Goal: Task Accomplishment & Management: Complete application form

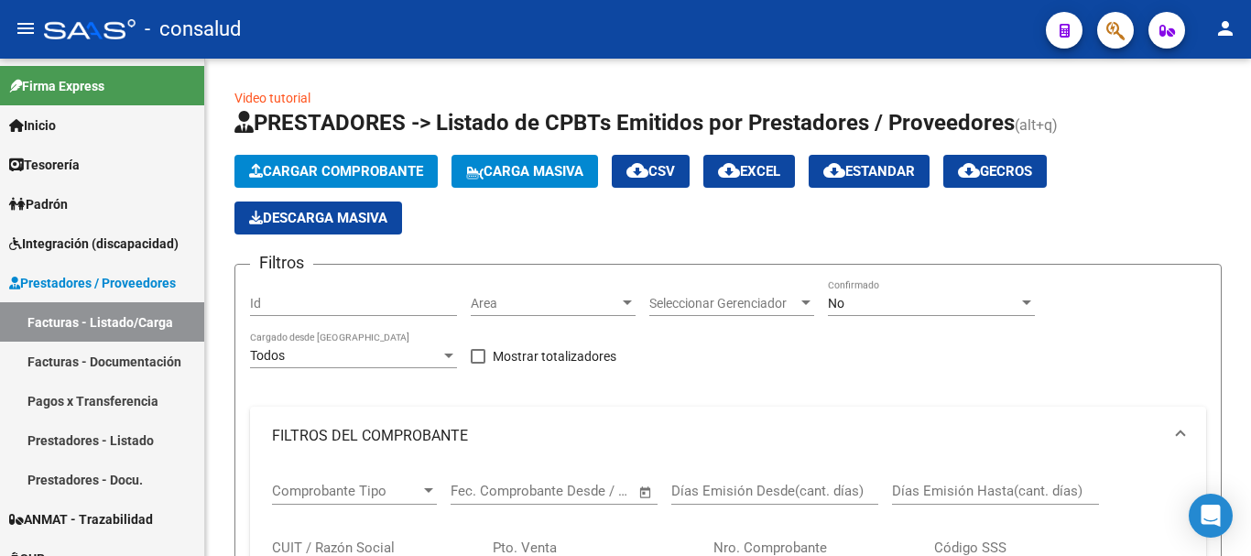
scroll to position [923, 0]
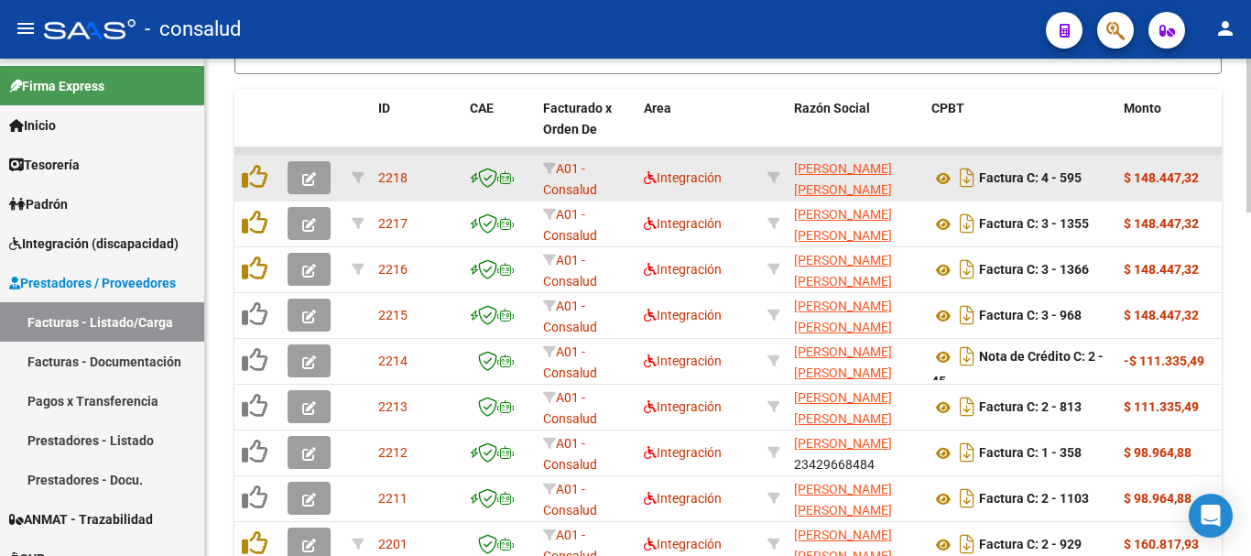
click at [305, 186] on span "button" at bounding box center [309, 177] width 14 height 16
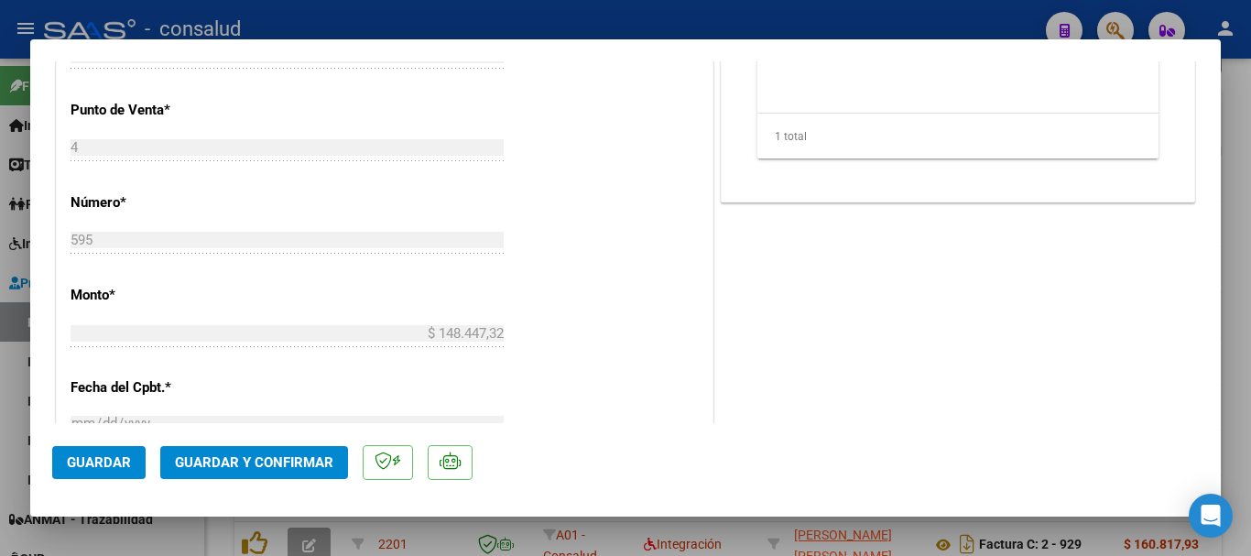
scroll to position [825, 0]
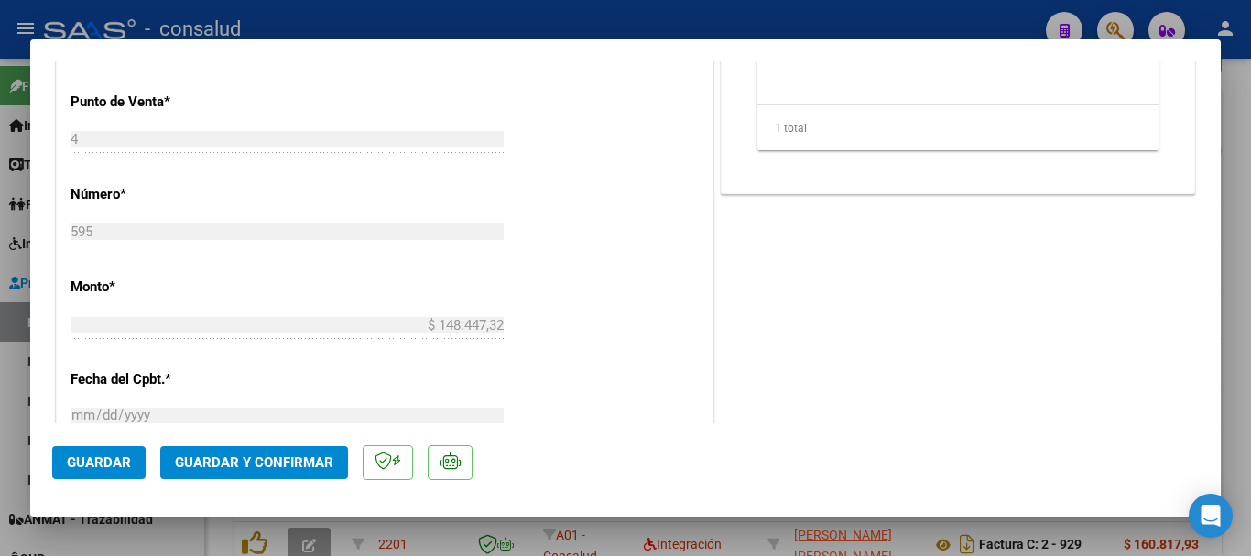
click at [311, 469] on span "Guardar y Confirmar" at bounding box center [254, 462] width 158 height 16
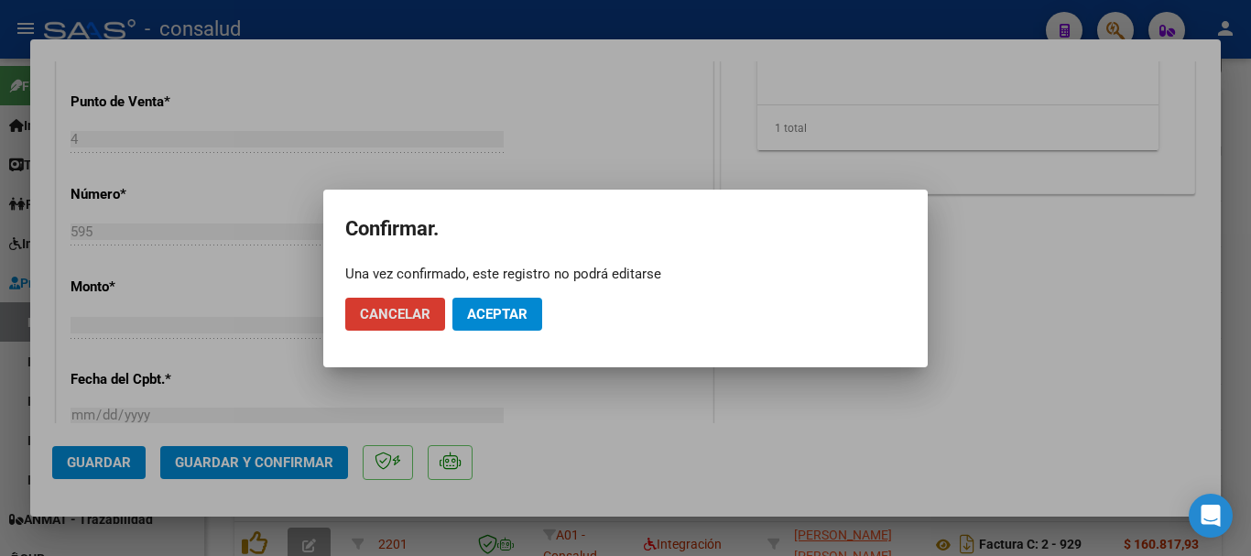
click at [516, 312] on span "Aceptar" at bounding box center [497, 314] width 60 height 16
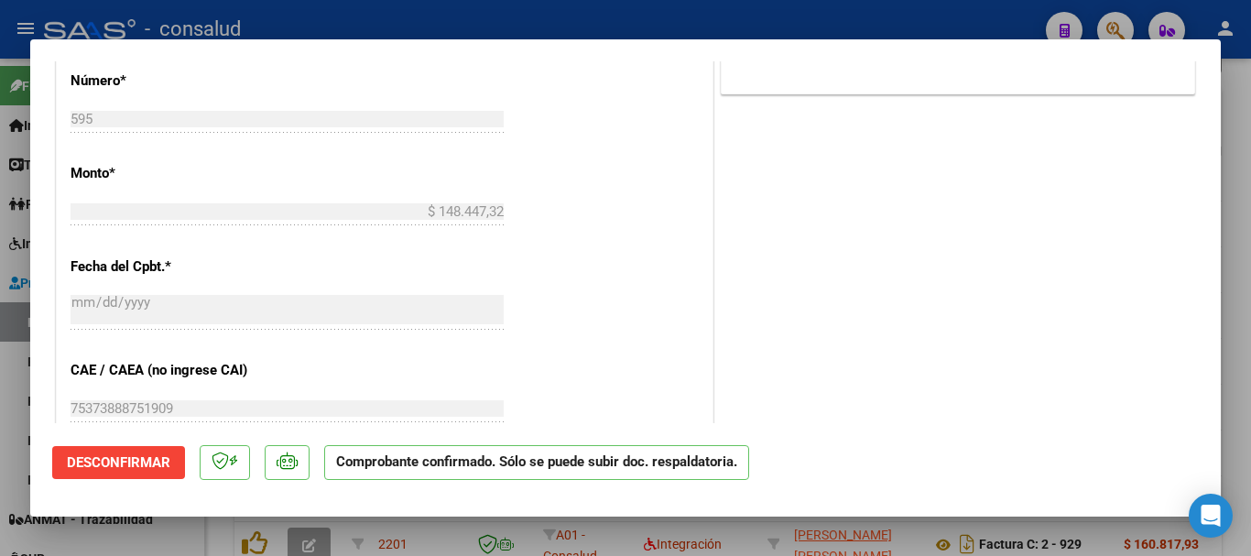
type input "$ 0,00"
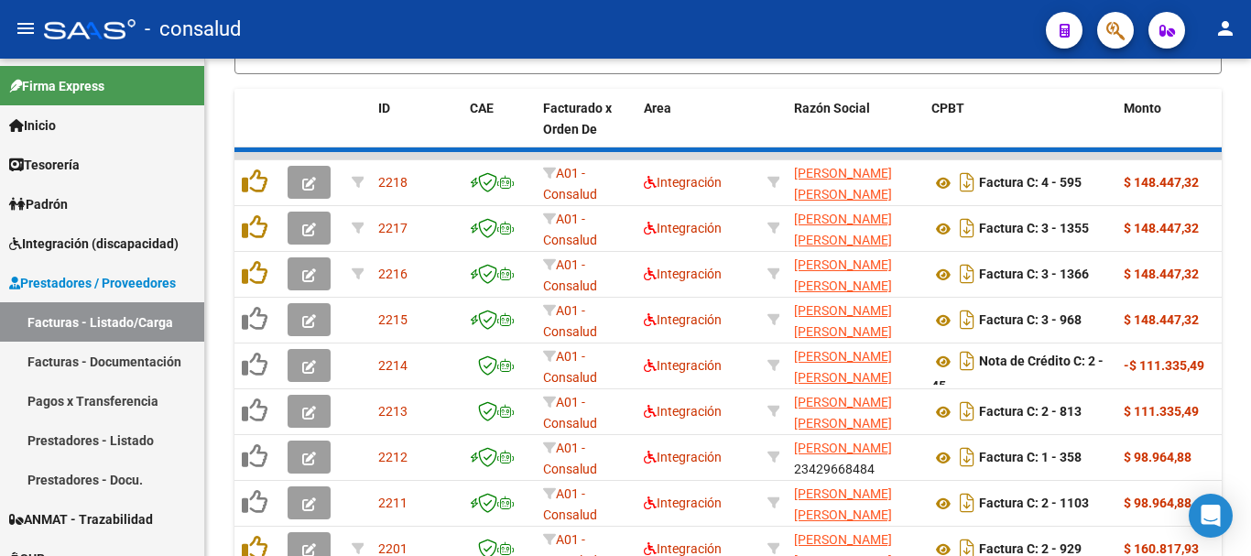
scroll to position [923, 0]
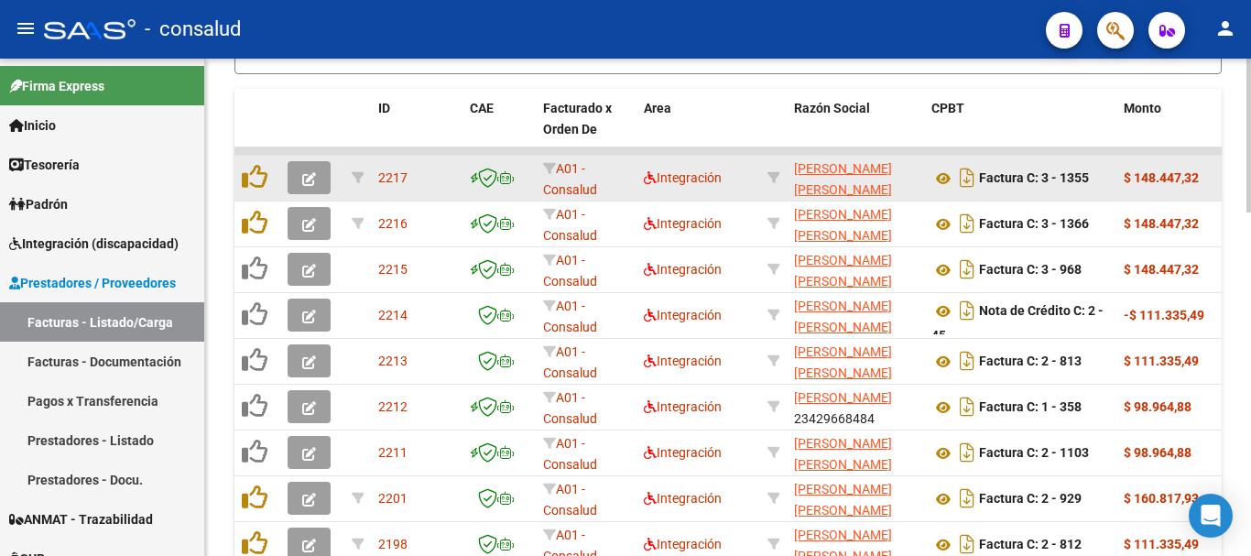
click at [314, 176] on icon "button" at bounding box center [309, 179] width 14 height 14
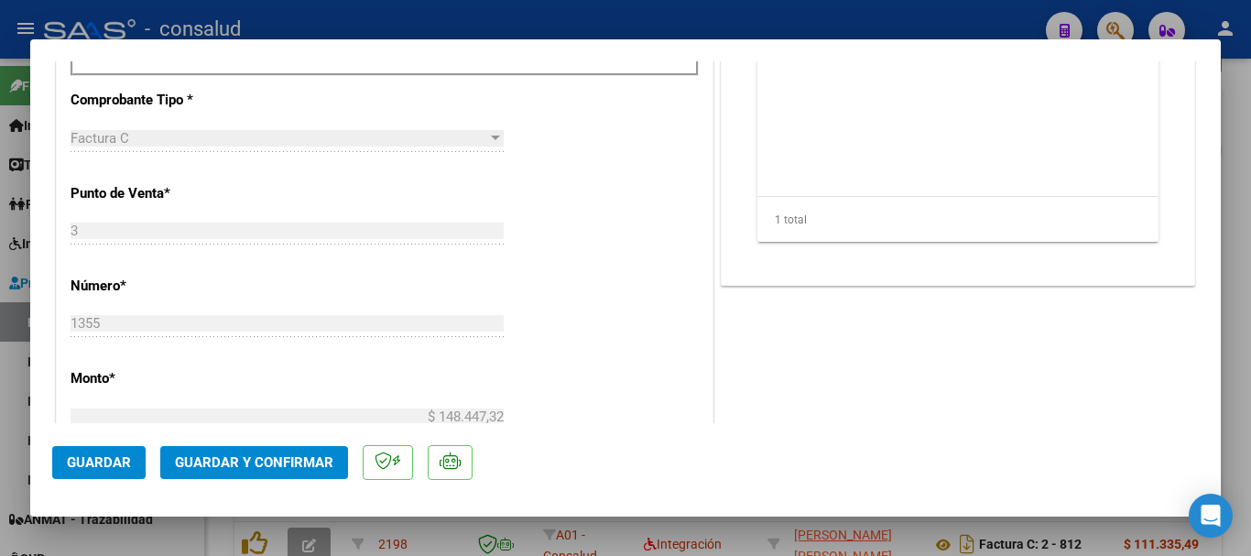
scroll to position [1008, 0]
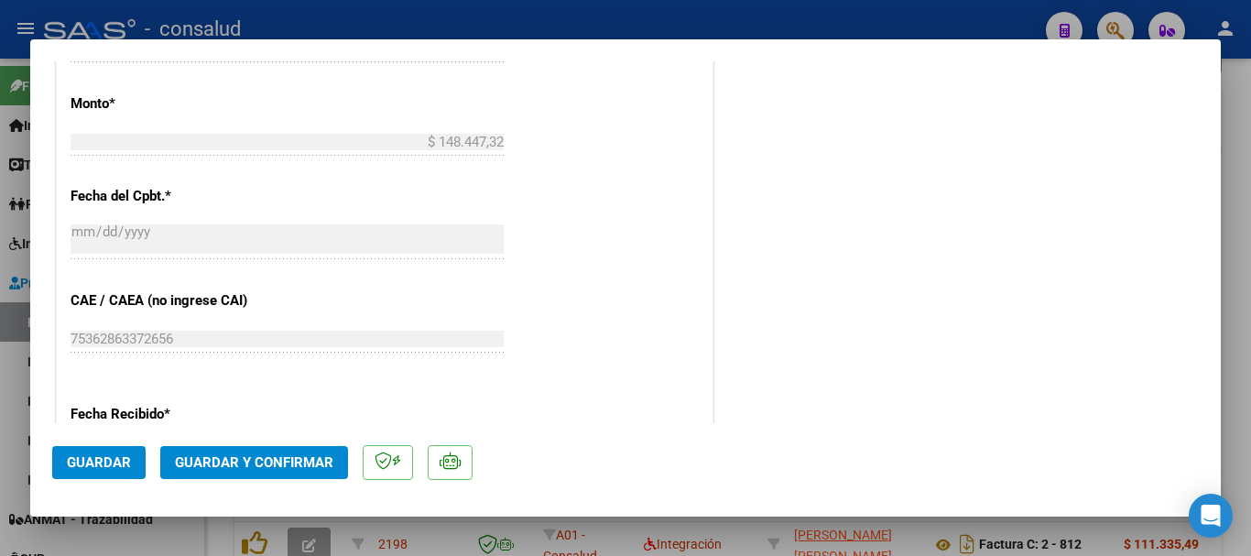
click at [317, 456] on span "Guardar y Confirmar" at bounding box center [254, 462] width 158 height 16
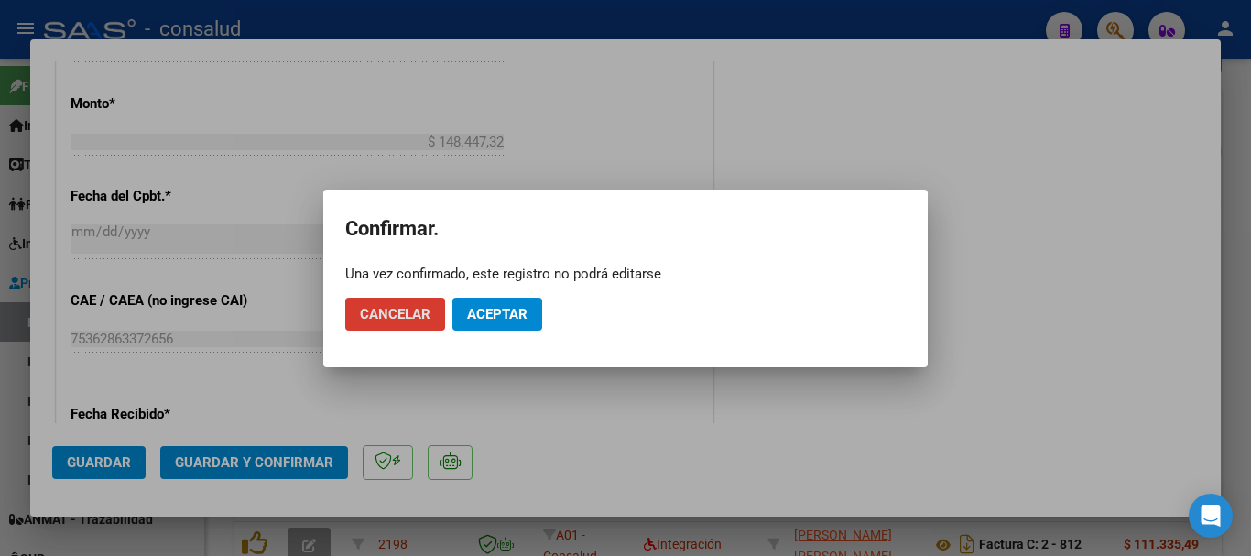
click at [531, 313] on button "Aceptar" at bounding box center [498, 314] width 90 height 33
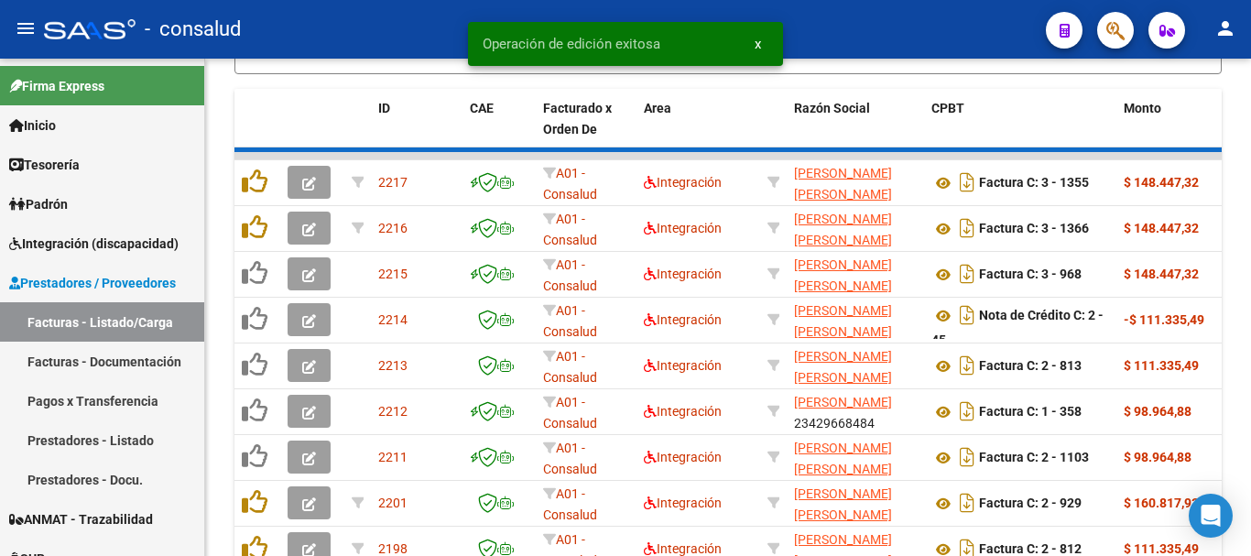
scroll to position [923, 0]
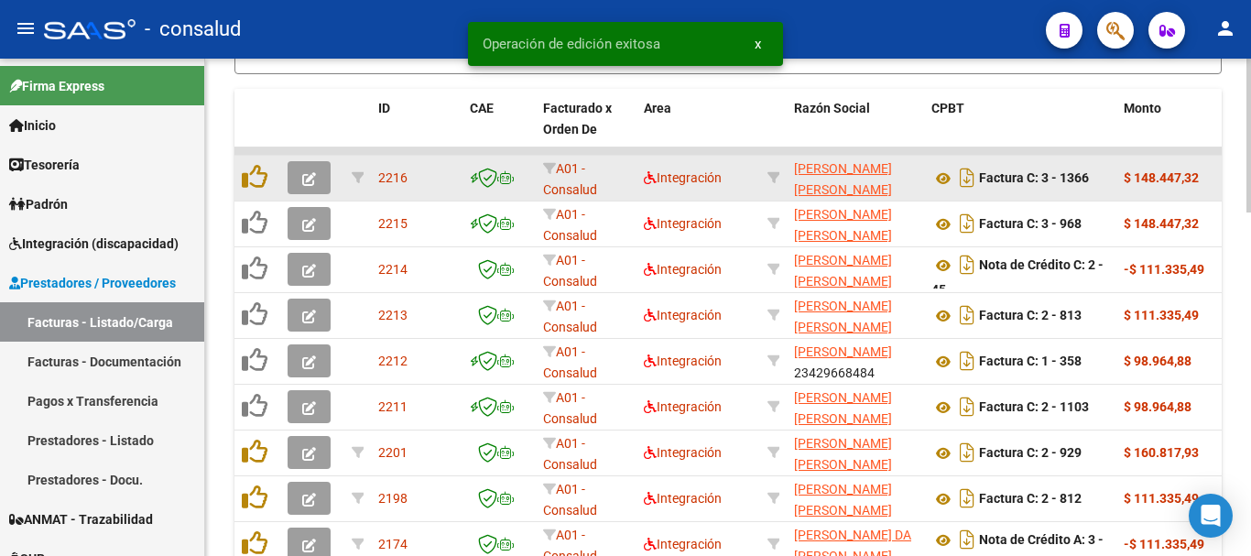
click at [303, 180] on icon "button" at bounding box center [309, 179] width 14 height 14
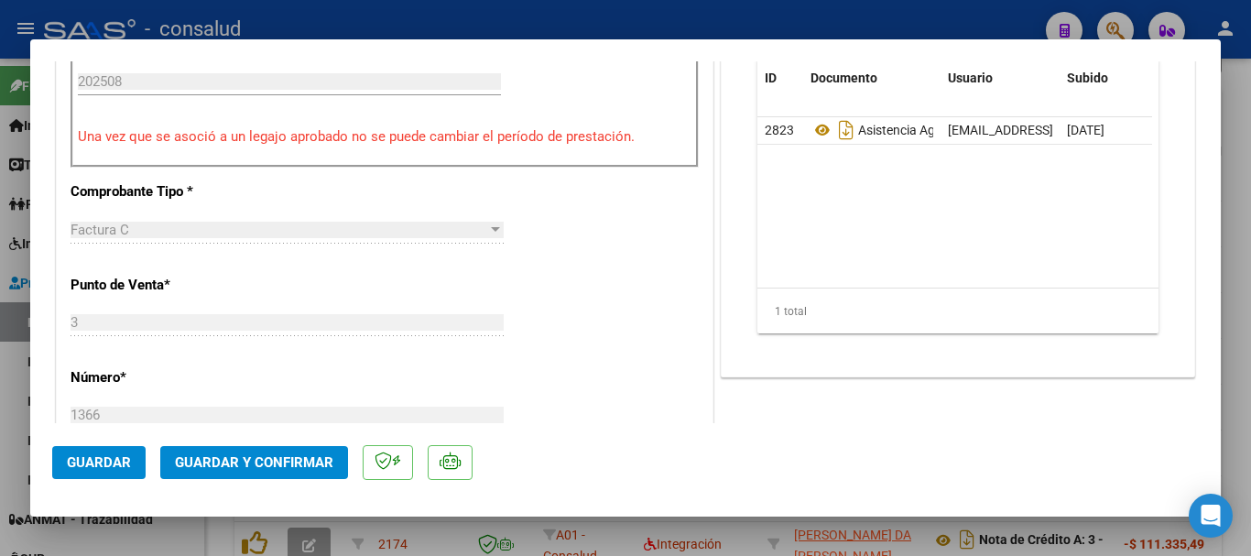
scroll to position [733, 0]
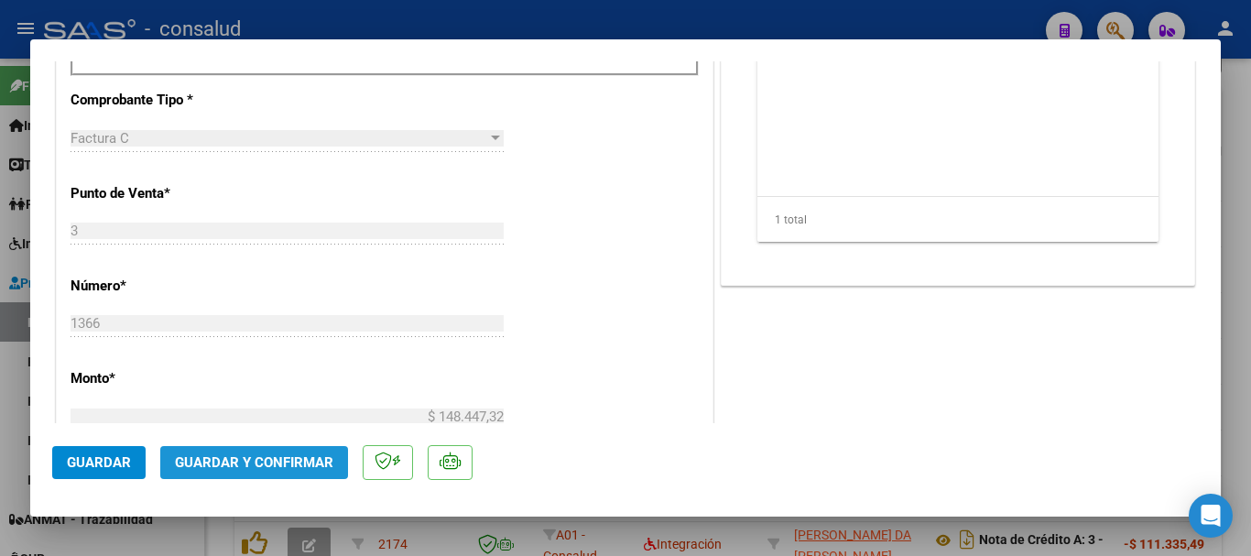
click at [317, 460] on span "Guardar y Confirmar" at bounding box center [254, 462] width 158 height 16
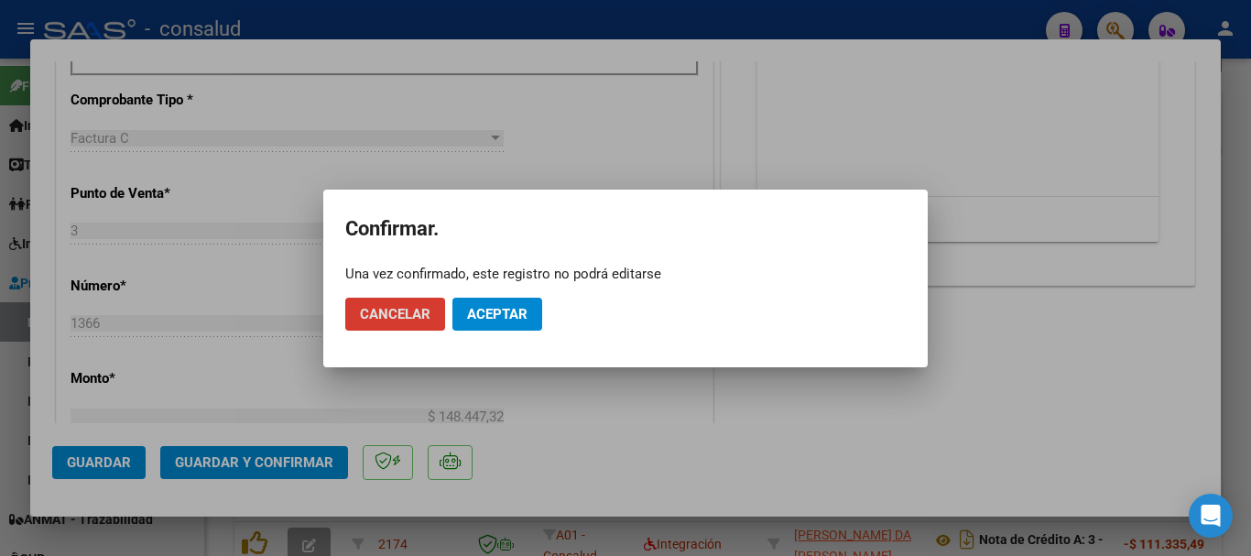
click at [511, 311] on span "Aceptar" at bounding box center [497, 314] width 60 height 16
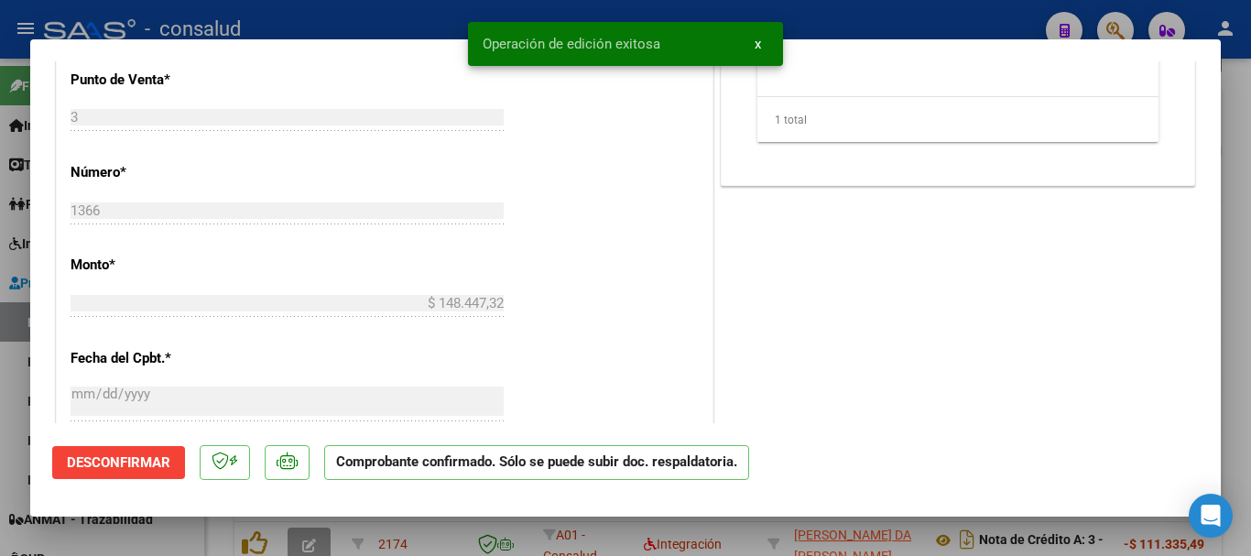
type input "$ 0,00"
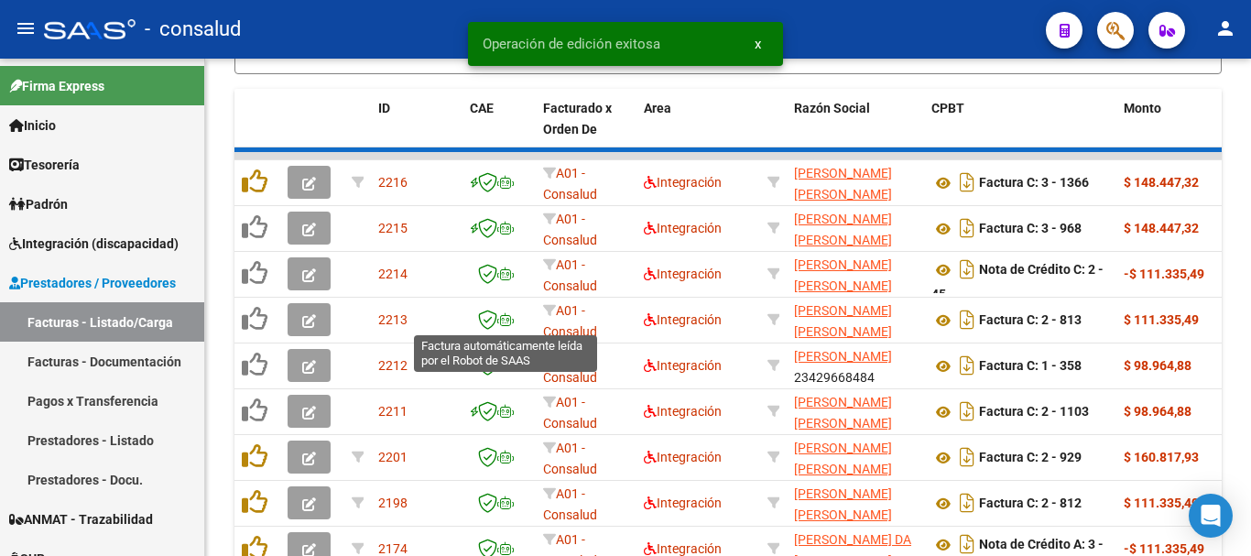
scroll to position [923, 0]
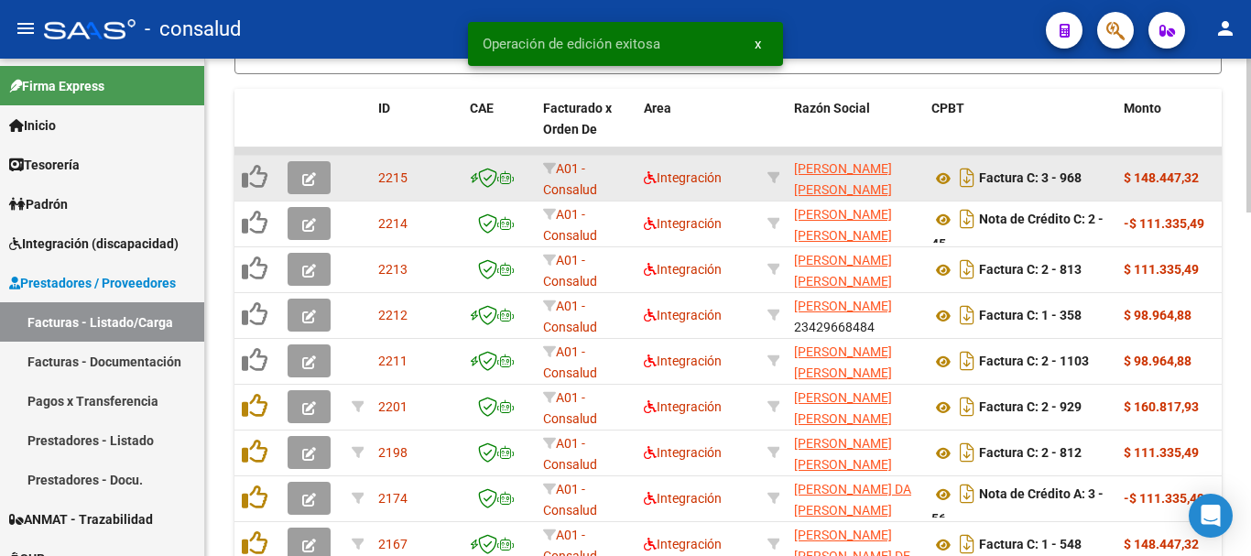
click at [320, 186] on button "button" at bounding box center [309, 177] width 43 height 33
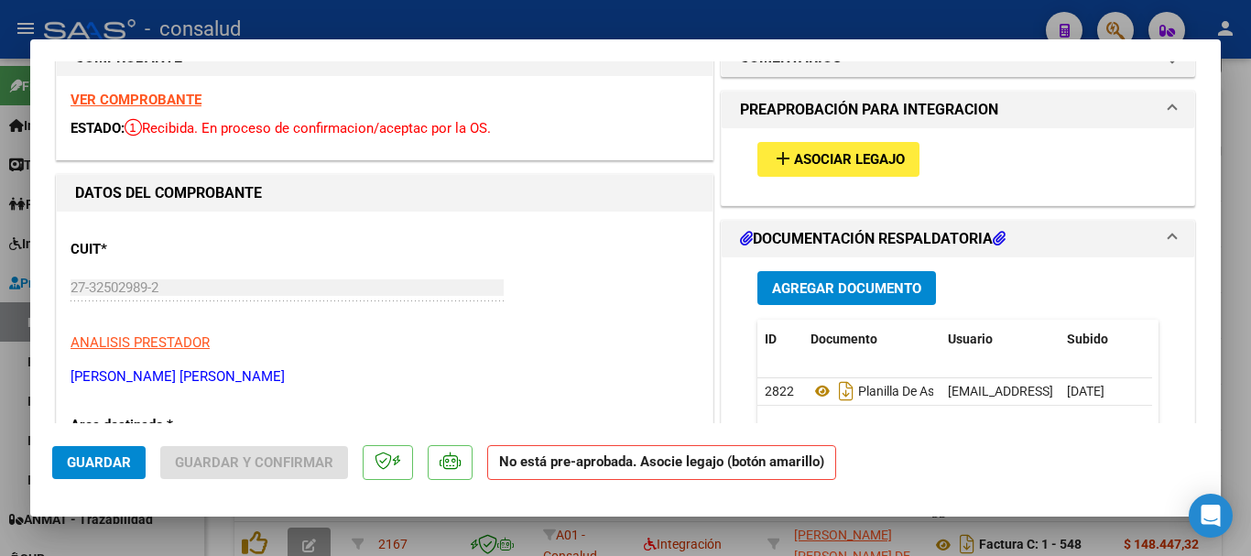
scroll to position [0, 0]
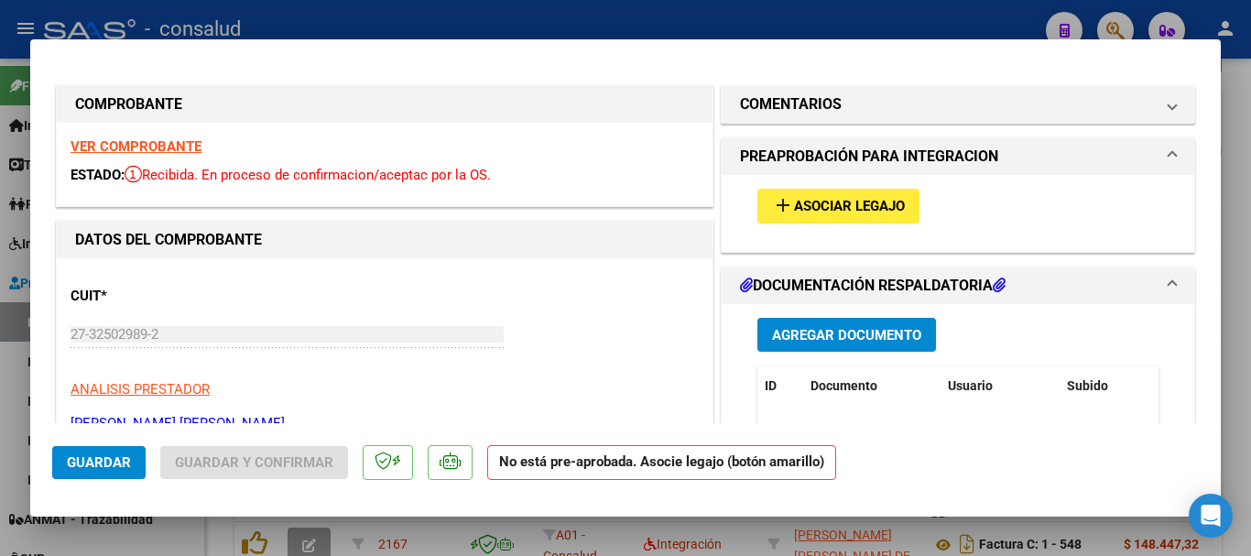
click at [155, 148] on strong "VER COMPROBANTE" at bounding box center [136, 146] width 131 height 16
click at [864, 200] on span "Asociar Legajo" at bounding box center [849, 207] width 111 height 16
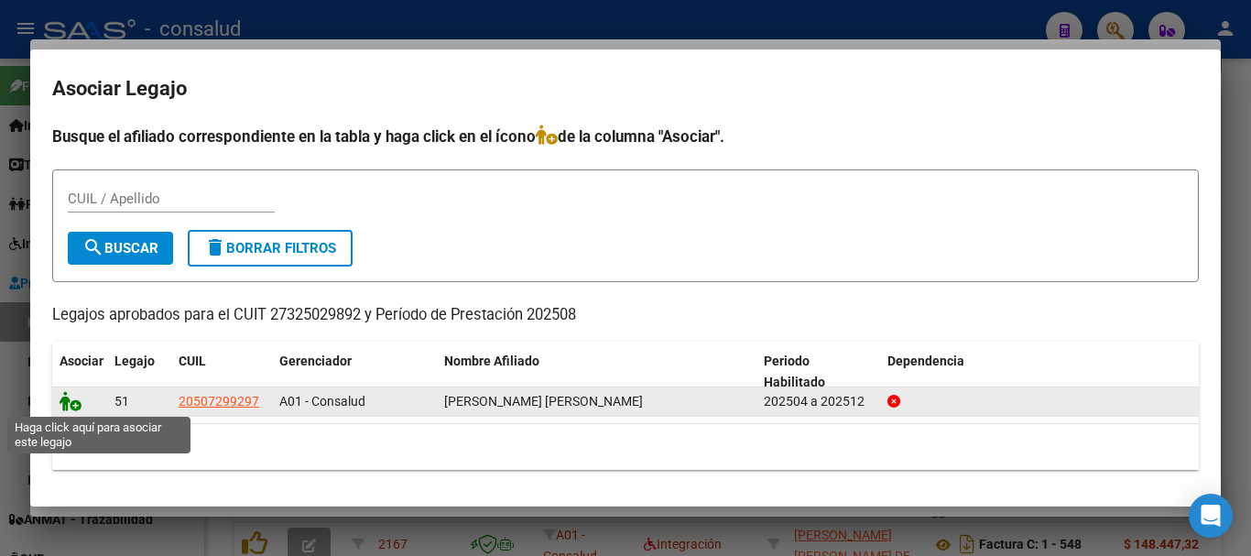
click at [66, 410] on icon at bounding box center [71, 401] width 22 height 20
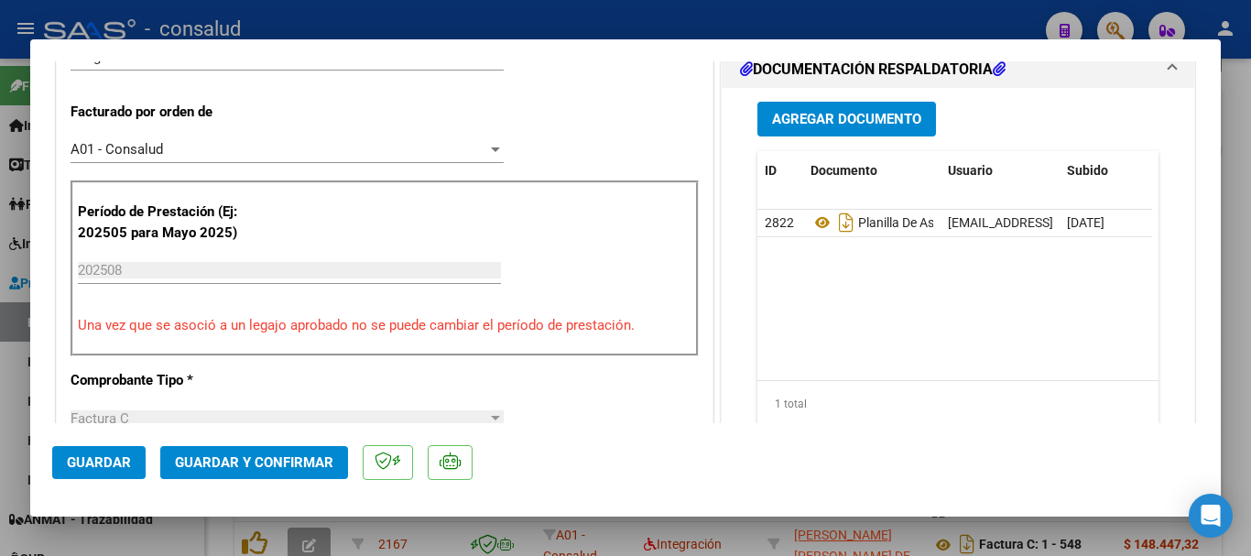
scroll to position [458, 0]
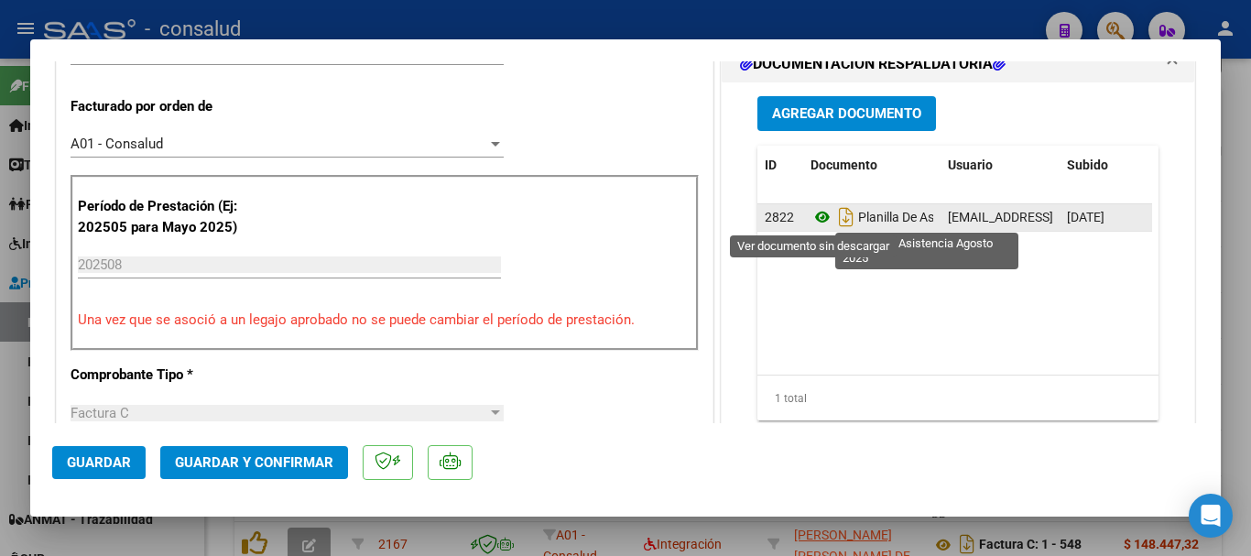
click at [814, 215] on icon at bounding box center [823, 217] width 24 height 22
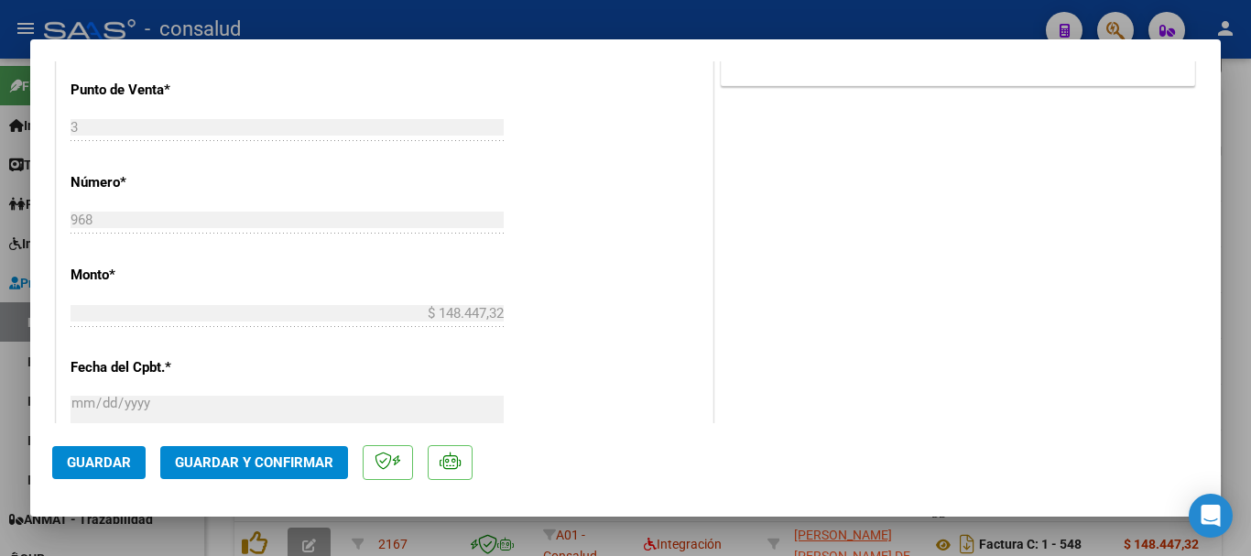
scroll to position [1008, 0]
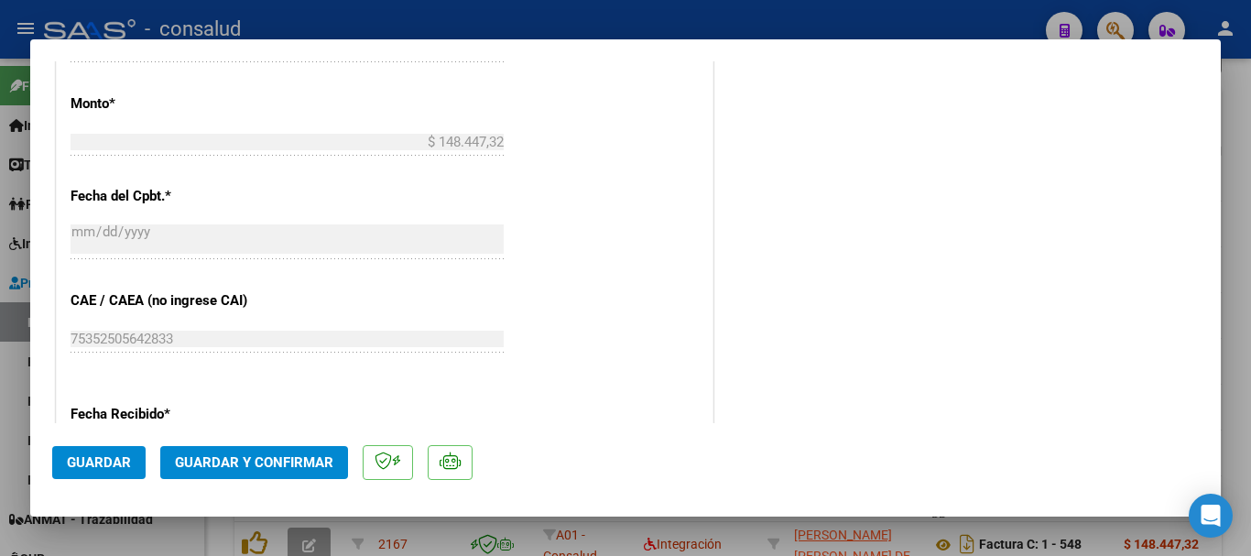
click at [287, 475] on button "Guardar y Confirmar" at bounding box center [254, 462] width 188 height 33
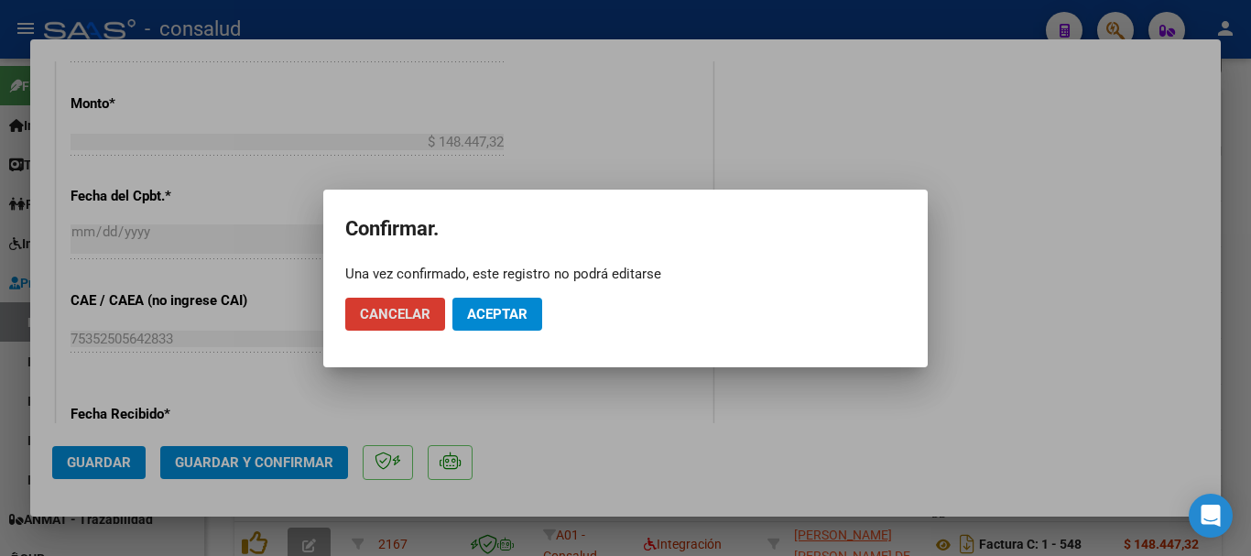
click at [505, 316] on span "Aceptar" at bounding box center [497, 314] width 60 height 16
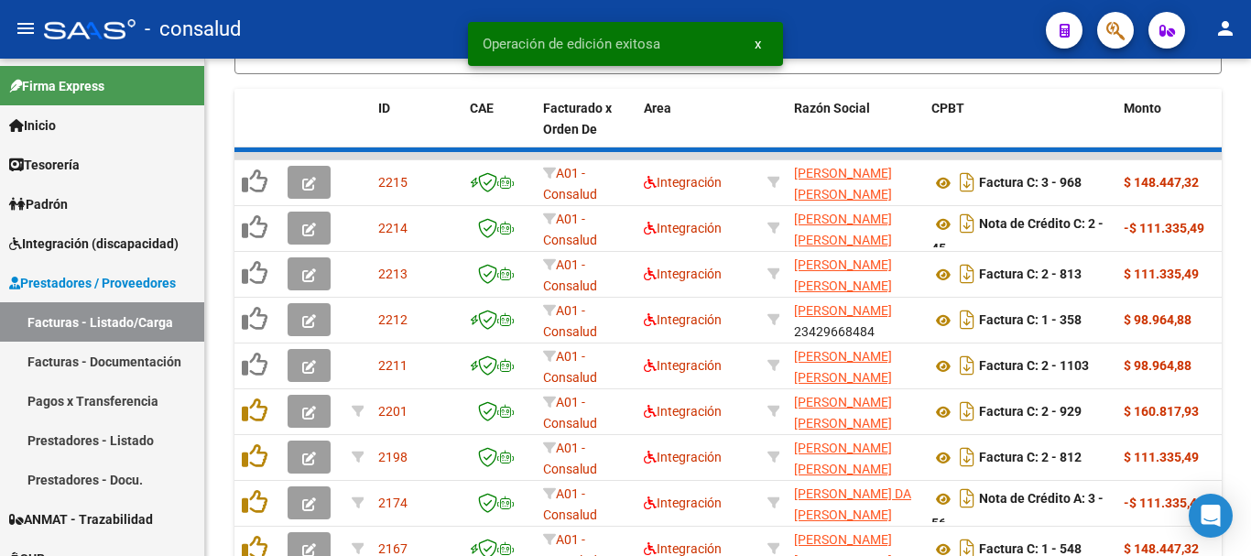
scroll to position [923, 0]
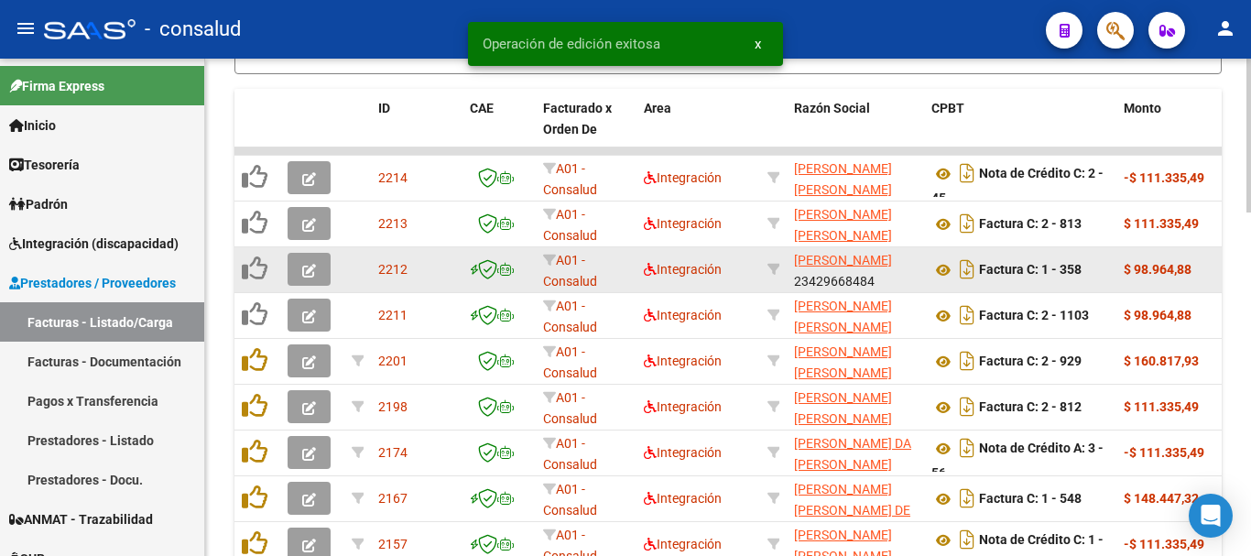
click at [309, 268] on icon "button" at bounding box center [309, 271] width 14 height 14
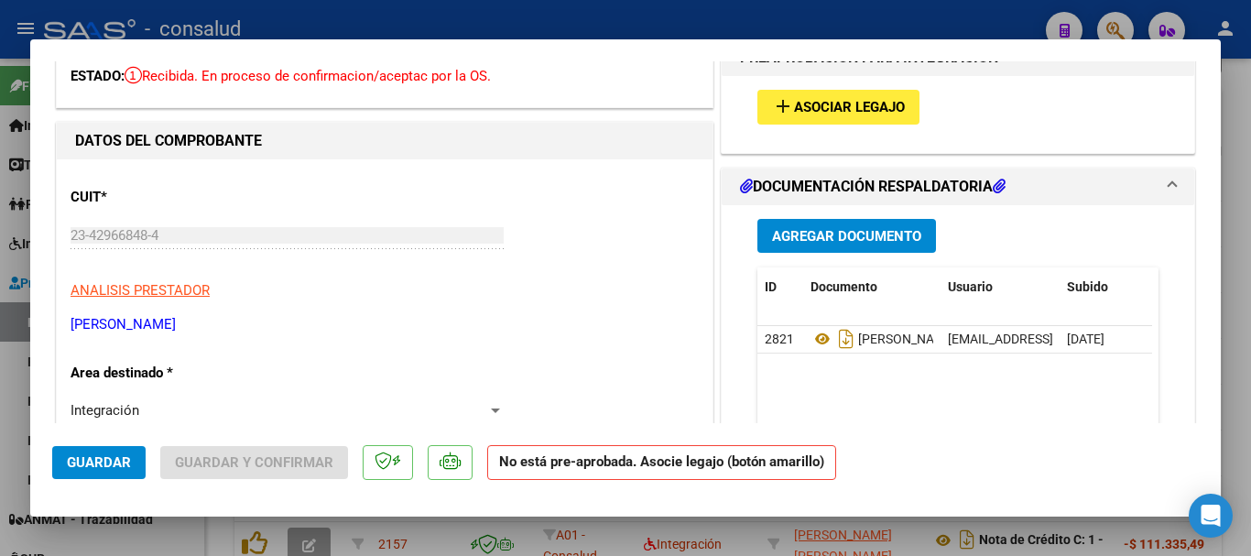
scroll to position [92, 0]
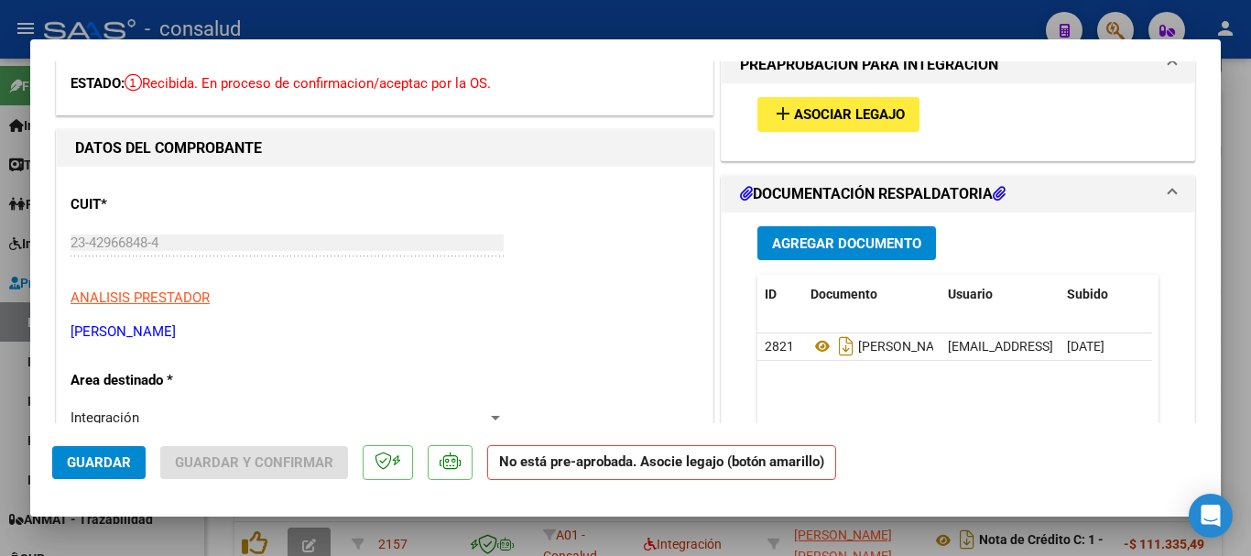
click at [859, 126] on button "add Asociar Legajo" at bounding box center [839, 114] width 162 height 34
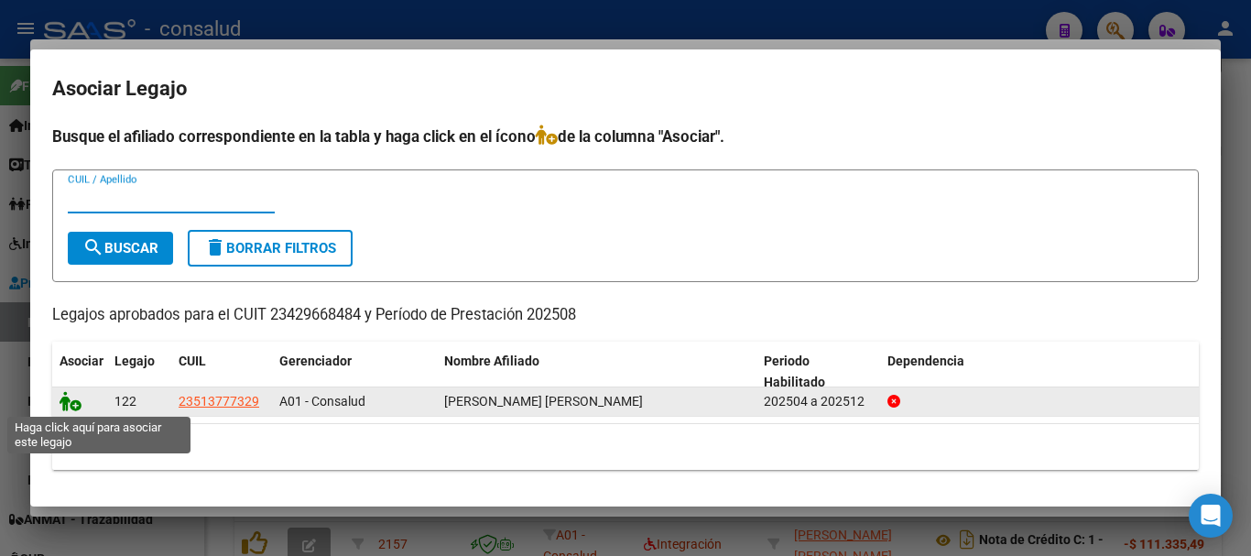
click at [73, 406] on icon at bounding box center [71, 401] width 22 height 20
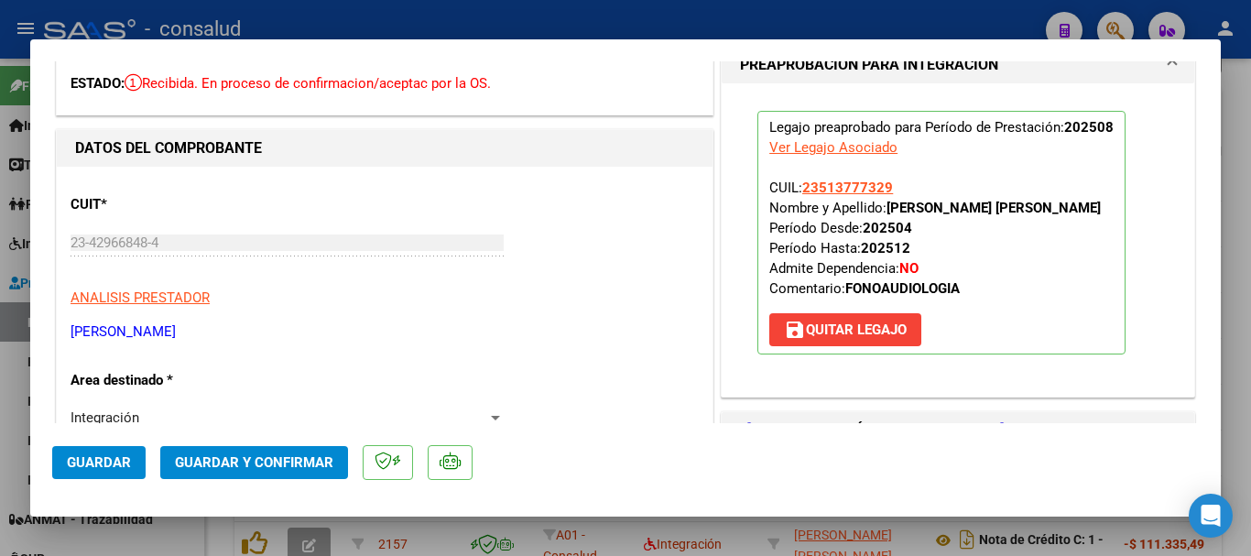
scroll to position [0, 0]
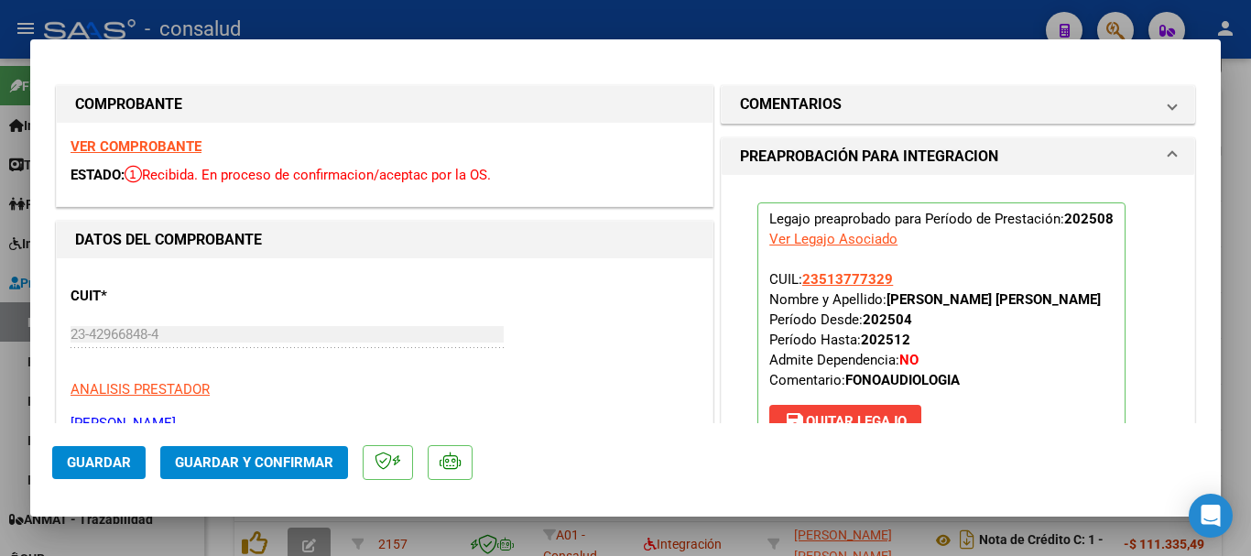
click at [76, 147] on strong "VER COMPROBANTE" at bounding box center [136, 146] width 131 height 16
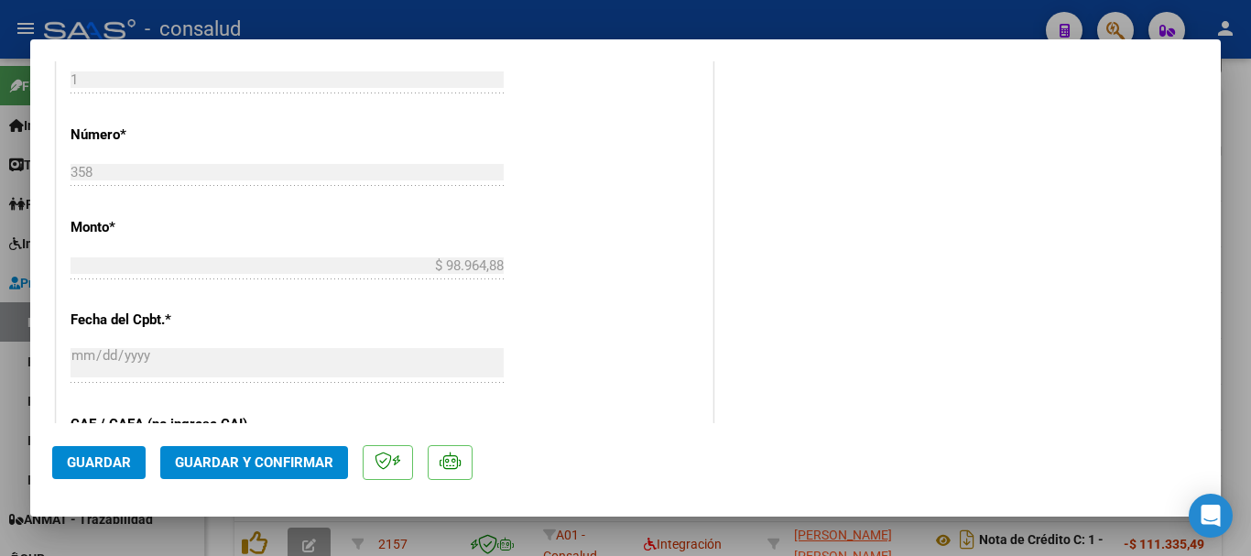
scroll to position [916, 0]
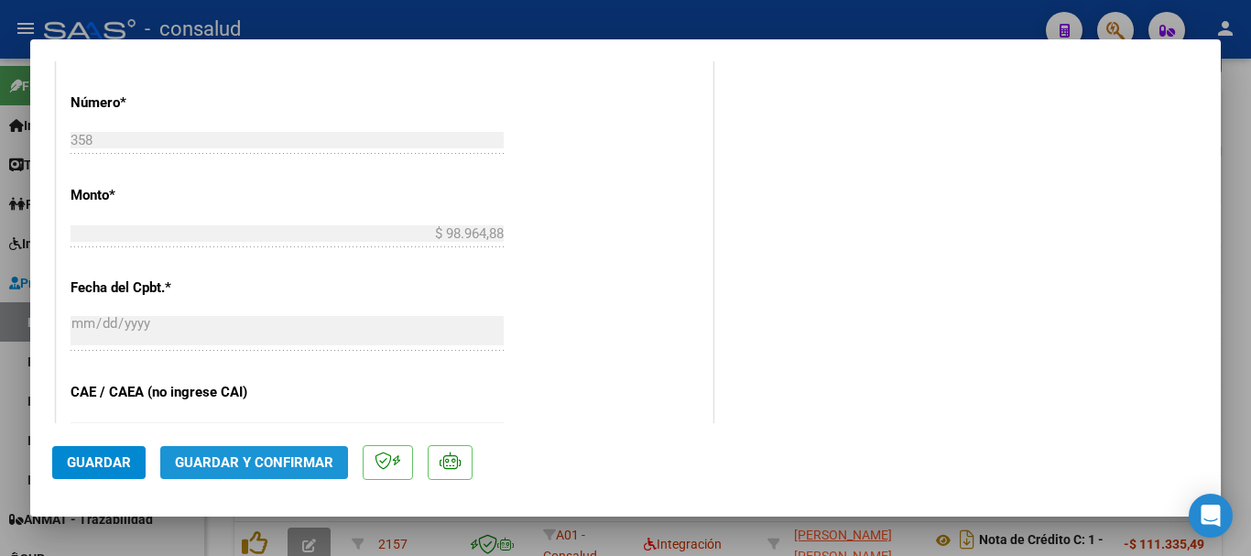
click at [235, 454] on span "Guardar y Confirmar" at bounding box center [254, 462] width 158 height 16
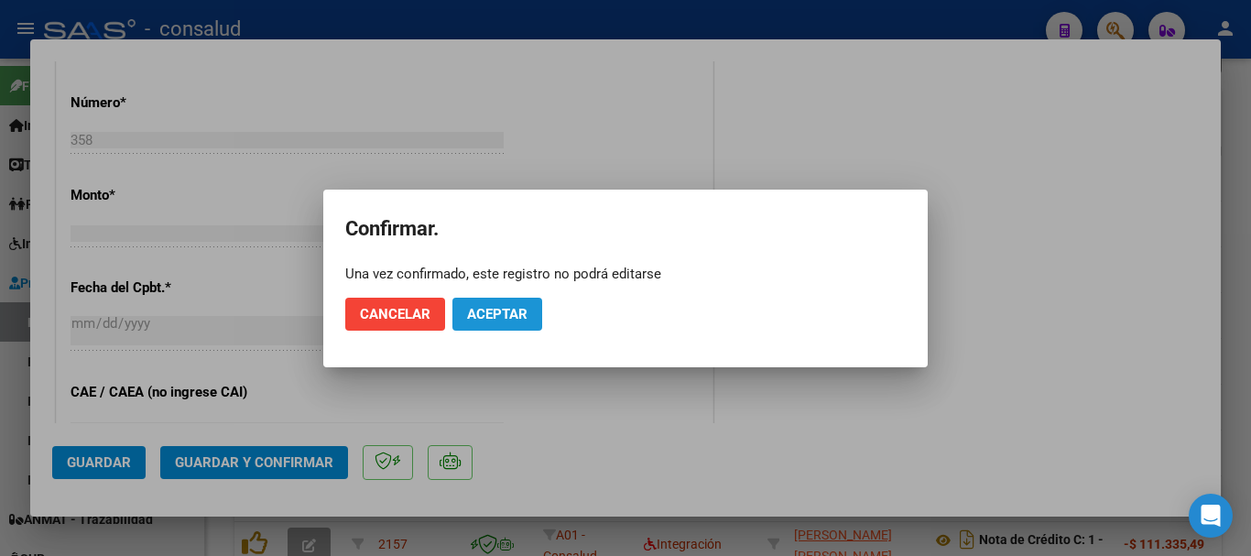
click at [490, 312] on span "Aceptar" at bounding box center [497, 314] width 60 height 16
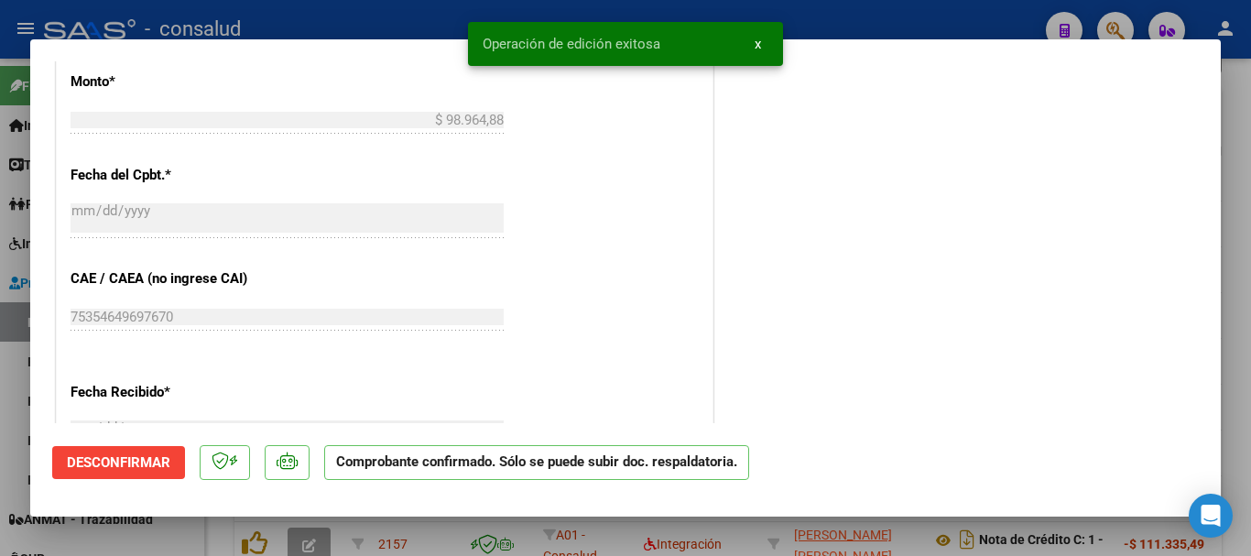
type input "$ 0,00"
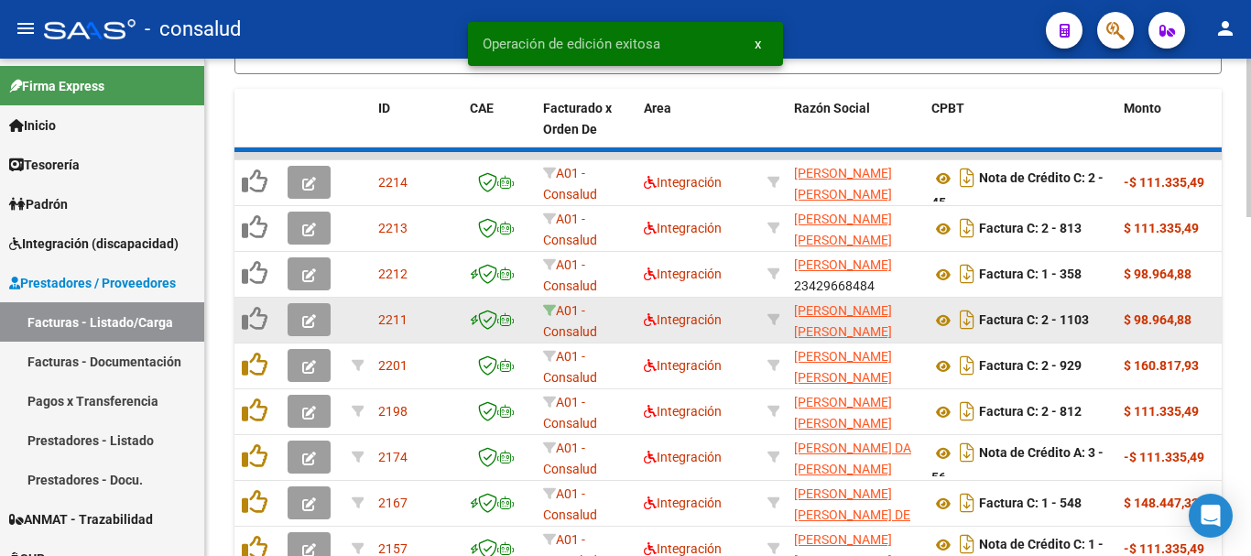
scroll to position [923, 0]
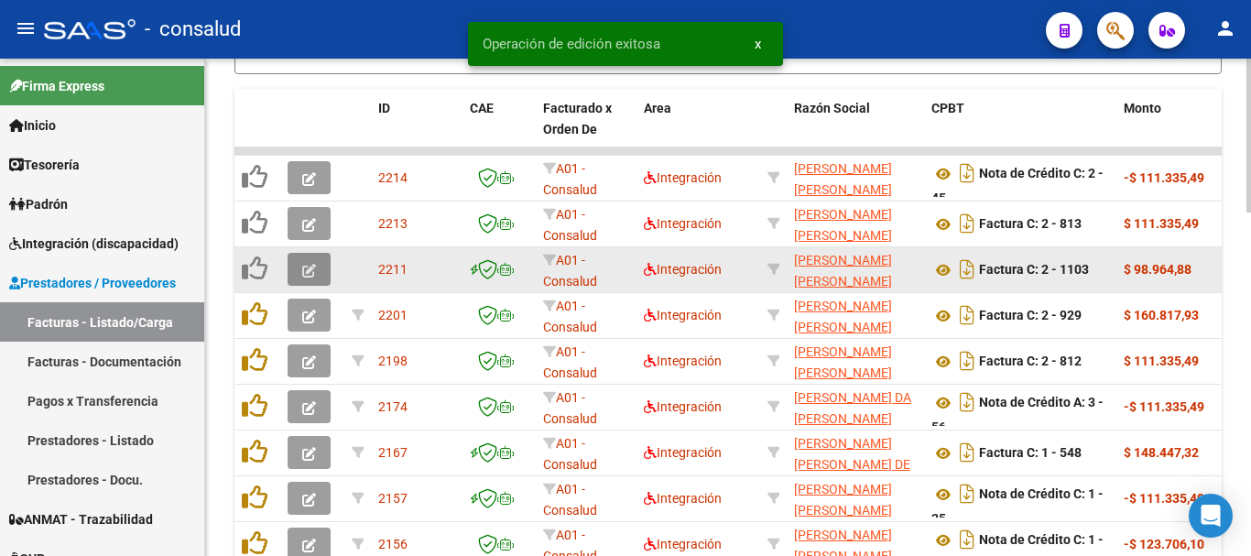
click at [306, 259] on button "button" at bounding box center [309, 269] width 43 height 33
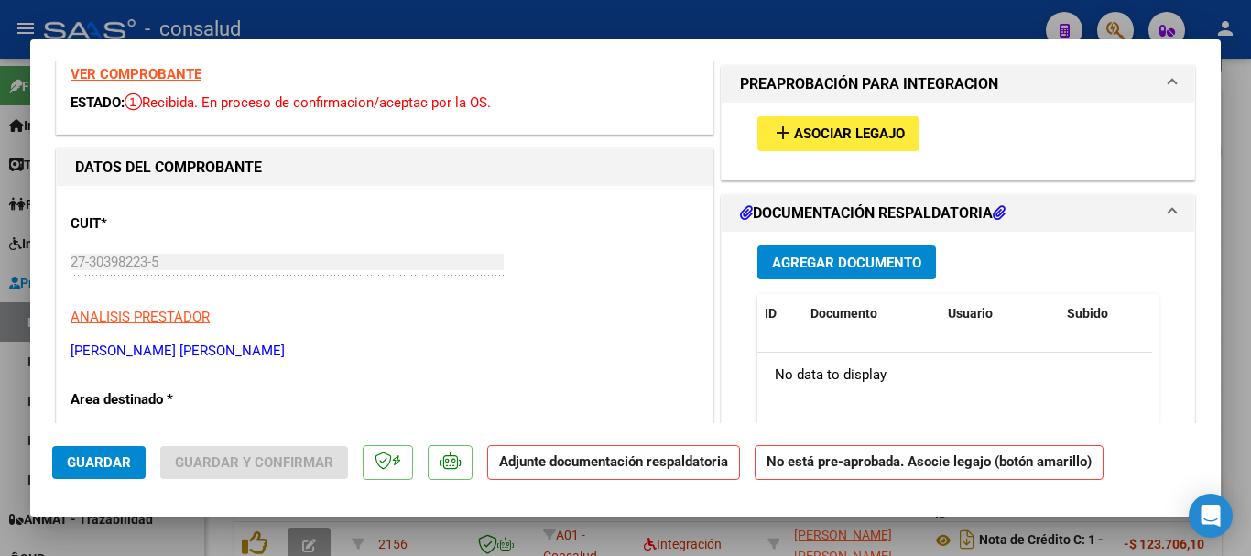
scroll to position [0, 0]
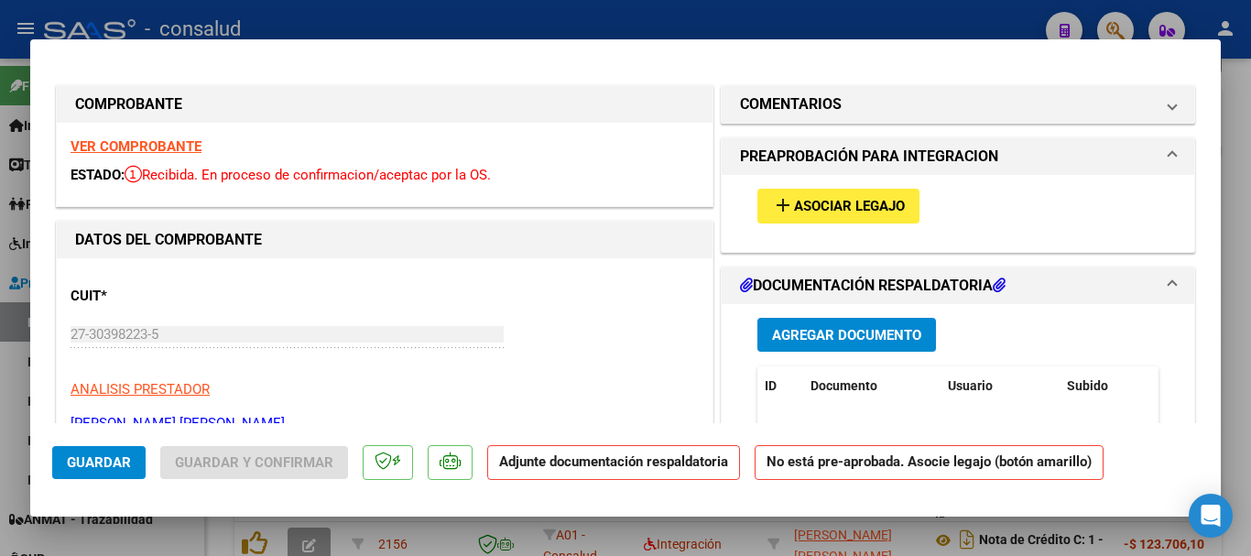
click at [834, 207] on span "Asociar Legajo" at bounding box center [849, 207] width 111 height 16
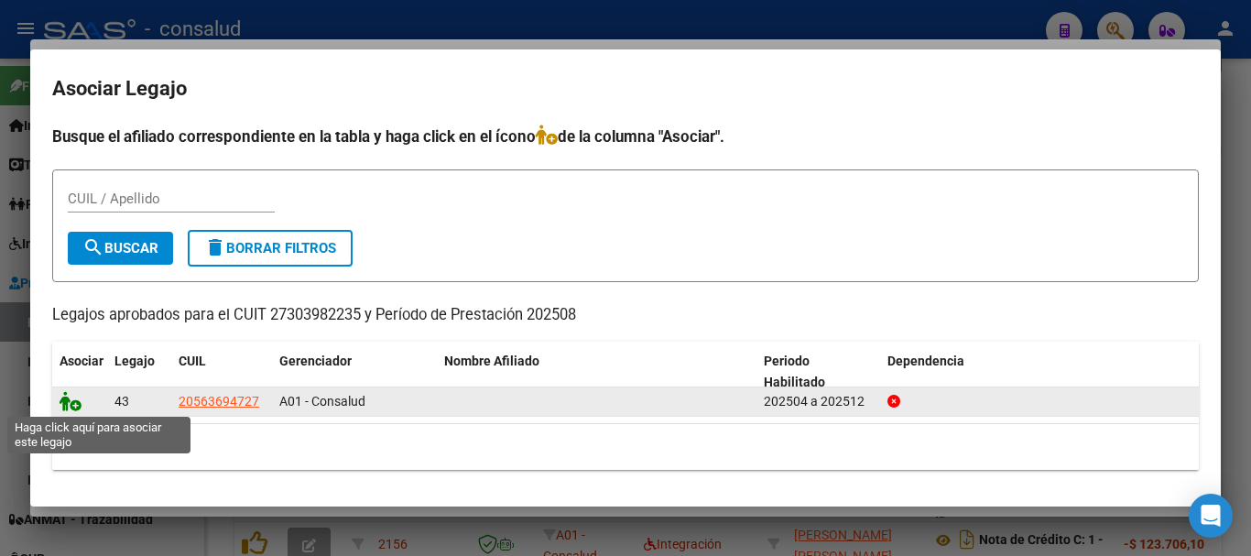
click at [73, 405] on icon at bounding box center [71, 401] width 22 height 20
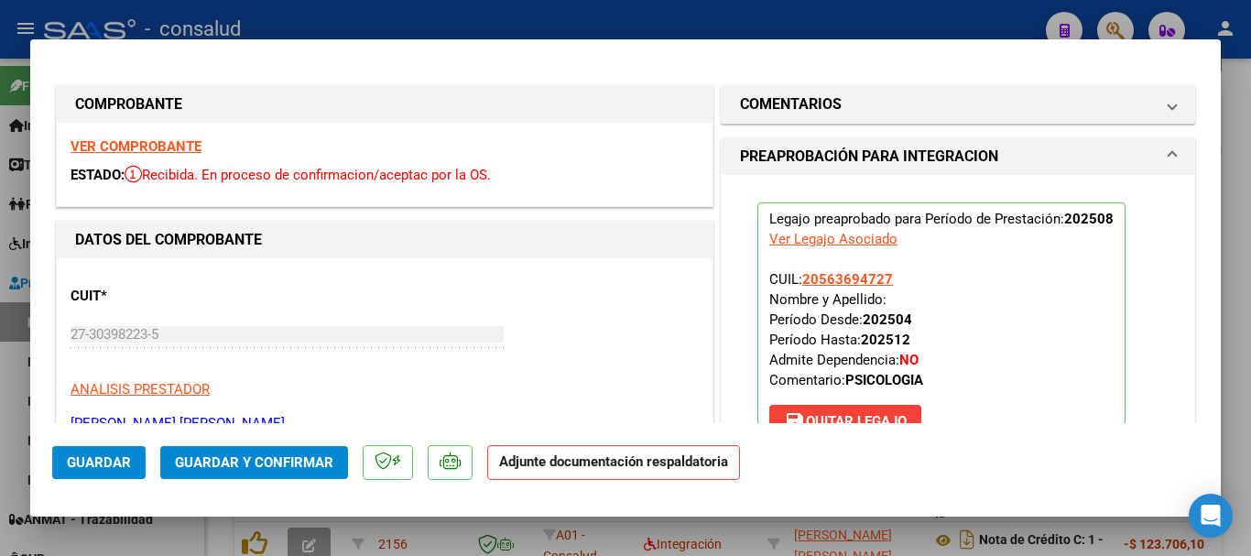
click at [138, 146] on strong "VER COMPROBANTE" at bounding box center [136, 146] width 131 height 16
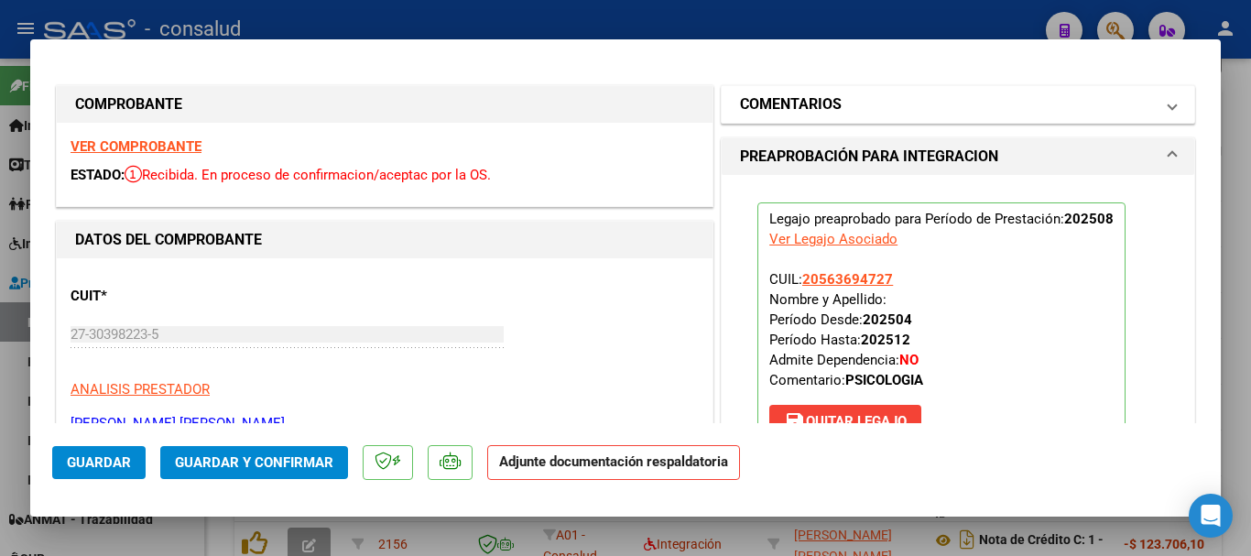
click at [856, 110] on mat-panel-title "COMENTARIOS" at bounding box center [947, 104] width 414 height 22
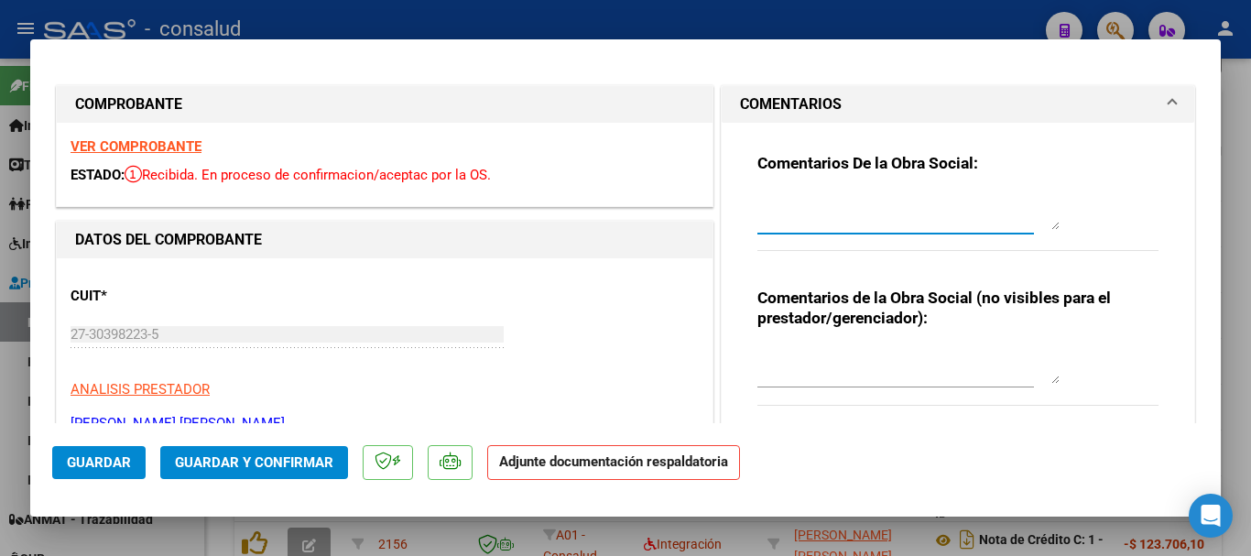
click at [831, 199] on textarea at bounding box center [909, 211] width 302 height 37
drag, startPoint x: 775, startPoint y: 204, endPoint x: 633, endPoint y: 208, distance: 142.1
type textarea "FALTA PLANILLA DE ASISTENCIA"
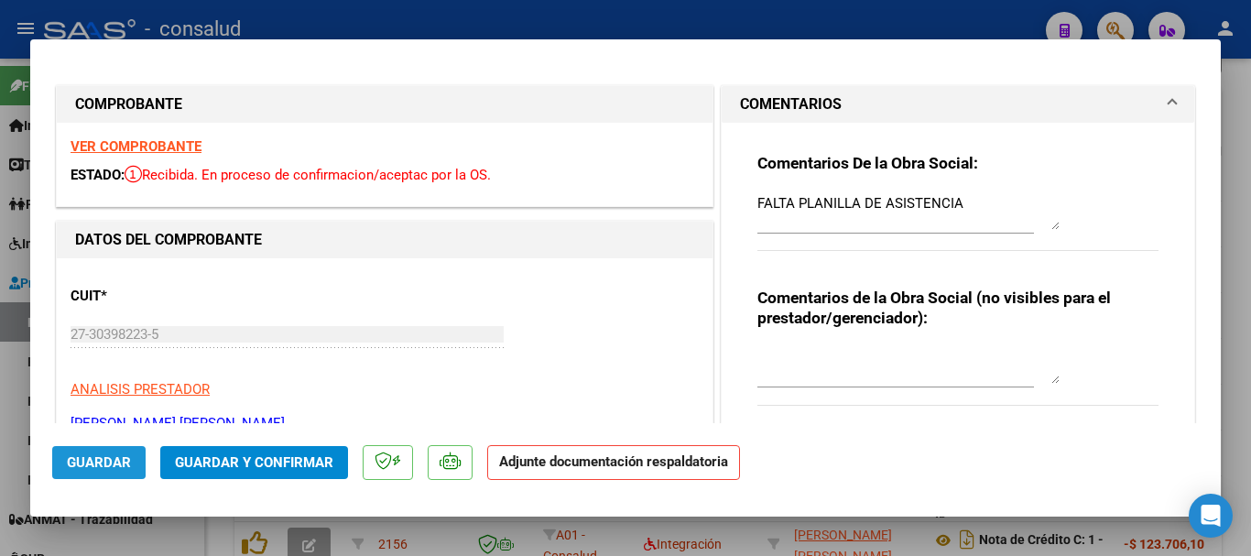
click at [93, 461] on span "Guardar" at bounding box center [99, 462] width 64 height 16
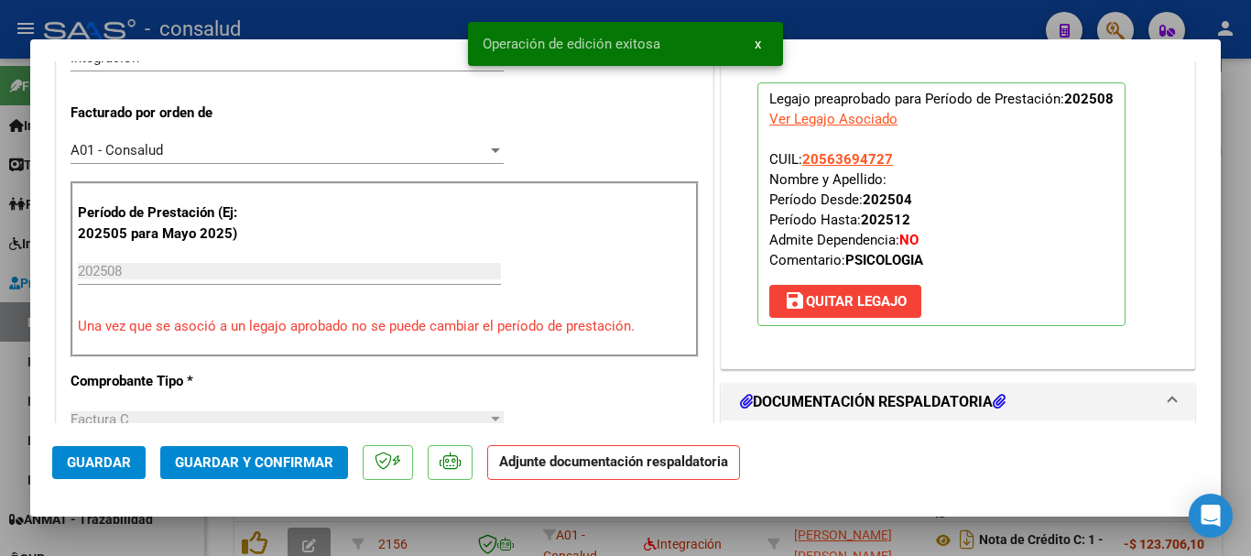
scroll to position [458, 0]
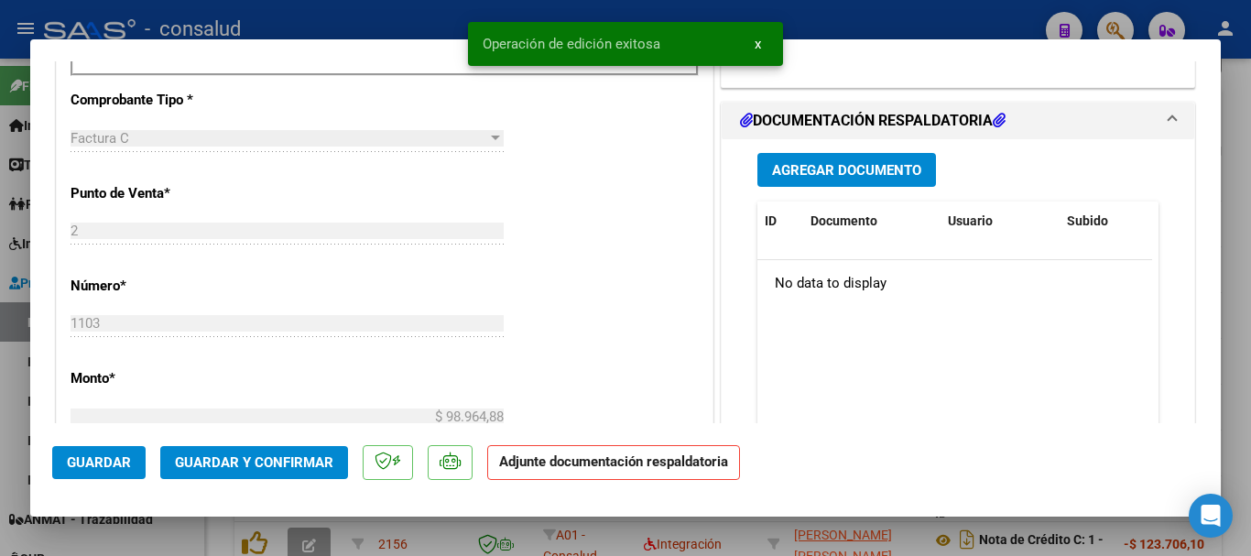
type input "$ 0,00"
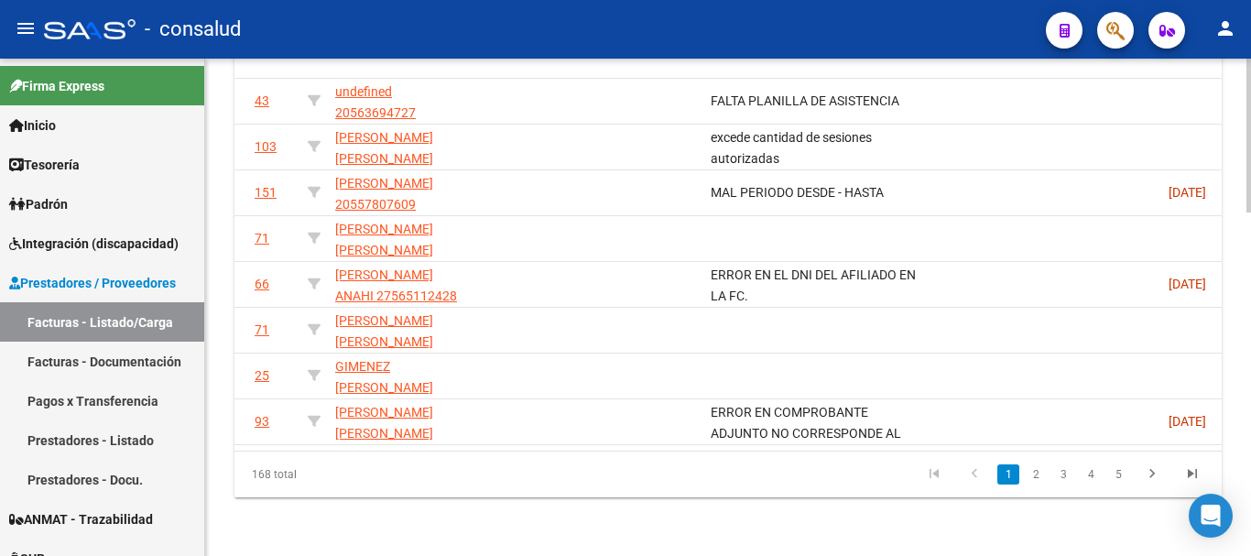
scroll to position [0, 2734]
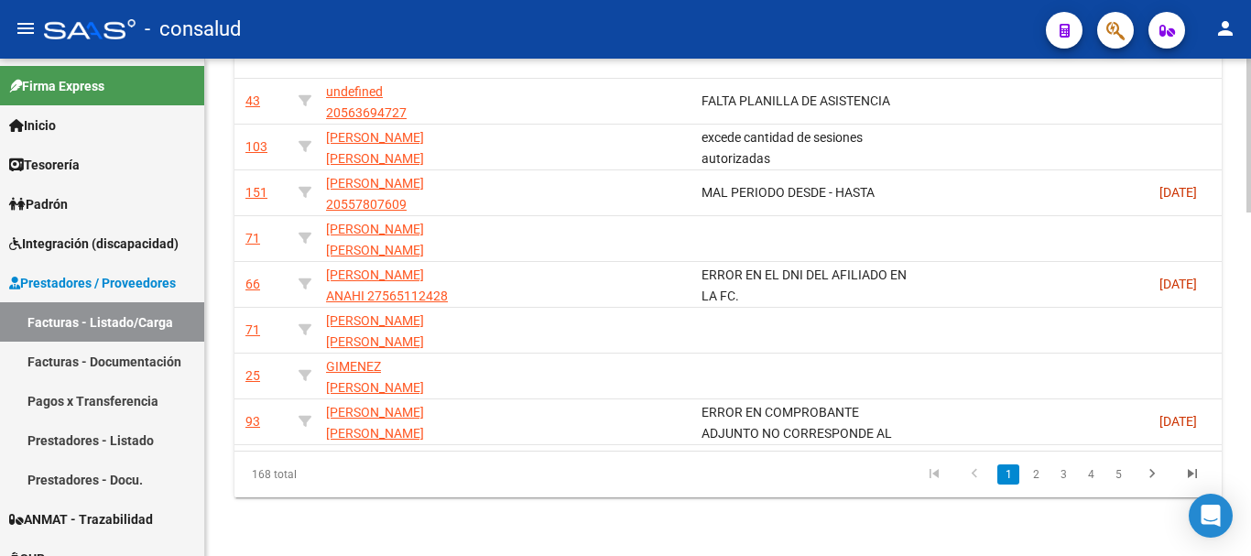
drag, startPoint x: 878, startPoint y: 434, endPoint x: 595, endPoint y: 440, distance: 283.1
click at [595, 440] on datatable-body "2214 A01 - Consalud Integración [PERSON_NAME] [PERSON_NAME] [PERSON_NAME] 27351…" at bounding box center [729, 215] width 988 height 472
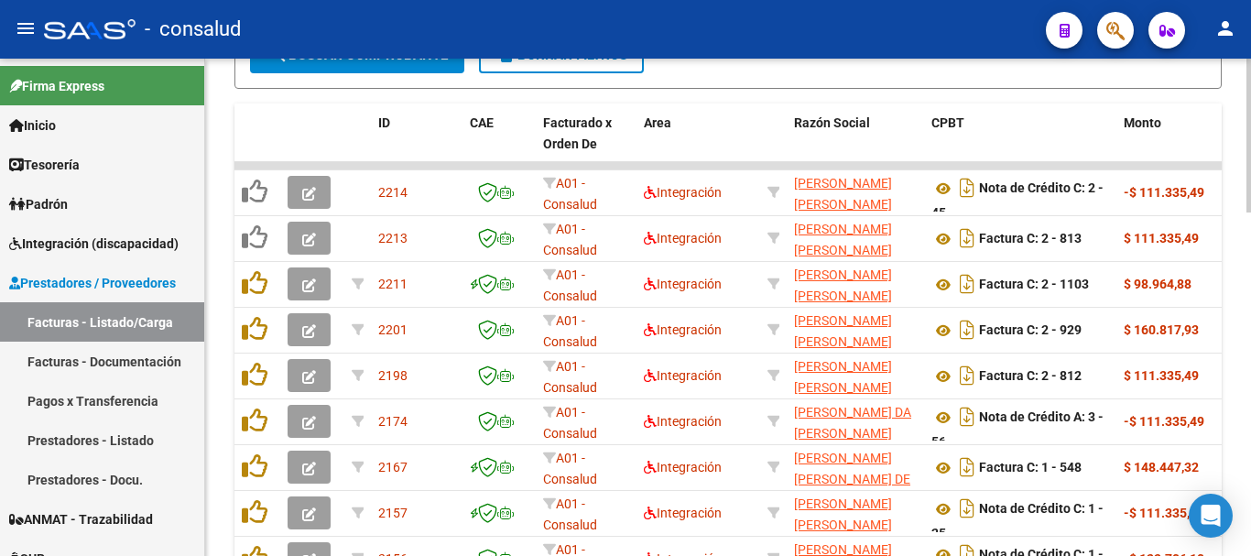
scroll to position [831, 0]
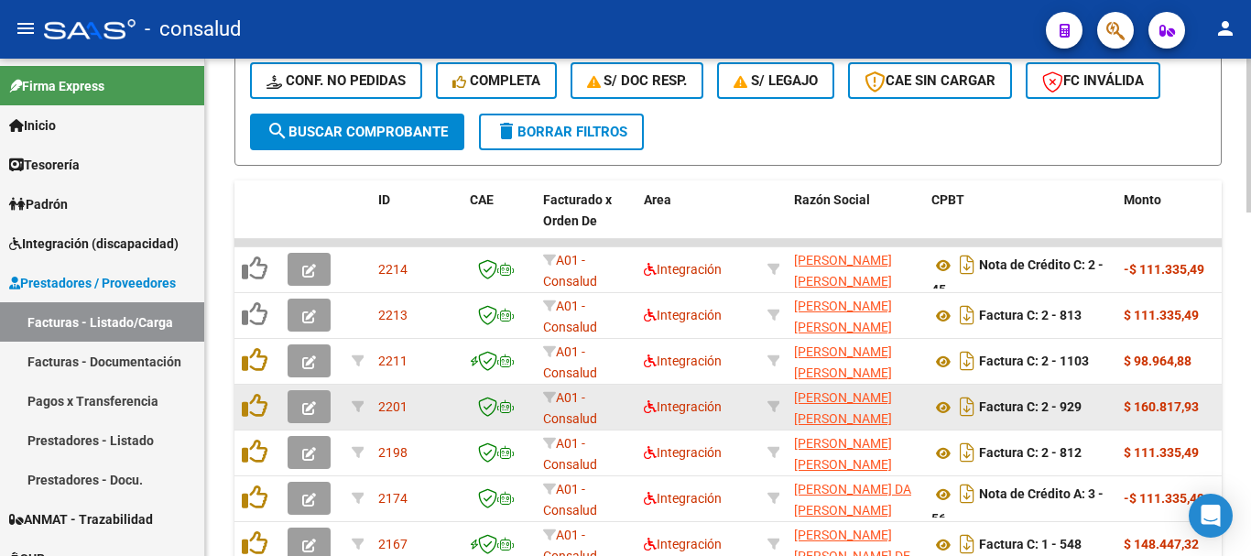
click at [308, 400] on span "button" at bounding box center [309, 407] width 14 height 16
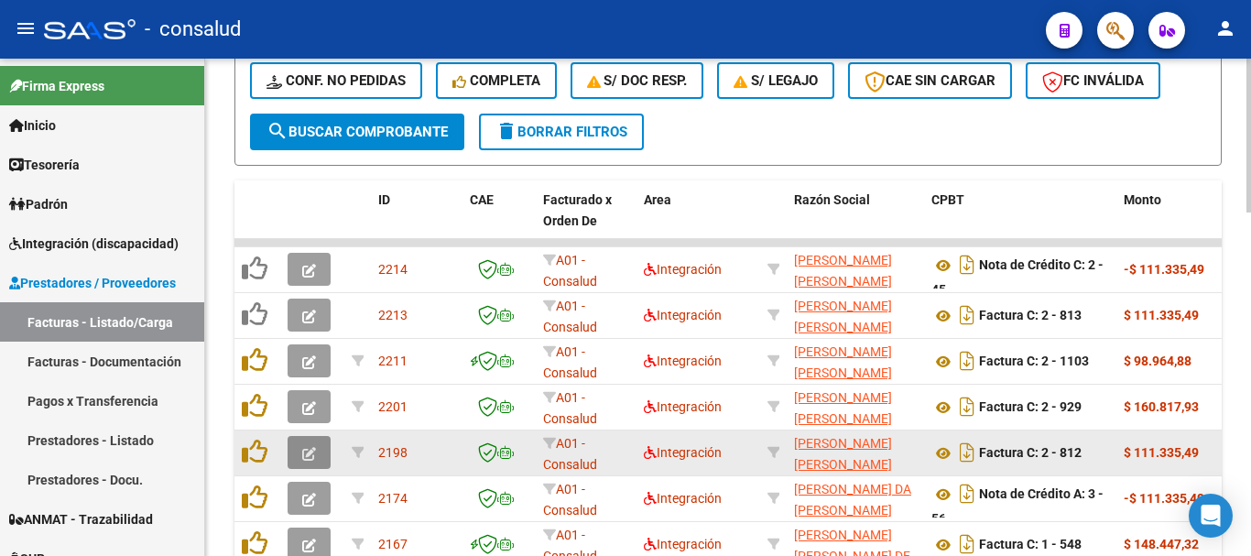
click at [306, 445] on span "button" at bounding box center [309, 452] width 14 height 16
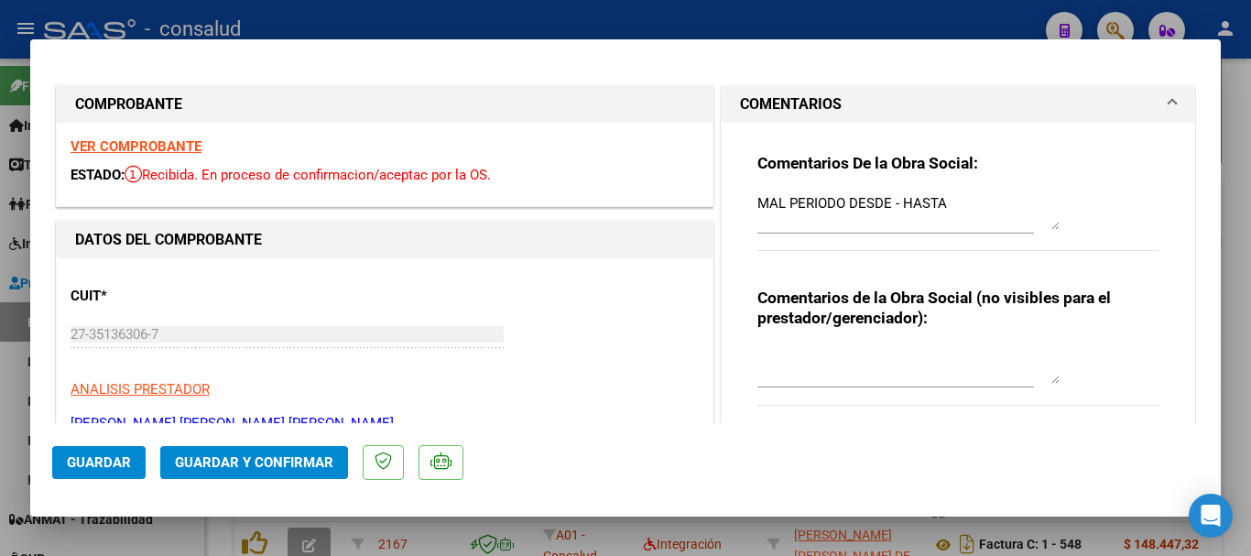
type input "$ 0,00"
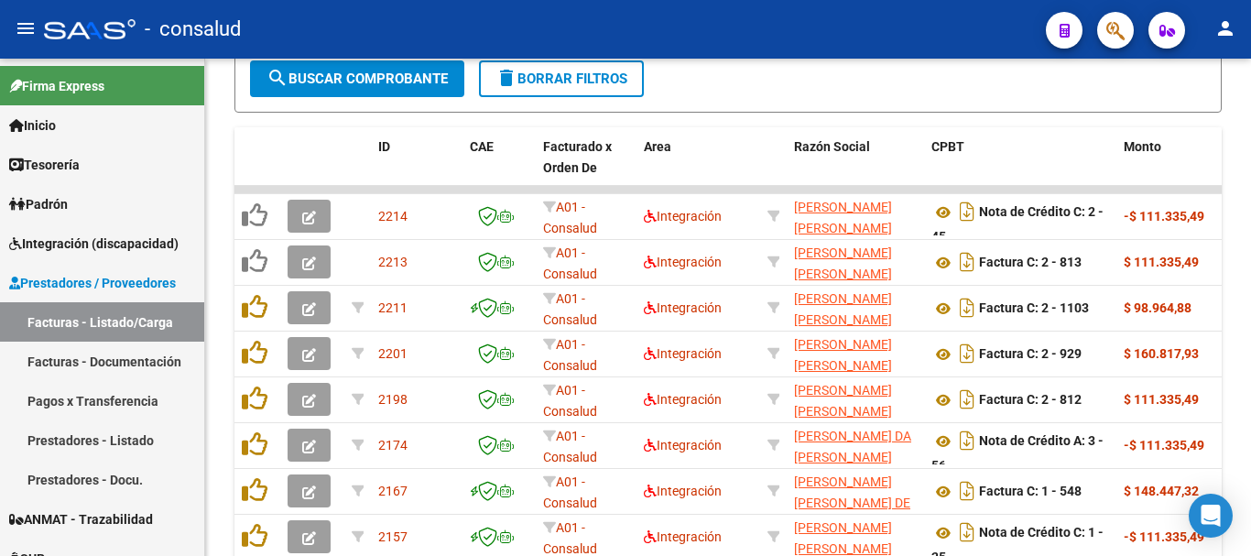
scroll to position [923, 0]
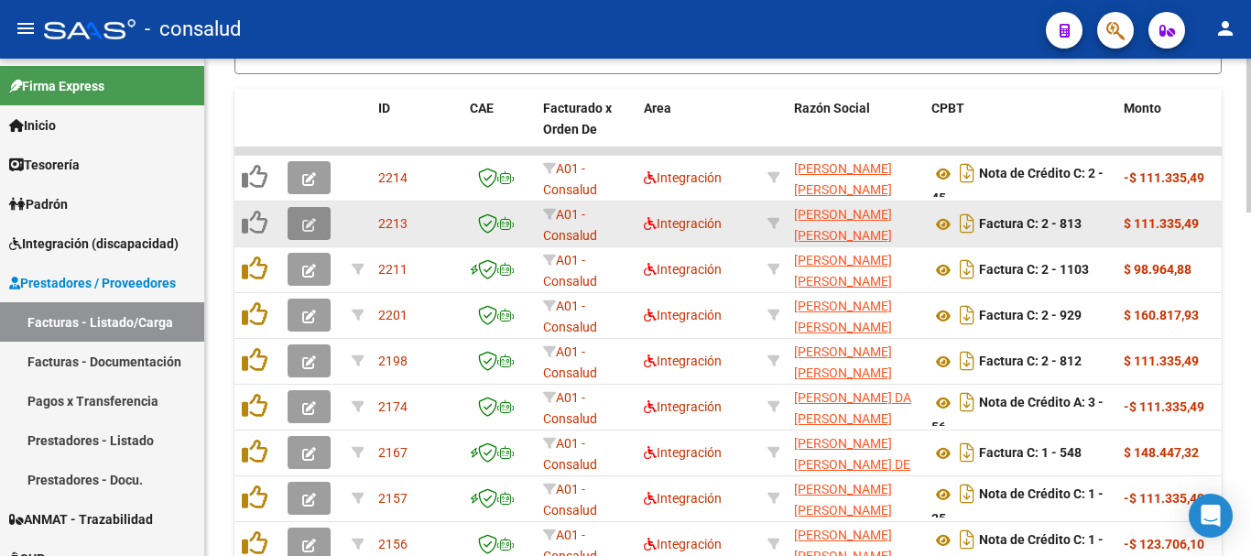
click at [306, 224] on icon "button" at bounding box center [309, 225] width 14 height 14
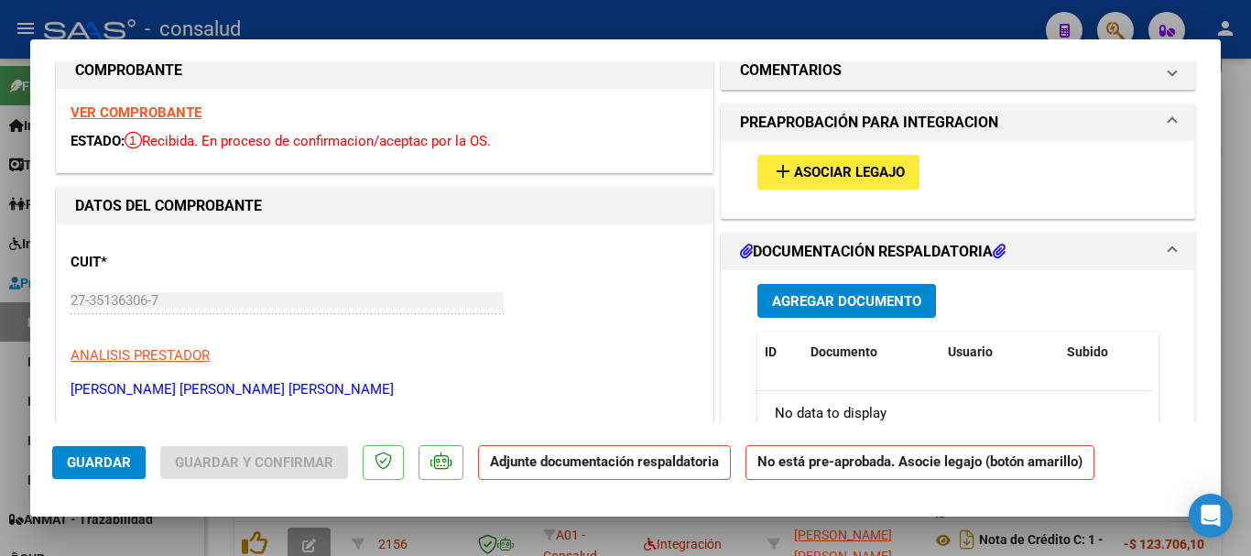
scroll to position [0, 0]
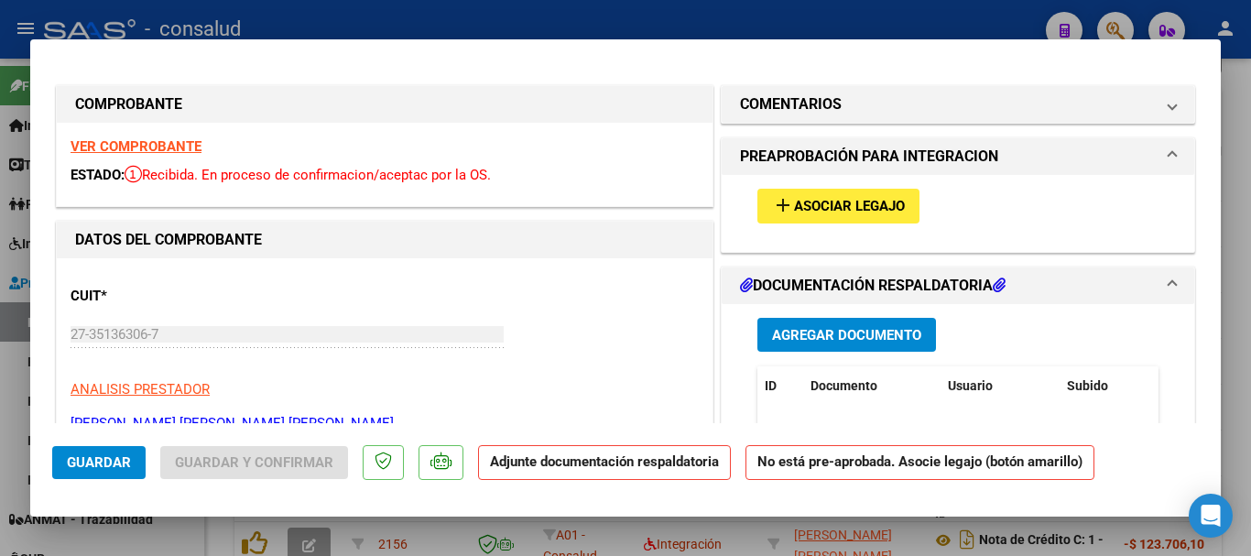
click at [176, 156] on div "VER COMPROBANTE ESTADO: Recibida. En proceso de confirmacion/aceptac por la OS." at bounding box center [385, 164] width 656 height 83
click at [173, 144] on strong "VER COMPROBANTE" at bounding box center [136, 146] width 131 height 16
type input "$ 0,00"
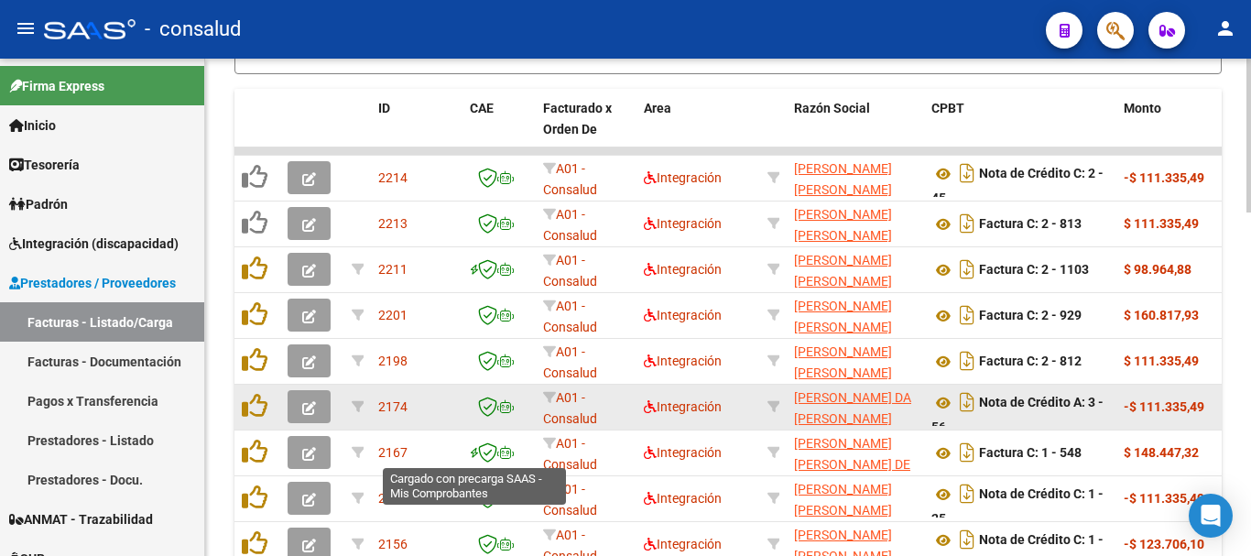
scroll to position [923, 0]
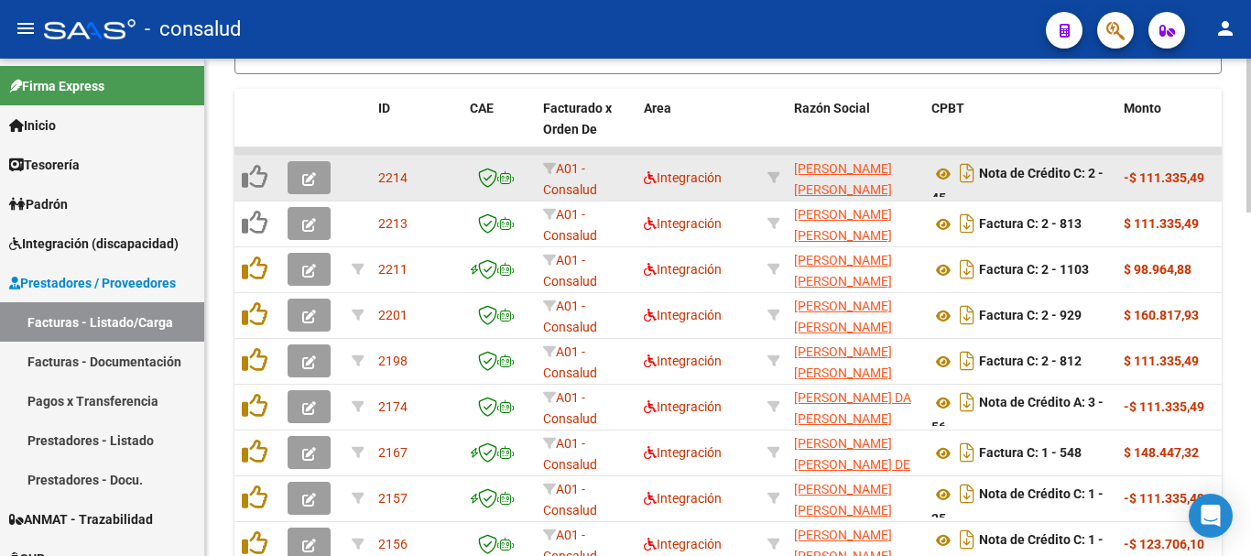
click at [302, 174] on icon "button" at bounding box center [309, 179] width 14 height 14
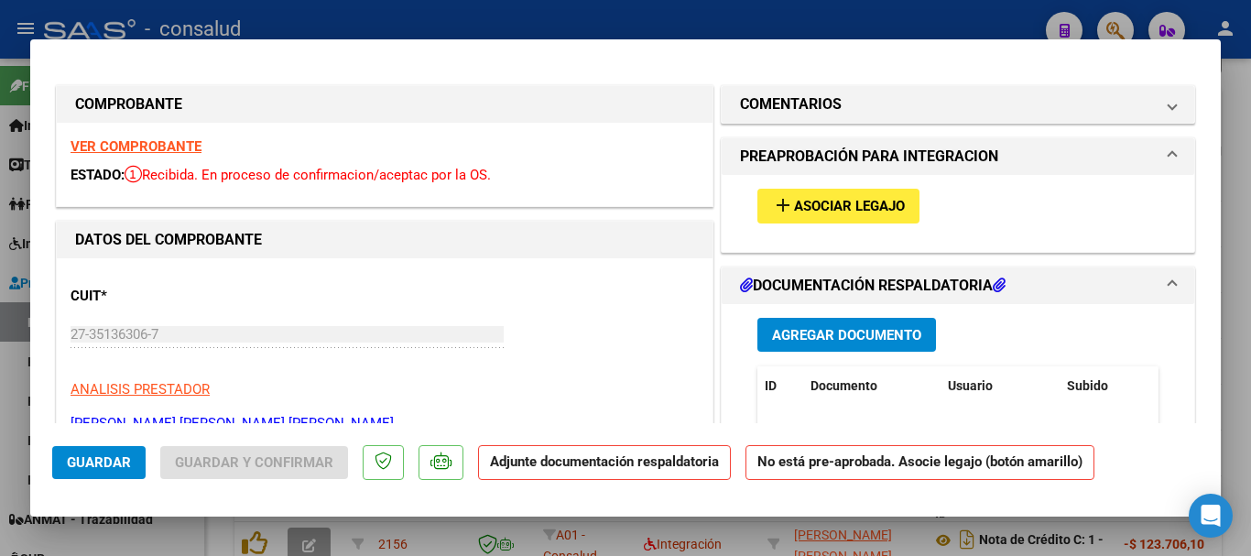
click at [125, 145] on strong "VER COMPROBANTE" at bounding box center [136, 146] width 131 height 16
type input "$ 0,00"
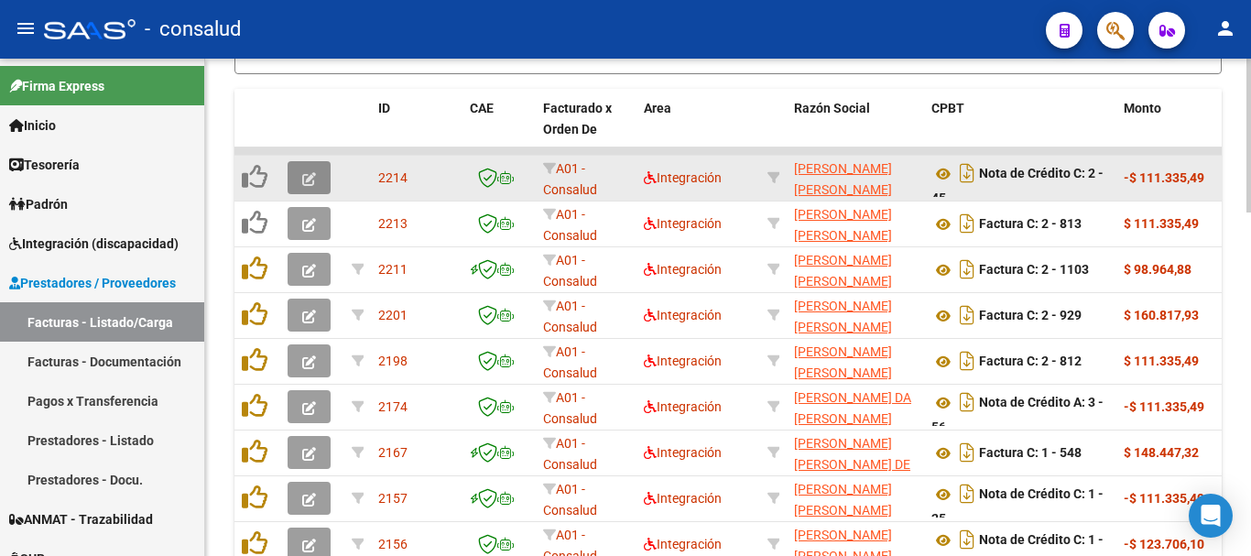
click at [302, 178] on button "button" at bounding box center [309, 177] width 43 height 33
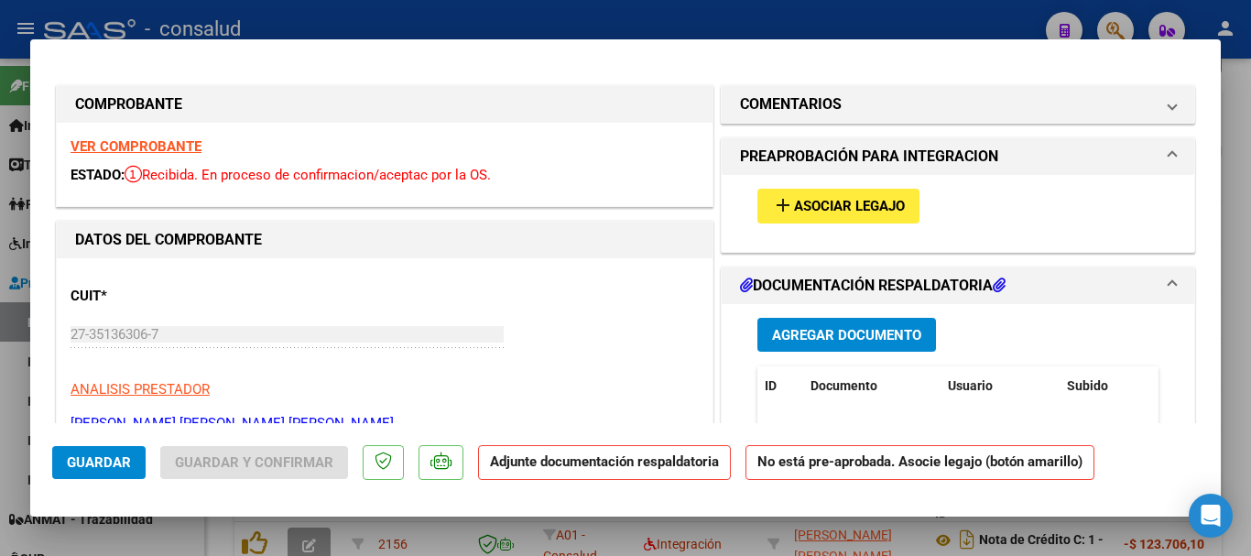
type input "$ 0,00"
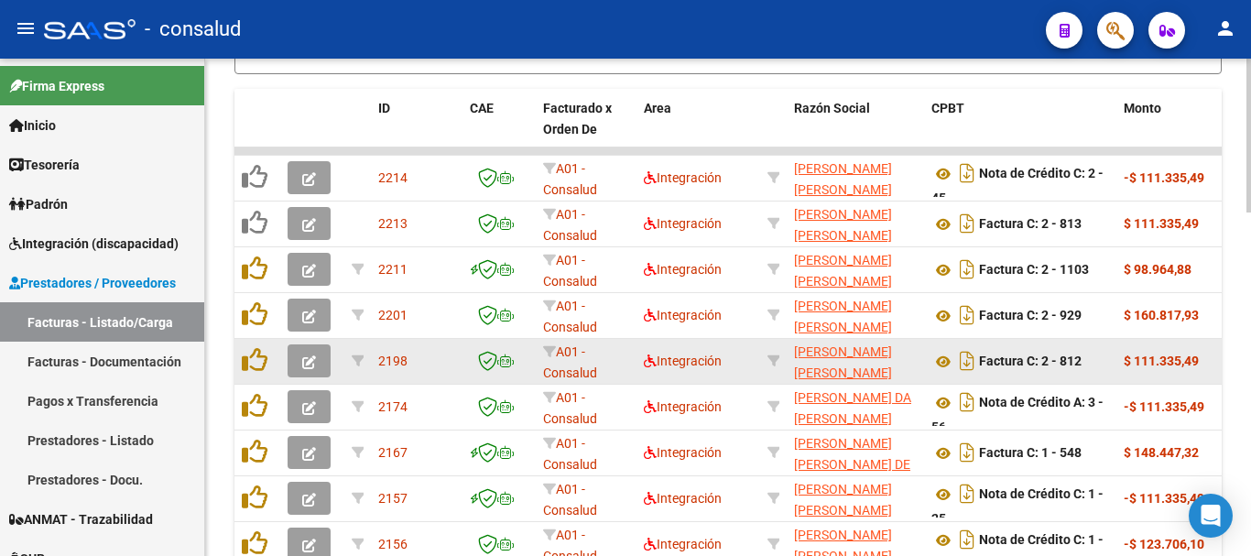
click at [307, 355] on icon "button" at bounding box center [309, 362] width 14 height 14
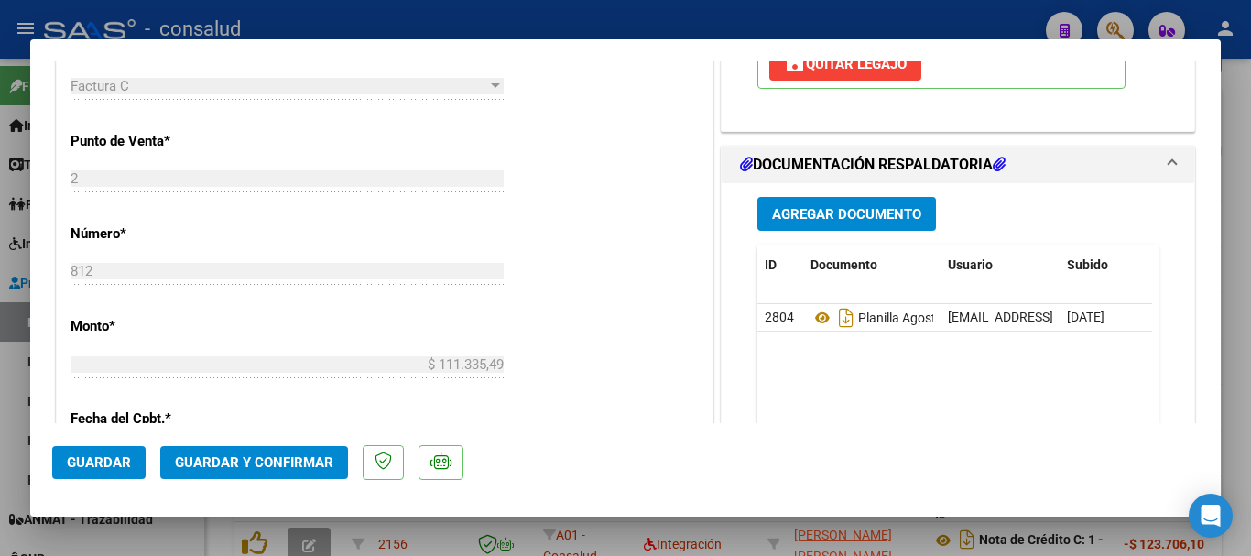
scroll to position [825, 0]
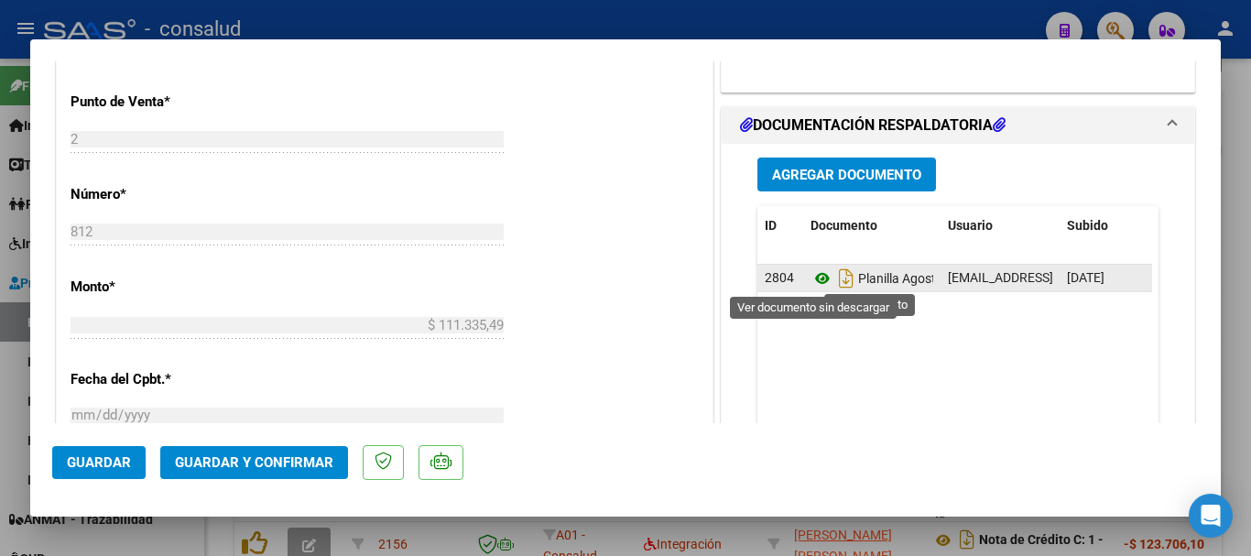
click at [812, 273] on icon at bounding box center [823, 279] width 24 height 22
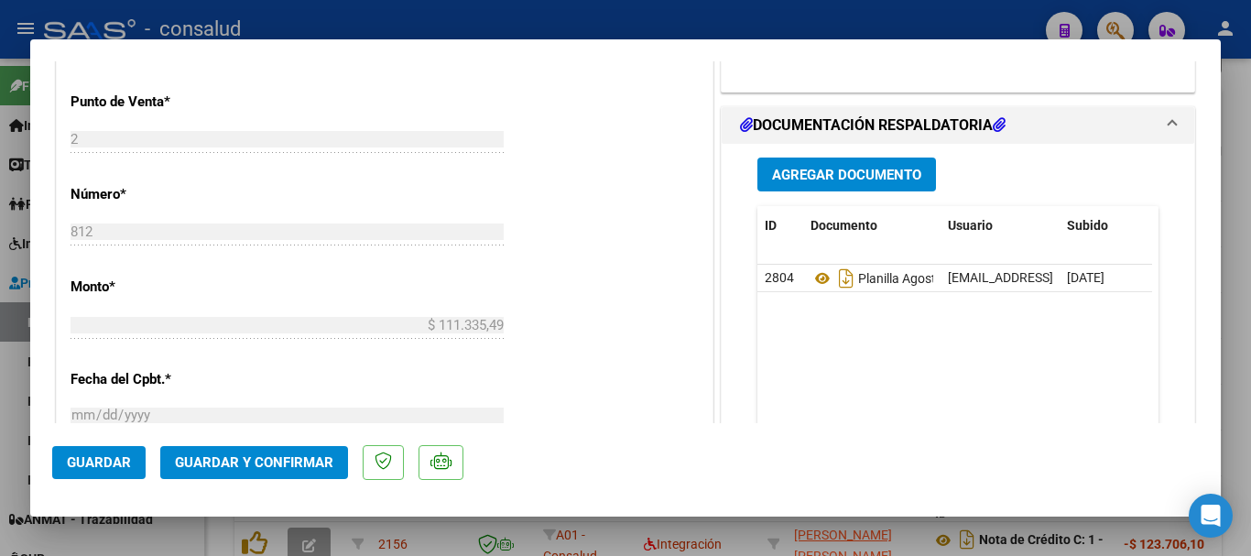
type input "$ 0,00"
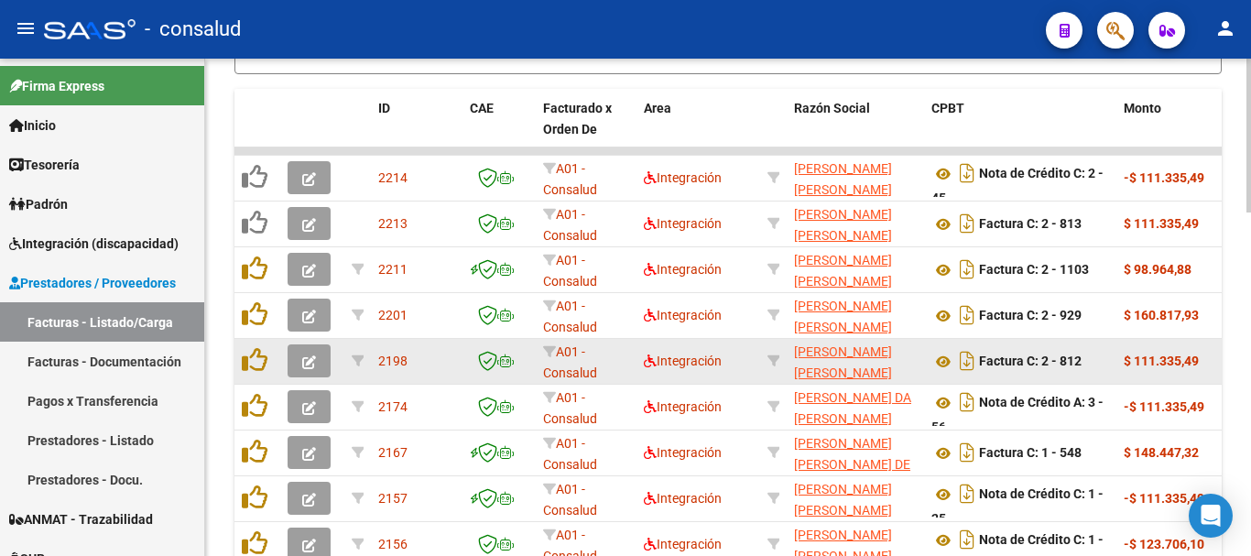
scroll to position [923, 0]
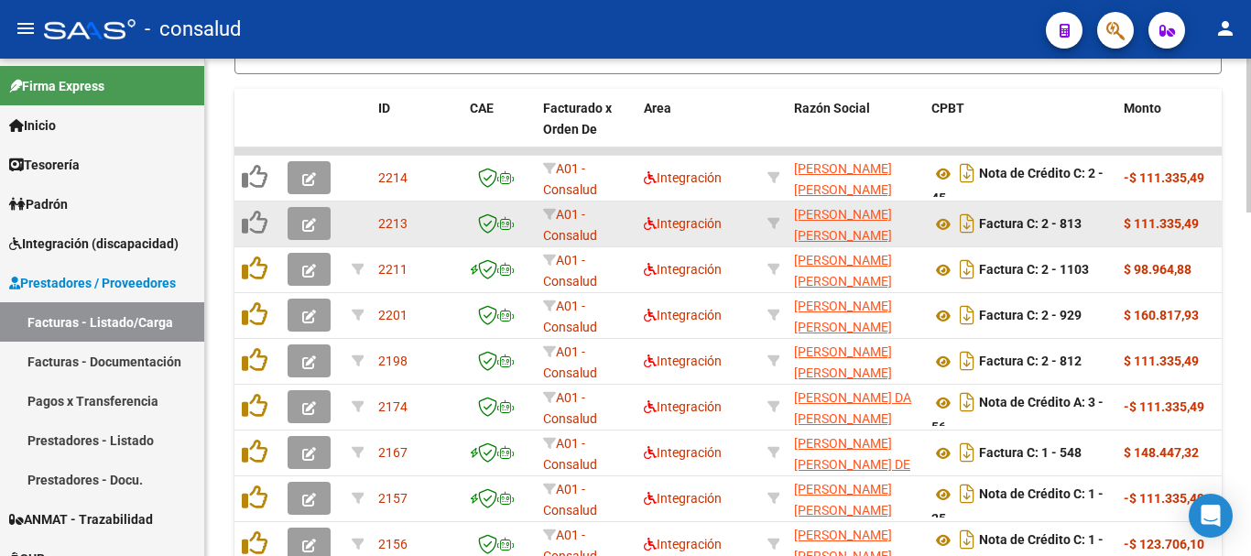
click at [297, 222] on button "button" at bounding box center [309, 223] width 43 height 33
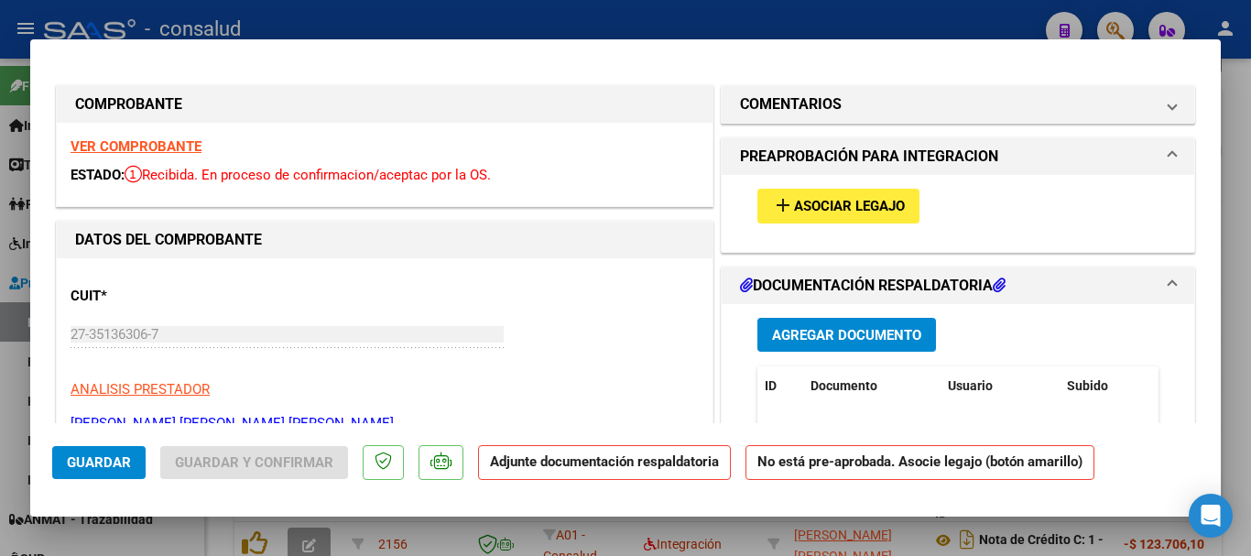
click at [859, 199] on span "Asociar Legajo" at bounding box center [849, 207] width 111 height 16
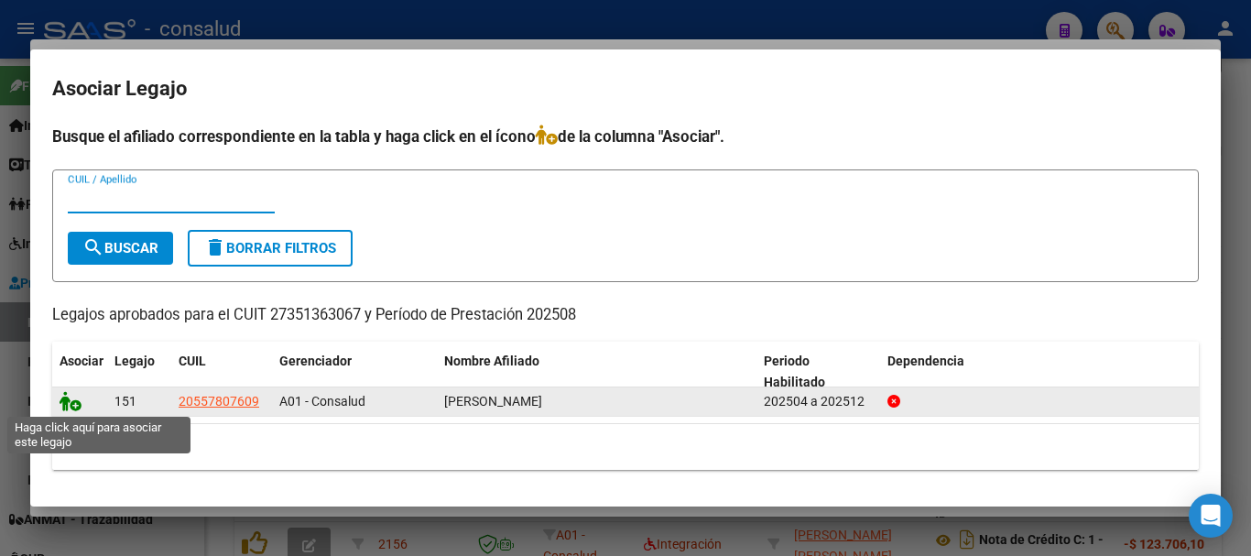
click at [78, 401] on icon at bounding box center [71, 401] width 22 height 20
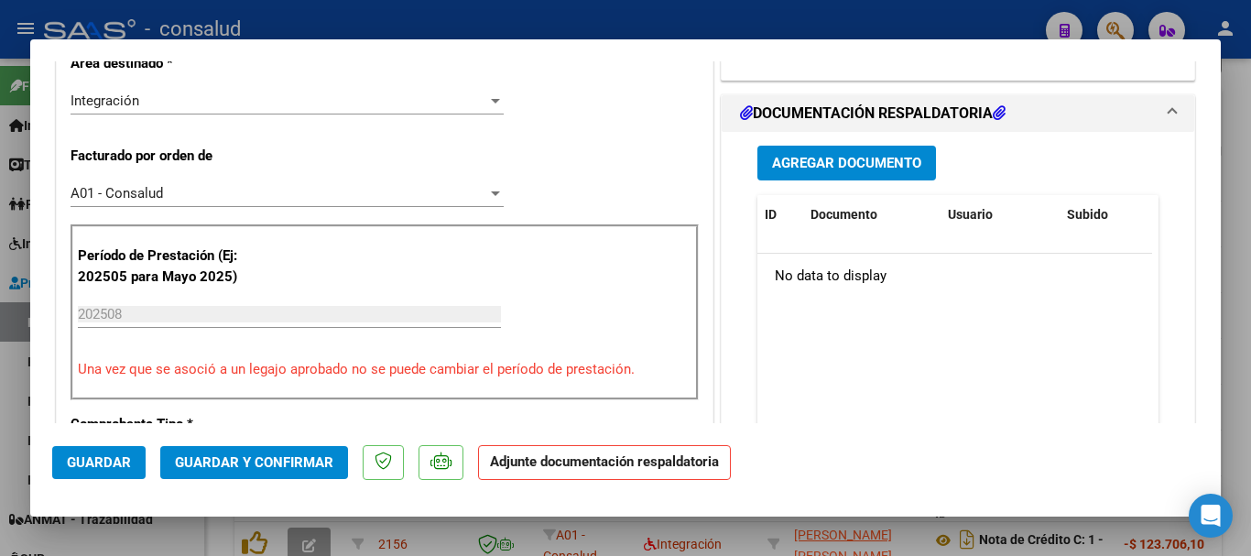
scroll to position [458, 0]
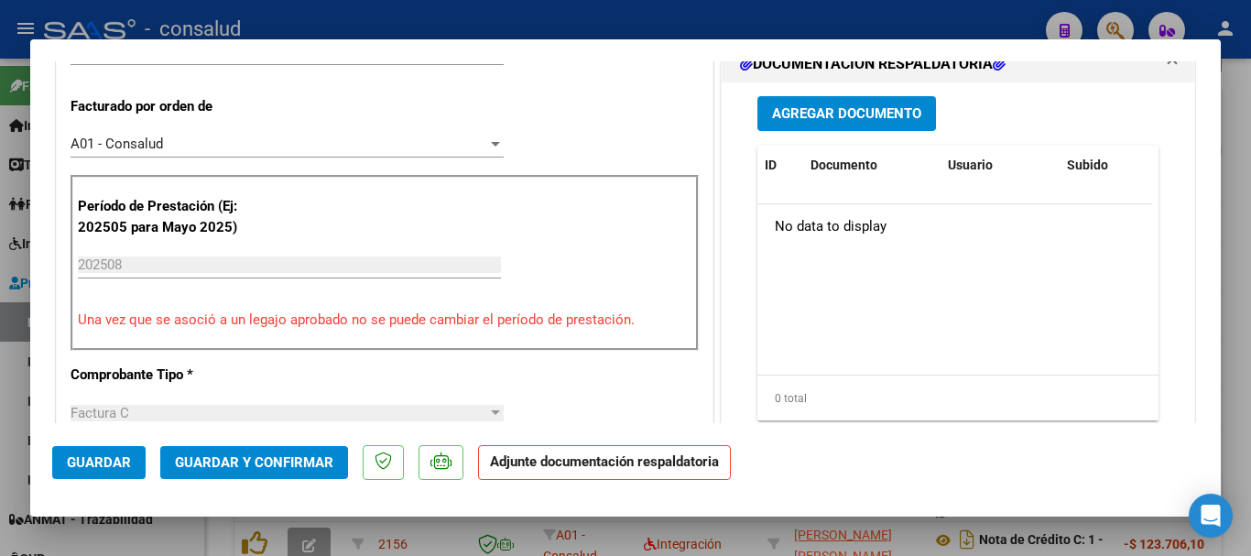
click at [850, 115] on span "Agregar Documento" at bounding box center [846, 114] width 149 height 16
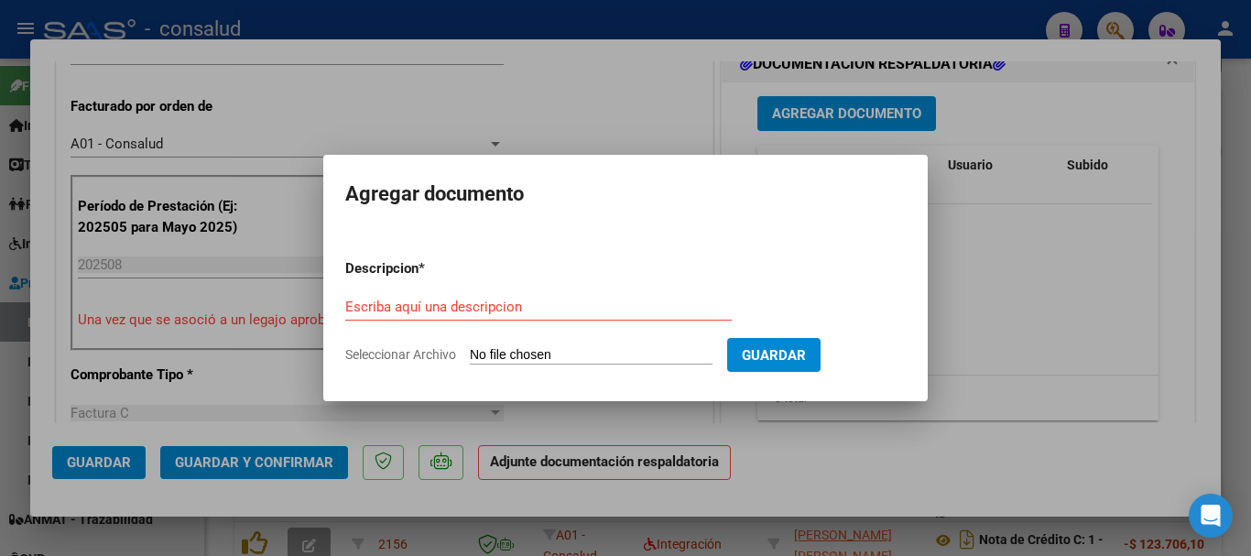
click at [567, 360] on input "Seleccionar Archivo" at bounding box center [591, 355] width 243 height 17
type input "C:\fakepath\27351363067-2-812-doc-respaldatoria20250911-02-19-36-20250911-02-19…"
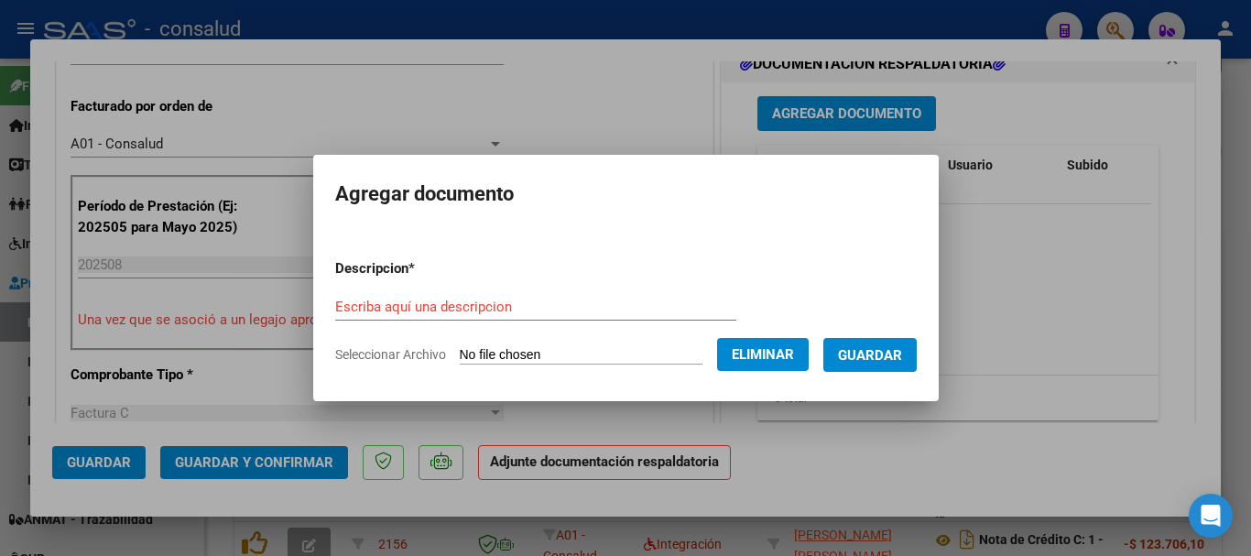
click at [397, 290] on form "Descripcion * Escriba aquí una descripcion Seleccionar Archivo Eliminar Guardar" at bounding box center [626, 312] width 582 height 134
click at [402, 300] on input "Escriba aquí una descripcion" at bounding box center [535, 307] width 401 height 16
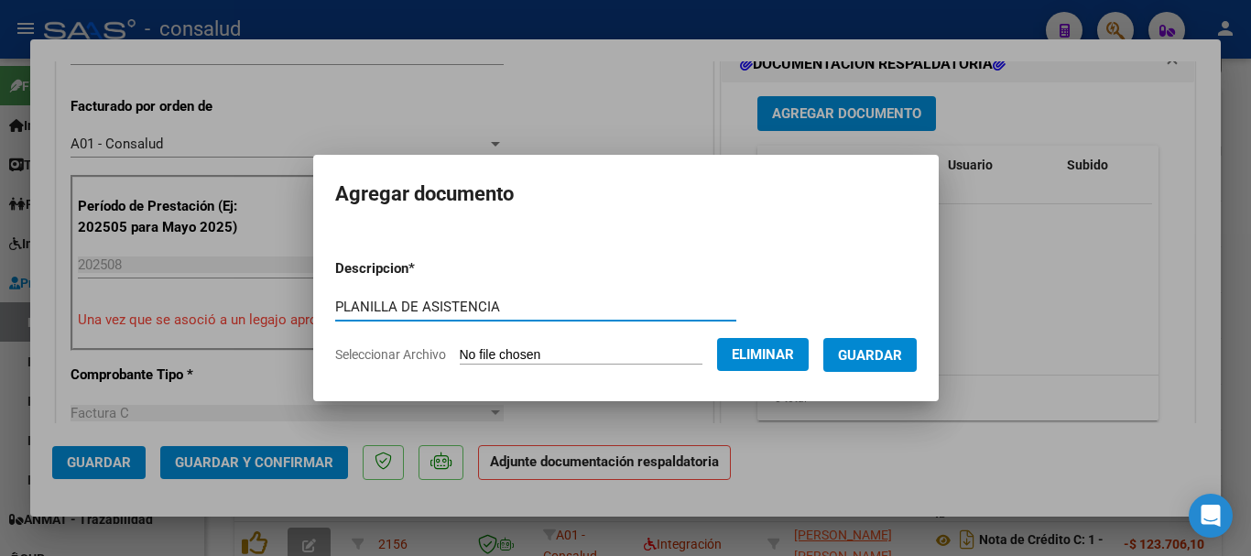
type input "PLANILLA DE ASISTENCIA"
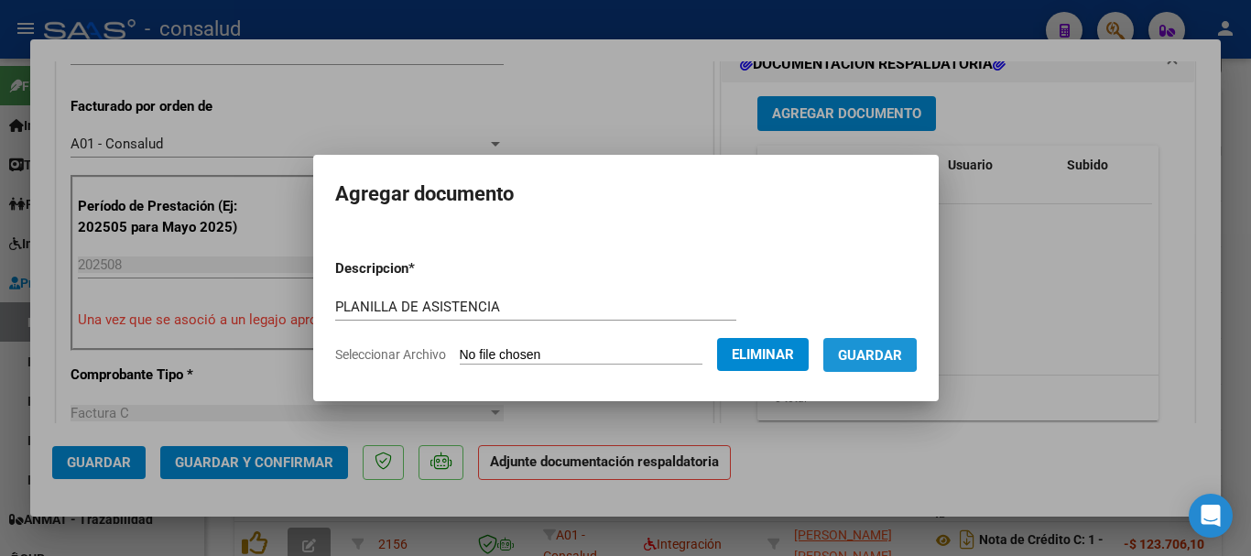
click at [864, 354] on span "Guardar" at bounding box center [870, 355] width 64 height 16
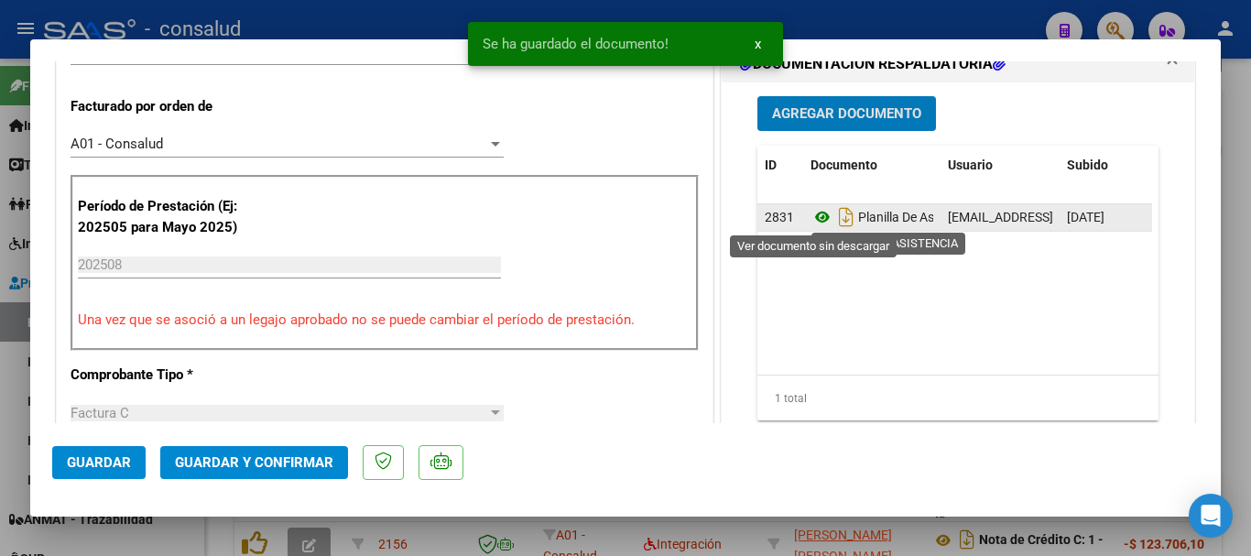
click at [813, 212] on icon at bounding box center [823, 217] width 24 height 22
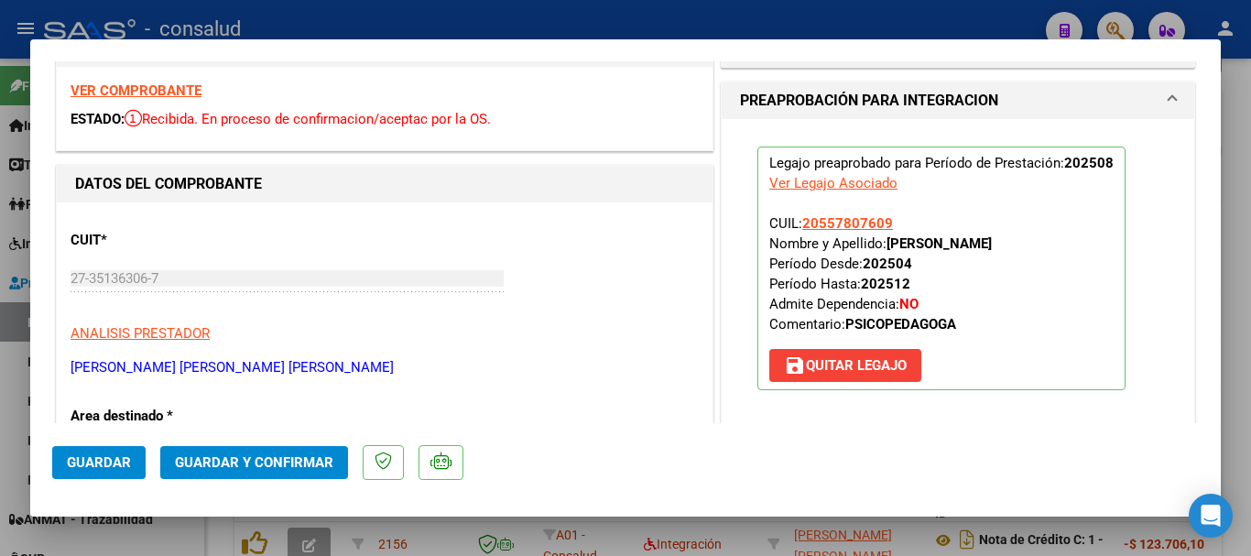
scroll to position [0, 0]
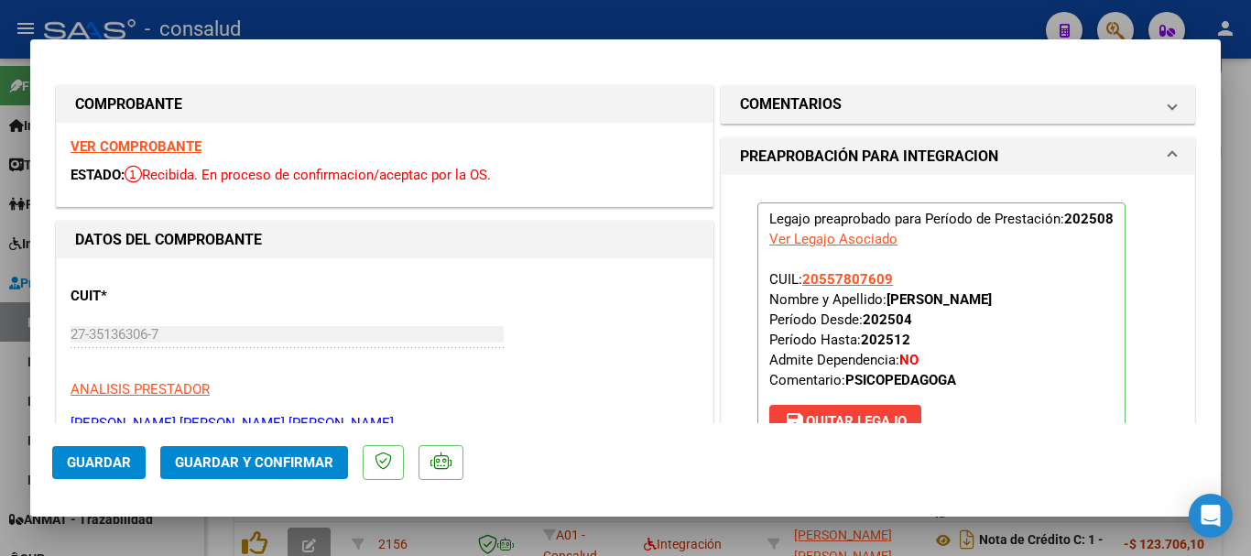
click at [161, 146] on strong "VER COMPROBANTE" at bounding box center [136, 146] width 131 height 16
click at [293, 457] on span "Guardar y Confirmar" at bounding box center [254, 462] width 158 height 16
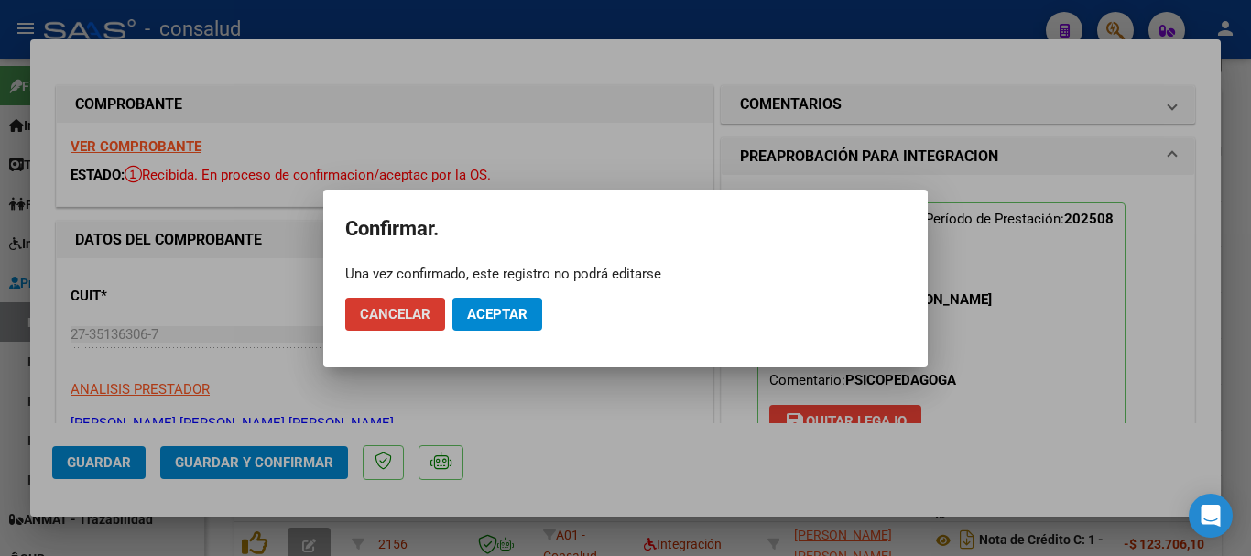
click at [495, 311] on span "Aceptar" at bounding box center [497, 314] width 60 height 16
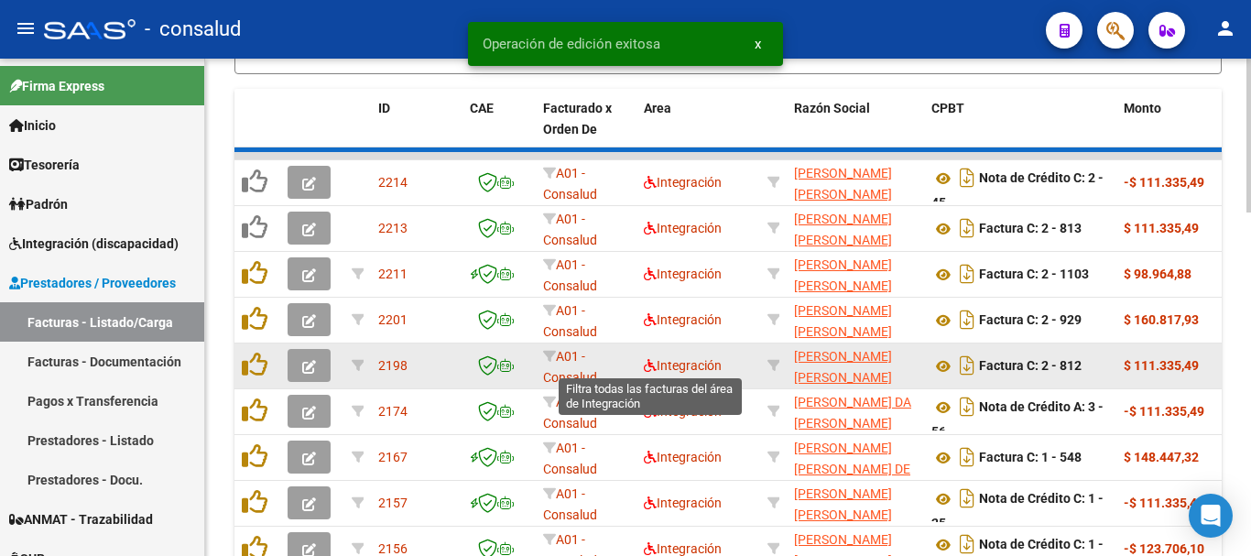
scroll to position [923, 0]
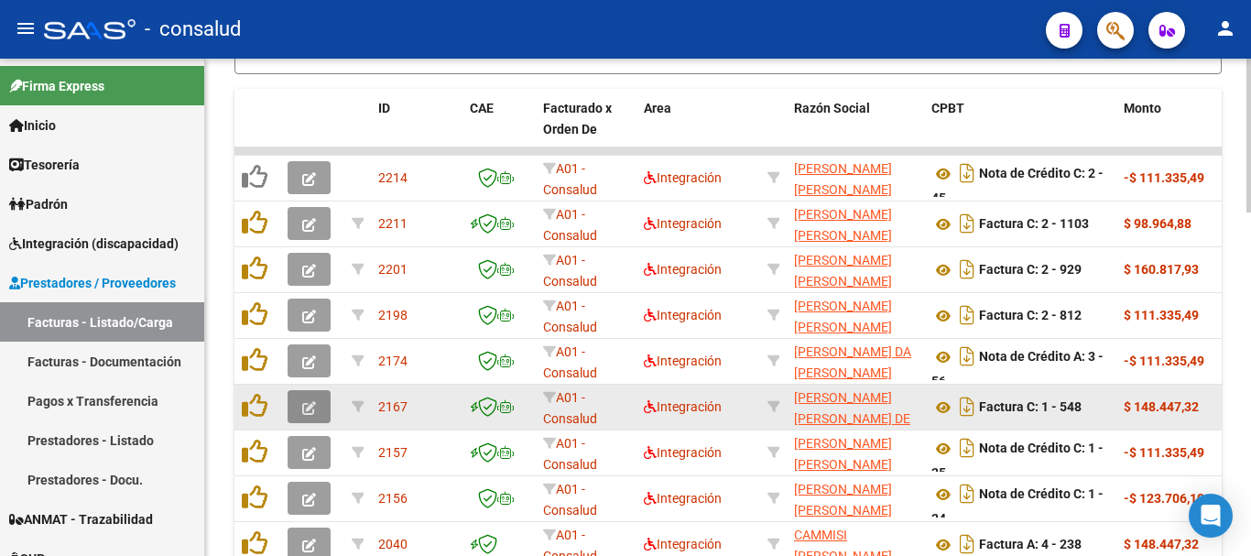
click at [305, 412] on icon "button" at bounding box center [309, 408] width 14 height 14
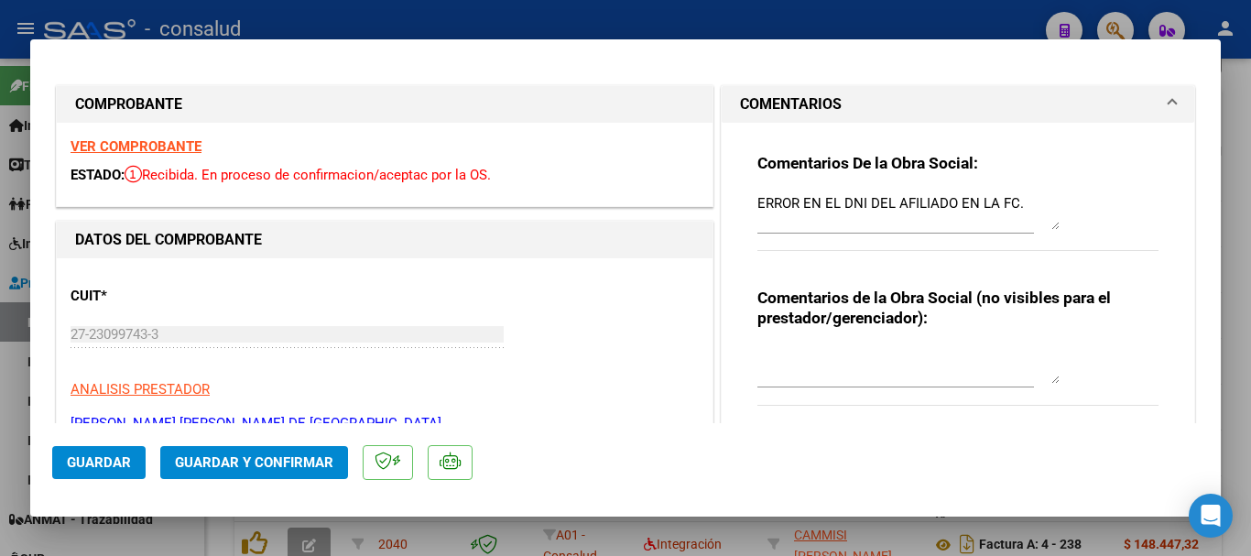
type input "$ 0,00"
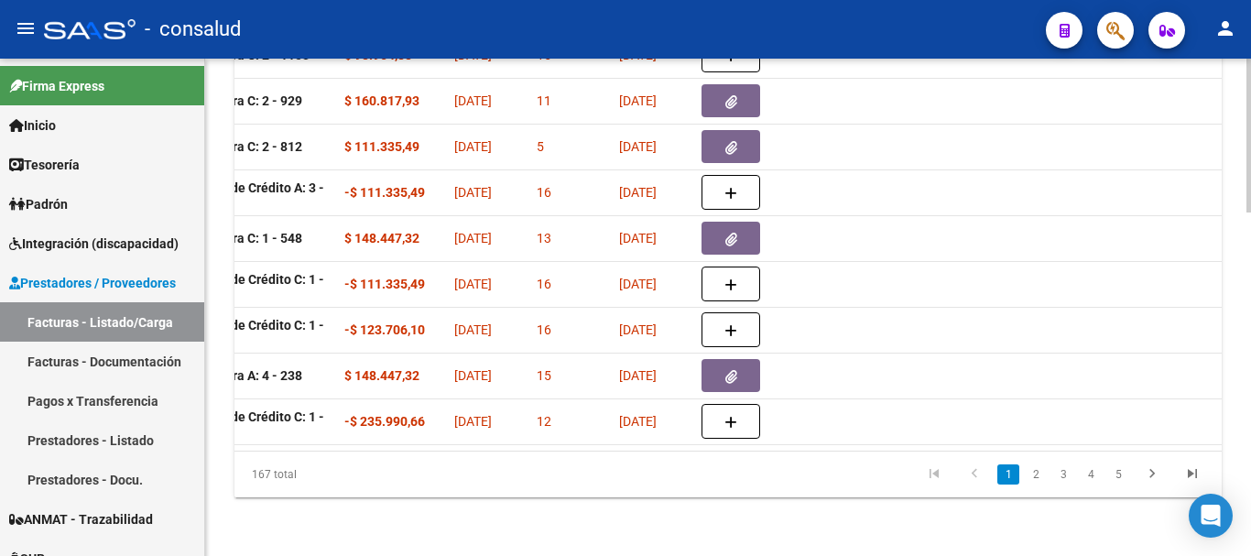
scroll to position [0, 0]
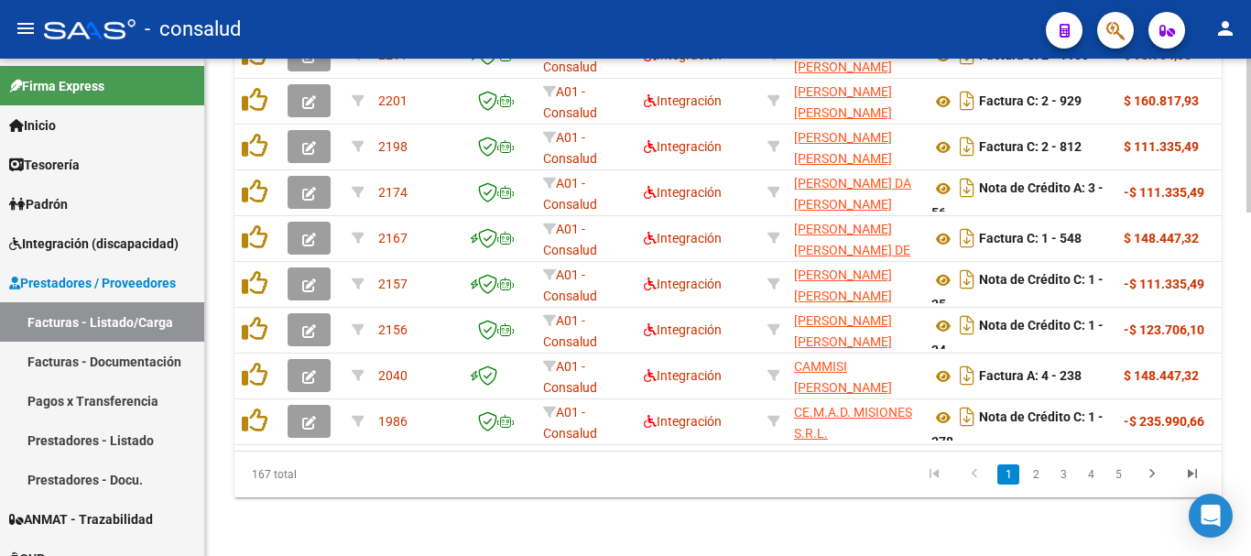
click at [1033, 477] on link "2" at bounding box center [1036, 474] width 22 height 20
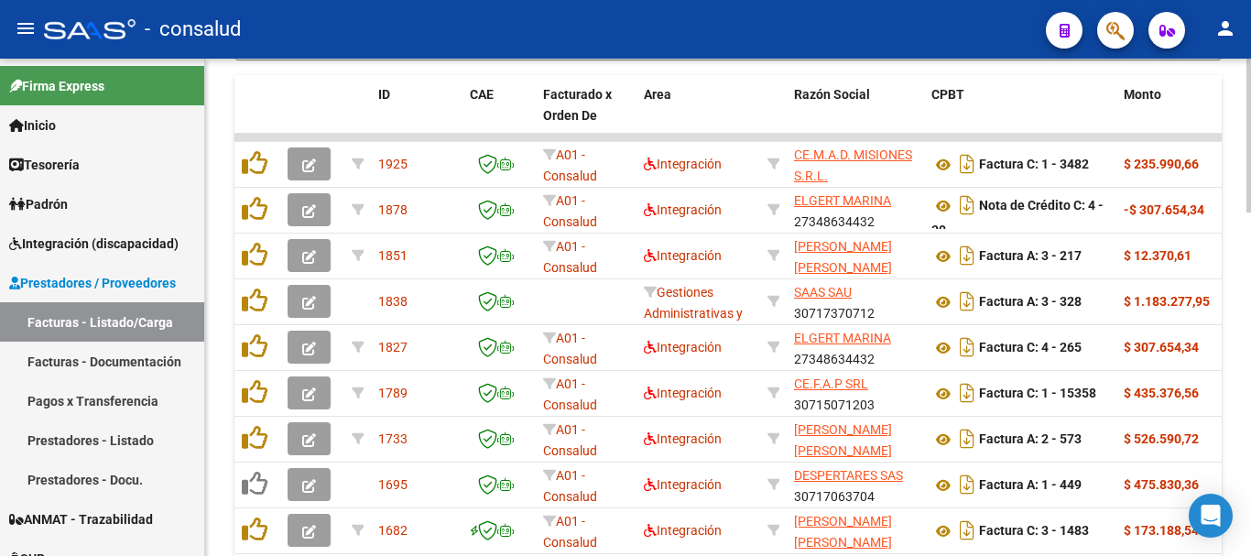
scroll to position [923, 0]
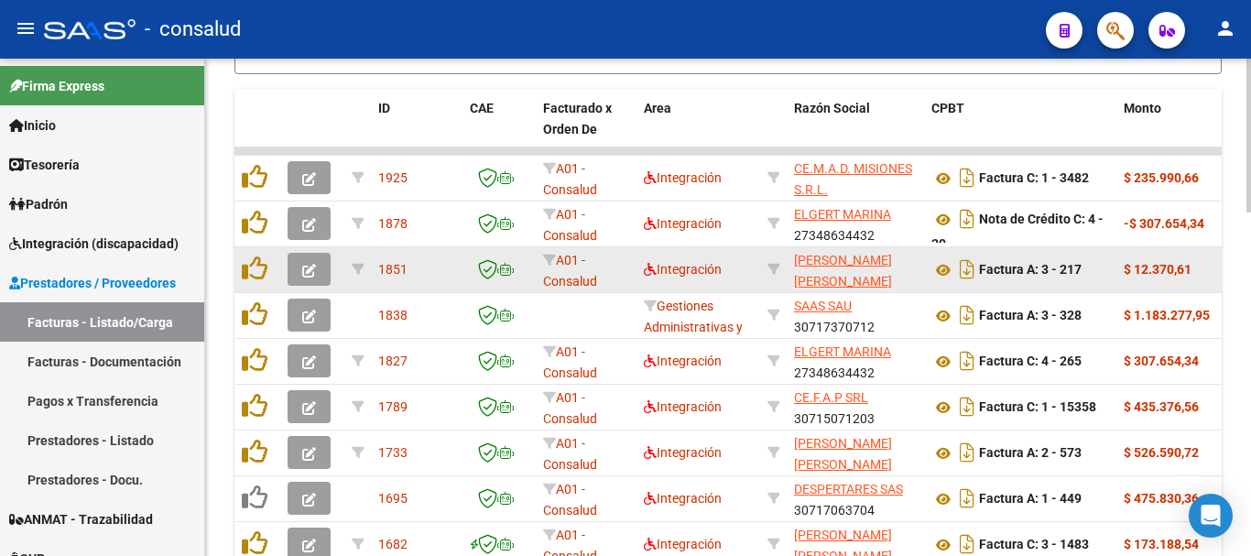
click at [307, 268] on icon "button" at bounding box center [309, 271] width 14 height 14
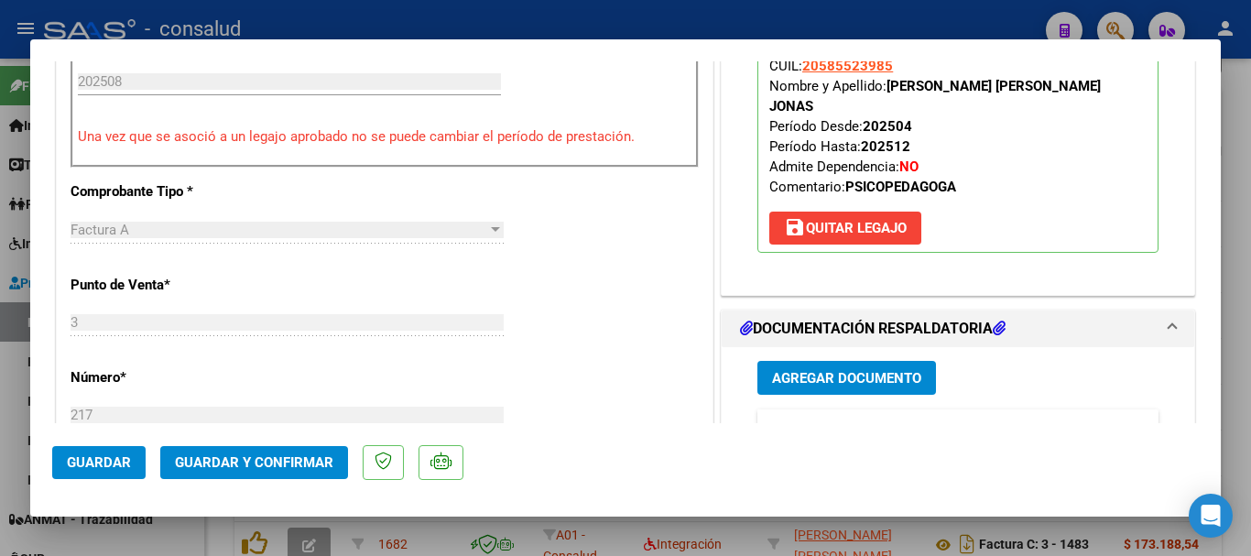
type input "$ 0,00"
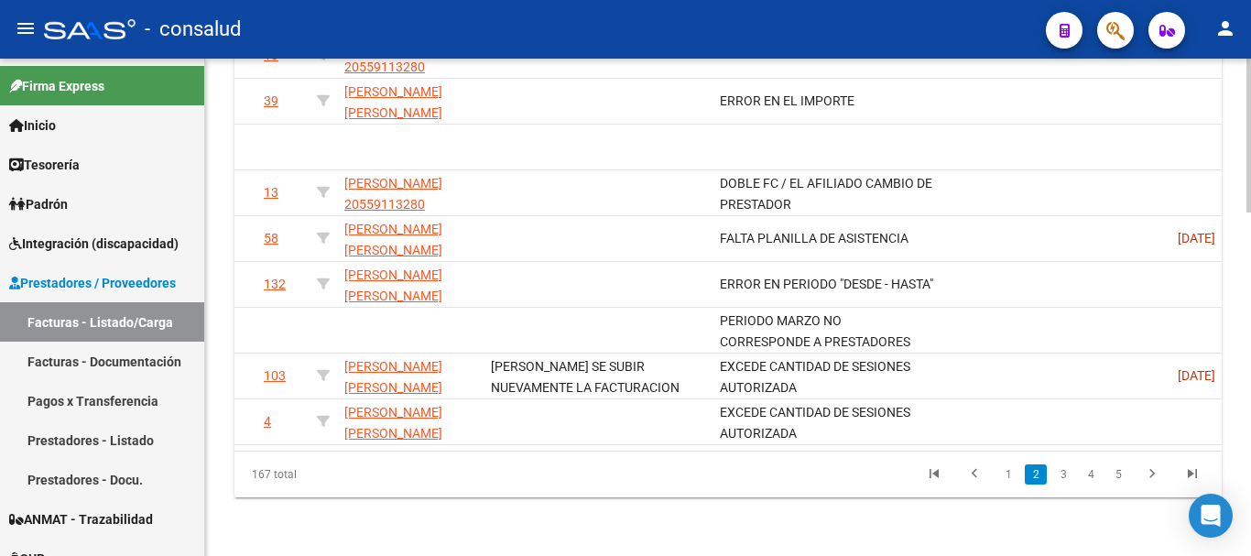
scroll to position [0, 0]
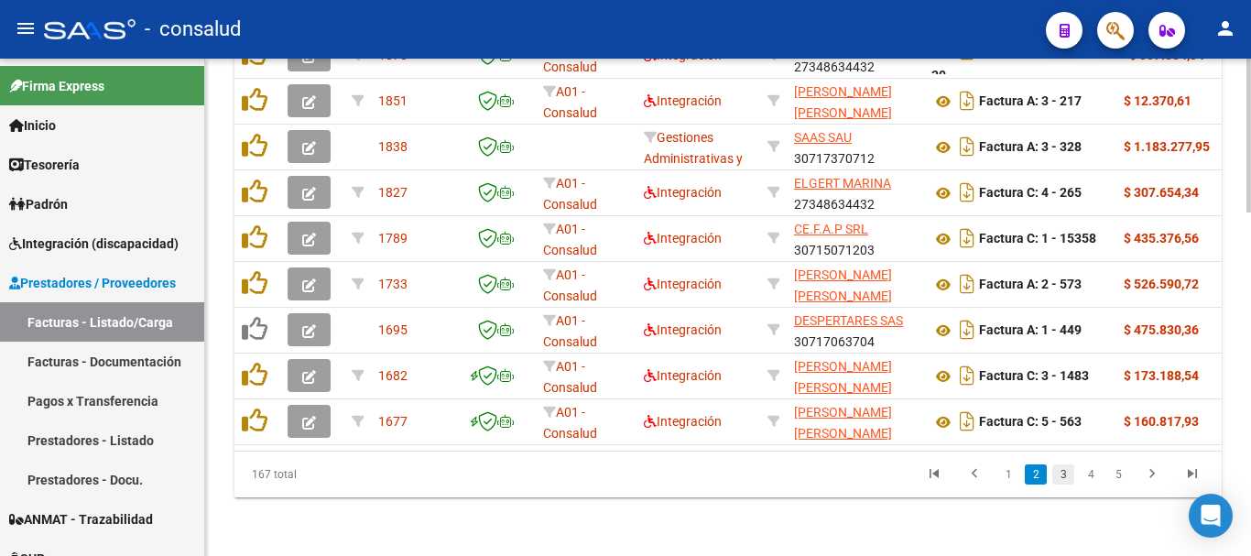
click at [1063, 477] on link "3" at bounding box center [1064, 474] width 22 height 20
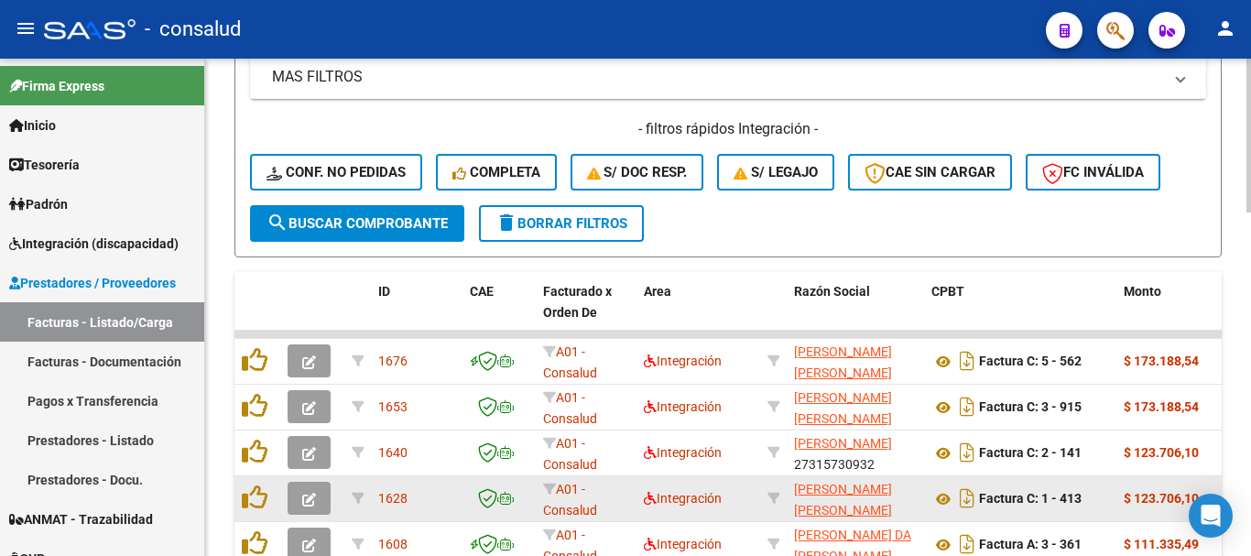
scroll to position [1106, 0]
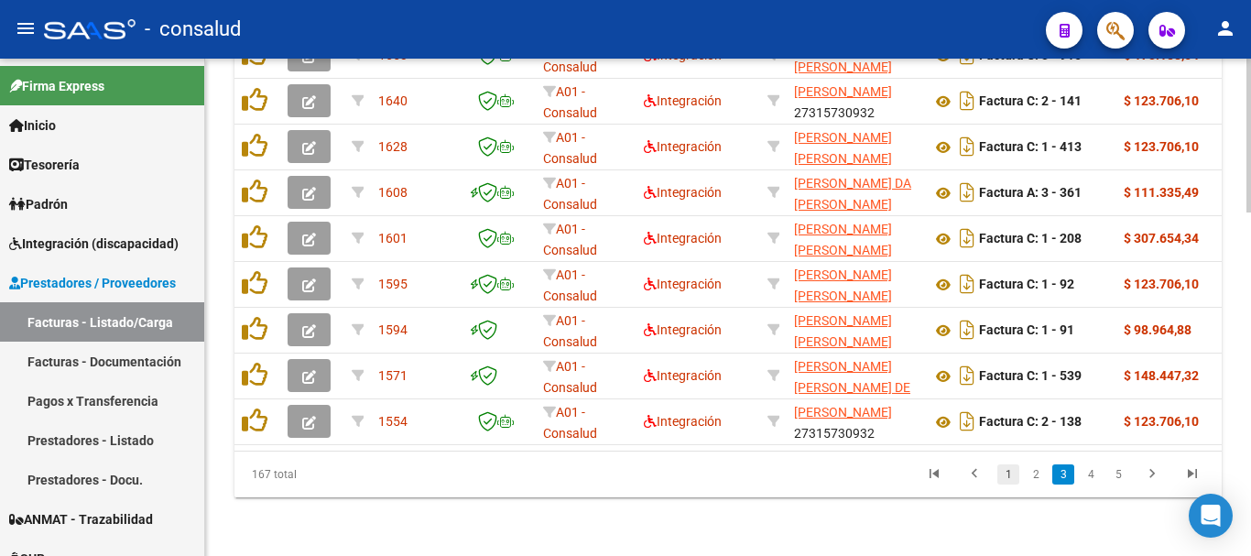
click at [1008, 473] on link "1" at bounding box center [1009, 474] width 22 height 20
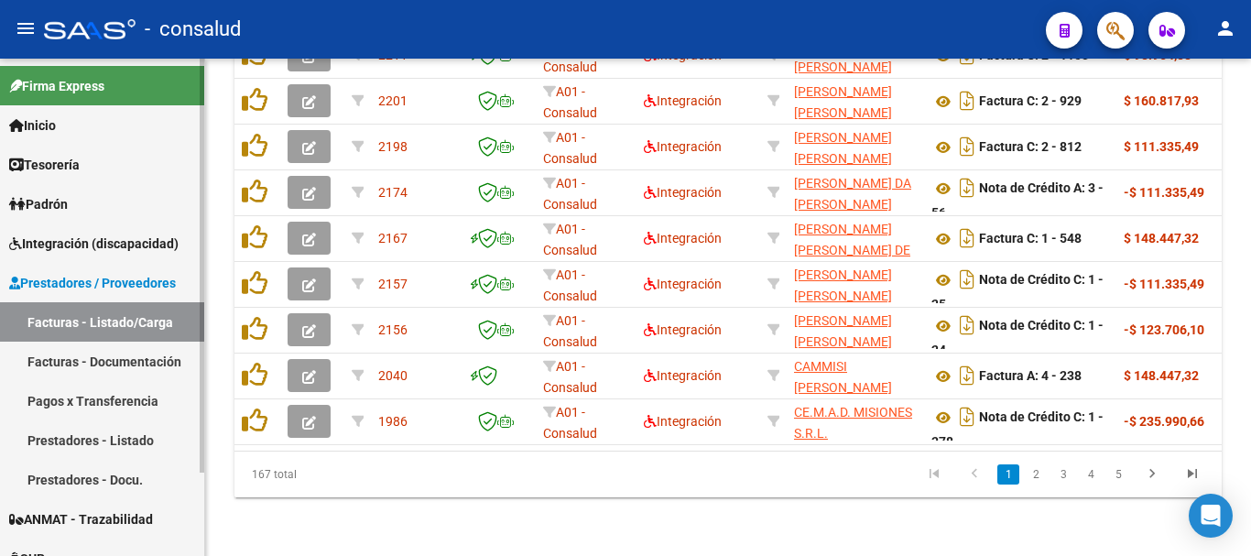
click at [123, 241] on span "Integración (discapacidad)" at bounding box center [93, 244] width 169 height 20
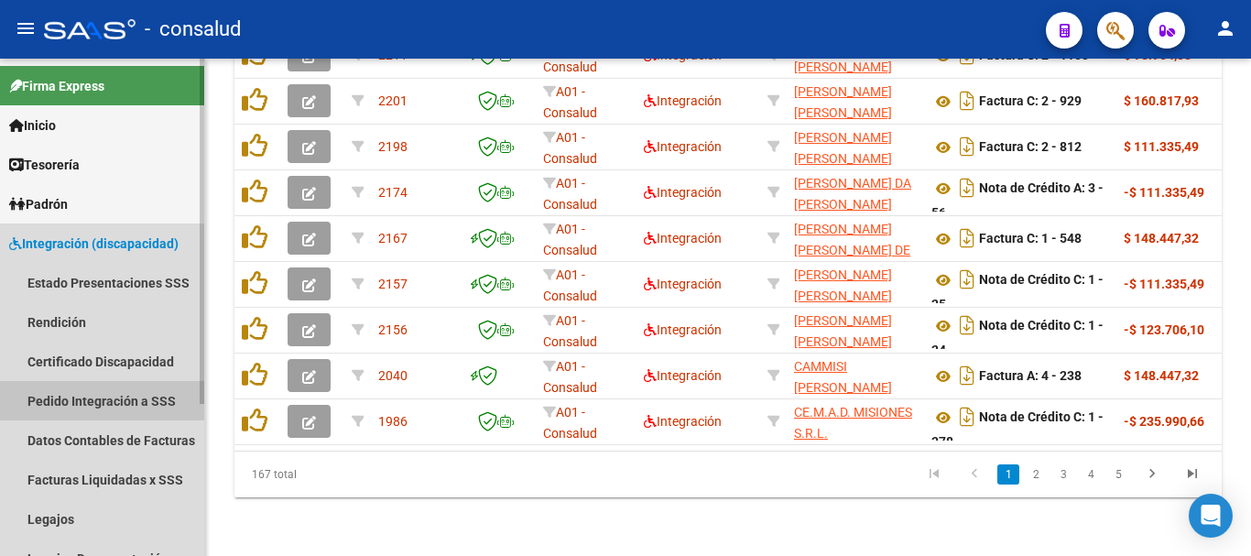
click at [127, 399] on link "Pedido Integración a SSS" at bounding box center [102, 400] width 204 height 39
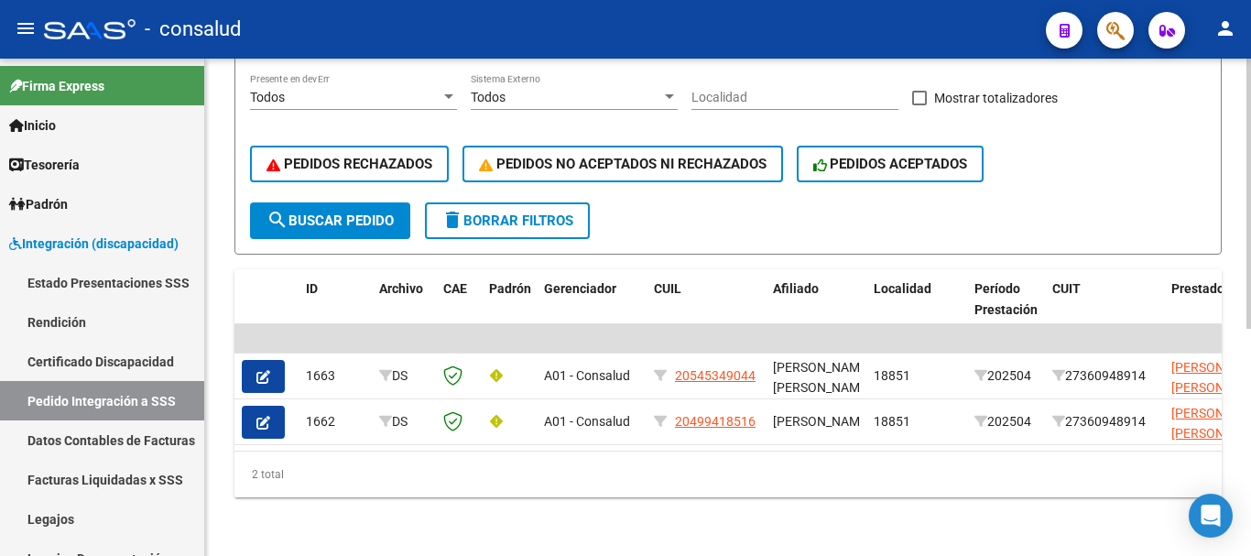
scroll to position [418, 0]
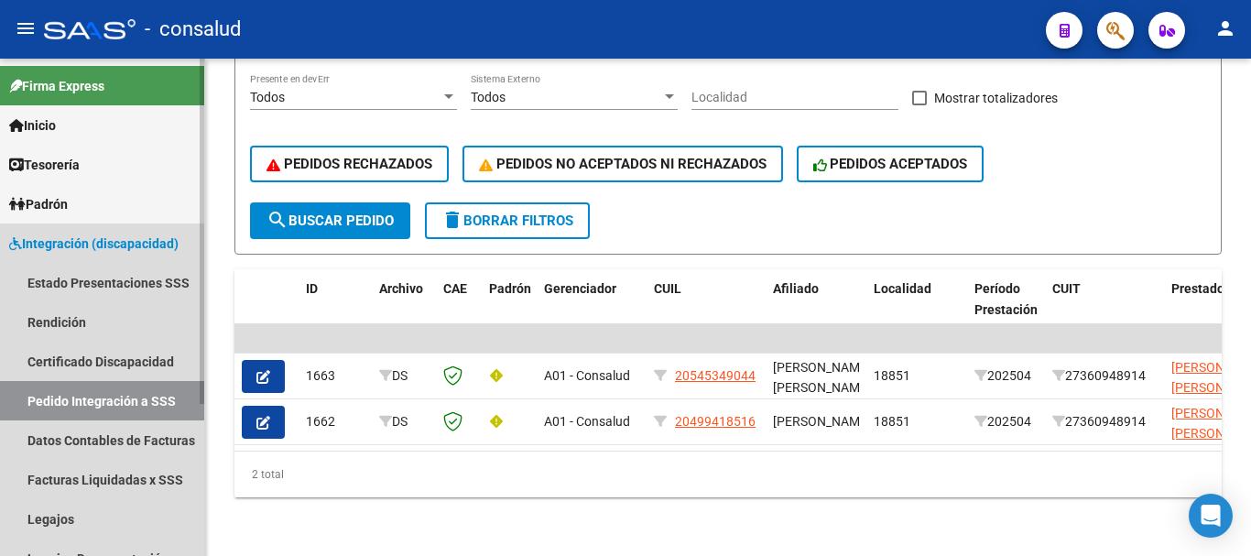
click at [98, 237] on span "Integración (discapacidad)" at bounding box center [93, 244] width 169 height 20
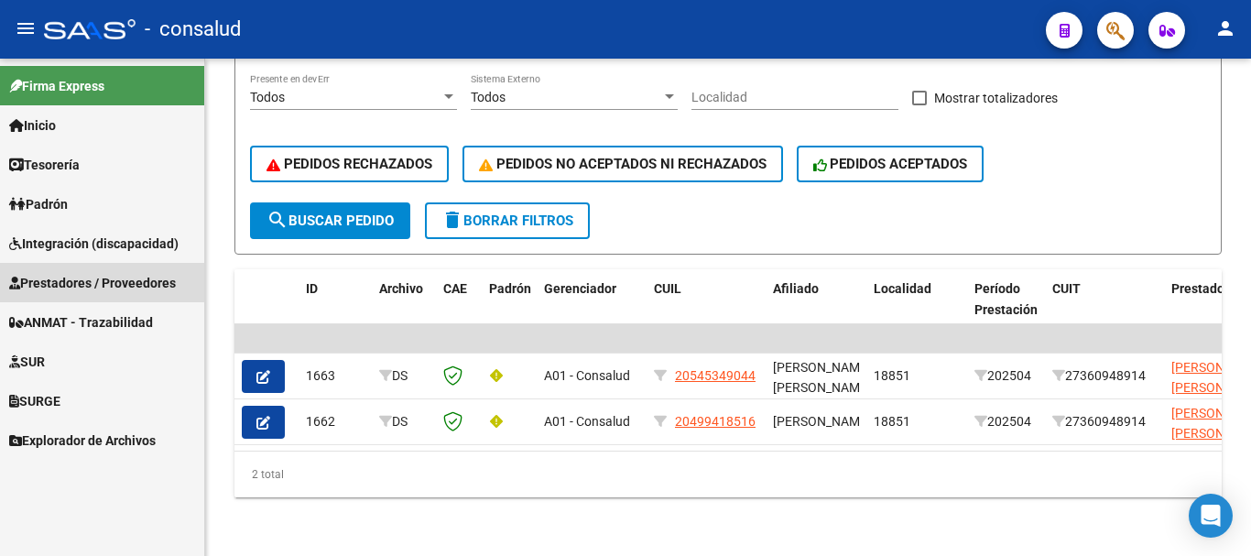
click at [102, 279] on span "Prestadores / Proveedores" at bounding box center [92, 283] width 167 height 20
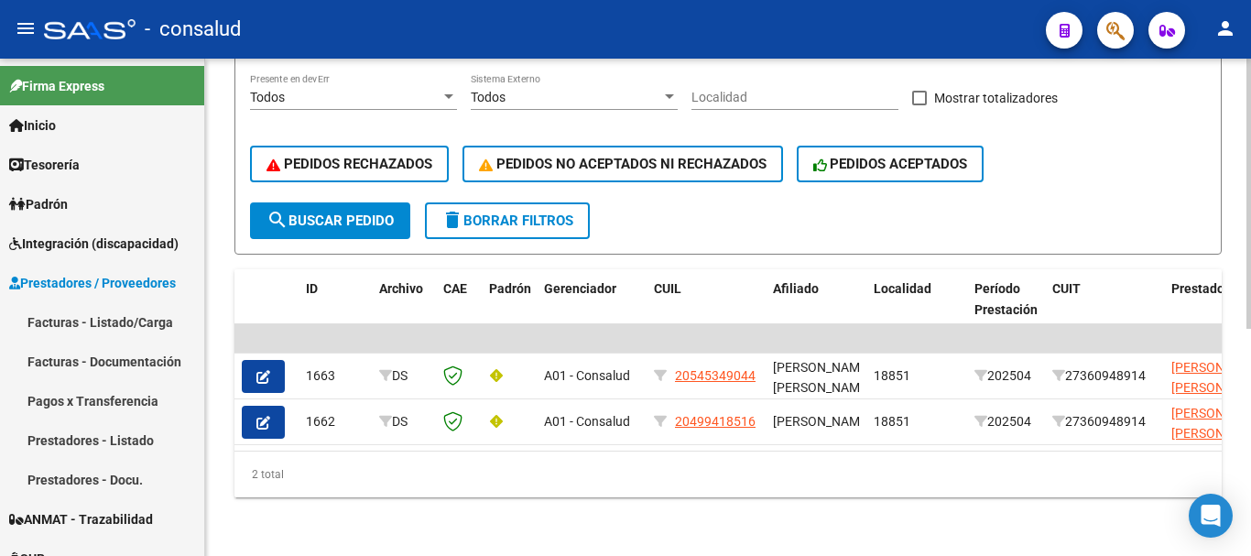
click at [482, 213] on span "delete Borrar Filtros" at bounding box center [508, 221] width 132 height 16
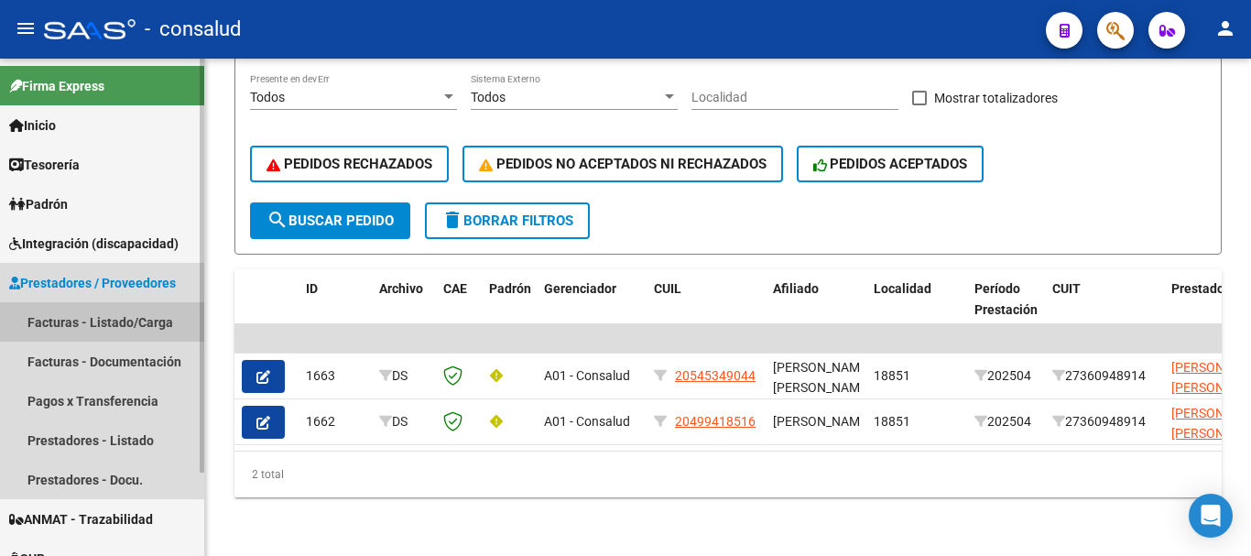
click at [71, 317] on link "Facturas - Listado/Carga" at bounding box center [102, 321] width 204 height 39
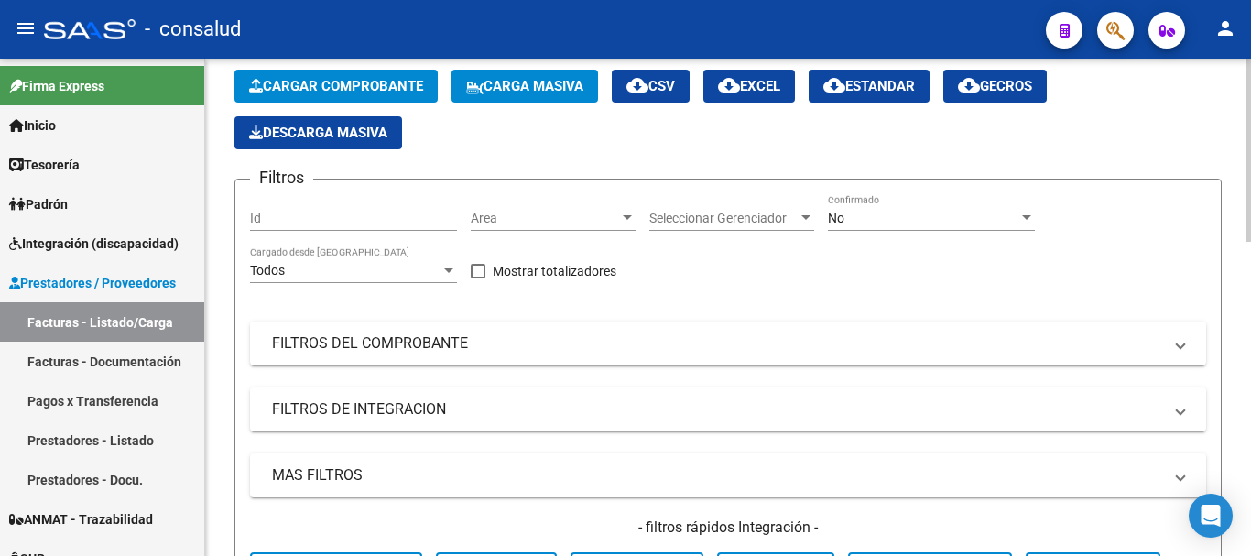
scroll to position [366, 0]
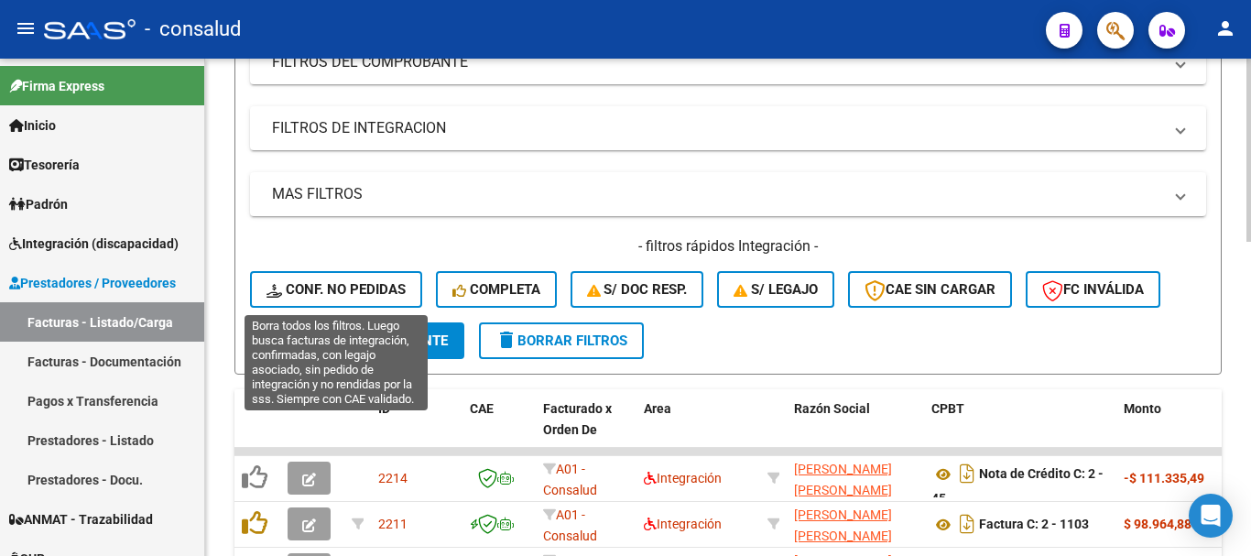
click at [308, 287] on span "Conf. no pedidas" at bounding box center [336, 289] width 139 height 16
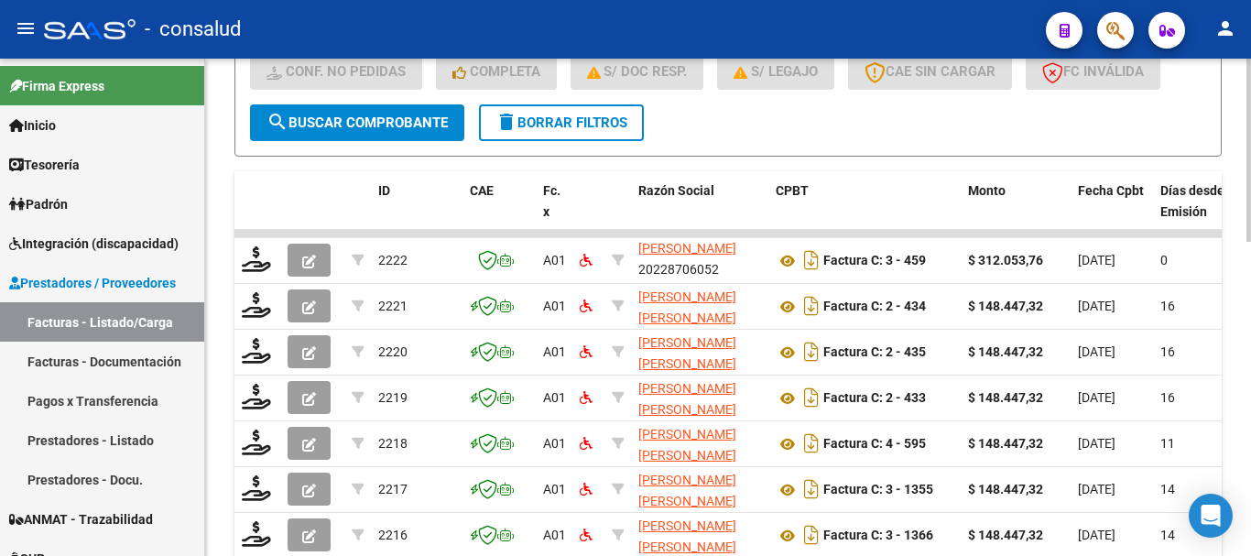
scroll to position [850, 0]
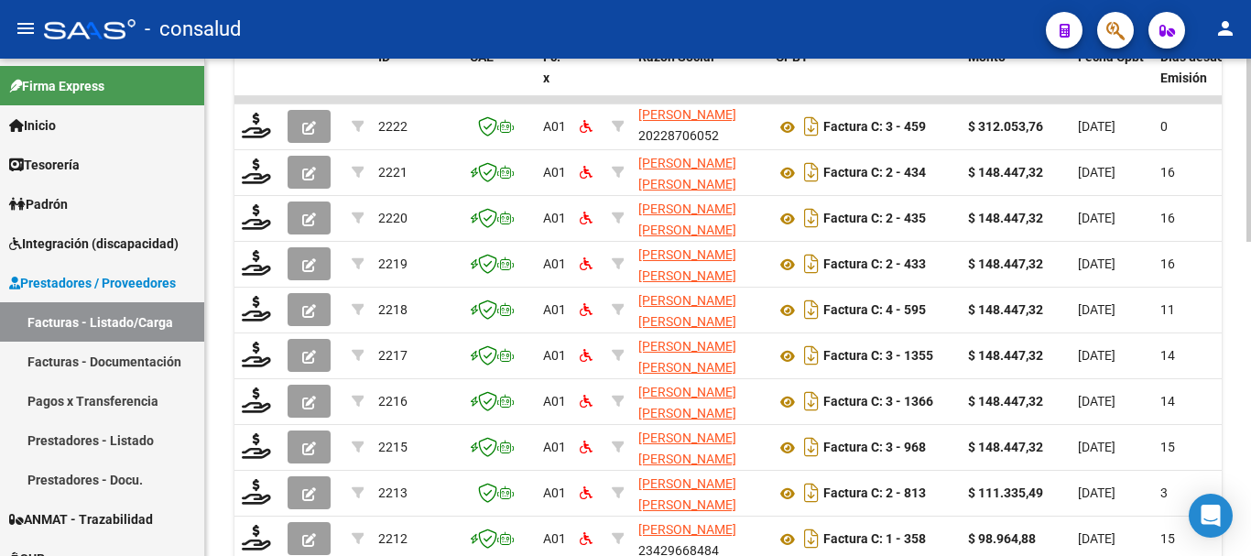
scroll to position [667, 0]
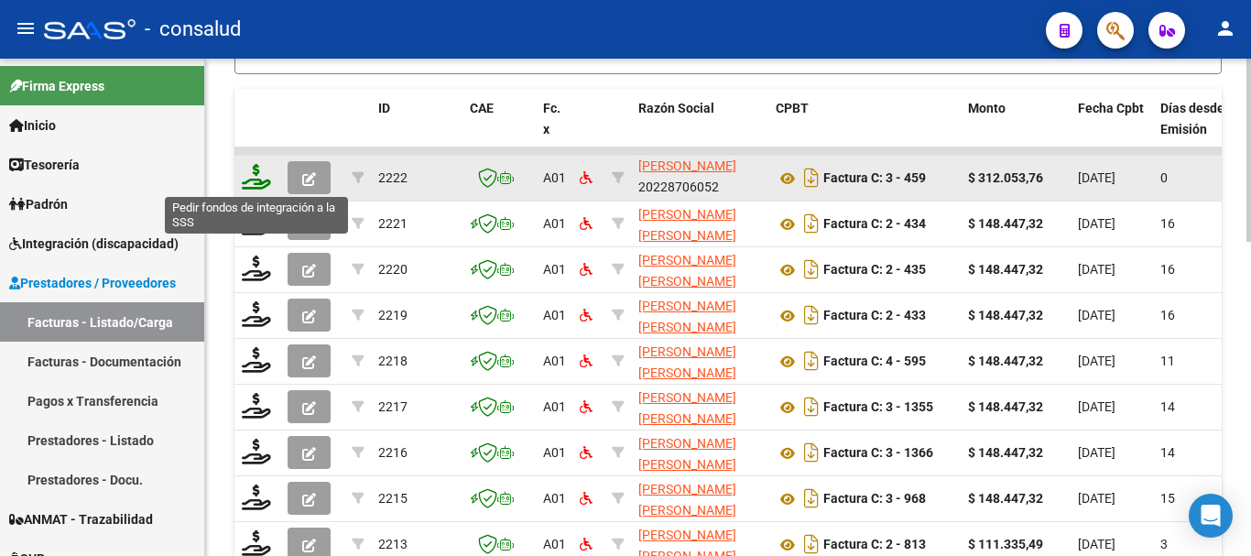
click at [251, 173] on icon at bounding box center [256, 177] width 29 height 26
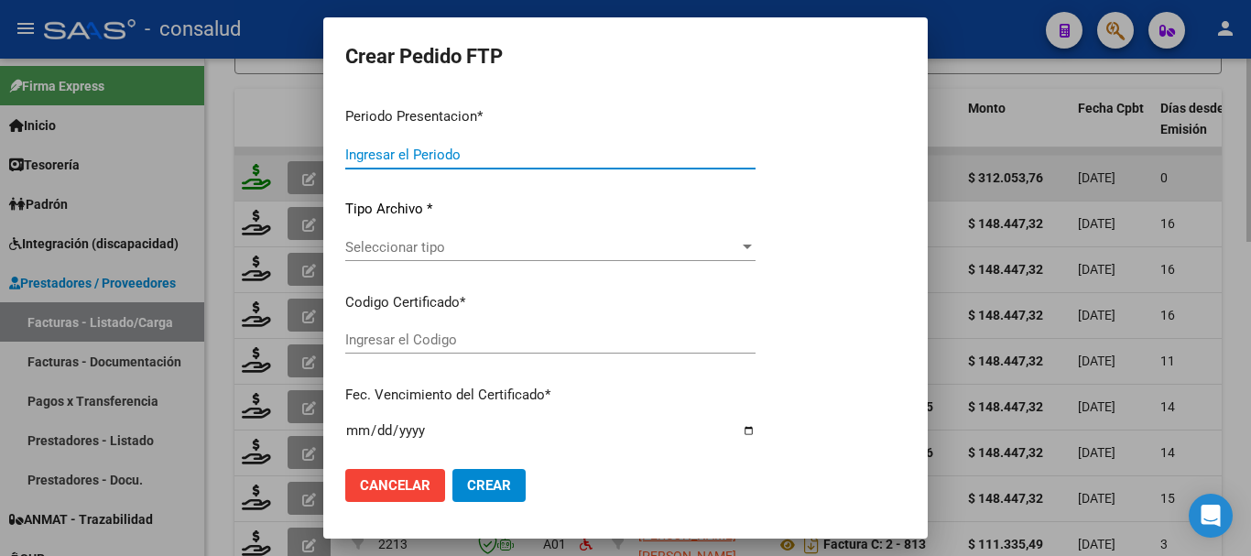
type input "202508"
type input "$ 312.053,76"
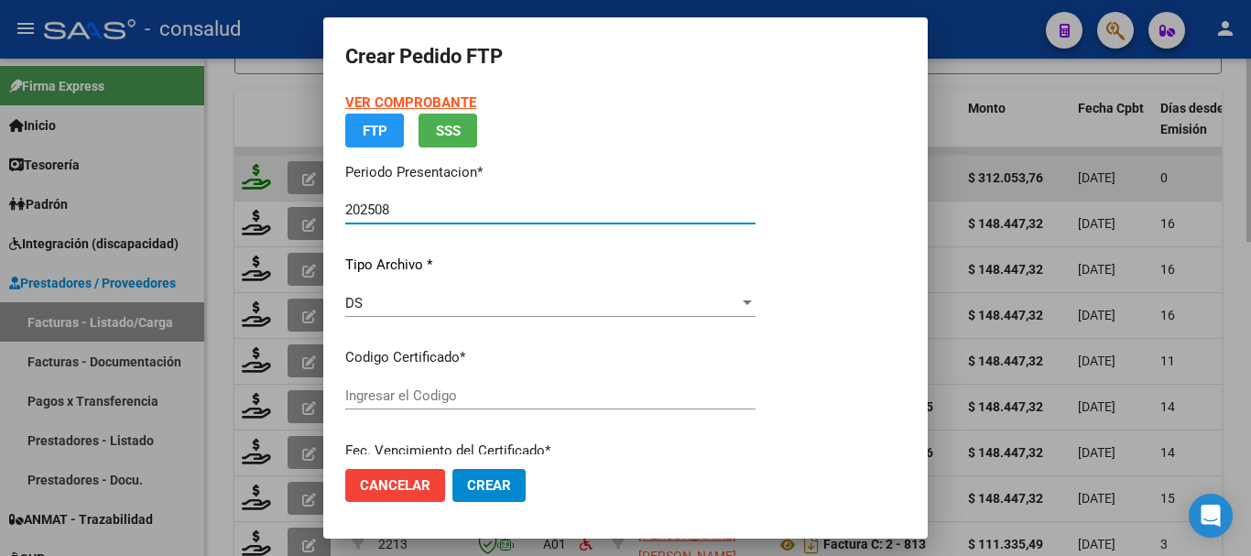
type input "0200049027120-20190716-20290716"
type input "[DATE]"
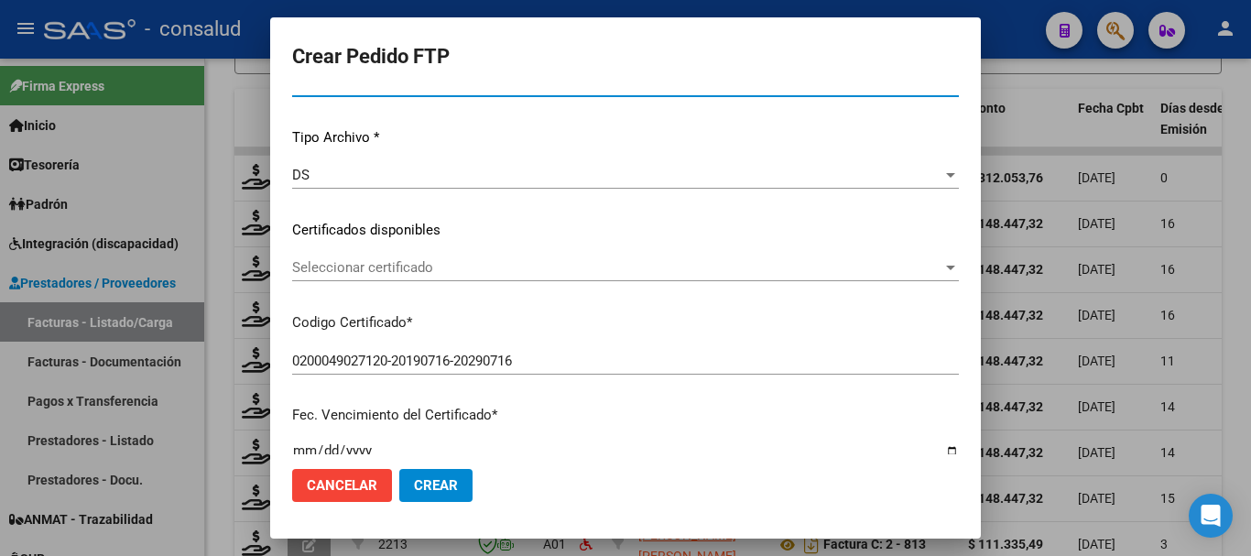
scroll to position [183, 0]
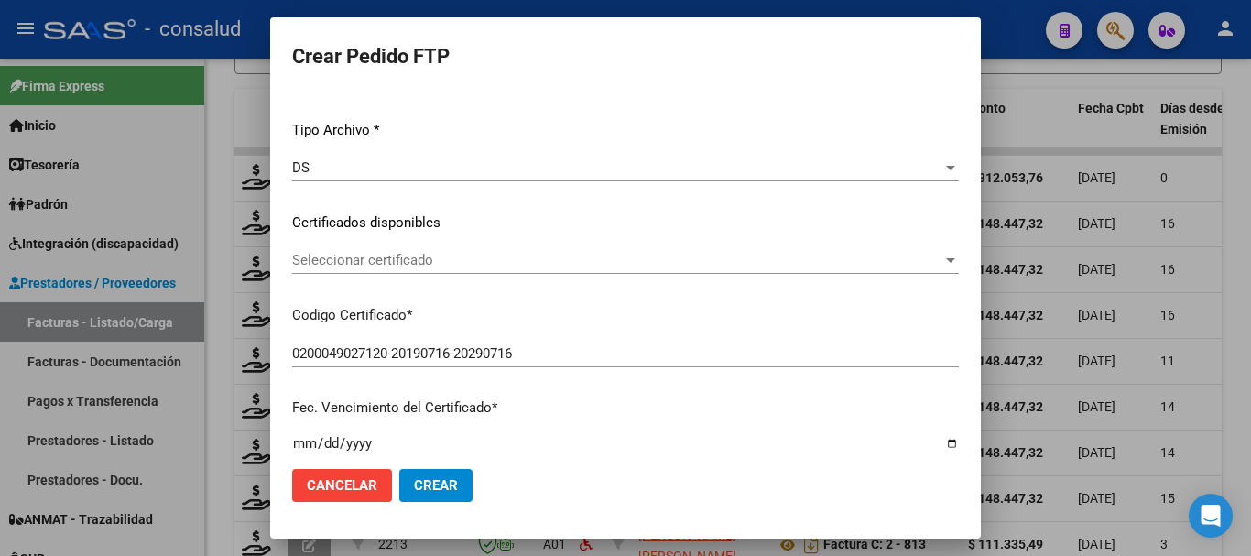
click at [406, 263] on span "Seleccionar certificado" at bounding box center [617, 260] width 650 height 16
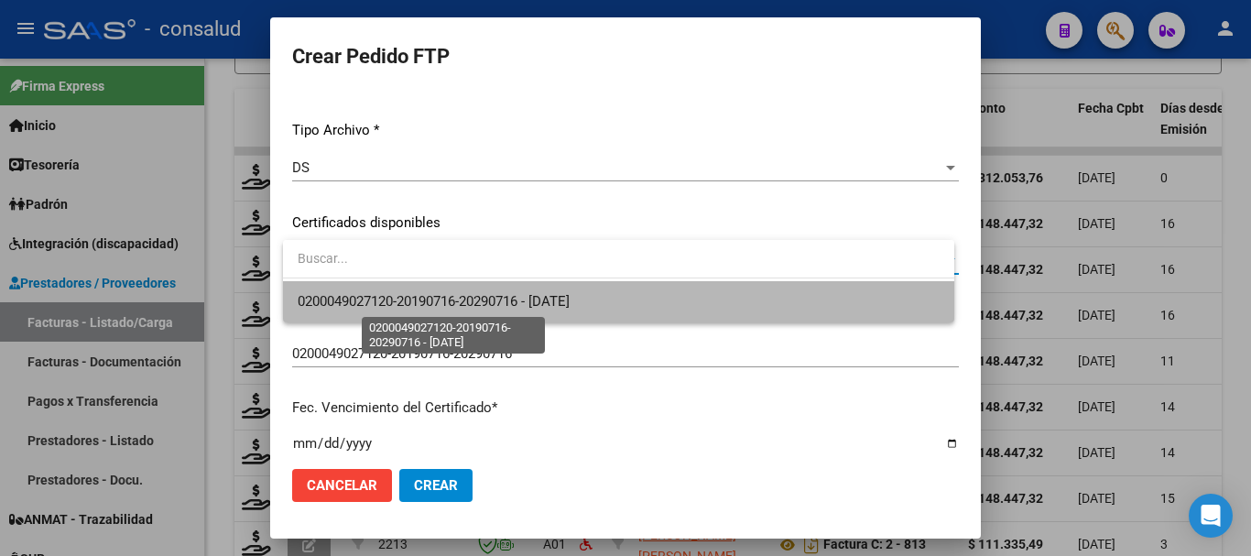
click at [412, 305] on span "0200049027120-20190716-20290716 - [DATE]" at bounding box center [434, 301] width 272 height 16
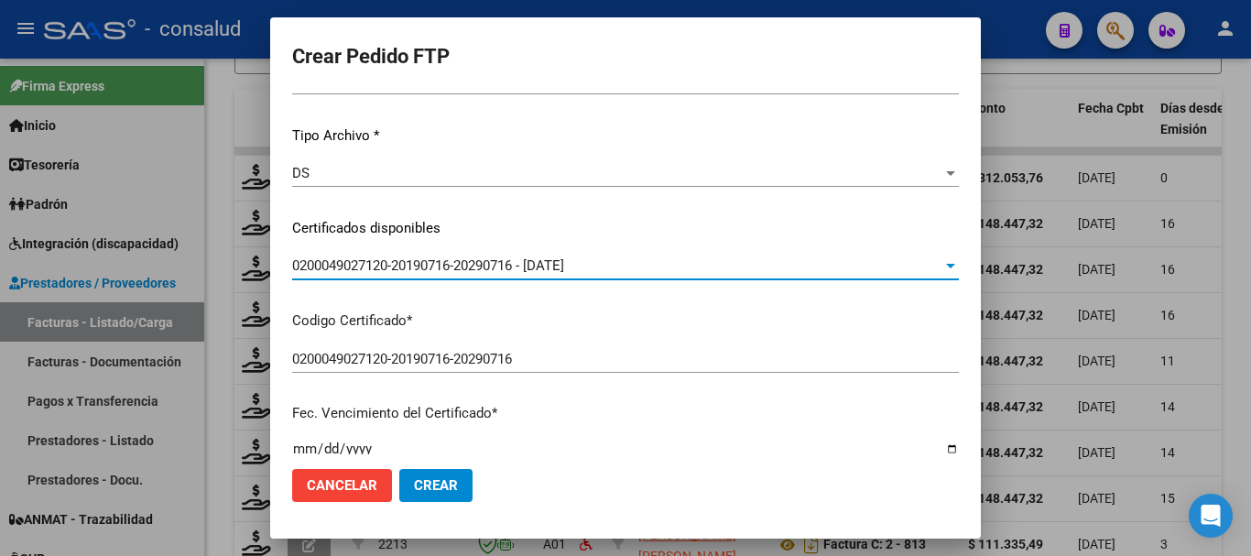
scroll to position [0, 0]
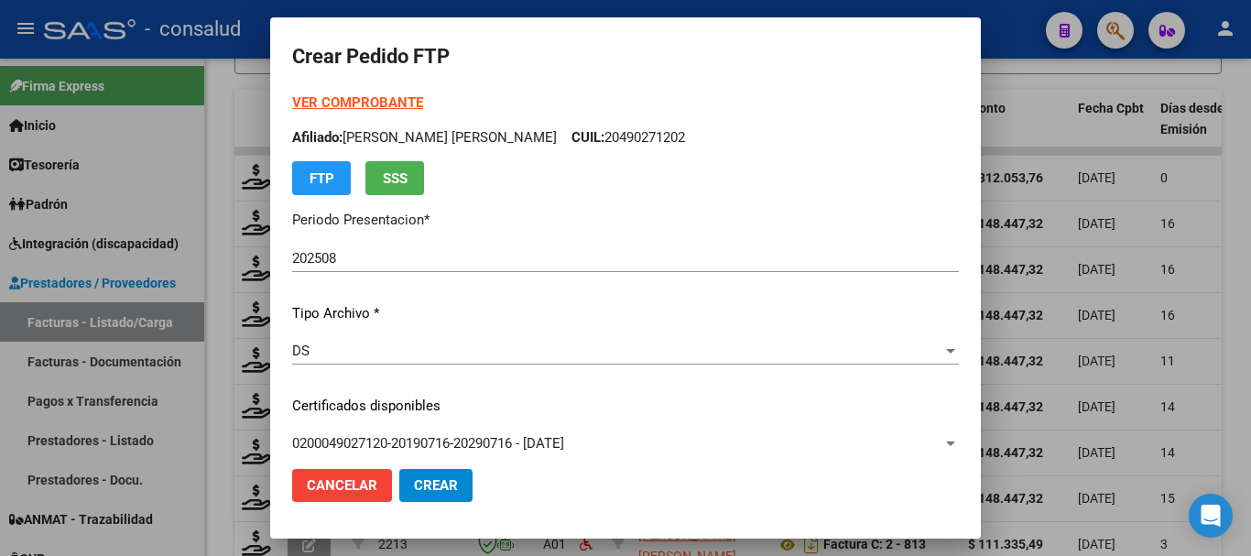
click at [396, 92] on form "Crear Pedido FTP VER COMPROBANTE ARCA [PERSON_NAME] Afiliado: [PERSON_NAME] [PE…" at bounding box center [625, 277] width 667 height 477
click at [396, 104] on strong "VER COMPROBANTE" at bounding box center [357, 102] width 131 height 16
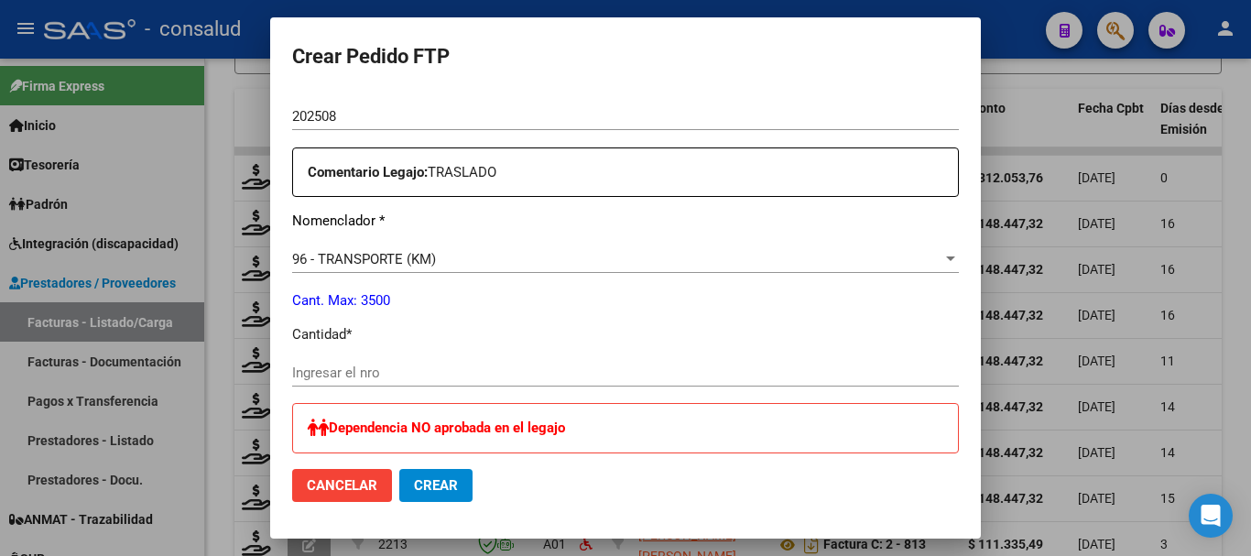
scroll to position [641, 0]
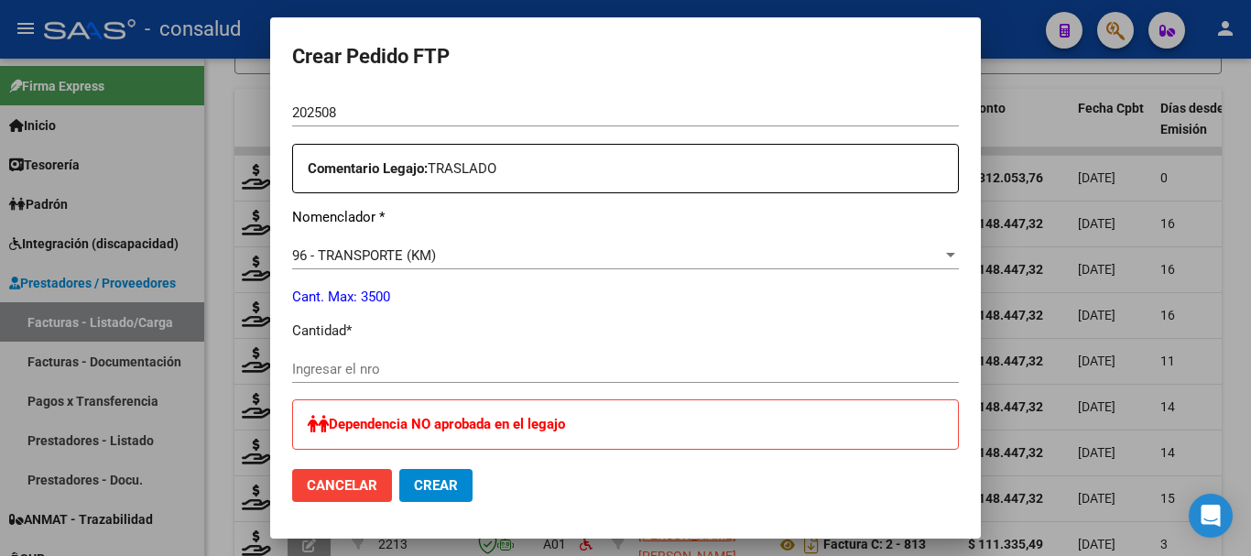
click at [529, 373] on input "Ingresar el nro" at bounding box center [625, 369] width 667 height 16
type input "576"
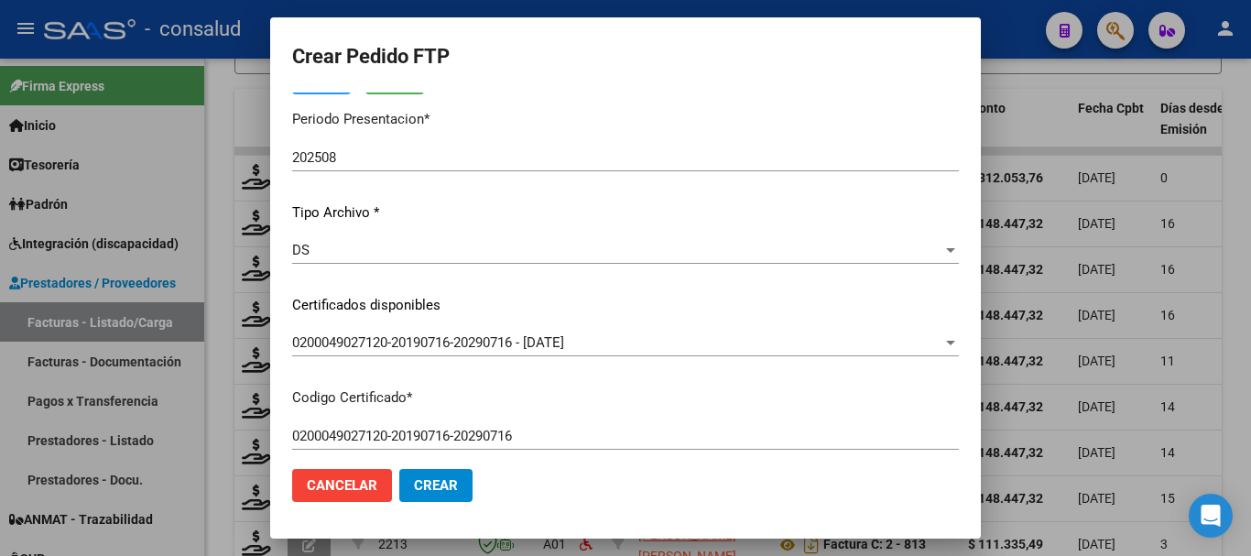
scroll to position [0, 0]
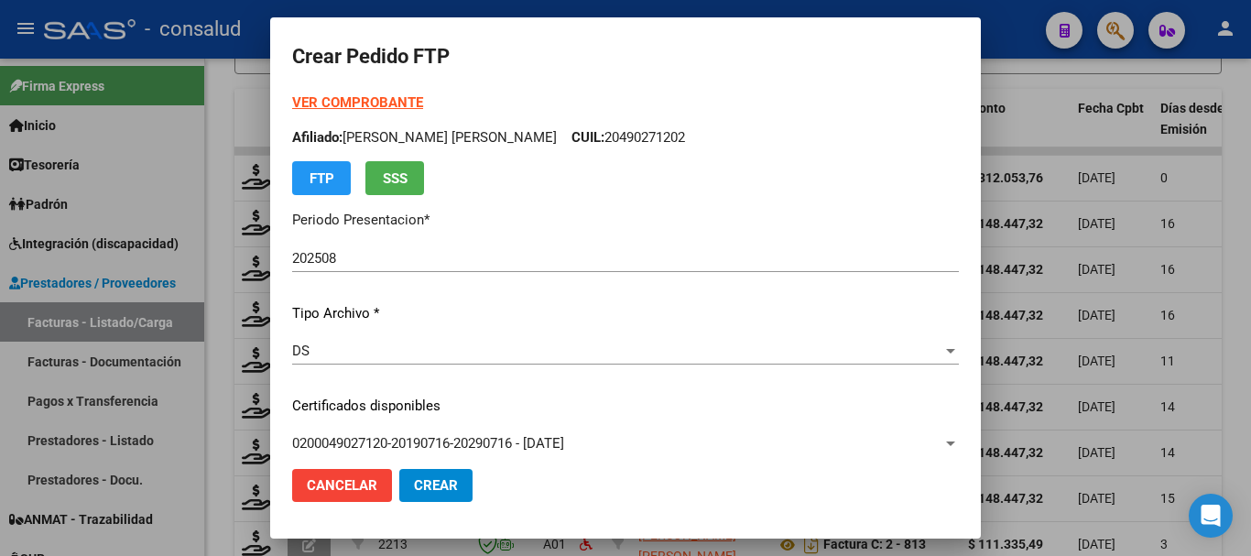
click at [367, 95] on strong "VER COMPROBANTE" at bounding box center [357, 102] width 131 height 16
click at [464, 494] on button "Crear" at bounding box center [435, 485] width 73 height 33
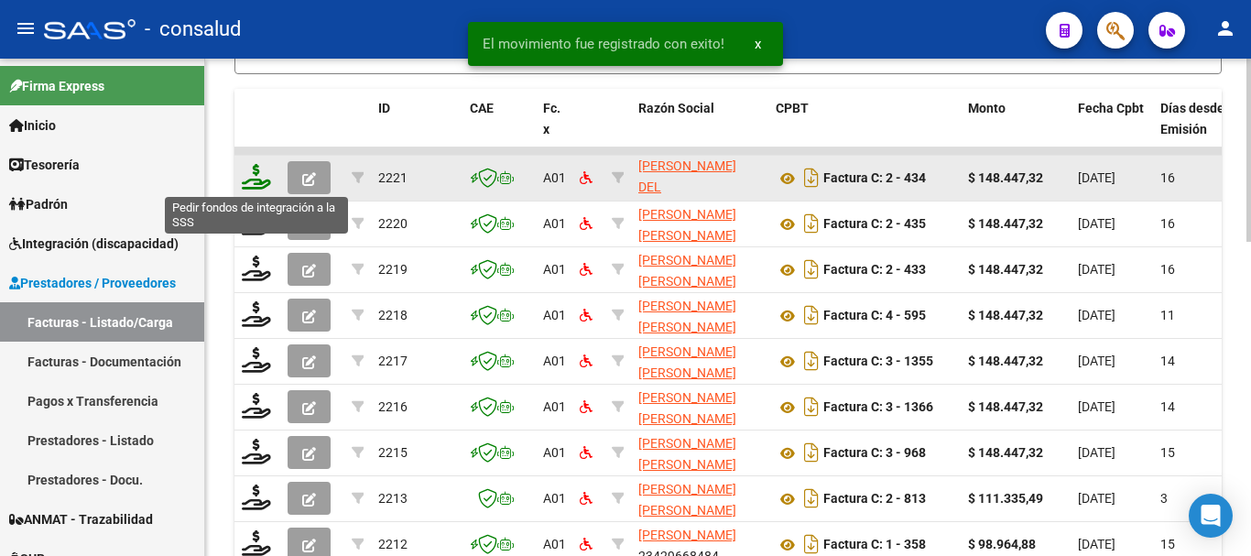
click at [251, 174] on icon at bounding box center [256, 177] width 29 height 26
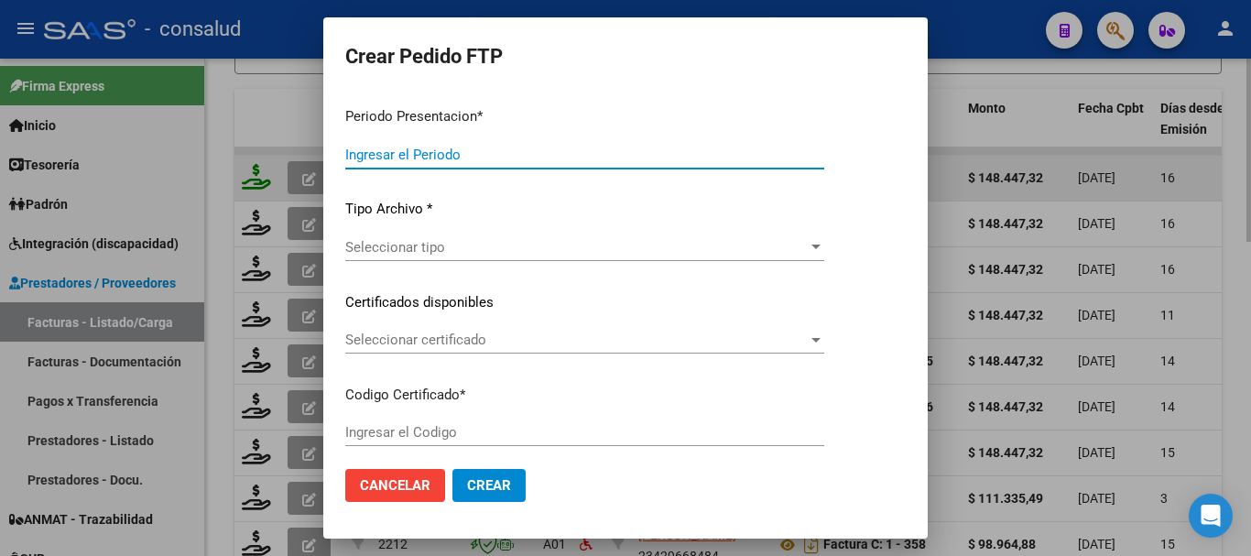
type input "202508"
type input "$ 148.447,32"
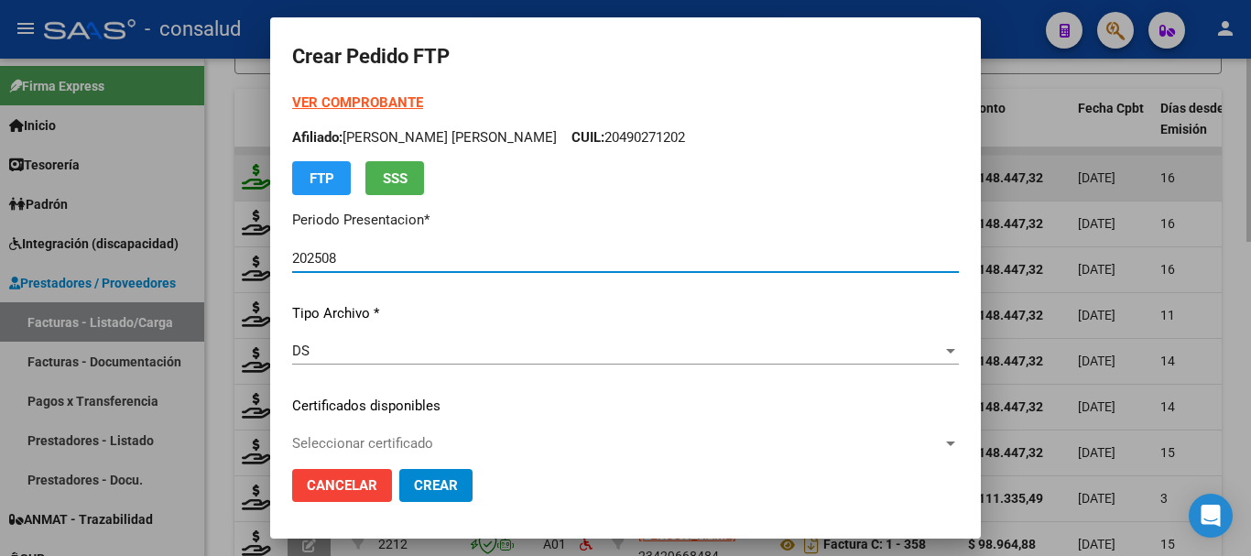
type input "0200057786579-20240125-20270125"
type input "[DATE]"
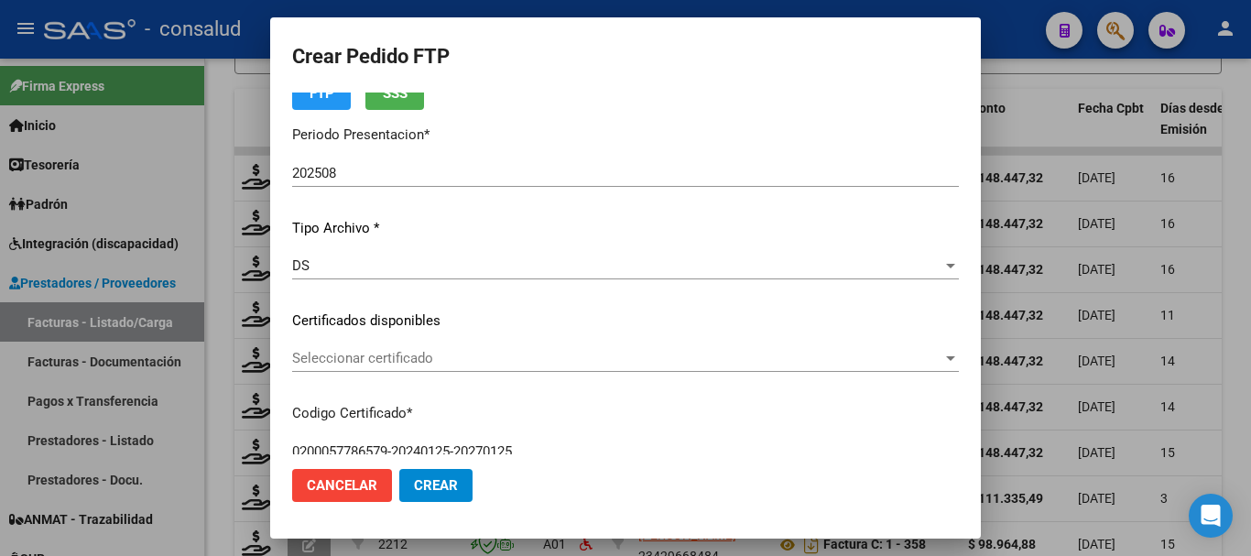
scroll to position [92, 0]
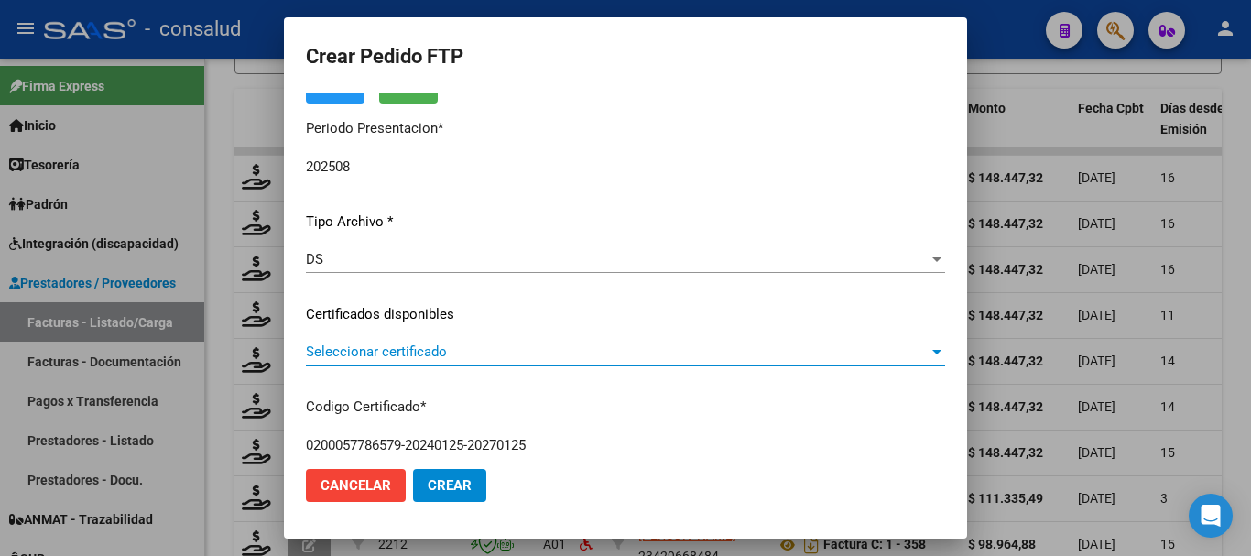
click at [485, 351] on span "Seleccionar certificado" at bounding box center [617, 352] width 623 height 16
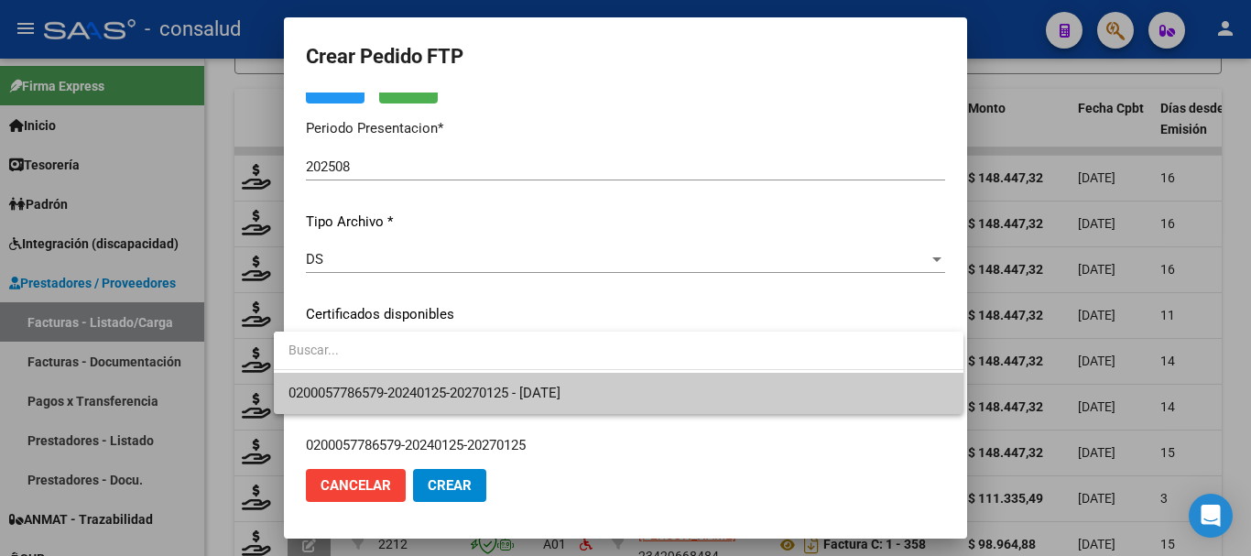
click at [498, 384] on span "0200057786579-20240125-20270125 - [DATE]" at bounding box center [619, 393] width 661 height 41
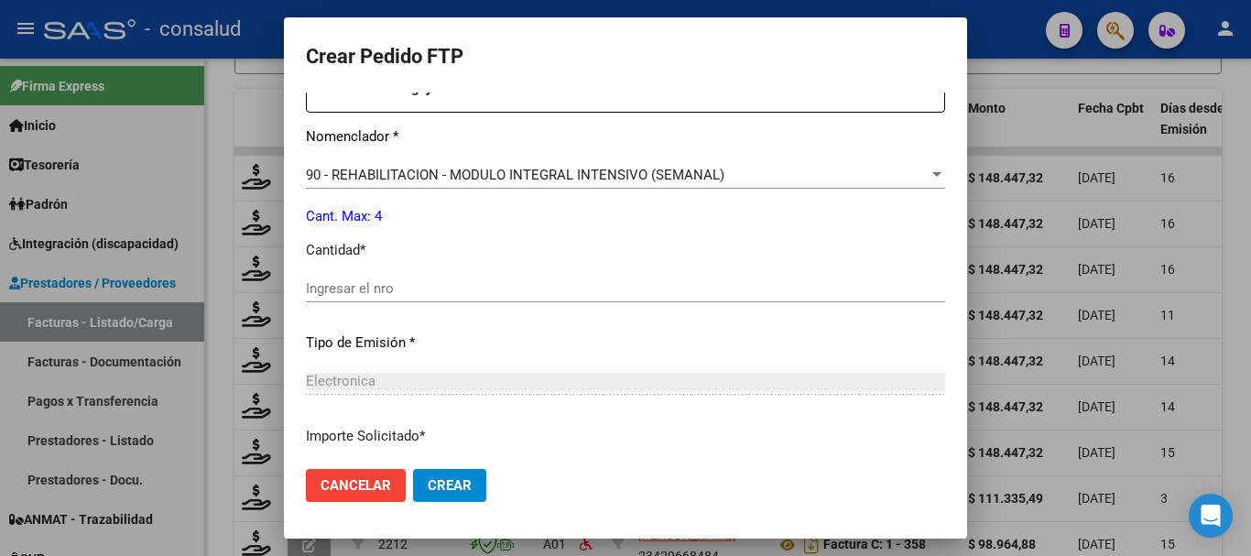
scroll to position [733, 0]
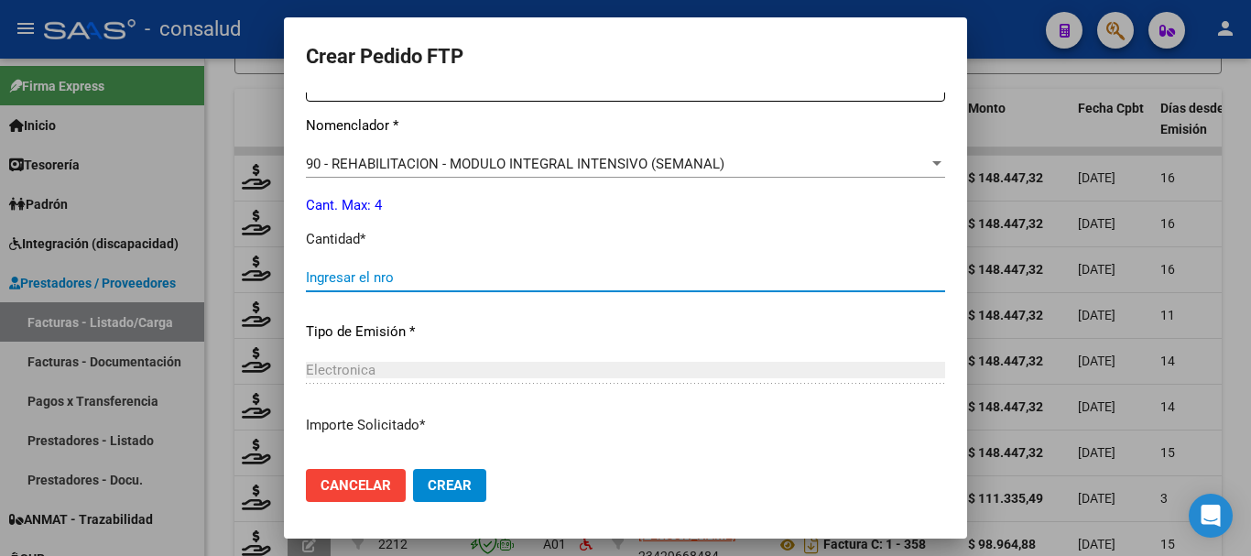
click at [378, 279] on input "Ingresar el nro" at bounding box center [625, 277] width 639 height 16
type input "4"
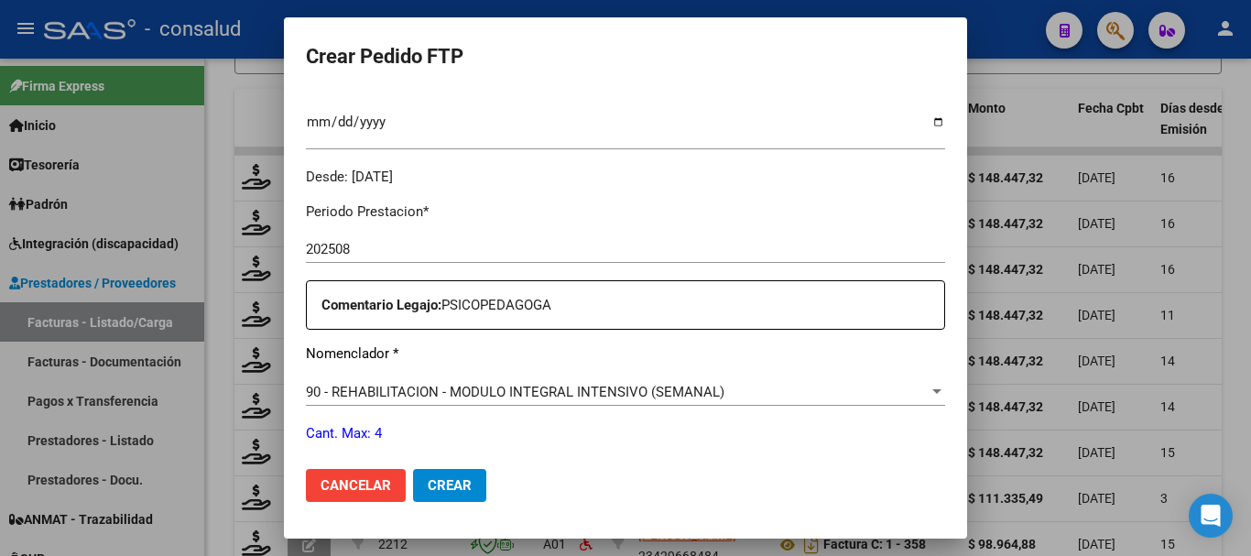
scroll to position [498, 0]
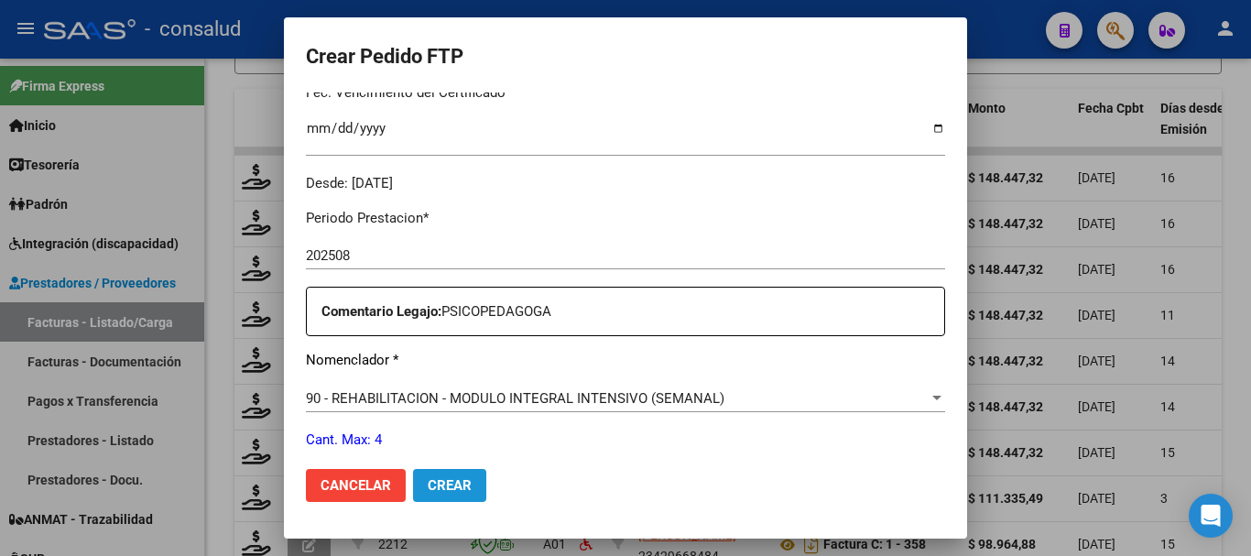
click at [428, 477] on span "Crear" at bounding box center [450, 485] width 44 height 16
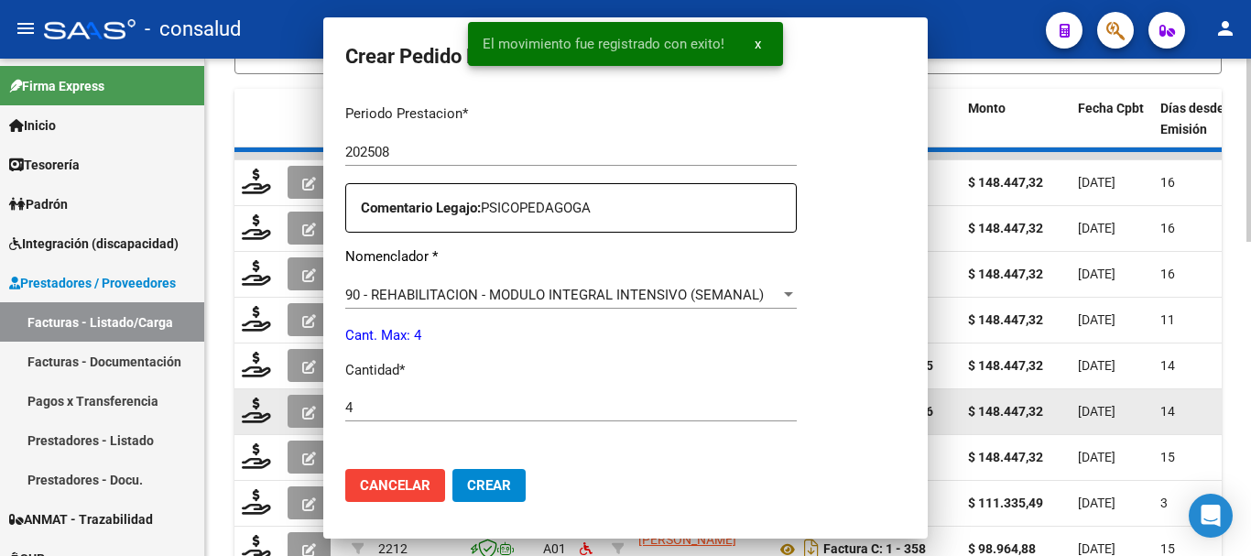
scroll to position [0, 0]
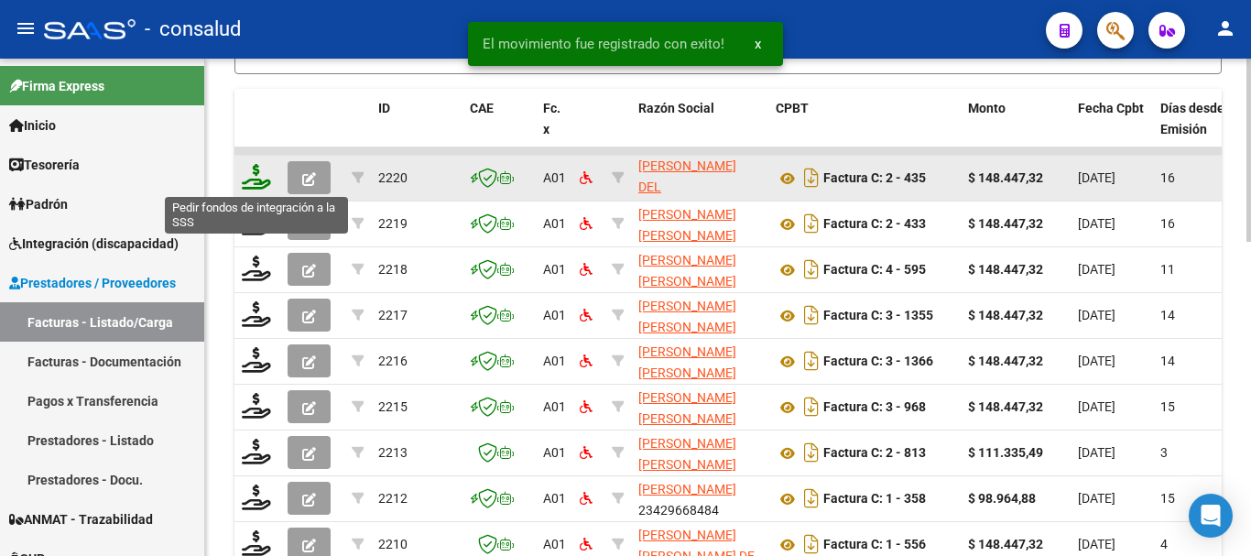
click at [251, 174] on icon at bounding box center [256, 177] width 29 height 26
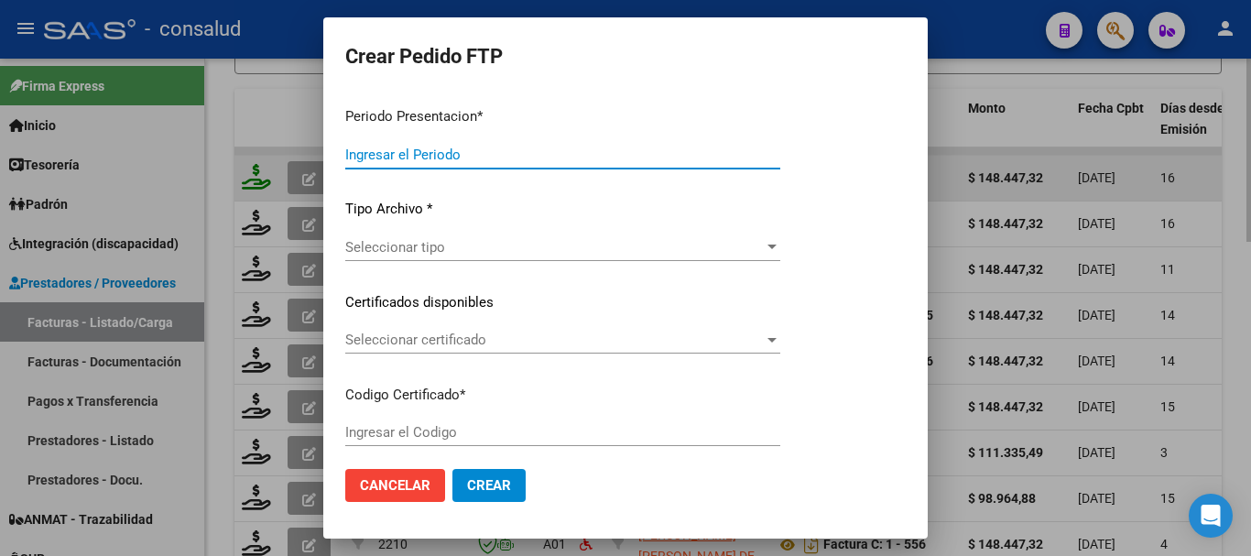
type input "202508"
type input "$ 148.447,32"
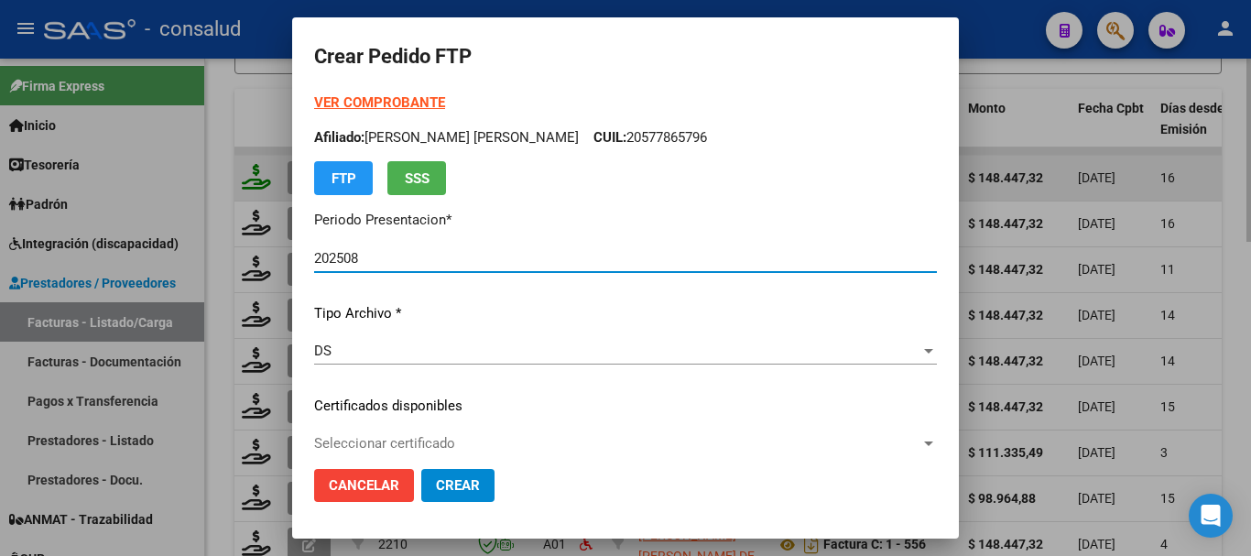
type input "0200058265420-20240226-20290226"
type input "[DATE]"
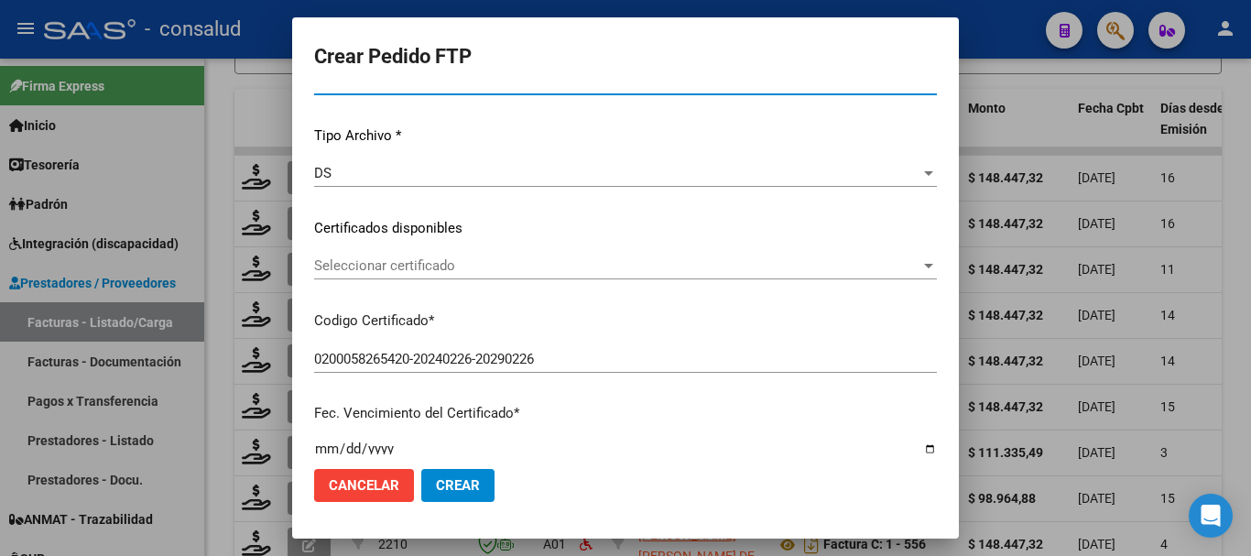
scroll to position [183, 0]
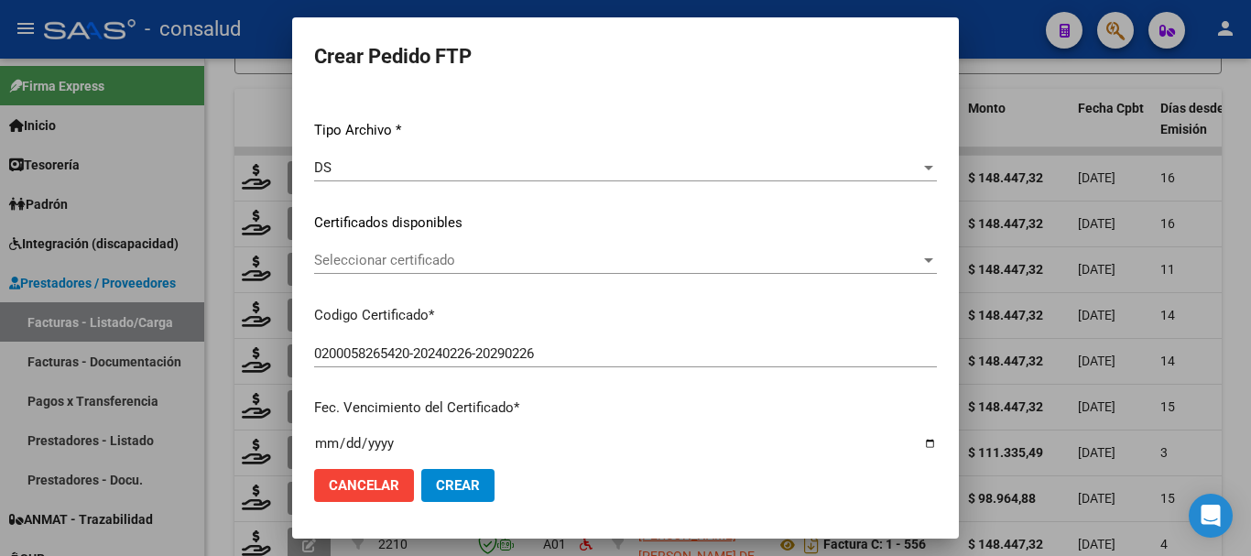
click at [451, 257] on span "Seleccionar certificado" at bounding box center [617, 260] width 606 height 16
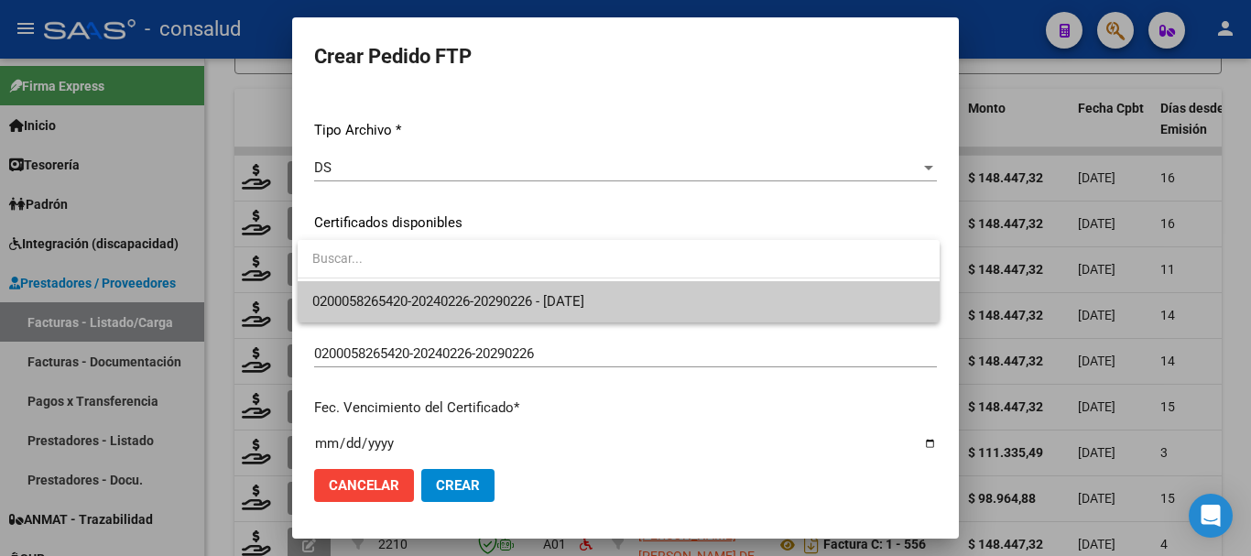
click at [474, 311] on span "0200058265420-20240226-20290226 - [DATE]" at bounding box center [618, 301] width 613 height 41
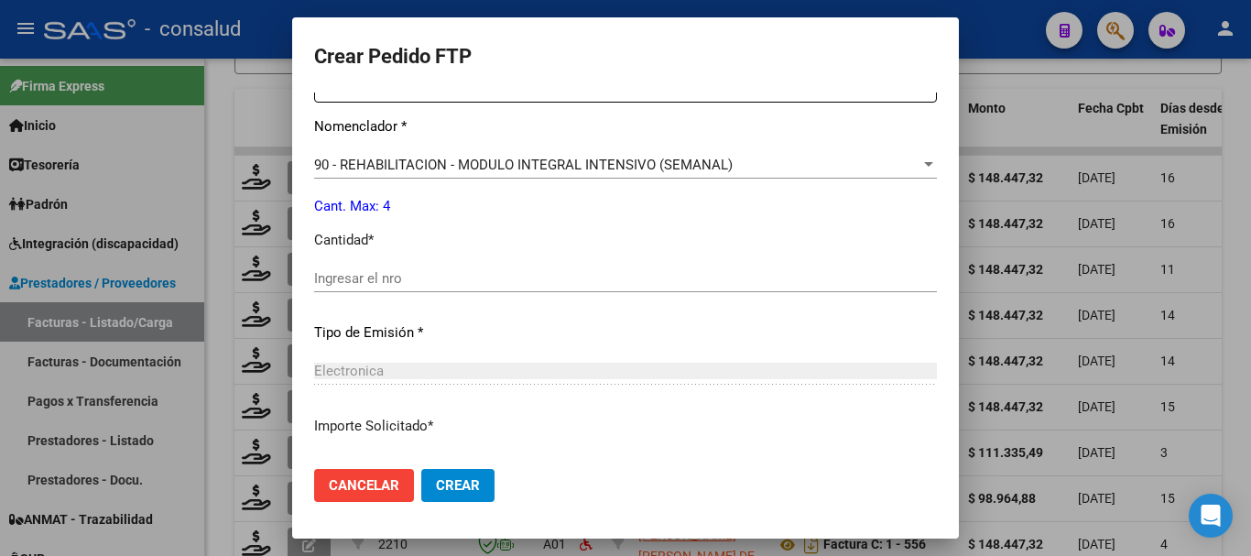
scroll to position [733, 0]
click at [423, 271] on input "Ingresar el nro" at bounding box center [625, 277] width 623 height 16
type input "4"
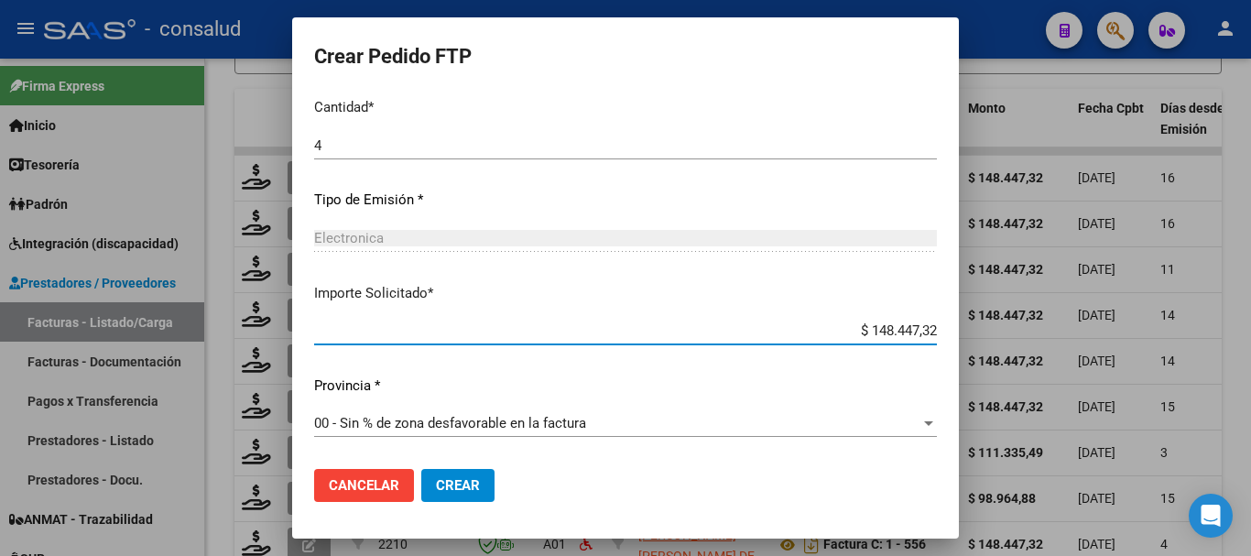
click at [471, 478] on span "Crear" at bounding box center [458, 485] width 44 height 16
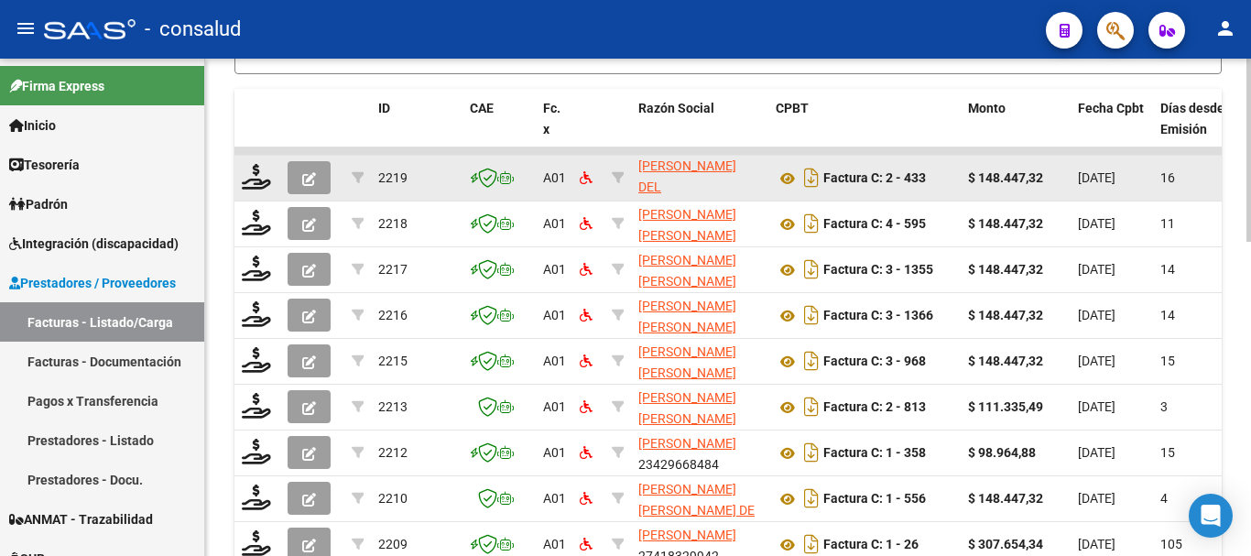
click at [237, 182] on datatable-body-cell at bounding box center [258, 178] width 46 height 45
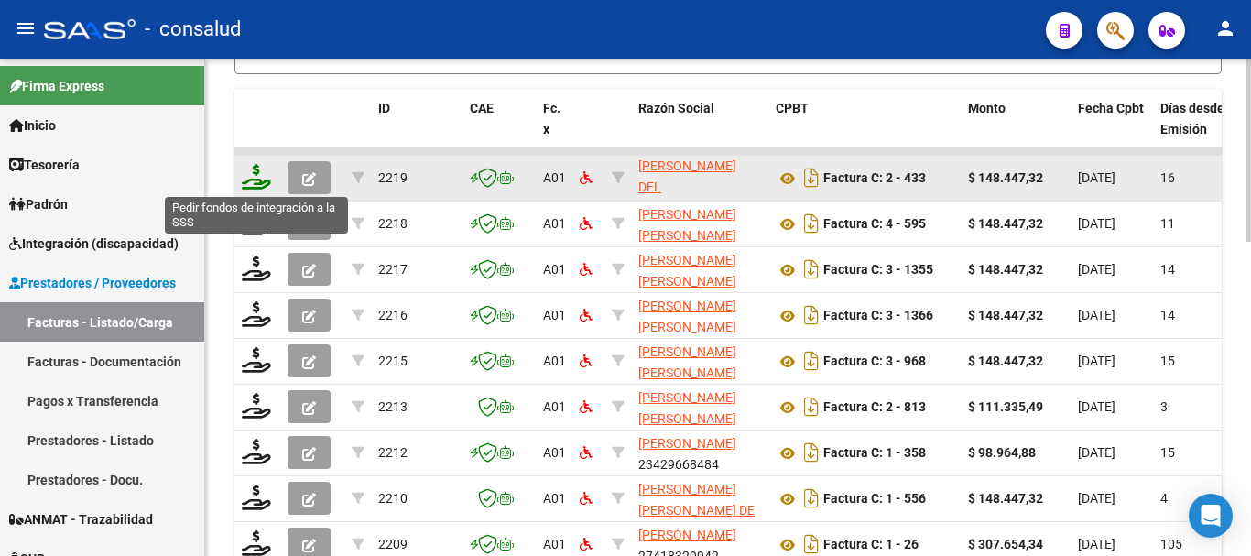
click at [251, 180] on icon at bounding box center [256, 177] width 29 height 26
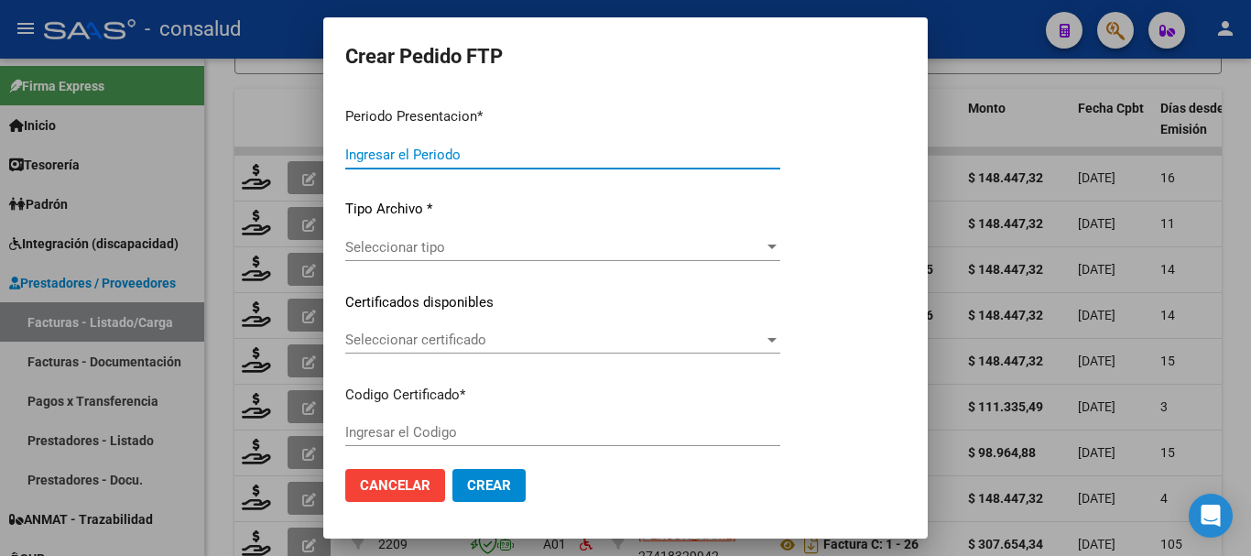
type input "202508"
type input "$ 148.447,32"
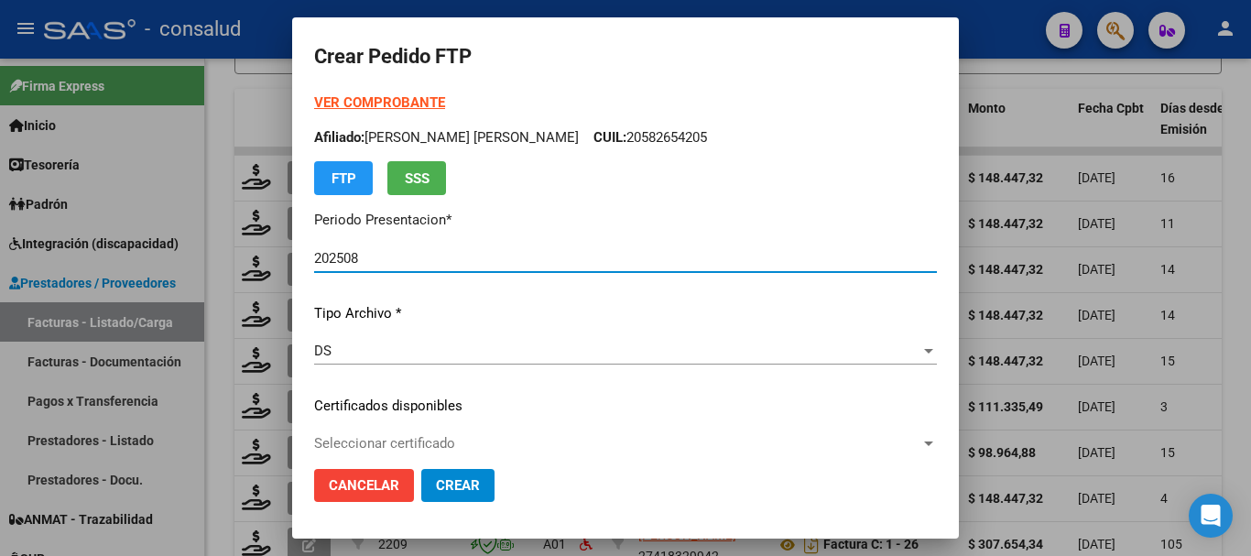
type input "0200056819408-20231127-20261127"
type input "[DATE]"
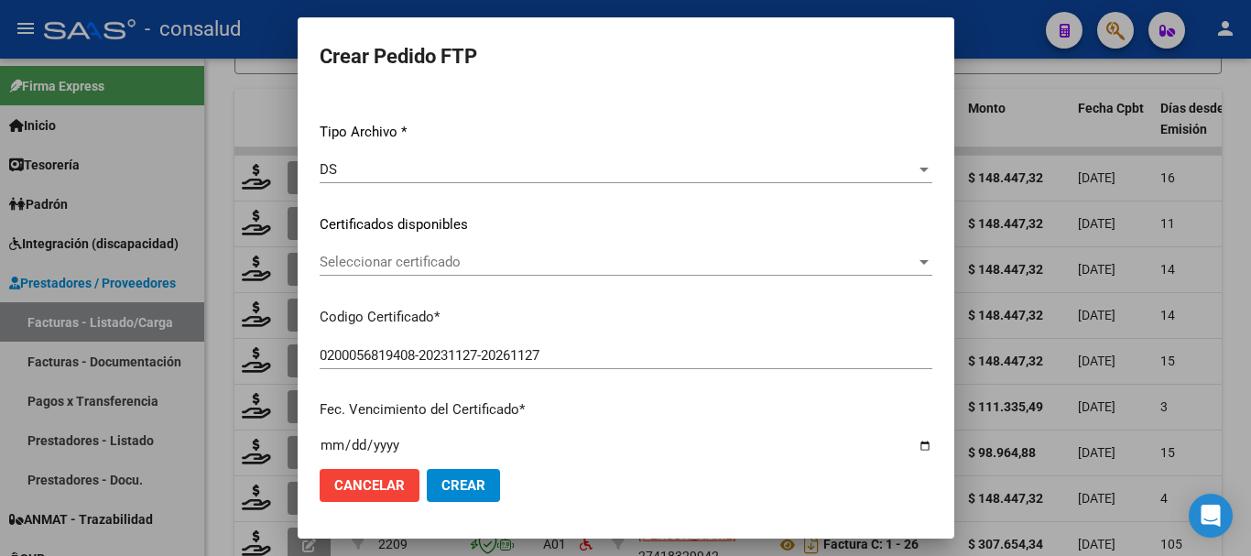
scroll to position [183, 0]
click at [456, 263] on span "Seleccionar certificado" at bounding box center [618, 260] width 596 height 16
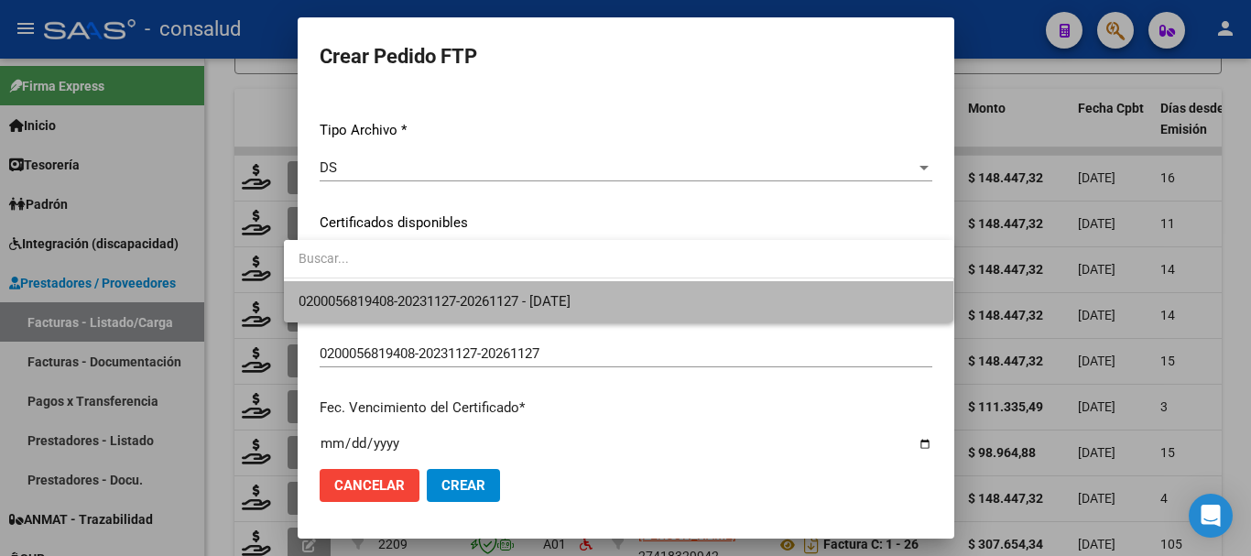
click at [472, 285] on span "0200056819408-20231127-20261127 - [DATE]" at bounding box center [619, 301] width 641 height 41
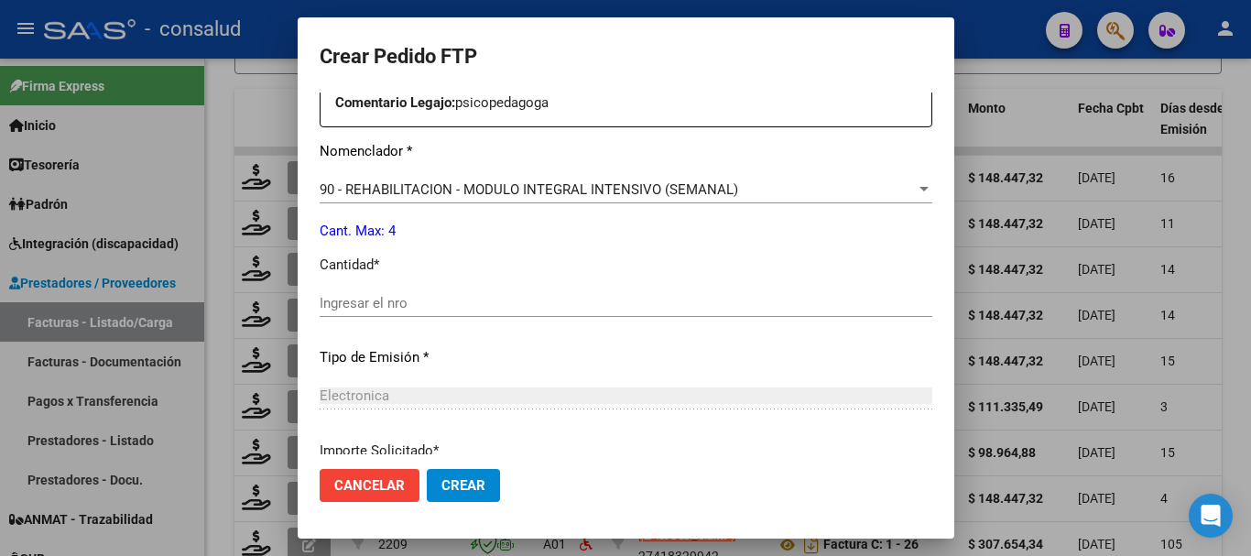
scroll to position [733, 0]
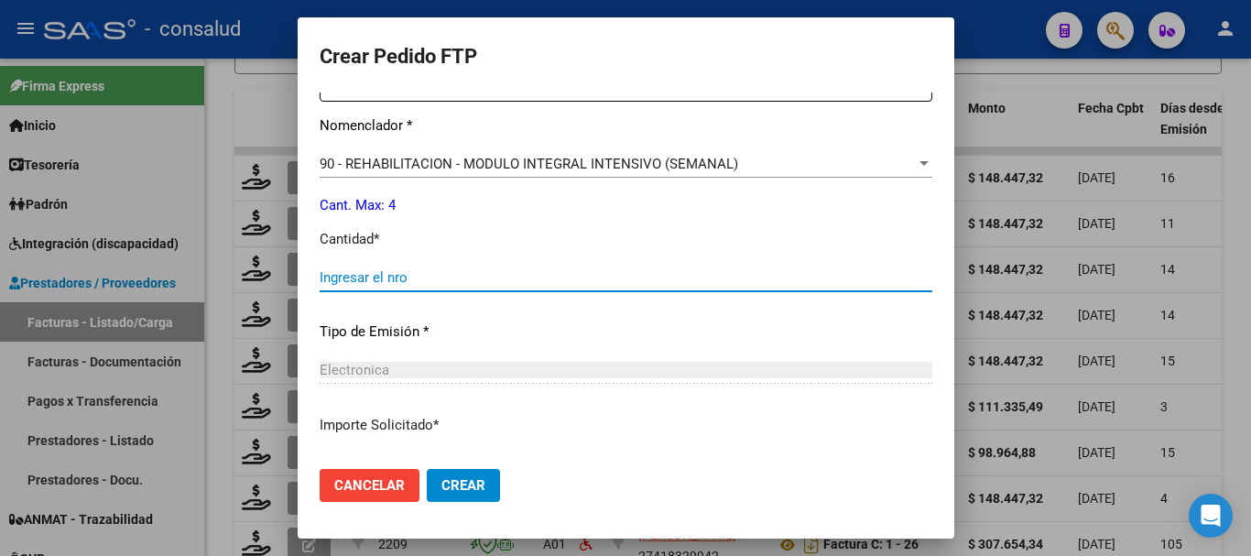
click at [477, 281] on input "Ingresar el nro" at bounding box center [626, 277] width 613 height 16
type input "4"
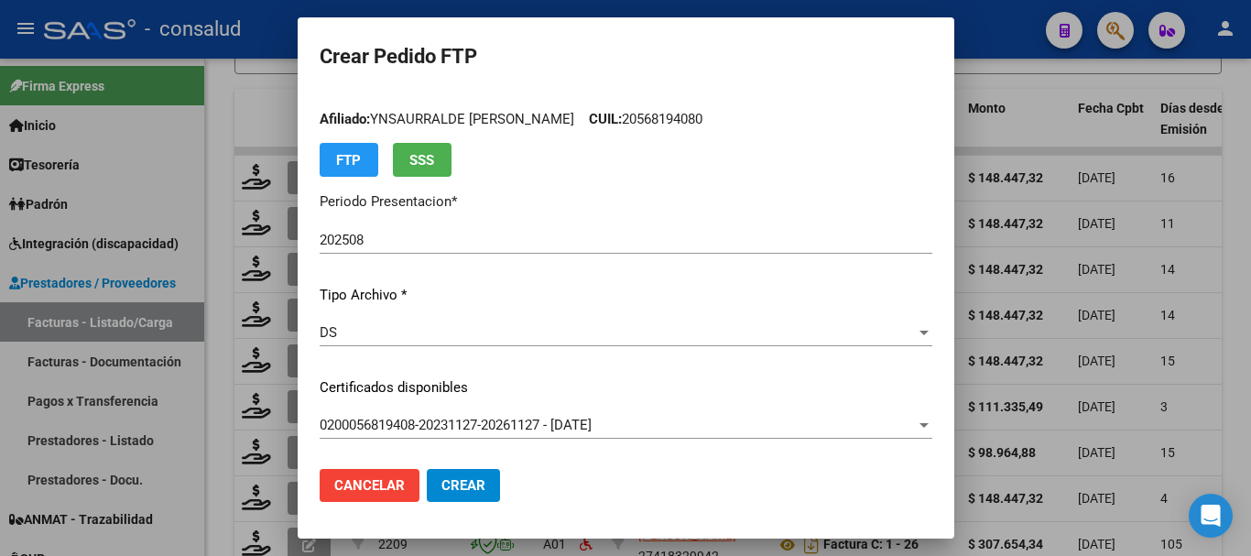
scroll to position [0, 0]
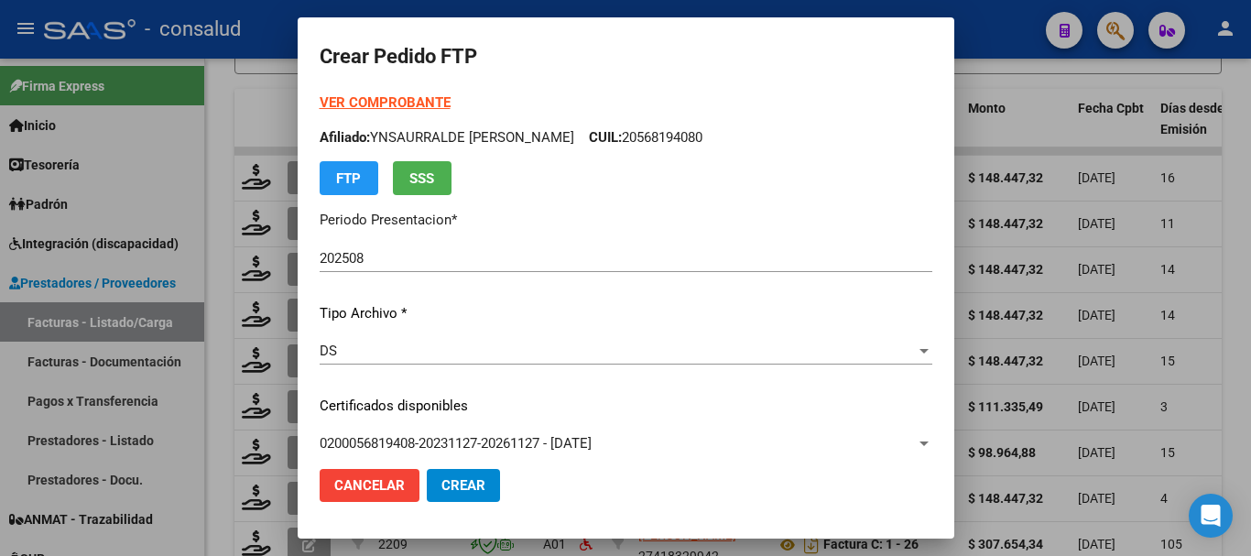
click at [377, 102] on strong "VER COMPROBANTE" at bounding box center [385, 102] width 131 height 16
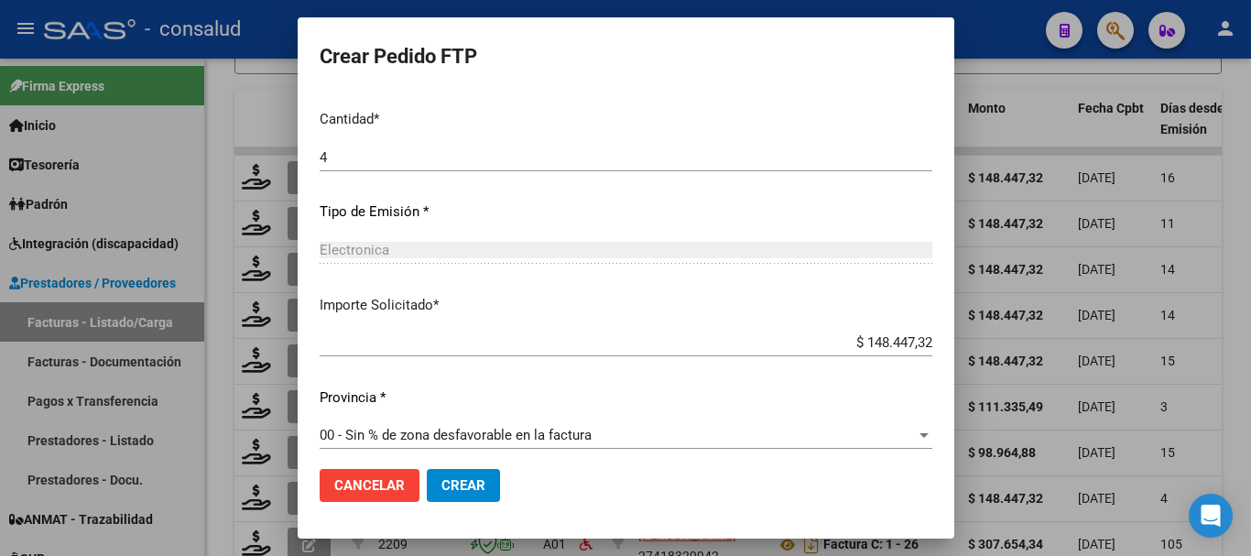
scroll to position [865, 0]
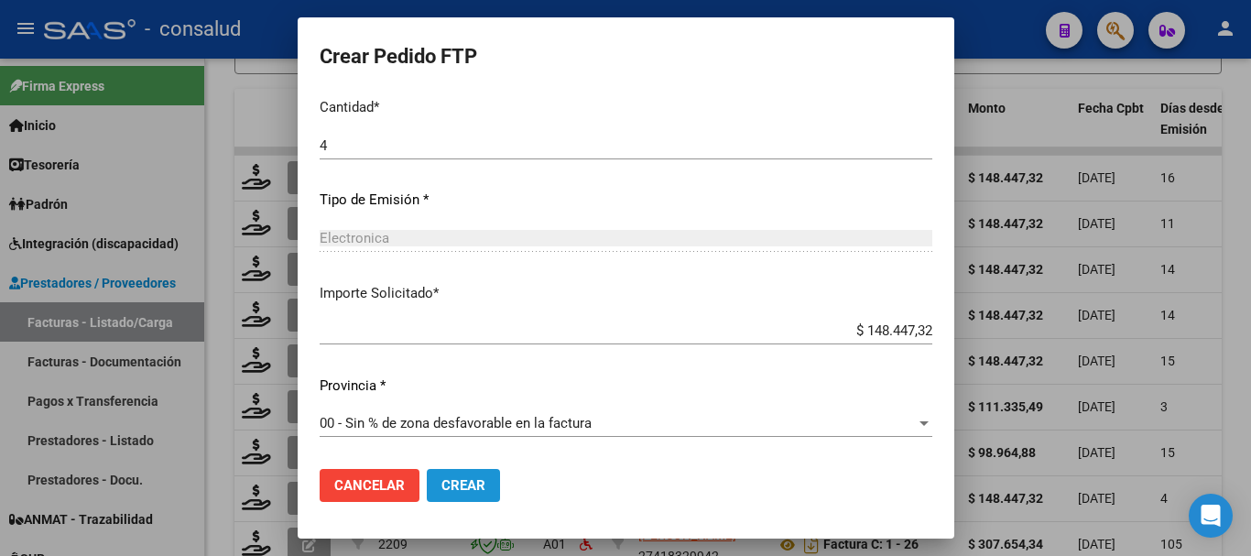
click at [439, 500] on button "Crear" at bounding box center [463, 485] width 73 height 33
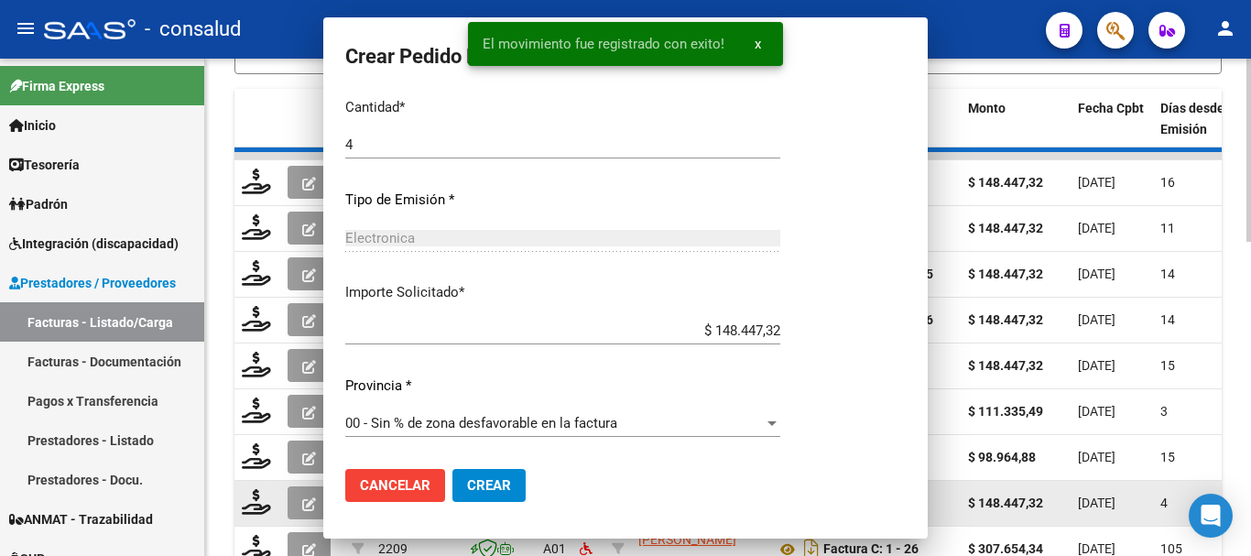
scroll to position [0, 0]
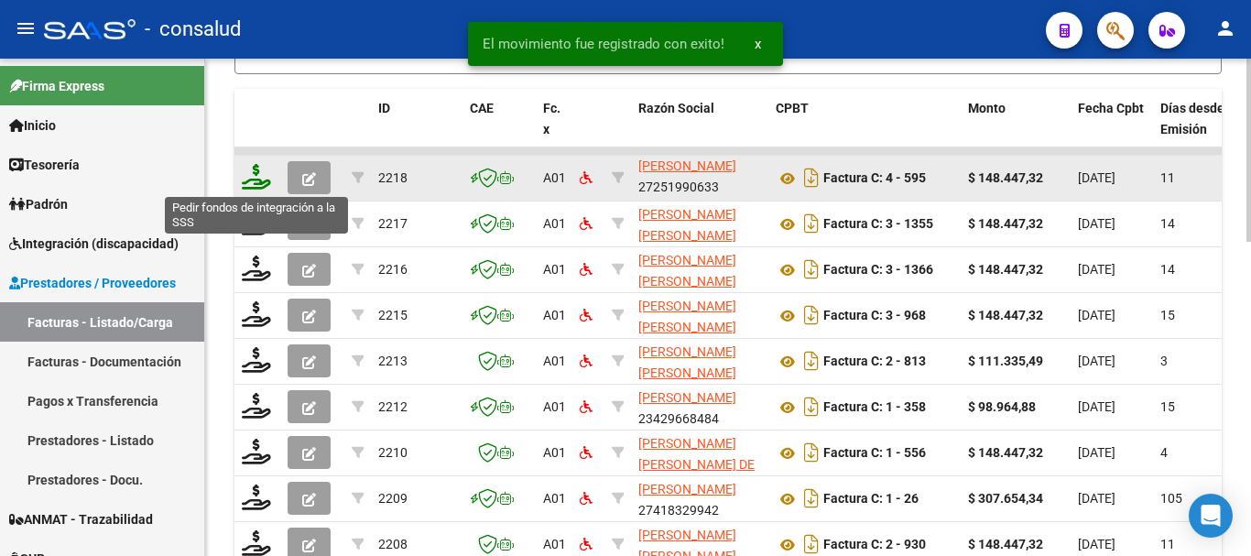
click at [254, 173] on icon at bounding box center [256, 177] width 29 height 26
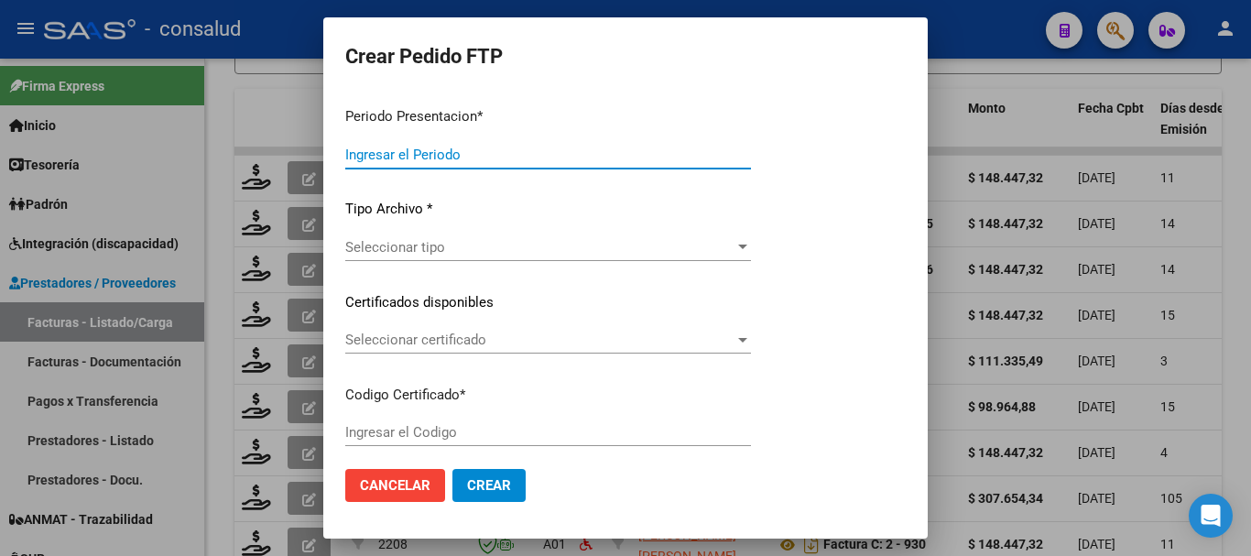
type input "202508"
type input "$ 148.447,32"
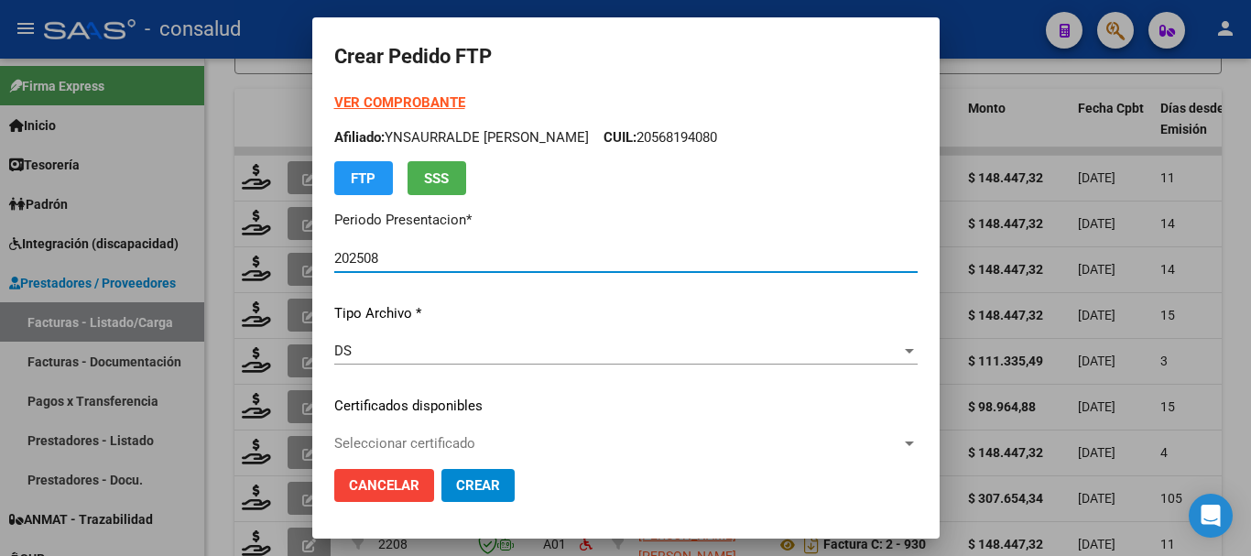
type input "0200046979810-20190402-20290402"
type input "[DATE]"
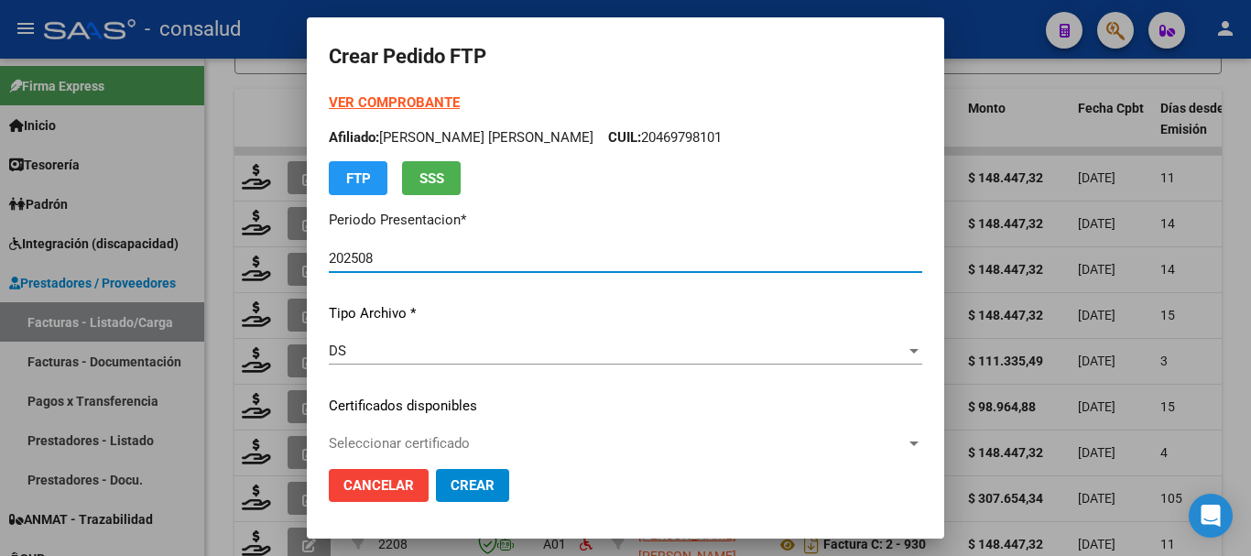
scroll to position [183, 0]
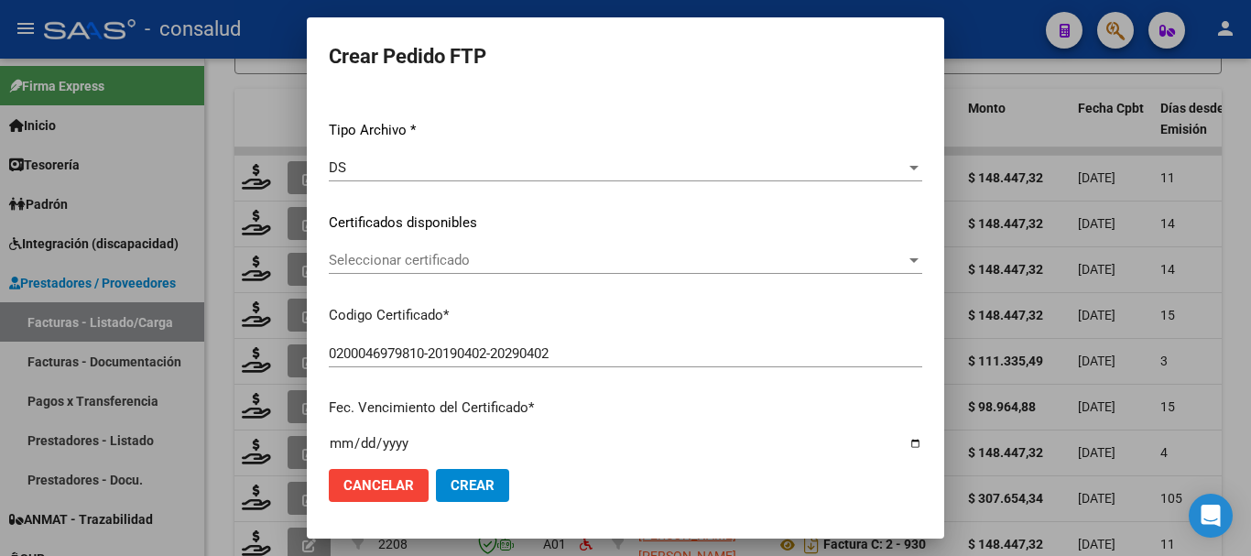
click at [505, 269] on div "Seleccionar certificado Seleccionar certificado" at bounding box center [626, 259] width 594 height 27
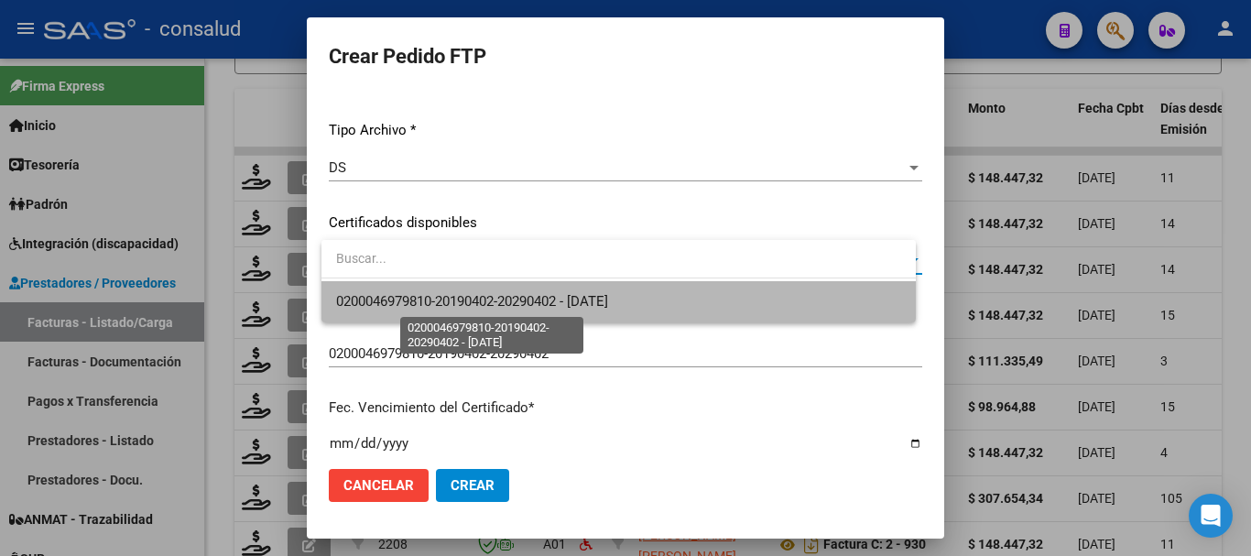
click at [516, 293] on span "0200046979810-20190402-20290402 - [DATE]" at bounding box center [472, 301] width 272 height 16
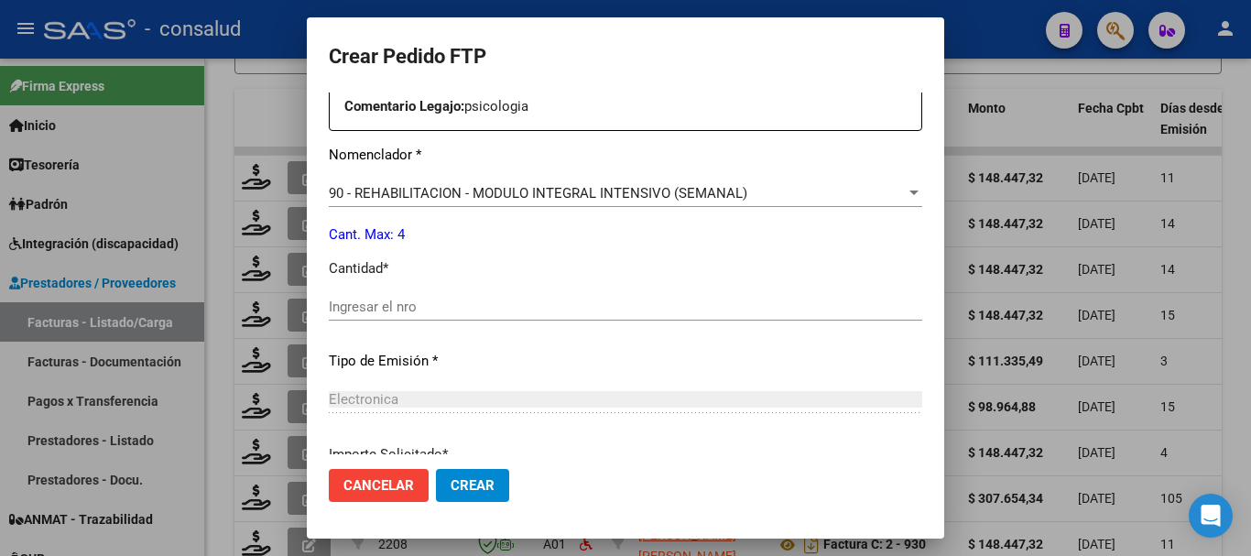
scroll to position [733, 0]
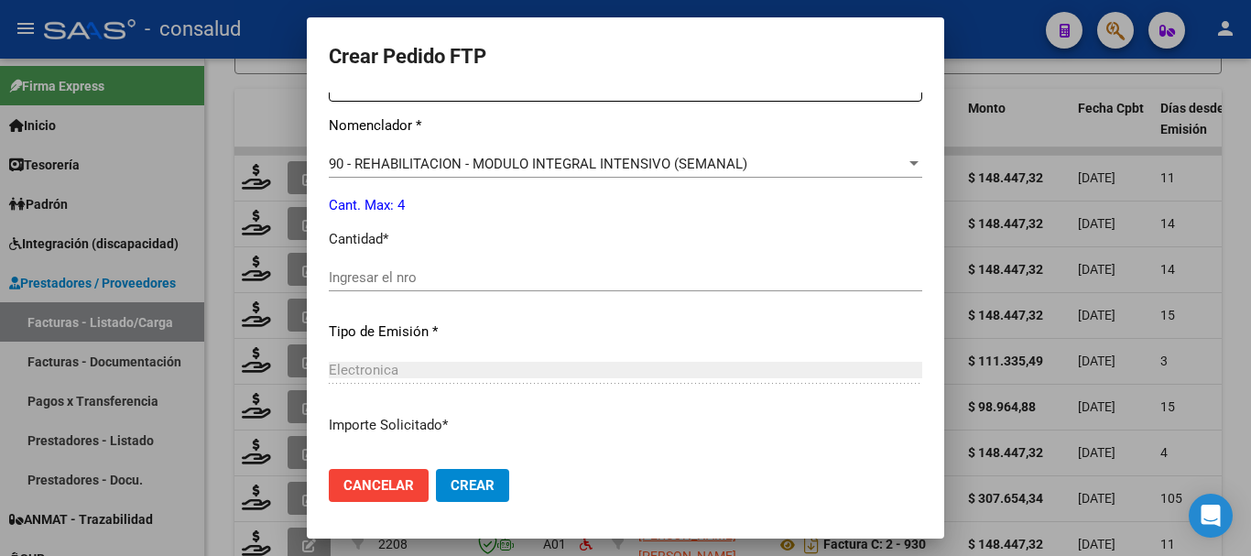
click at [442, 283] on input "Ingresar el nro" at bounding box center [626, 277] width 594 height 16
type input "4"
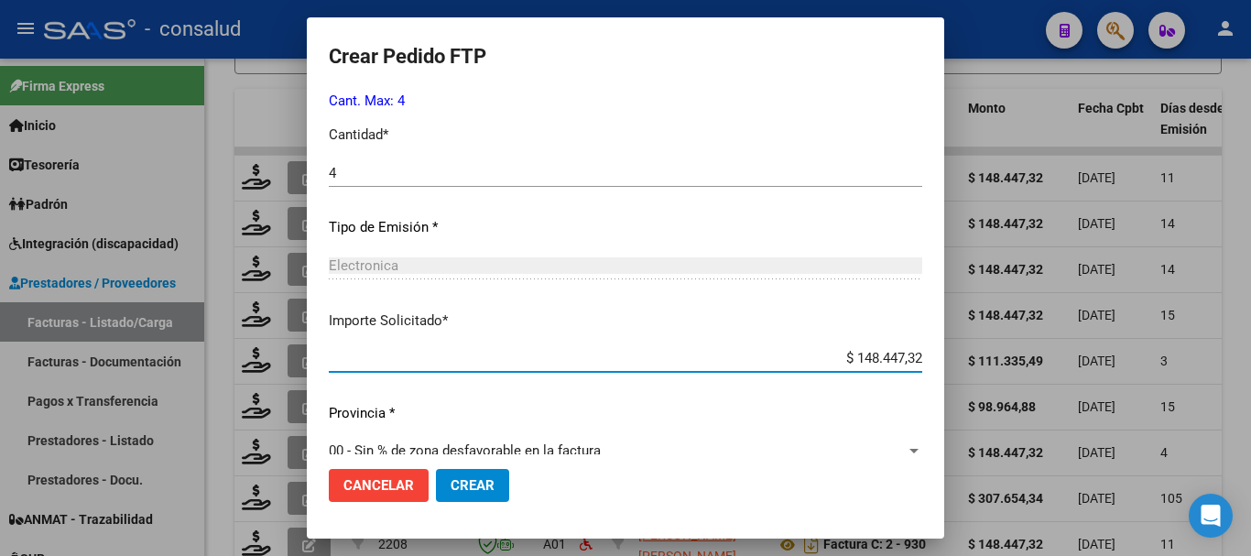
scroll to position [865, 0]
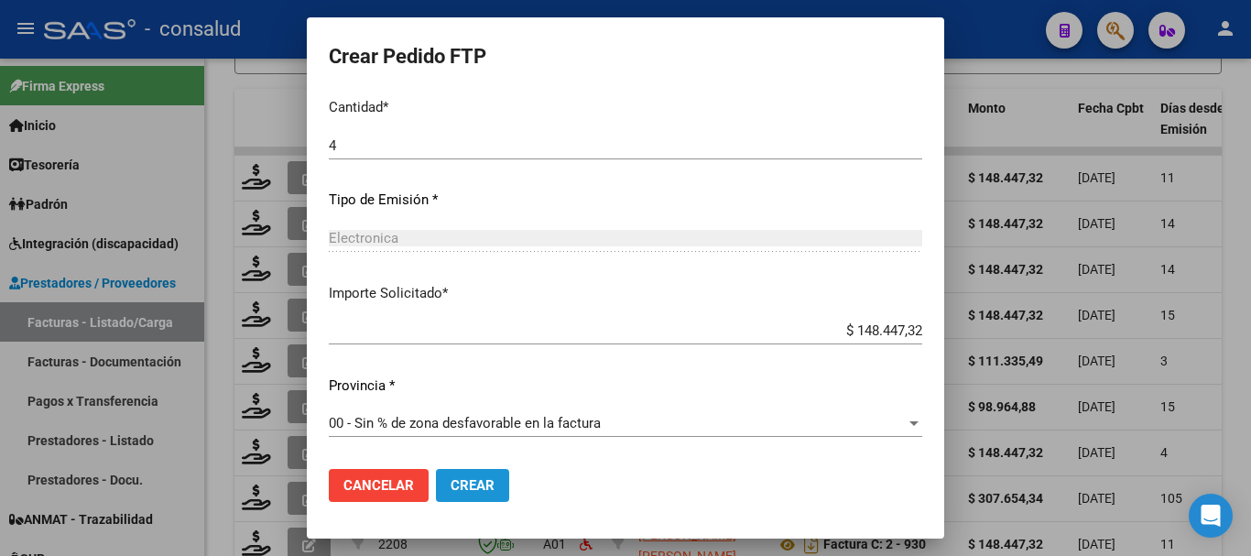
click at [464, 492] on span "Crear" at bounding box center [473, 485] width 44 height 16
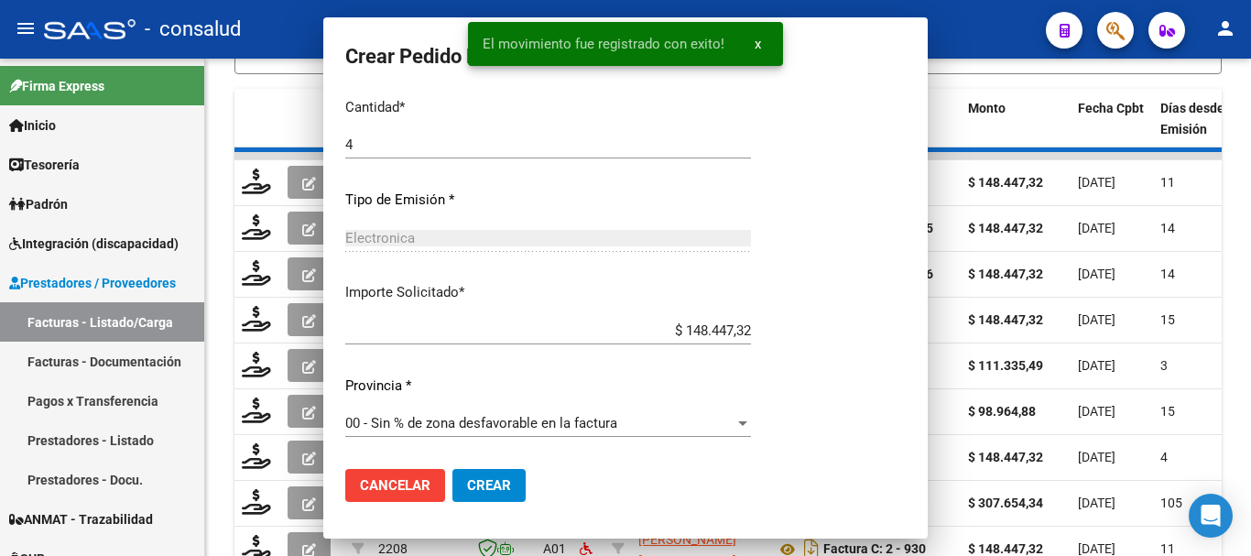
scroll to position [0, 0]
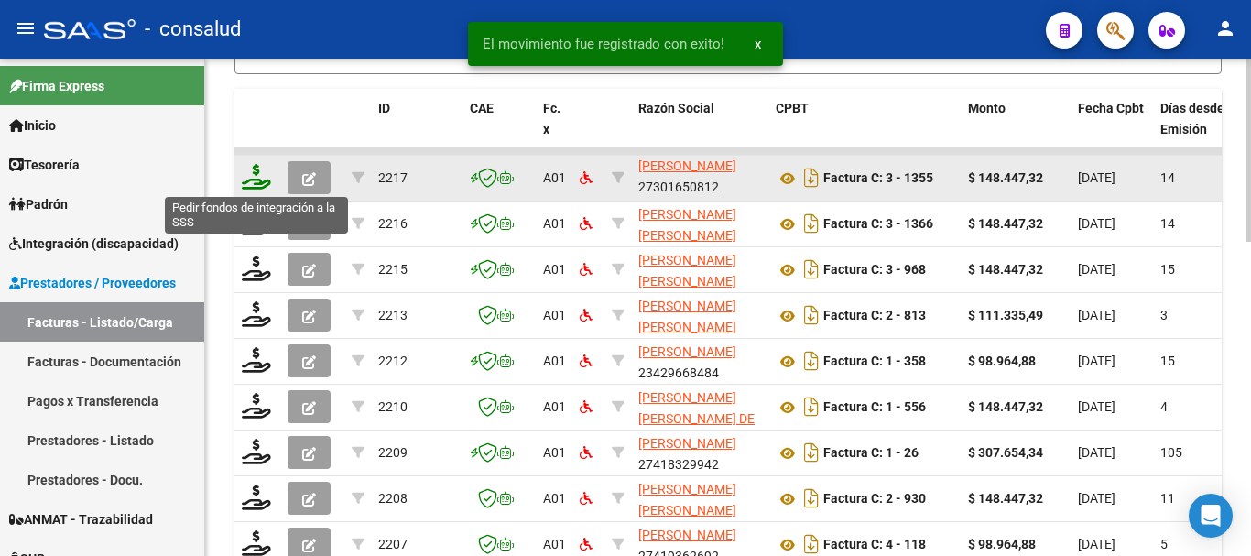
click at [254, 169] on icon at bounding box center [256, 177] width 29 height 26
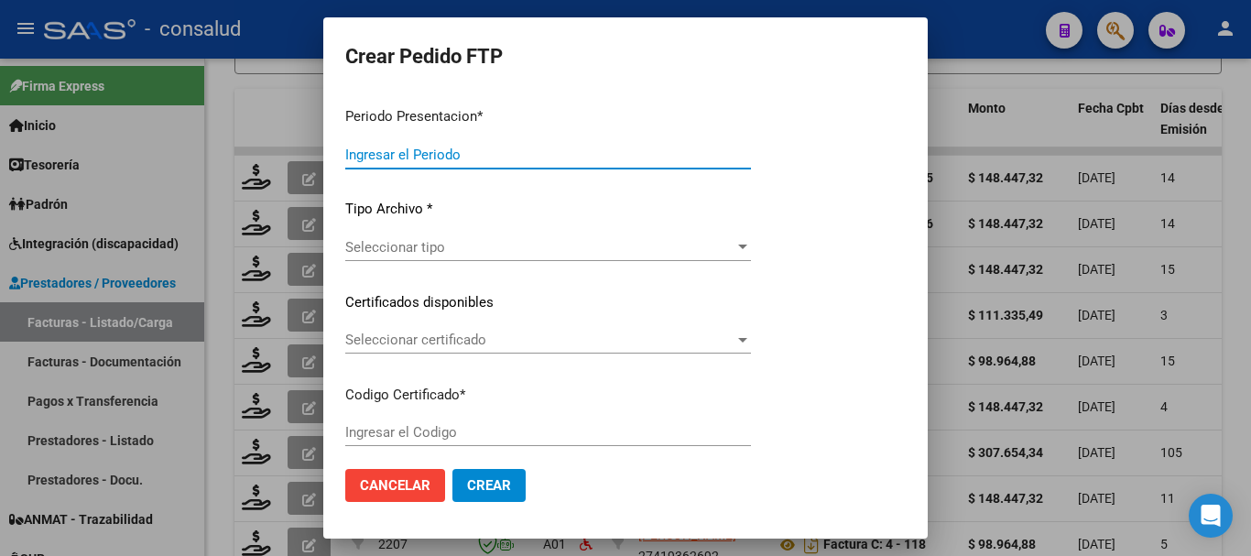
type input "202508"
type input "$ 148.447,32"
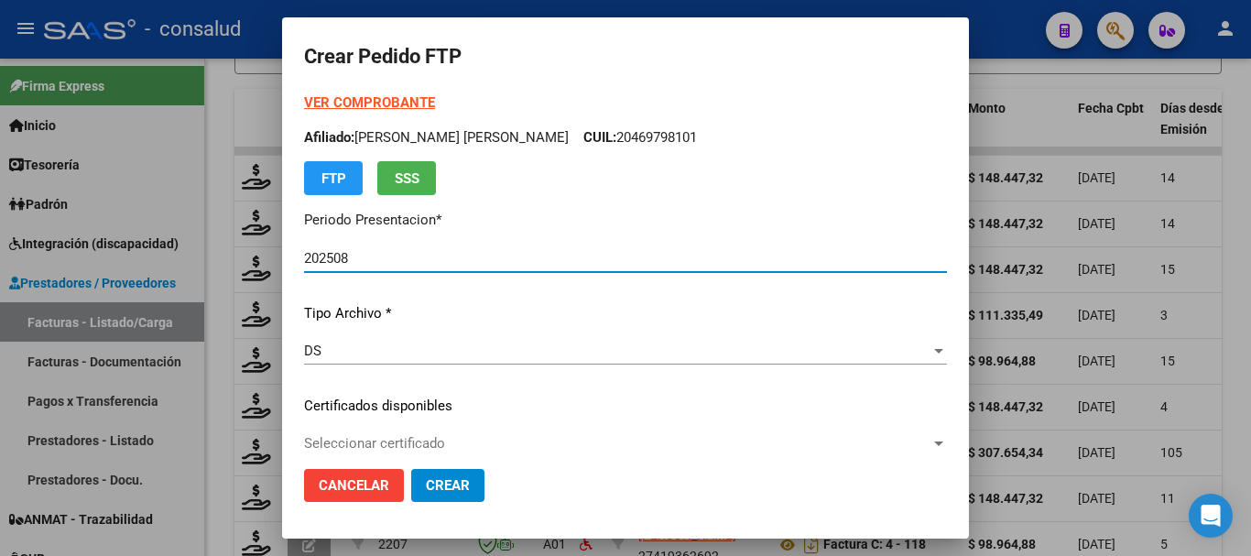
type input "020004513508520250529-20350529"
type input "[DATE]"
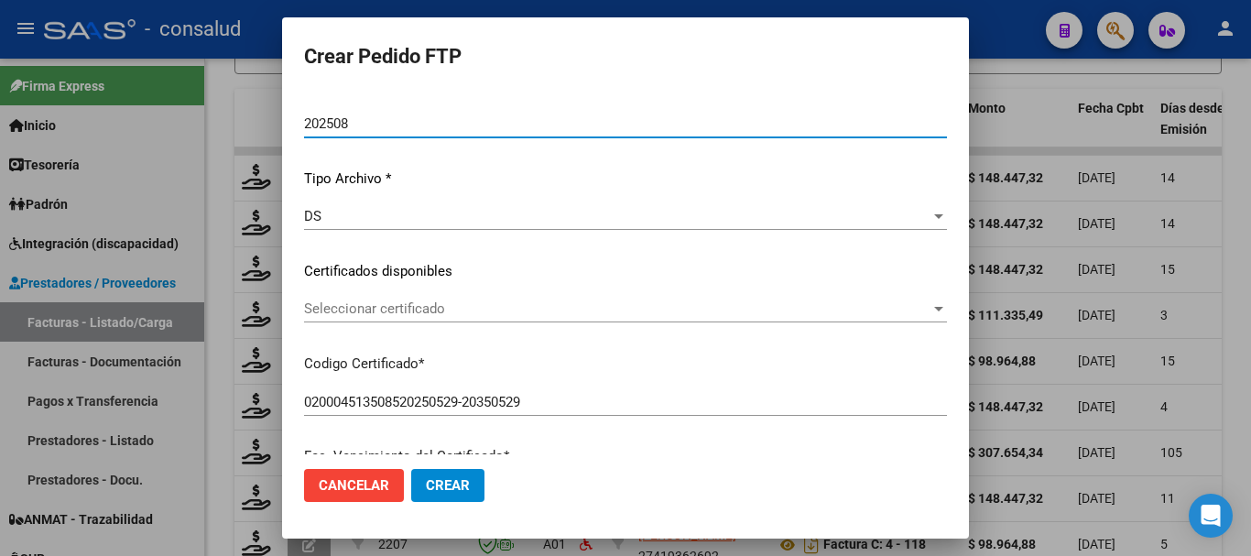
scroll to position [183, 0]
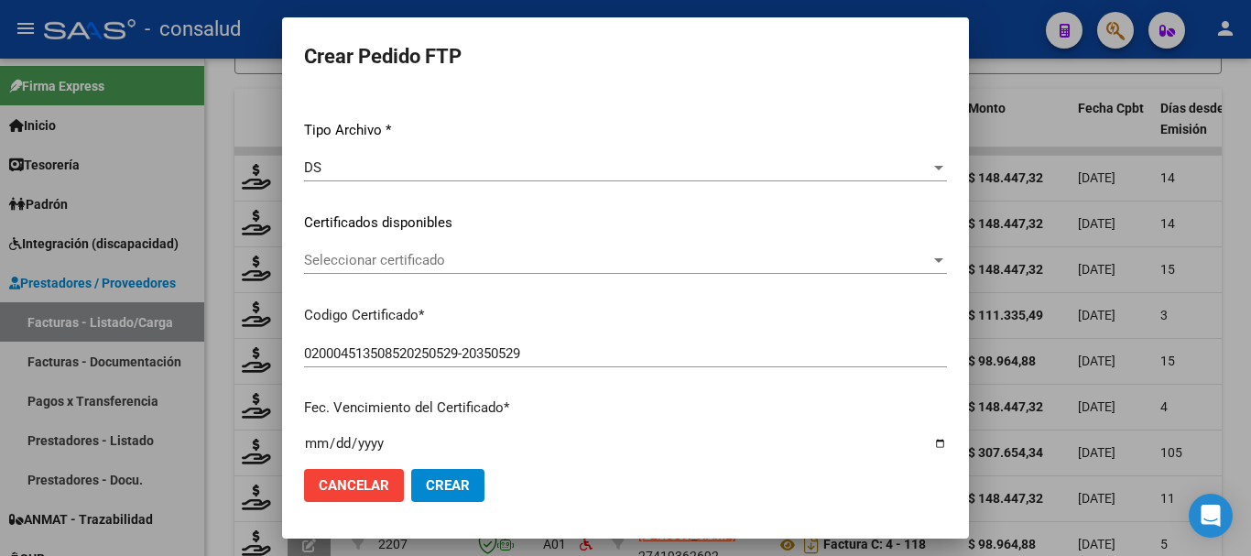
click at [501, 254] on span "Seleccionar certificado" at bounding box center [617, 260] width 627 height 16
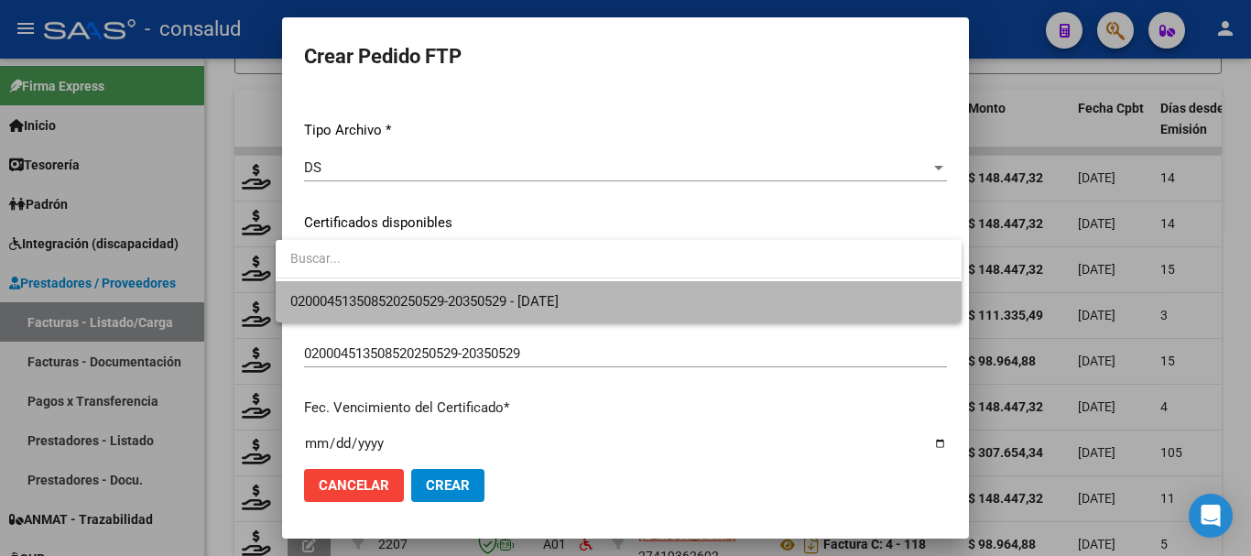
click at [494, 289] on span "020004513508520250529-20350529 - [DATE]" at bounding box center [618, 301] width 656 height 41
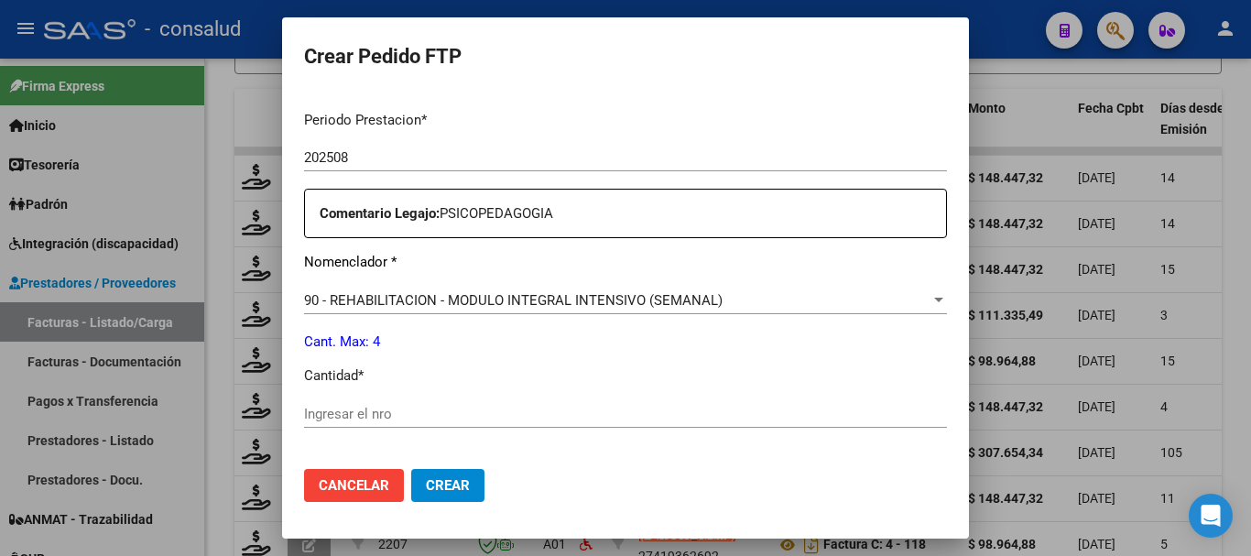
scroll to position [641, 0]
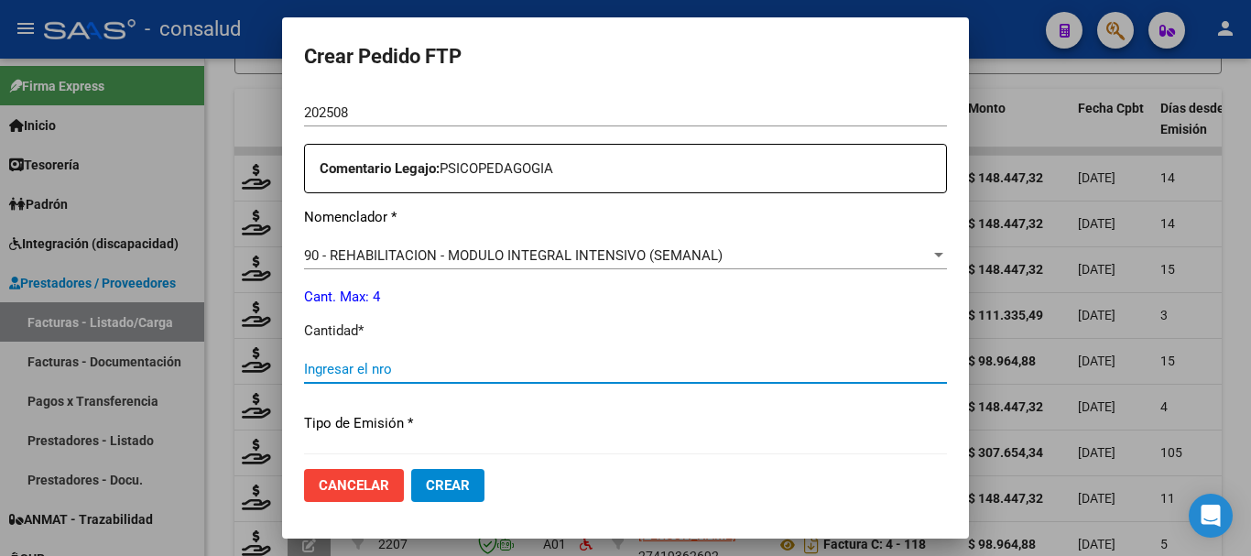
drag, startPoint x: 465, startPoint y: 370, endPoint x: 466, endPoint y: 357, distance: 12.9
click at [464, 371] on input "Ingresar el nro" at bounding box center [625, 369] width 643 height 16
type input "4"
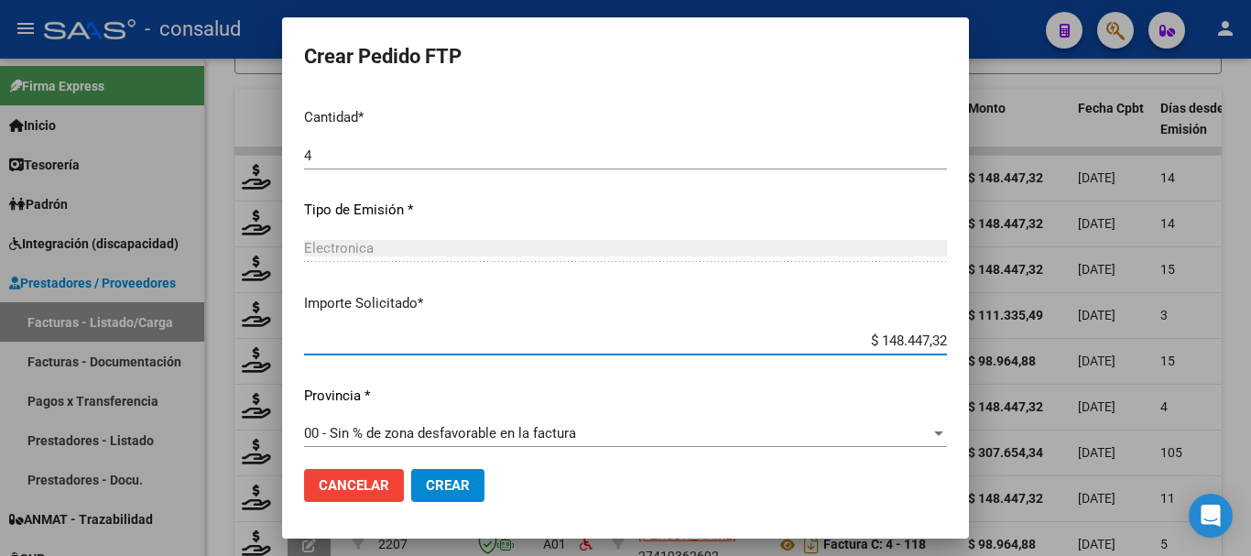
scroll to position [865, 0]
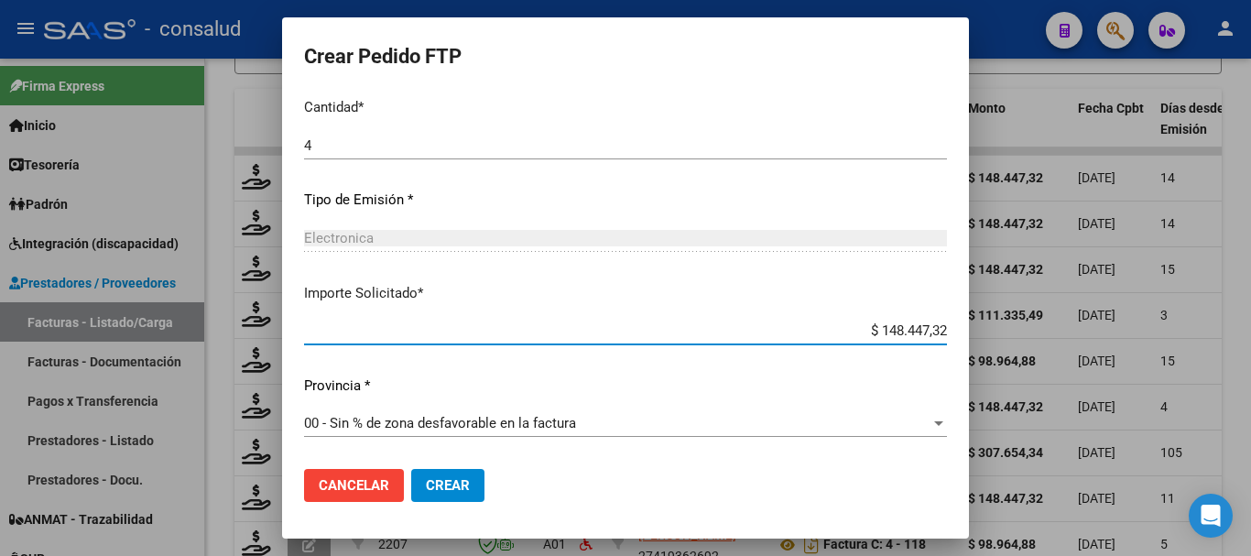
click at [435, 494] on button "Crear" at bounding box center [447, 485] width 73 height 33
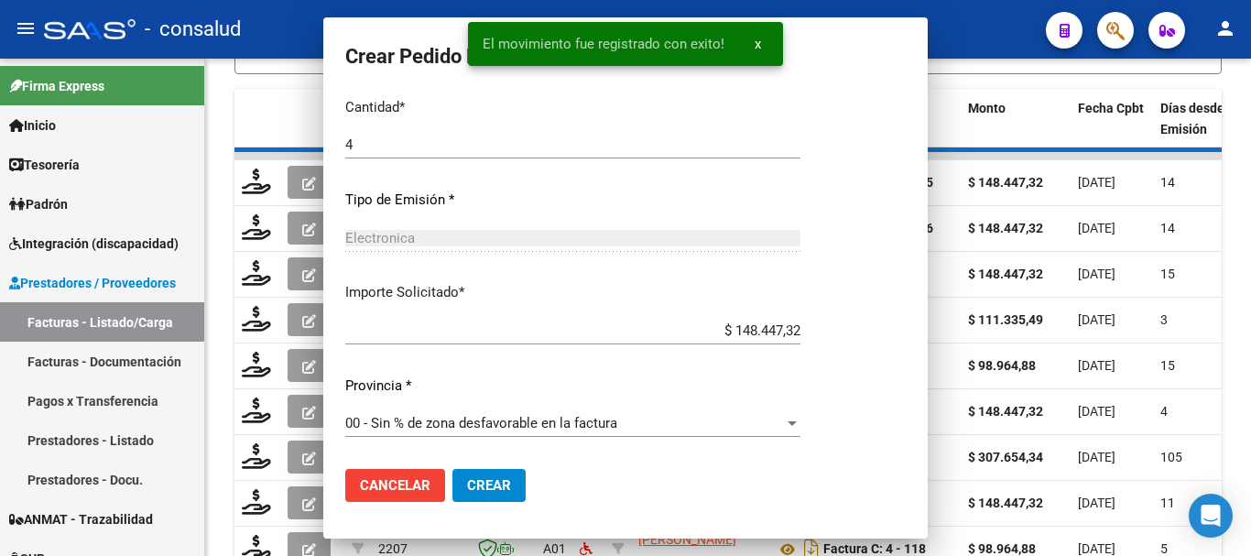
scroll to position [0, 0]
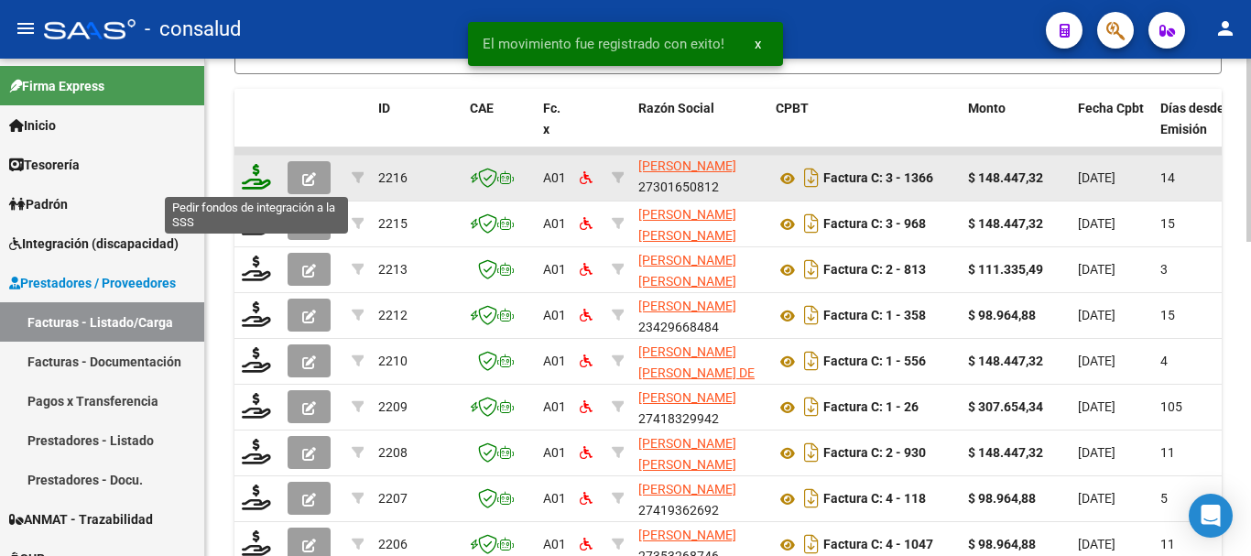
click at [258, 173] on icon at bounding box center [256, 177] width 29 height 26
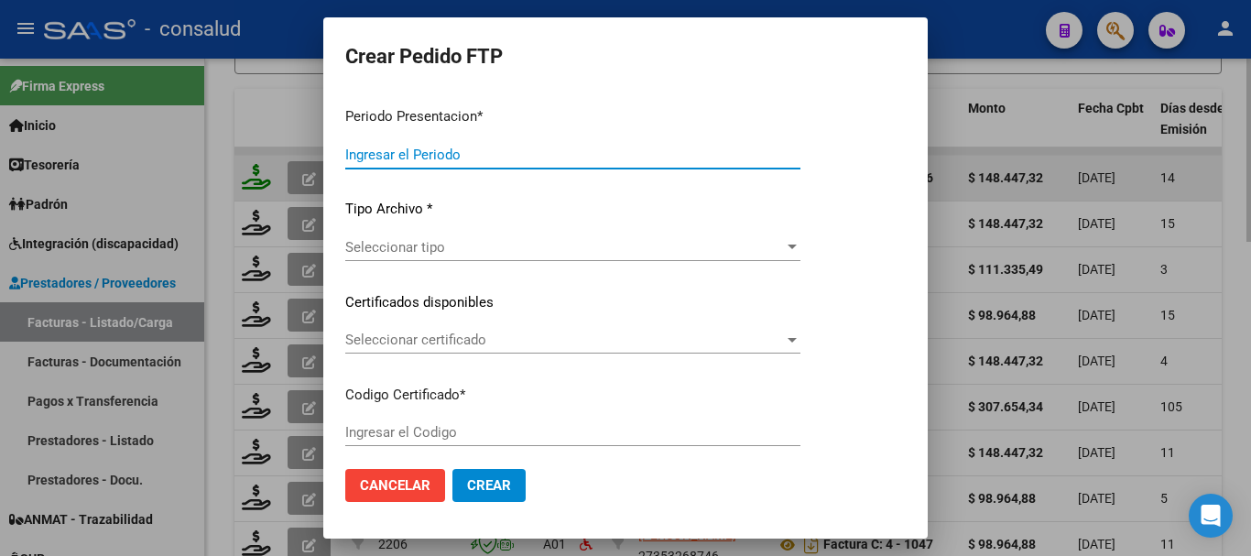
type input "202508"
type input "$ 148.447,32"
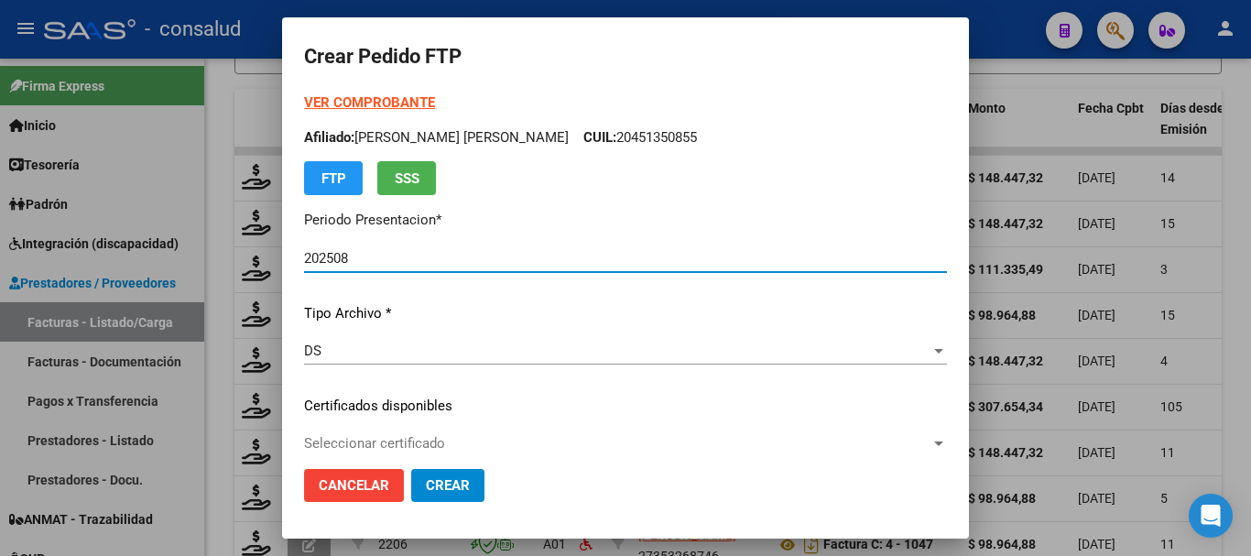
type input "0100049278851-20220321-20320321"
type input "[DATE]"
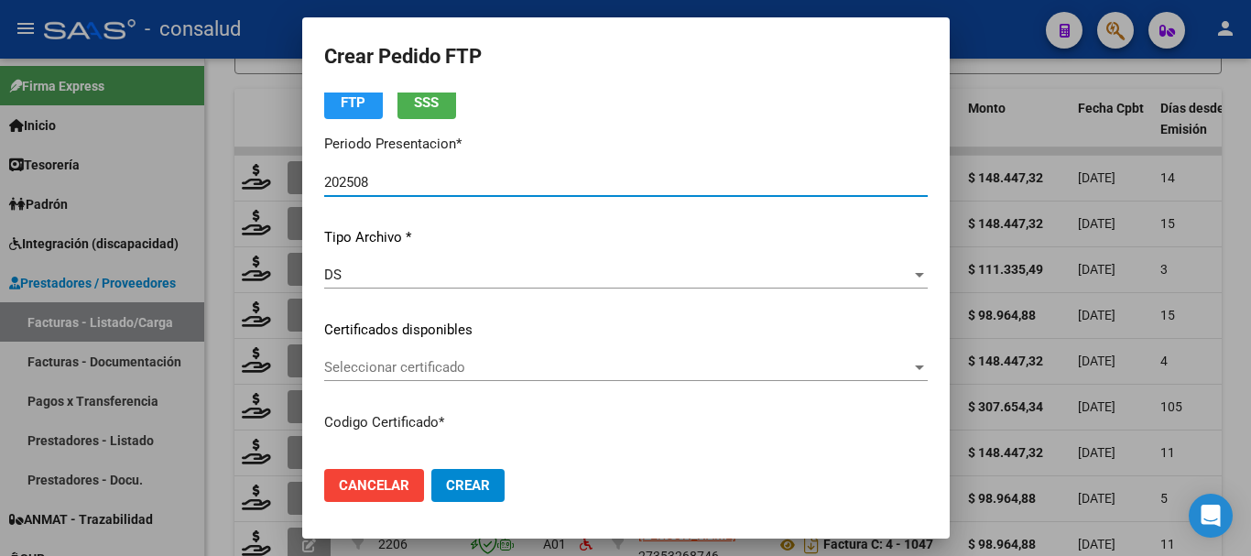
scroll to position [183, 0]
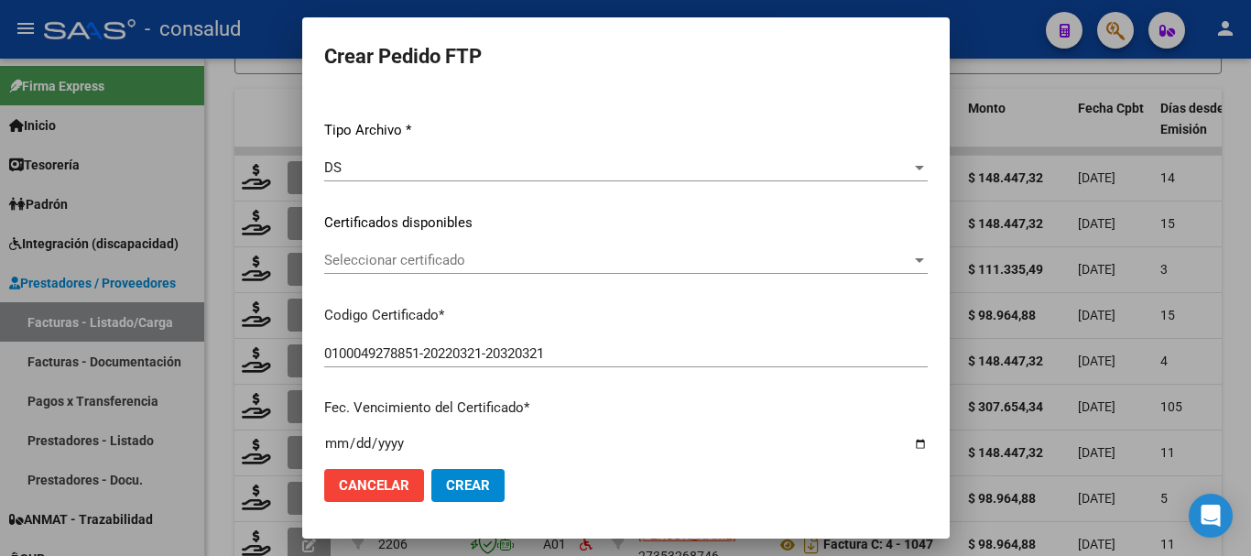
click at [443, 259] on span "Seleccionar certificado" at bounding box center [617, 260] width 587 height 16
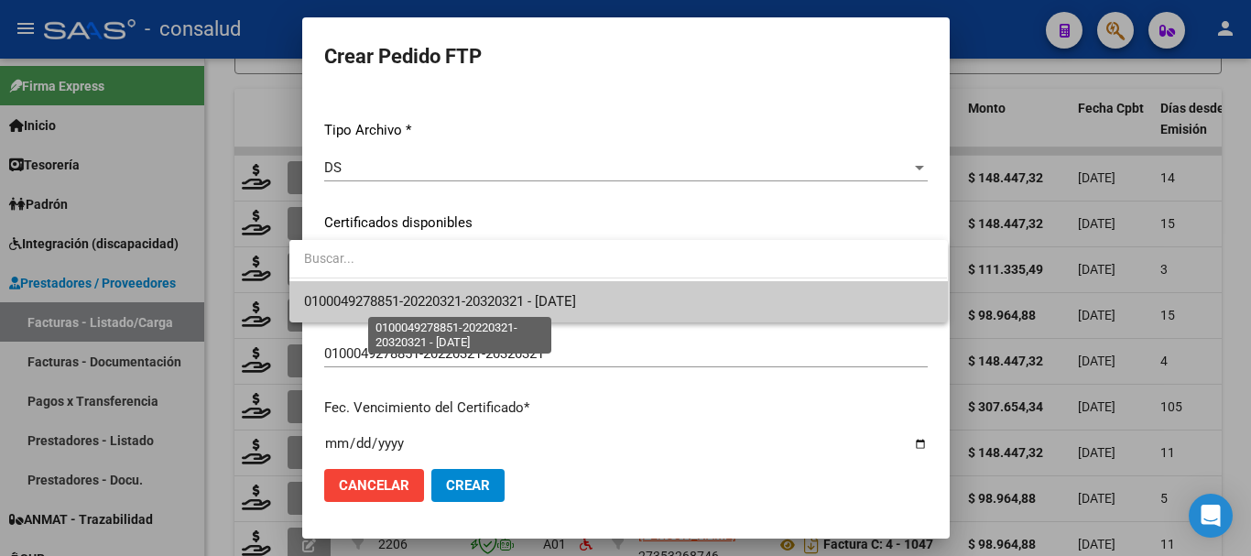
click at [456, 299] on span "0100049278851-20220321-20320321 - [DATE]" at bounding box center [440, 301] width 272 height 16
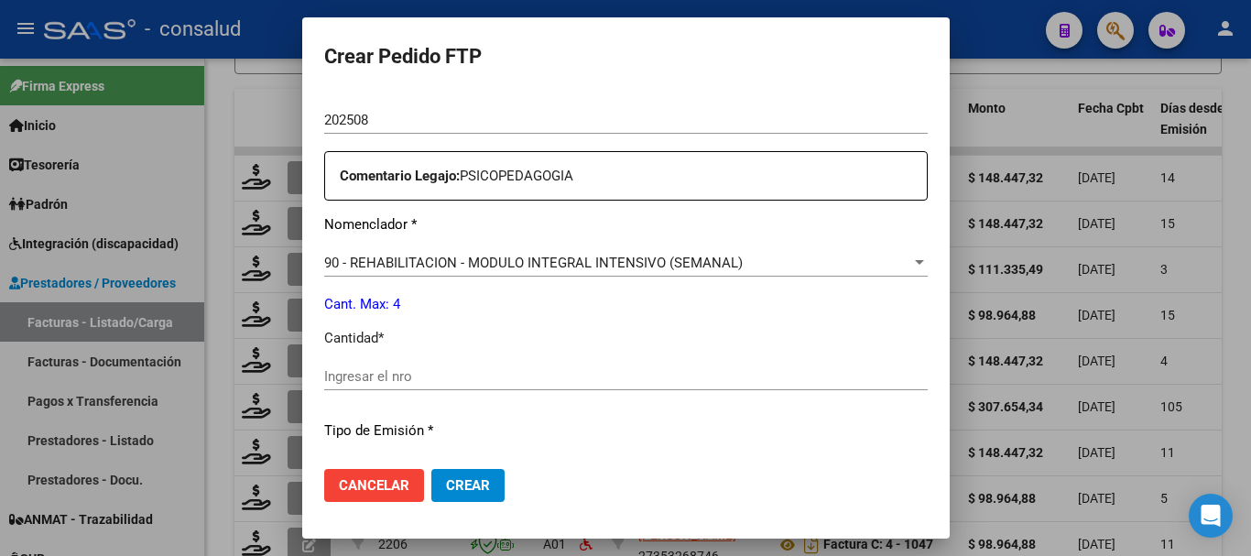
scroll to position [641, 0]
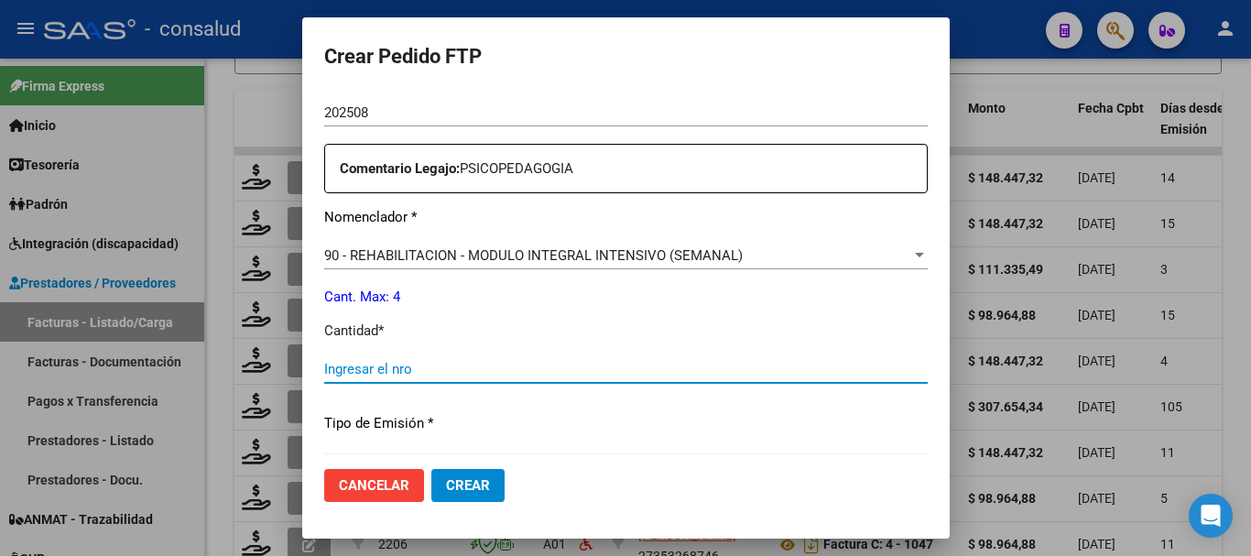
click at [464, 366] on input "Ingresar el nro" at bounding box center [626, 369] width 604 height 16
type input "4"
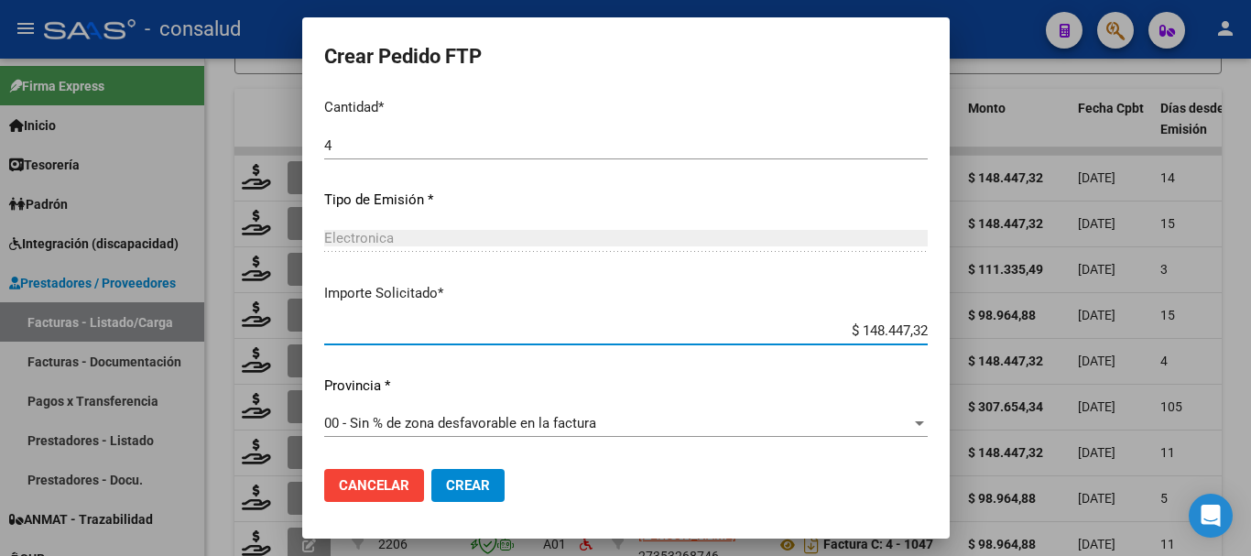
click at [472, 488] on button "Crear" at bounding box center [468, 485] width 73 height 33
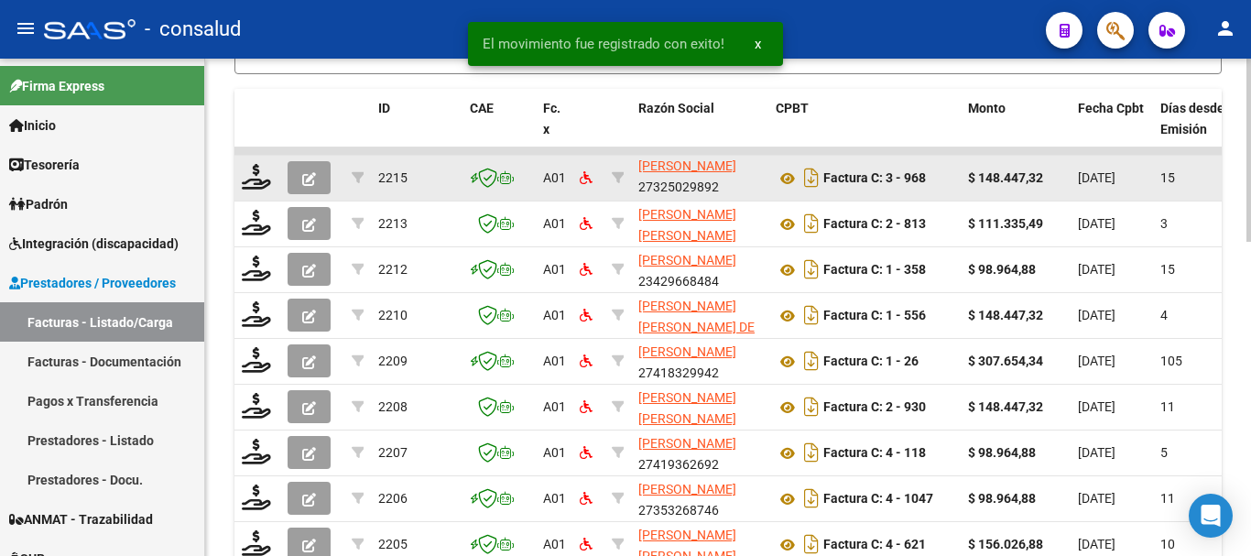
click at [271, 178] on div at bounding box center [257, 178] width 31 height 28
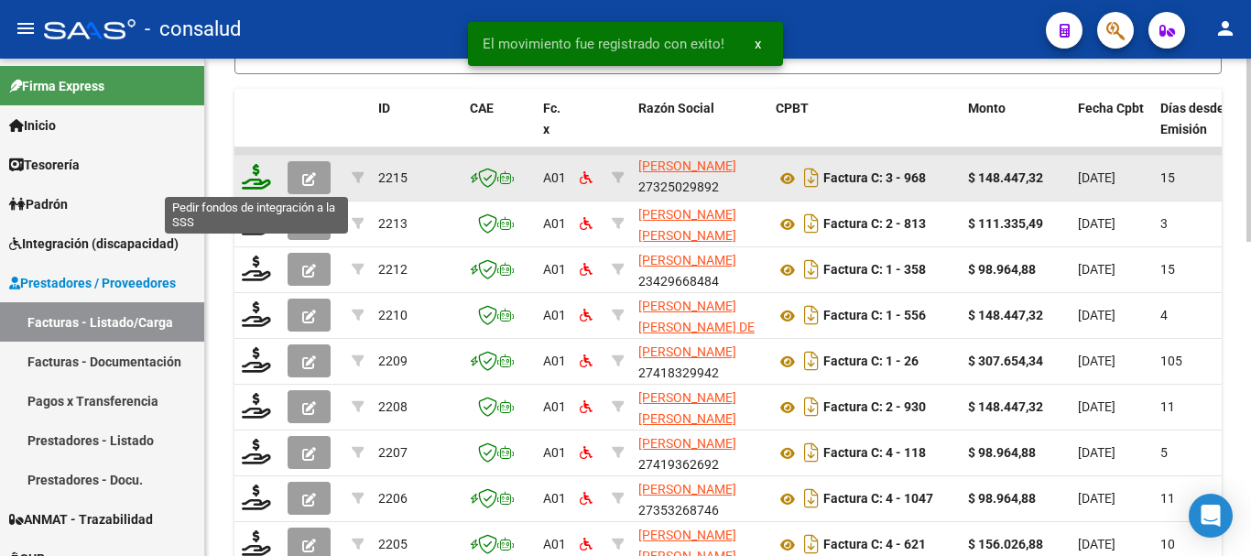
click at [261, 176] on icon at bounding box center [256, 177] width 29 height 26
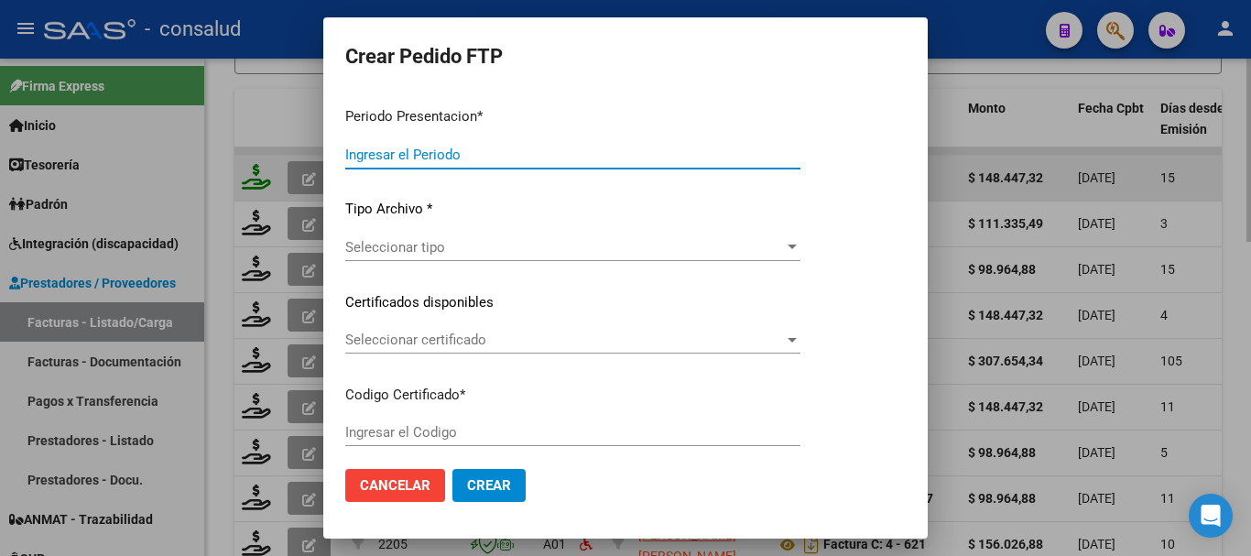
type input "202508"
type input "$ 148.447,32"
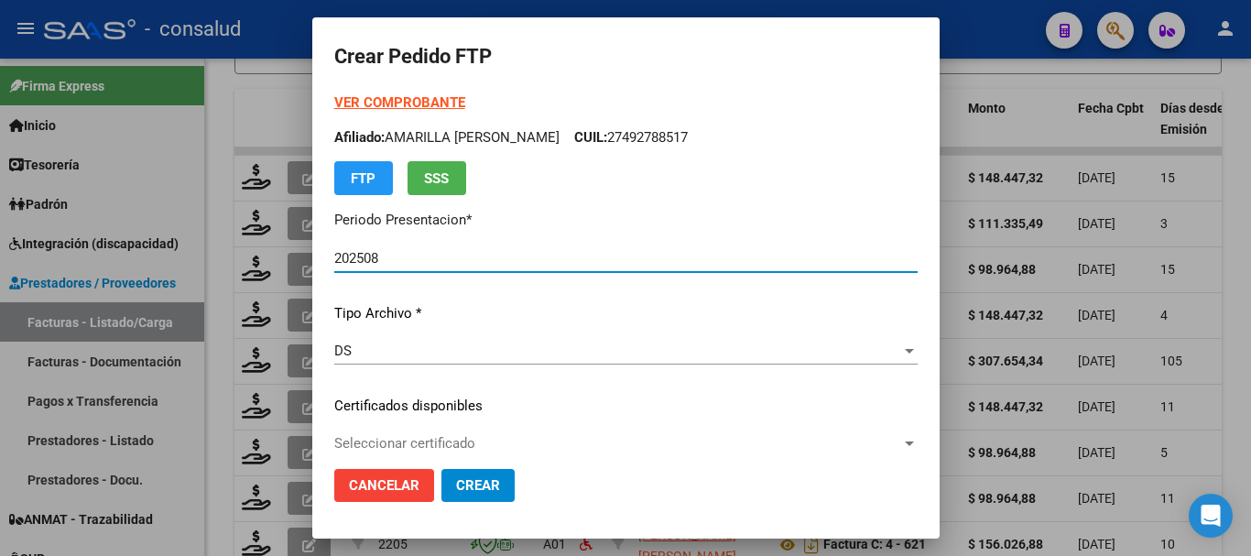
type input "0200050729929-20180627-20250627"
type input "[DATE]"
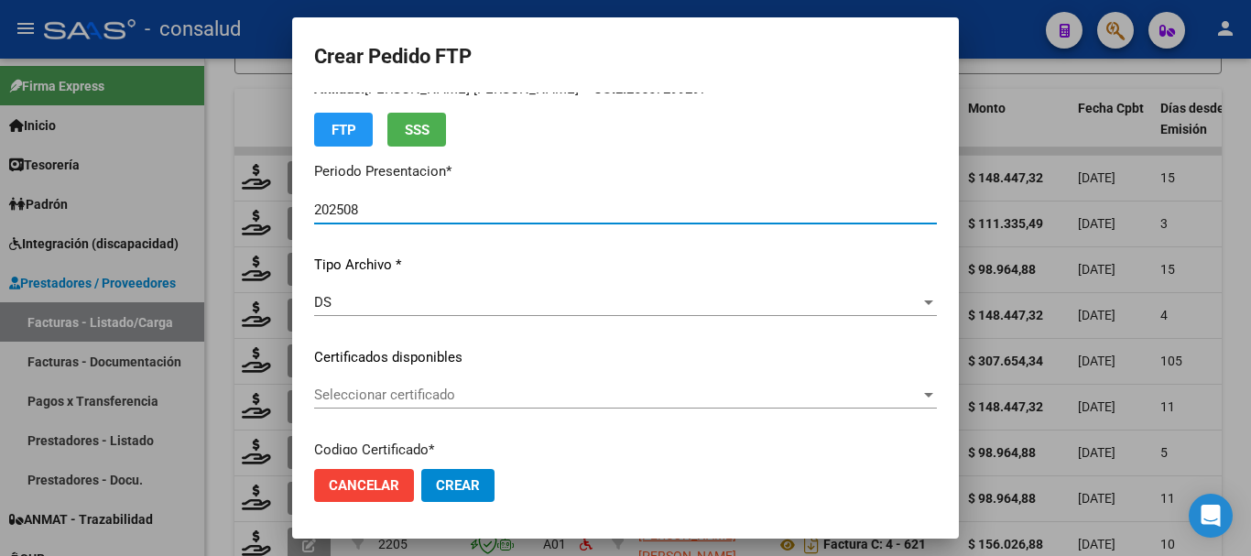
scroll to position [92, 0]
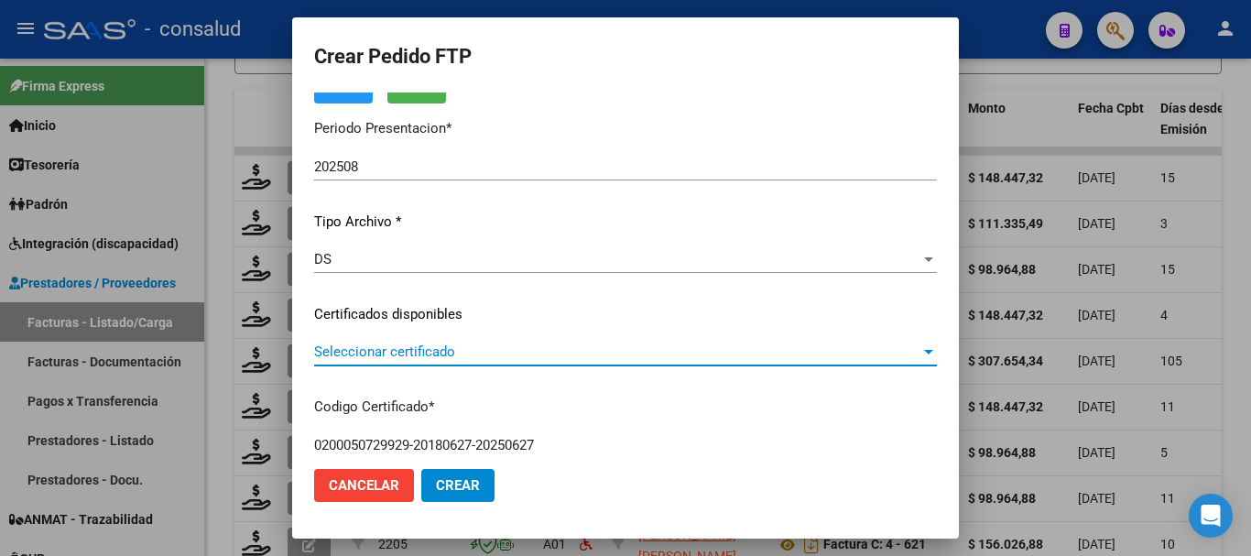
click at [437, 352] on span "Seleccionar certificado" at bounding box center [617, 352] width 606 height 16
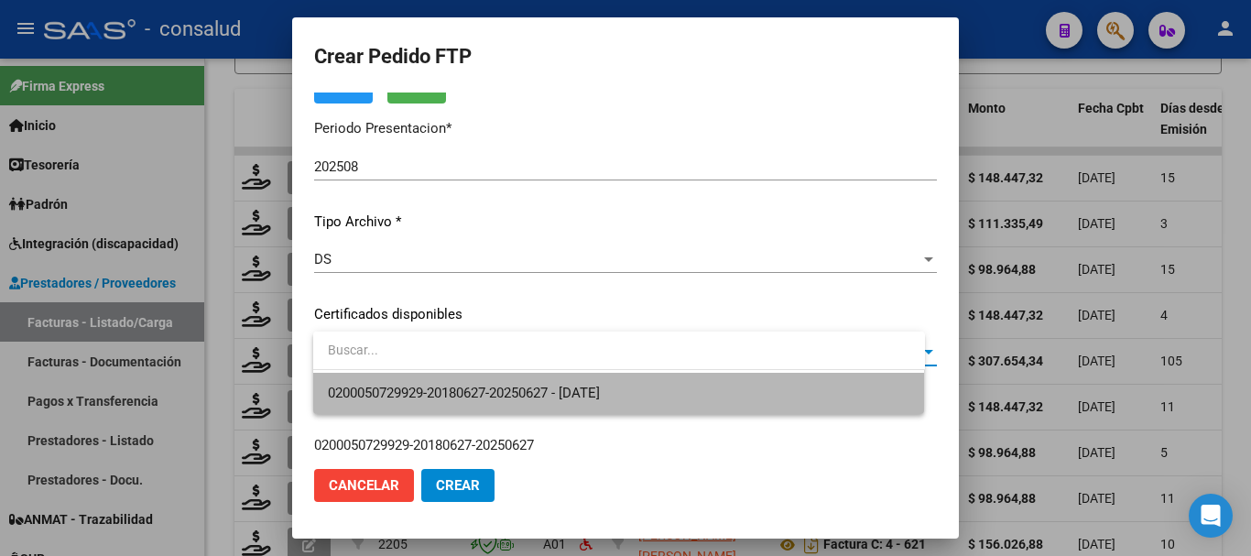
click at [449, 384] on span "0200050729929-20180627-20250627 - [DATE]" at bounding box center [619, 393] width 583 height 41
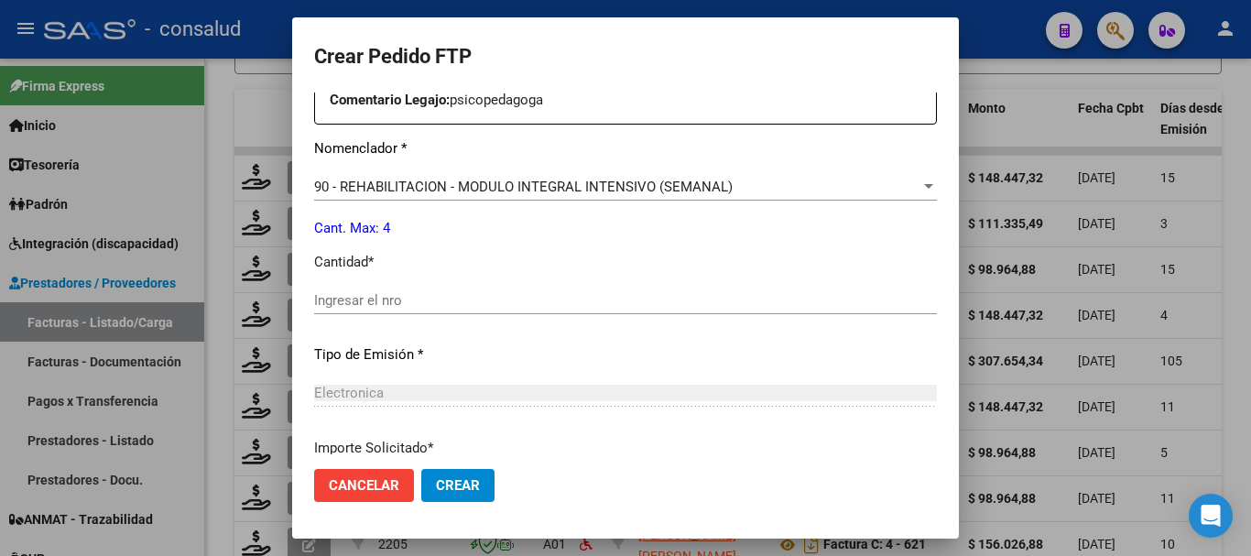
scroll to position [733, 0]
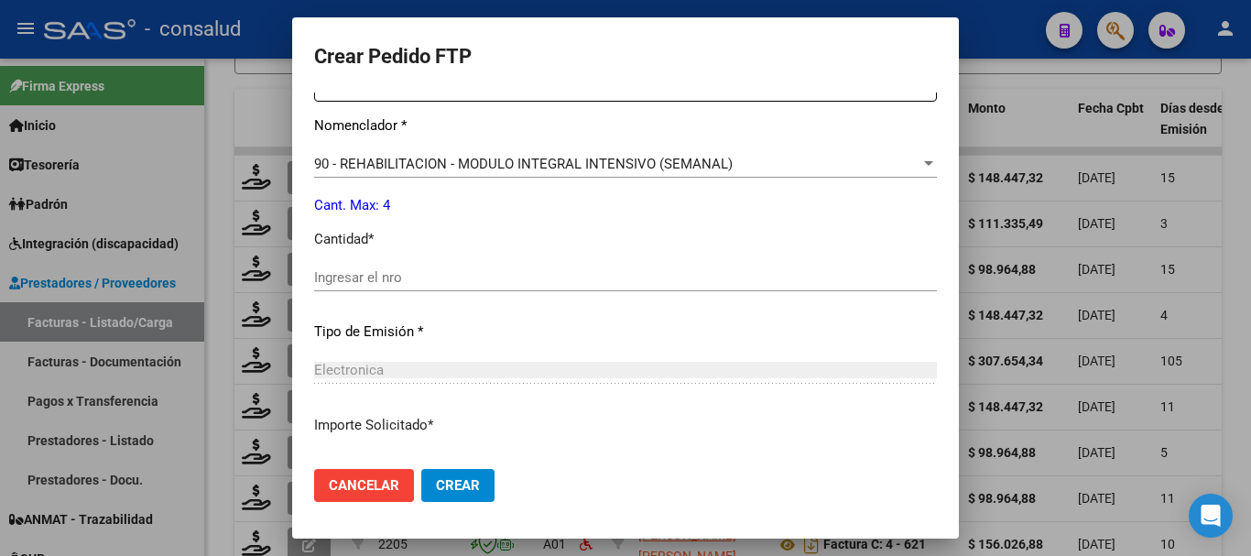
click at [431, 278] on input "Ingresar el nro" at bounding box center [625, 277] width 623 height 16
type input "4"
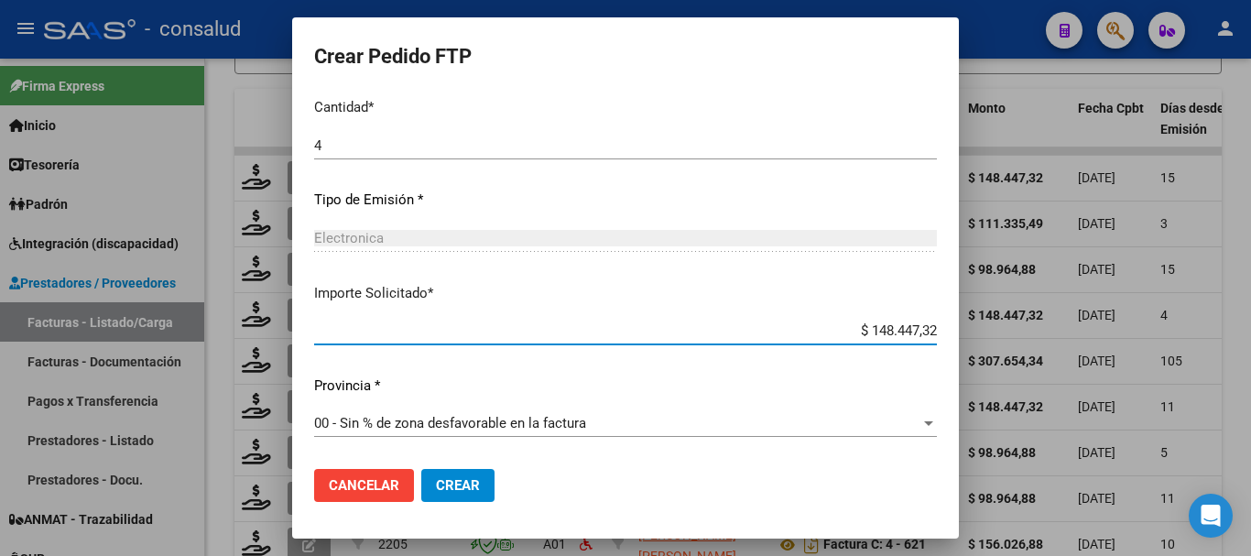
click at [475, 486] on span "Crear" at bounding box center [458, 485] width 44 height 16
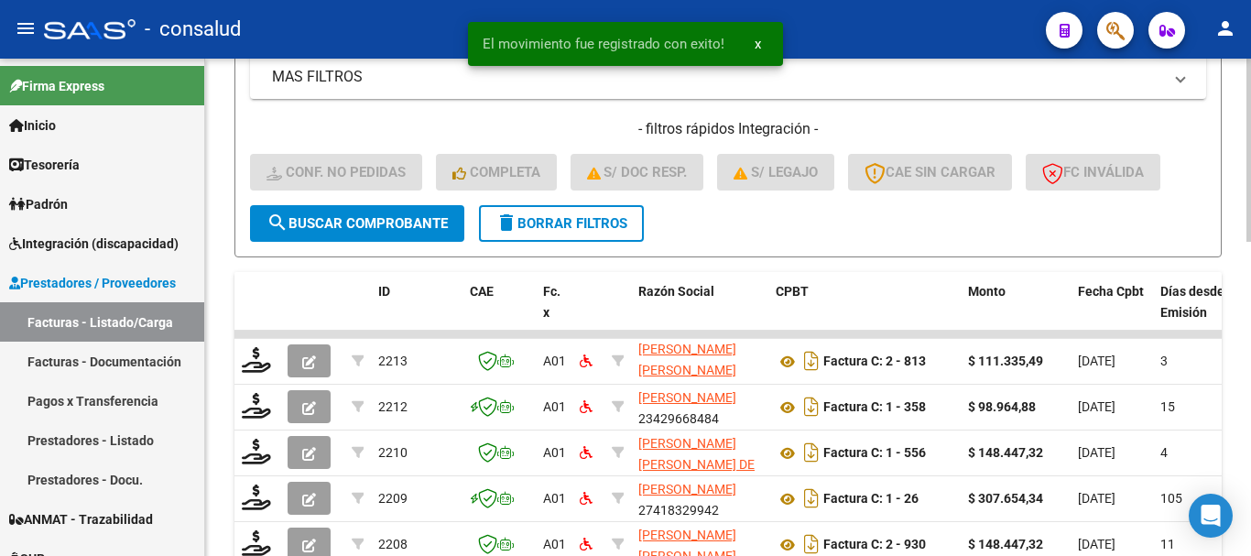
click at [561, 216] on span "delete Borrar Filtros" at bounding box center [562, 223] width 132 height 16
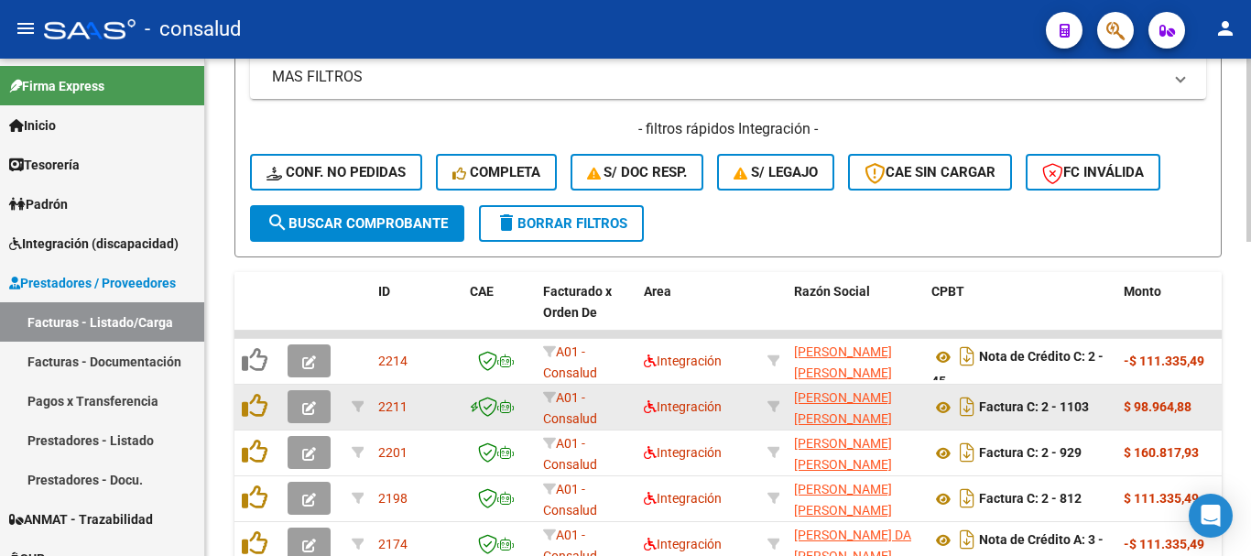
scroll to position [759, 0]
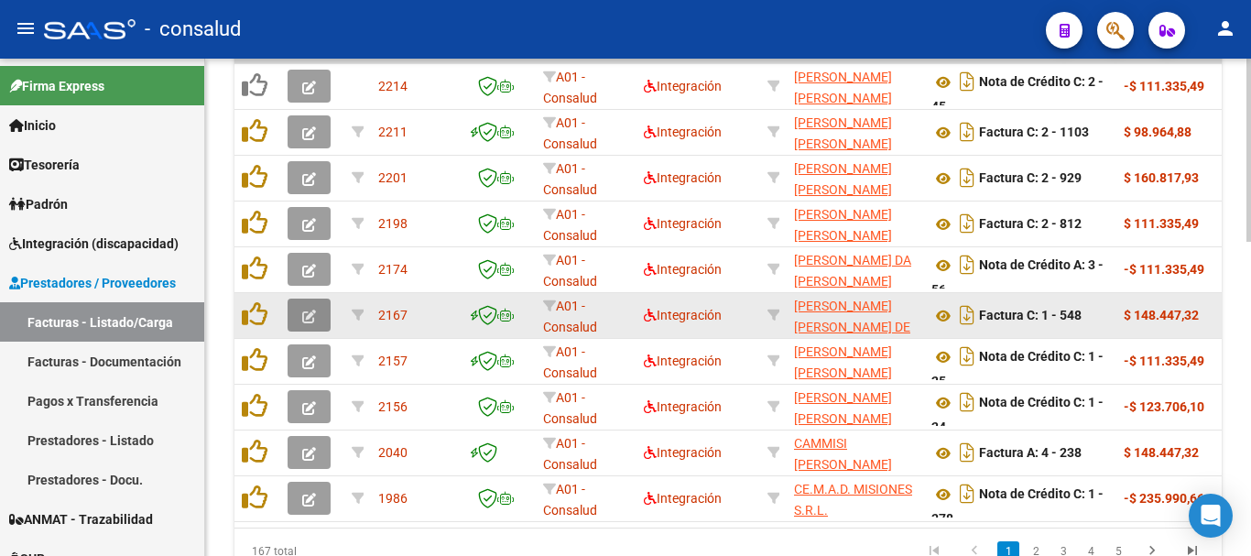
click at [322, 317] on button "button" at bounding box center [309, 315] width 43 height 33
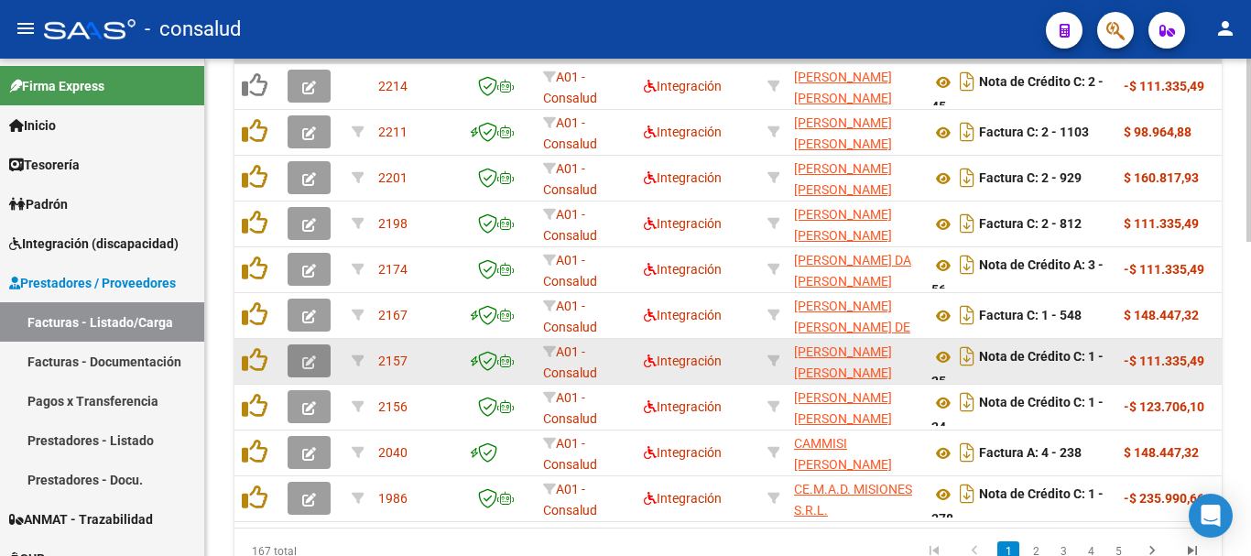
click at [319, 372] on button "button" at bounding box center [309, 360] width 43 height 33
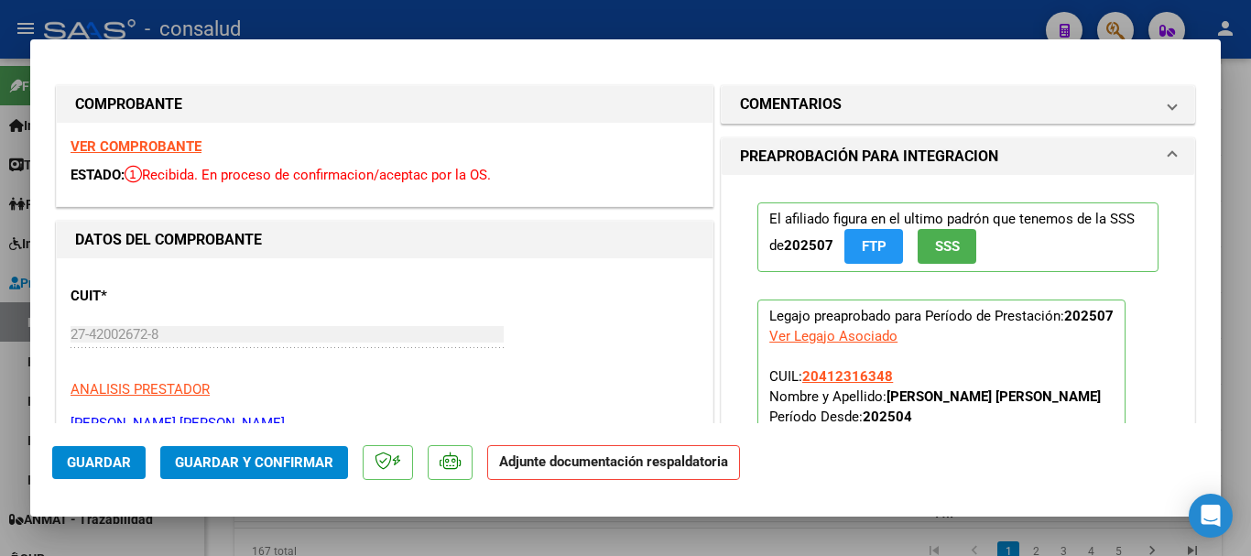
type input "$ 0,00"
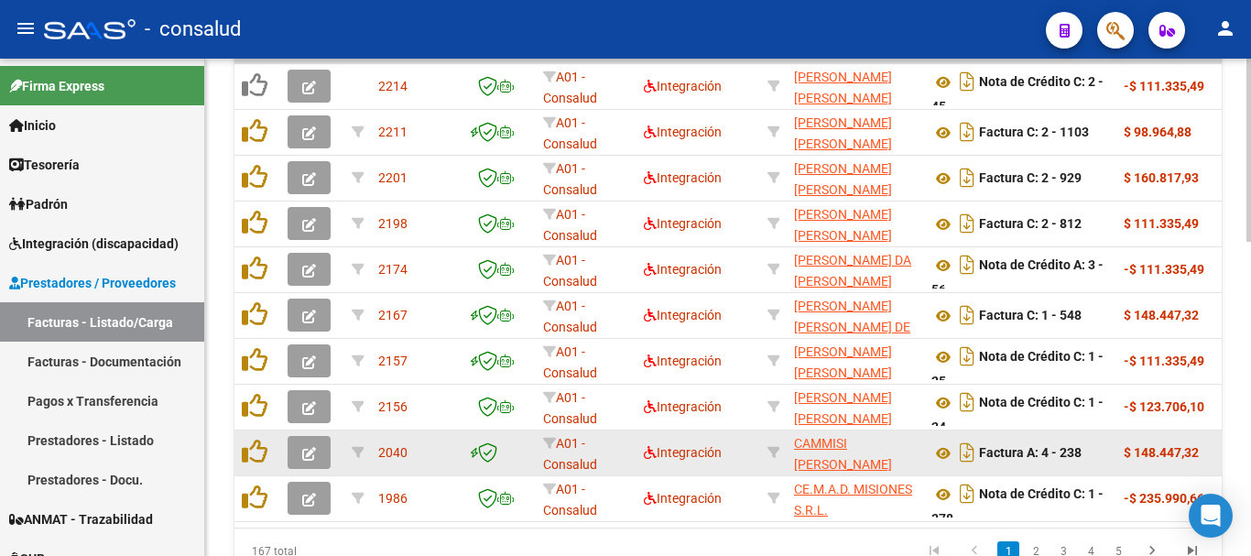
click at [306, 448] on icon "button" at bounding box center [309, 454] width 14 height 14
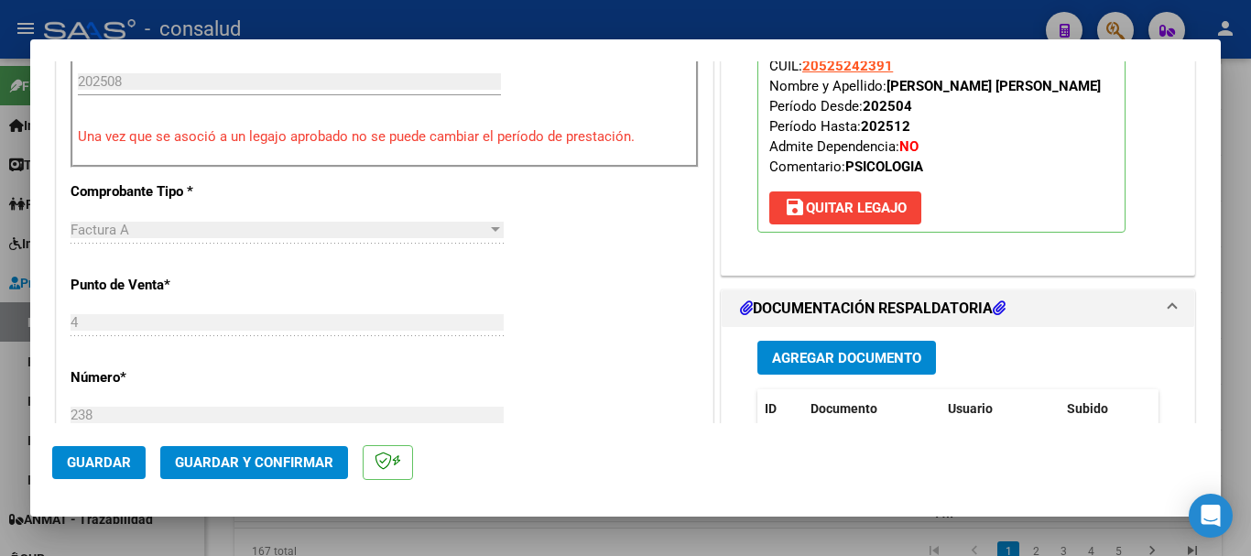
scroll to position [1008, 0]
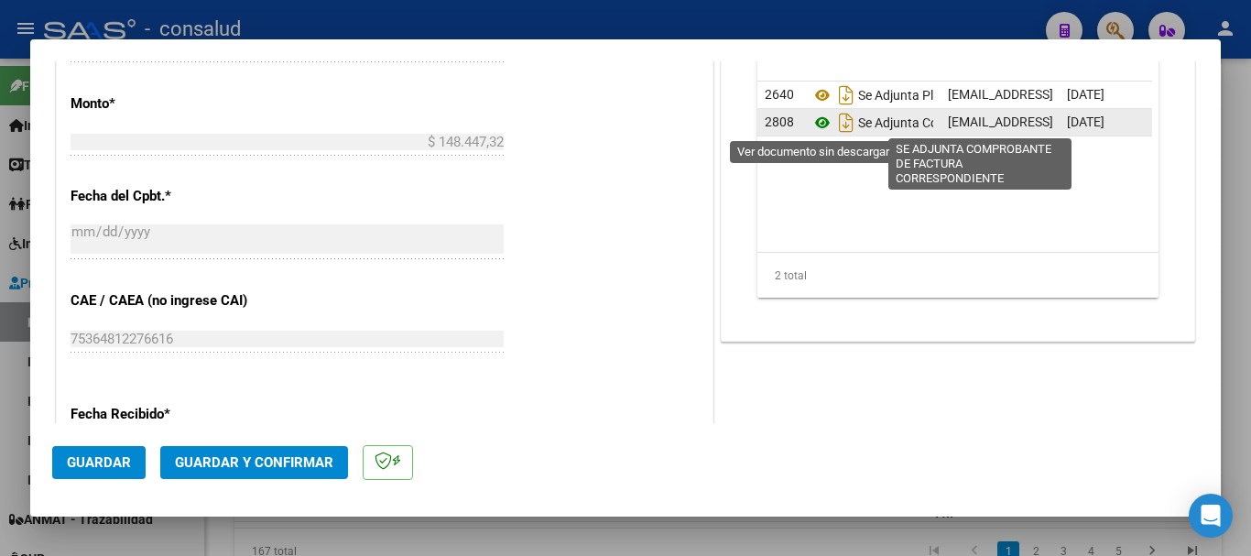
click at [816, 118] on icon at bounding box center [823, 123] width 24 height 22
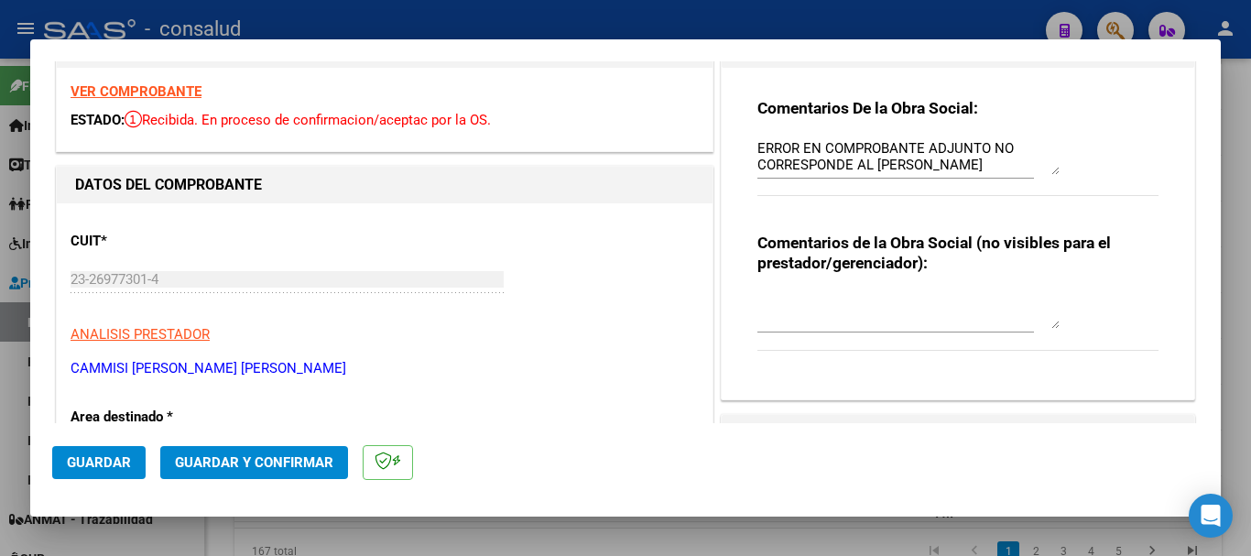
scroll to position [0, 0]
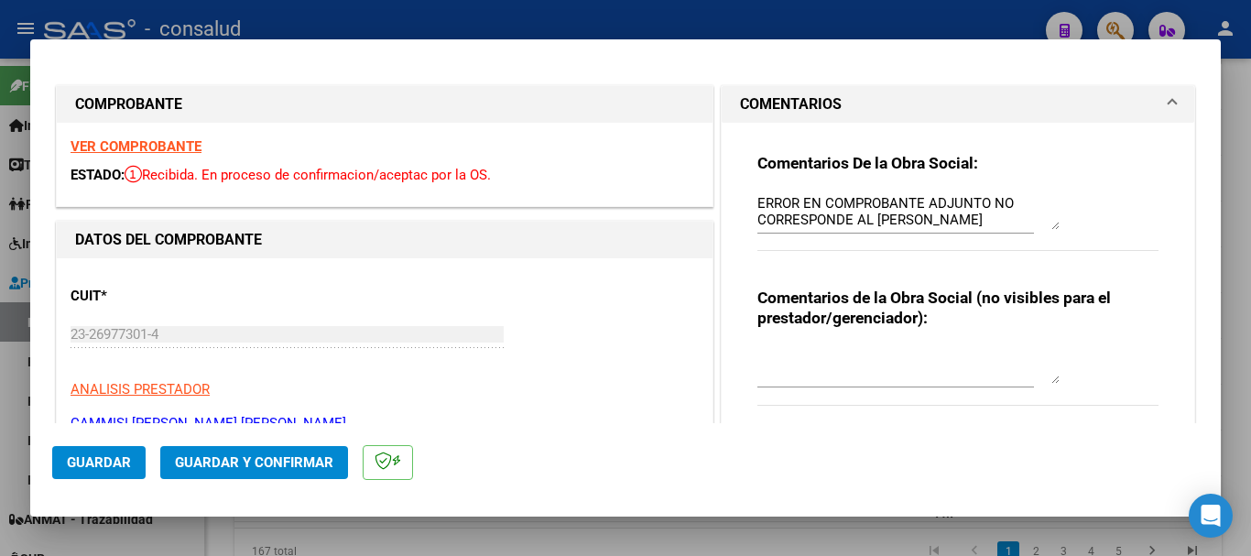
click at [103, 145] on strong "VER COMPROBANTE" at bounding box center [136, 146] width 131 height 16
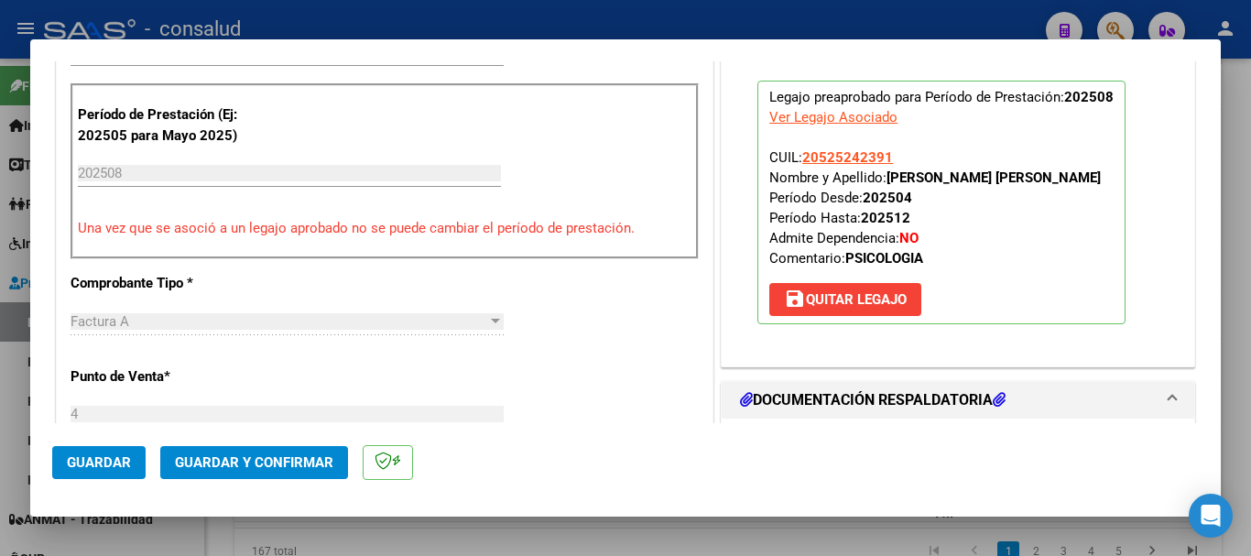
scroll to position [733, 0]
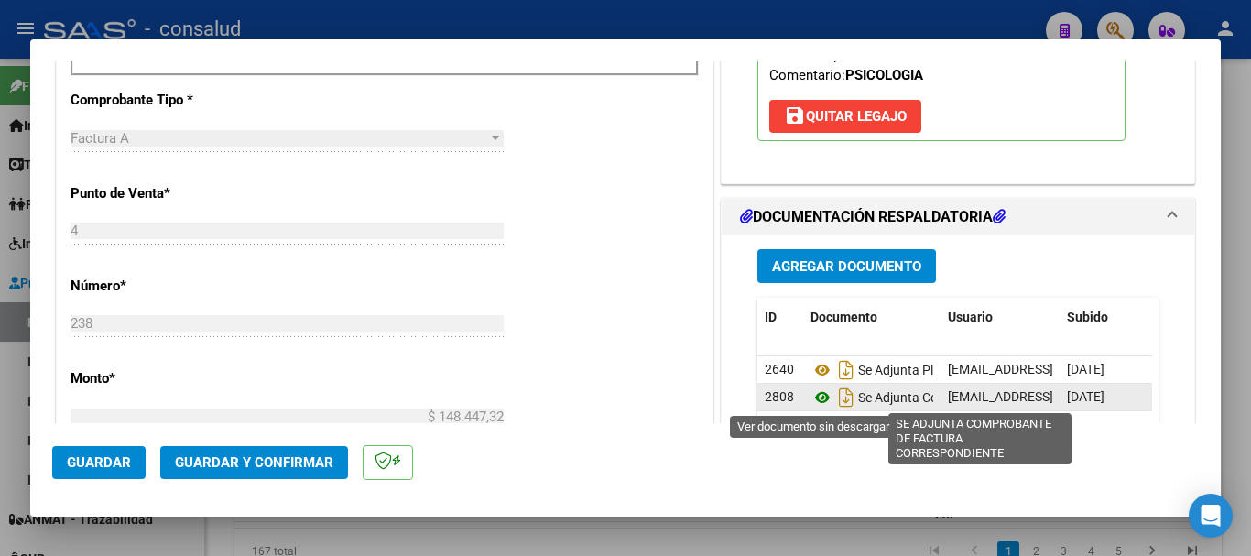
click at [813, 396] on icon at bounding box center [823, 398] width 24 height 22
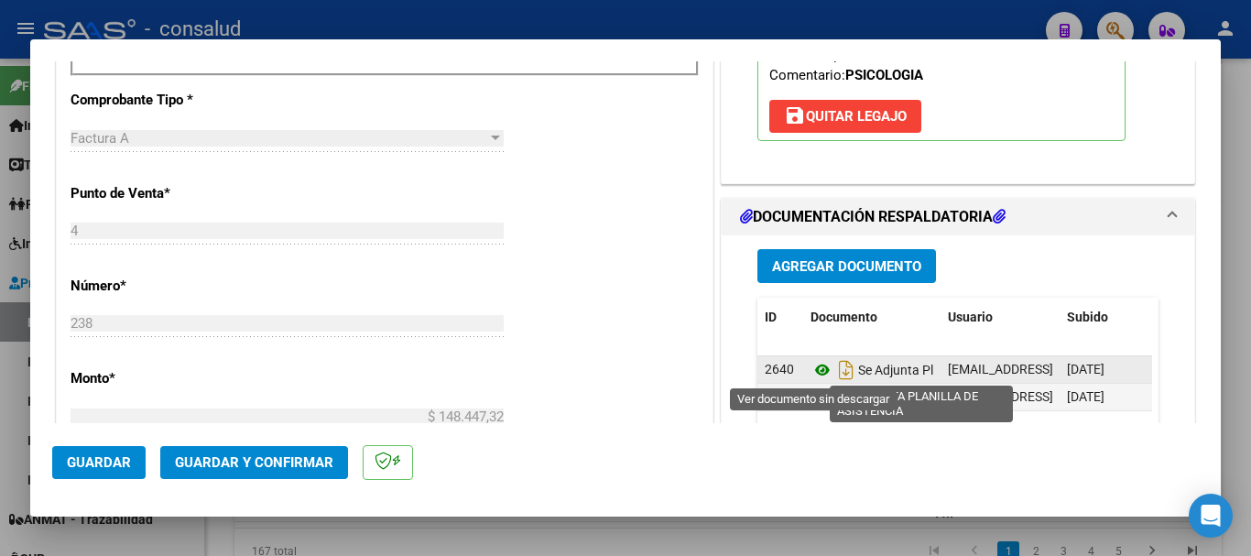
click at [814, 364] on icon at bounding box center [823, 370] width 24 height 22
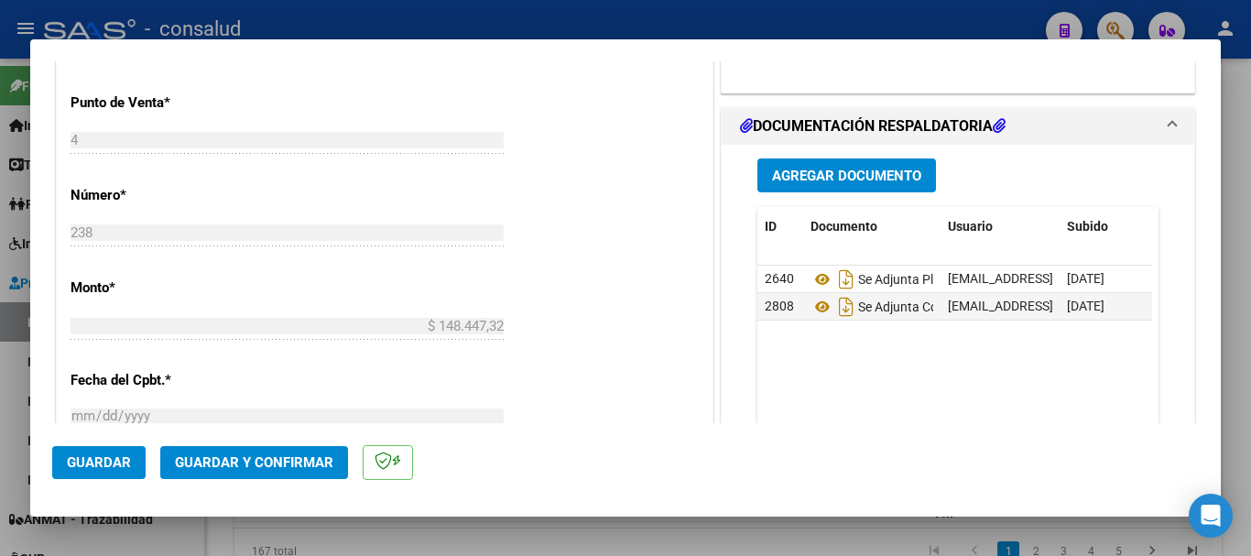
scroll to position [825, 0]
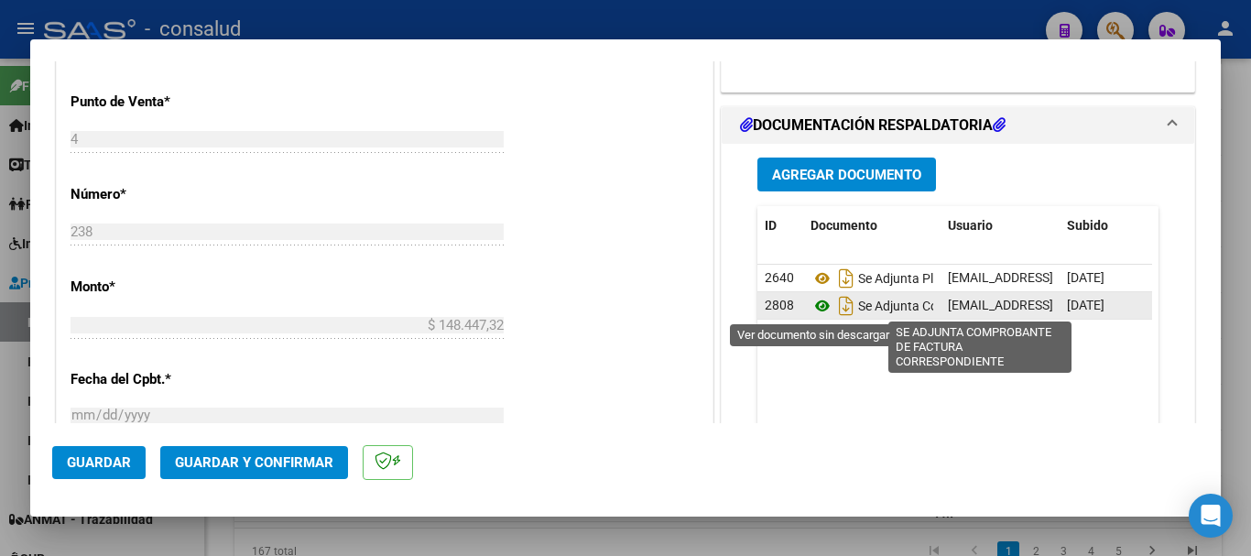
click at [817, 307] on icon at bounding box center [823, 306] width 24 height 22
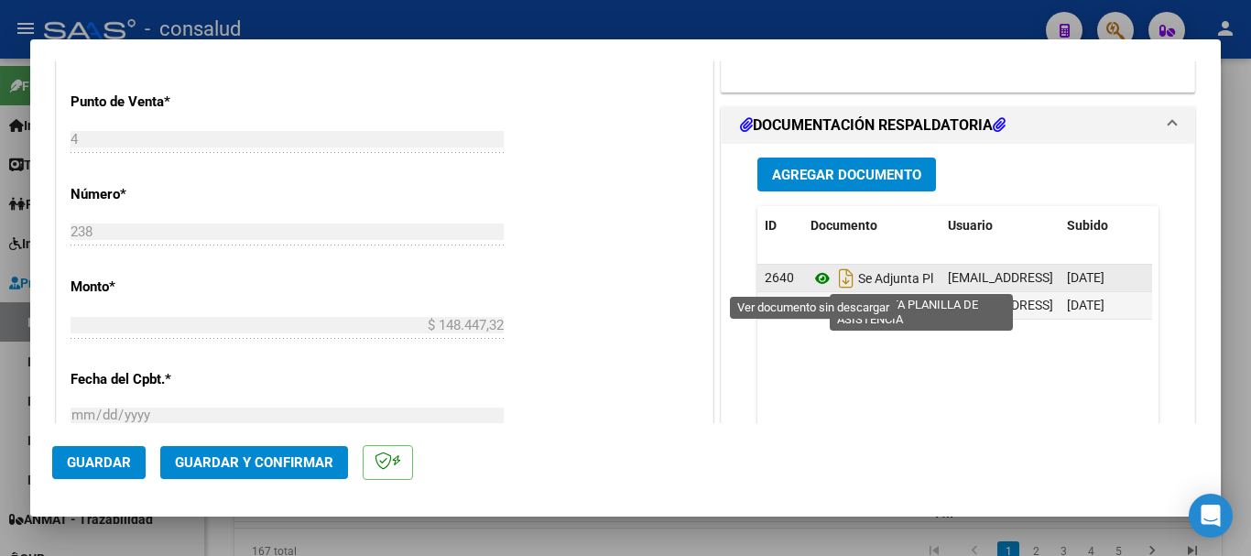
click at [815, 276] on icon at bounding box center [823, 279] width 24 height 22
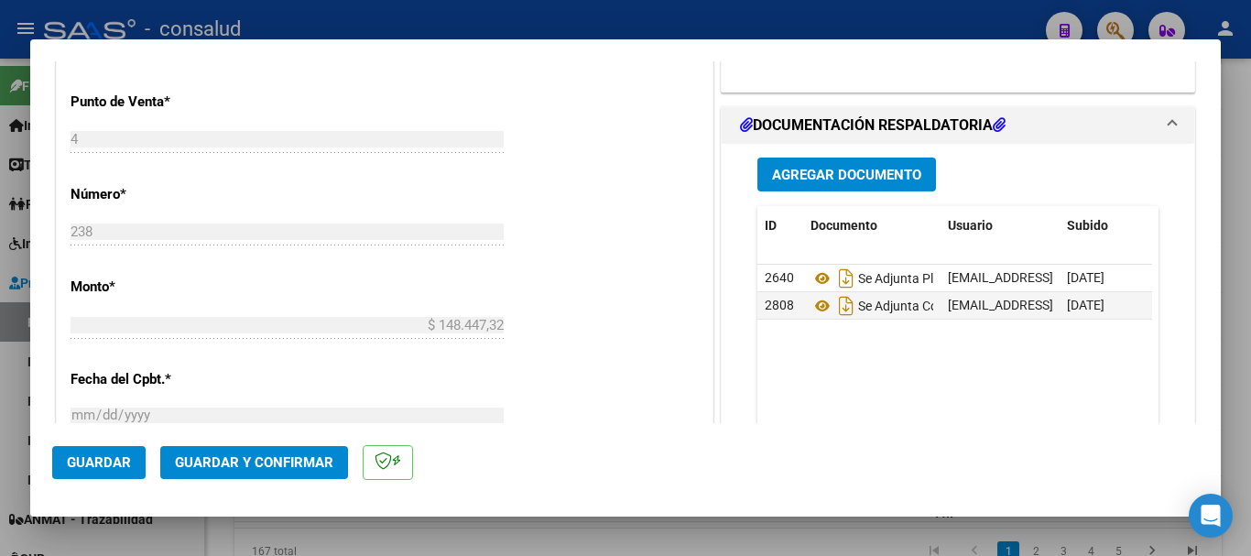
type input "$ 0,00"
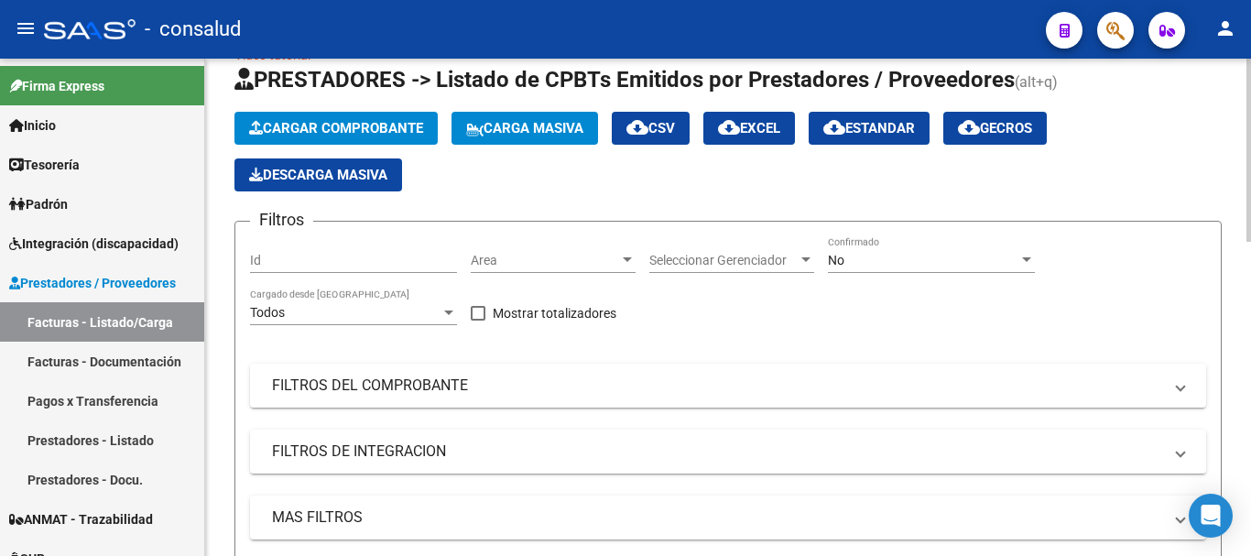
scroll to position [0, 0]
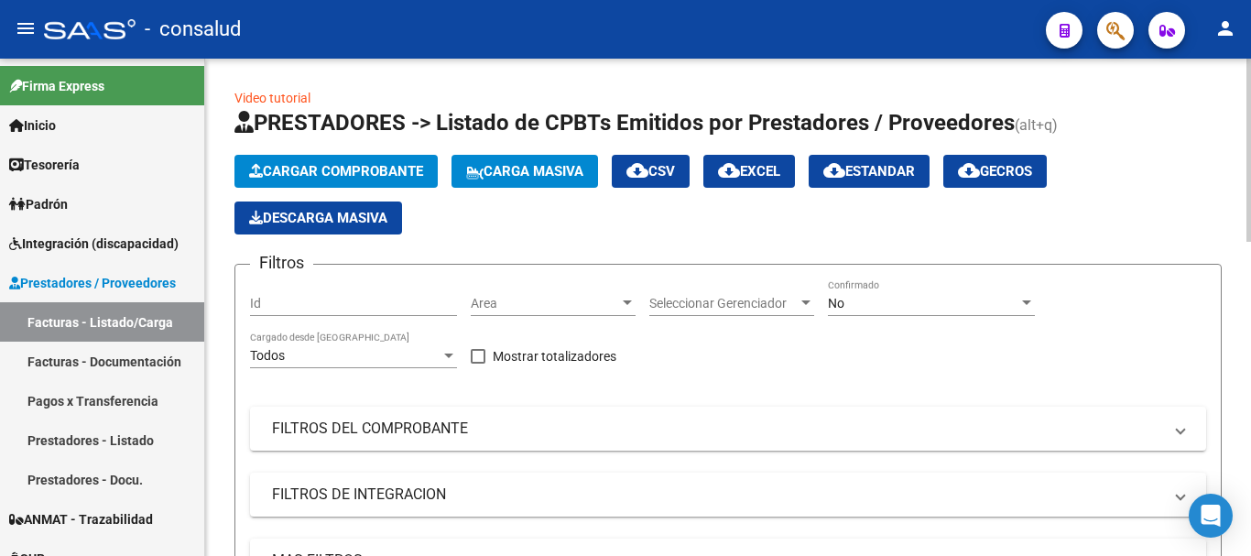
click at [310, 176] on span "Cargar Comprobante" at bounding box center [336, 171] width 174 height 16
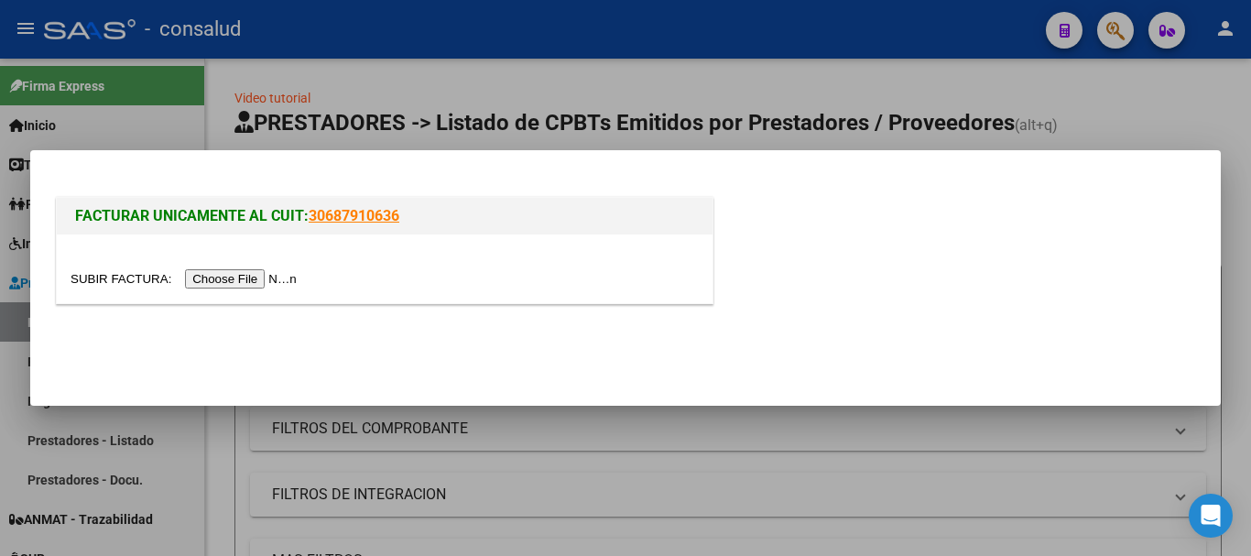
click at [285, 271] on input "file" at bounding box center [187, 278] width 232 height 19
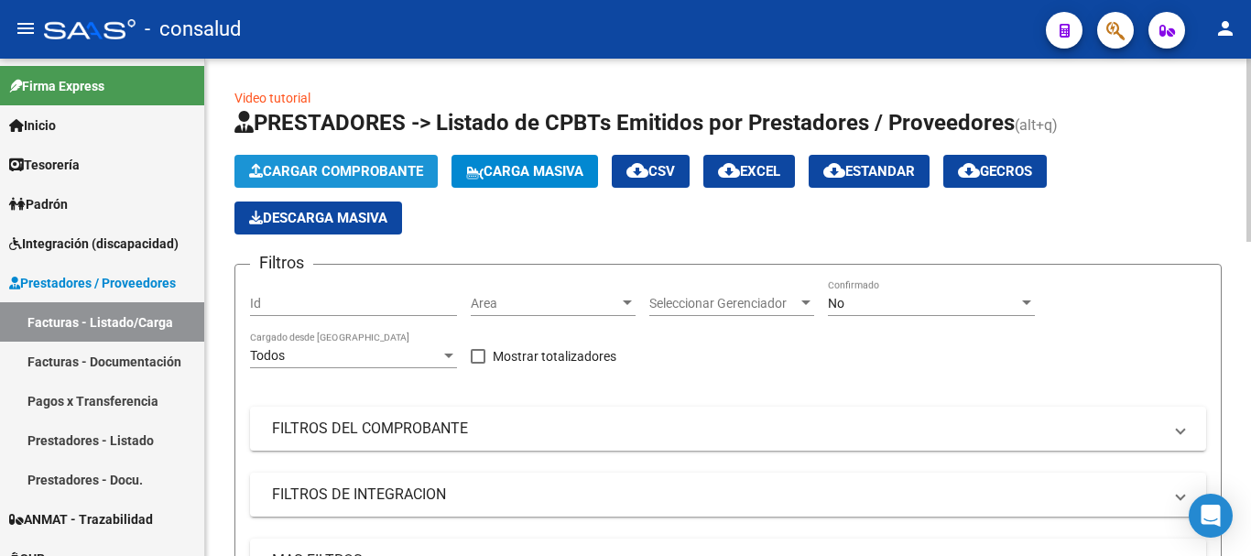
click at [384, 167] on span "Cargar Comprobante" at bounding box center [336, 171] width 174 height 16
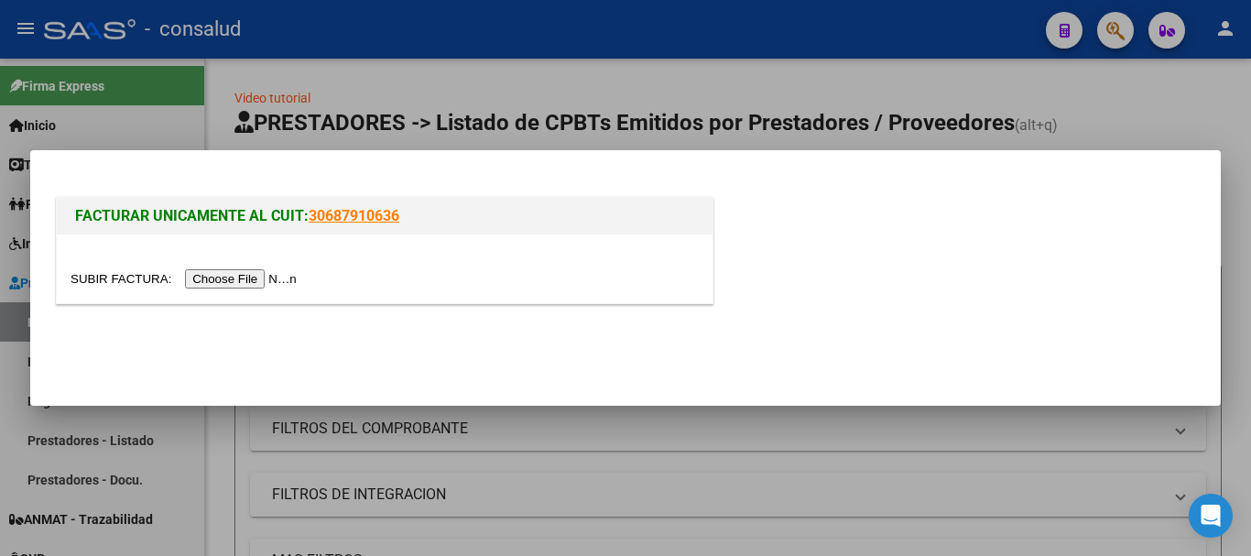
click at [267, 273] on input "file" at bounding box center [187, 278] width 232 height 19
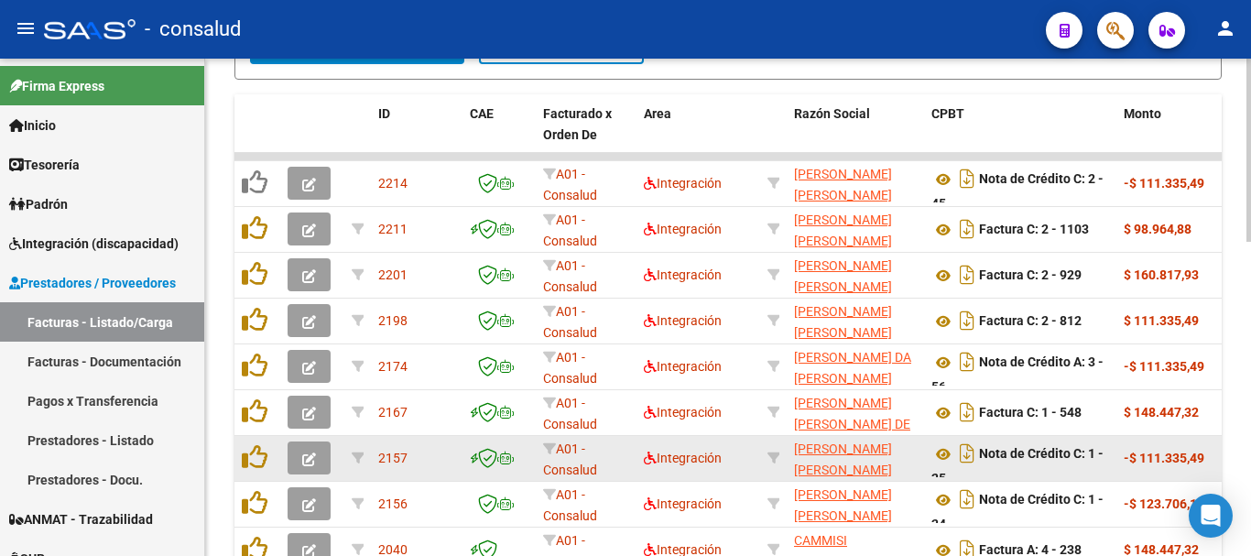
scroll to position [733, 0]
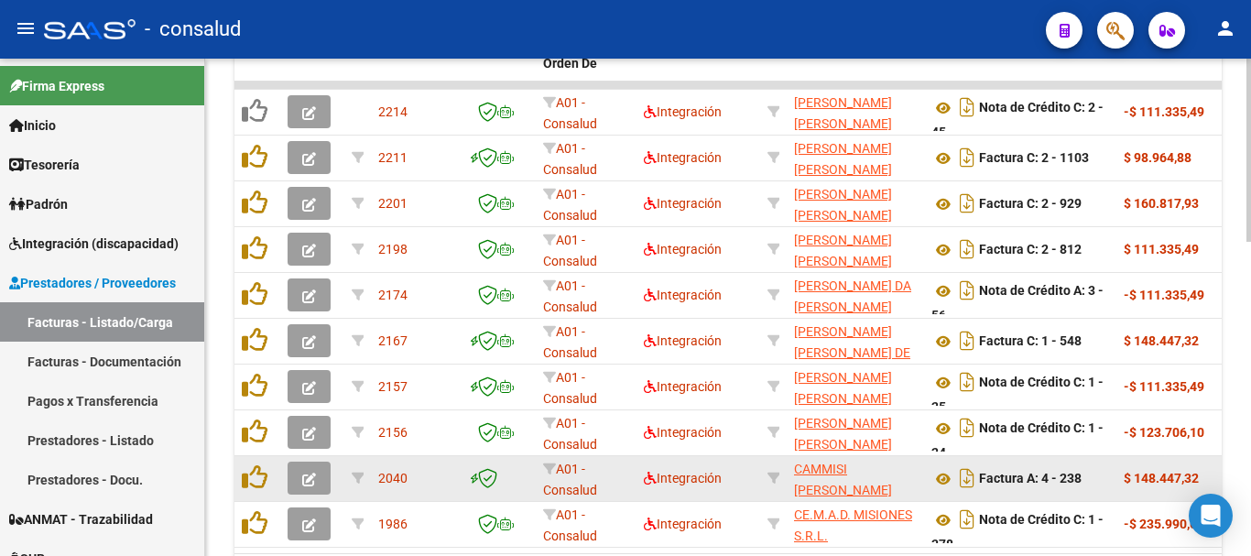
click at [298, 474] on button "button" at bounding box center [309, 478] width 43 height 33
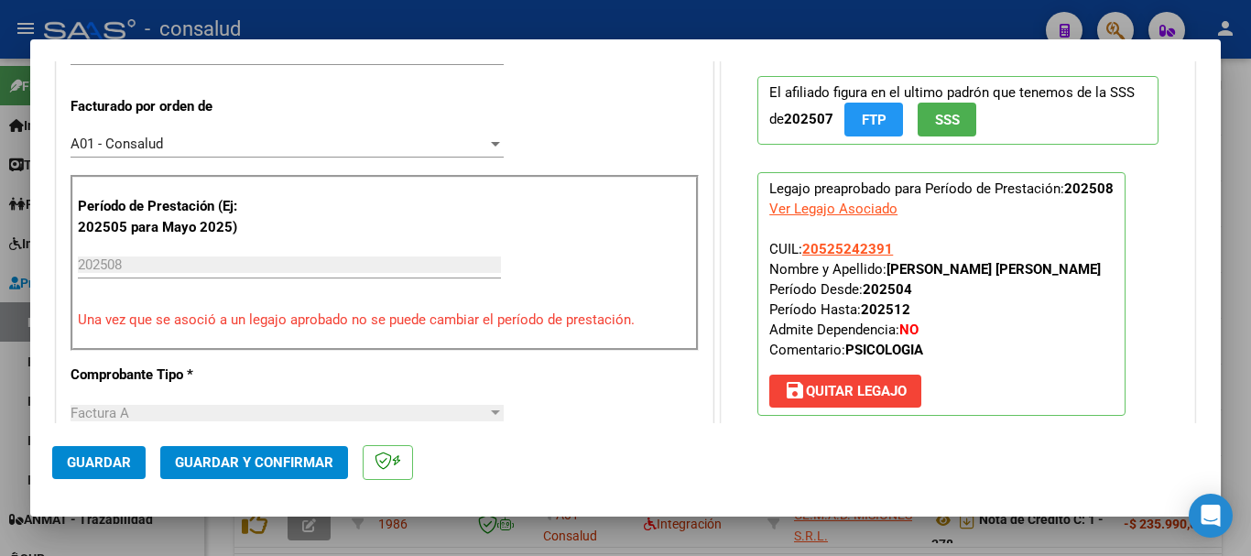
scroll to position [916, 0]
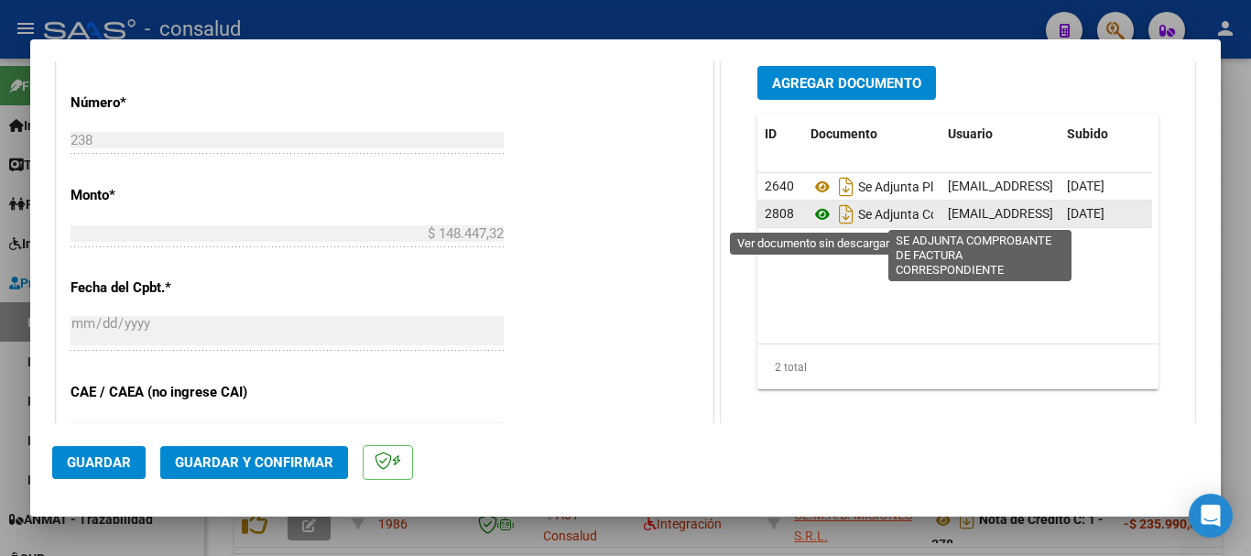
click at [814, 213] on icon at bounding box center [823, 214] width 24 height 22
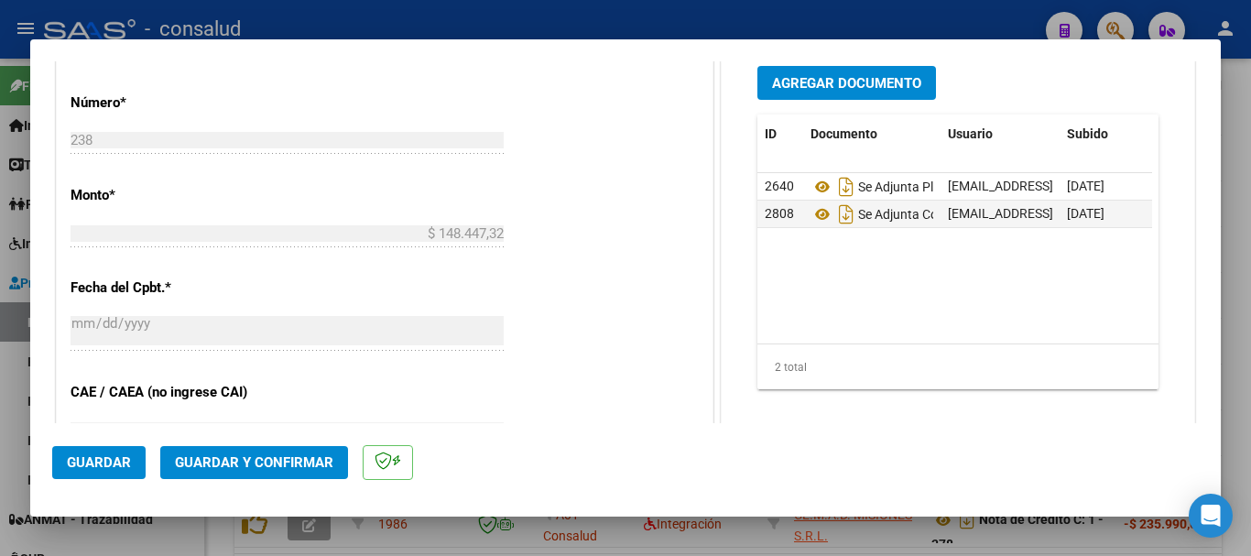
type input "$ 0,00"
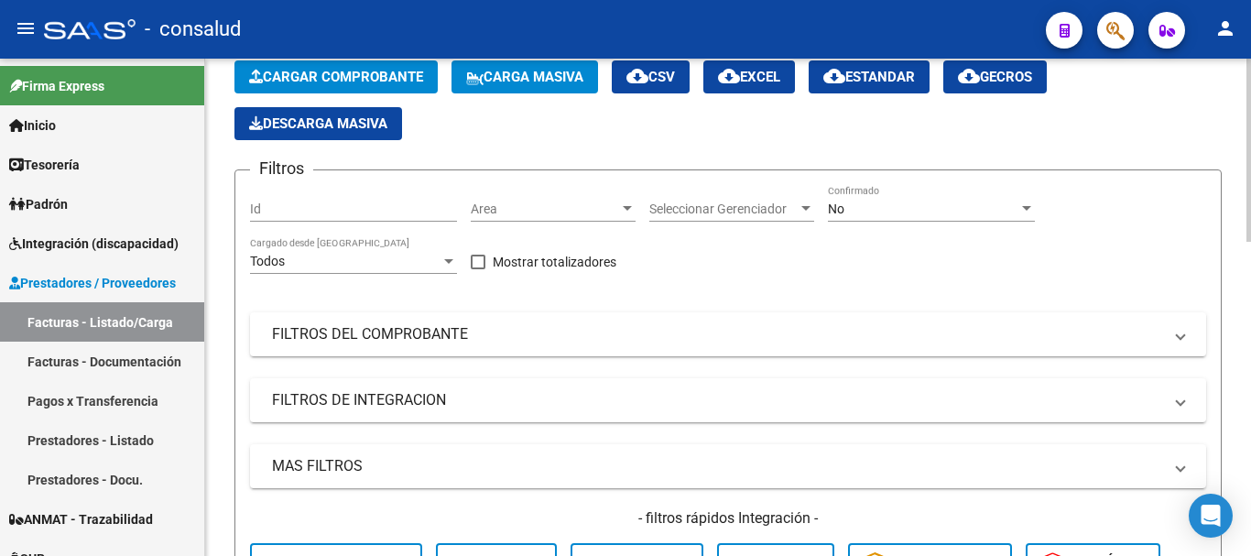
scroll to position [92, 0]
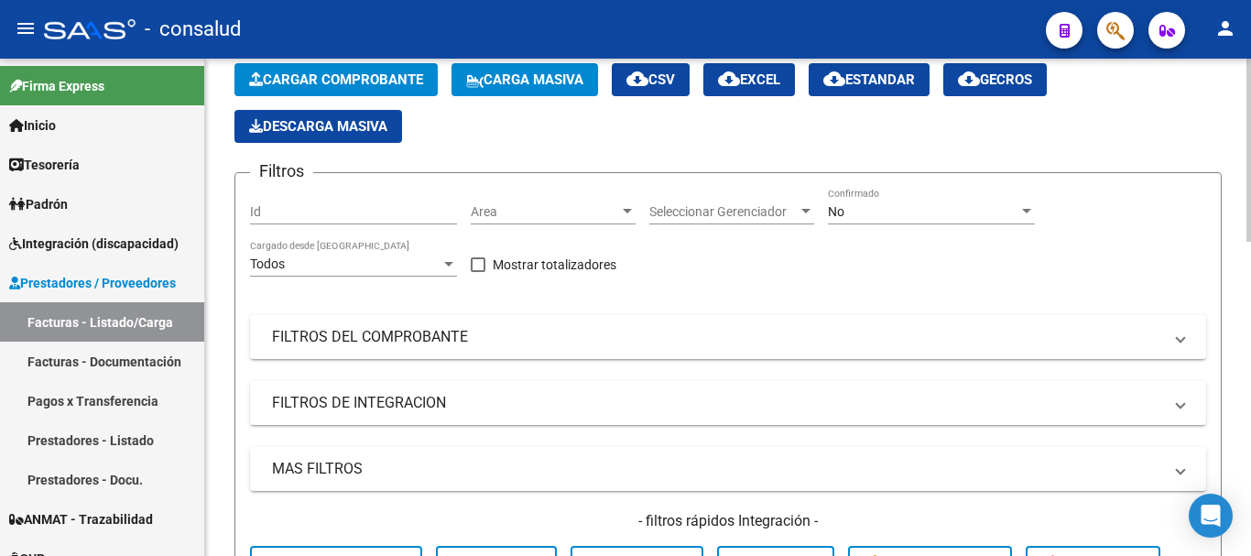
click at [359, 80] on span "Cargar Comprobante" at bounding box center [336, 79] width 174 height 16
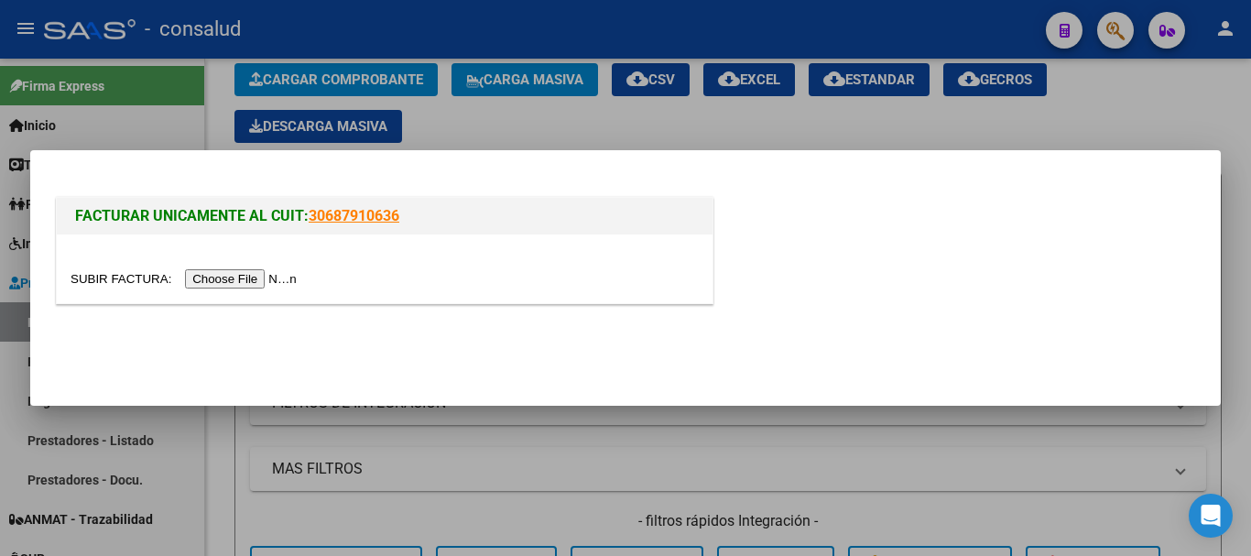
click at [296, 274] on input "file" at bounding box center [187, 278] width 232 height 19
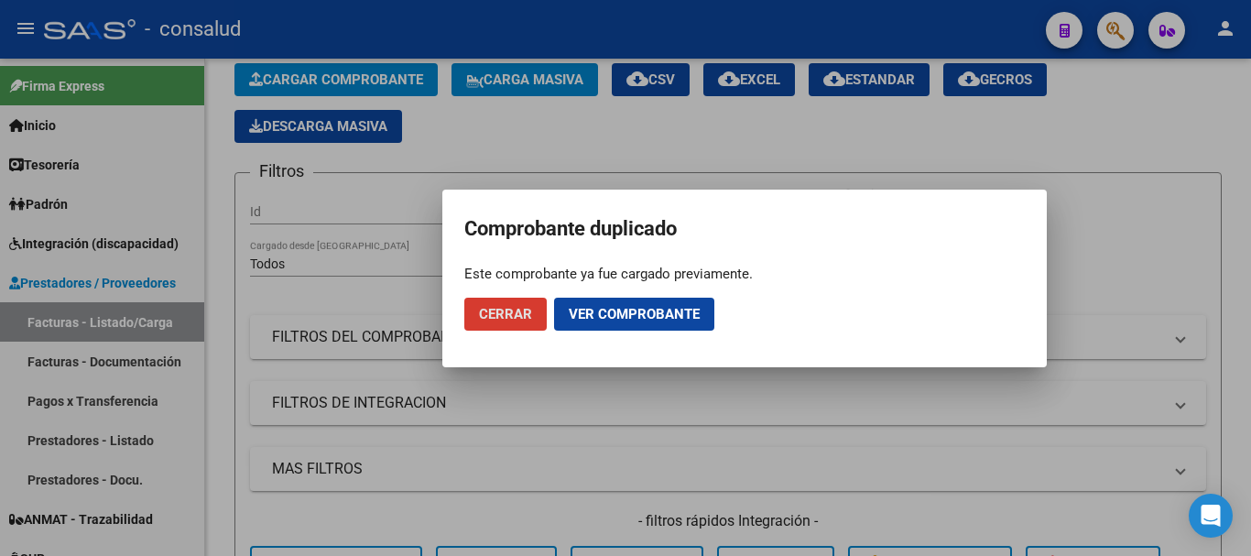
click at [500, 311] on span "Cerrar" at bounding box center [505, 314] width 53 height 16
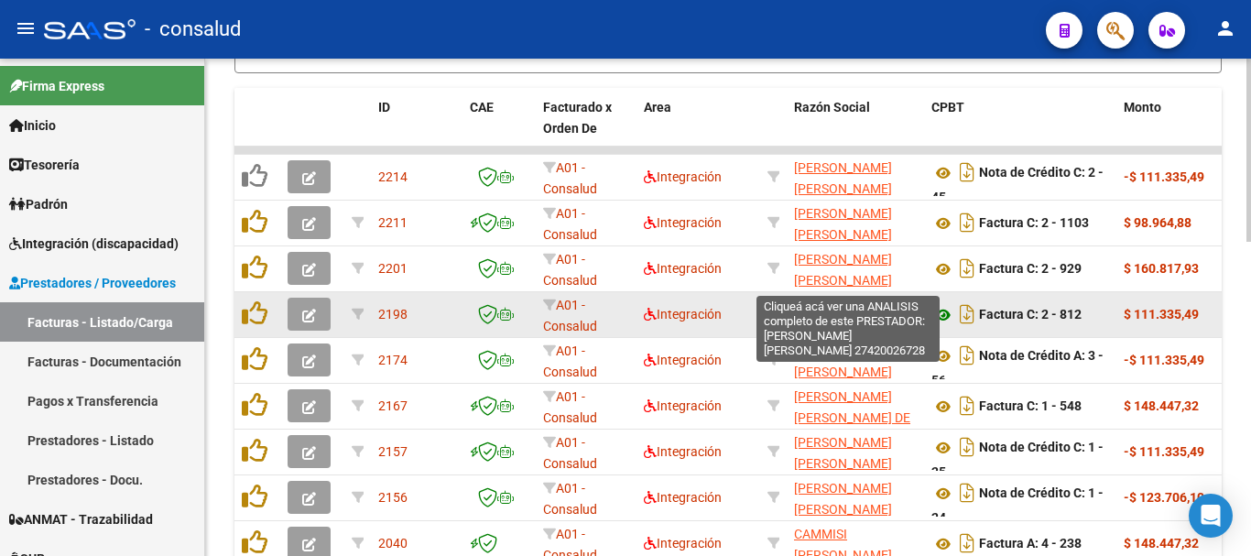
scroll to position [667, 0]
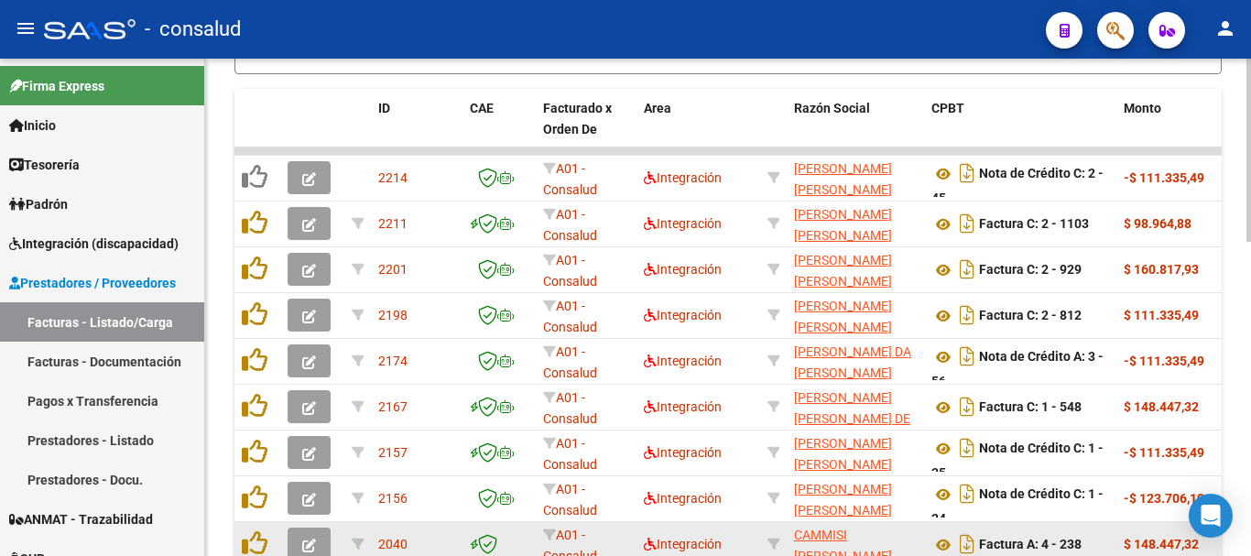
click at [291, 536] on button "button" at bounding box center [309, 544] width 43 height 33
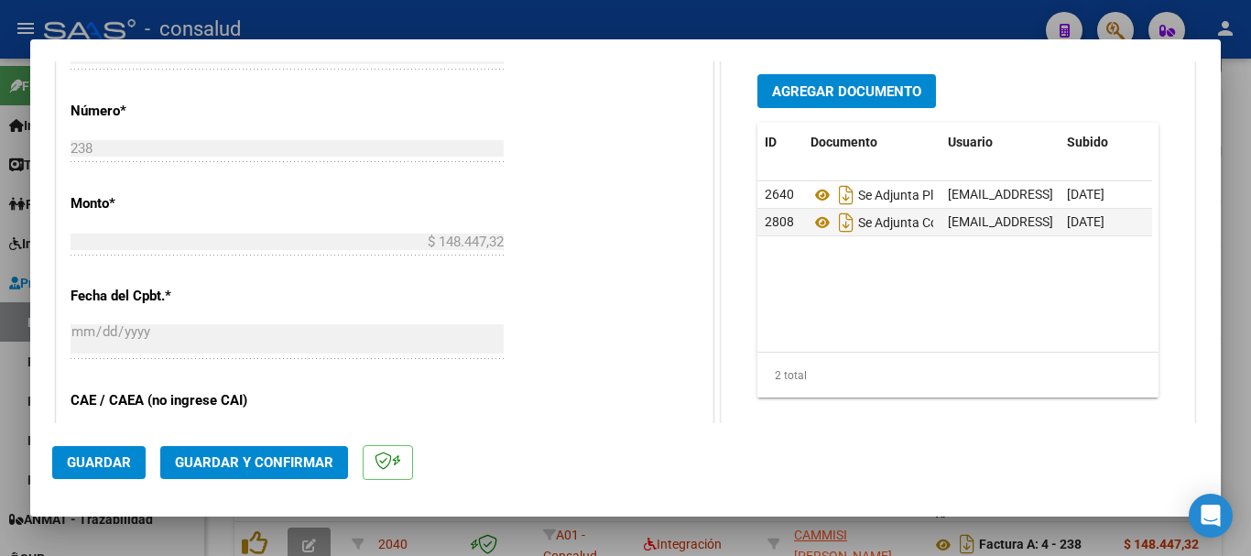
scroll to position [916, 0]
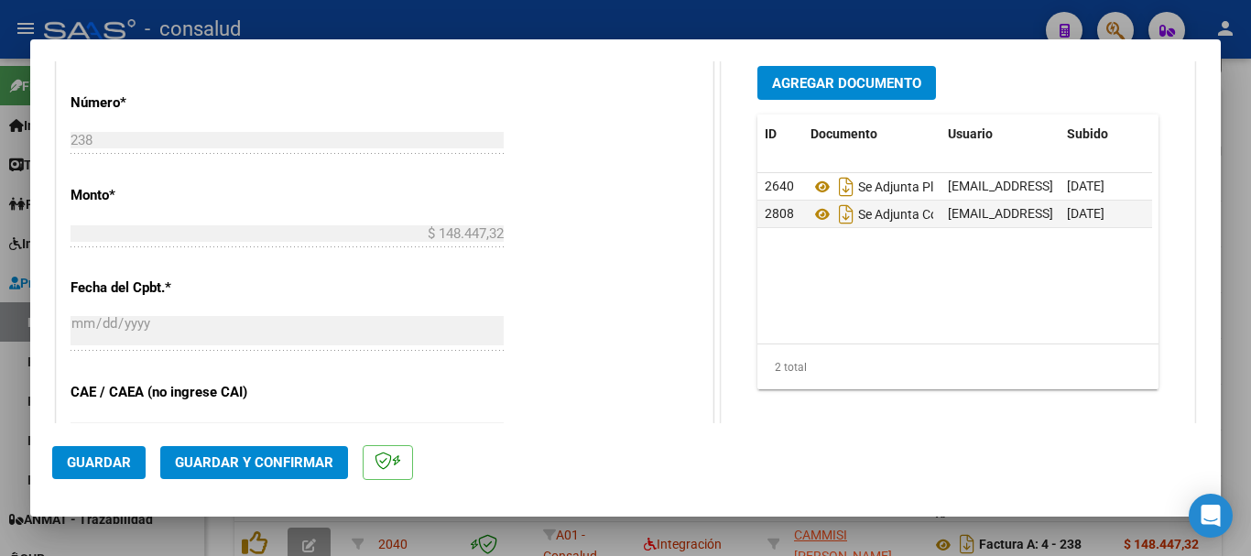
click at [283, 458] on span "Guardar y Confirmar" at bounding box center [254, 462] width 158 height 16
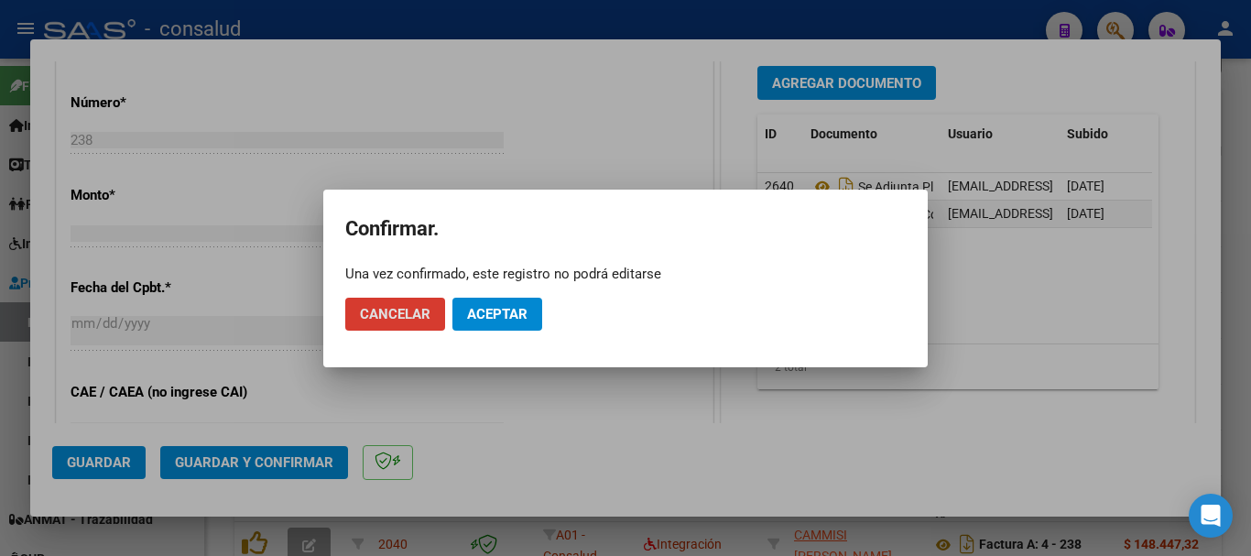
click at [526, 317] on span "Aceptar" at bounding box center [497, 314] width 60 height 16
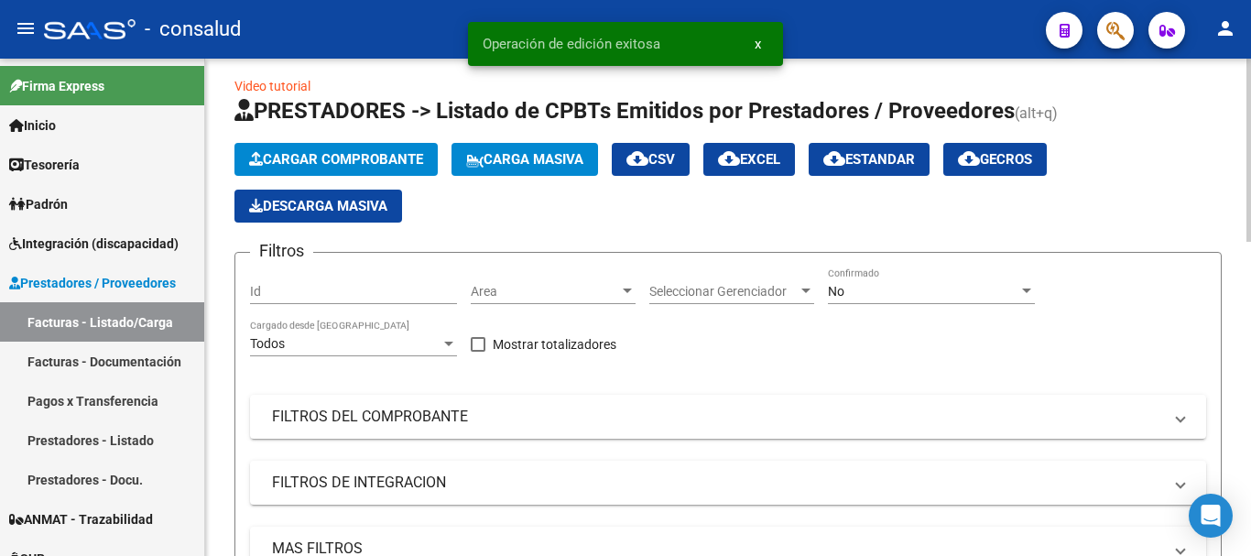
scroll to position [0, 0]
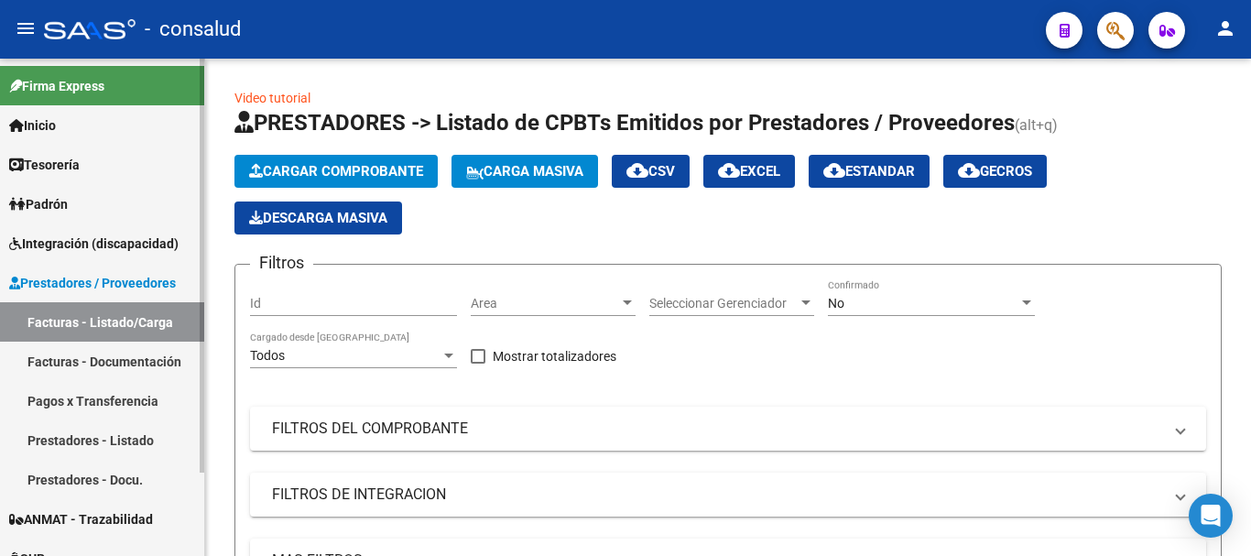
click at [144, 331] on link "Facturas - Listado/Carga" at bounding box center [102, 321] width 204 height 39
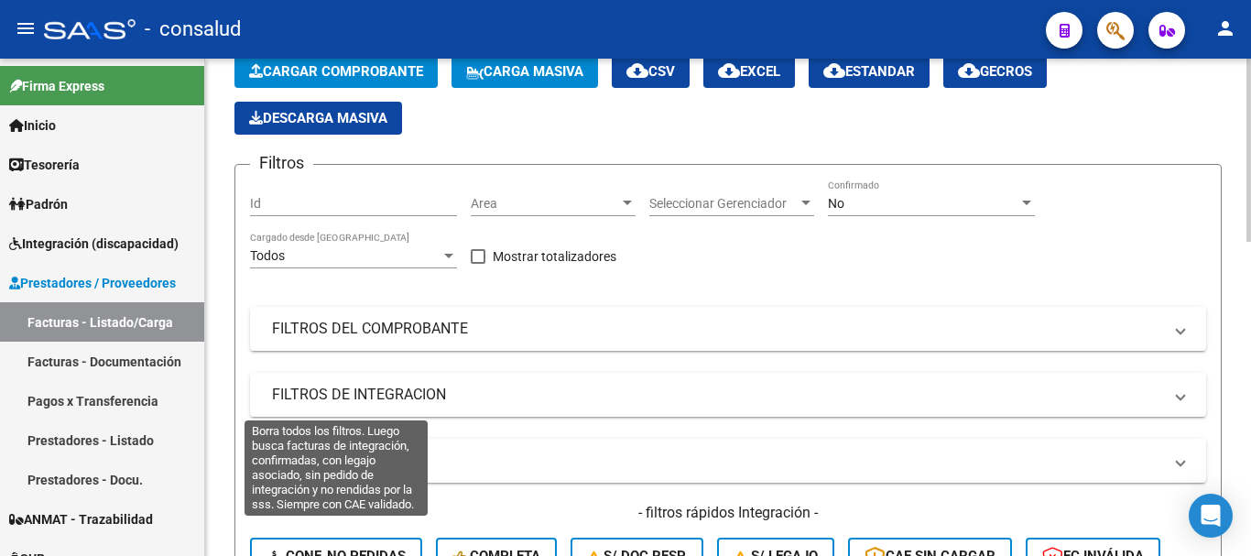
scroll to position [366, 0]
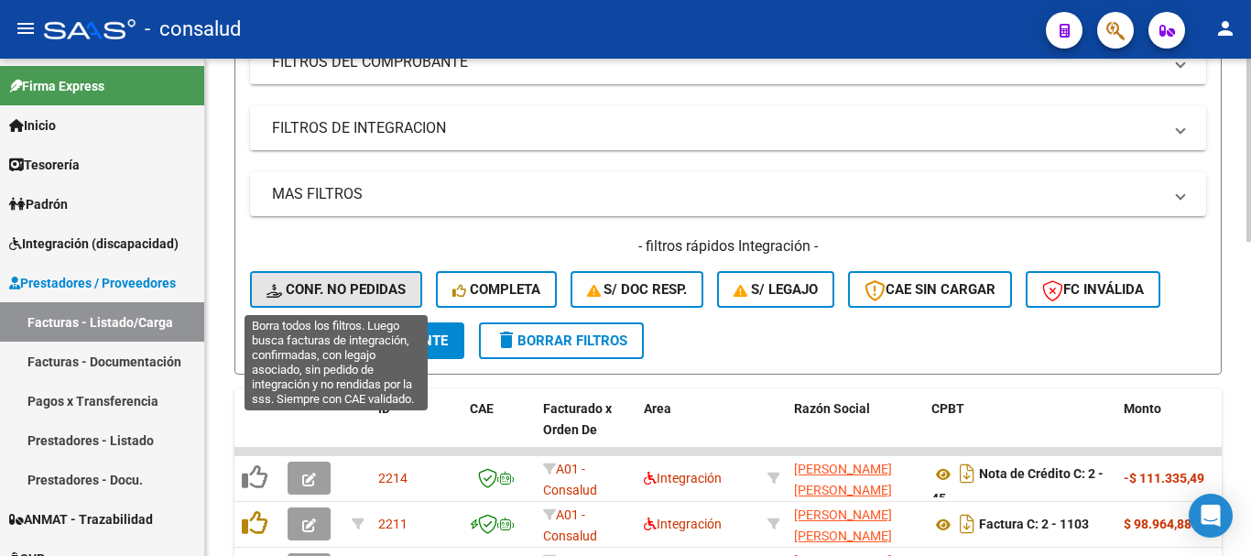
click at [327, 288] on span "Conf. no pedidas" at bounding box center [336, 289] width 139 height 16
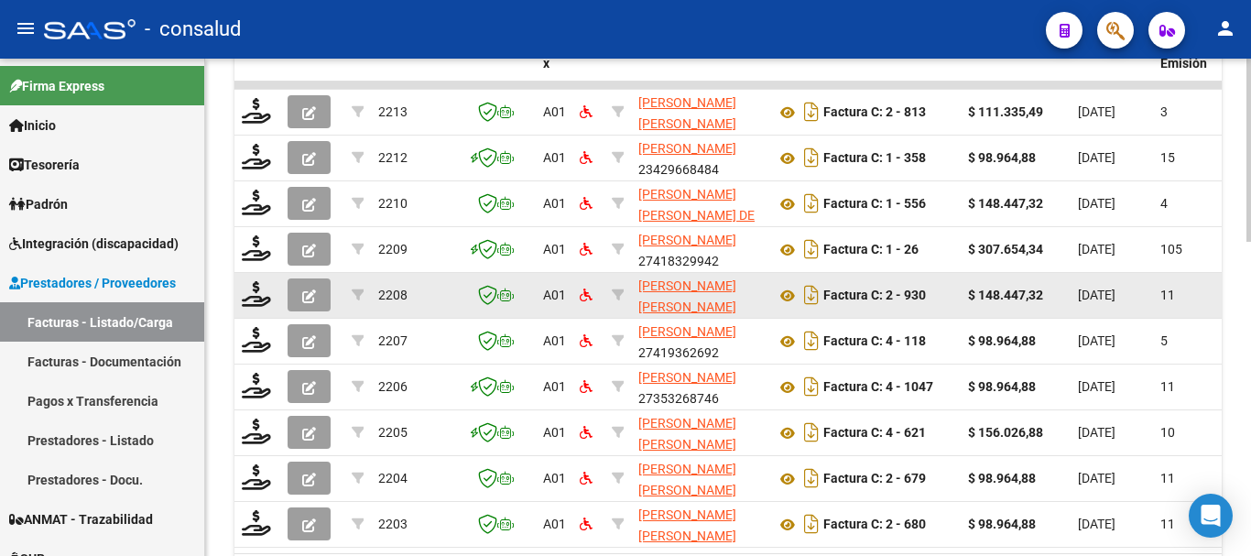
scroll to position [458, 0]
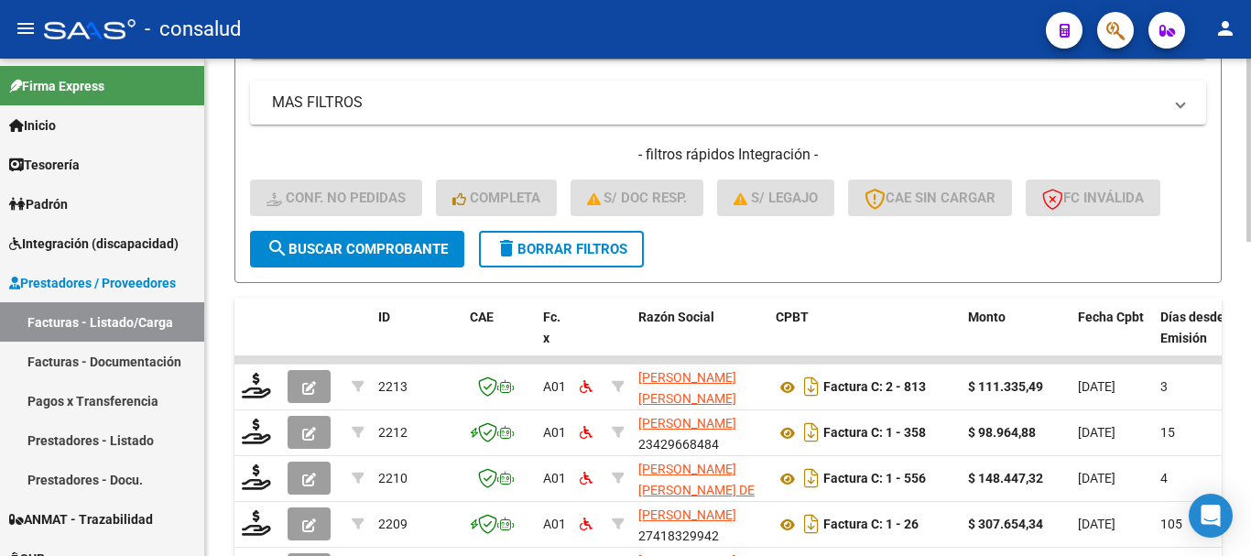
click at [599, 264] on button "delete Borrar Filtros" at bounding box center [561, 249] width 165 height 37
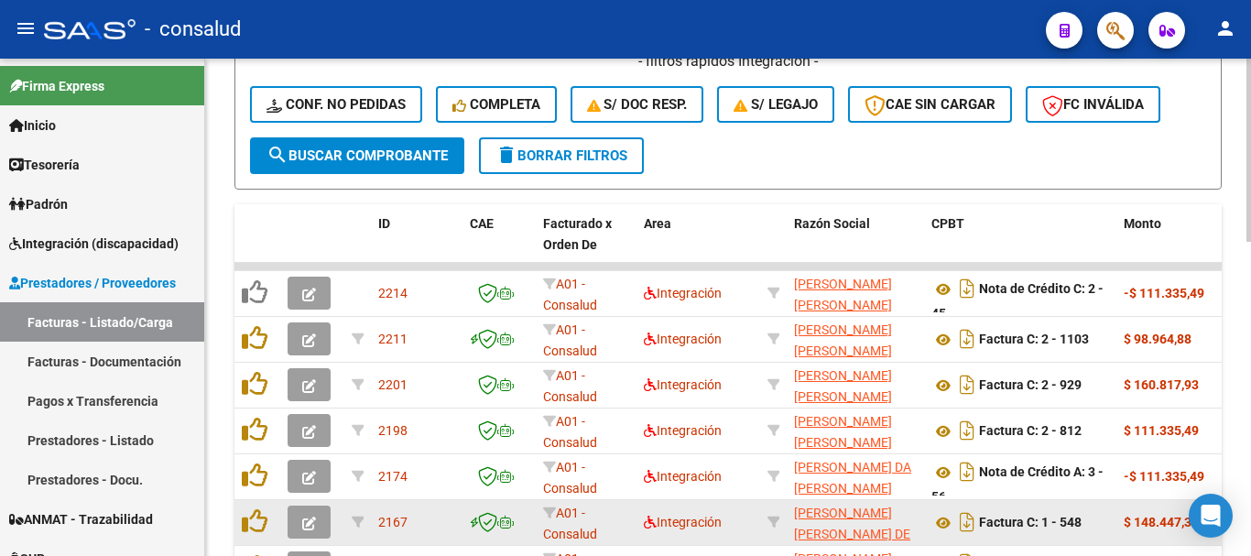
scroll to position [550, 0]
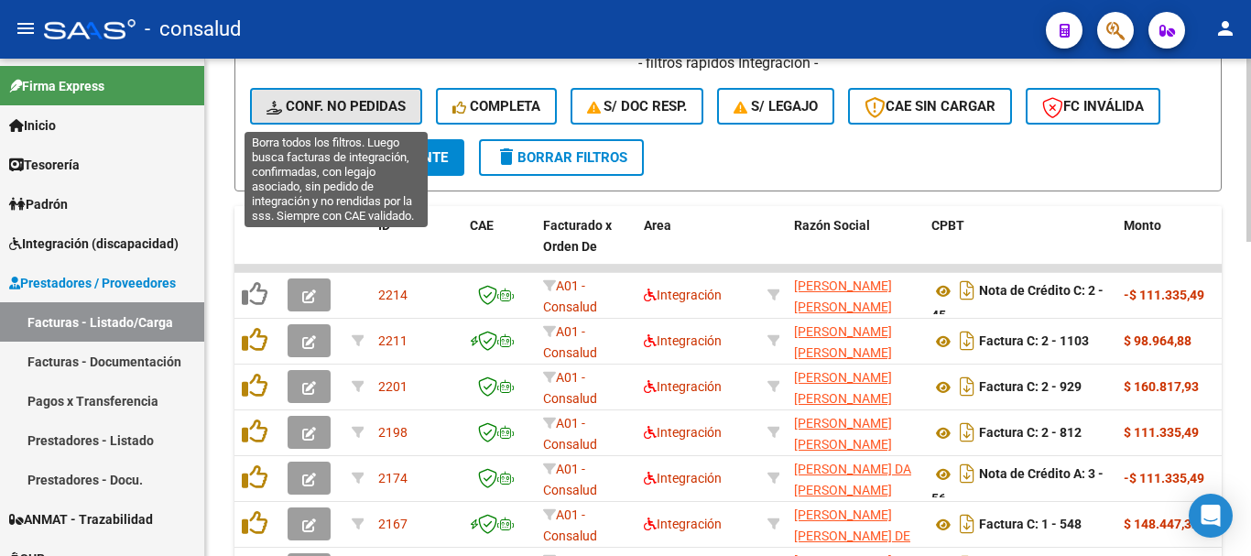
click at [328, 94] on button "Conf. no pedidas" at bounding box center [336, 106] width 172 height 37
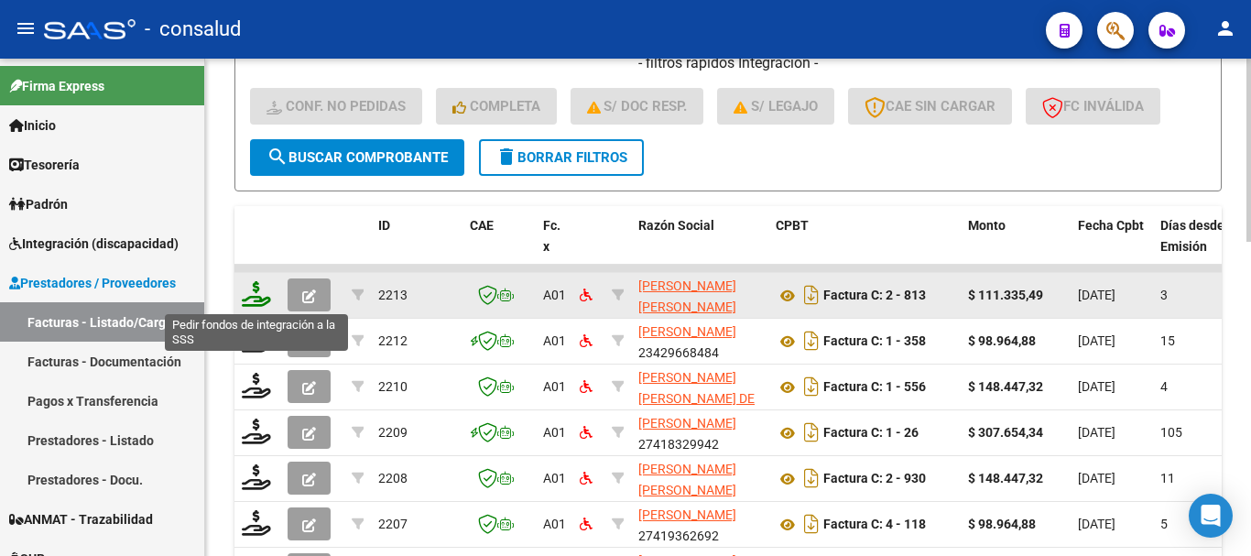
click at [244, 281] on icon at bounding box center [256, 294] width 29 height 26
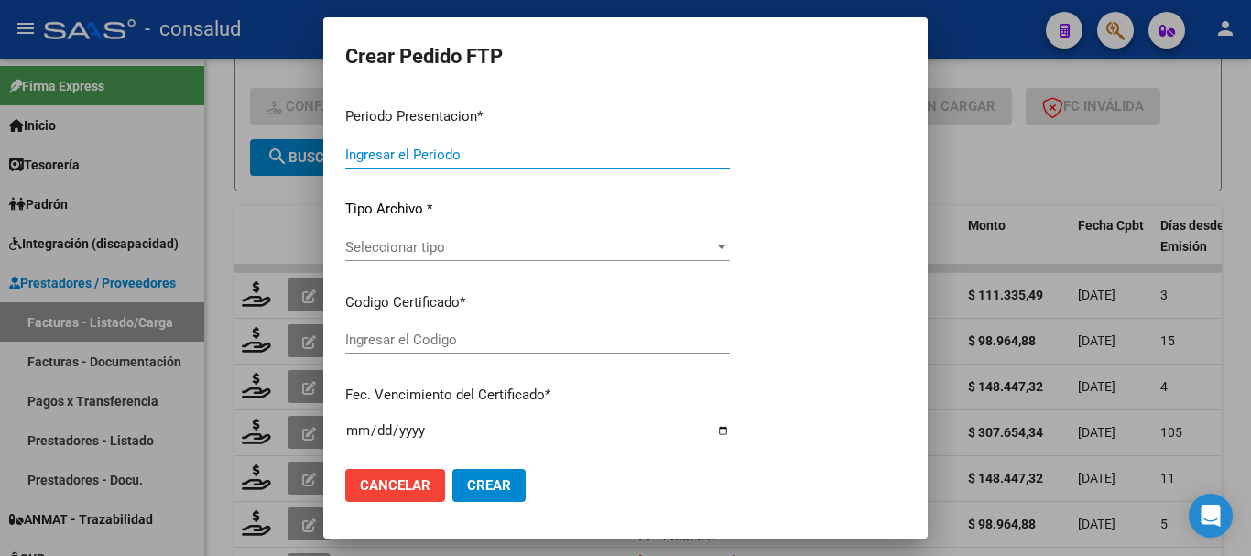
type input "202508"
type input "$ 111.335,49"
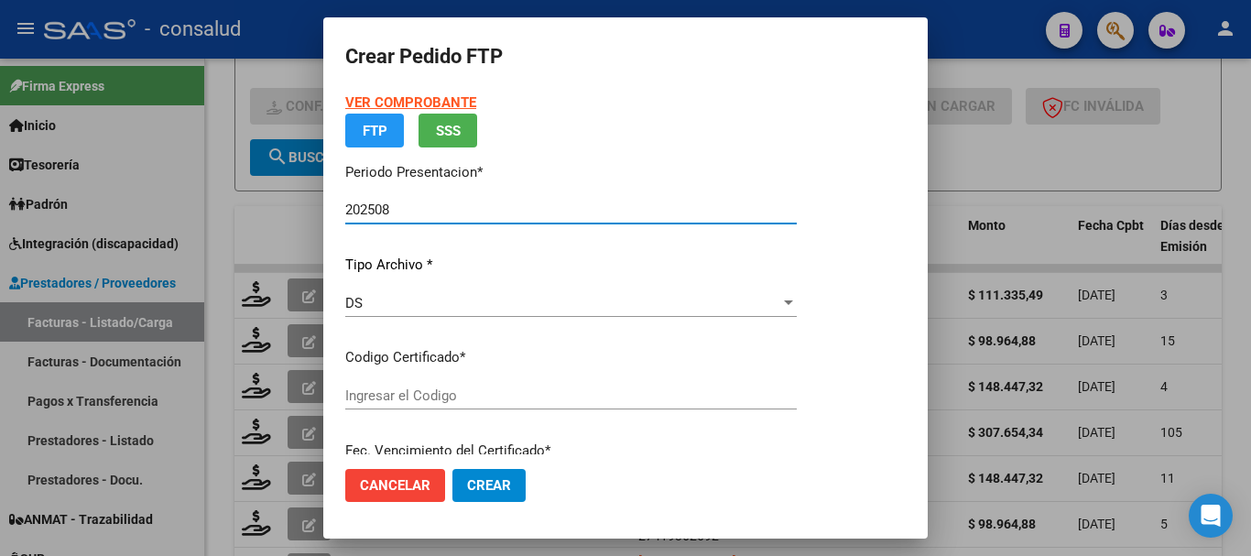
type input "0200055780760-20221201-20271201"
type input "[DATE]"
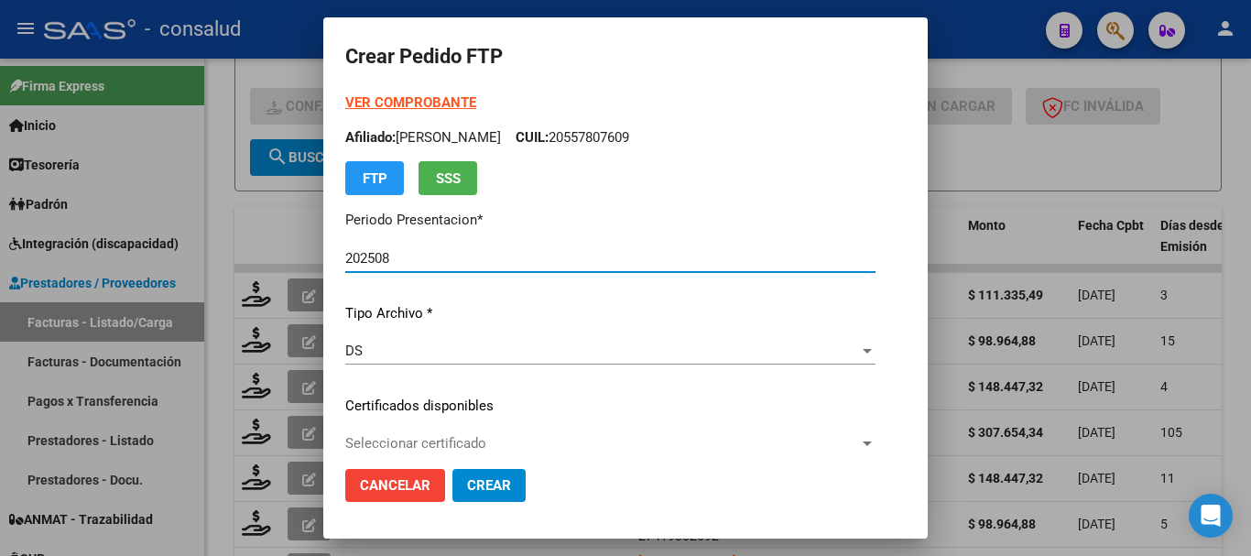
scroll to position [92, 0]
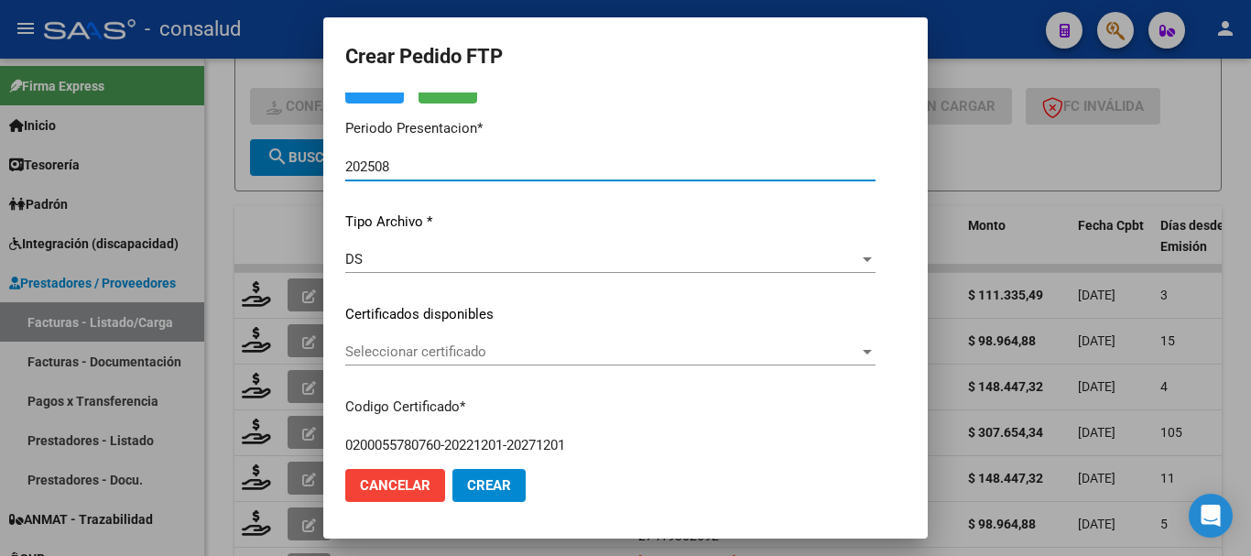
click at [437, 354] on span "Seleccionar certificado" at bounding box center [602, 352] width 514 height 16
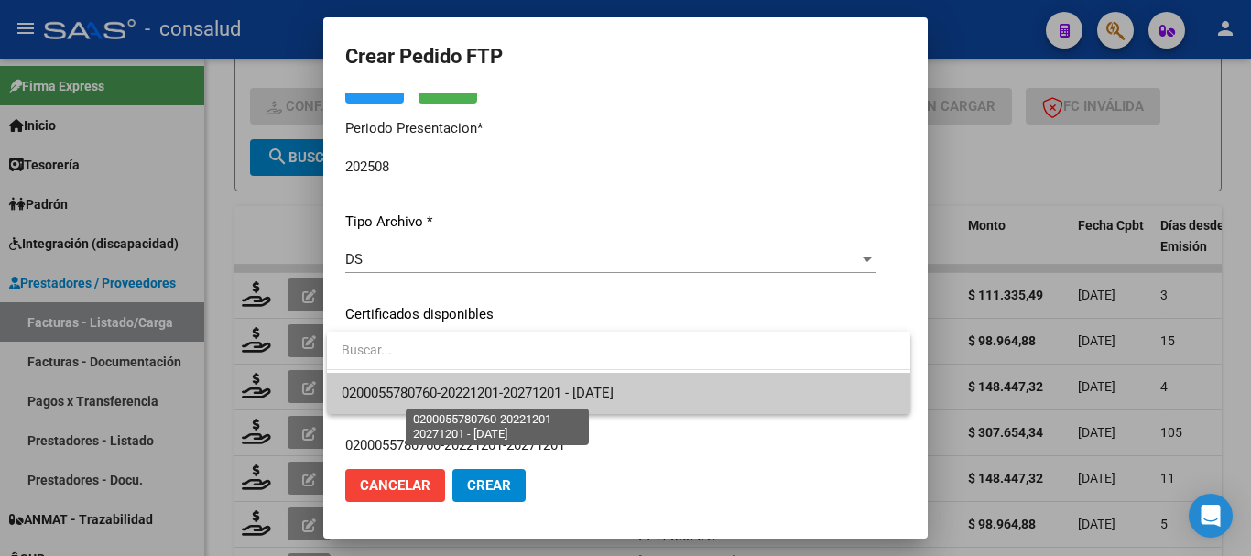
click at [451, 396] on span "0200055780760-20221201-20271201 - [DATE]" at bounding box center [478, 393] width 272 height 16
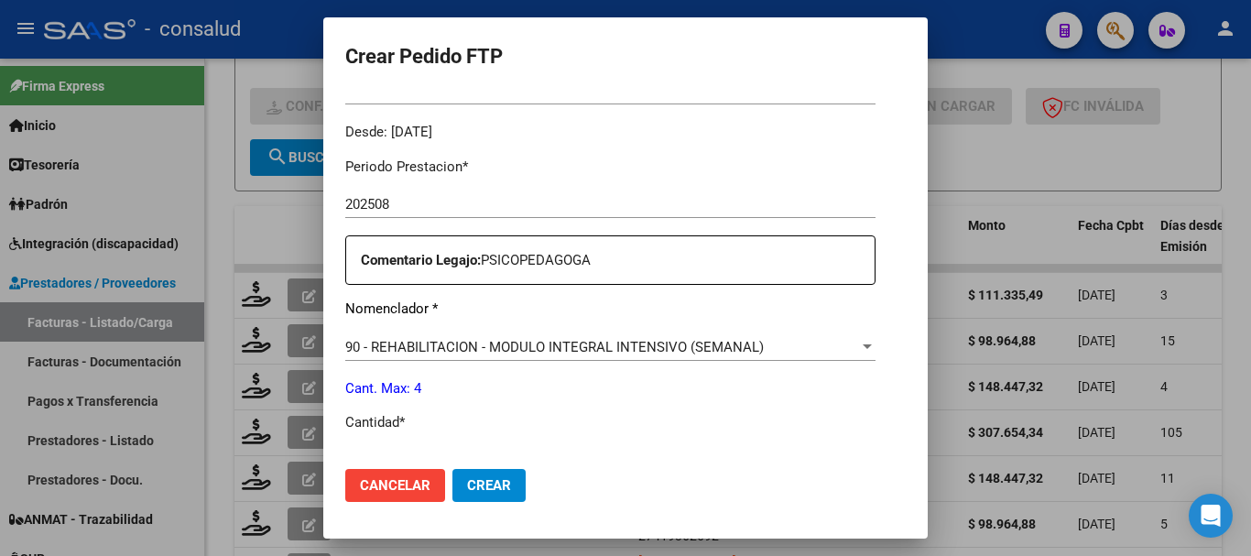
scroll to position [641, 0]
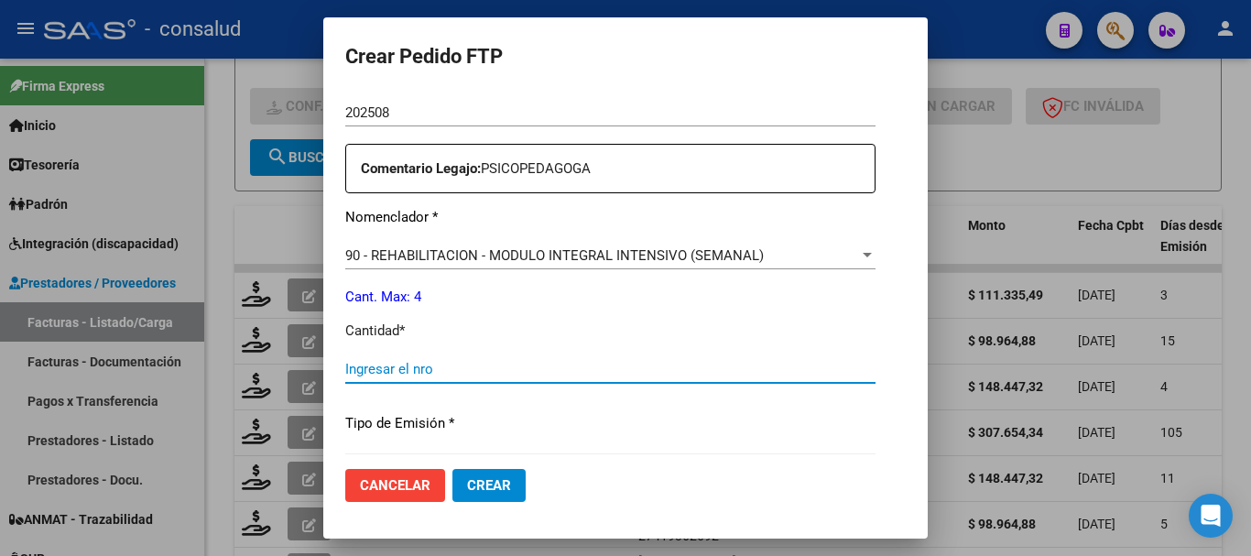
click at [445, 364] on input "Ingresar el nro" at bounding box center [610, 369] width 530 height 16
type input "4"
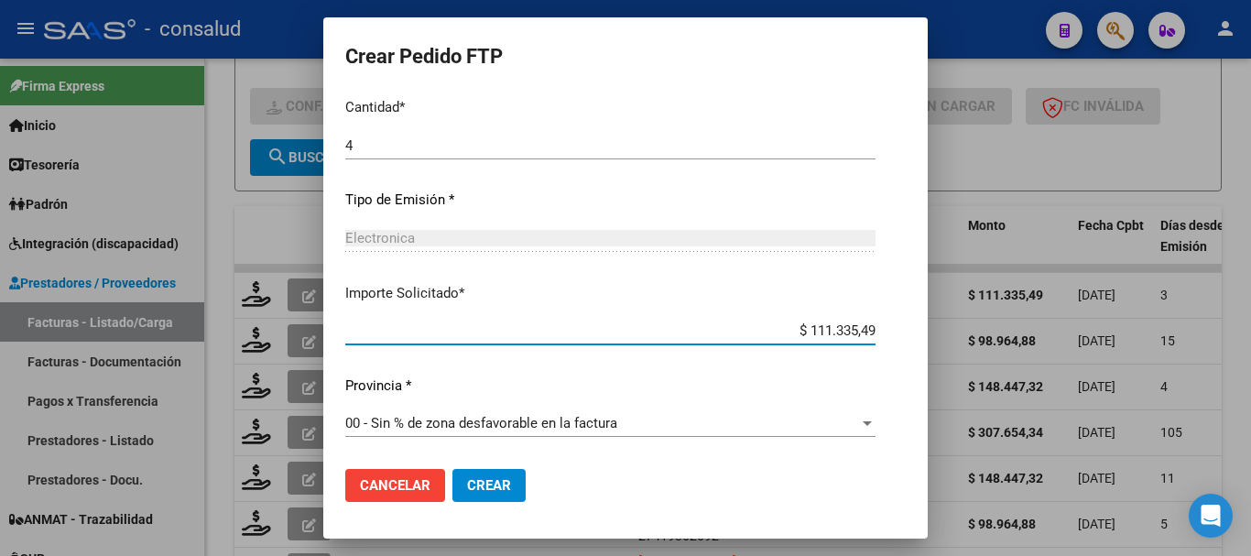
click at [477, 478] on span "Crear" at bounding box center [489, 485] width 44 height 16
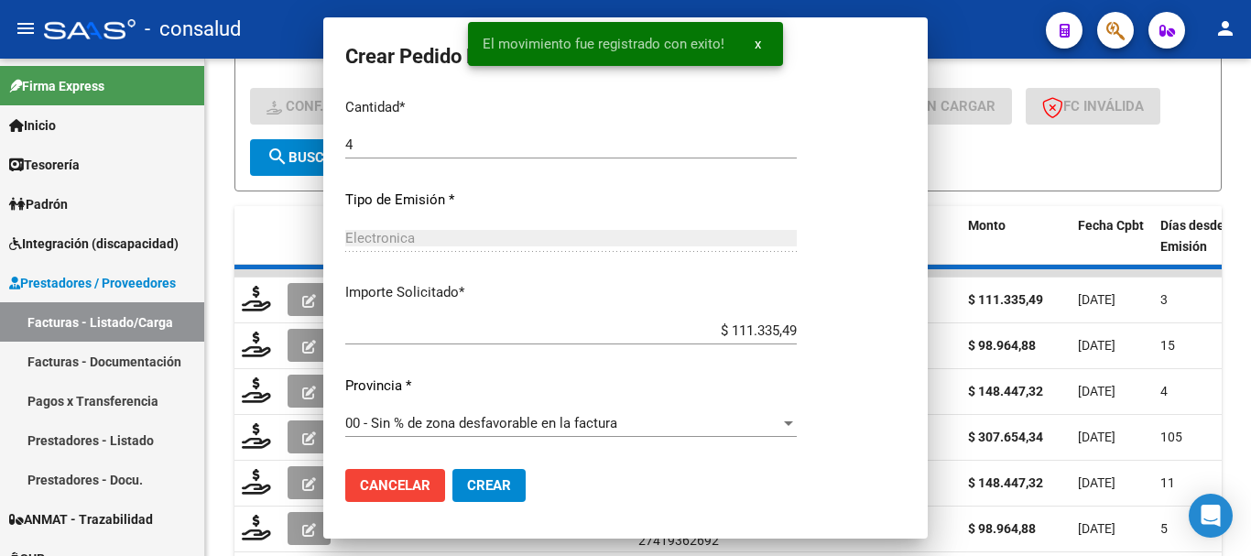
scroll to position [761, 0]
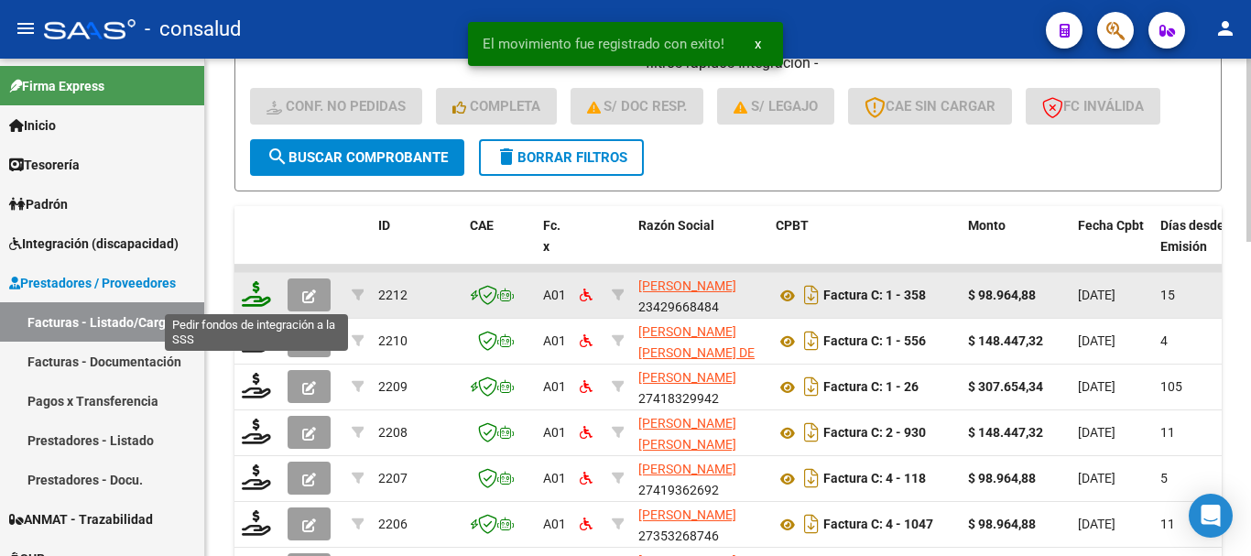
click at [253, 292] on icon at bounding box center [256, 294] width 29 height 26
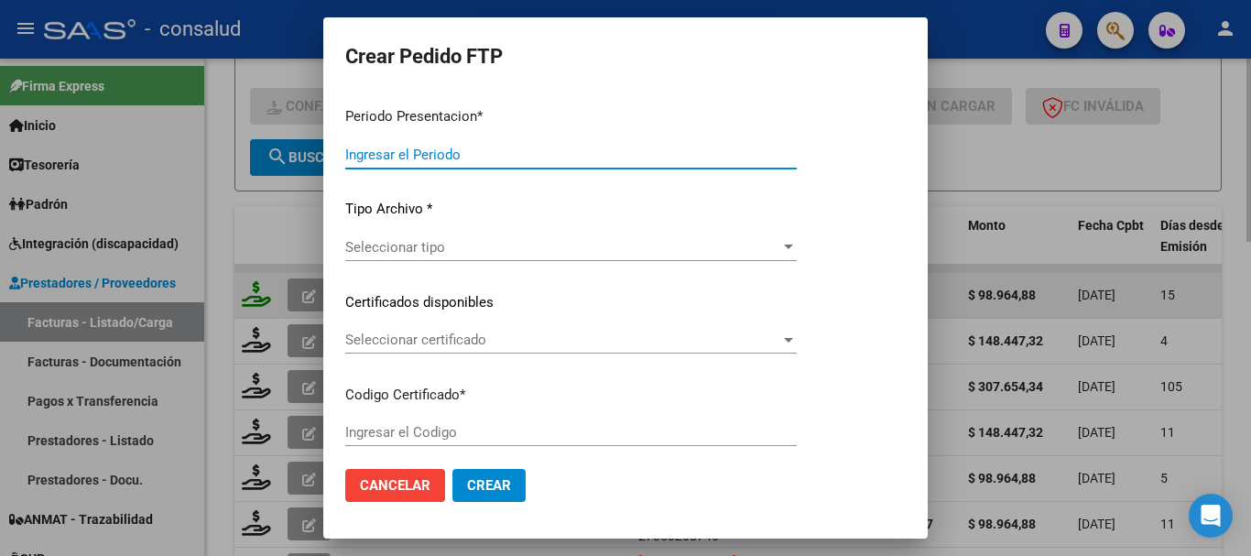
type input "202508"
type input "$ 98.964,88"
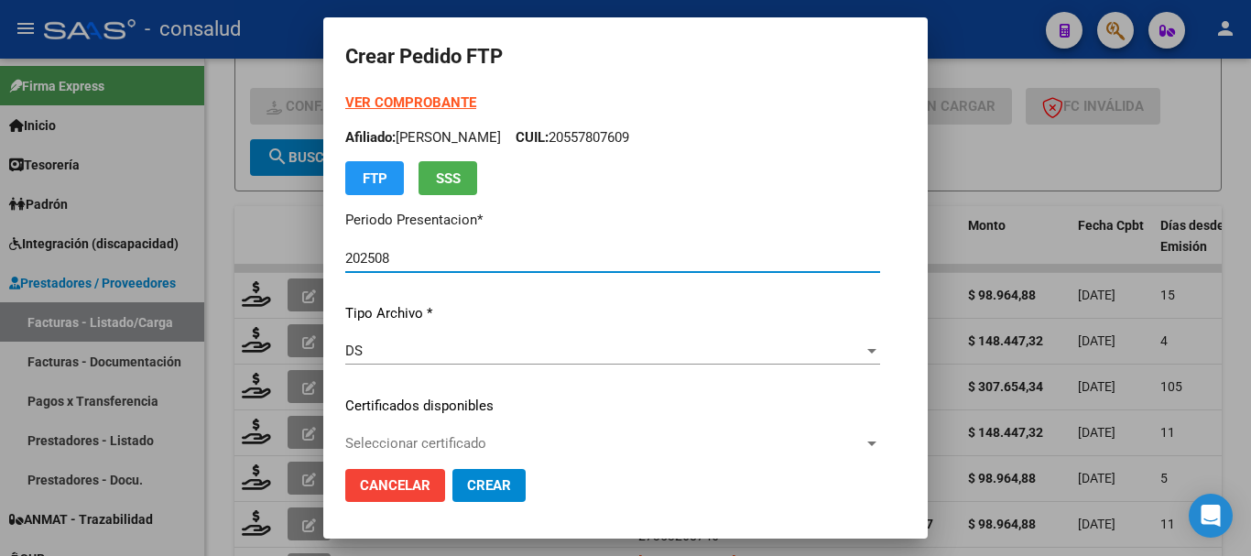
type input "0200051377732-20240117-20300117"
type input "[DATE]"
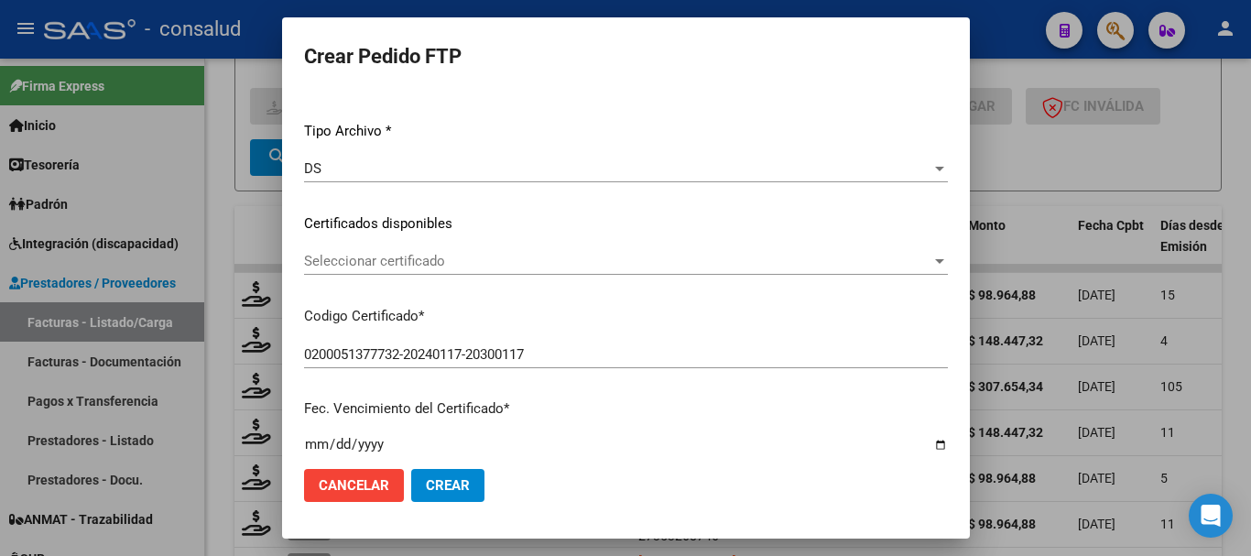
scroll to position [183, 0]
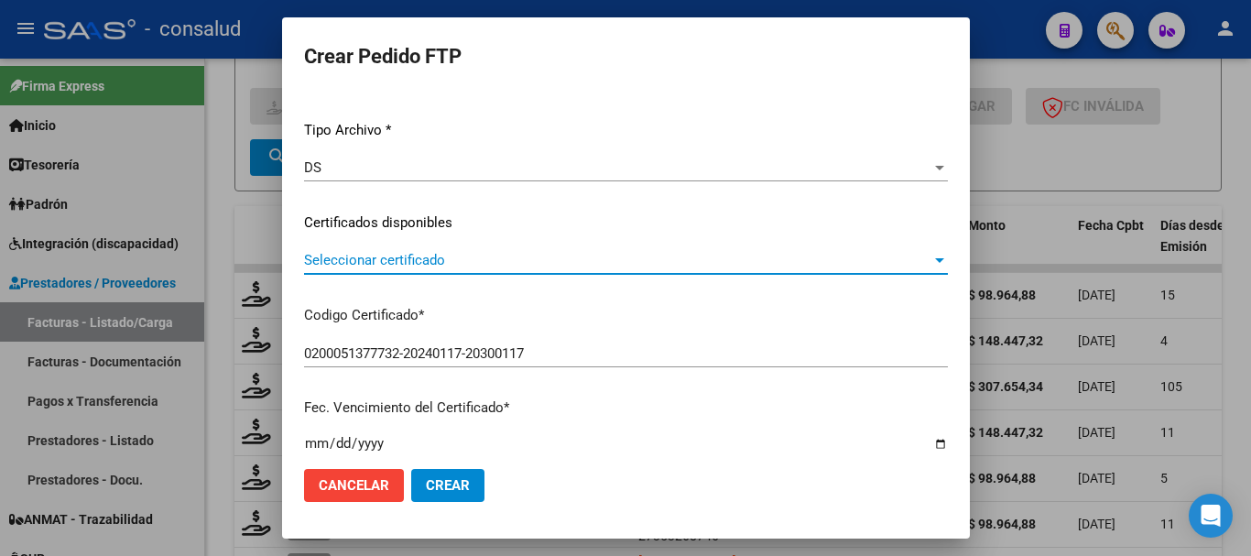
click at [447, 261] on span "Seleccionar certificado" at bounding box center [618, 260] width 628 height 16
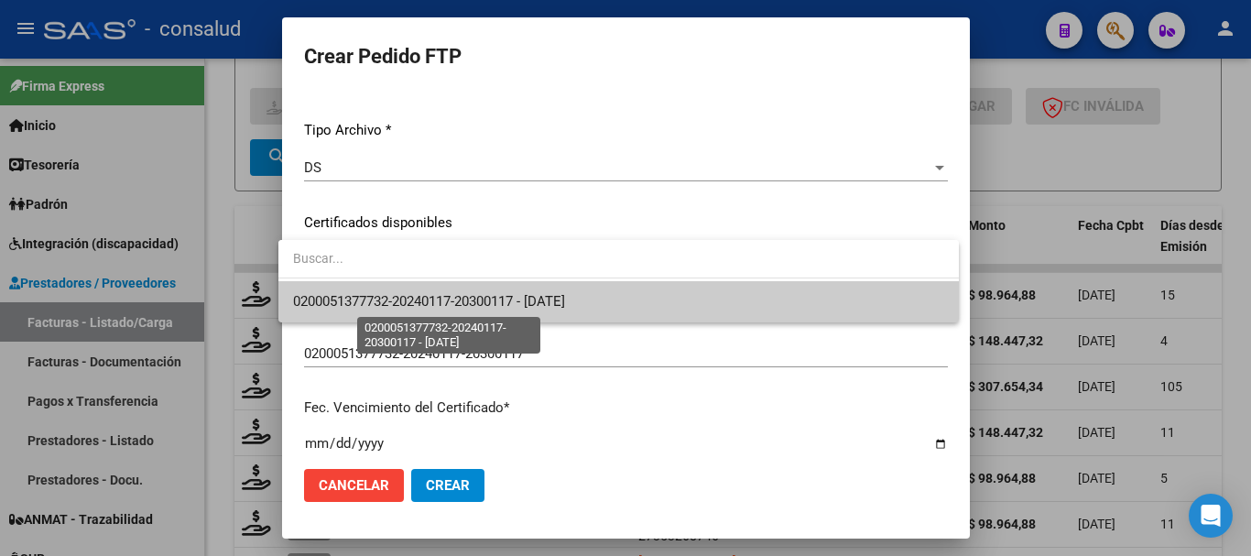
click at [456, 307] on span "0200051377732-20240117-20300117 - [DATE]" at bounding box center [429, 301] width 272 height 16
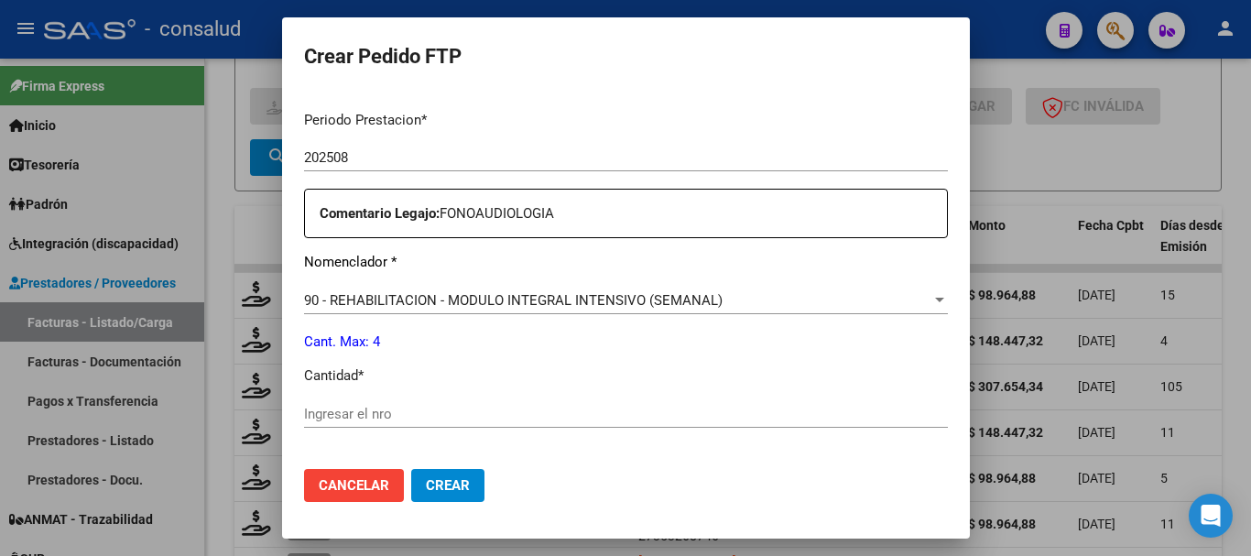
scroll to position [641, 0]
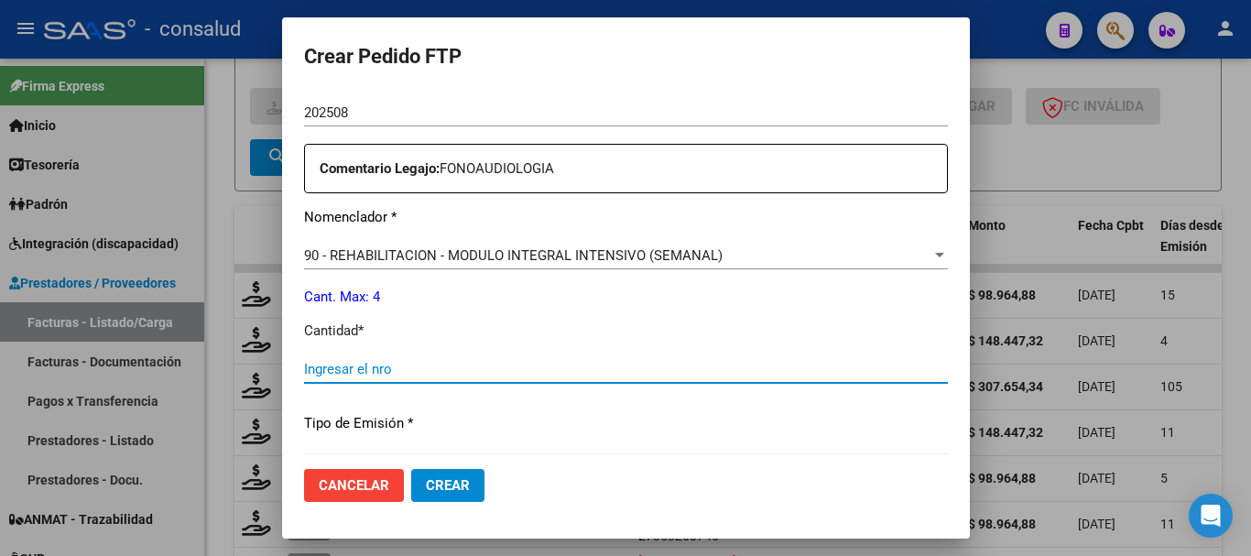
click at [462, 368] on input "Ingresar el nro" at bounding box center [626, 369] width 644 height 16
type input "4"
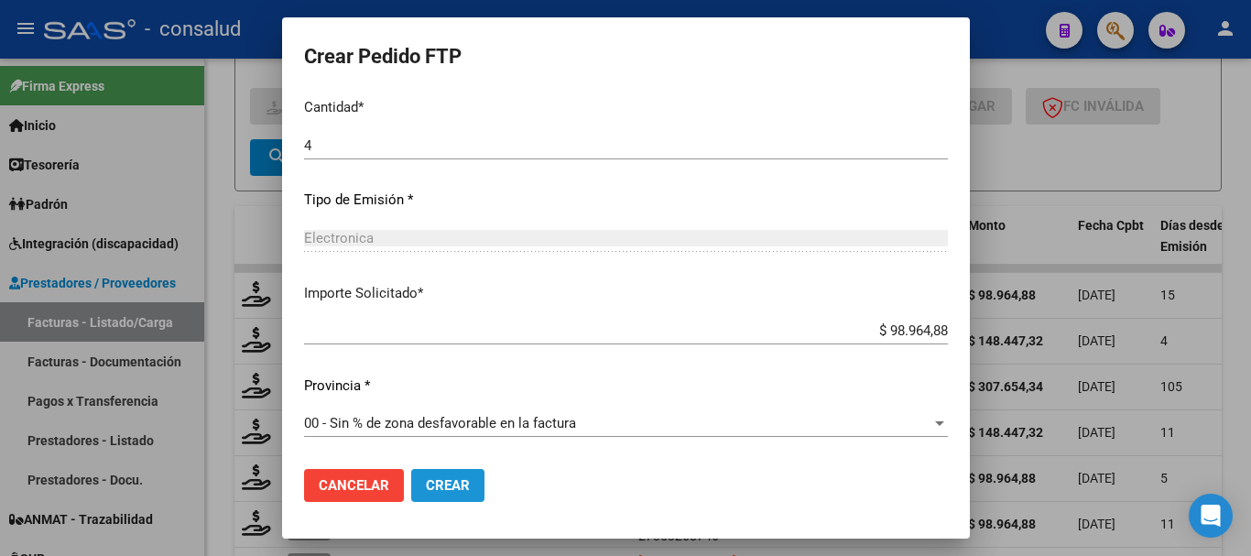
click at [453, 472] on button "Crear" at bounding box center [447, 485] width 73 height 33
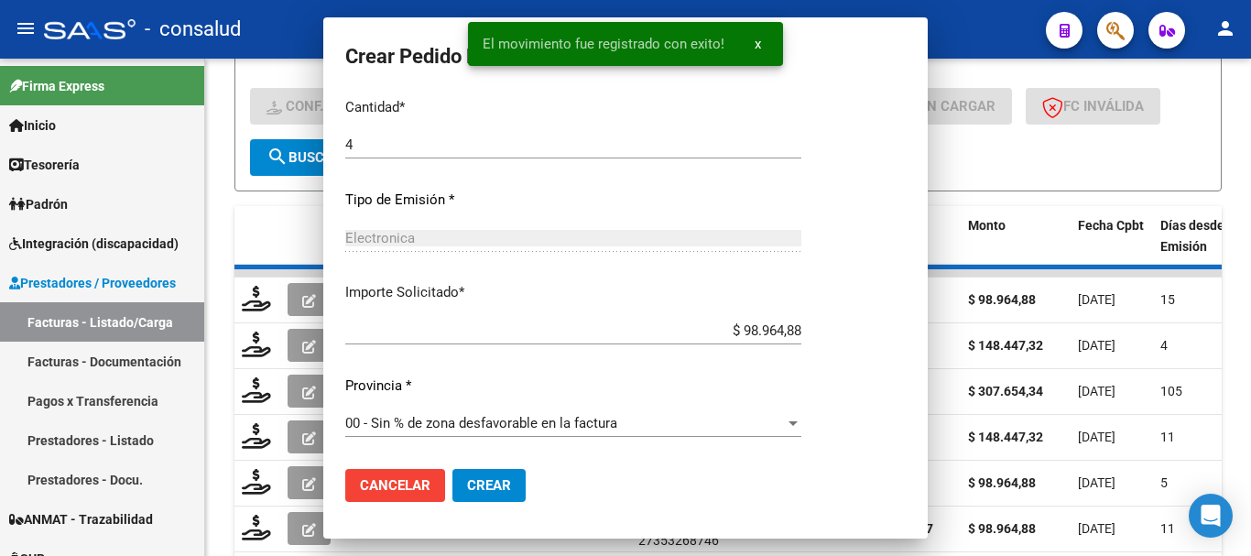
scroll to position [761, 0]
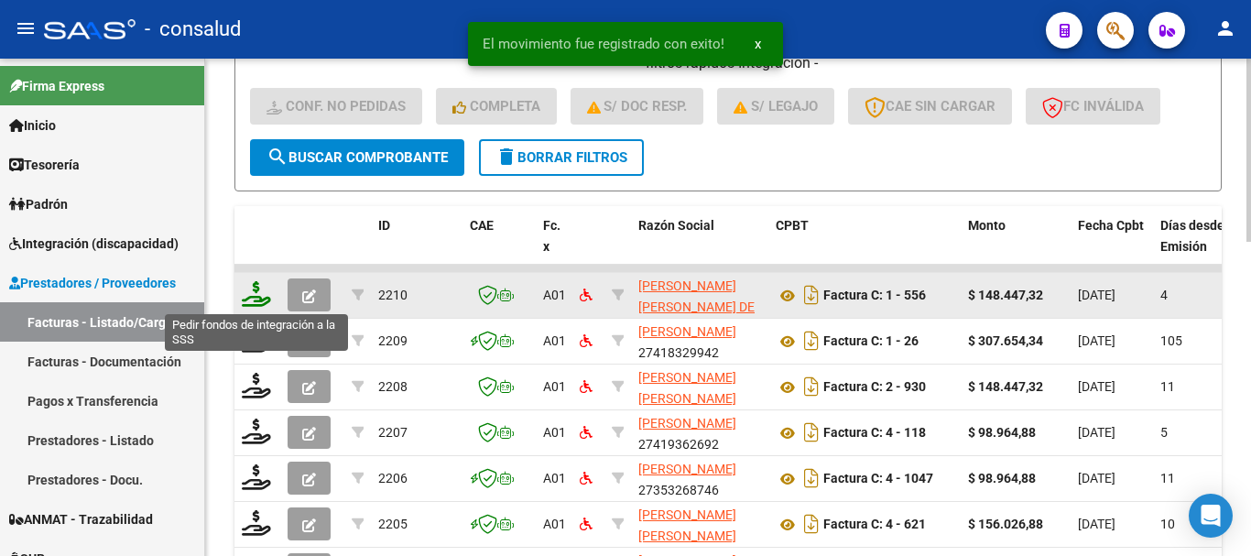
click at [251, 290] on icon at bounding box center [256, 294] width 29 height 26
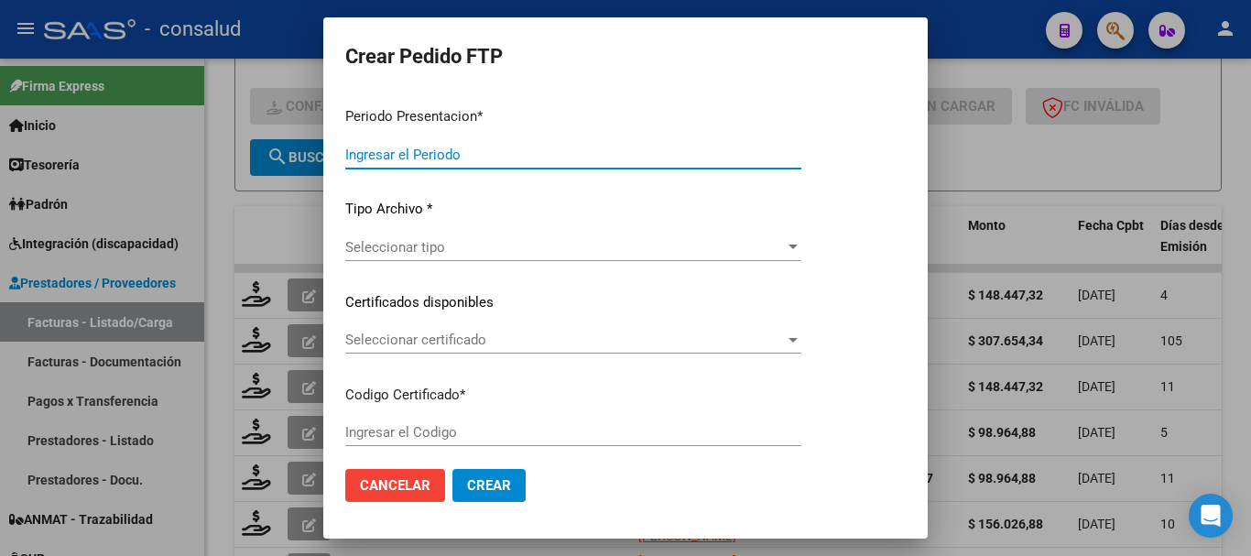
type input "202508"
type input "$ 148.447,32"
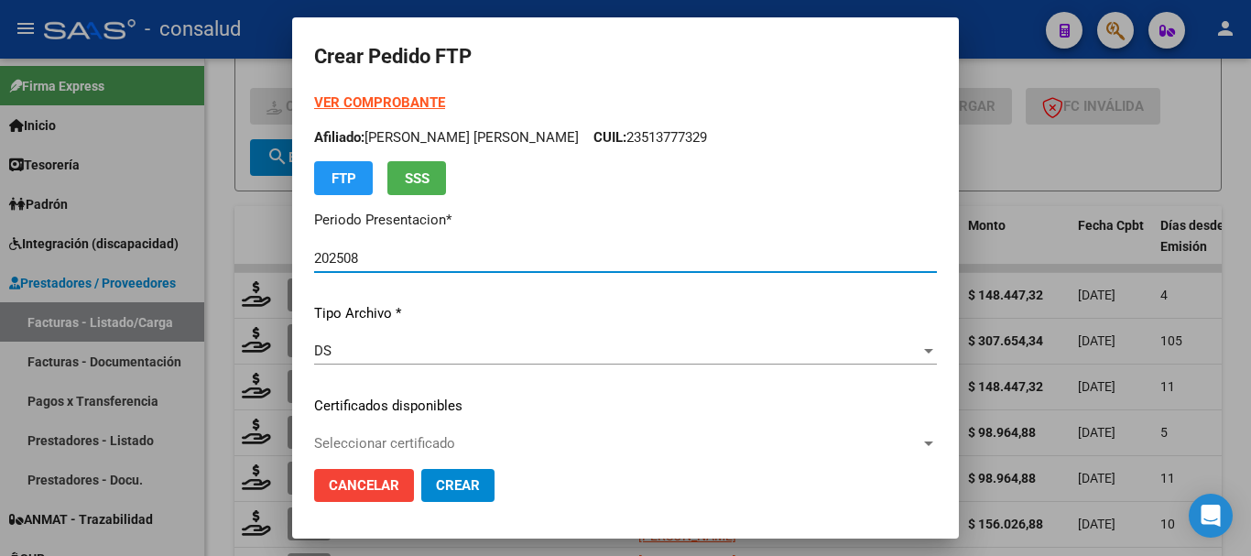
type input "0100056511242-20241108-20291108"
type input "[DATE]"
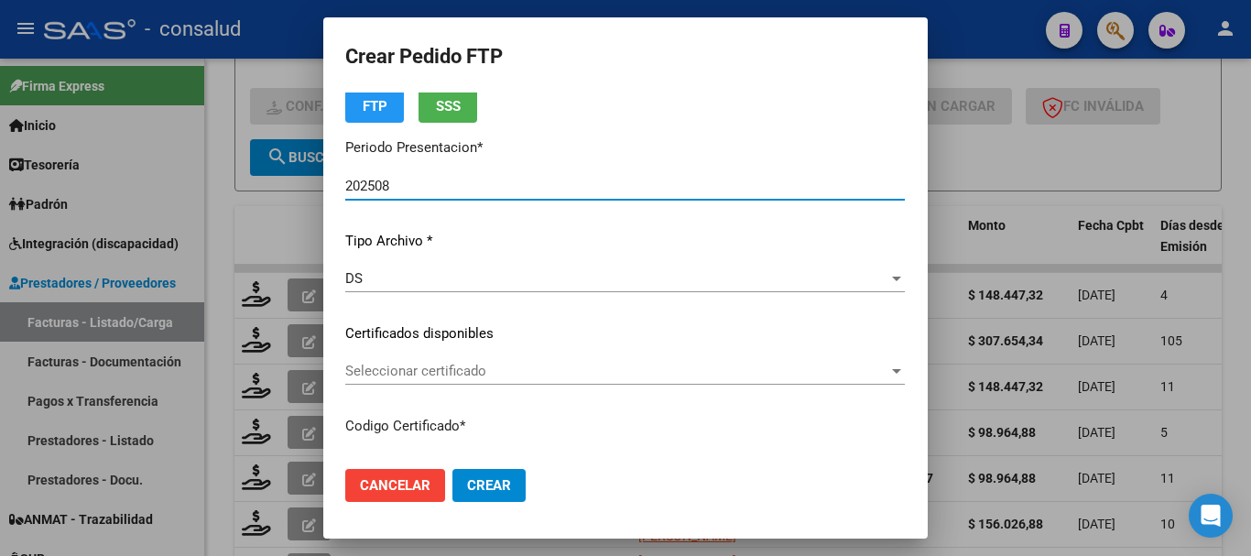
scroll to position [183, 0]
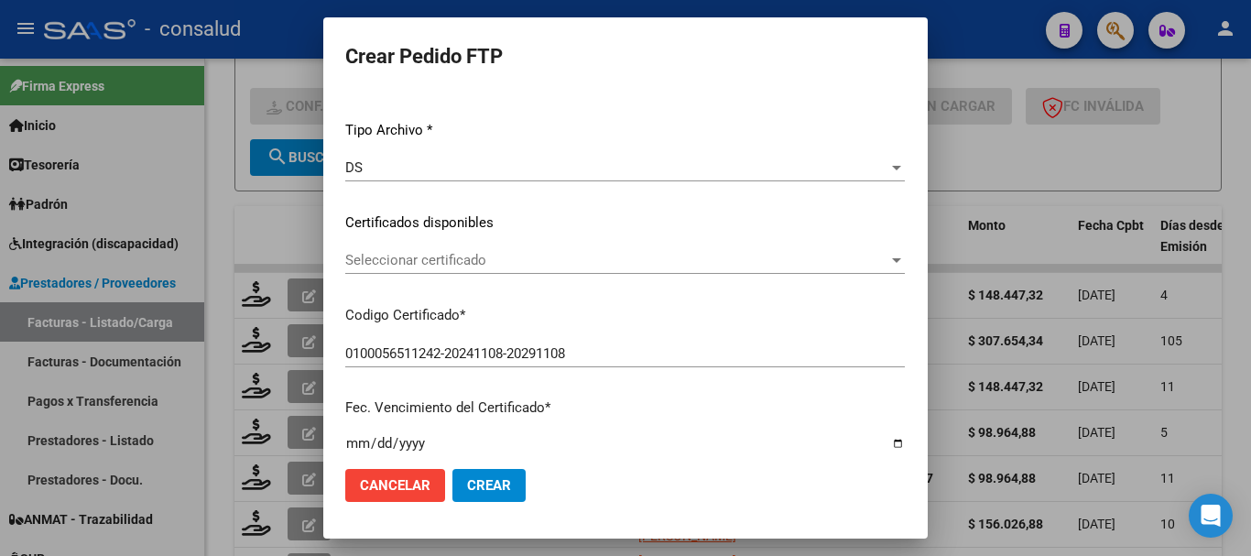
click at [452, 264] on span "Seleccionar certificado" at bounding box center [616, 260] width 543 height 16
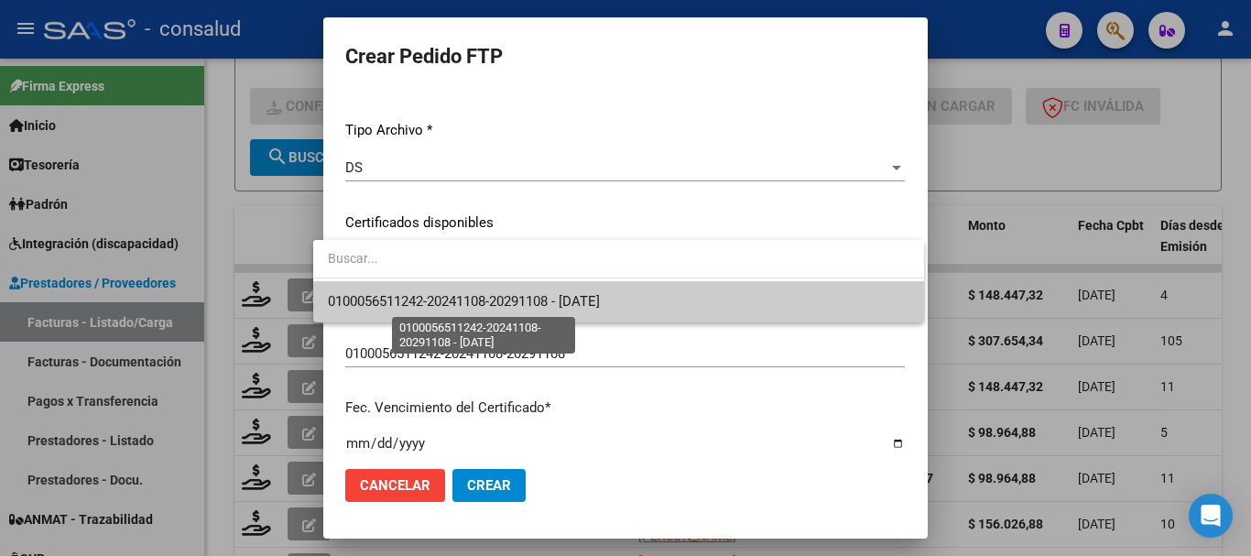
click at [470, 295] on span "0100056511242-20241108-20291108 - [DATE]" at bounding box center [464, 301] width 272 height 16
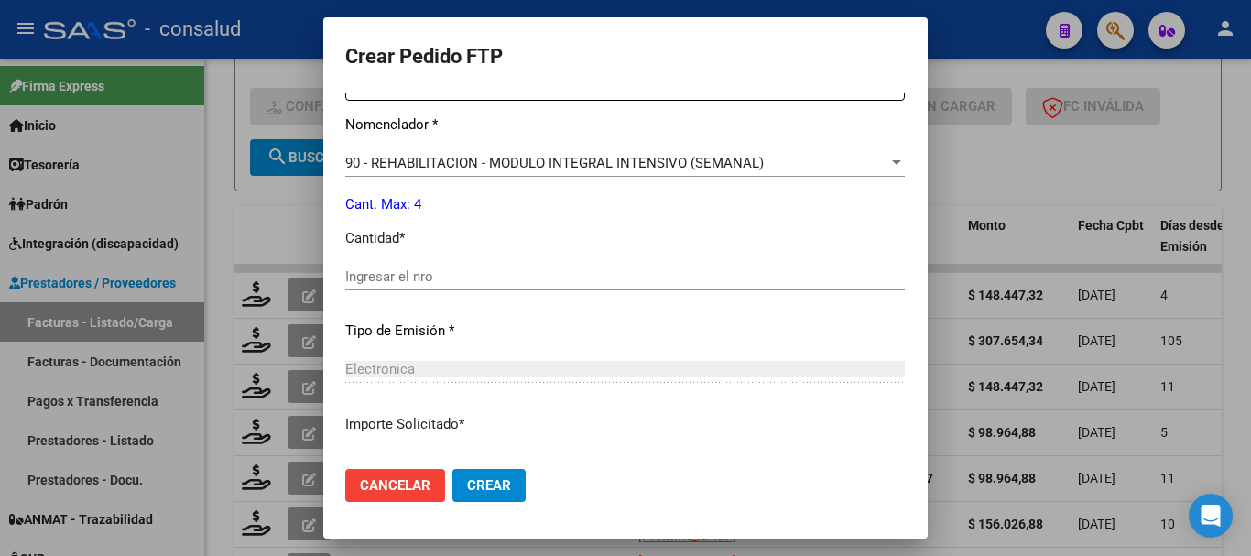
scroll to position [733, 0]
click at [437, 276] on input "Ingresar el nro" at bounding box center [625, 277] width 560 height 16
type input "4"
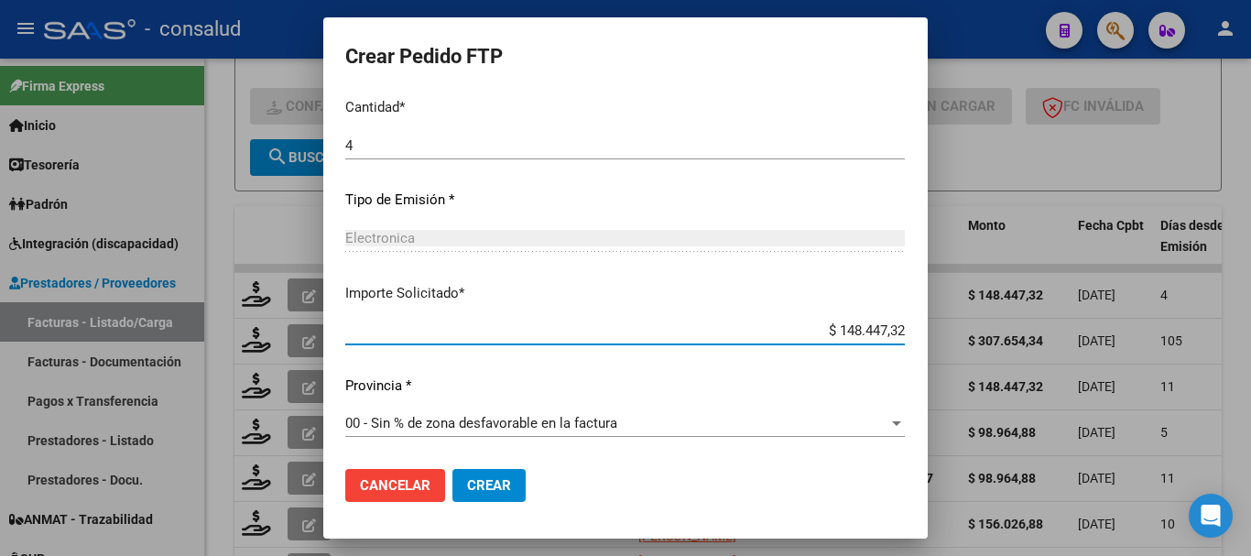
click at [470, 492] on span "Crear" at bounding box center [489, 485] width 44 height 16
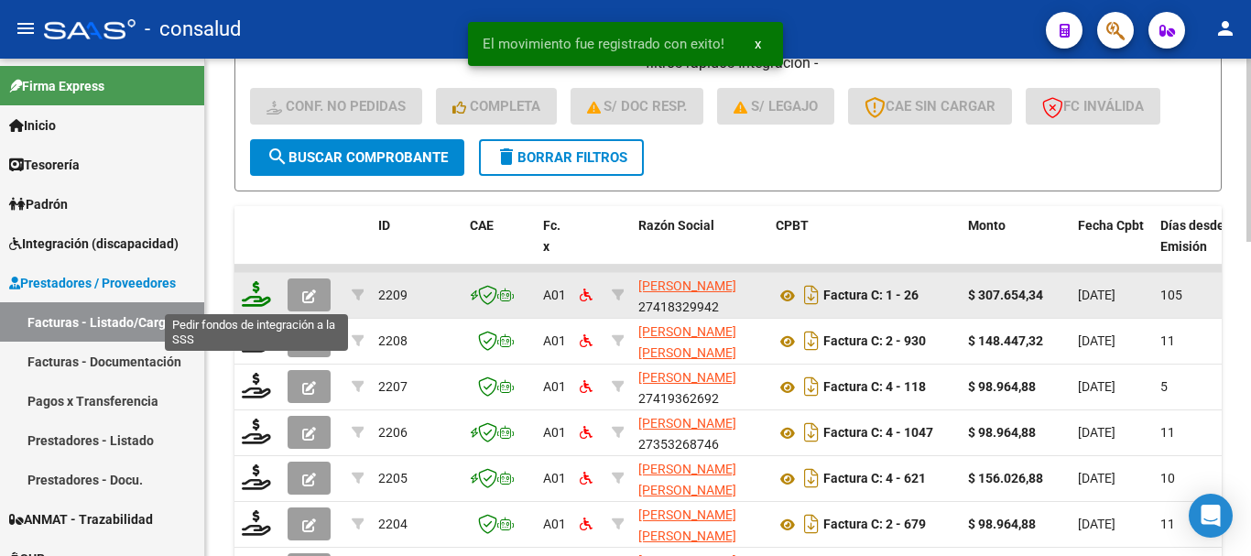
click at [246, 296] on icon at bounding box center [256, 294] width 29 height 26
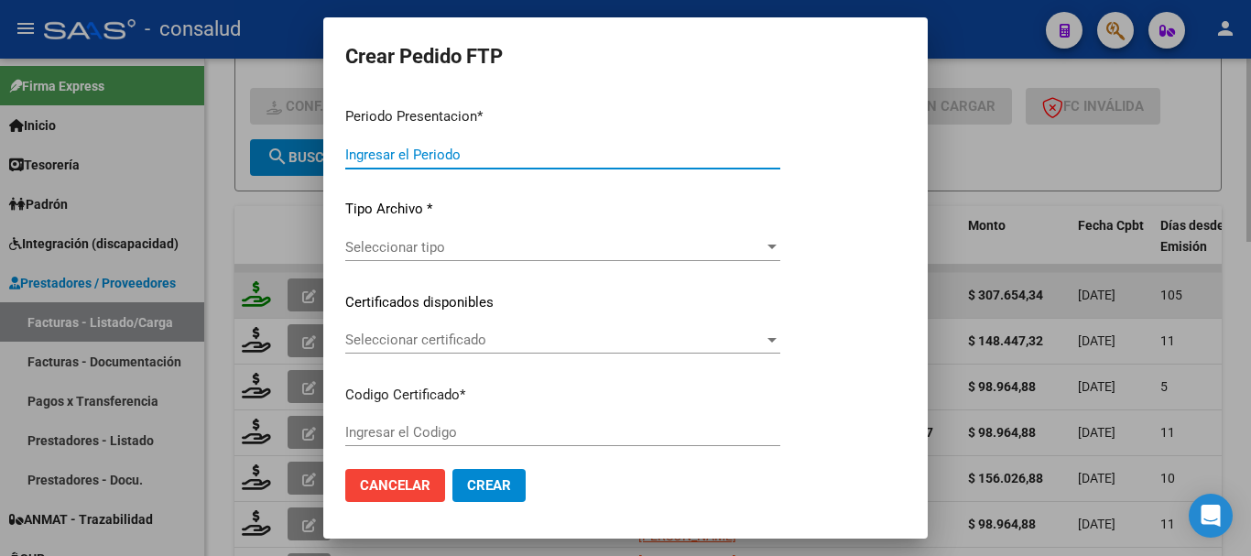
type input "202508"
type input "202505"
type input "$ 307.654,34"
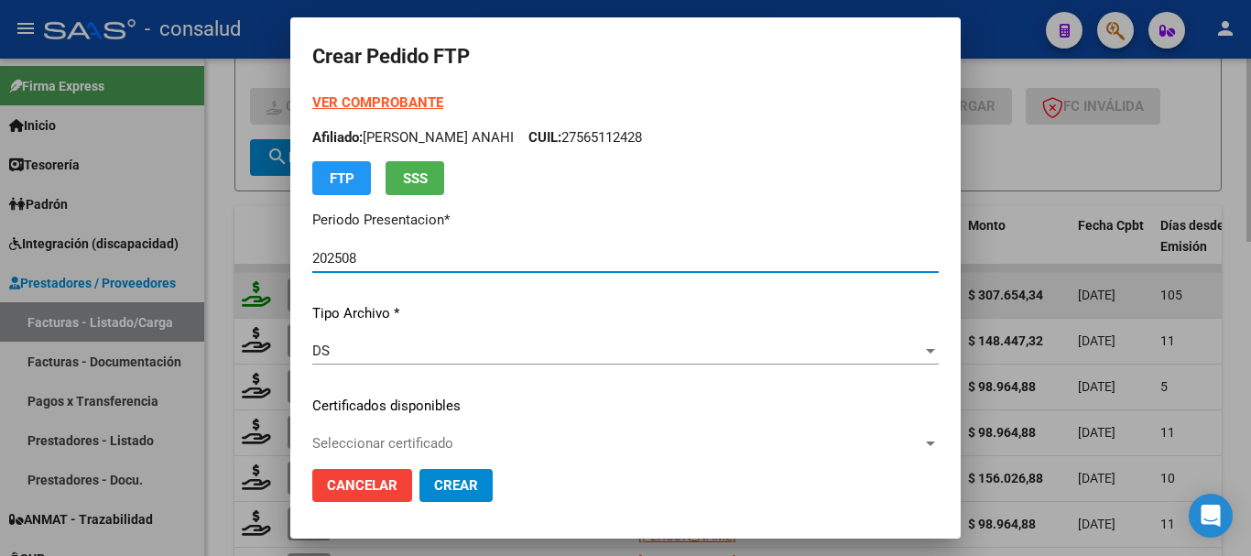
type input "0200056026651-20241017-20291017"
type input "[DATE]"
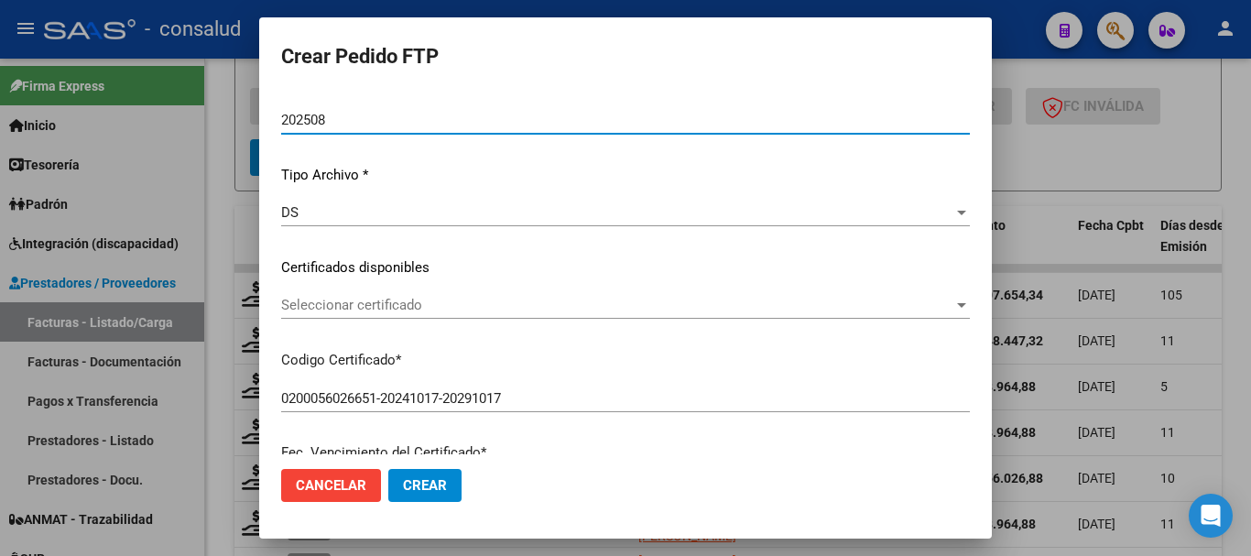
scroll to position [183, 0]
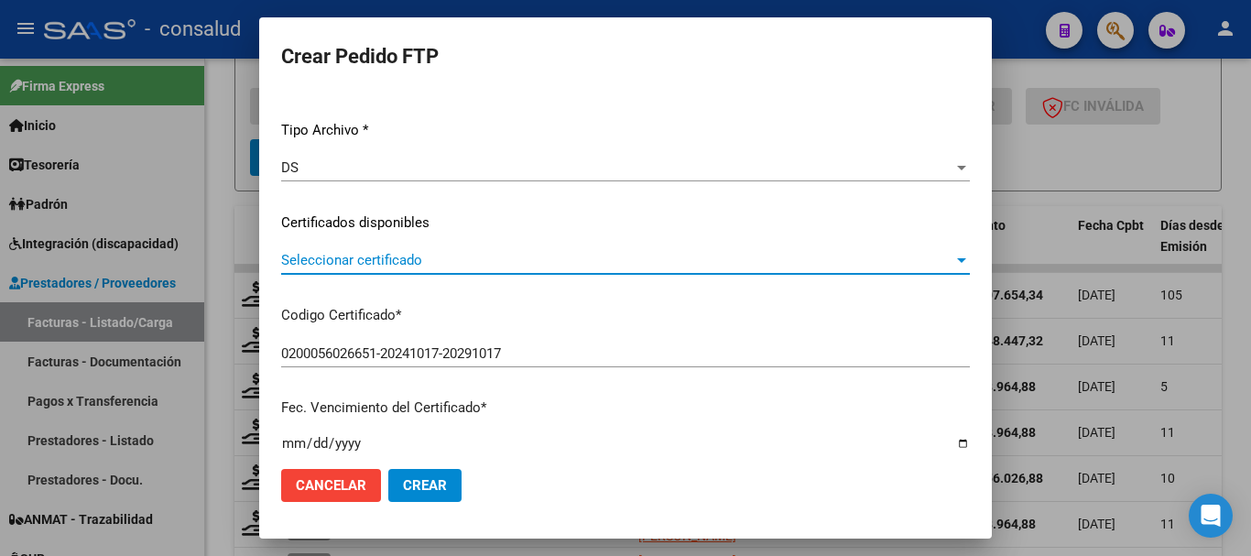
click at [321, 266] on span "Seleccionar certificado" at bounding box center [617, 260] width 672 height 16
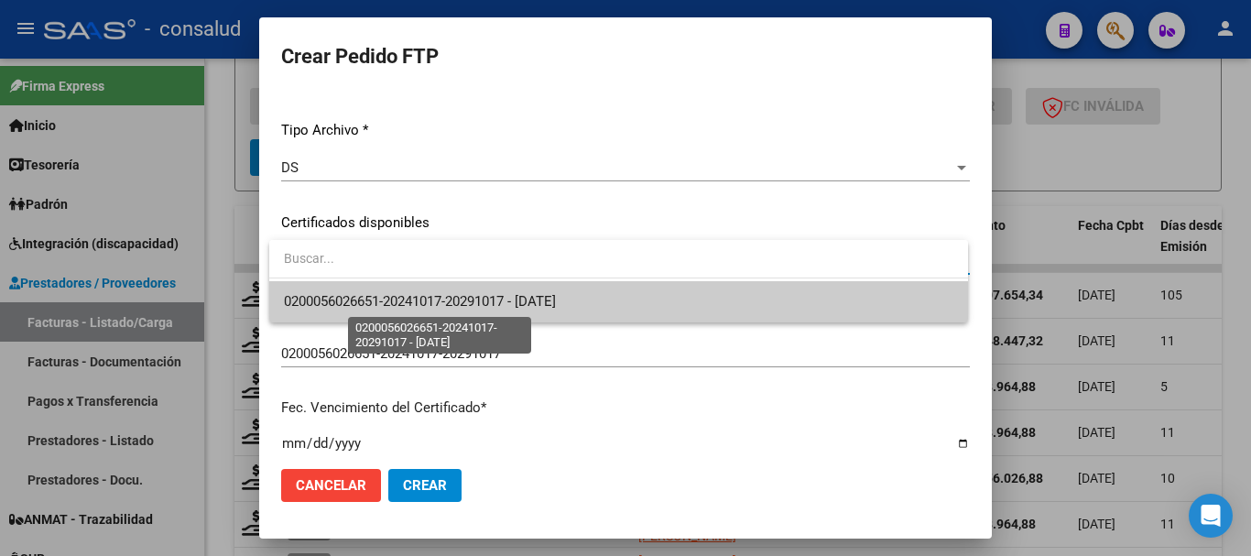
click at [335, 295] on span "0200056026651-20241017-20291017 - [DATE]" at bounding box center [420, 301] width 272 height 16
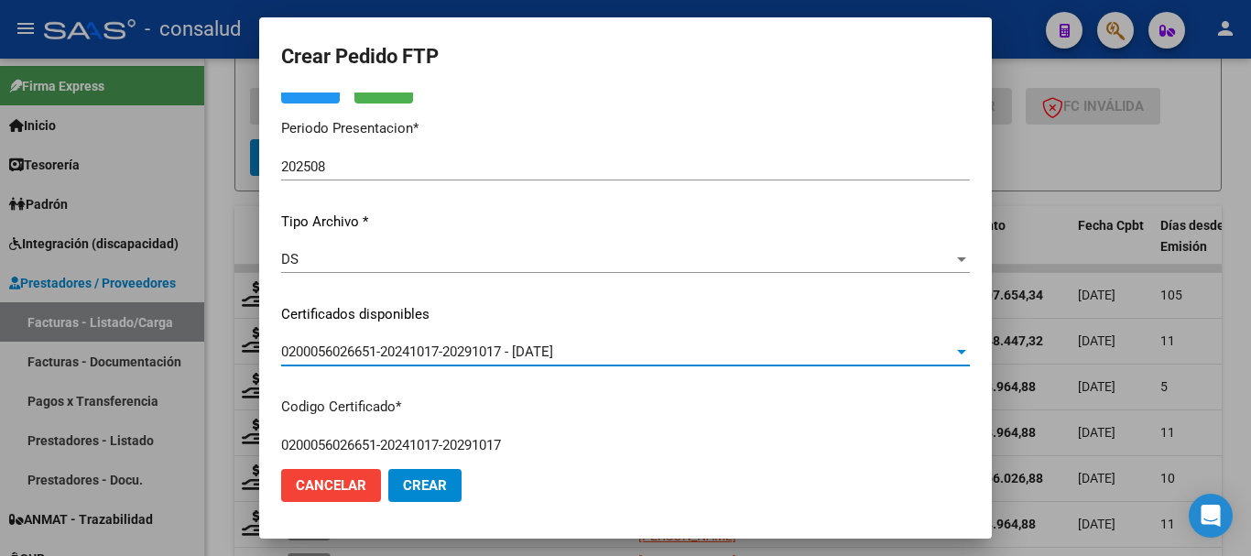
scroll to position [0, 0]
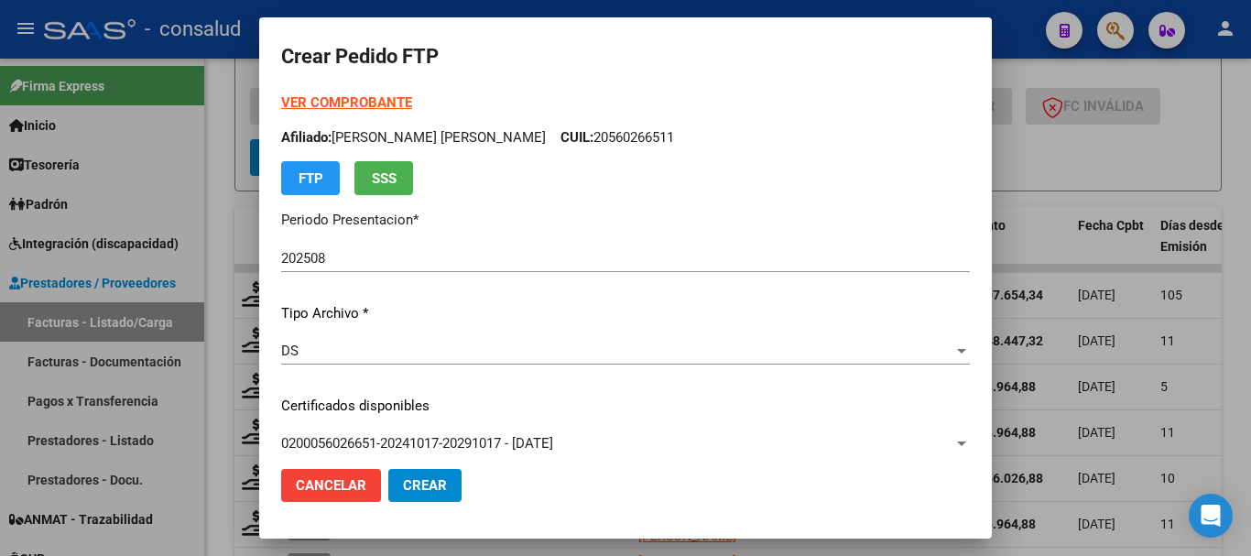
click at [378, 106] on strong "VER COMPROBANTE" at bounding box center [346, 102] width 131 height 16
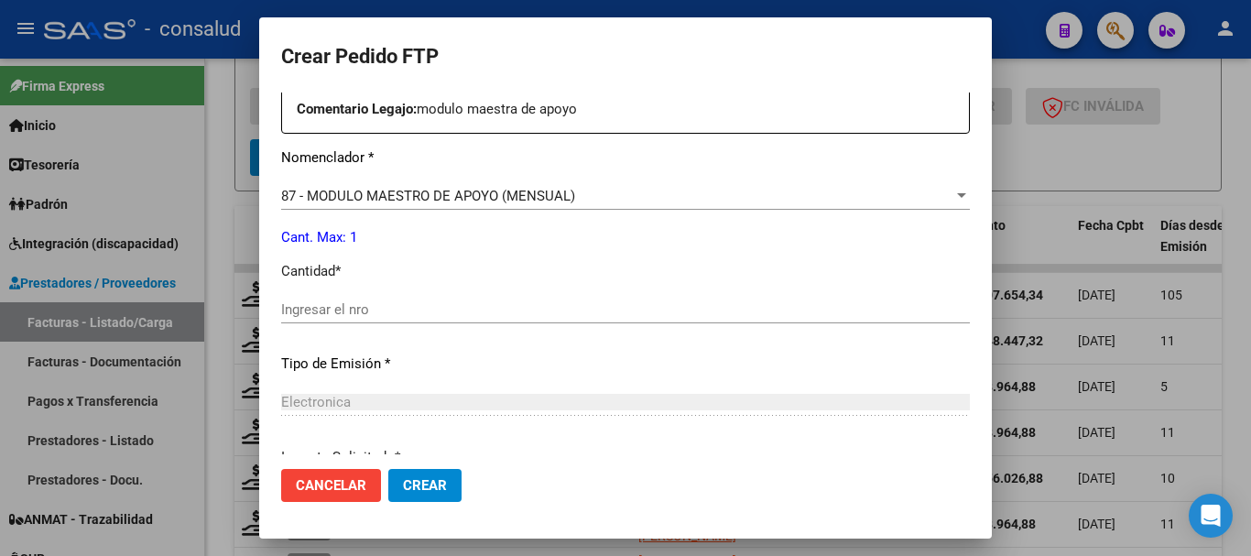
scroll to position [733, 0]
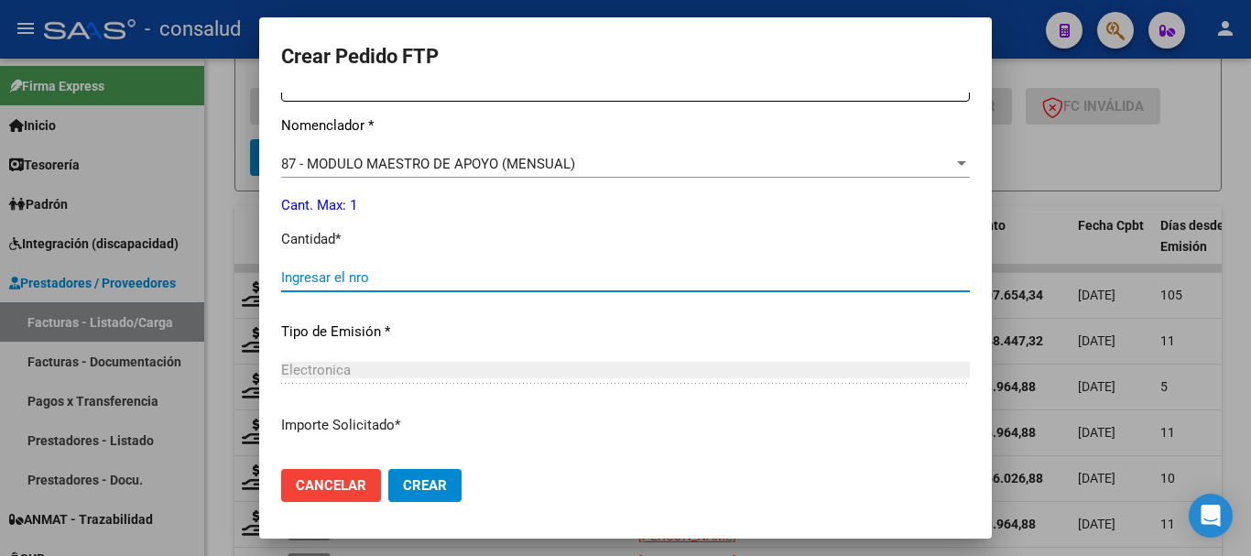
click at [432, 275] on input "Ingresar el nro" at bounding box center [625, 277] width 689 height 16
type input "1"
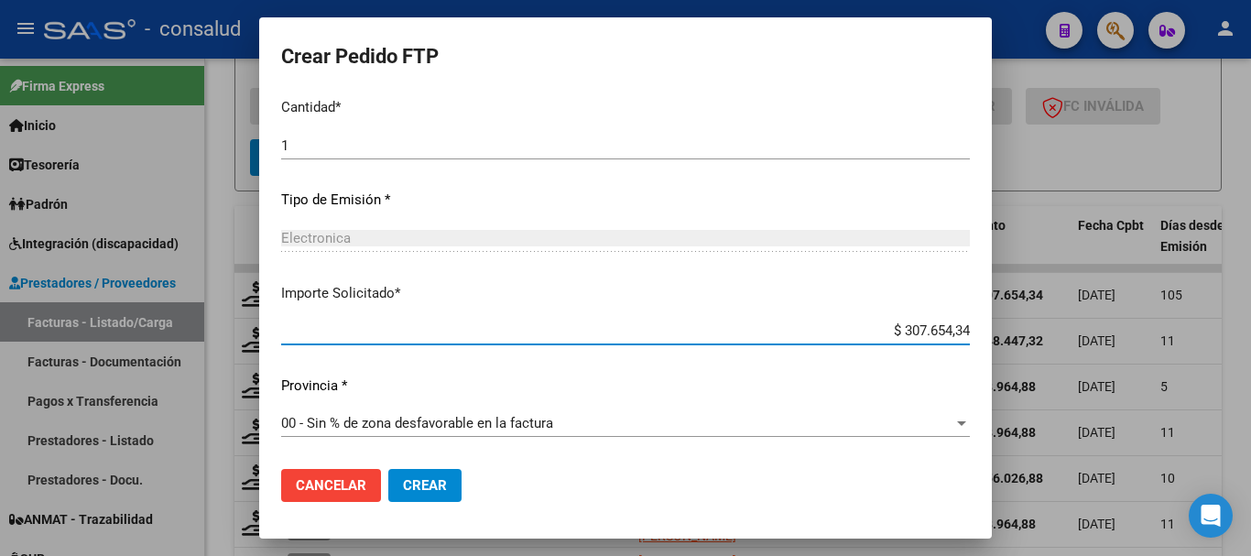
click at [438, 489] on span "Crear" at bounding box center [425, 485] width 44 height 16
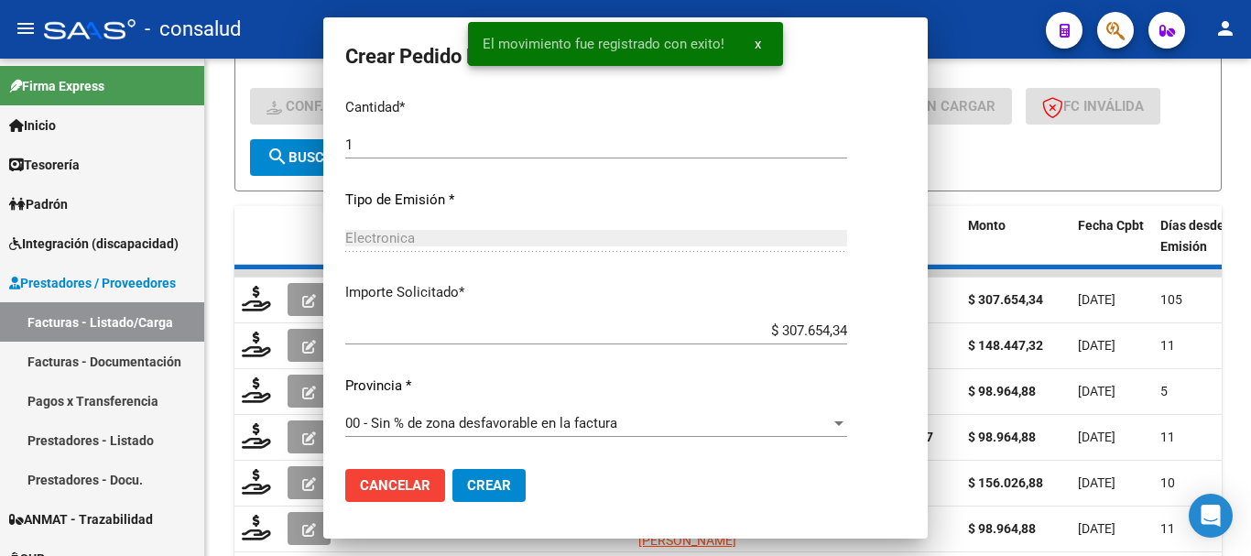
scroll to position [0, 0]
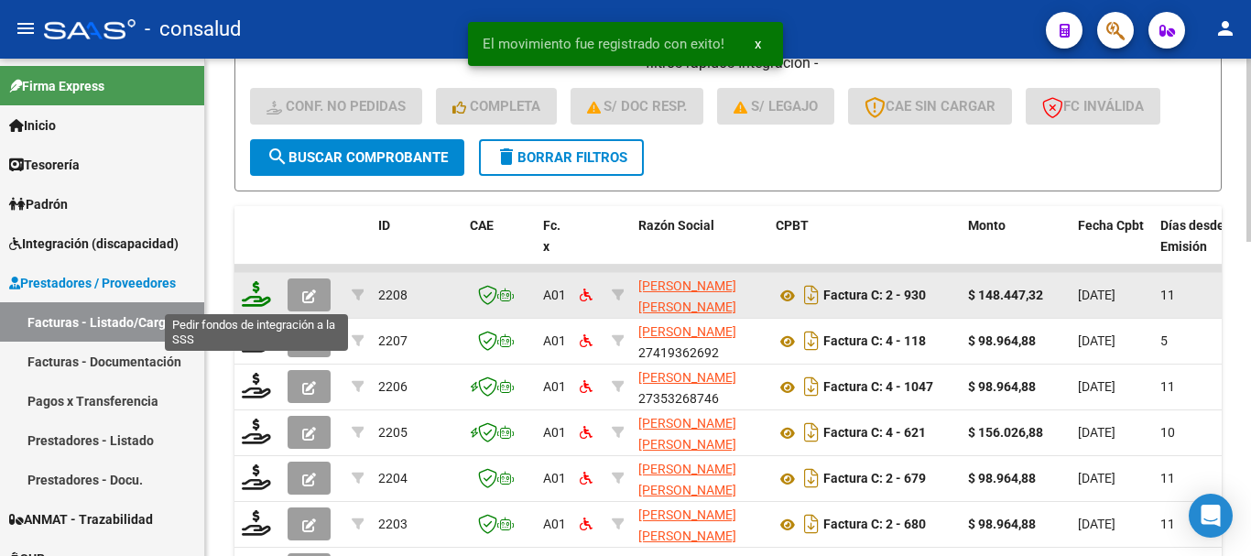
click at [249, 290] on icon at bounding box center [256, 294] width 29 height 26
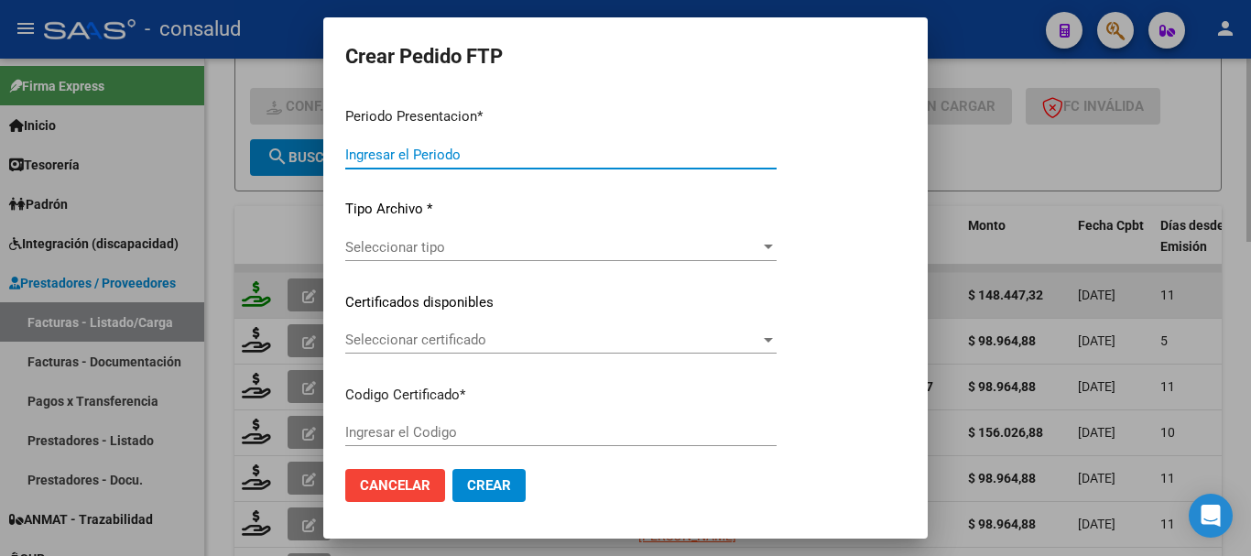
type input "202508"
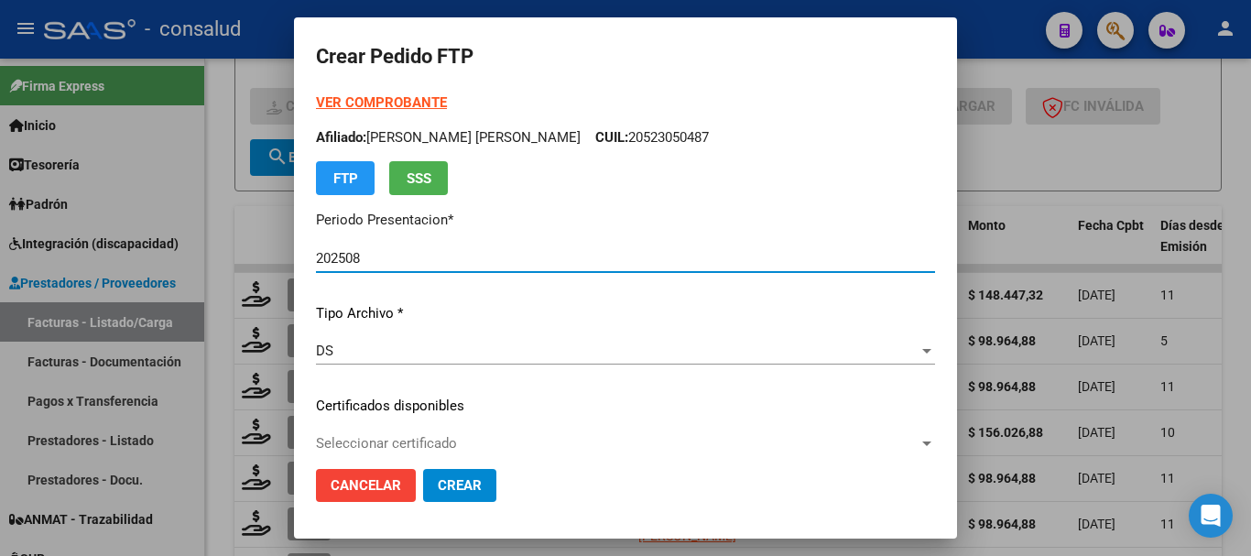
scroll to position [92, 0]
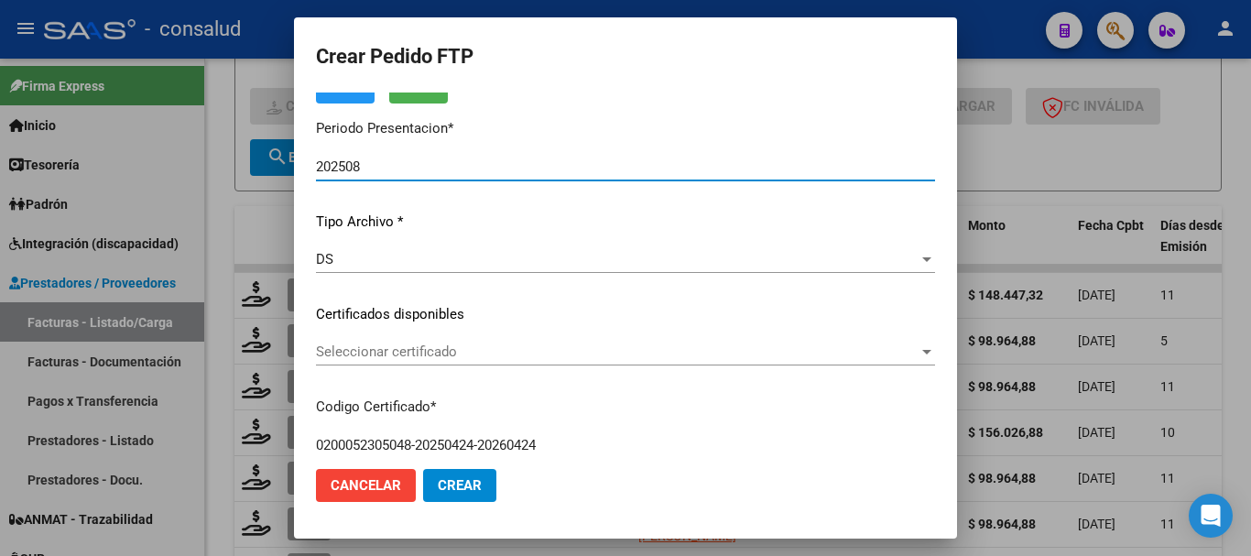
click at [445, 352] on span "Seleccionar certificado" at bounding box center [617, 352] width 603 height 16
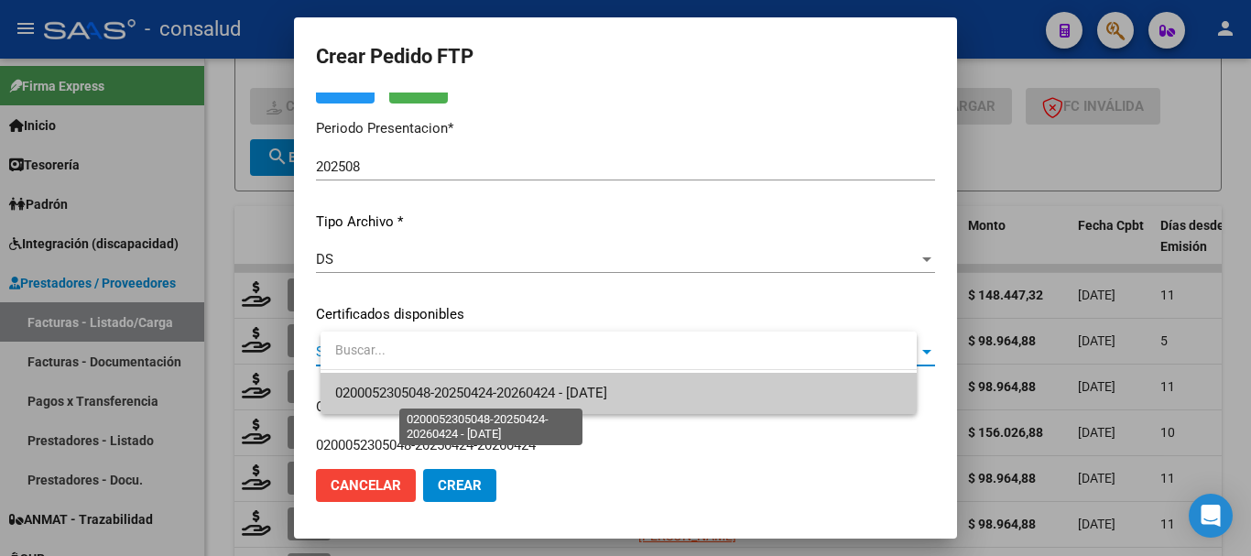
click at [455, 387] on span "0200052305048-20250424-20260424 - [DATE]" at bounding box center [471, 393] width 272 height 16
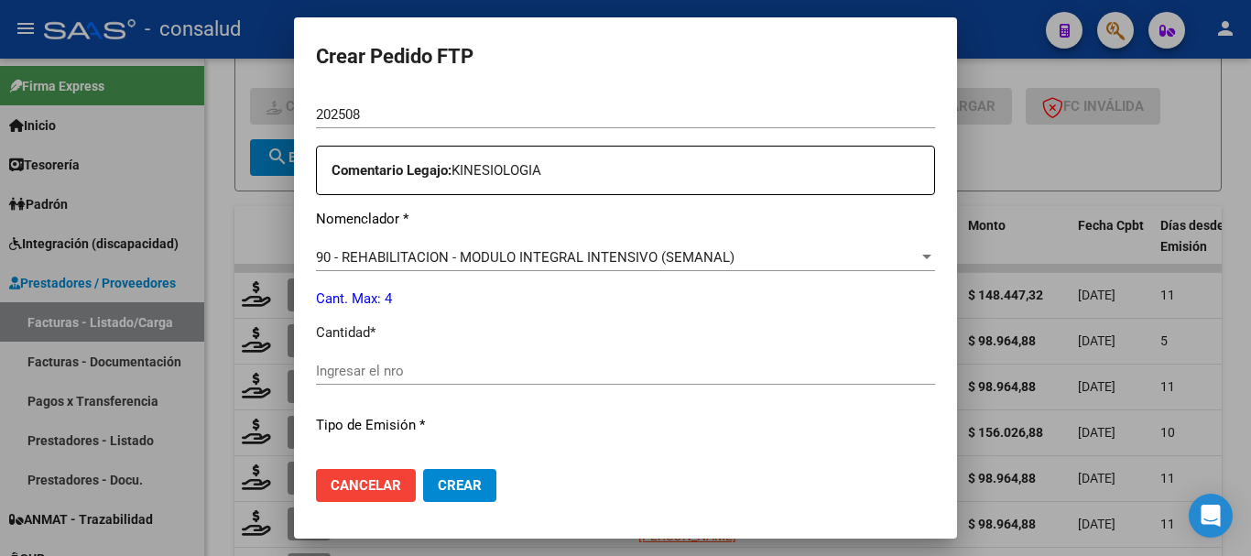
scroll to position [641, 0]
click at [447, 364] on input "Ingresar el nro" at bounding box center [625, 369] width 619 height 16
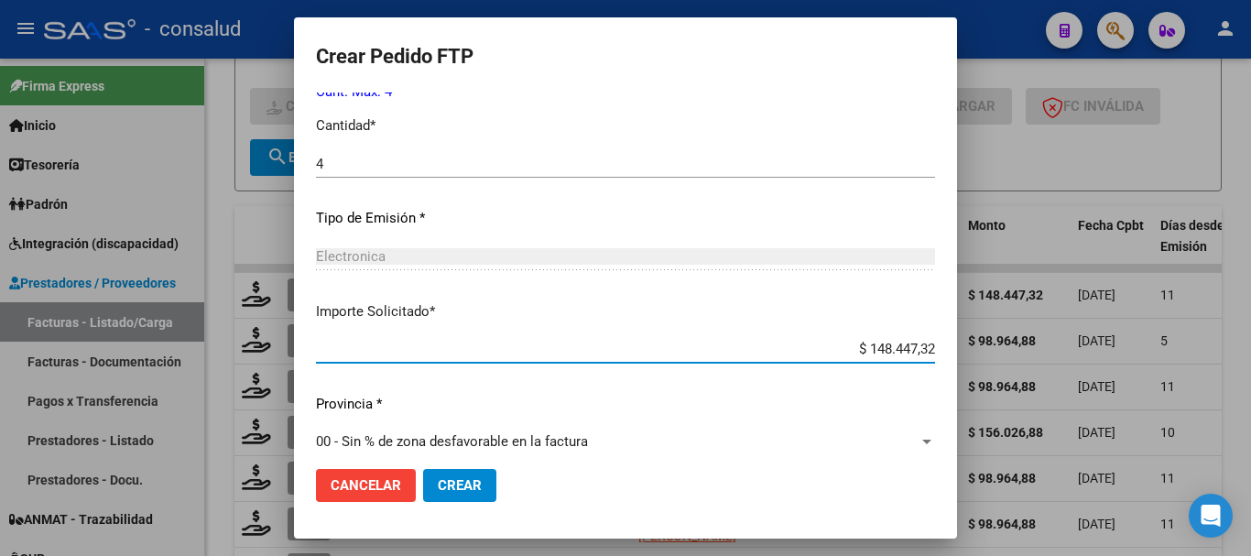
scroll to position [865, 0]
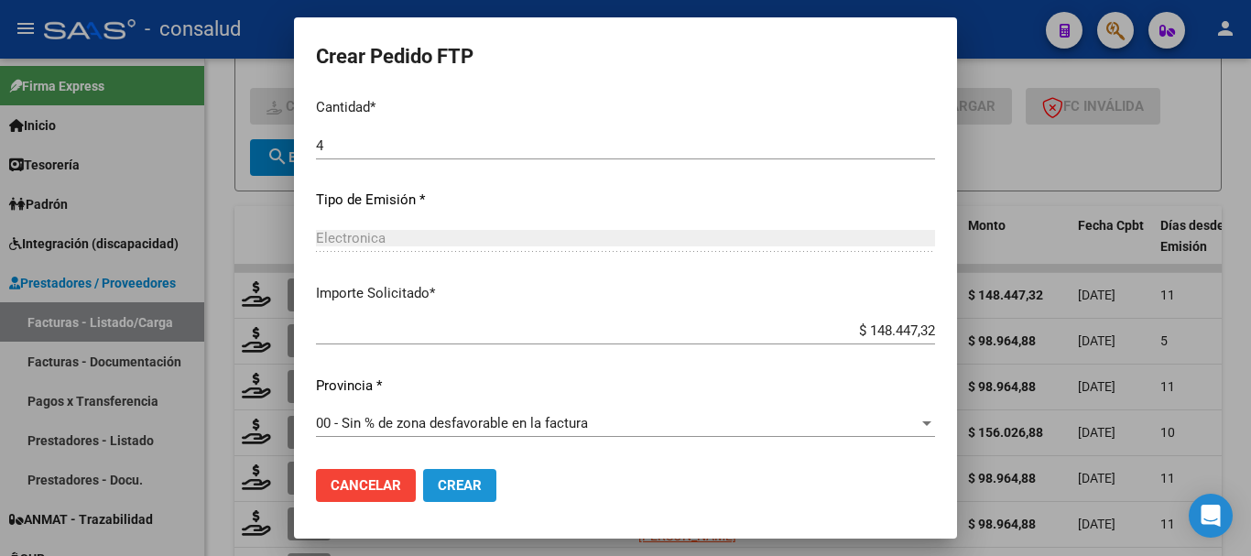
click at [482, 489] on span "Crear" at bounding box center [460, 485] width 44 height 16
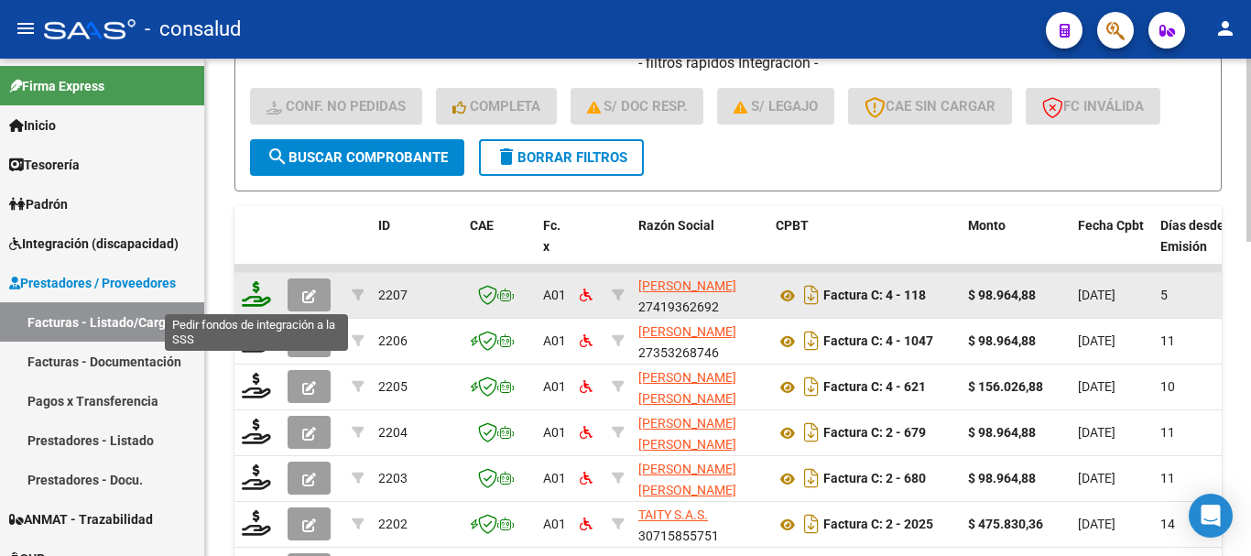
click at [257, 293] on icon at bounding box center [256, 294] width 29 height 26
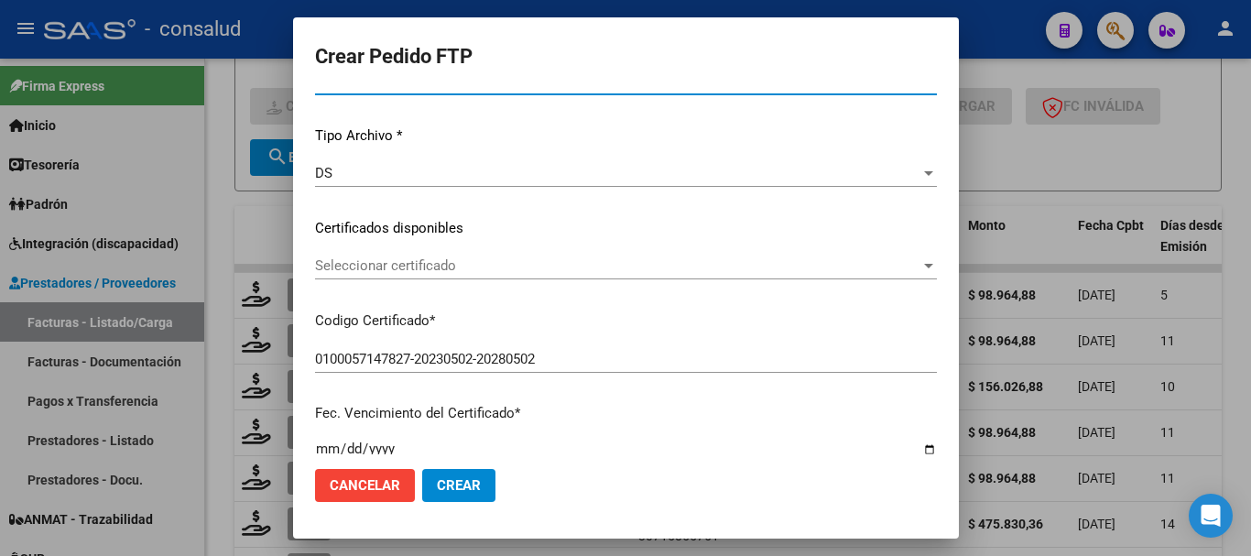
scroll to position [183, 0]
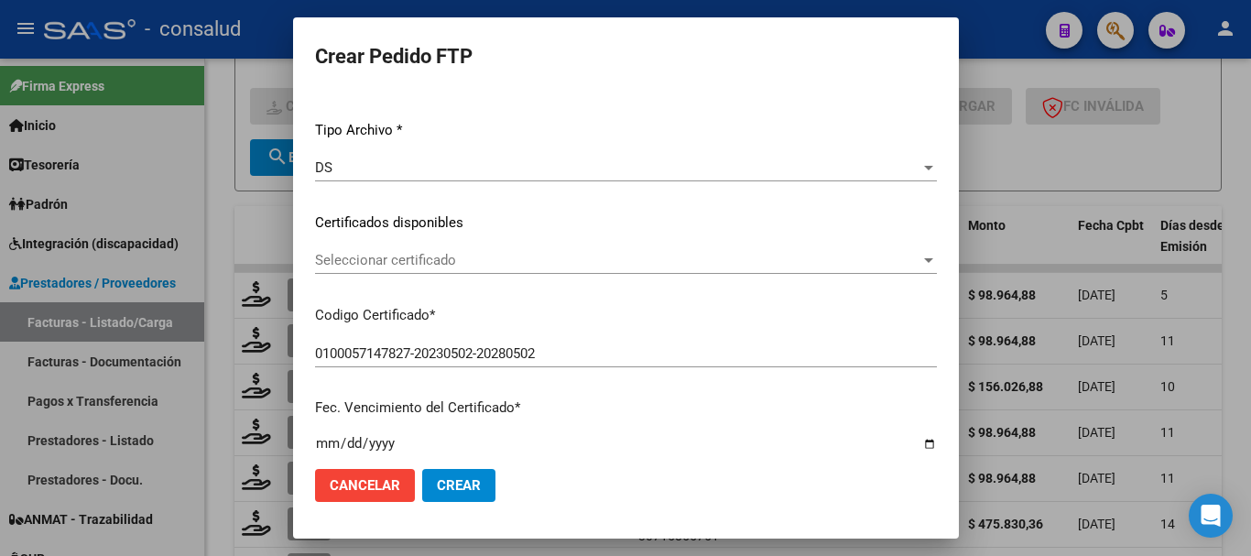
click at [475, 263] on span "Seleccionar certificado" at bounding box center [618, 260] width 606 height 16
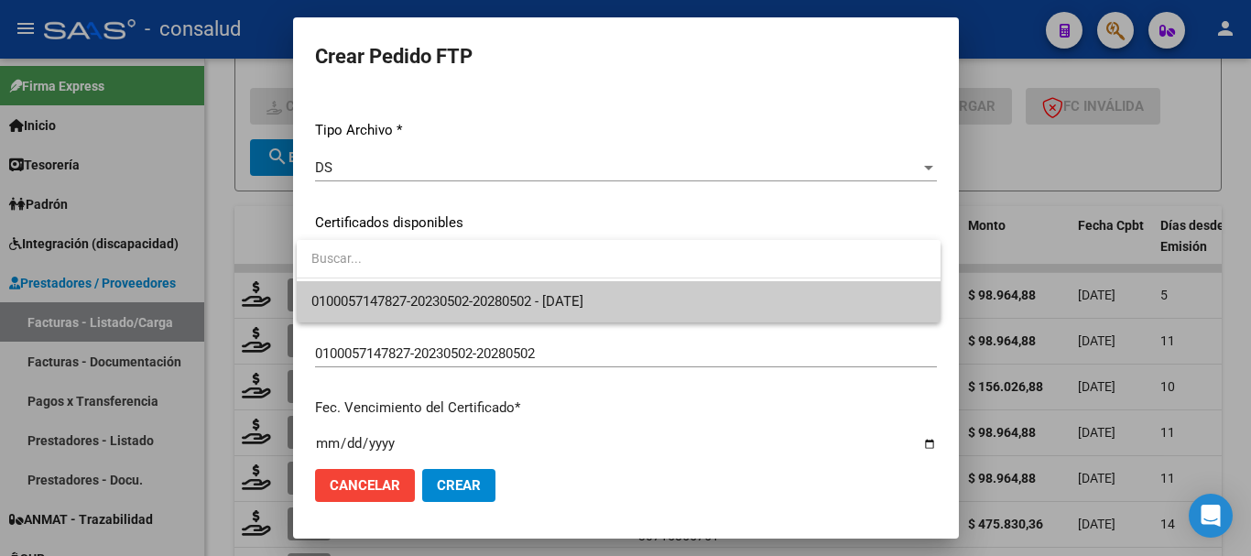
click at [485, 290] on span "0100057147827-20230502-20280502 - [DATE]" at bounding box center [618, 301] width 615 height 41
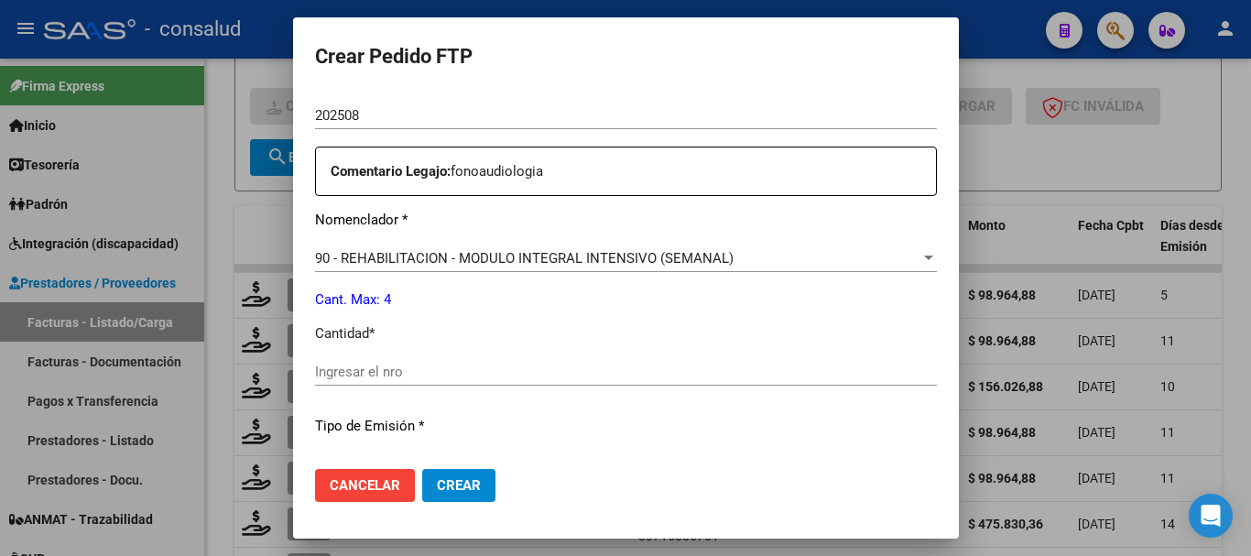
scroll to position [641, 0]
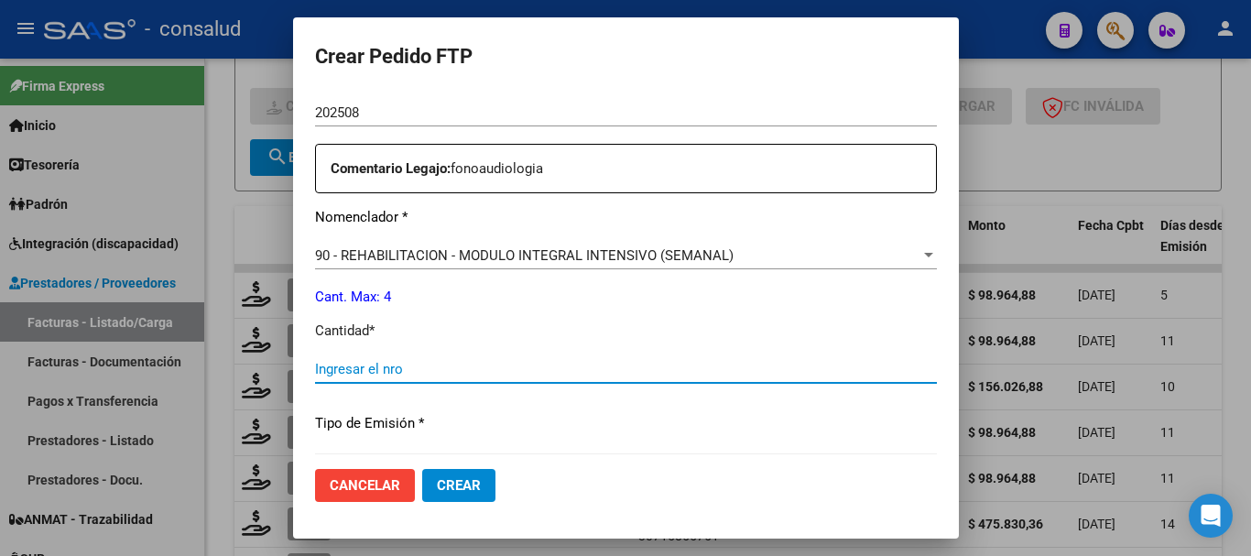
click at [415, 364] on input "Ingresar el nro" at bounding box center [626, 369] width 622 height 16
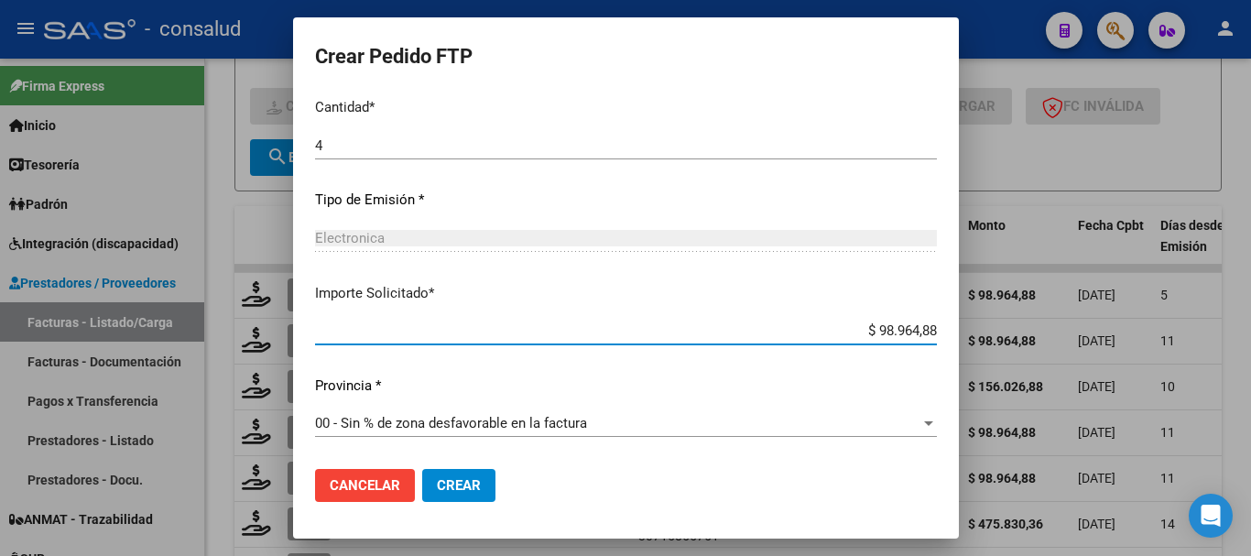
click at [479, 495] on button "Crear" at bounding box center [458, 485] width 73 height 33
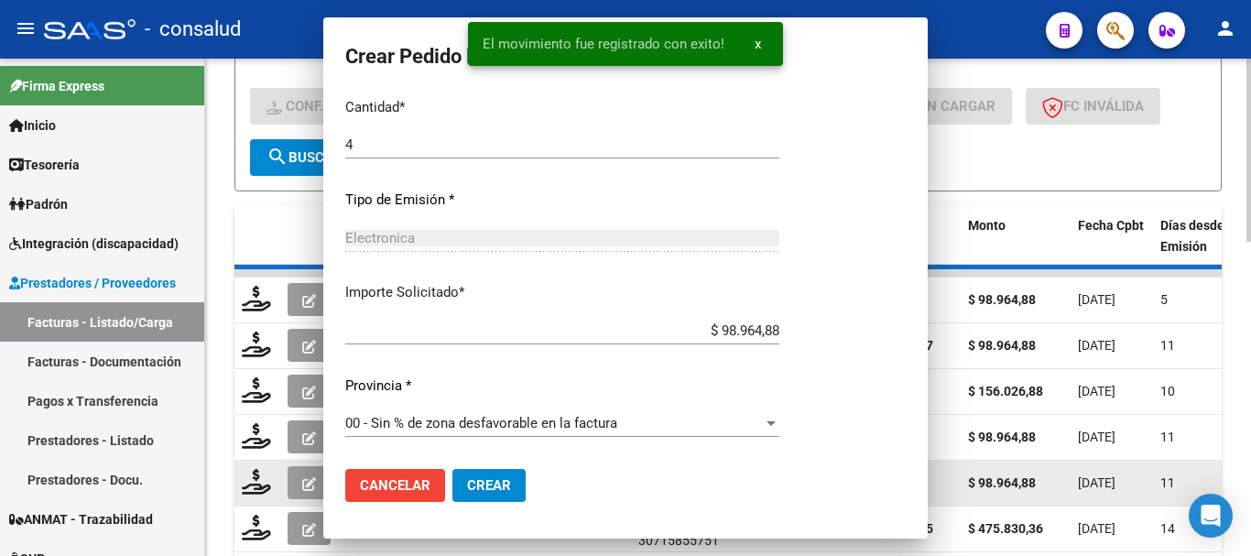
scroll to position [0, 0]
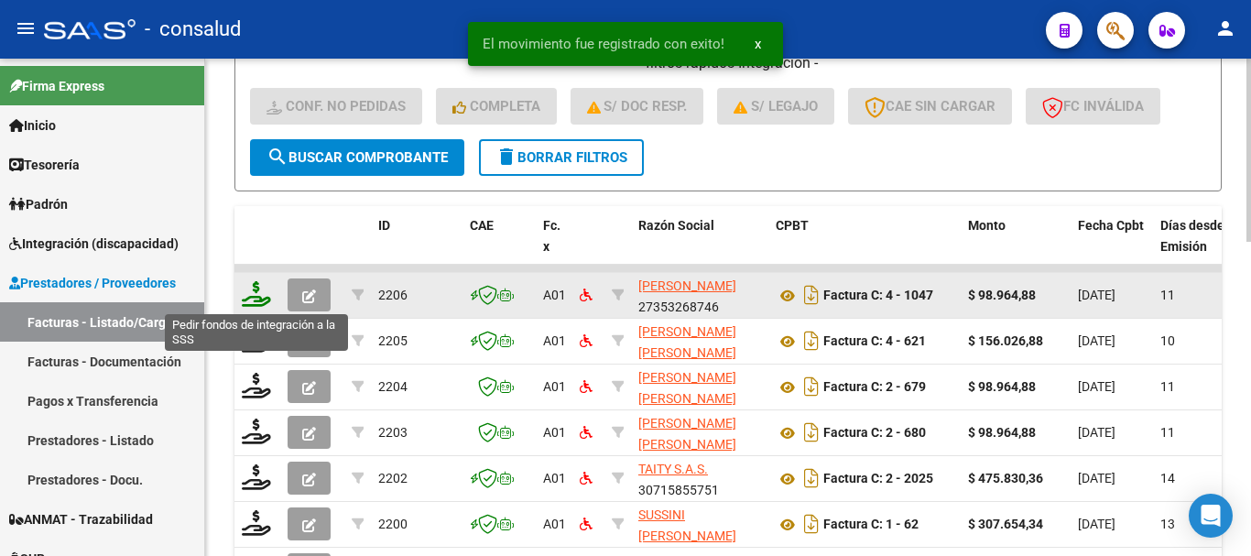
click at [249, 292] on icon at bounding box center [256, 294] width 29 height 26
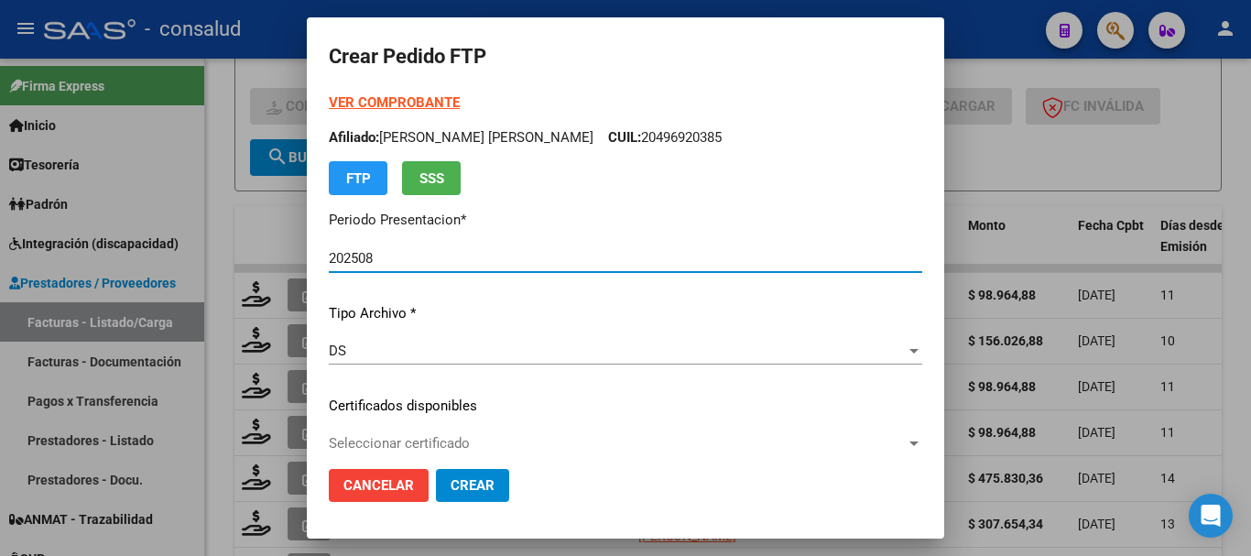
scroll to position [92, 0]
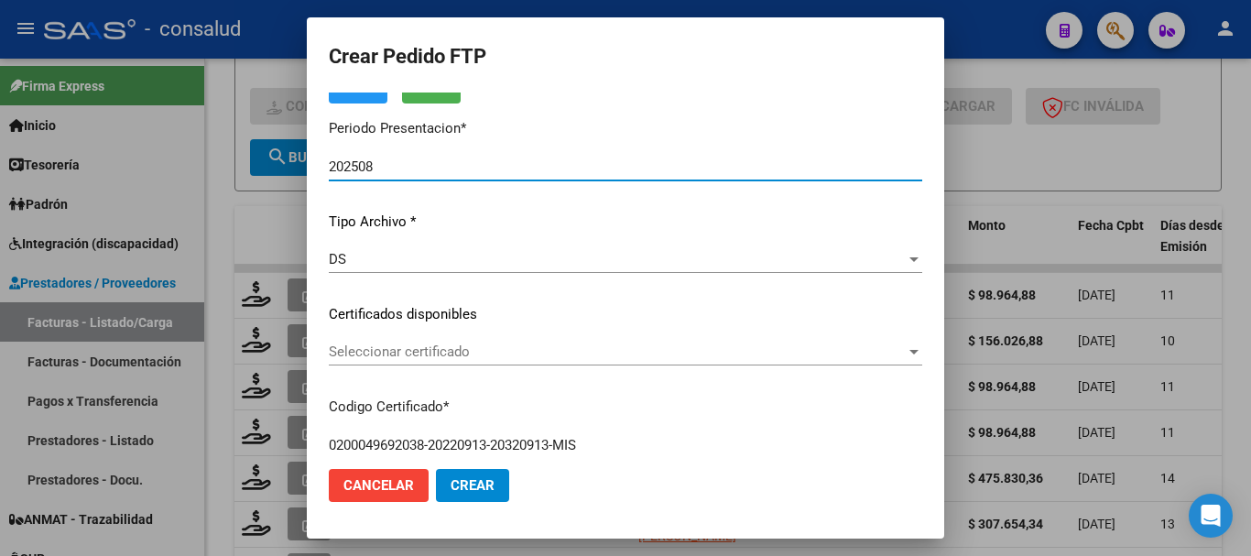
click at [608, 361] on div "Seleccionar certificado Seleccionar certificado" at bounding box center [626, 351] width 594 height 27
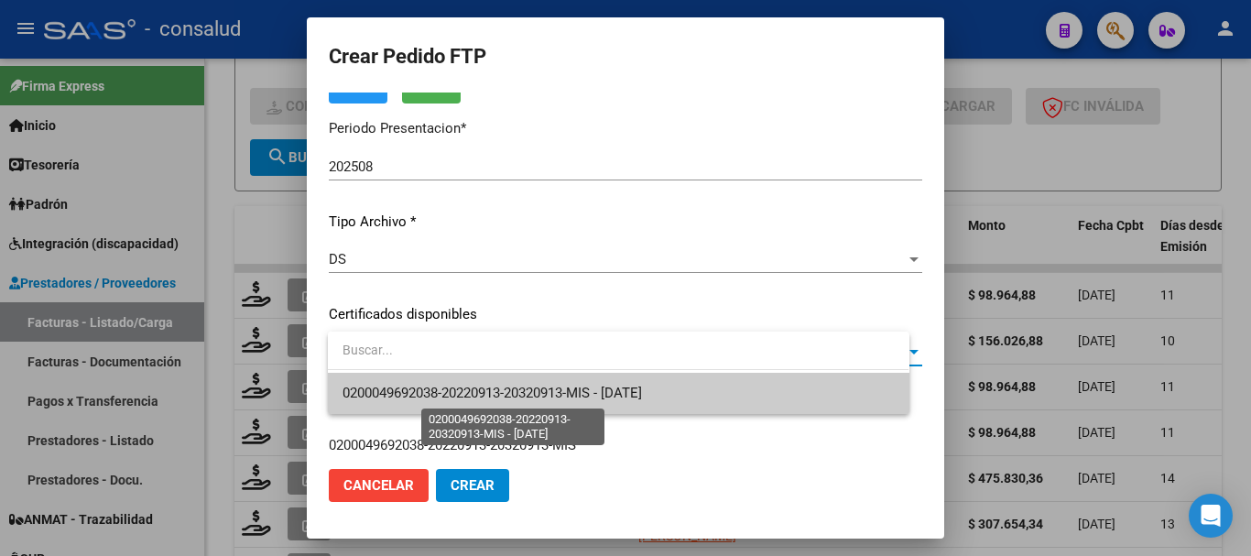
click at [639, 396] on span "0200049692038-20220913-20320913-MIS - [DATE]" at bounding box center [493, 393] width 300 height 16
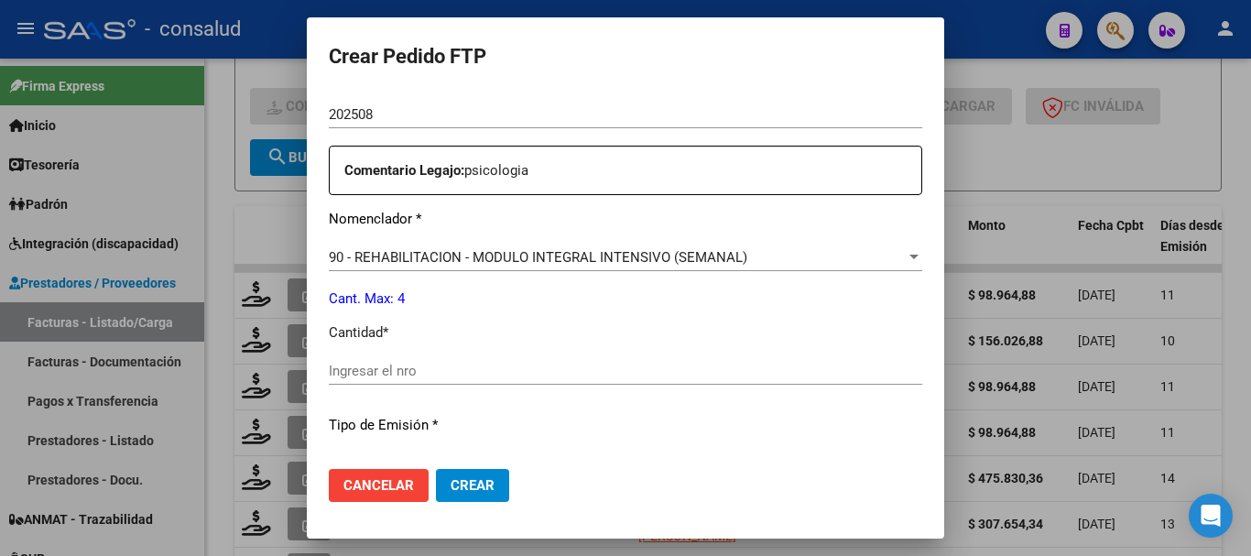
scroll to position [641, 0]
click at [423, 376] on input "Ingresar el nro" at bounding box center [626, 369] width 594 height 16
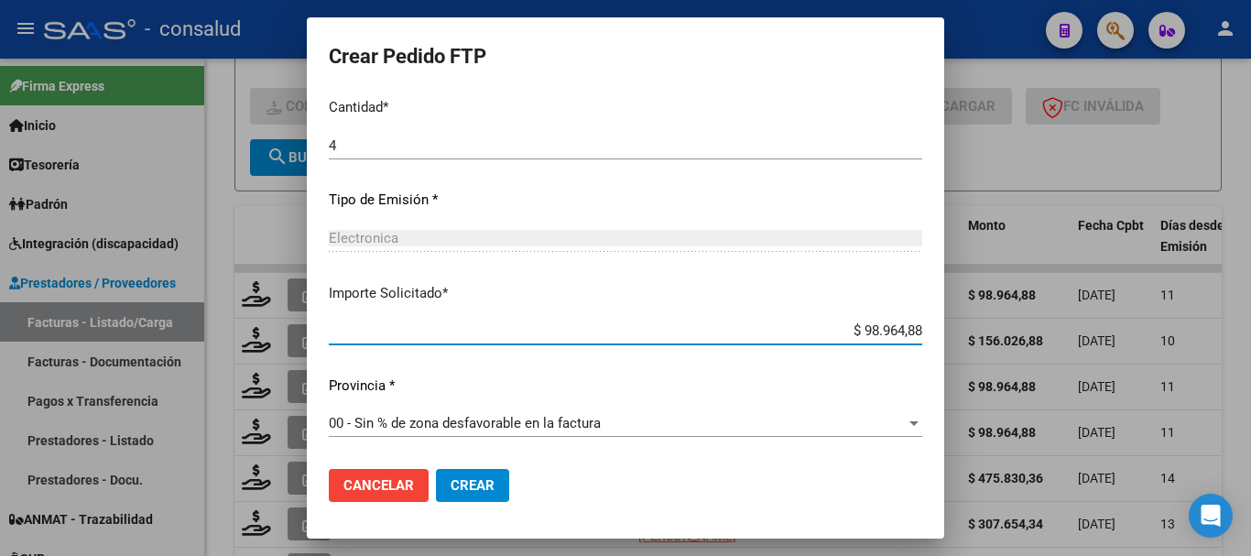
click at [495, 479] on span "Crear" at bounding box center [473, 485] width 44 height 16
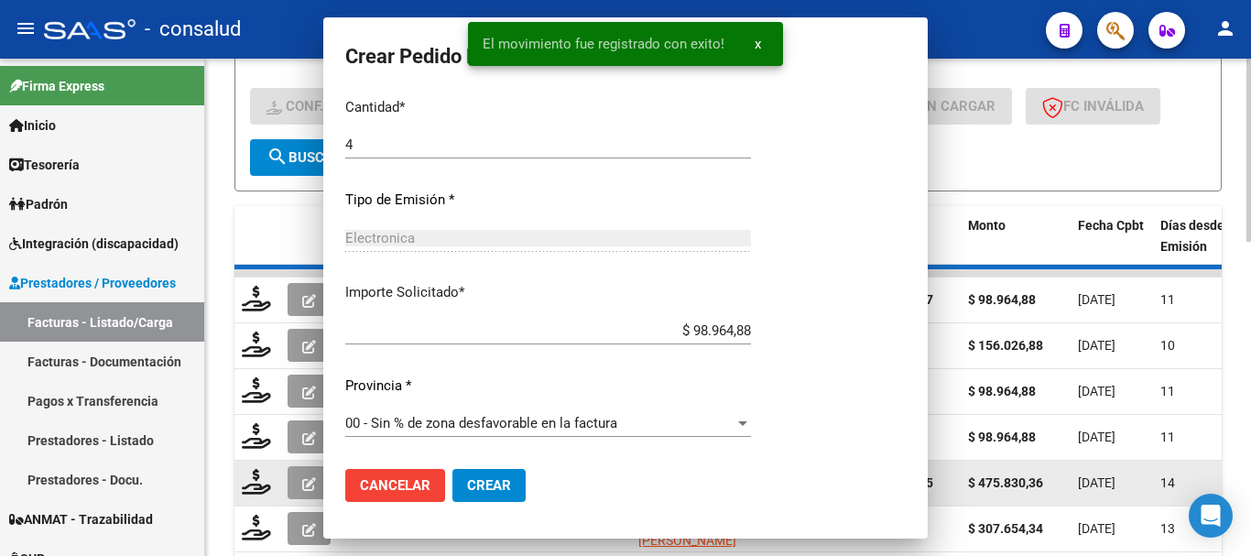
scroll to position [0, 0]
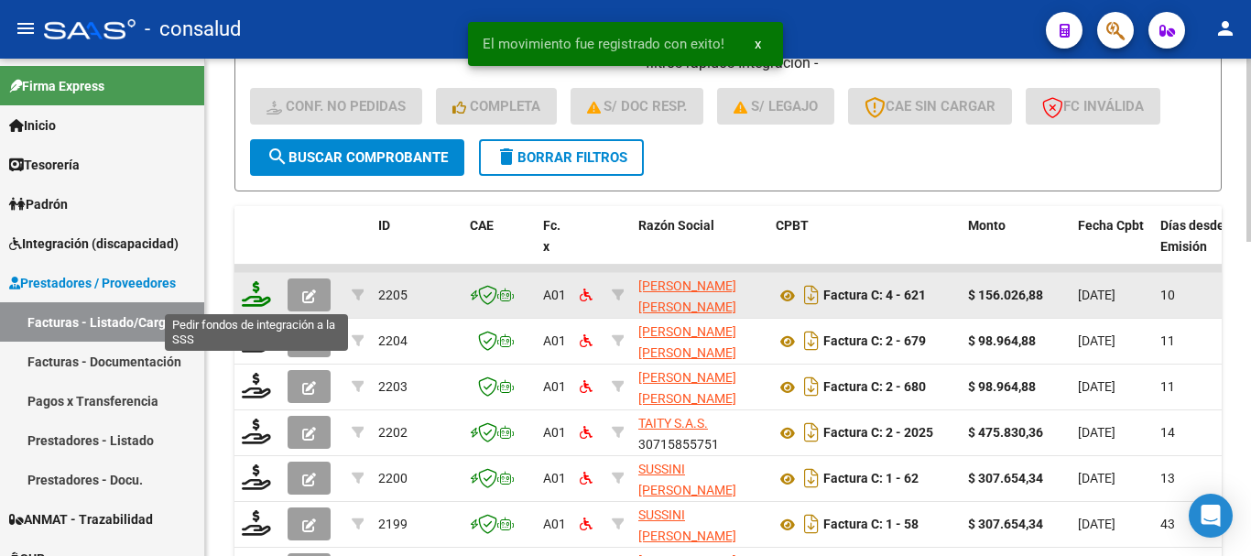
click at [252, 300] on icon at bounding box center [256, 294] width 29 height 26
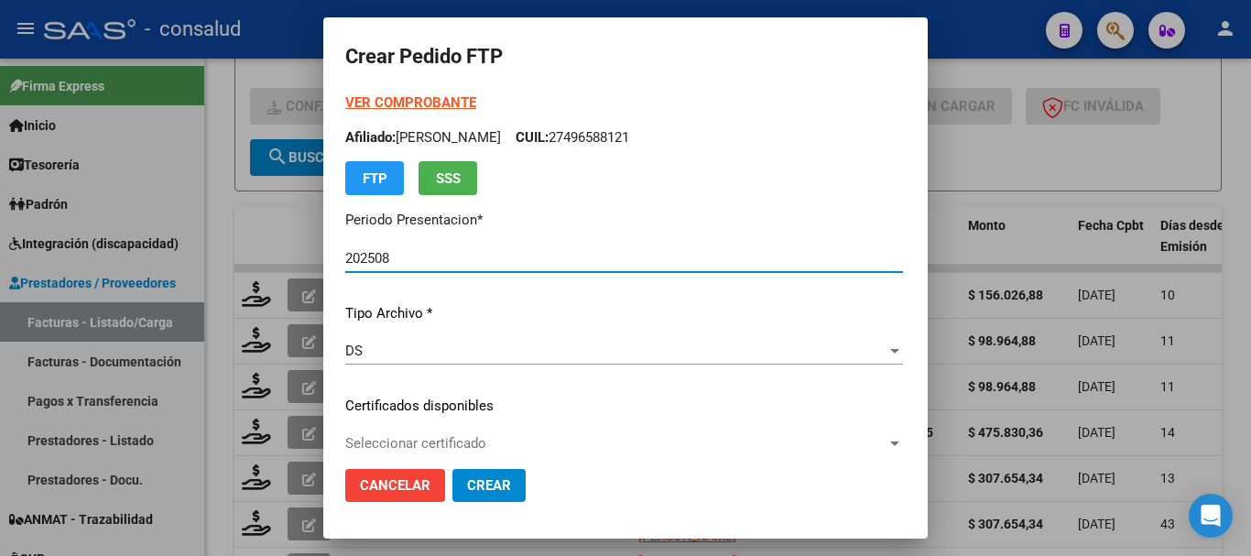
click at [372, 104] on strong "VER COMPROBANTE" at bounding box center [410, 102] width 131 height 16
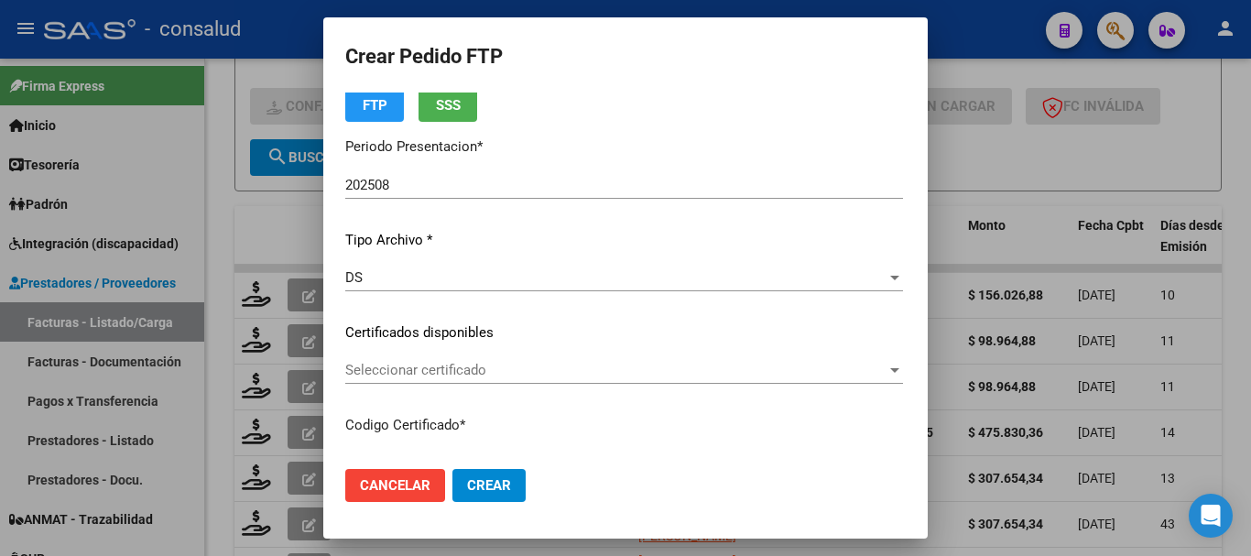
scroll to position [183, 0]
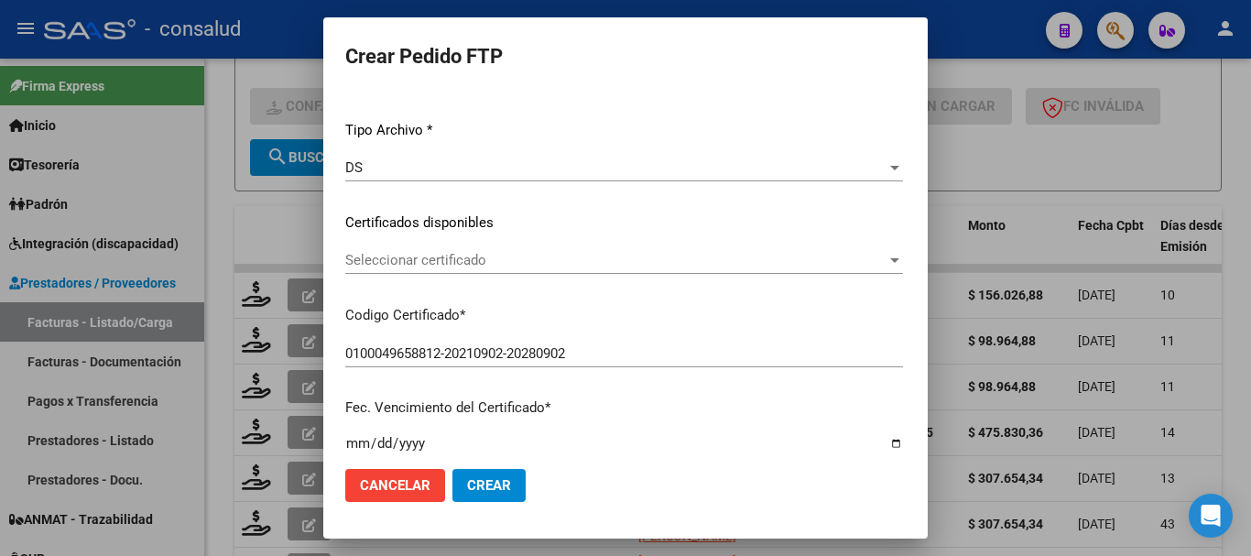
click at [509, 257] on span "Seleccionar certificado" at bounding box center [615, 260] width 541 height 16
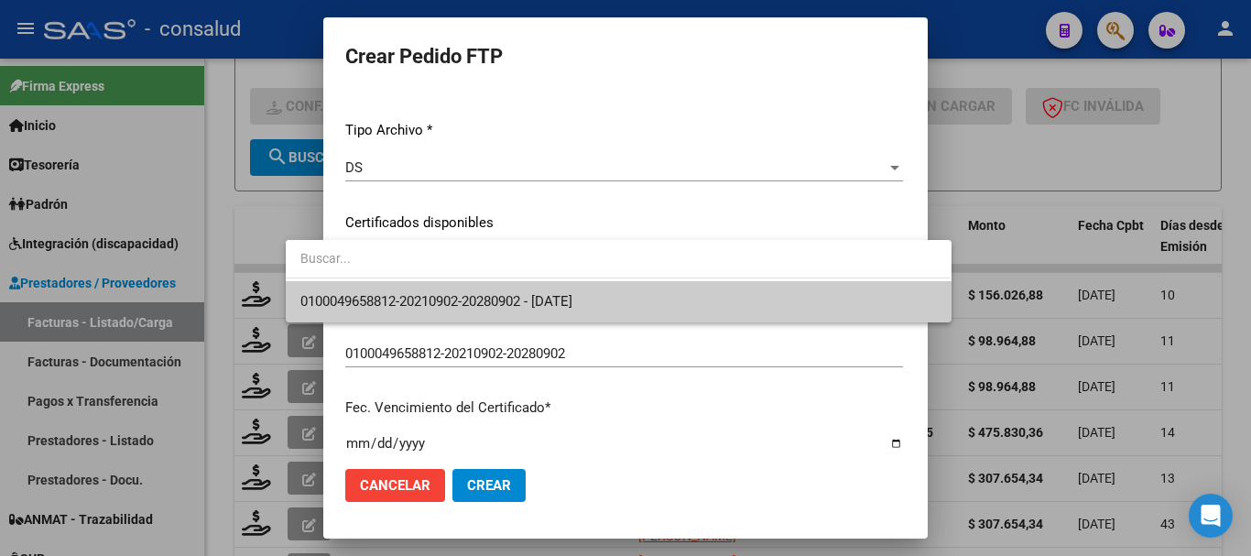
click at [523, 296] on span "0100049658812-20210902-20280902 - [DATE]" at bounding box center [436, 301] width 272 height 16
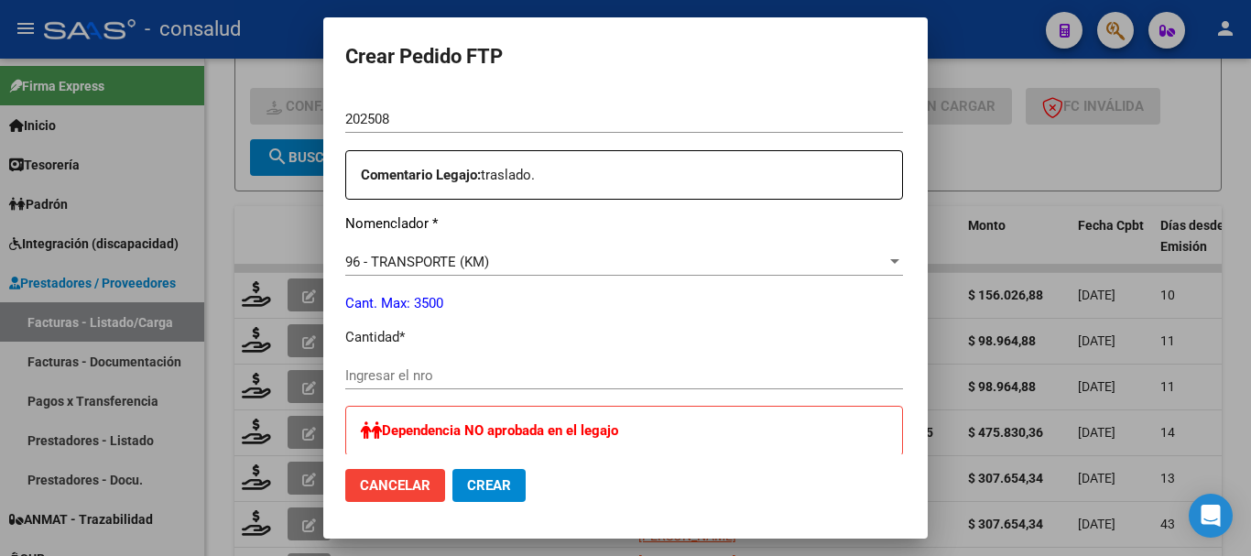
scroll to position [641, 0]
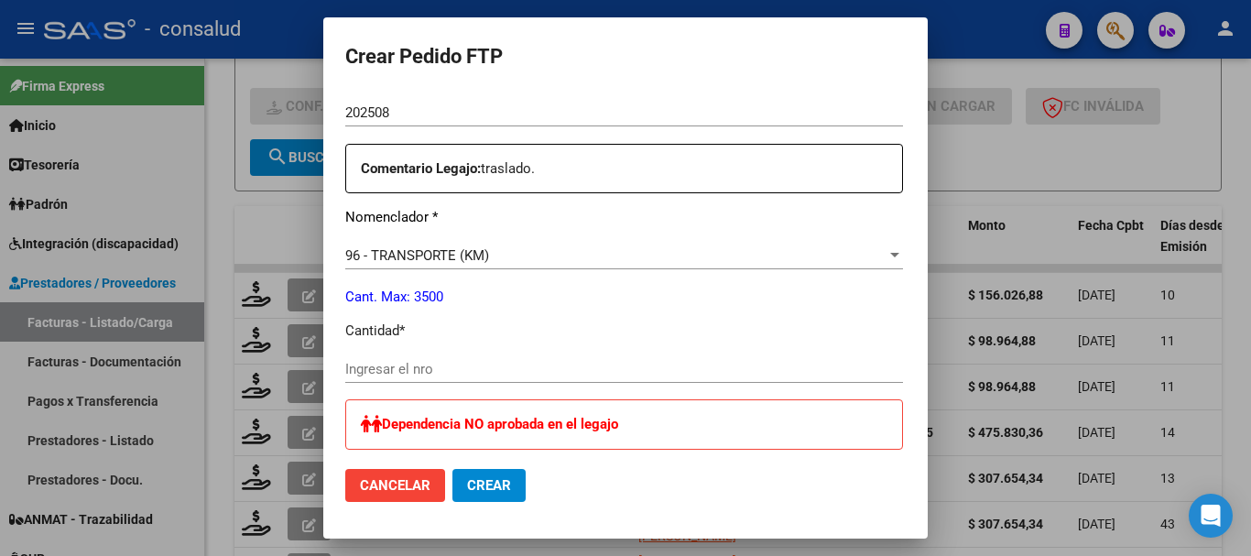
click at [419, 365] on input "Ingresar el nro" at bounding box center [624, 369] width 558 height 16
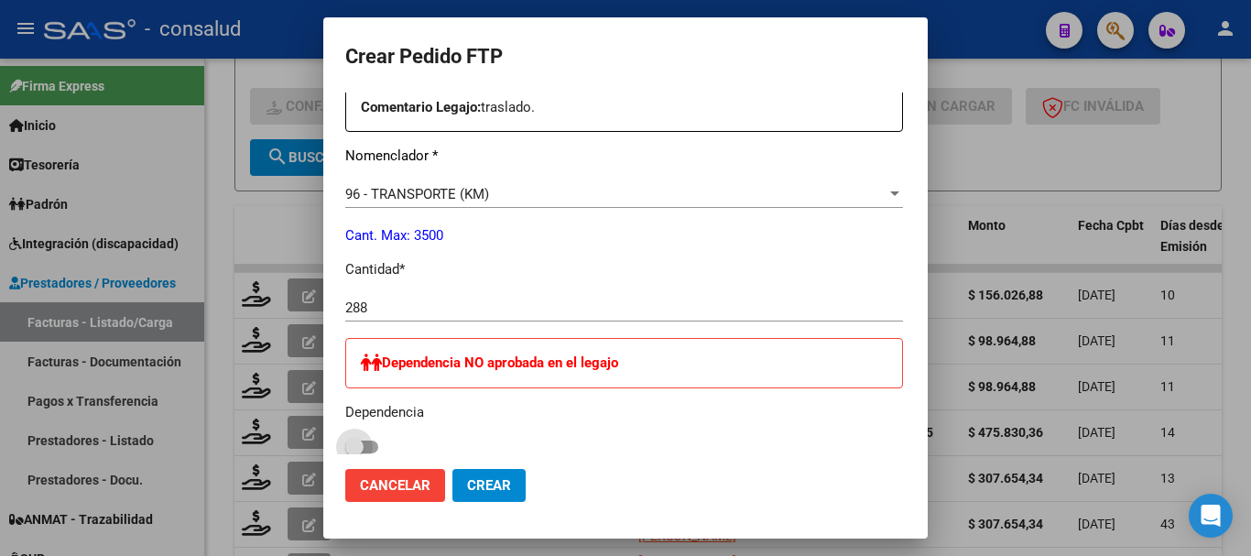
scroll to position [700, 0]
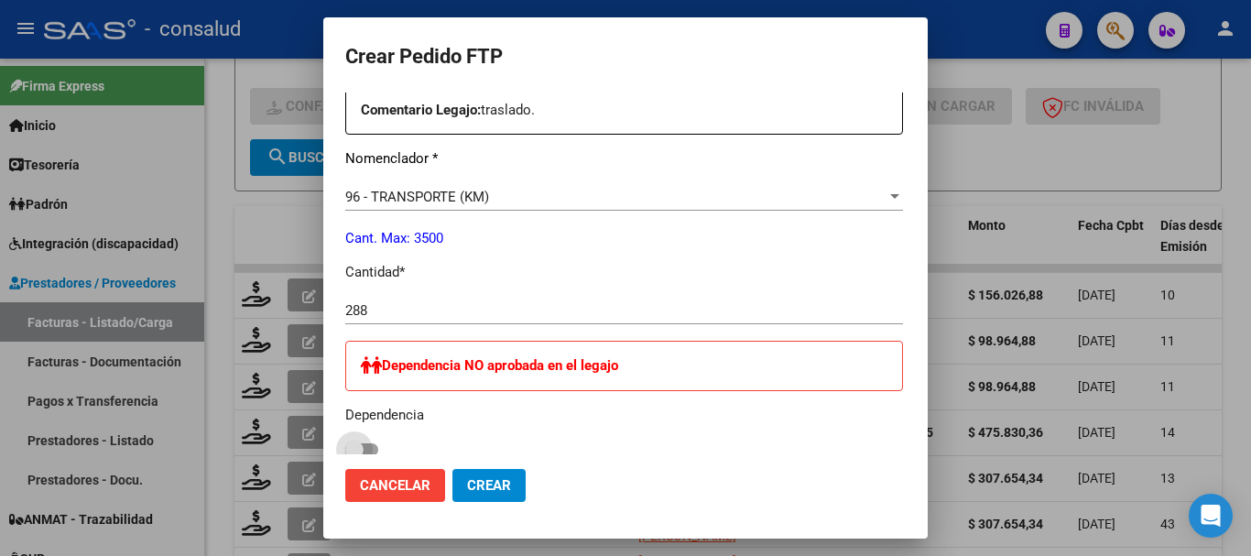
click at [467, 493] on span "Crear" at bounding box center [489, 485] width 44 height 16
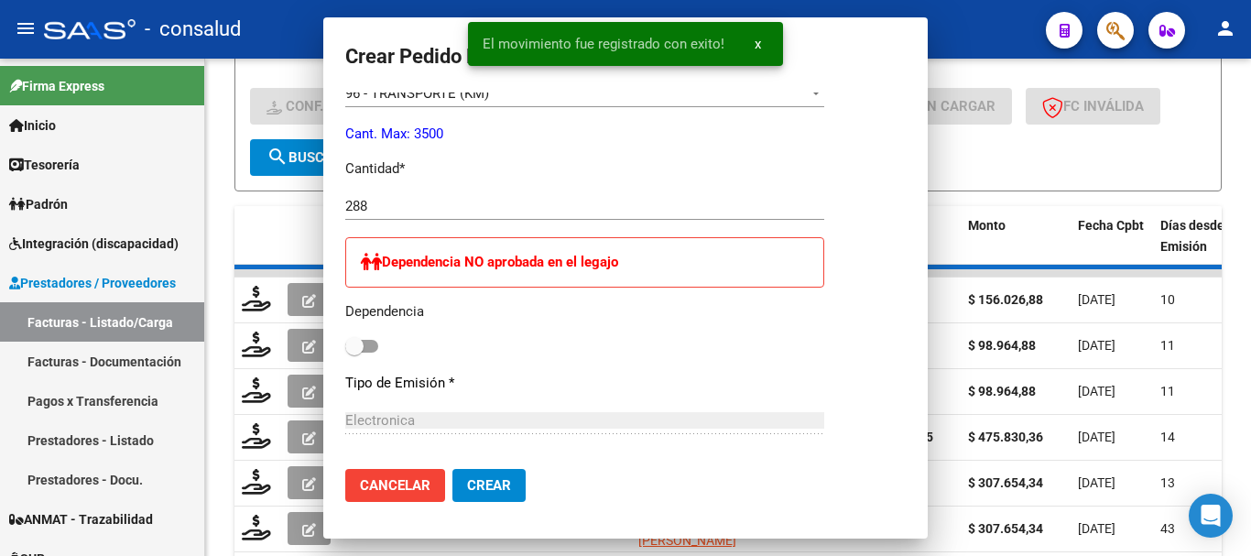
scroll to position [0, 0]
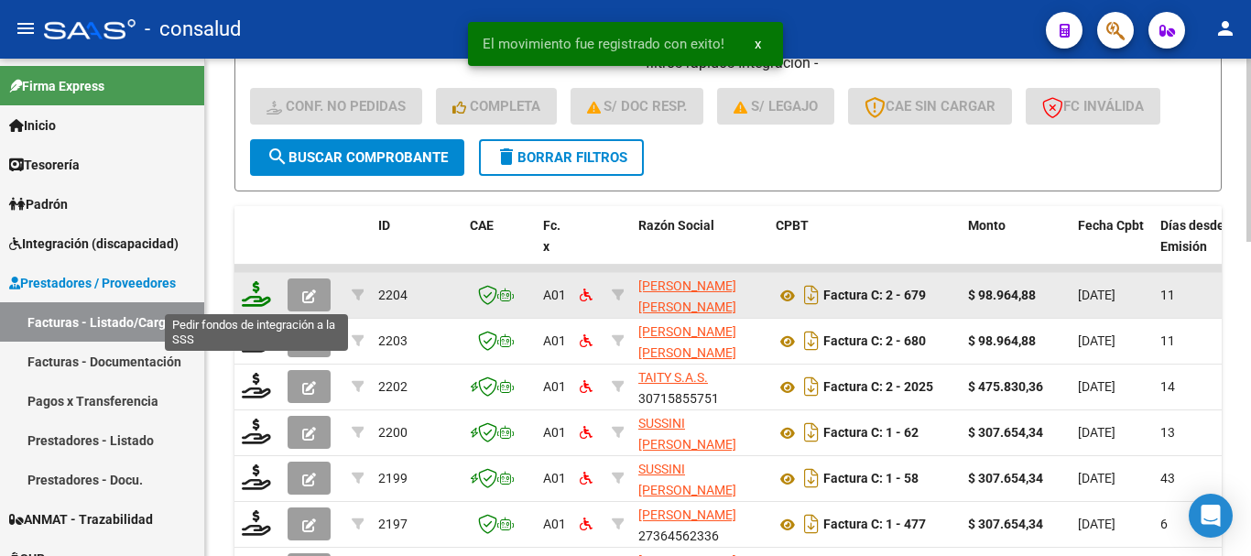
click at [259, 295] on icon at bounding box center [256, 294] width 29 height 26
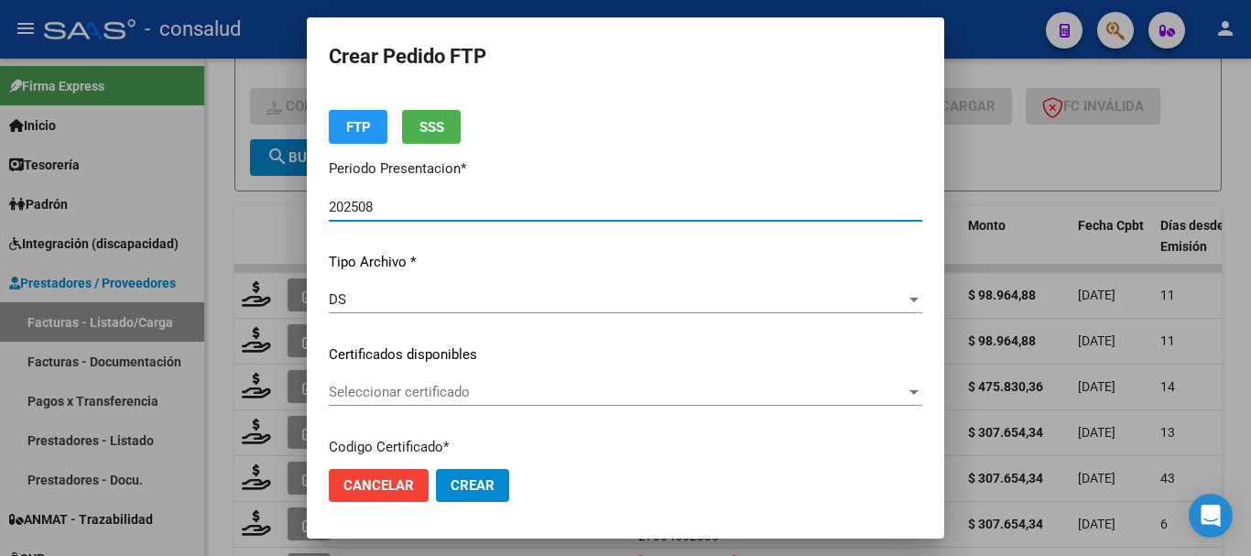
scroll to position [183, 0]
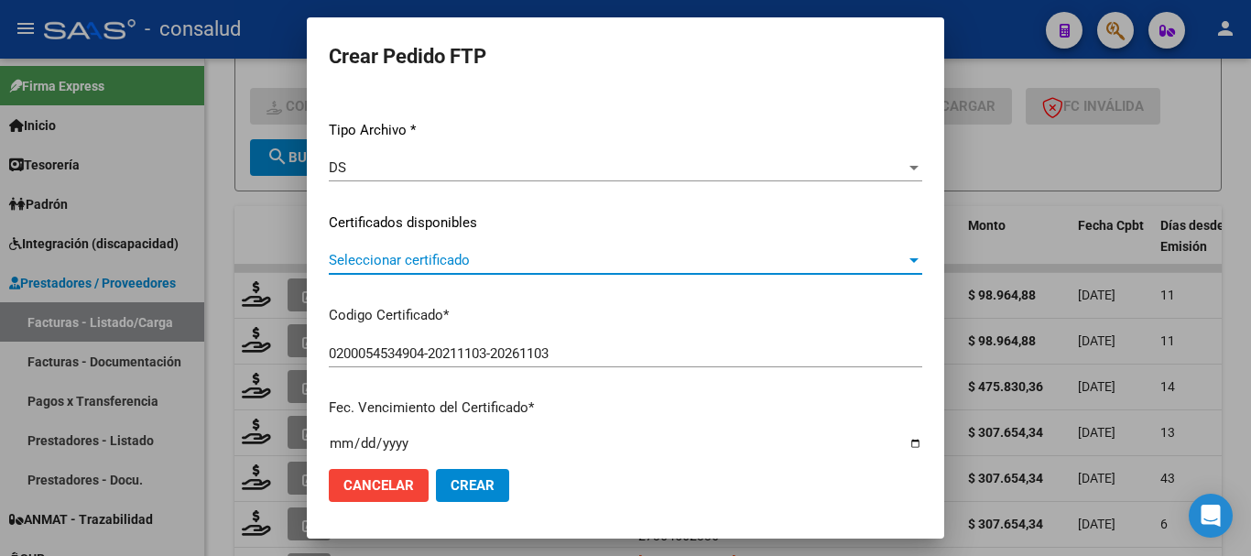
click at [477, 260] on span "Seleccionar certificado" at bounding box center [617, 260] width 577 height 16
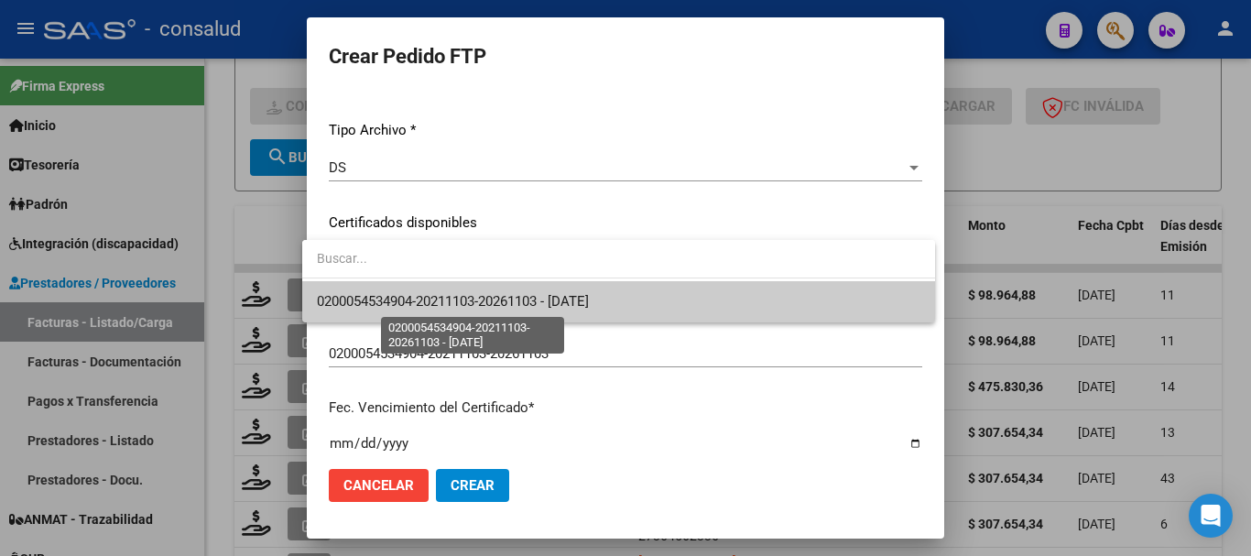
click at [492, 300] on span "0200054534904-20211103-20261103 - [DATE]" at bounding box center [453, 301] width 272 height 16
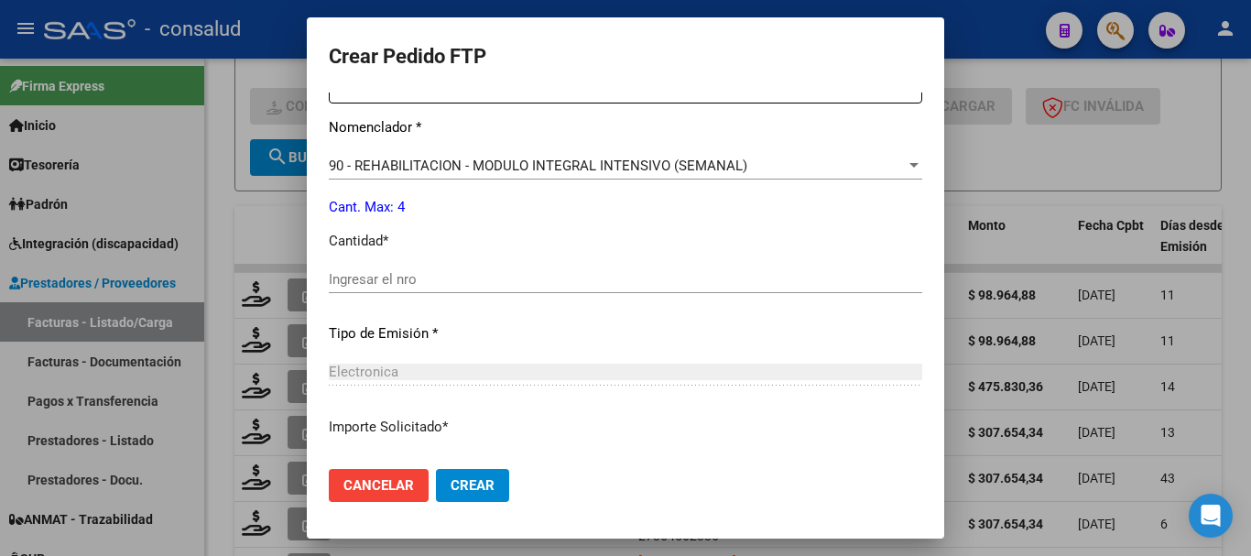
scroll to position [733, 0]
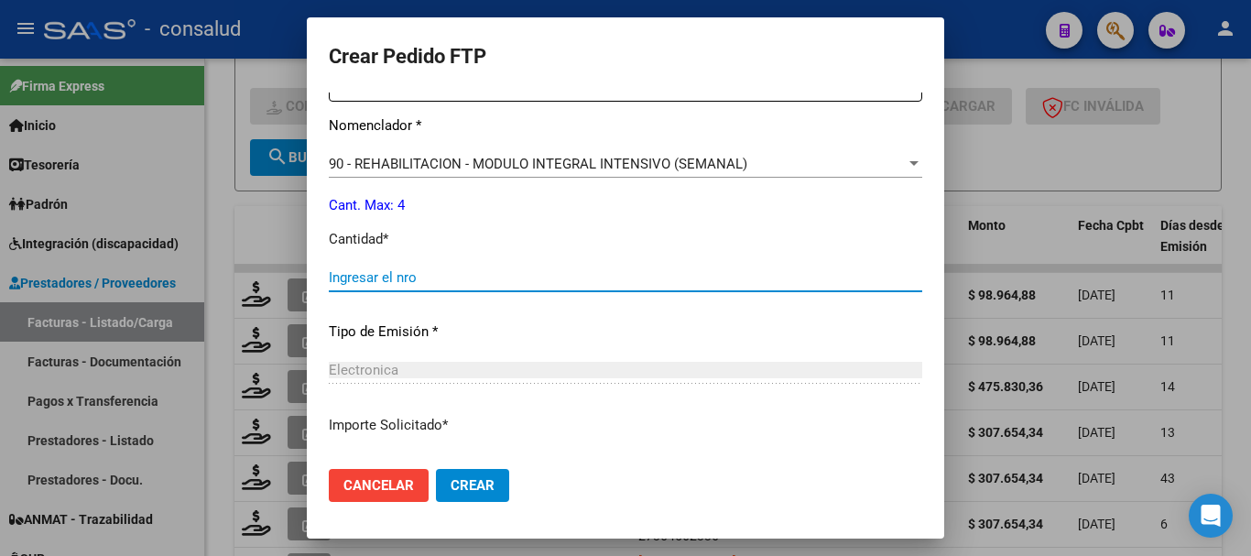
click at [416, 270] on input "Ingresar el nro" at bounding box center [626, 277] width 594 height 16
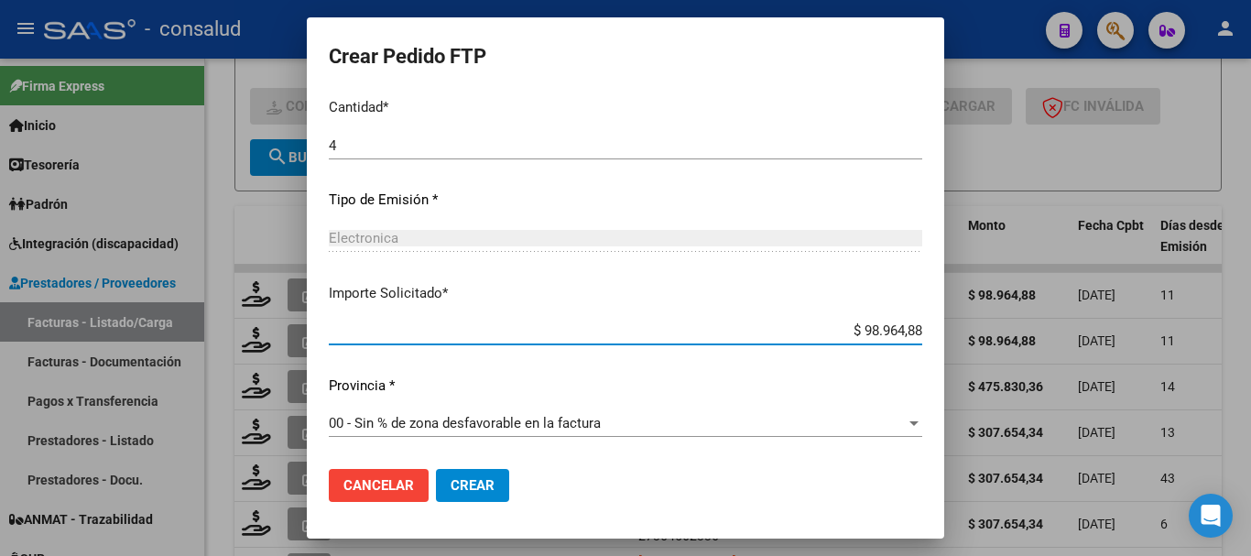
click at [460, 495] on button "Crear" at bounding box center [472, 485] width 73 height 33
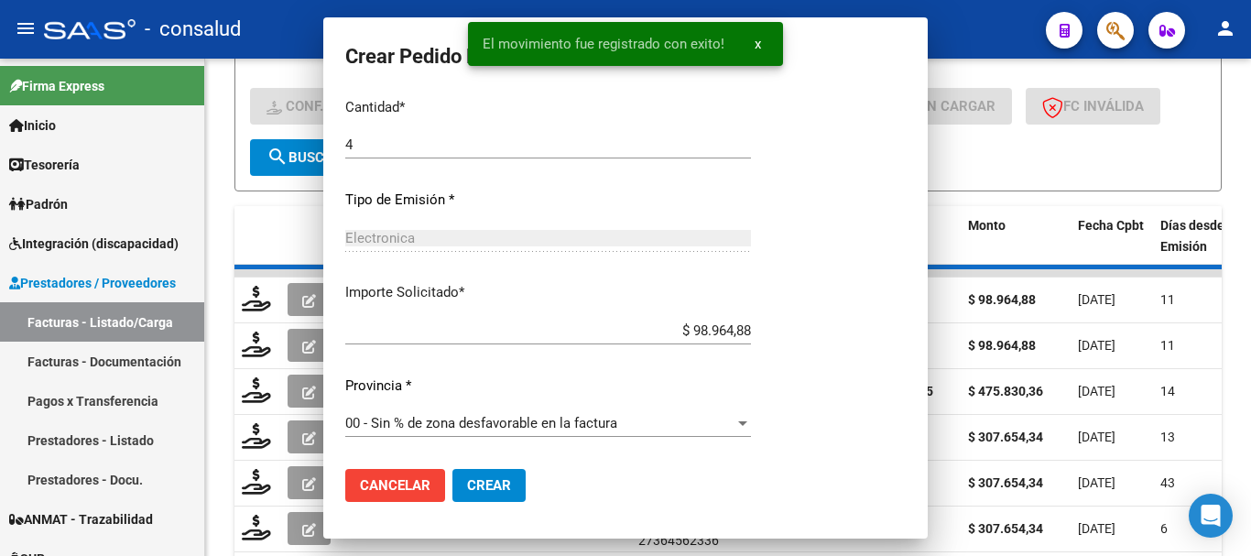
scroll to position [0, 0]
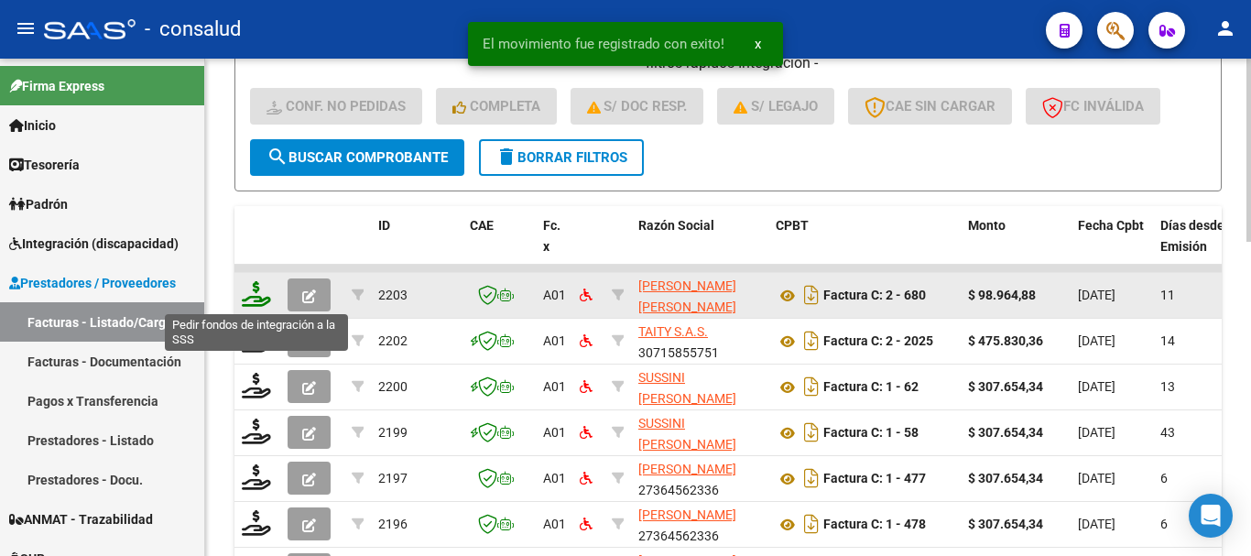
click at [265, 295] on icon at bounding box center [256, 294] width 29 height 26
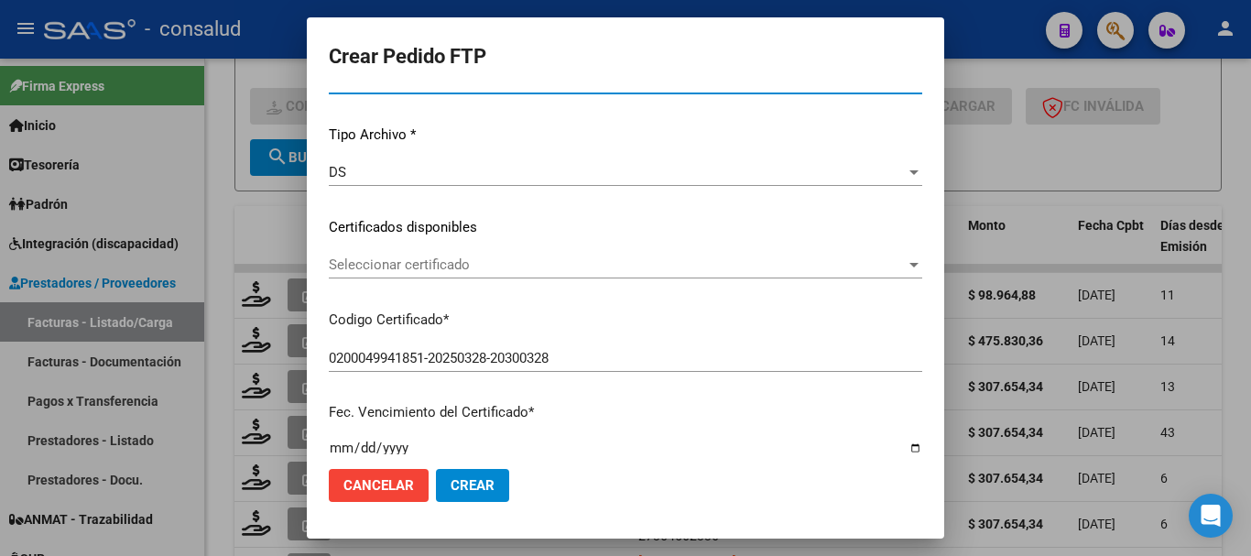
scroll to position [183, 0]
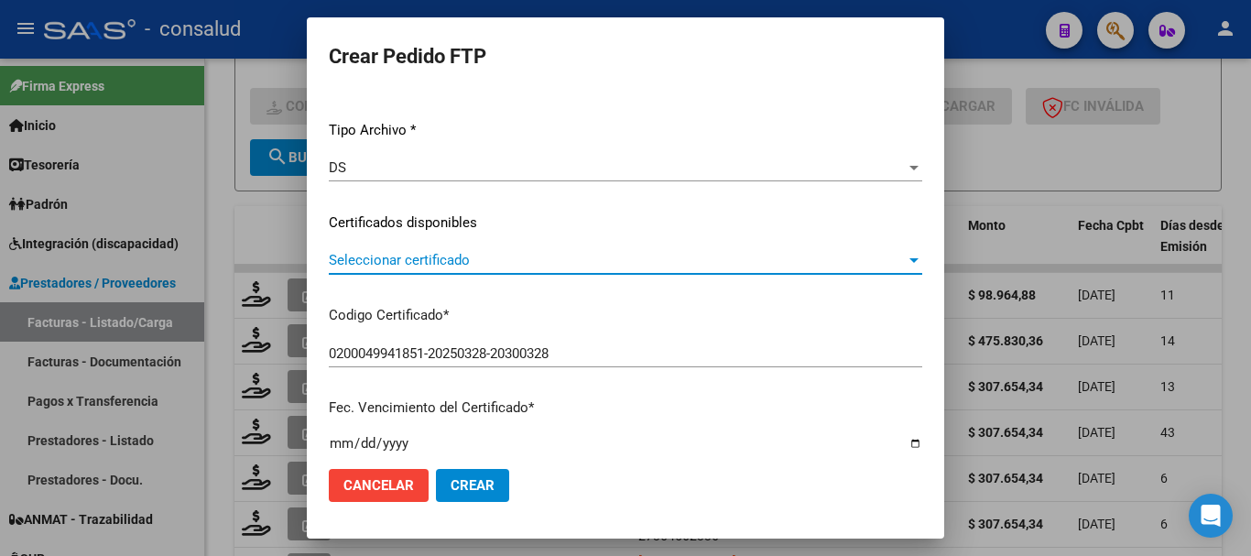
click at [422, 254] on span "Seleccionar certificado" at bounding box center [617, 260] width 577 height 16
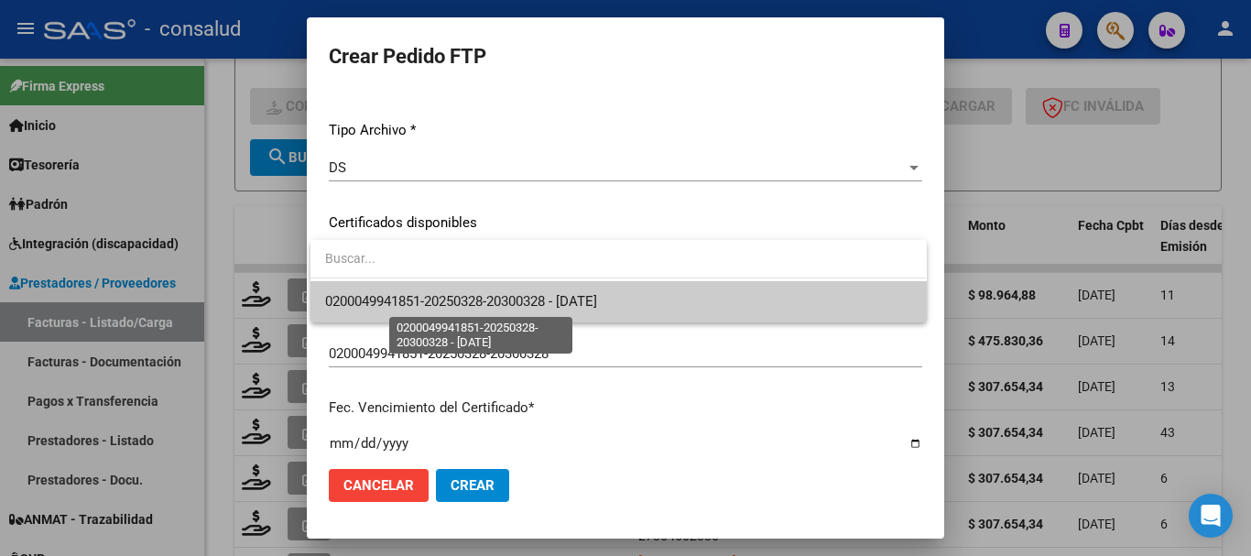
click at [438, 294] on span "0200049941851-20250328-20300328 - [DATE]" at bounding box center [461, 301] width 272 height 16
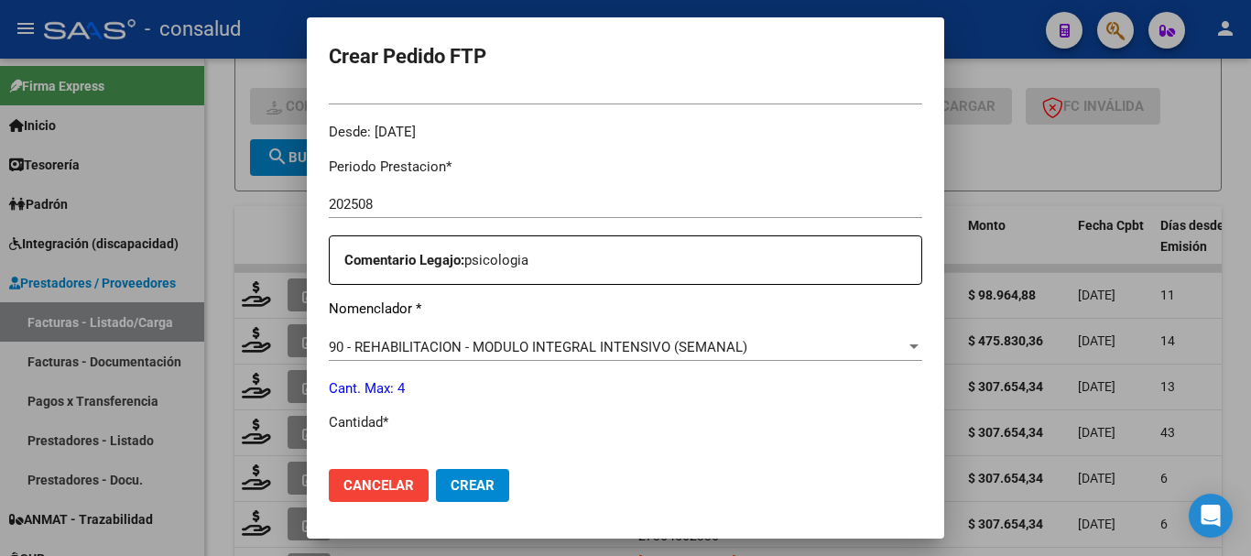
scroll to position [641, 0]
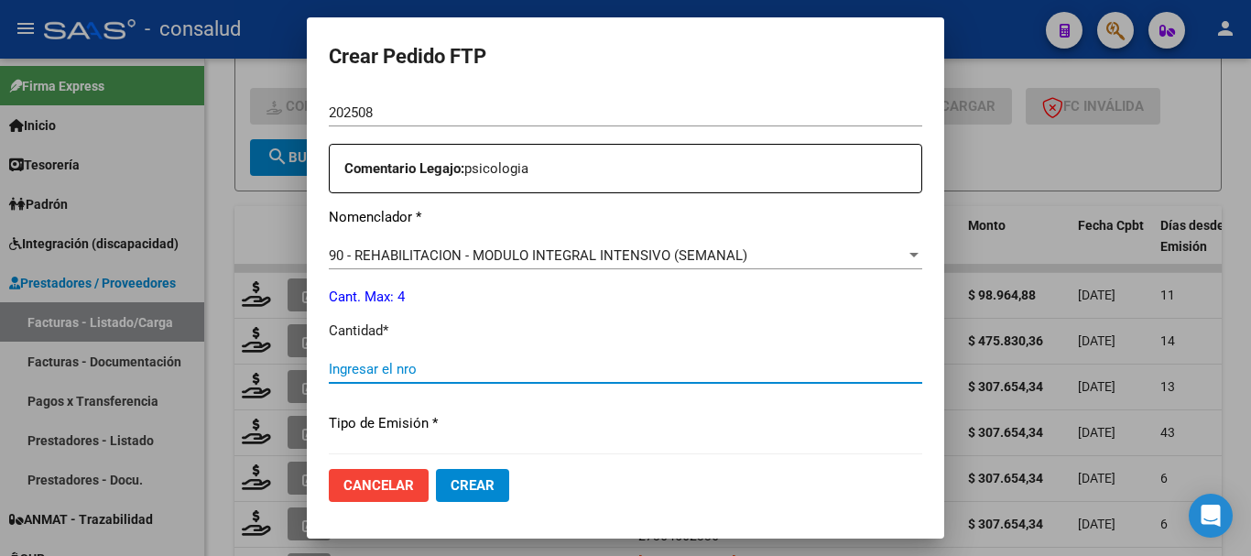
click at [444, 370] on input "Ingresar el nro" at bounding box center [626, 369] width 594 height 16
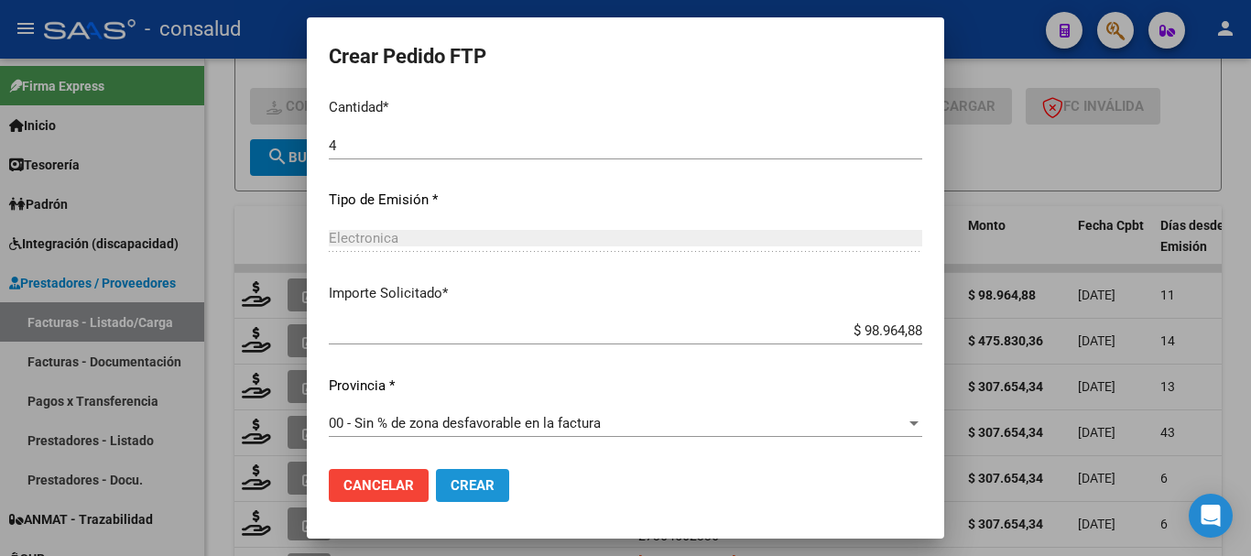
click at [487, 483] on span "Crear" at bounding box center [473, 485] width 44 height 16
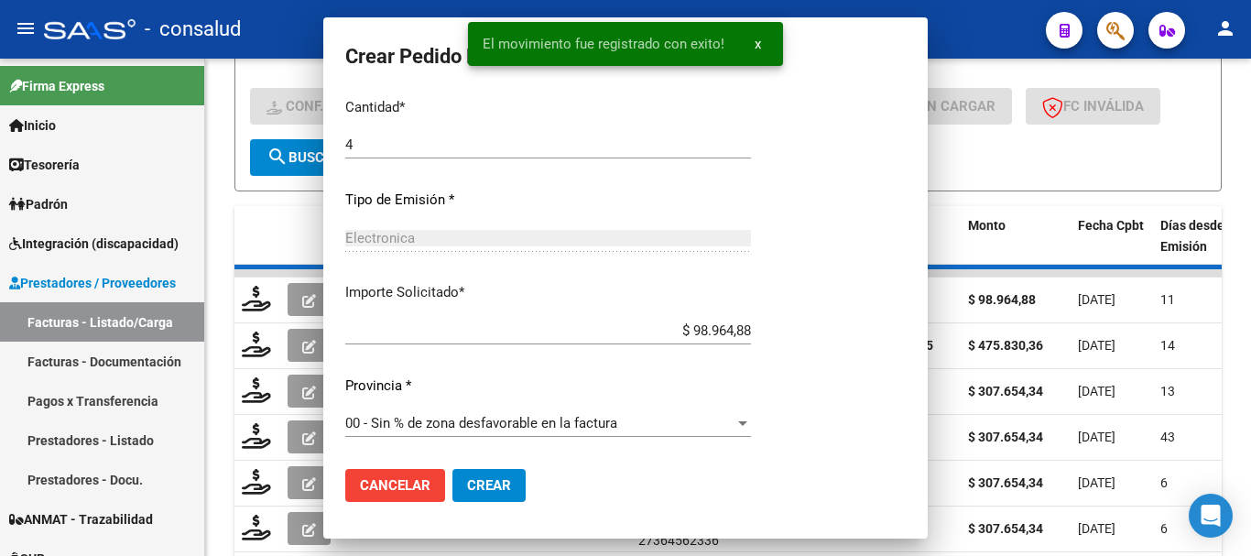
scroll to position [761, 0]
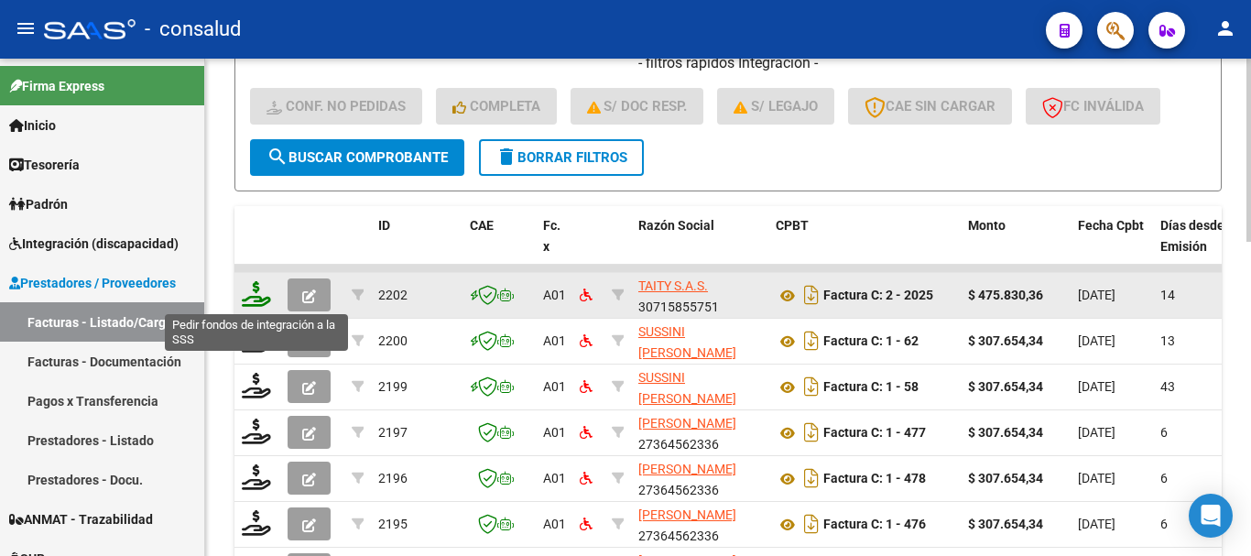
click at [249, 287] on icon at bounding box center [256, 294] width 29 height 26
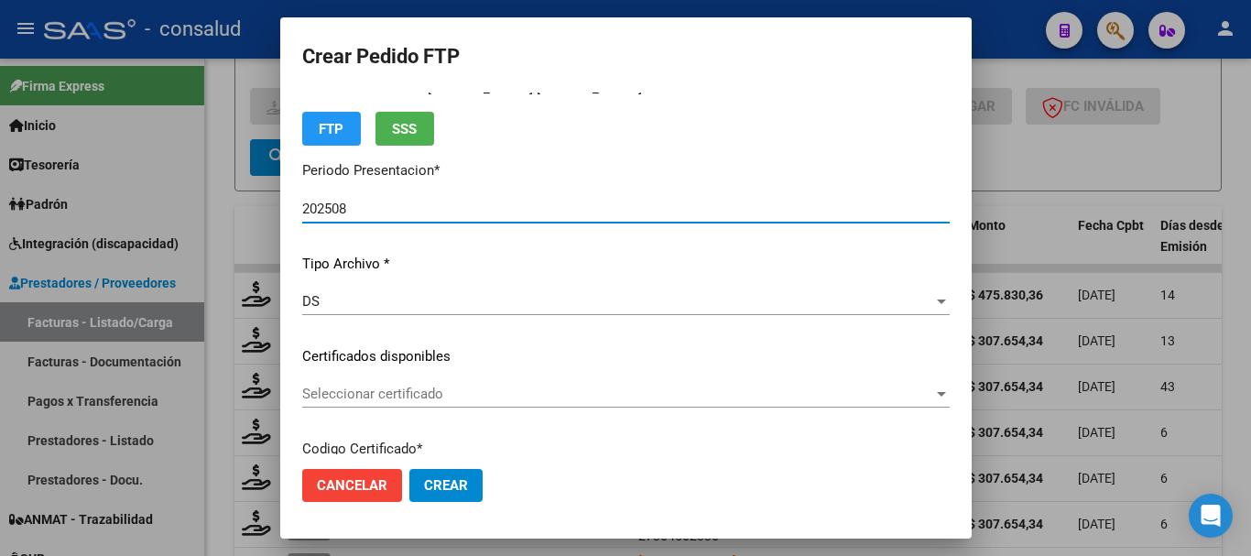
scroll to position [92, 0]
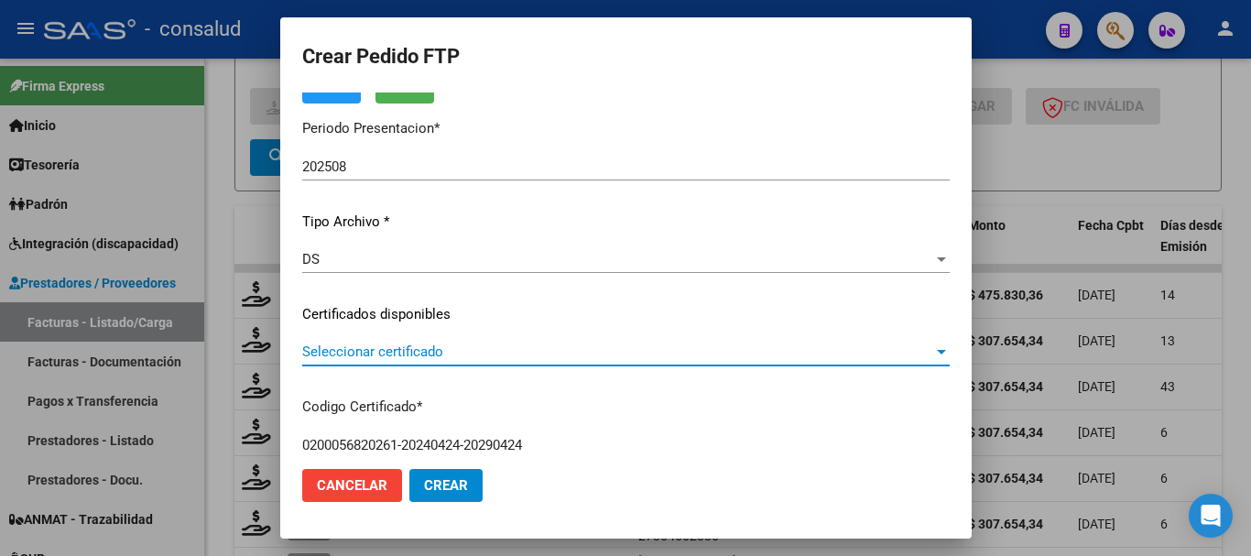
click at [425, 346] on span "Seleccionar certificado" at bounding box center [617, 352] width 631 height 16
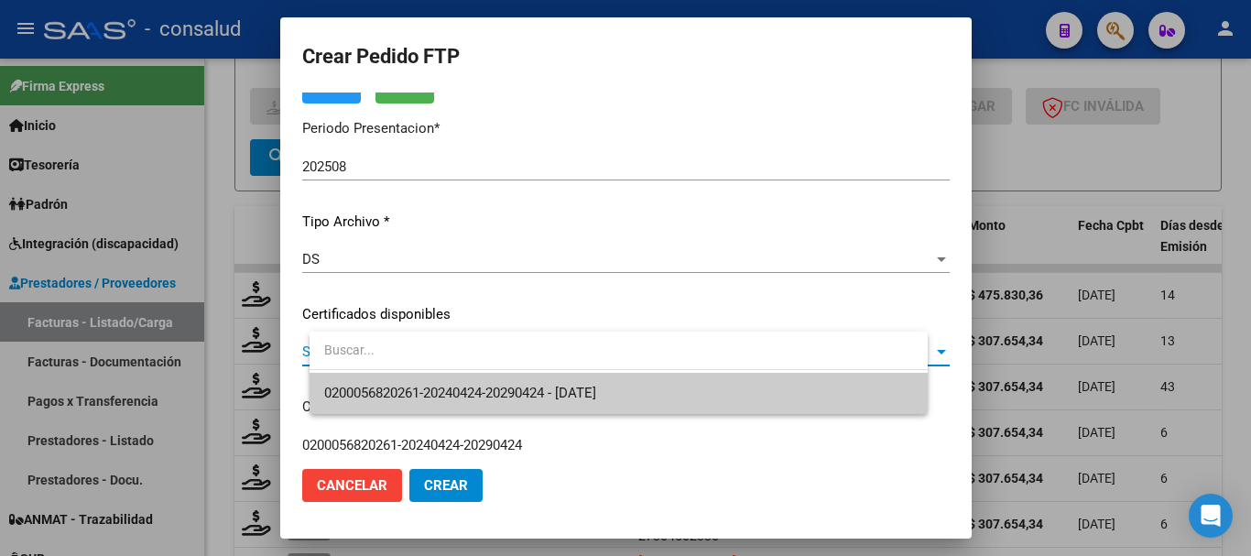
click at [431, 383] on span "0200056820261-20240424-20290424 - [DATE]" at bounding box center [618, 393] width 589 height 41
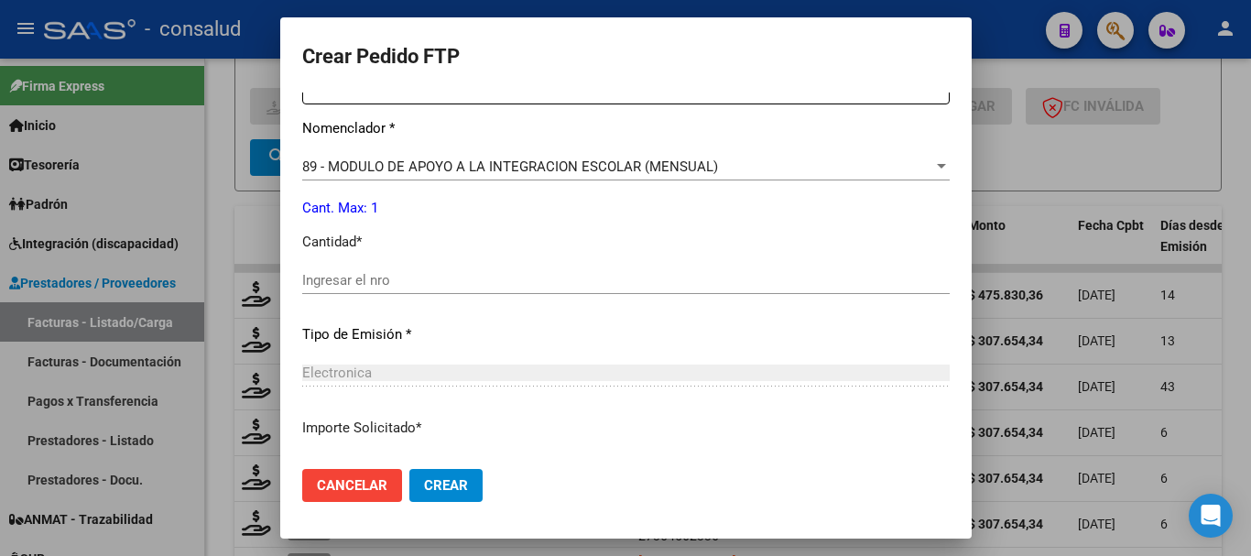
scroll to position [733, 0]
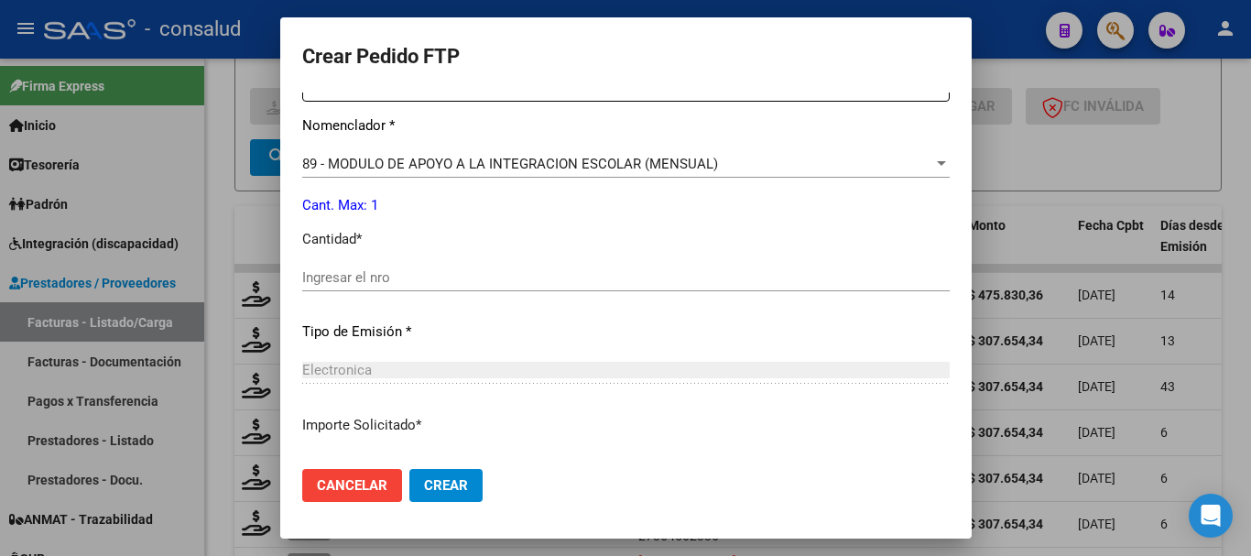
click at [411, 274] on input "Ingresar el nro" at bounding box center [626, 277] width 648 height 16
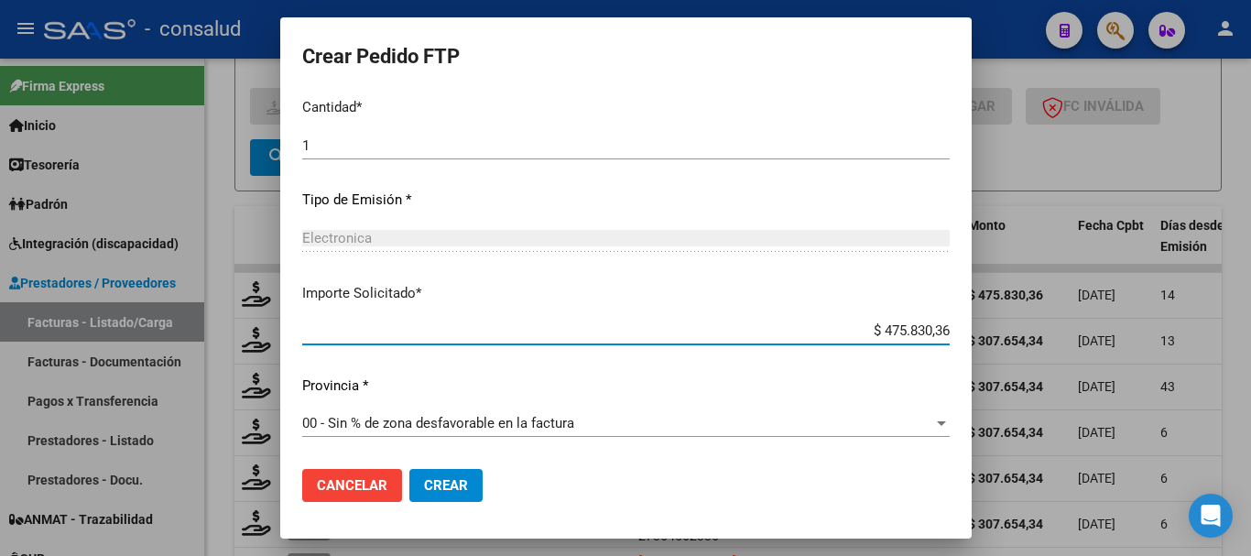
click at [468, 492] on span "Crear" at bounding box center [446, 485] width 44 height 16
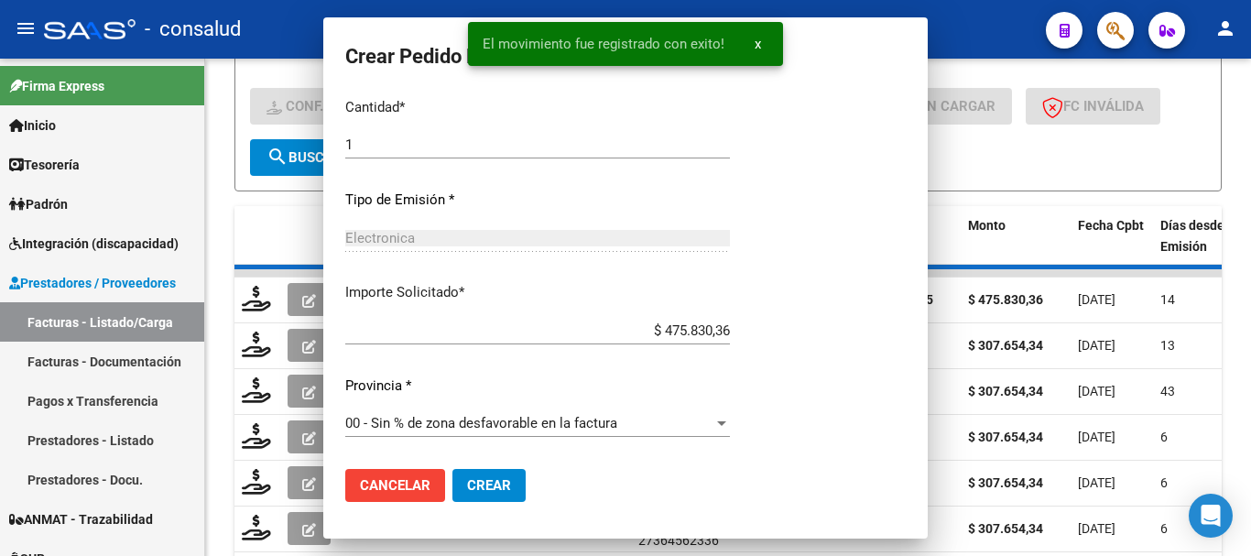
scroll to position [0, 0]
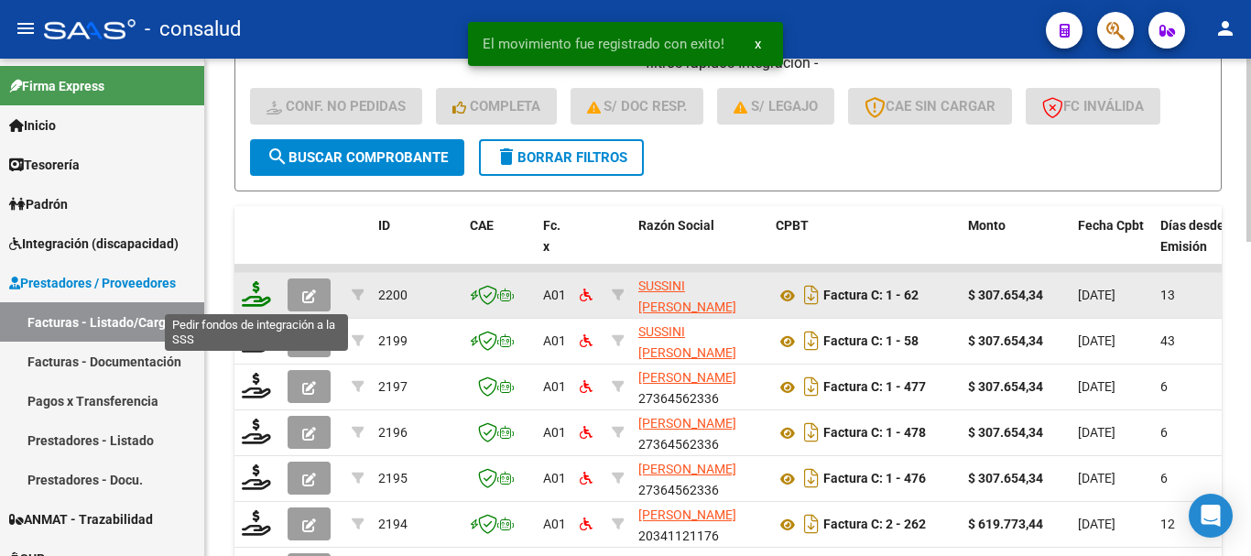
click at [253, 297] on icon at bounding box center [256, 294] width 29 height 26
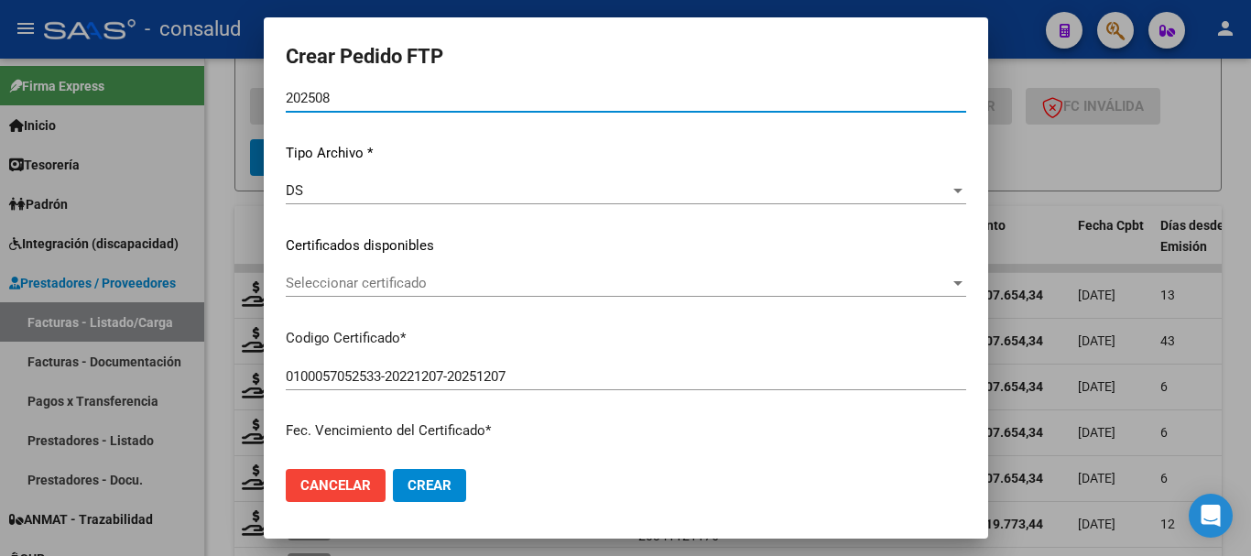
scroll to position [183, 0]
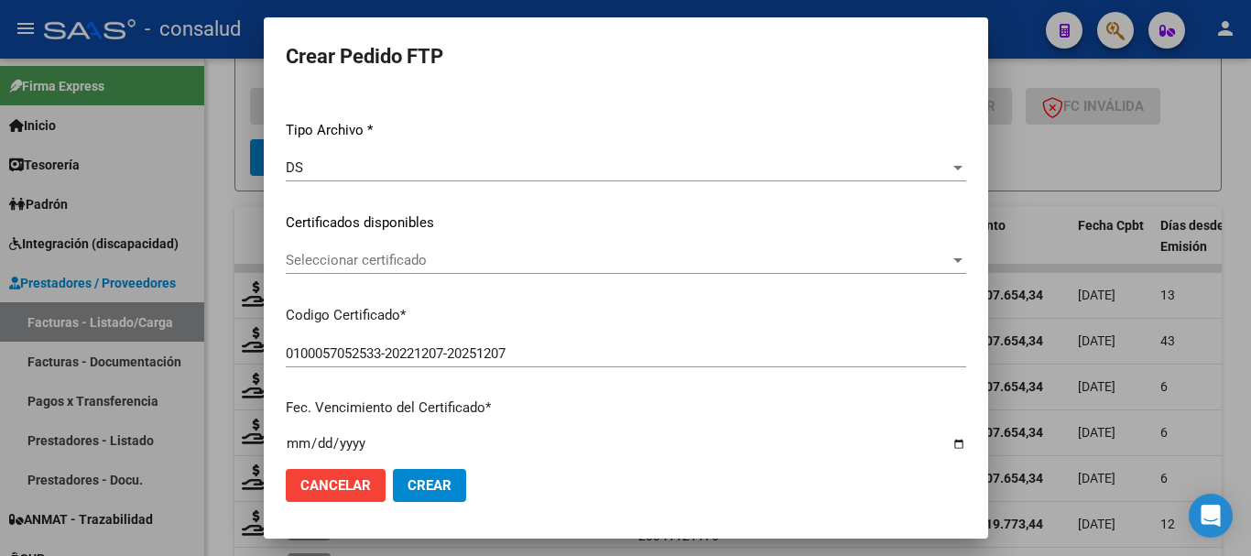
click at [441, 257] on span "Seleccionar certificado" at bounding box center [618, 260] width 664 height 16
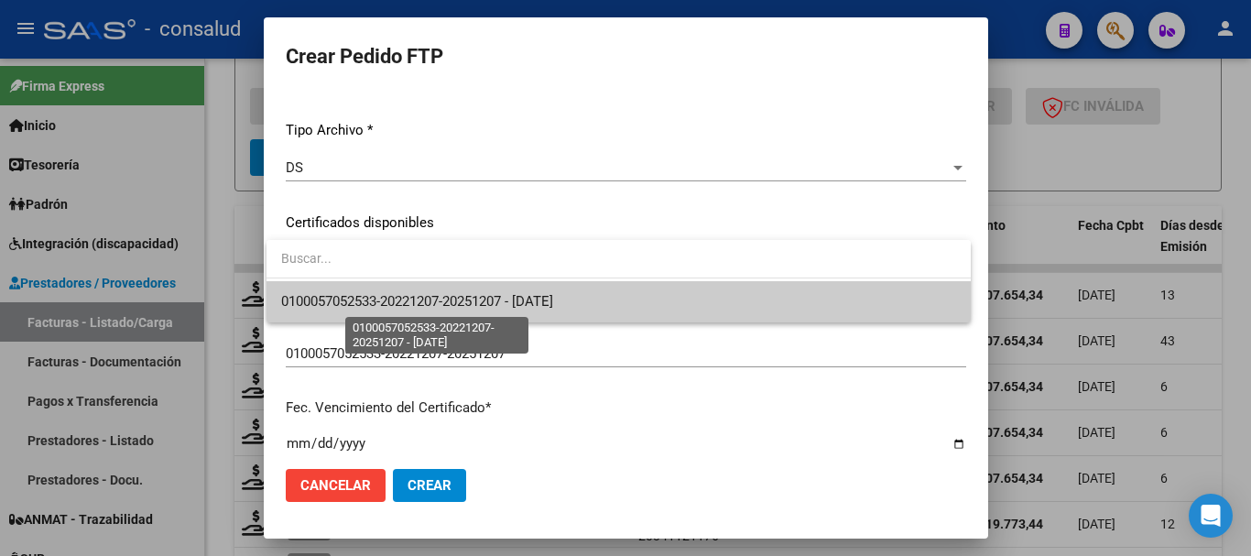
click at [479, 300] on span "0100057052533-20221207-20251207 - [DATE]" at bounding box center [417, 301] width 272 height 16
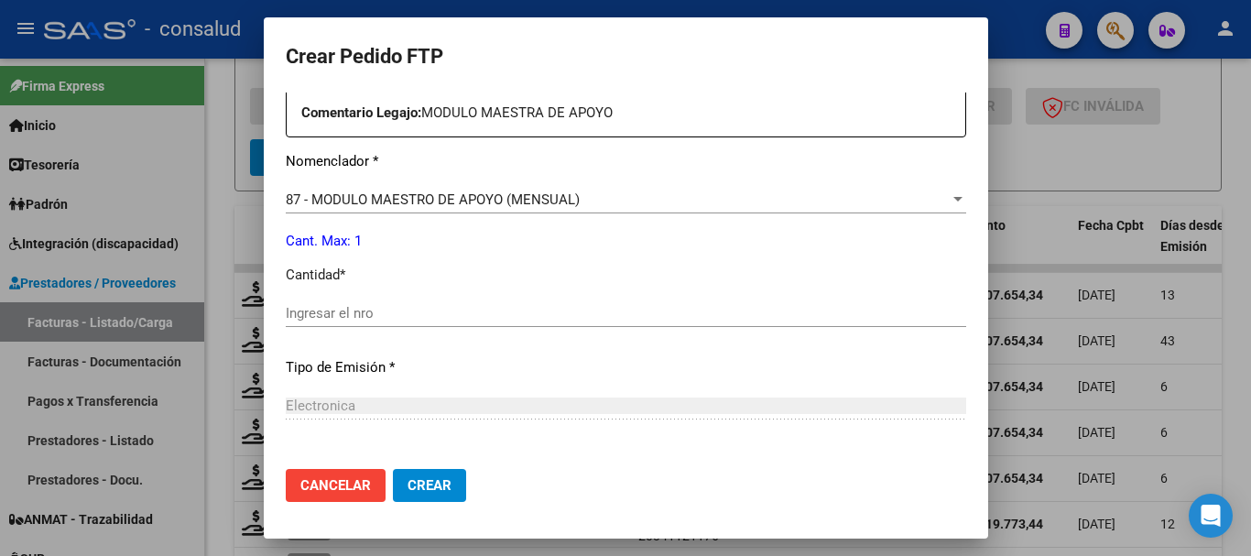
scroll to position [733, 0]
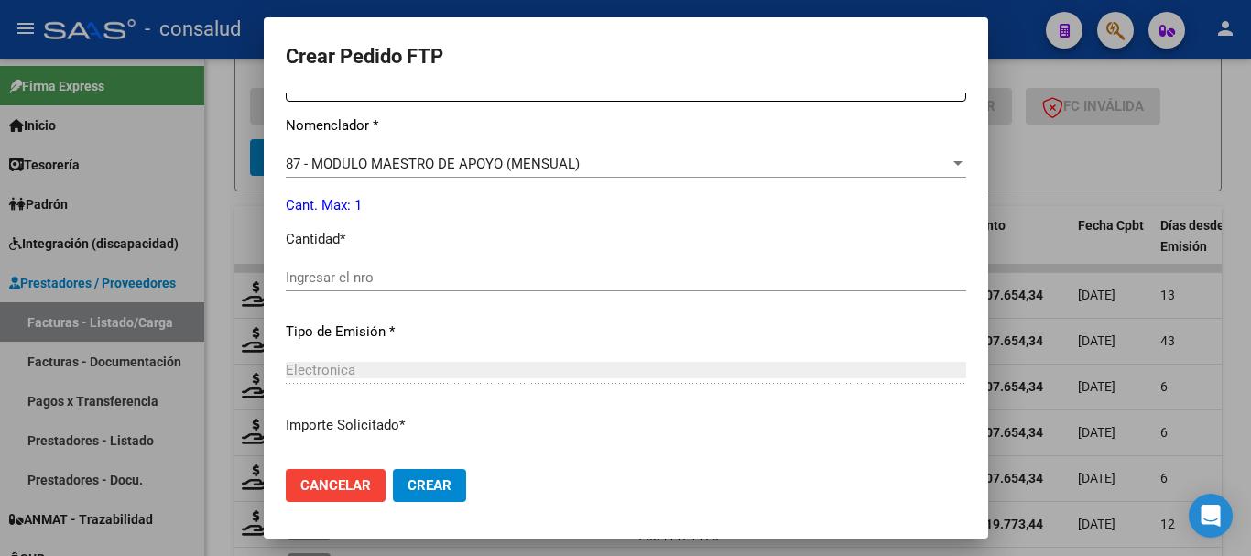
click at [452, 268] on div "Ingresar el nro" at bounding box center [626, 277] width 681 height 27
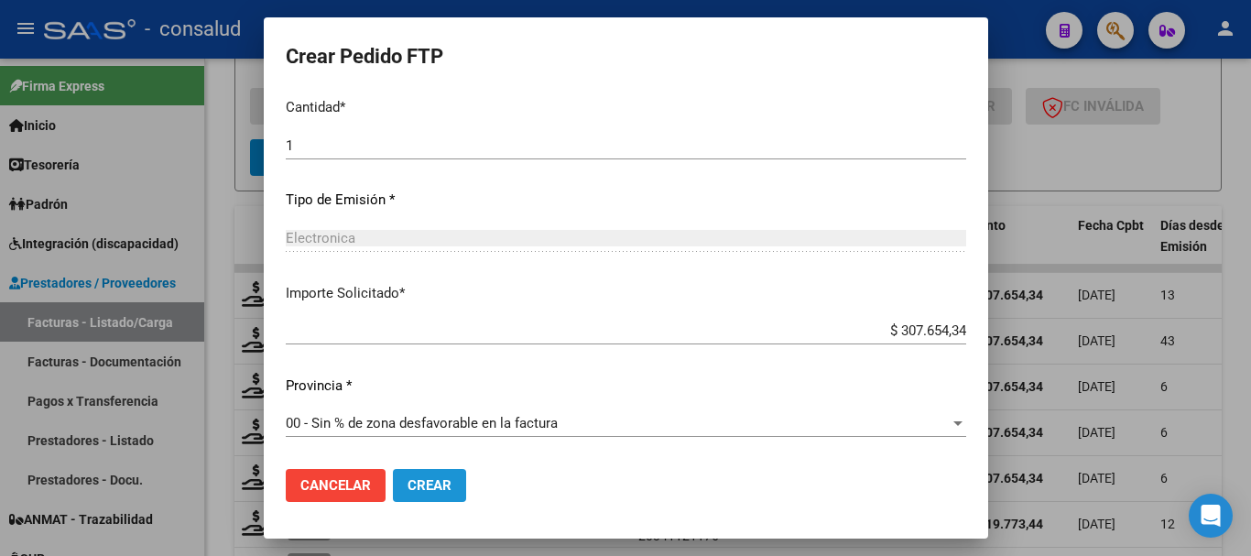
click at [417, 490] on span "Crear" at bounding box center [430, 485] width 44 height 16
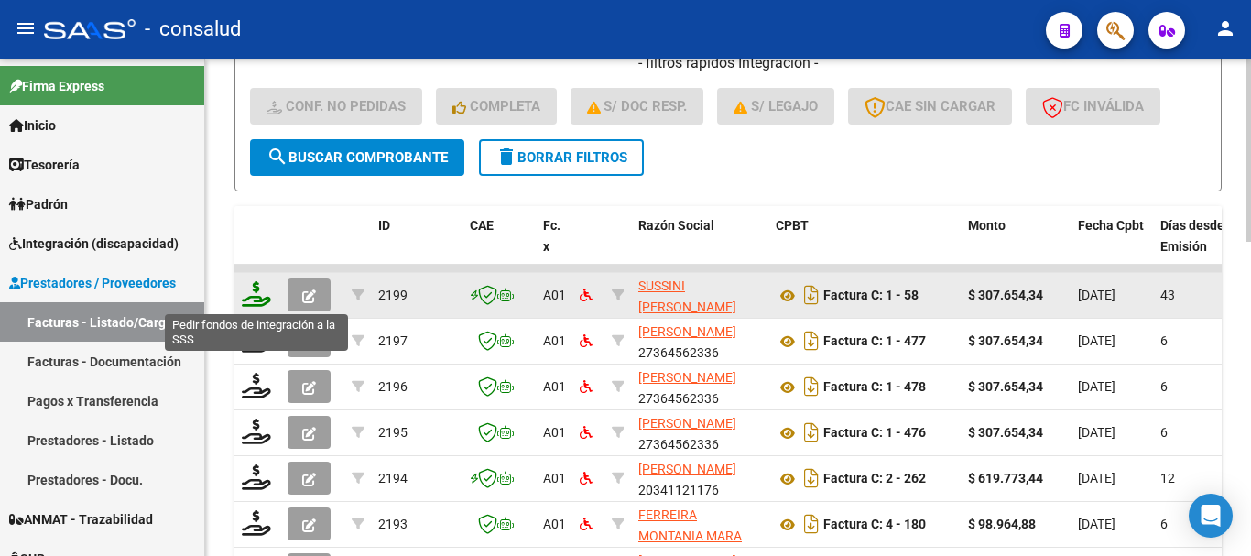
click at [253, 292] on icon at bounding box center [256, 294] width 29 height 26
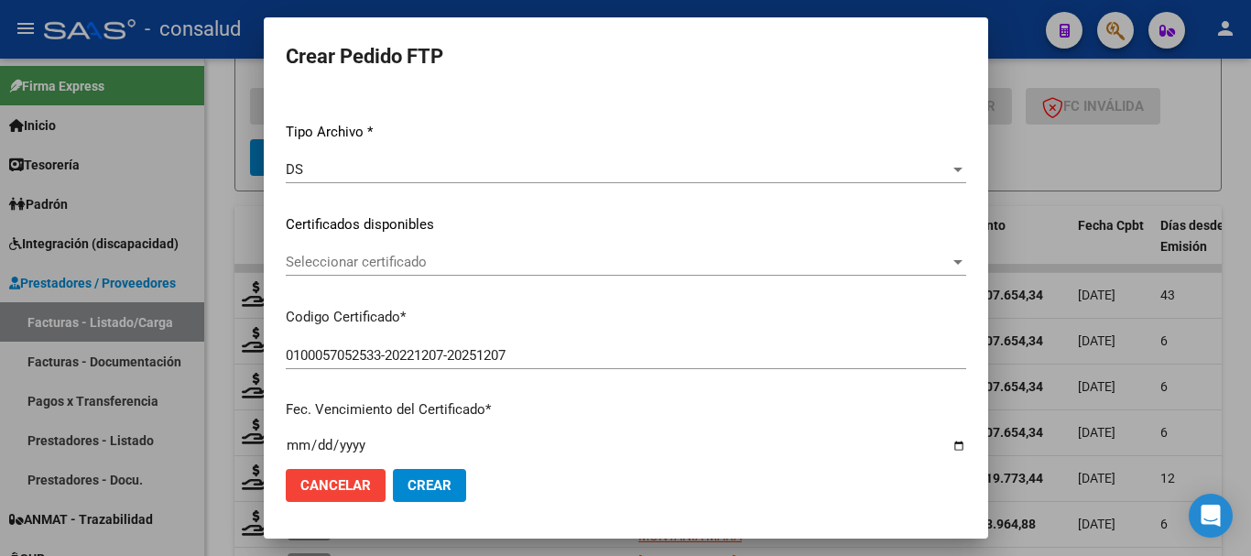
scroll to position [183, 0]
click at [497, 261] on span "Seleccionar certificado" at bounding box center [618, 260] width 664 height 16
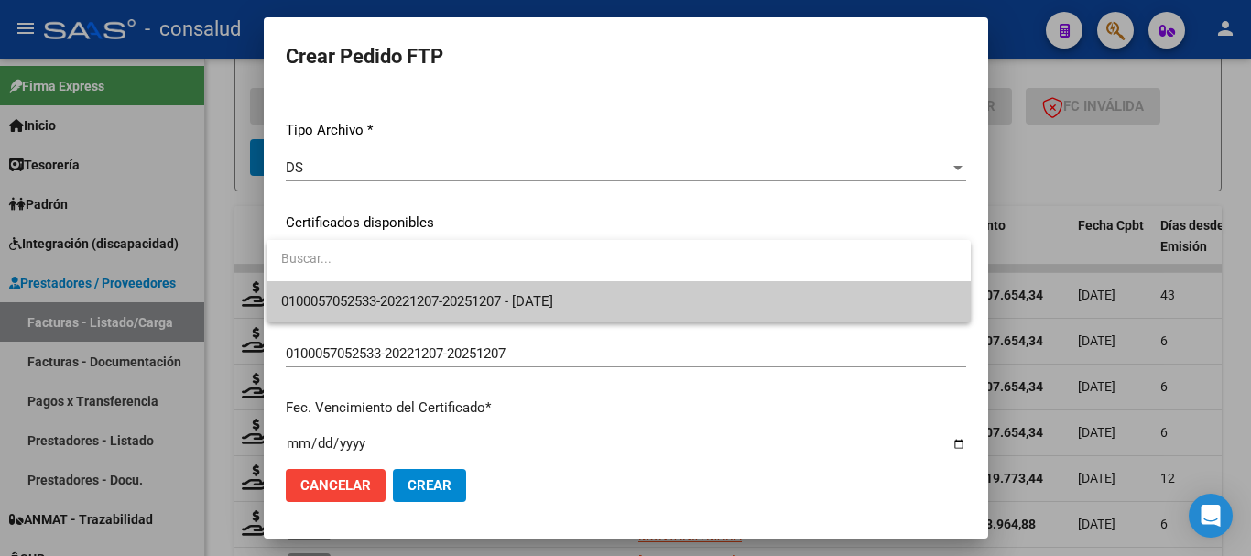
click at [519, 290] on span "0100057052533-20221207-20251207 - [DATE]" at bounding box center [618, 301] width 675 height 41
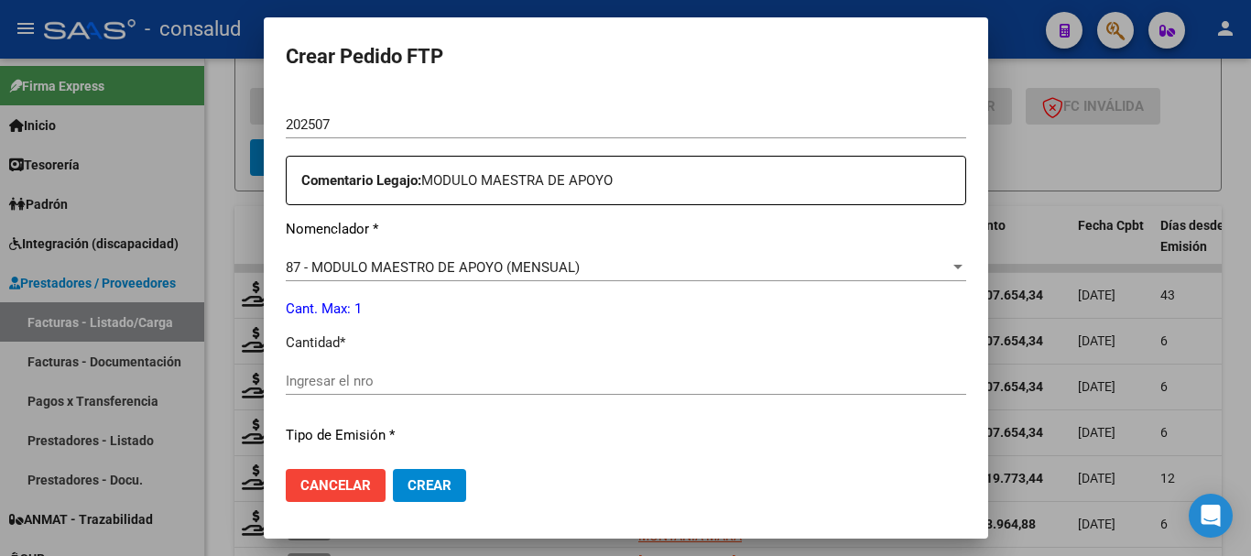
scroll to position [641, 0]
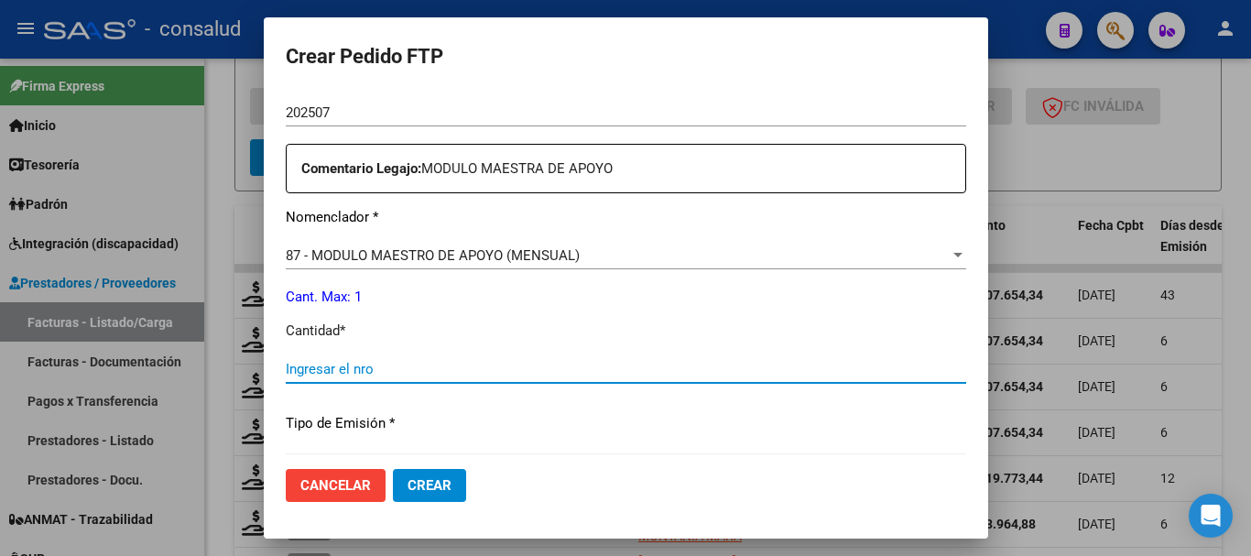
click at [381, 366] on input "Ingresar el nro" at bounding box center [626, 369] width 681 height 16
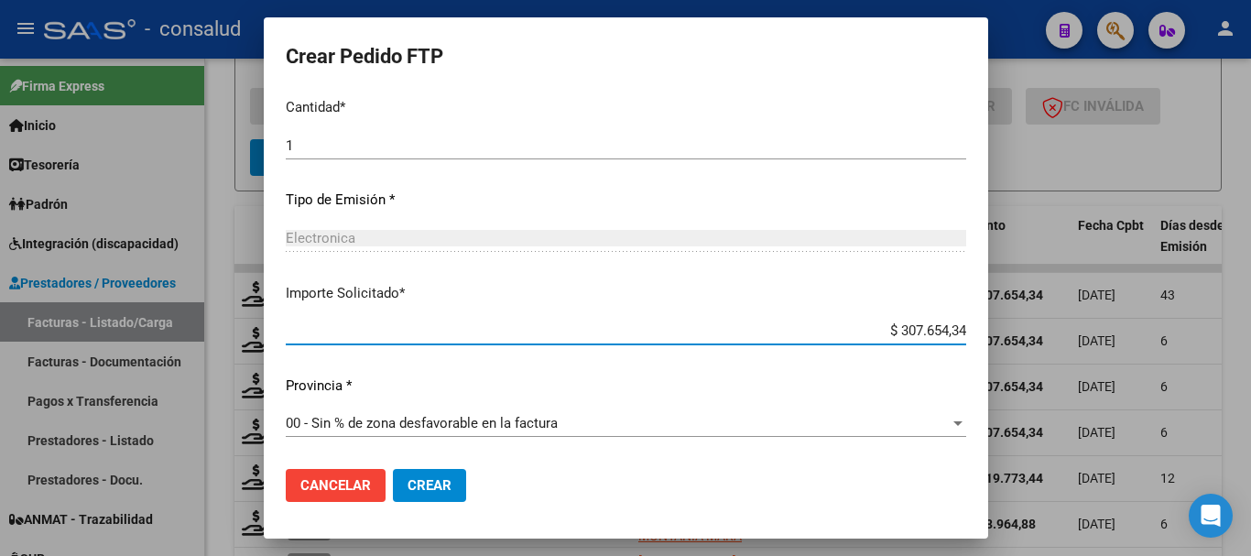
click at [401, 472] on button "Crear" at bounding box center [429, 485] width 73 height 33
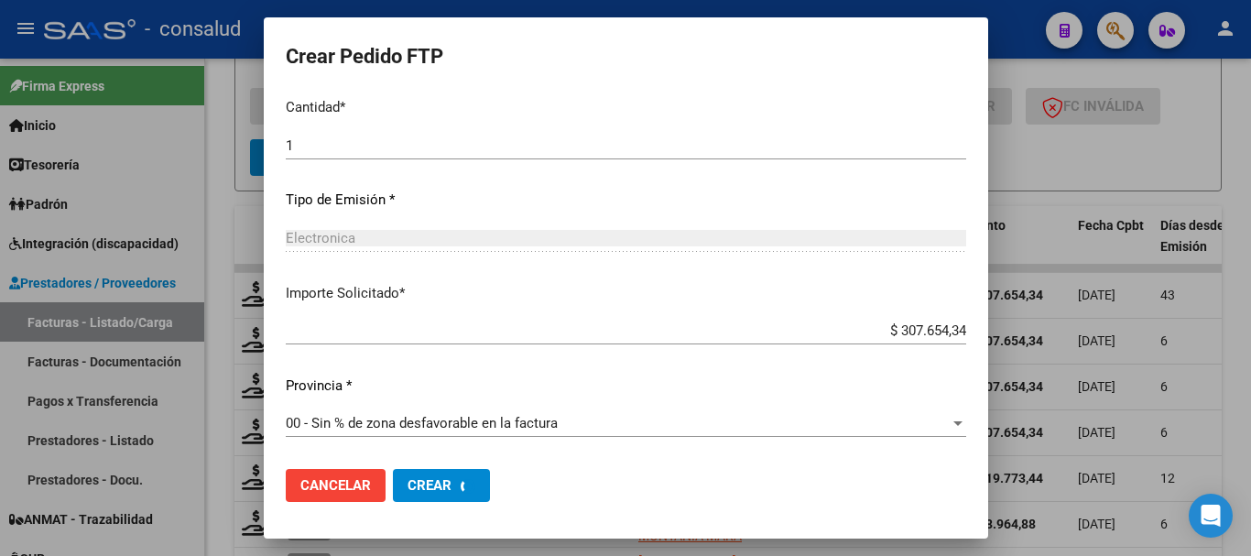
scroll to position [0, 0]
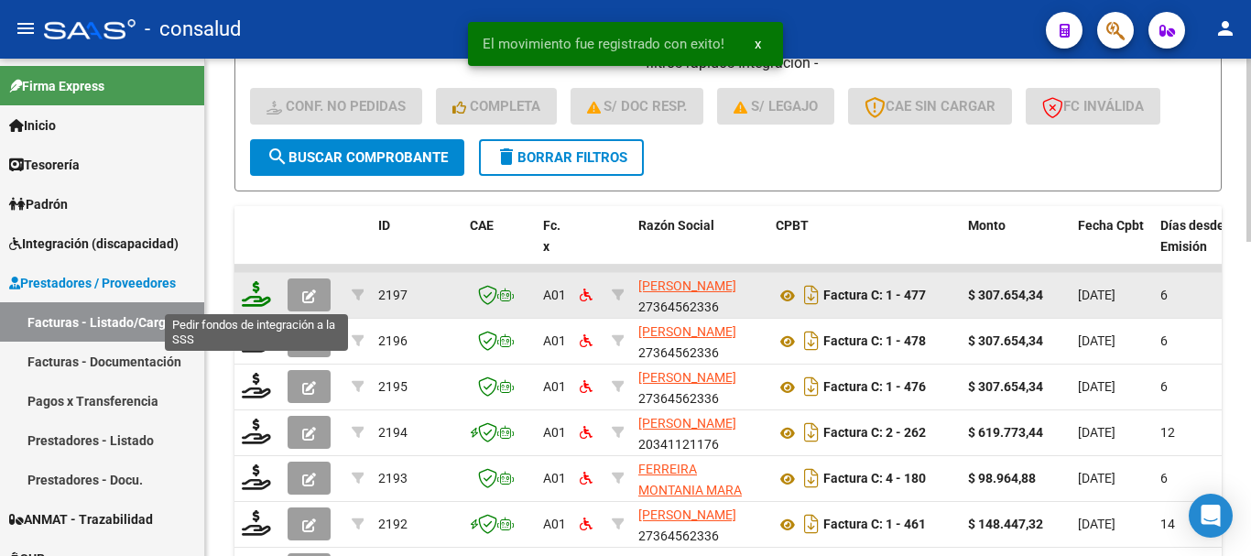
click at [255, 298] on icon at bounding box center [256, 294] width 29 height 26
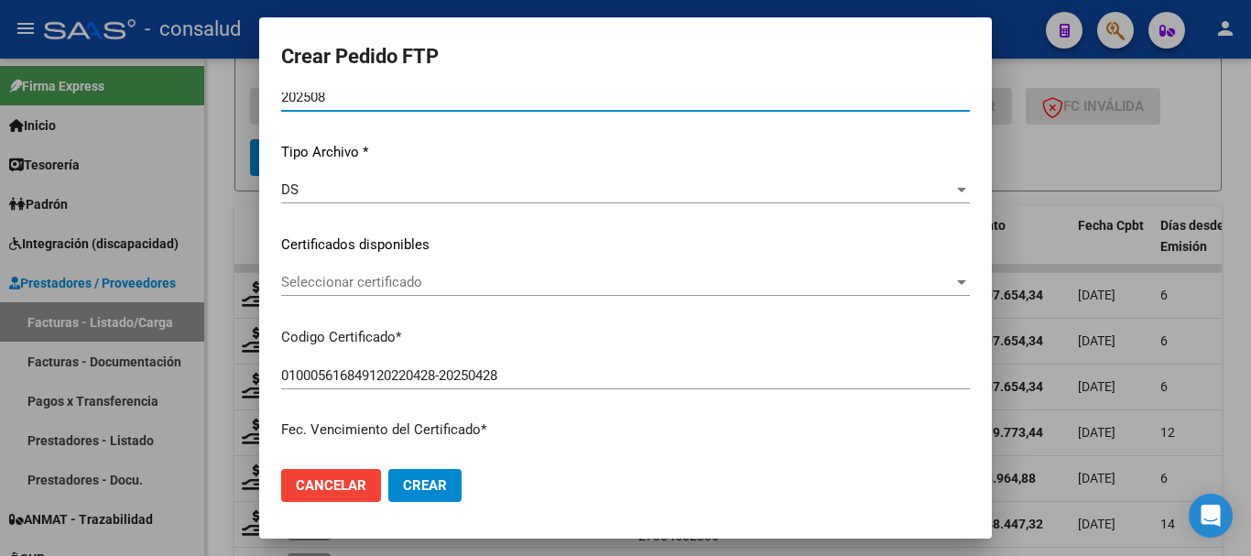
scroll to position [183, 0]
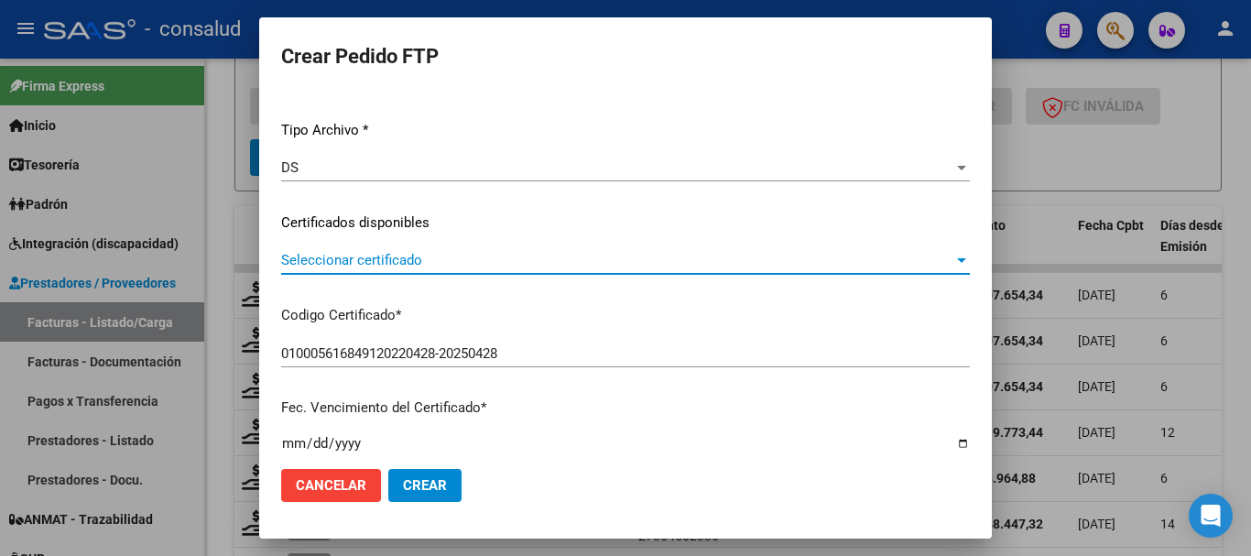
click at [431, 267] on span "Seleccionar certificado" at bounding box center [617, 260] width 672 height 16
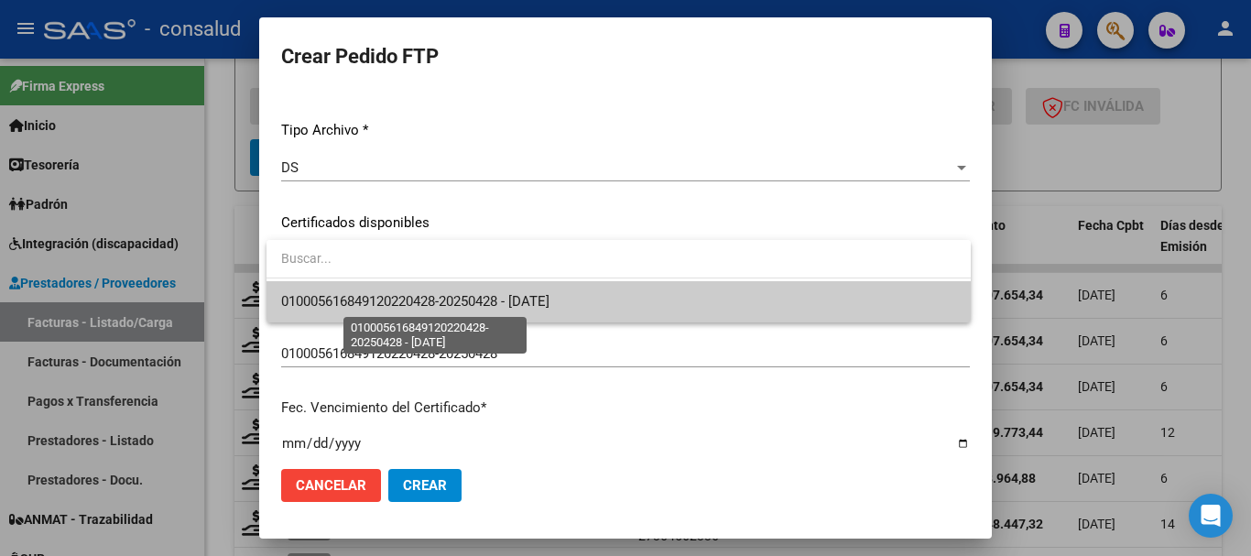
click at [449, 301] on span "010005616849120220428-20250428 - [DATE]" at bounding box center [415, 301] width 268 height 16
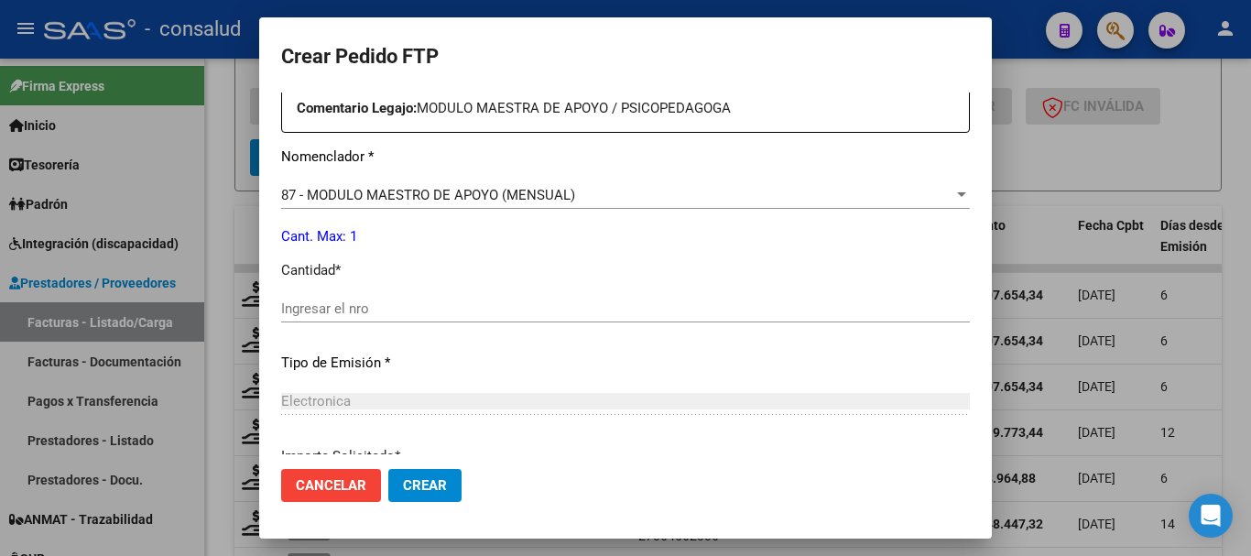
scroll to position [682, 0]
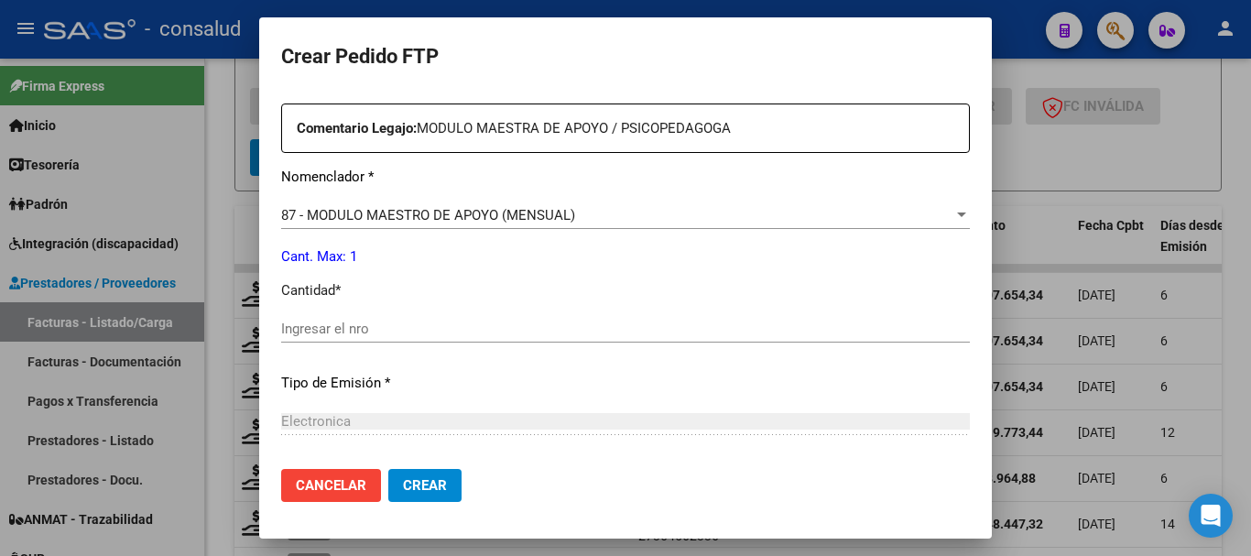
click at [341, 324] on div "Ingresar el nro" at bounding box center [625, 328] width 689 height 27
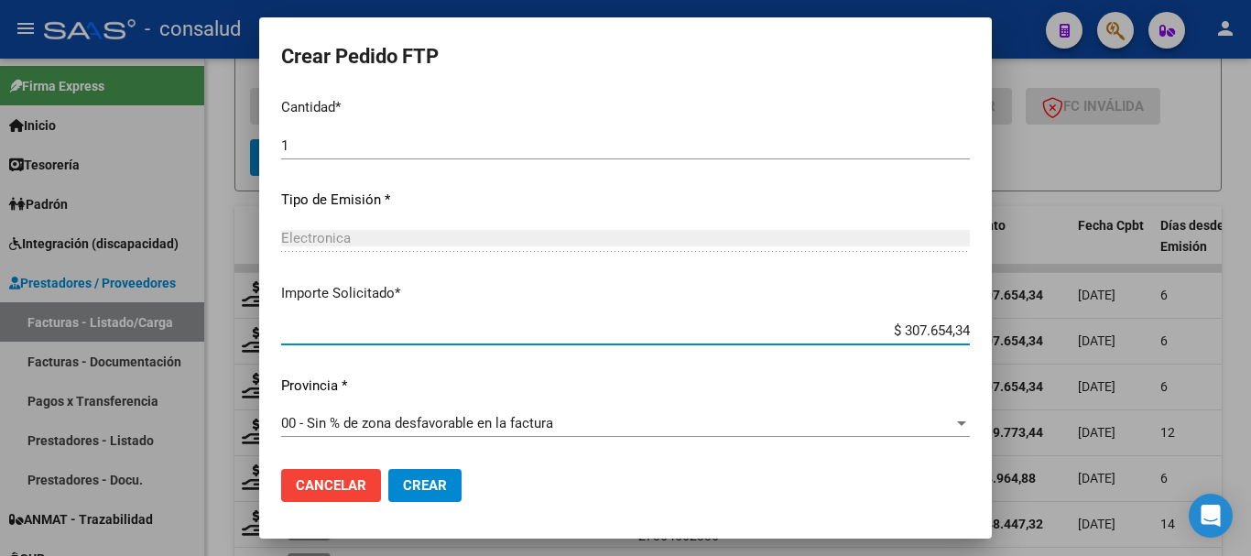
click at [404, 479] on span "Crear" at bounding box center [425, 485] width 44 height 16
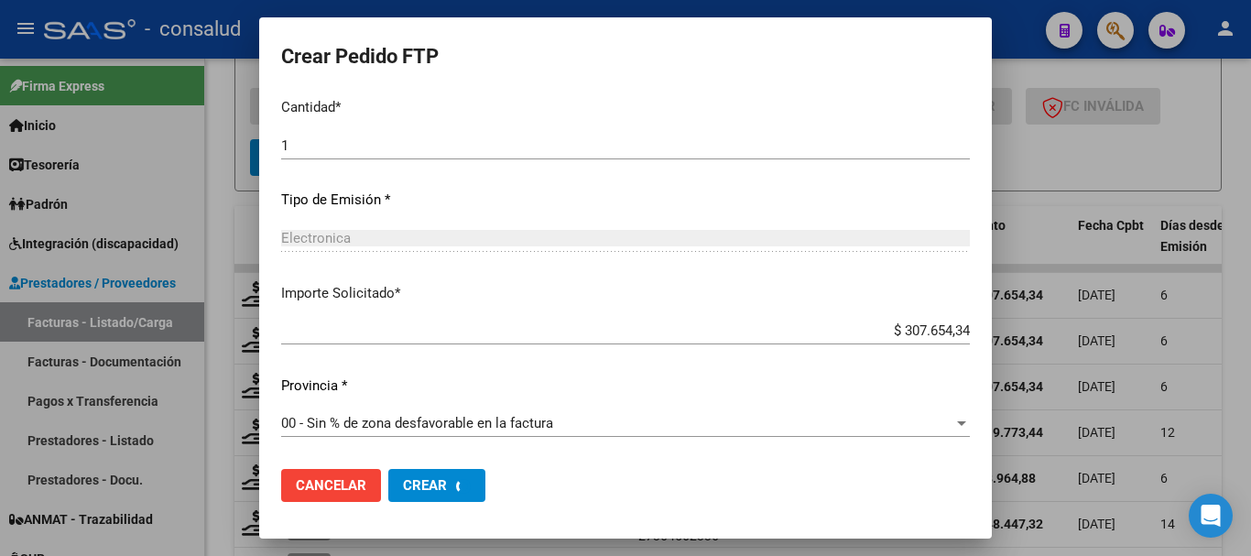
scroll to position [0, 0]
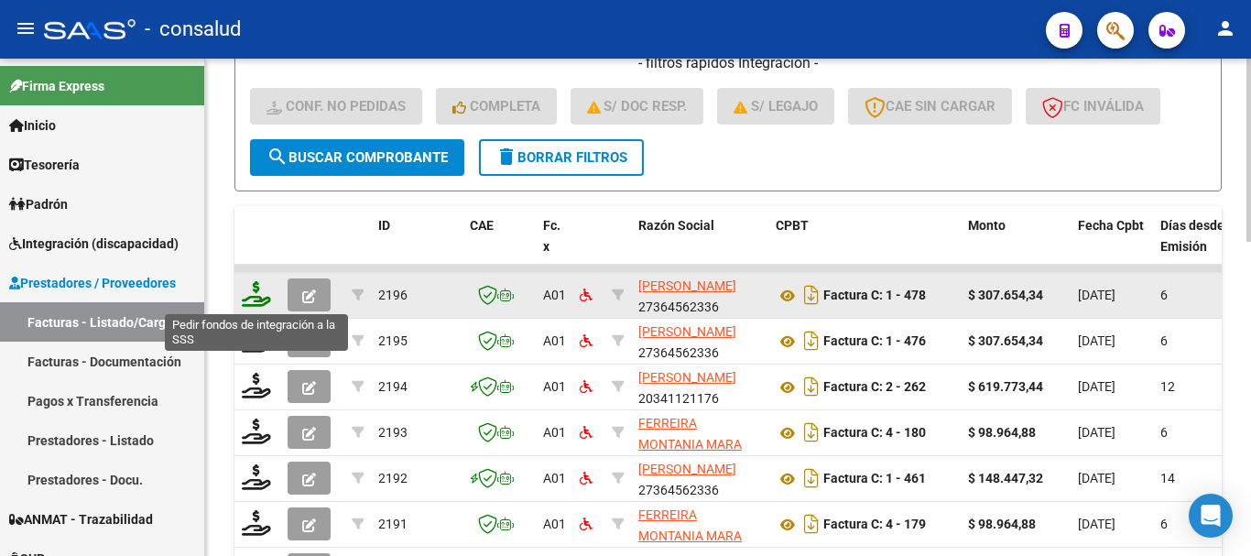
click at [262, 300] on icon at bounding box center [256, 294] width 29 height 26
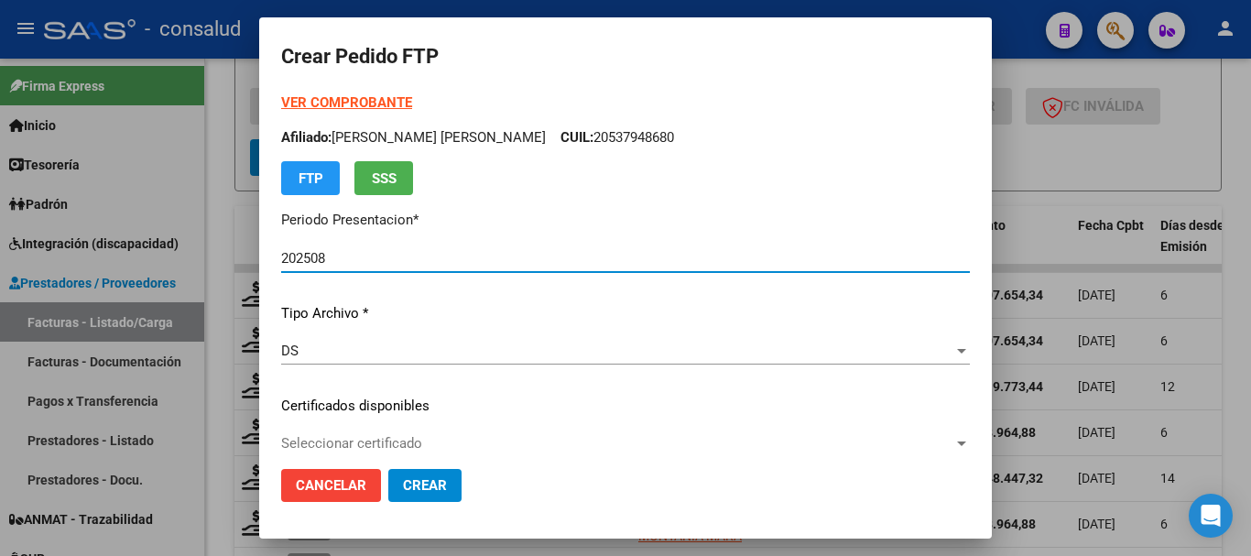
scroll to position [92, 0]
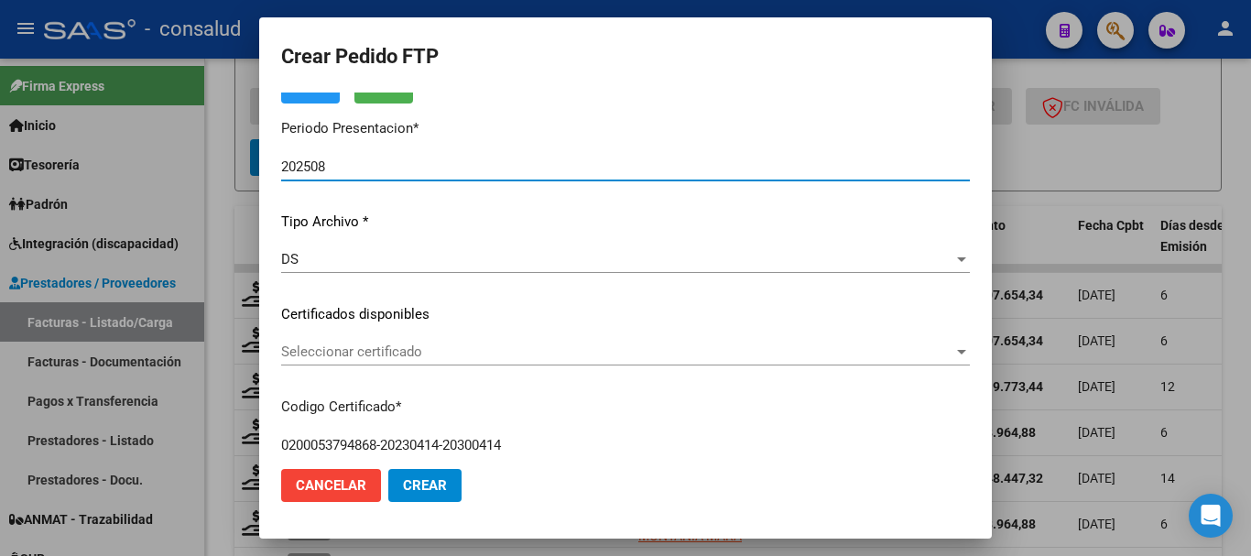
click at [544, 352] on span "Seleccionar certificado" at bounding box center [617, 352] width 672 height 16
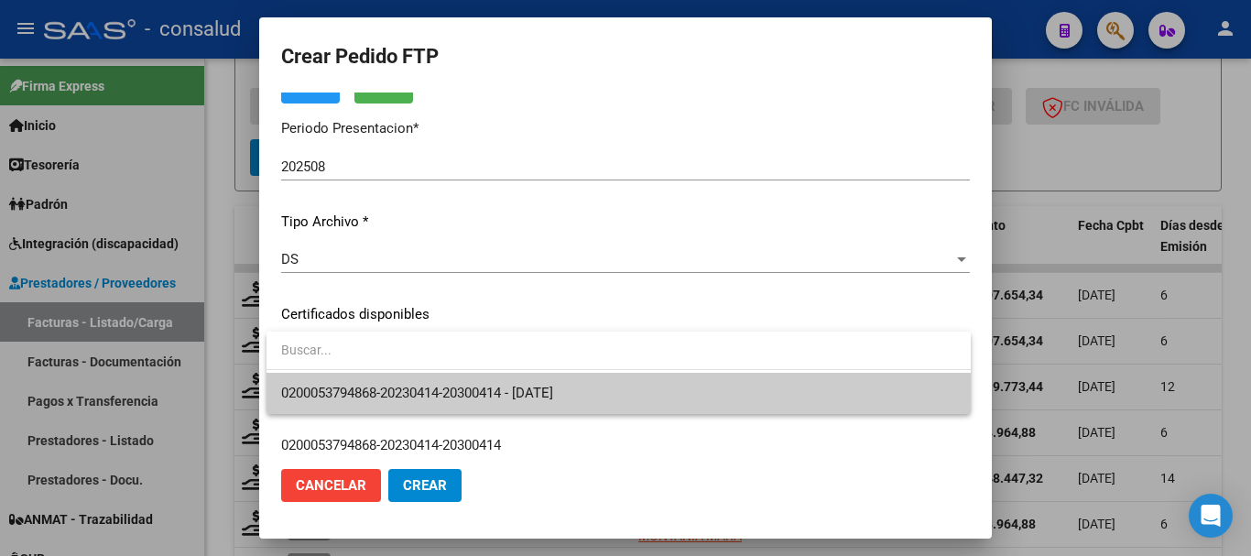
click at [553, 385] on span "0200053794868-20230414-20300414 - [DATE]" at bounding box center [417, 393] width 272 height 16
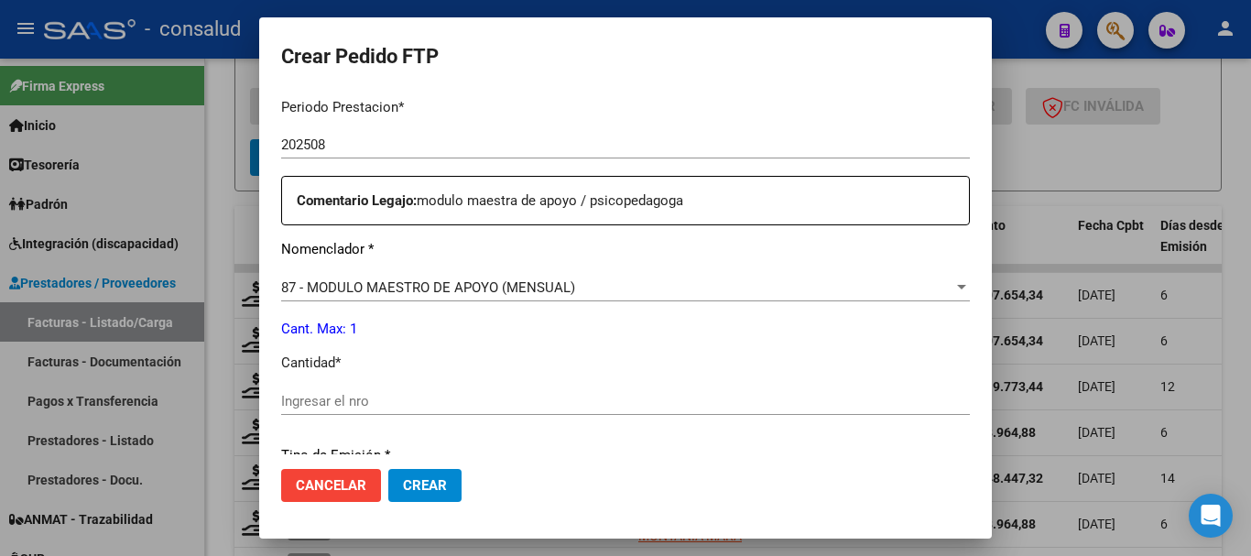
scroll to position [641, 0]
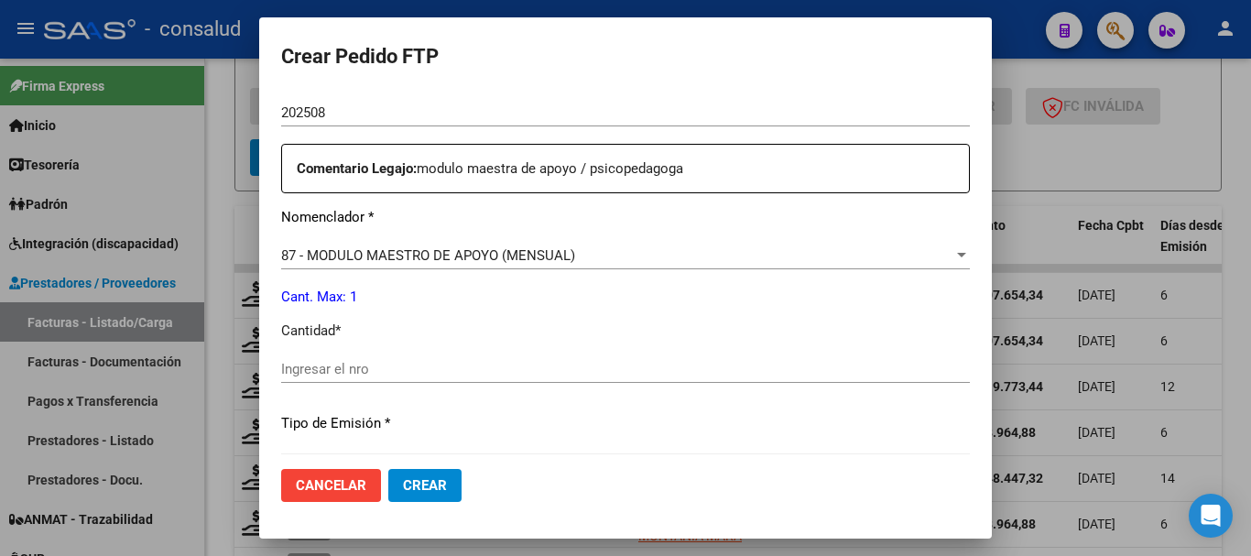
click at [559, 361] on input "Ingresar el nro" at bounding box center [625, 369] width 689 height 16
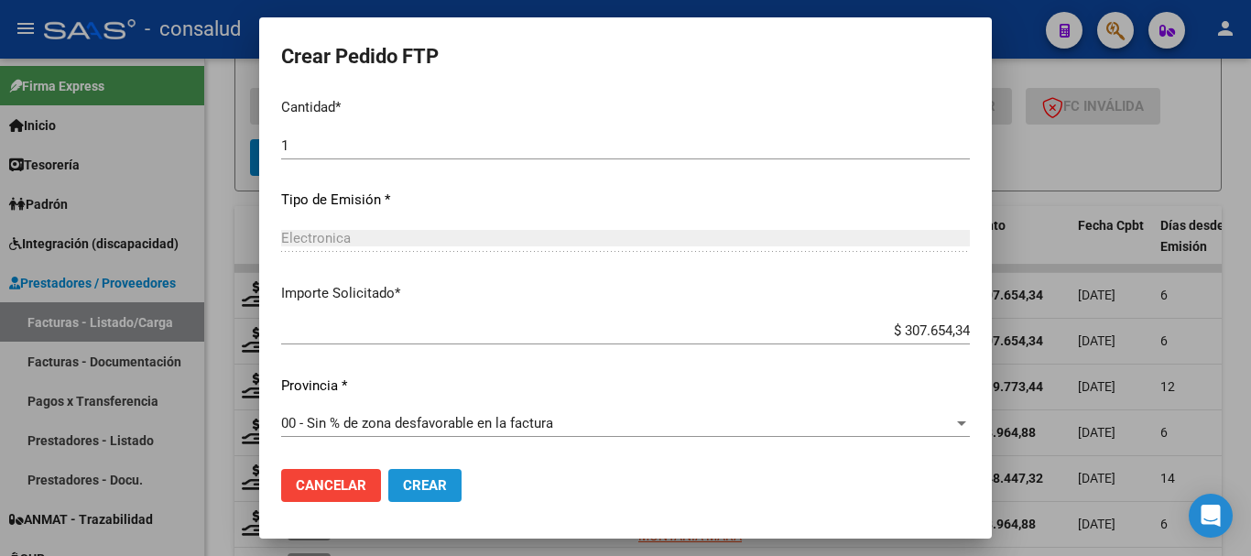
click at [443, 474] on button "Crear" at bounding box center [424, 485] width 73 height 33
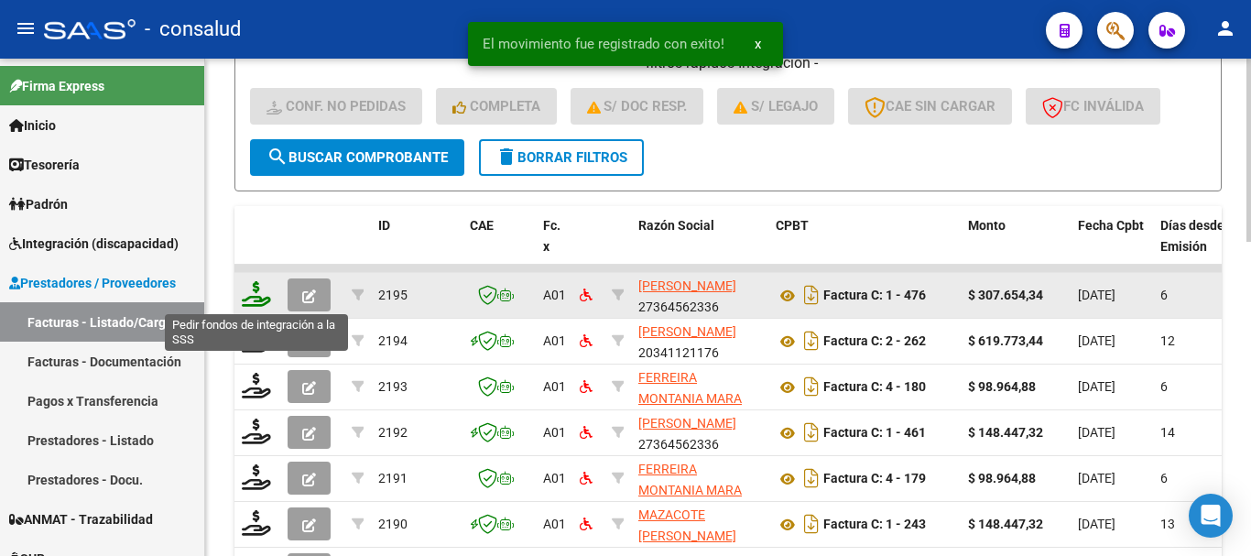
click at [257, 295] on icon at bounding box center [256, 294] width 29 height 26
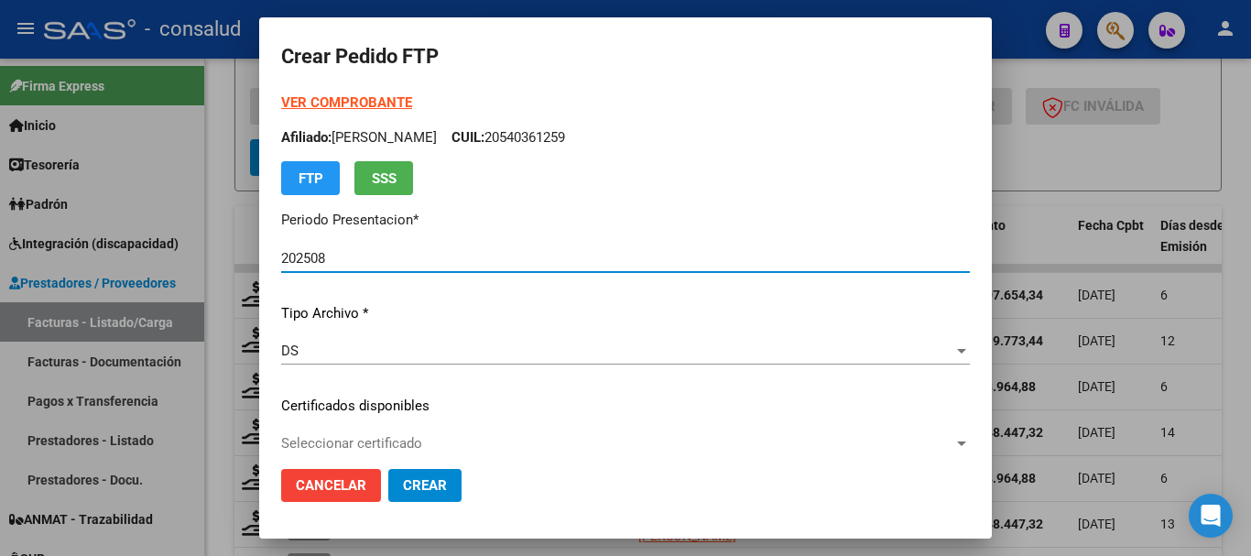
scroll to position [92, 0]
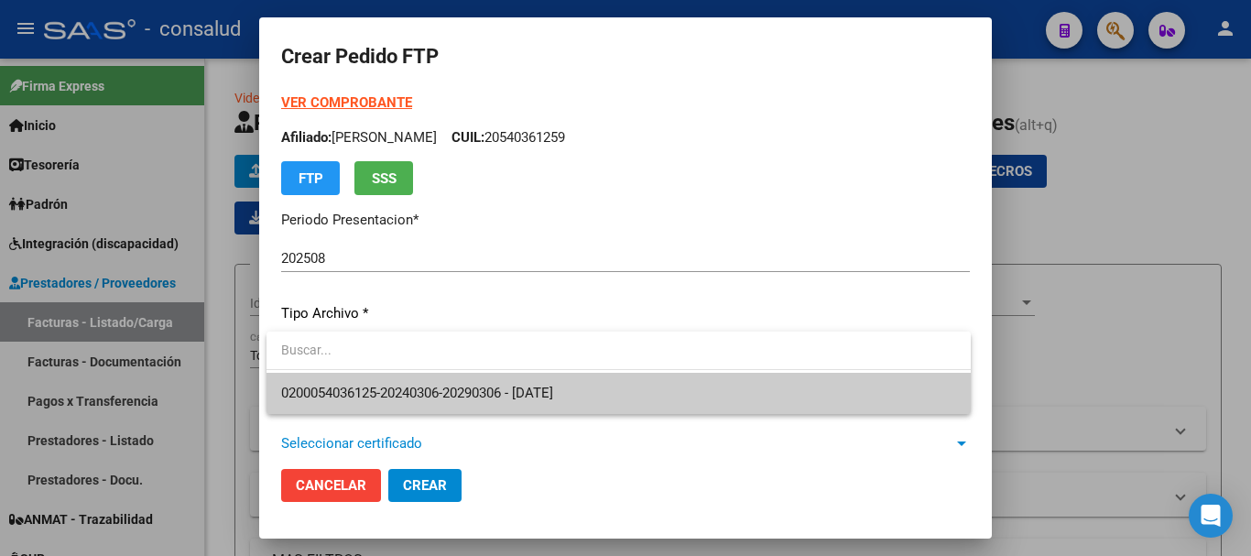
scroll to position [92, 0]
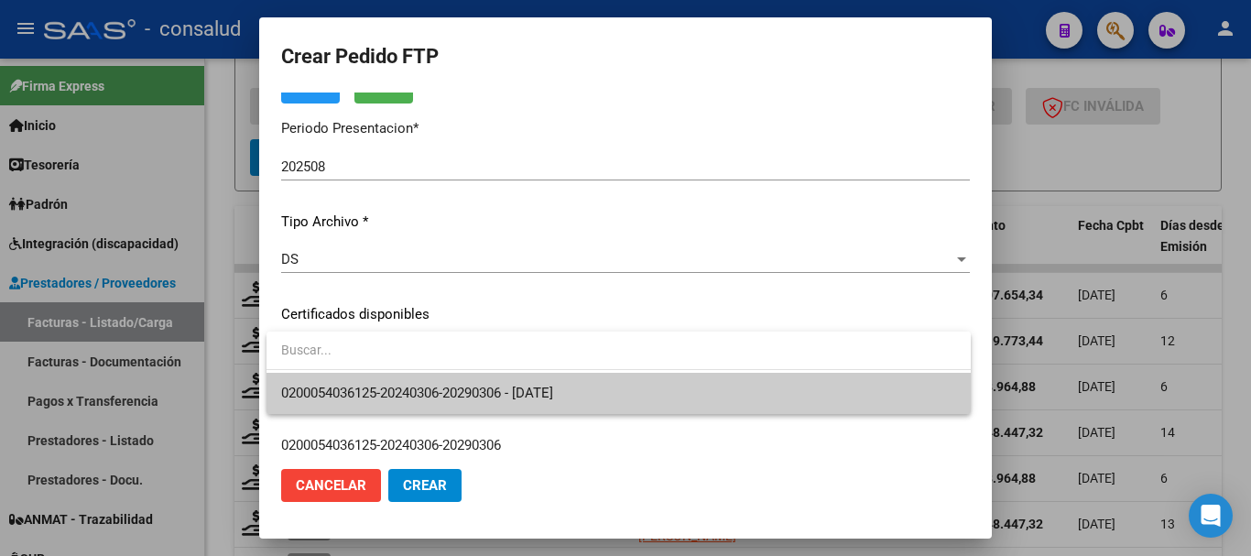
click at [595, 388] on span "0200054036125-20240306-20290306 - [DATE]" at bounding box center [618, 393] width 675 height 41
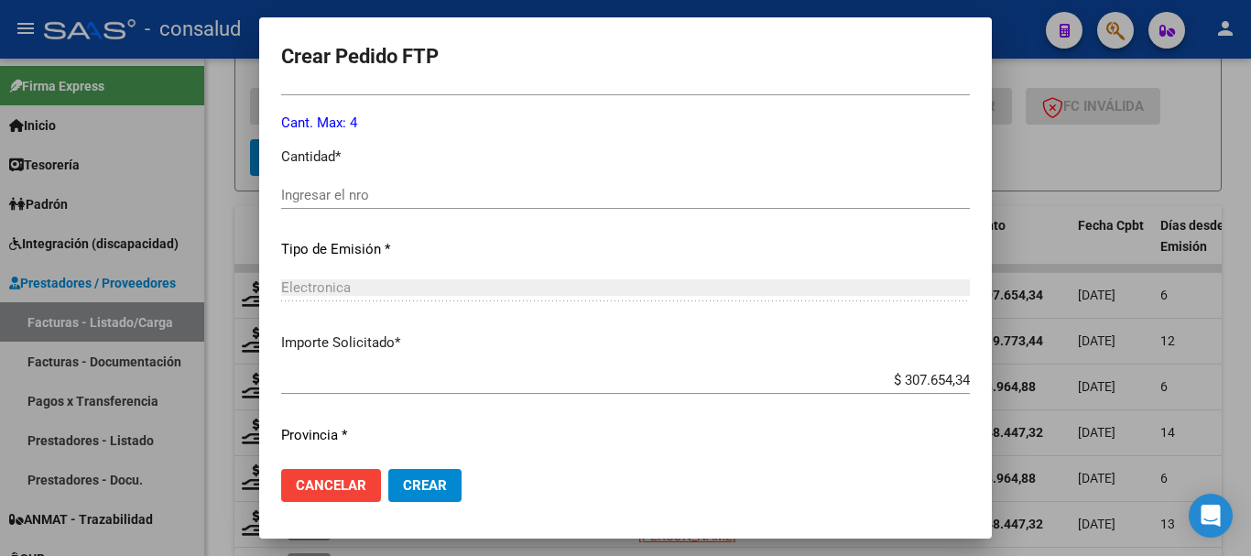
scroll to position [773, 0]
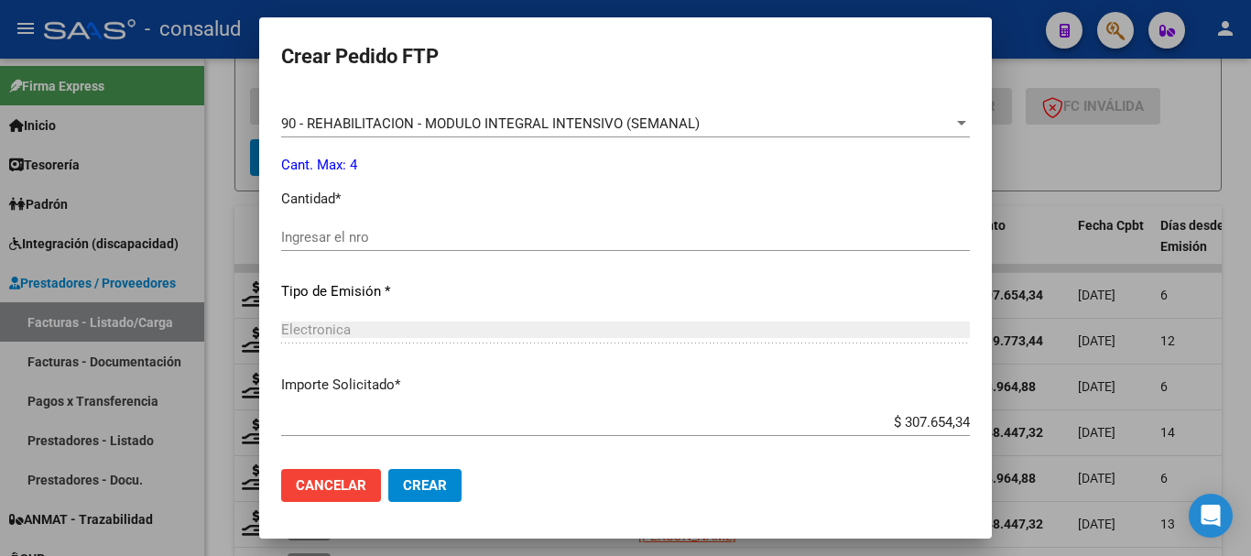
click at [471, 127] on span "90 - REHABILITACION - MODULO INTEGRAL INTENSIVO (SEMANAL)" at bounding box center [490, 123] width 419 height 16
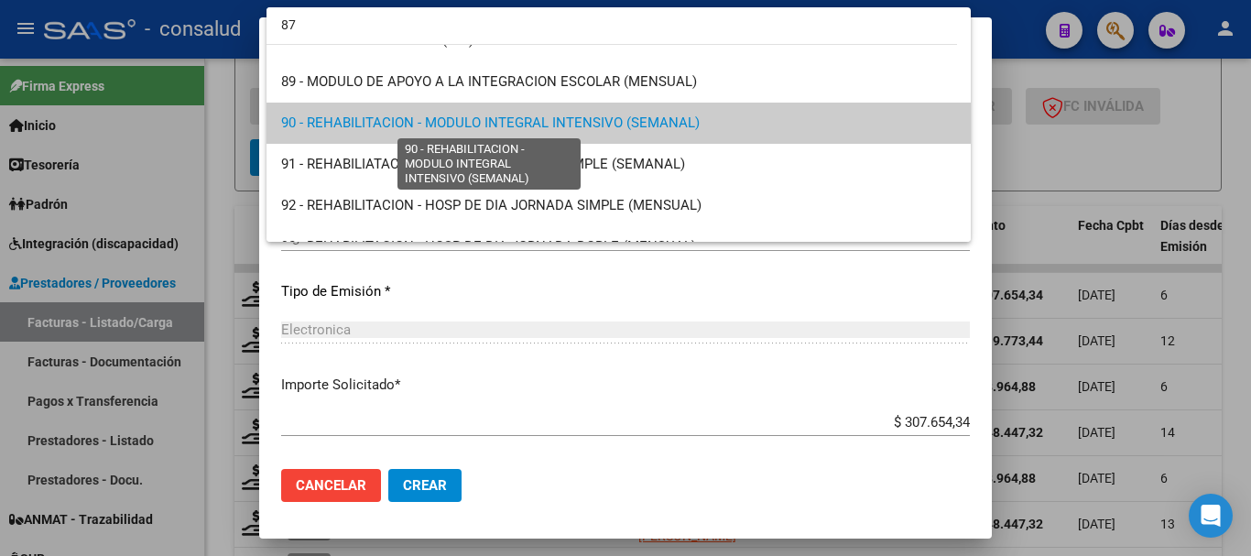
scroll to position [0, 0]
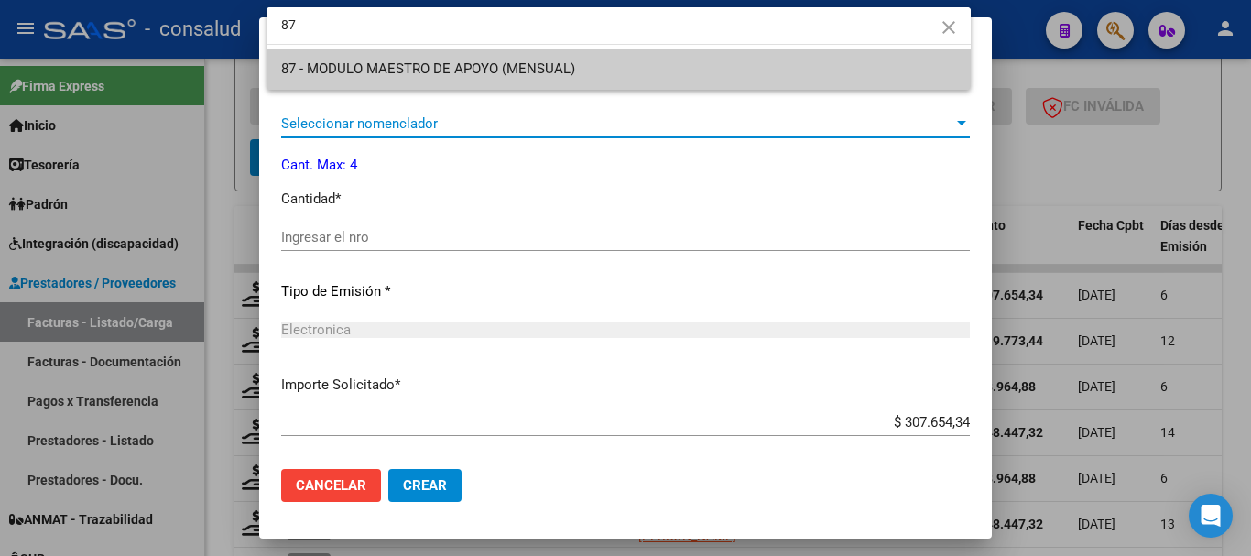
type input "87"
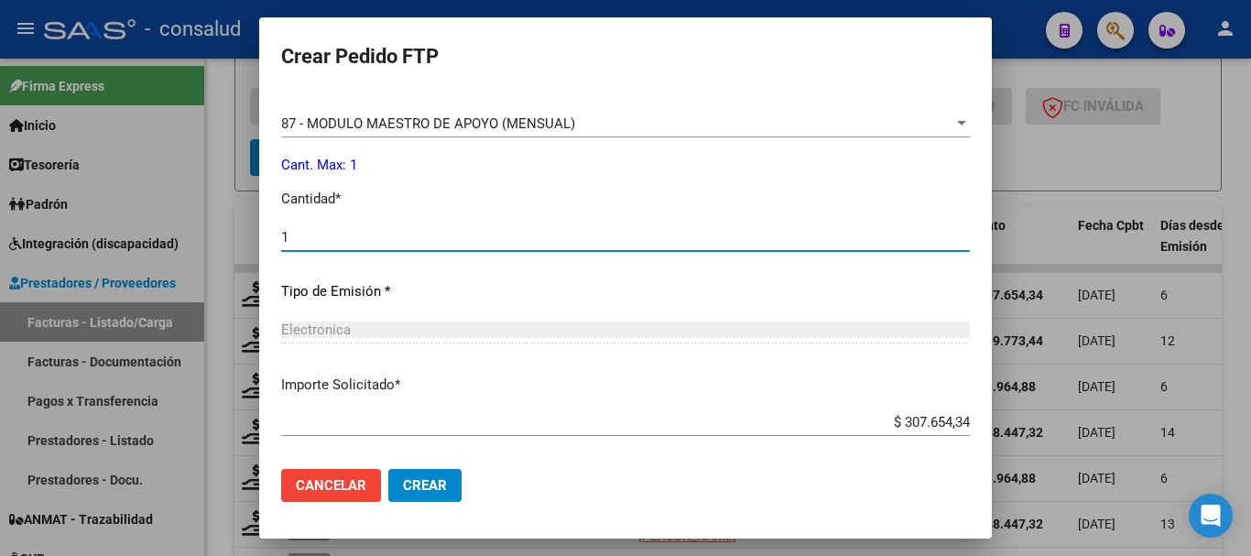
type input "1"
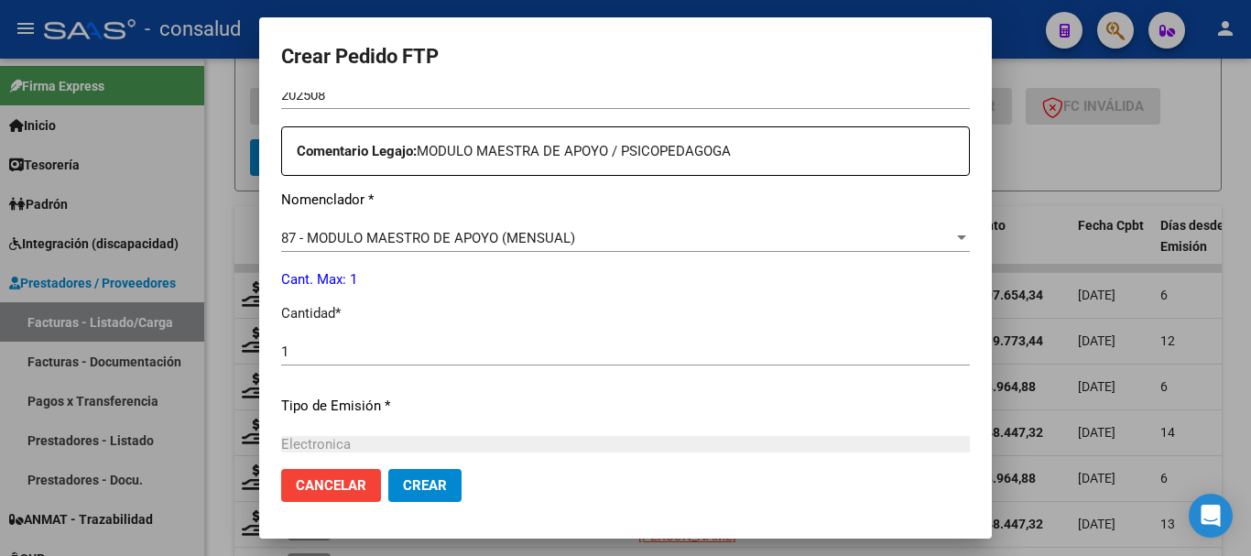
scroll to position [590, 0]
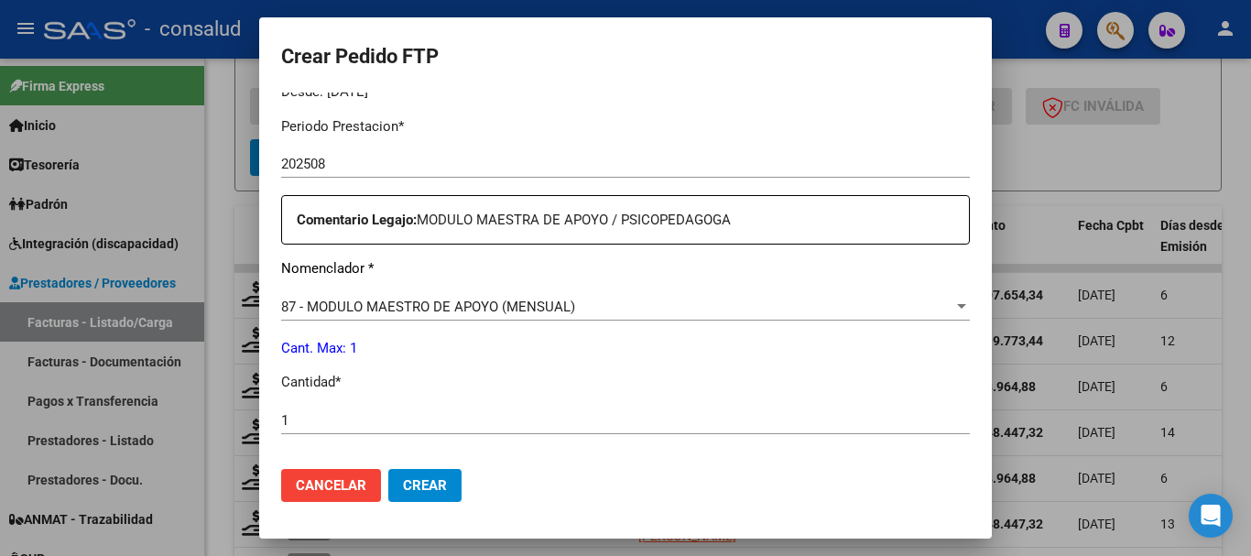
click at [442, 493] on span "Crear" at bounding box center [425, 485] width 44 height 16
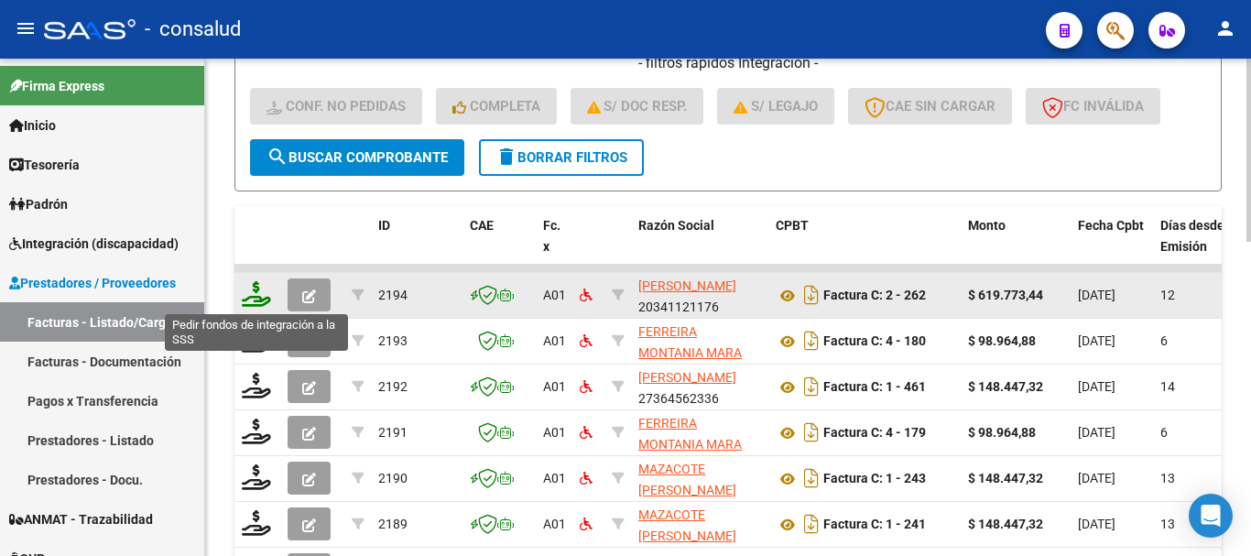
click at [260, 303] on icon at bounding box center [256, 294] width 29 height 26
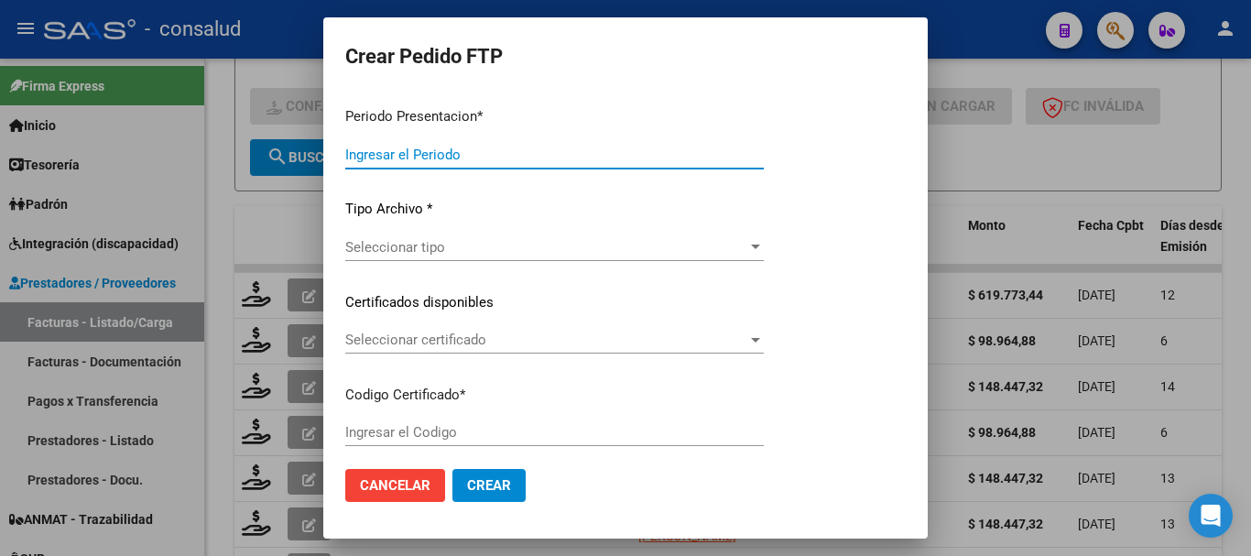
type input "202508"
type input "$ 619.773,44"
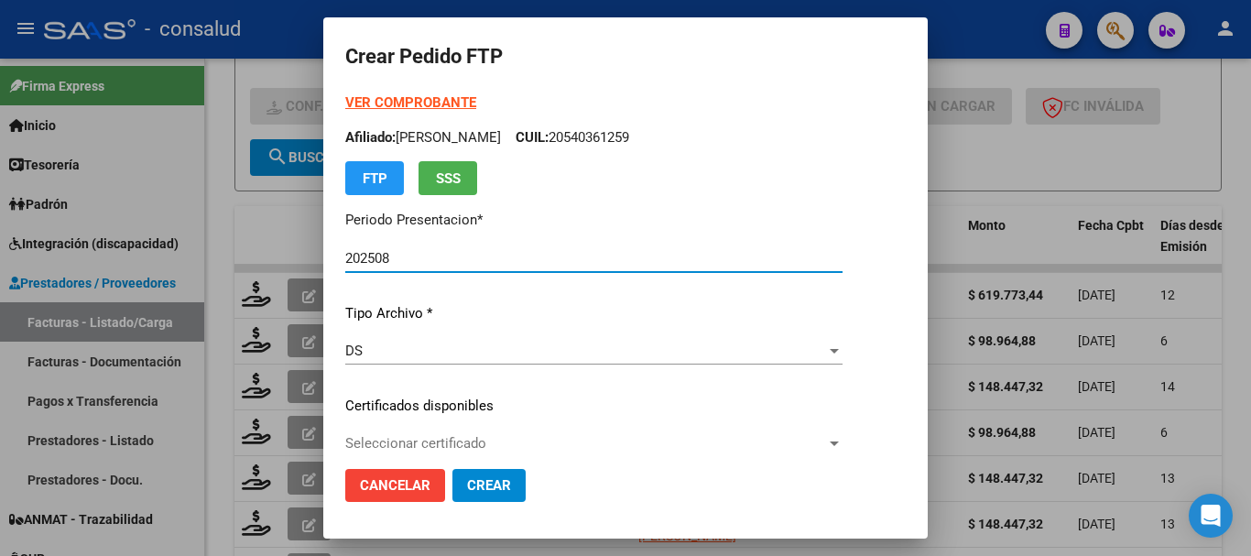
type input "0200058092730-20240506-20270506"
type input "2027-05-06"
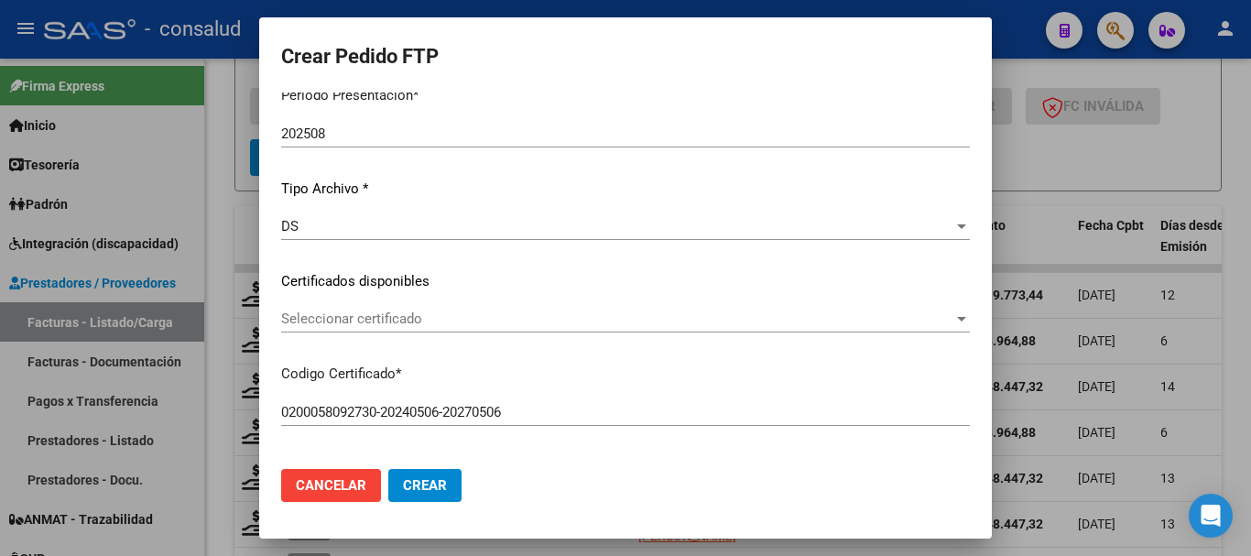
scroll to position [183, 0]
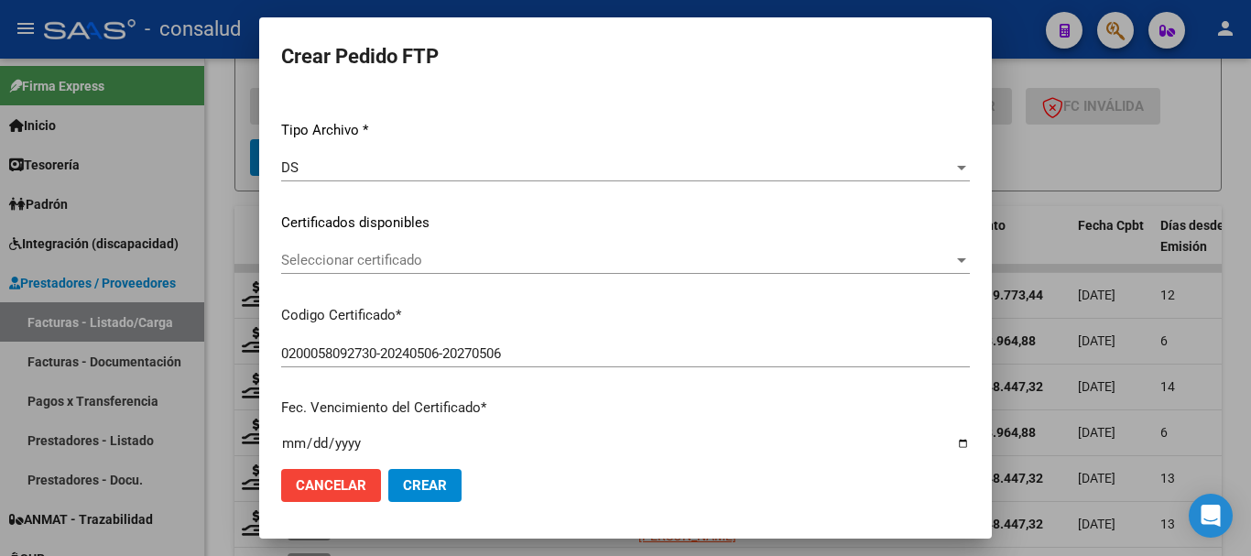
click at [441, 270] on div "Seleccionar certificado Seleccionar certificado" at bounding box center [625, 259] width 689 height 27
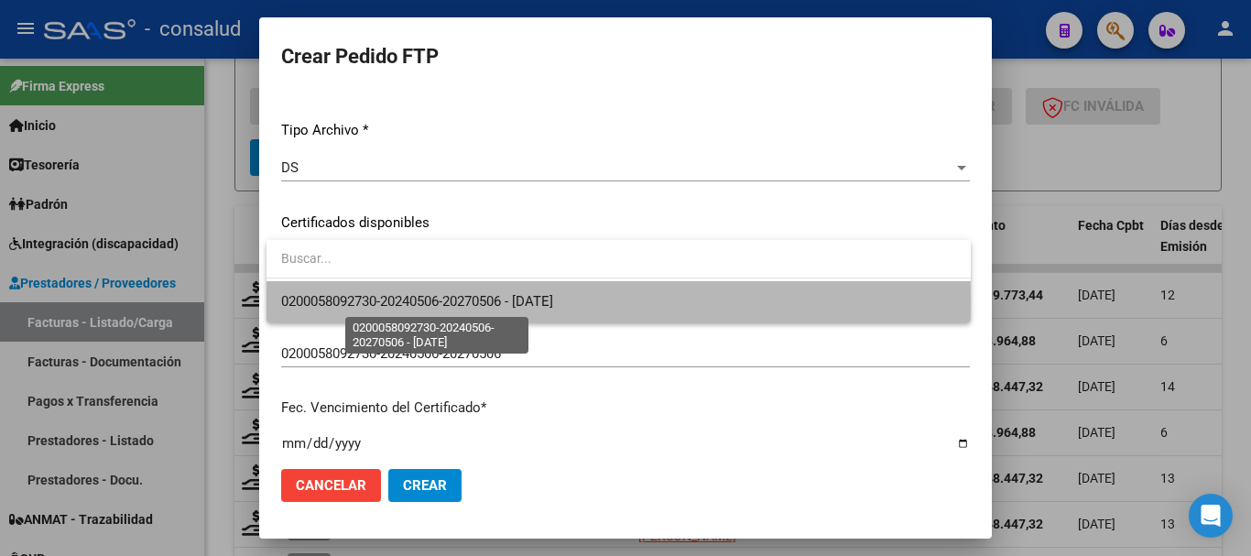
click at [449, 302] on span "0200058092730-20240506-20270506 - 2027-05-06" at bounding box center [417, 301] width 272 height 16
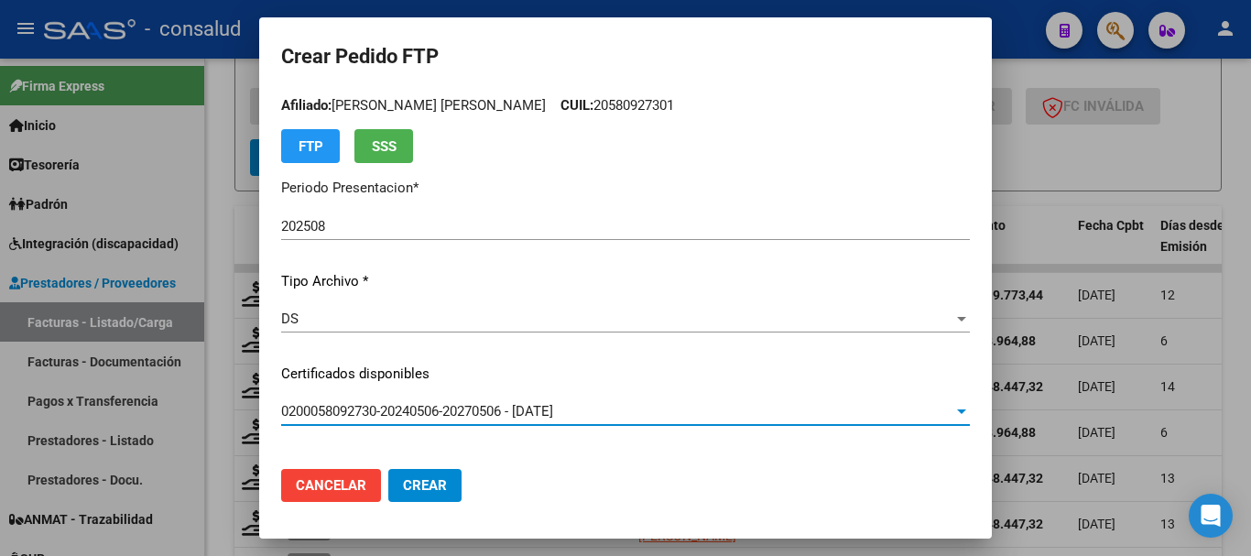
scroll to position [0, 0]
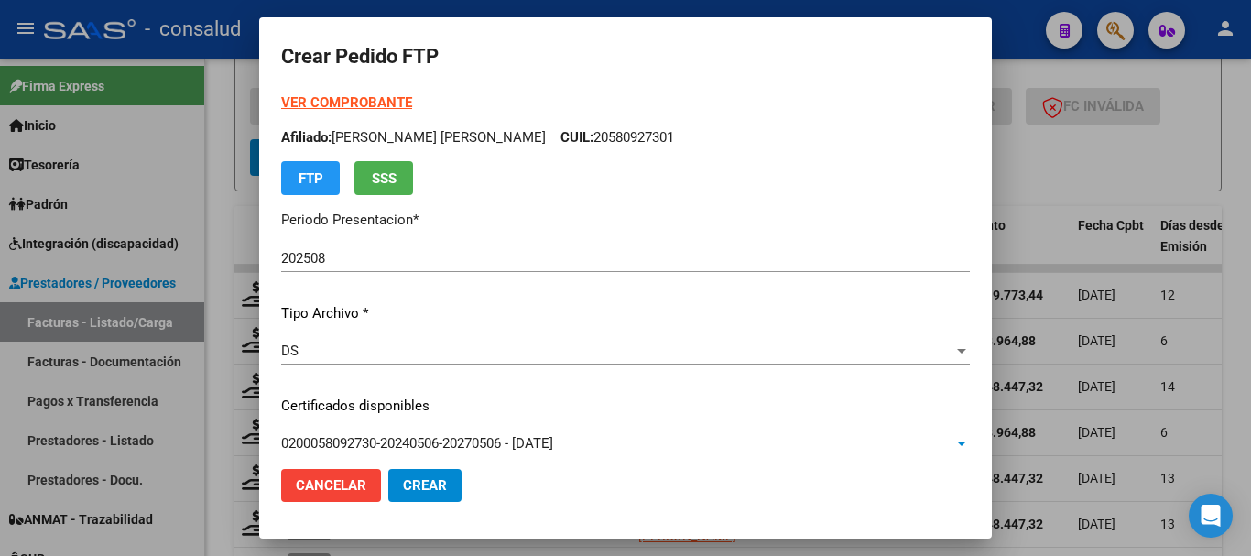
click at [357, 94] on strong "VER COMPROBANTE" at bounding box center [346, 102] width 131 height 16
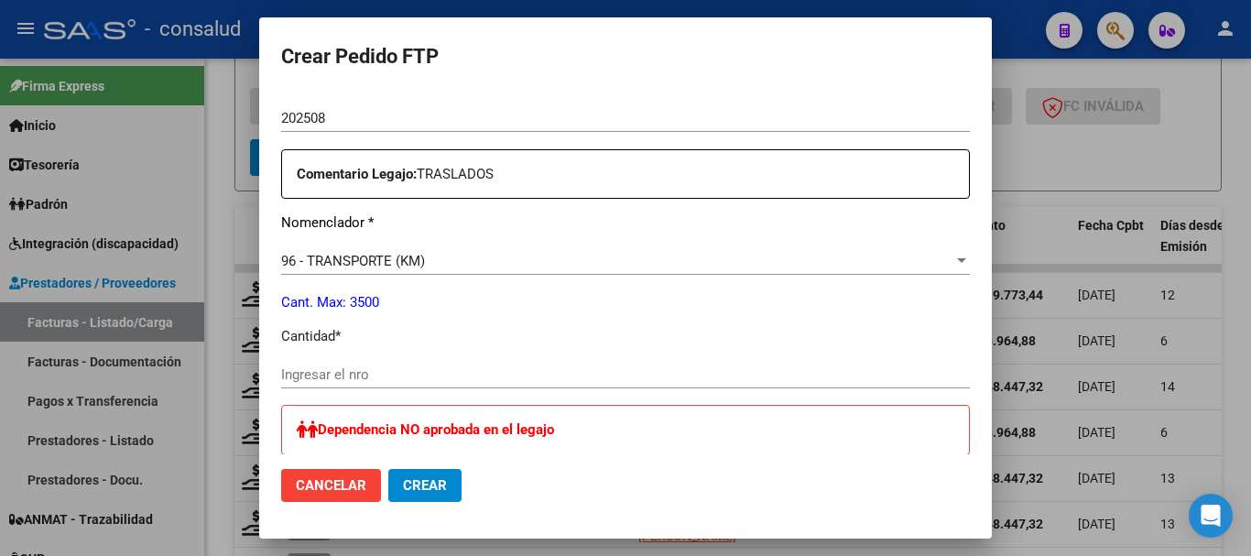
scroll to position [733, 0]
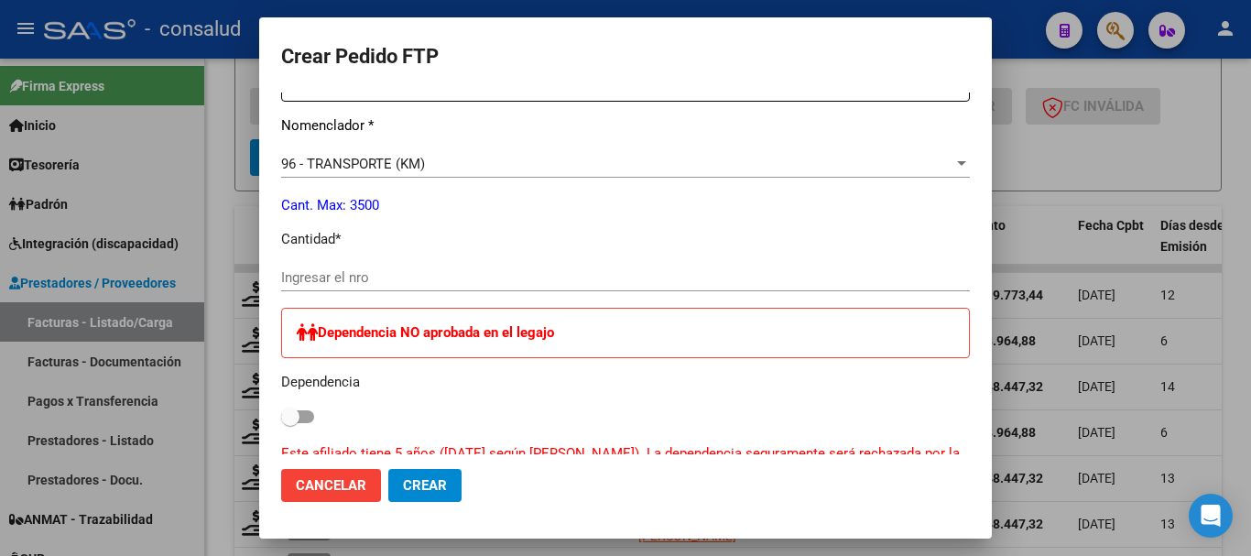
click at [431, 279] on input "Ingresar el nro" at bounding box center [625, 277] width 689 height 16
type input "1144"
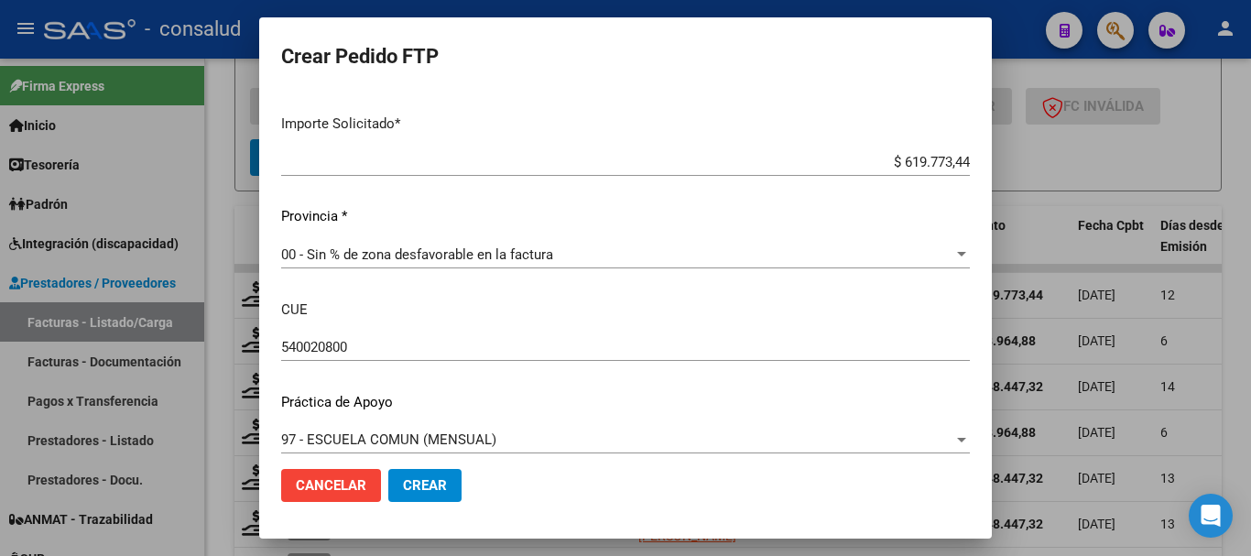
scroll to position [1227, 0]
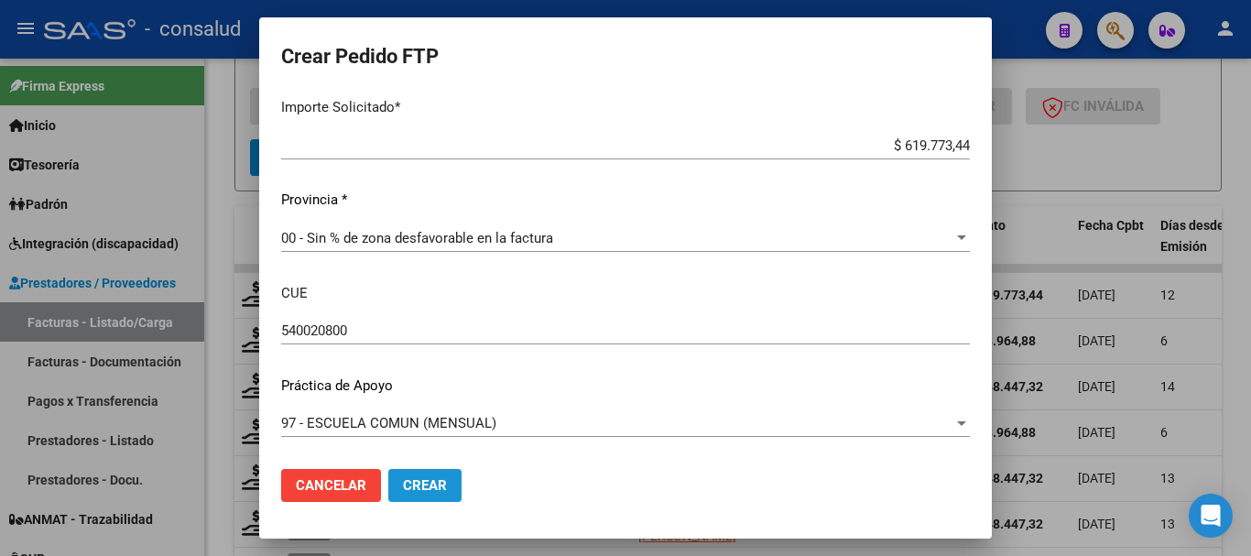
click at [432, 488] on span "Crear" at bounding box center [425, 485] width 44 height 16
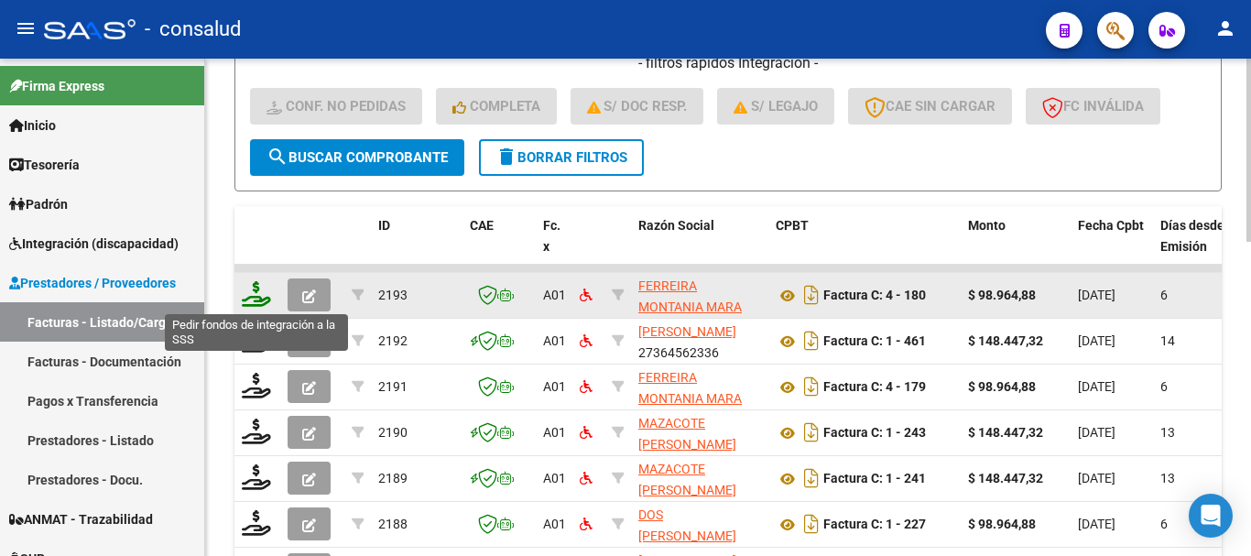
click at [263, 300] on icon at bounding box center [256, 294] width 29 height 26
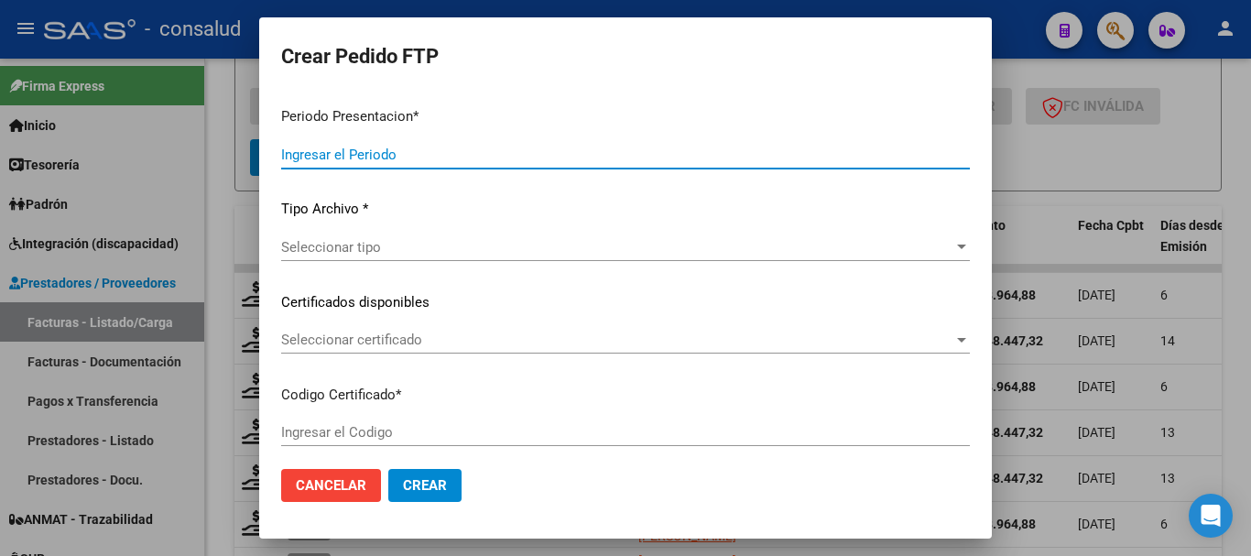
type input "202508"
type input "$ 98.964,88"
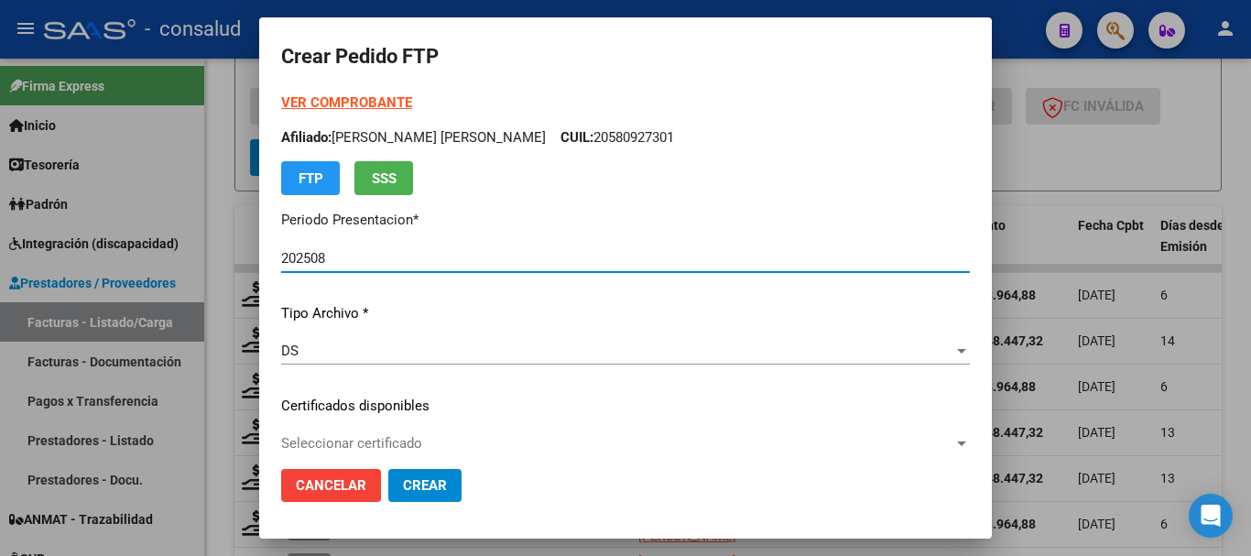
type input "0100051214464-20250603-20300603"
type input "2030-06-03"
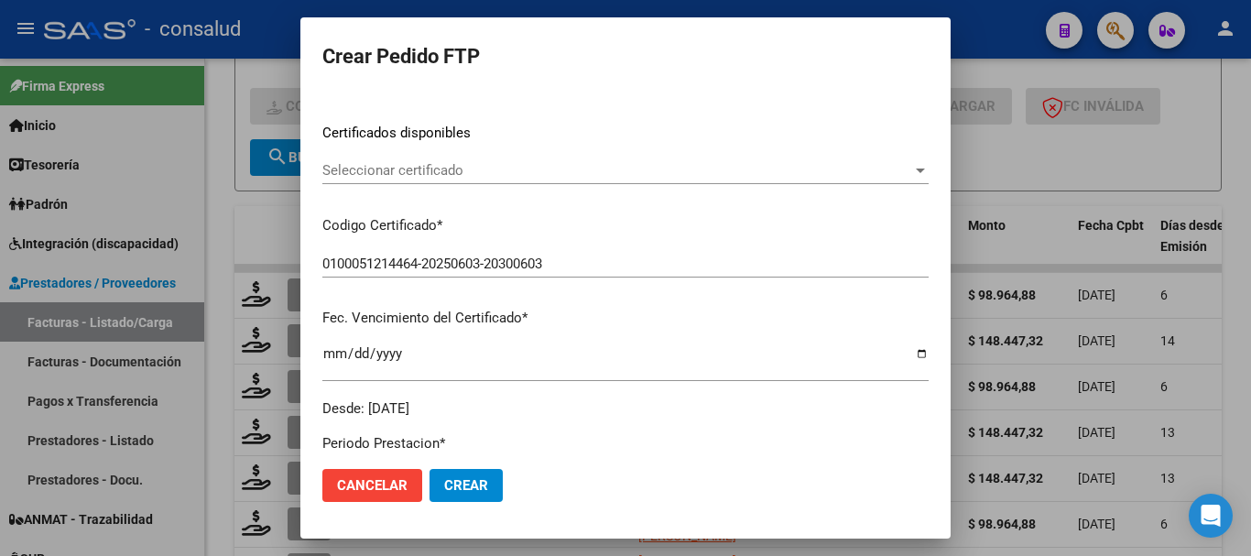
scroll to position [275, 0]
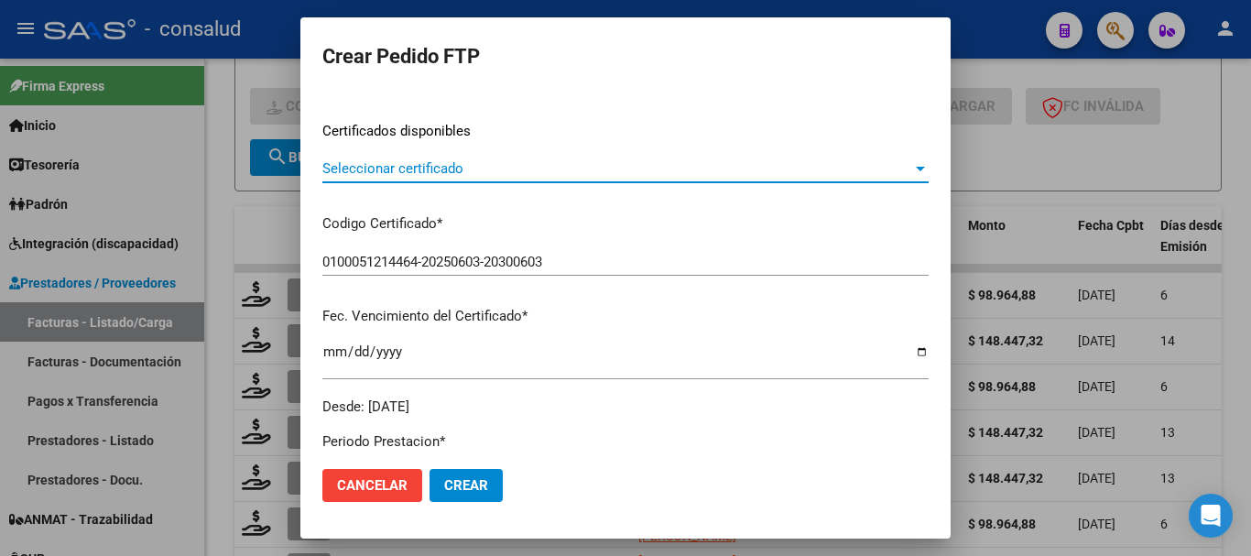
click at [536, 173] on span "Seleccionar certificado" at bounding box center [617, 168] width 590 height 16
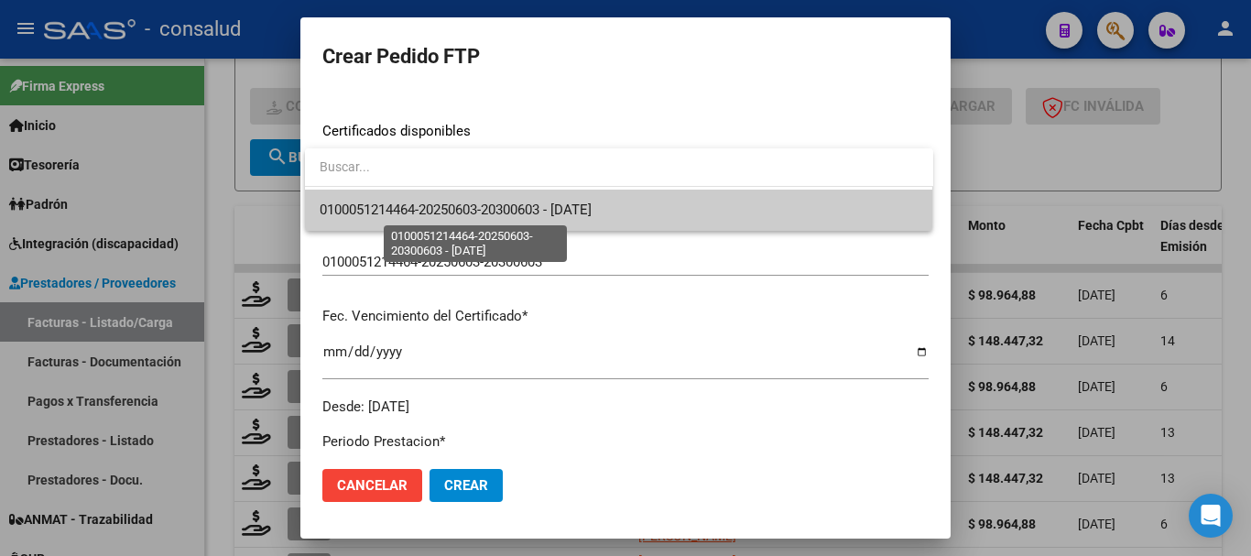
click at [538, 202] on span "0100051214464-20250603-20300603 - 2030-06-03" at bounding box center [456, 210] width 272 height 16
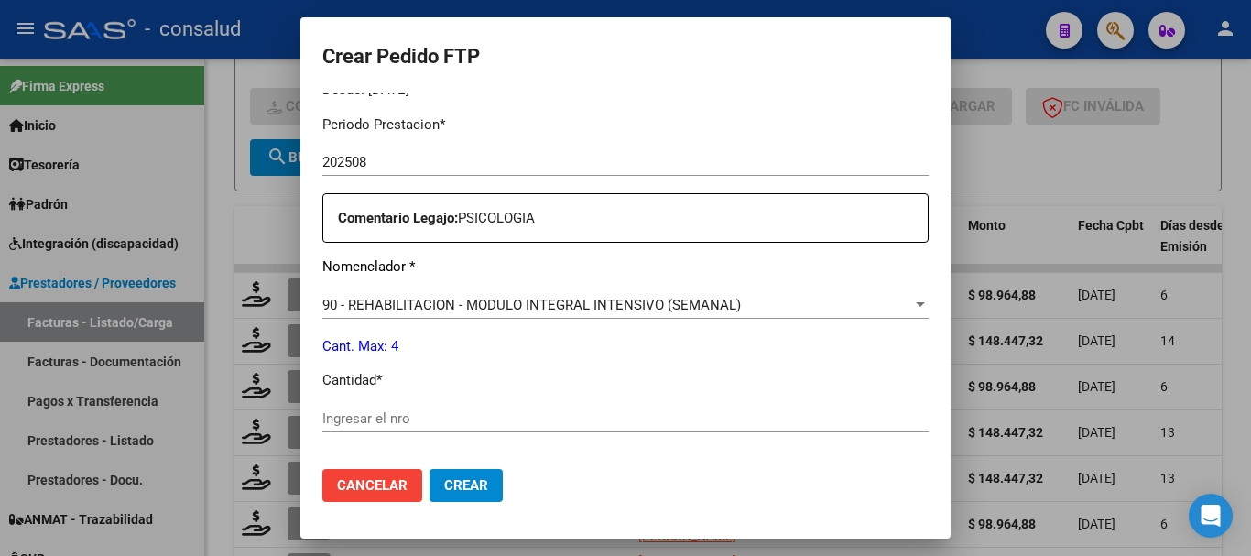
scroll to position [641, 0]
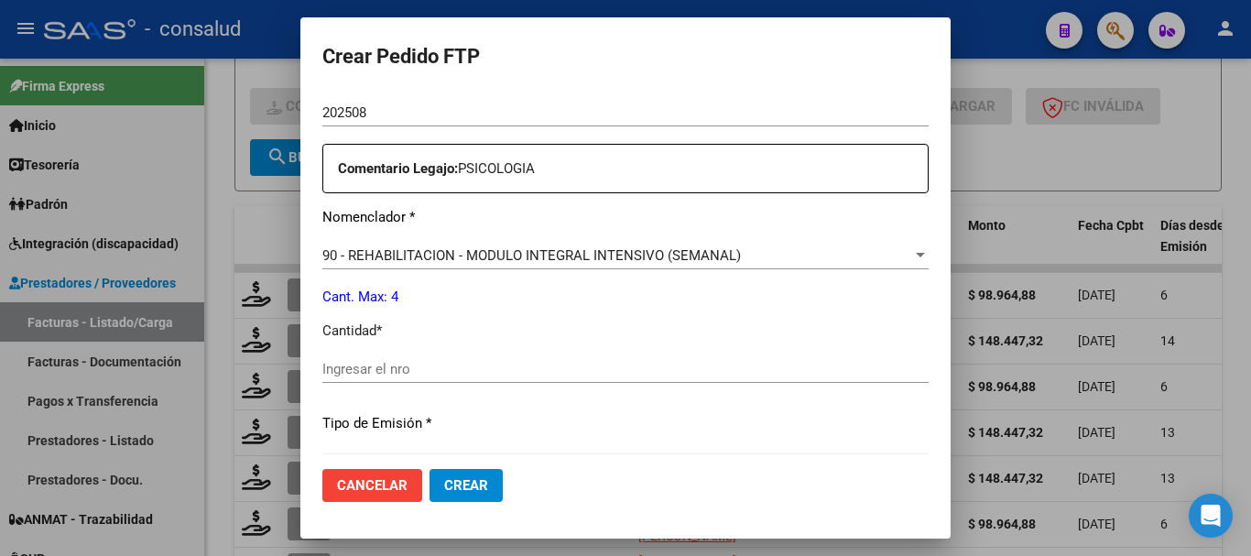
click at [330, 368] on input "Ingresar el nro" at bounding box center [625, 369] width 606 height 16
type input "4"
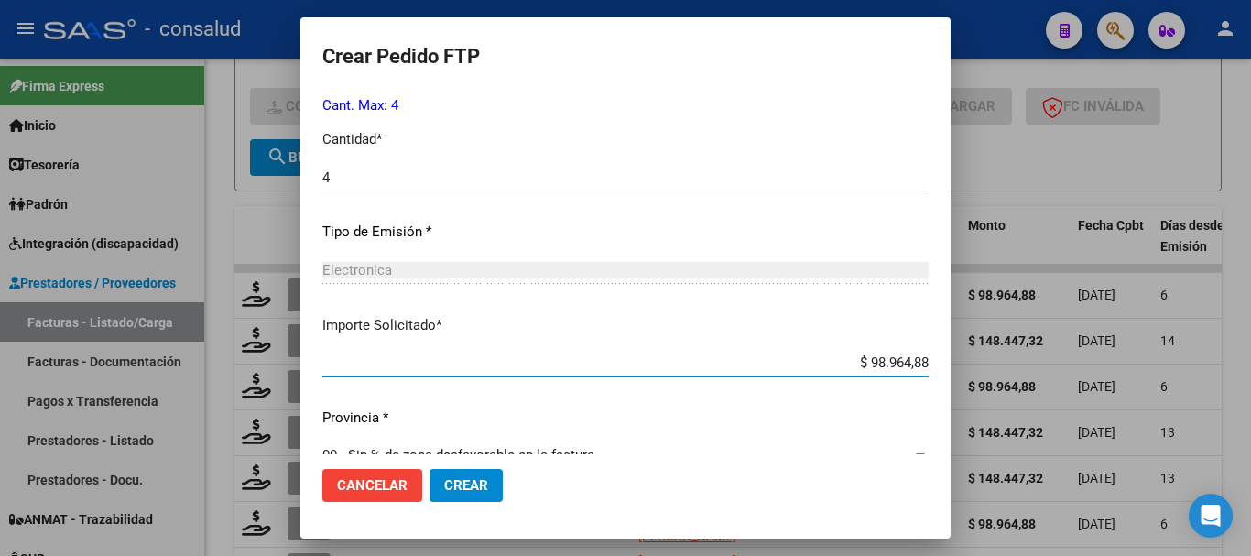
scroll to position [865, 0]
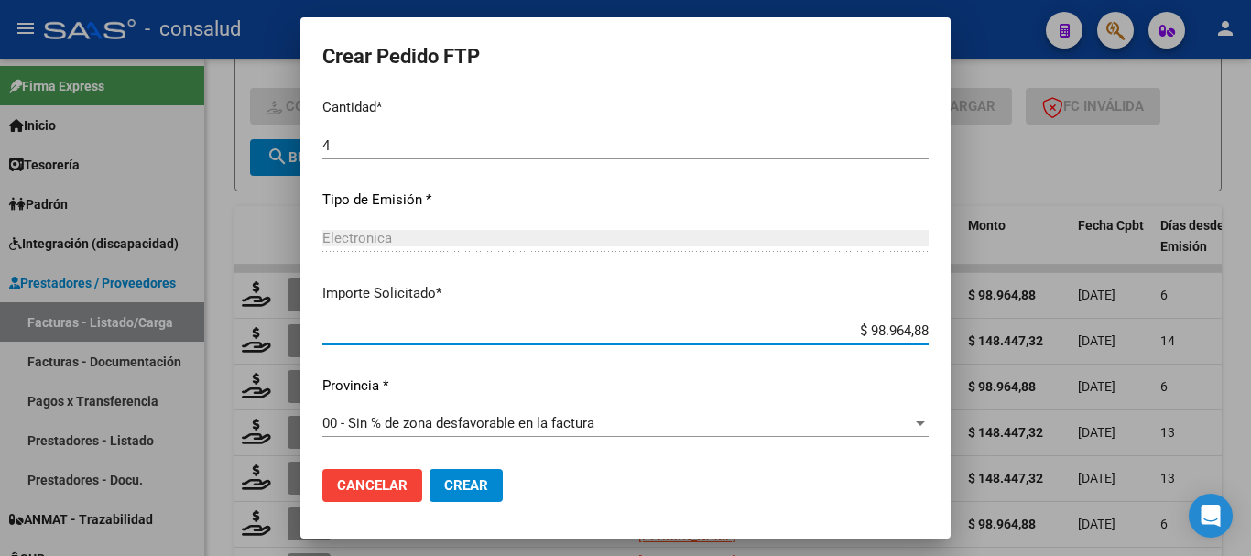
click at [483, 481] on span "Crear" at bounding box center [466, 485] width 44 height 16
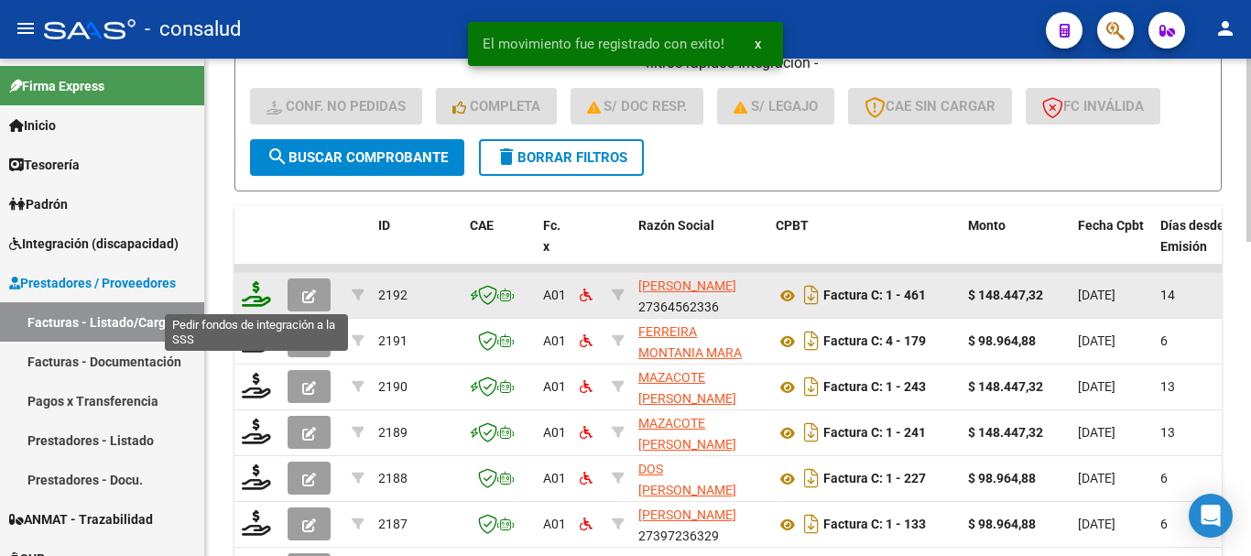
click at [256, 291] on icon at bounding box center [256, 294] width 29 height 26
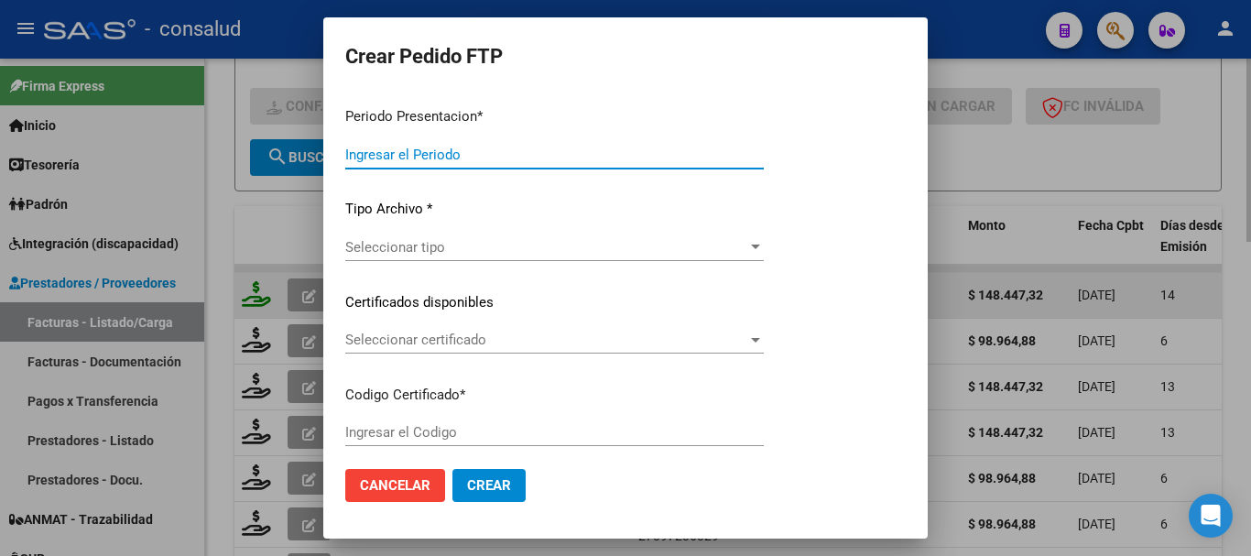
type input "202508"
type input "$ 148.447,32"
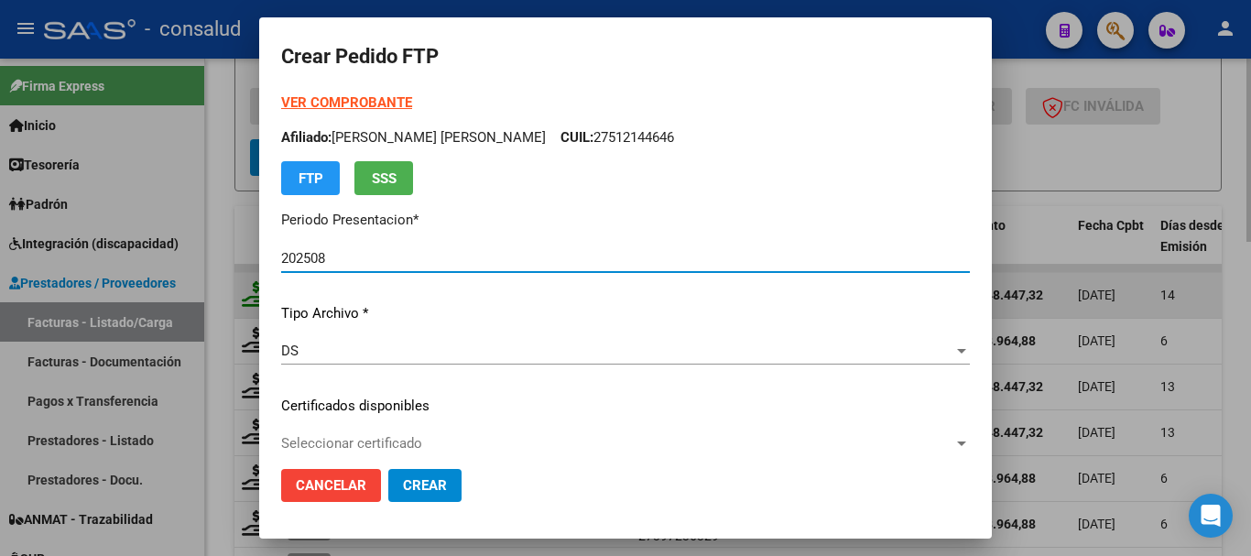
type input "0200054036125-20240306-20290306"
type input "[DATE]"
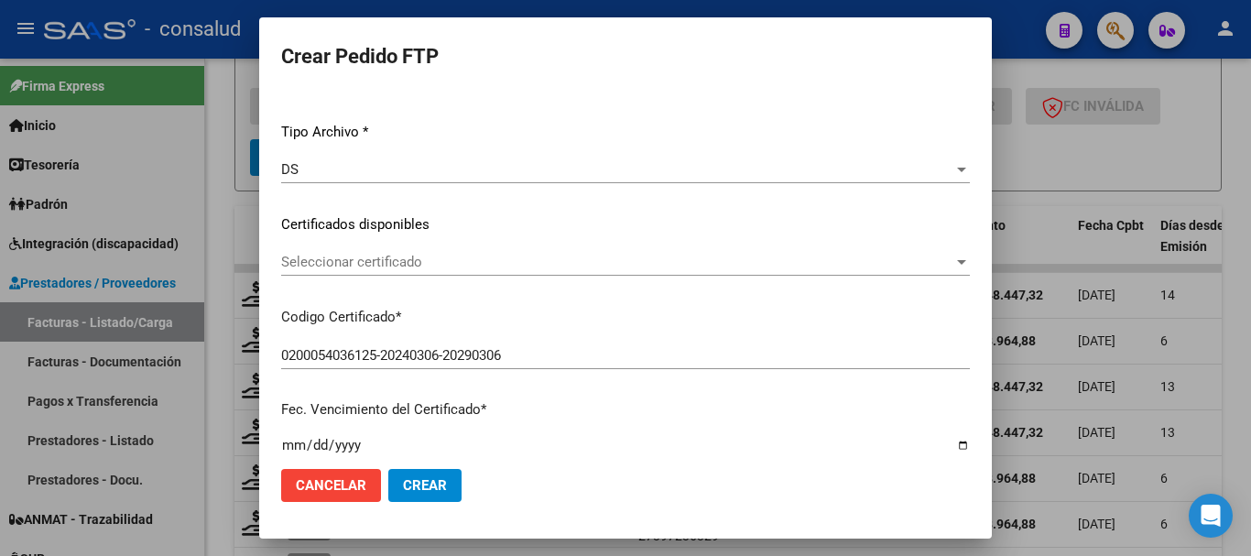
scroll to position [183, 0]
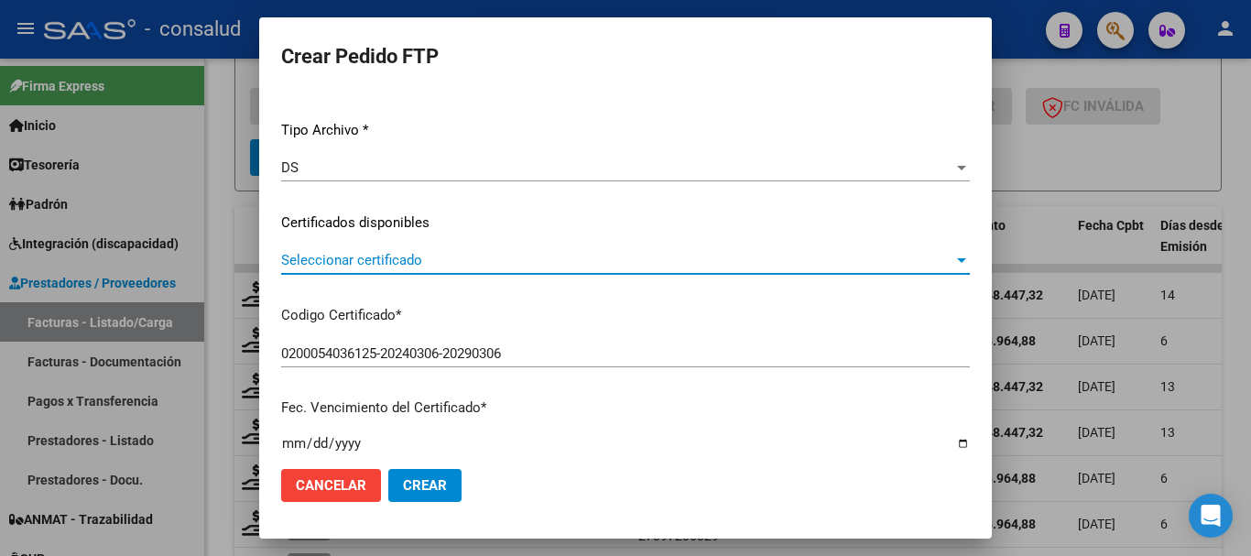
click at [458, 256] on span "Seleccionar certificado" at bounding box center [617, 260] width 672 height 16
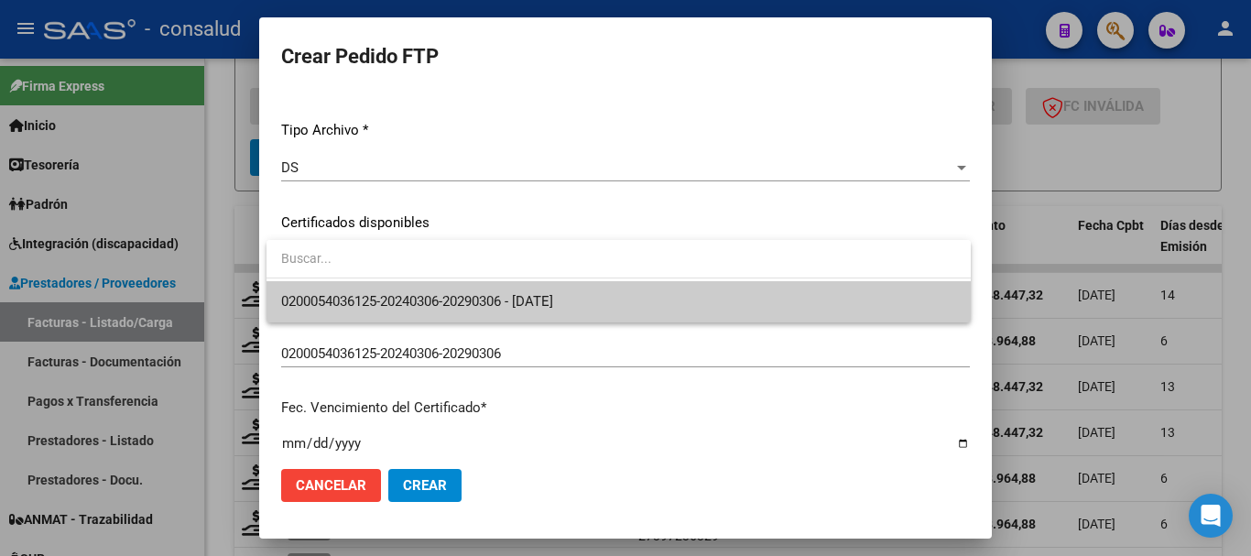
click at [474, 291] on span "0200054036125-20240306-20290306 - [DATE]" at bounding box center [618, 301] width 675 height 41
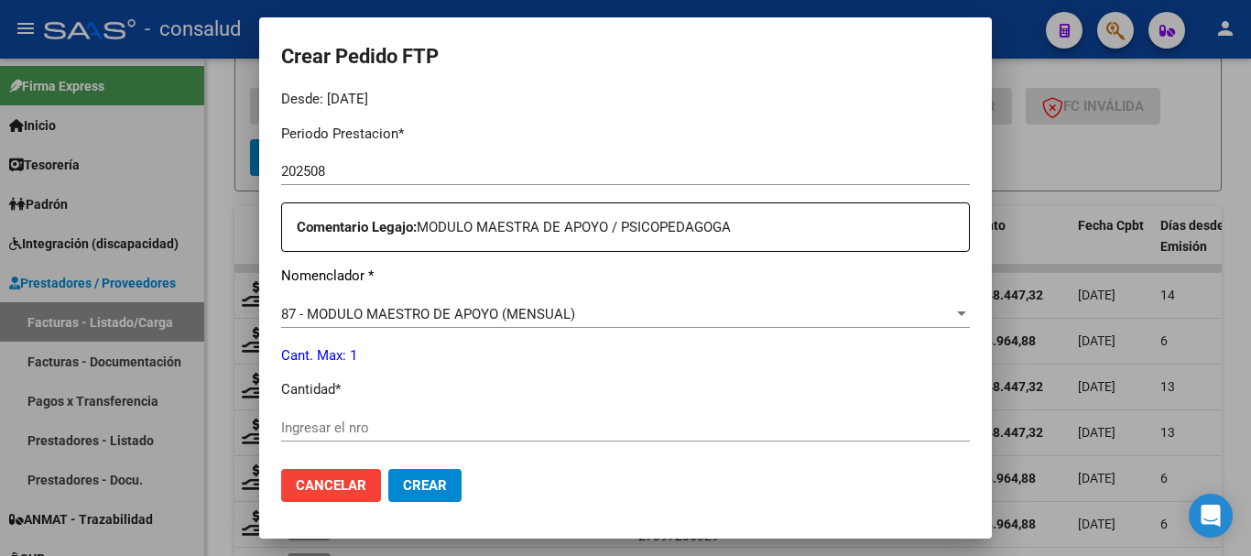
scroll to position [641, 0]
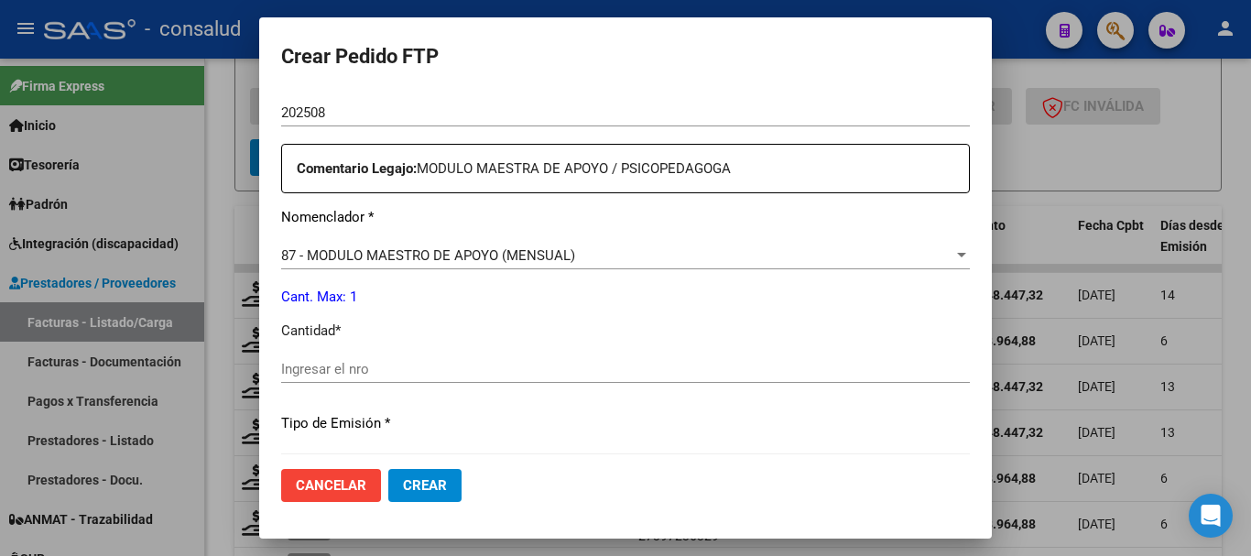
click at [458, 372] on input "Ingresar el nro" at bounding box center [625, 369] width 689 height 16
type input "1"
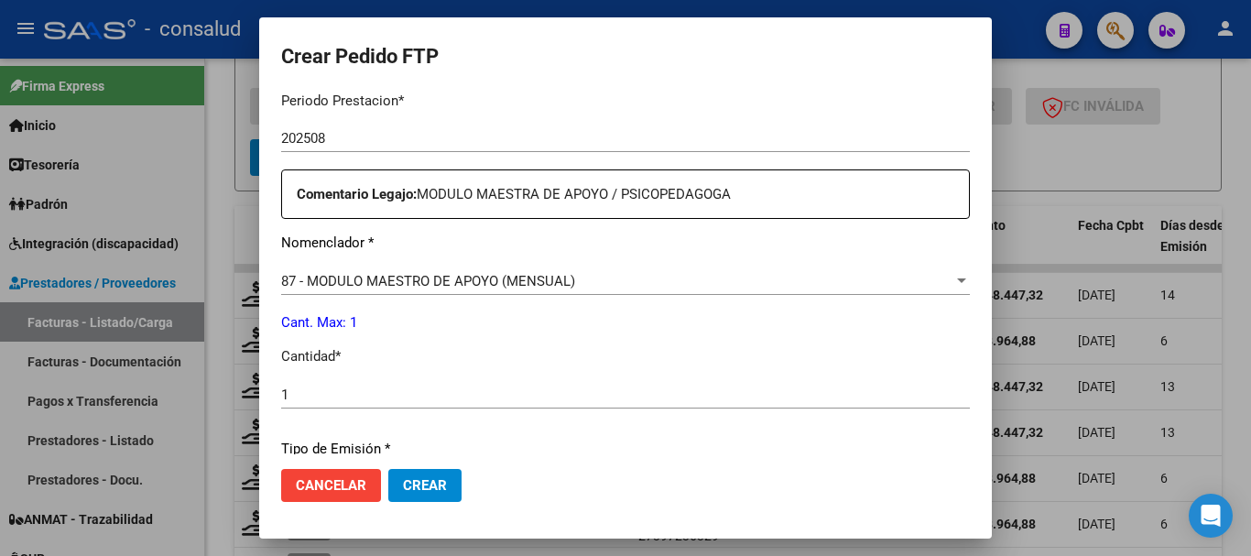
scroll to position [590, 0]
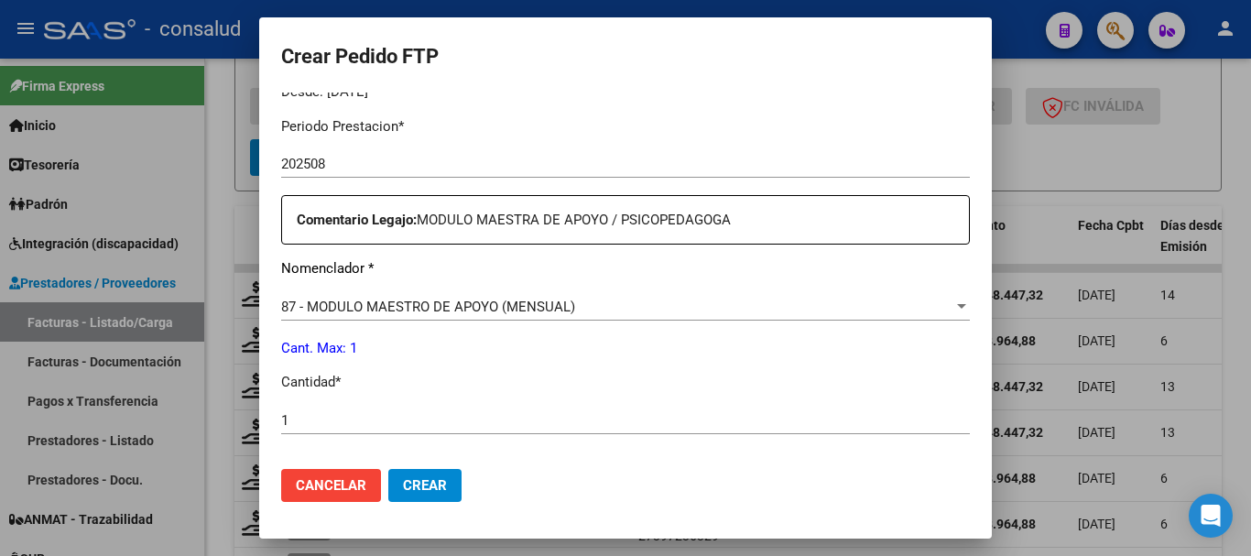
click at [435, 310] on span "87 - MODULO MAESTRO DE APOYO (MENSUAL)" at bounding box center [428, 307] width 294 height 16
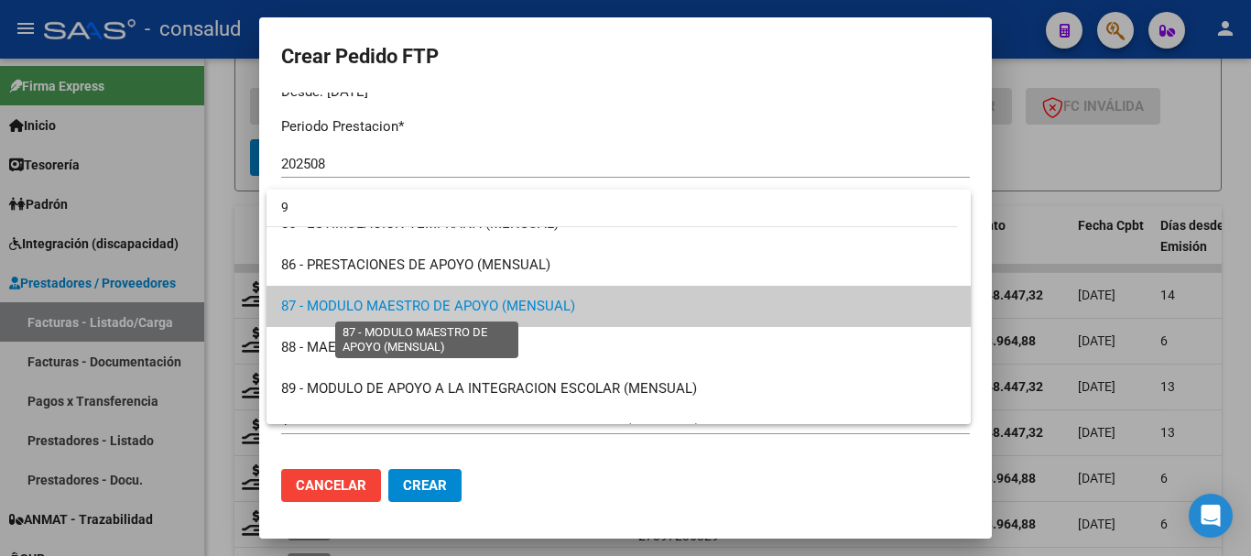
scroll to position [0, 0]
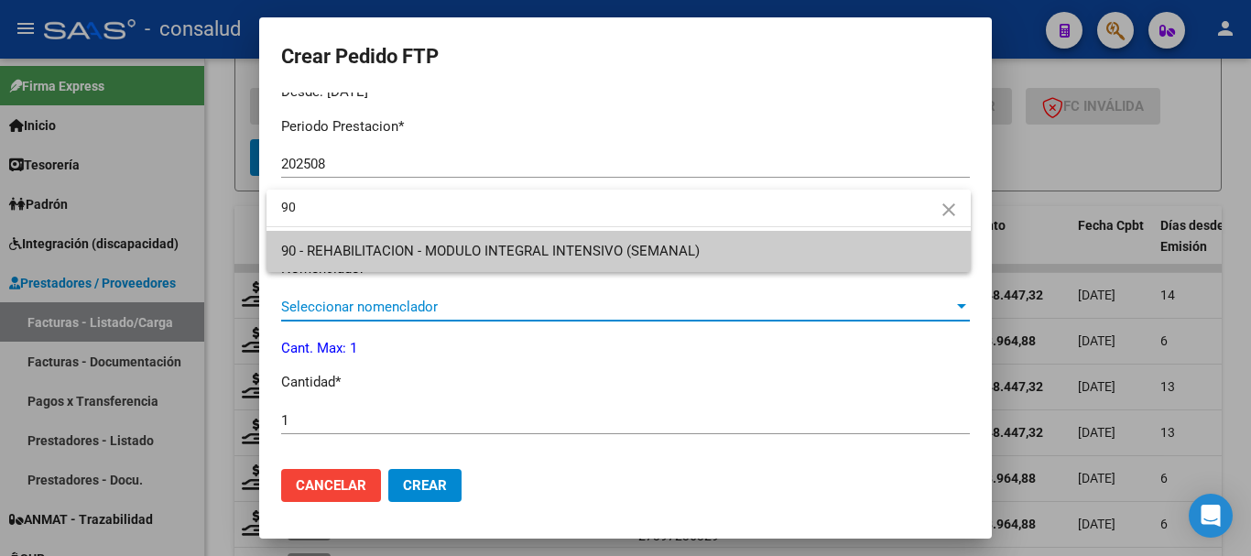
type input "90"
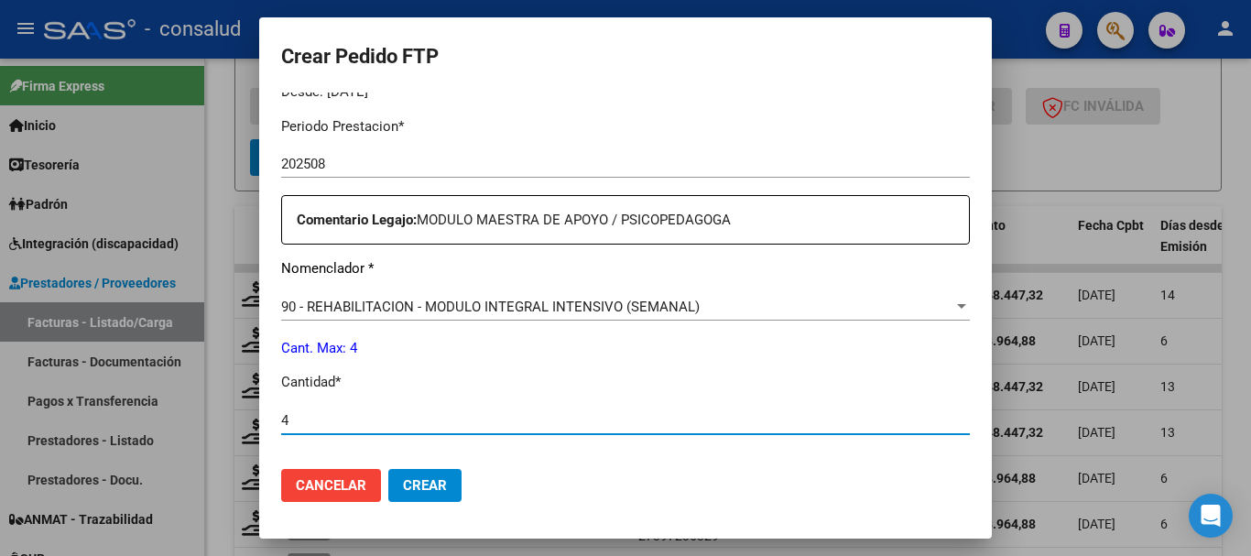
type input "4"
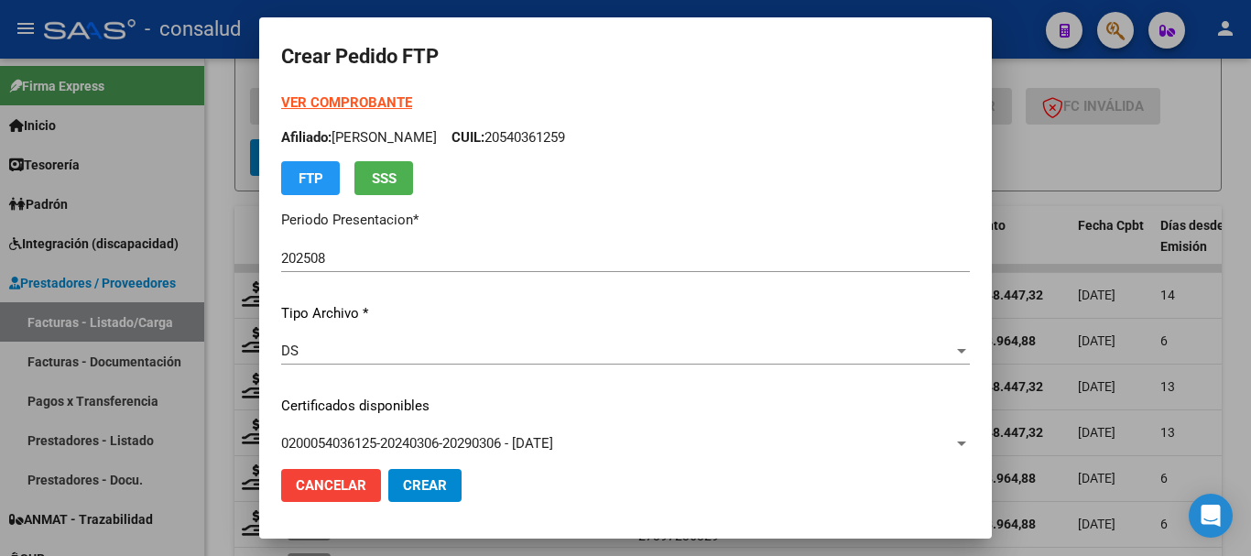
click at [435, 491] on span "Crear" at bounding box center [425, 485] width 44 height 16
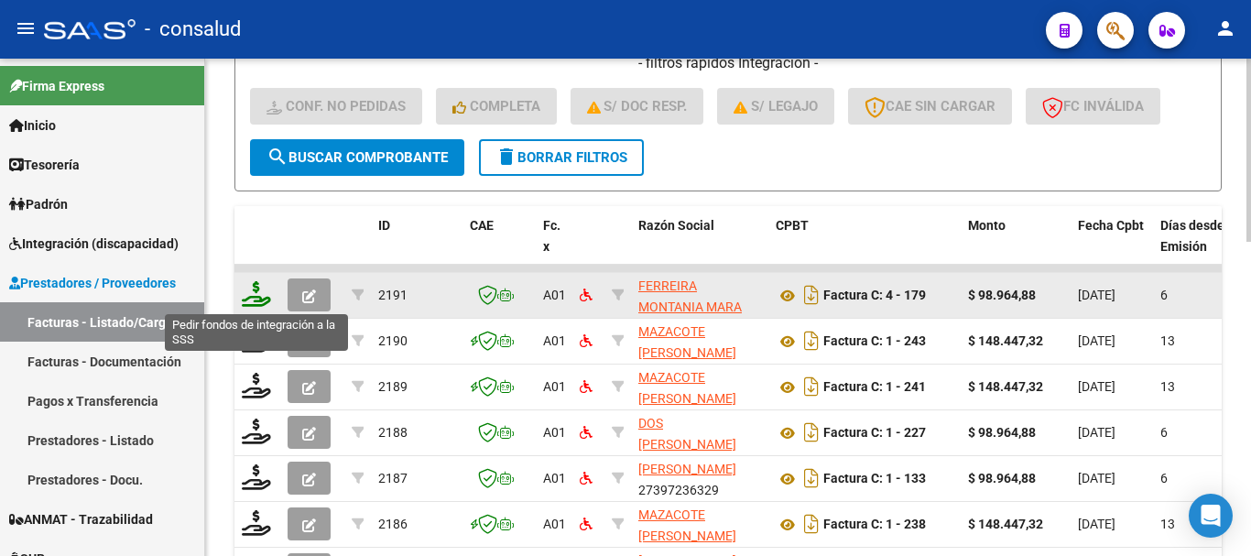
click at [251, 297] on icon at bounding box center [256, 294] width 29 height 26
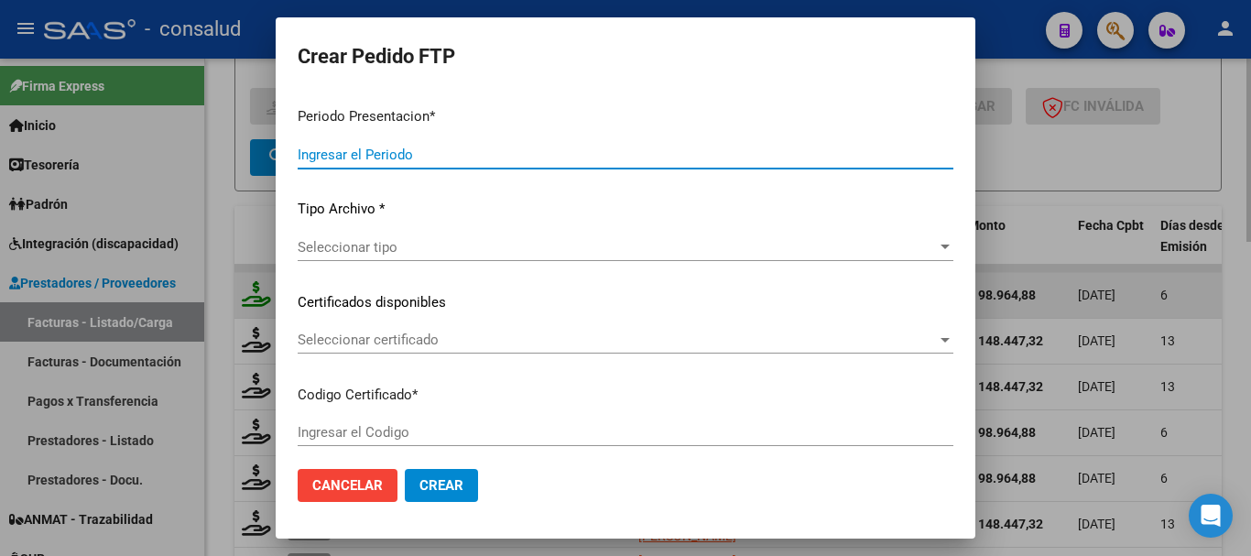
type input "202508"
type input "$ 98.964,88"
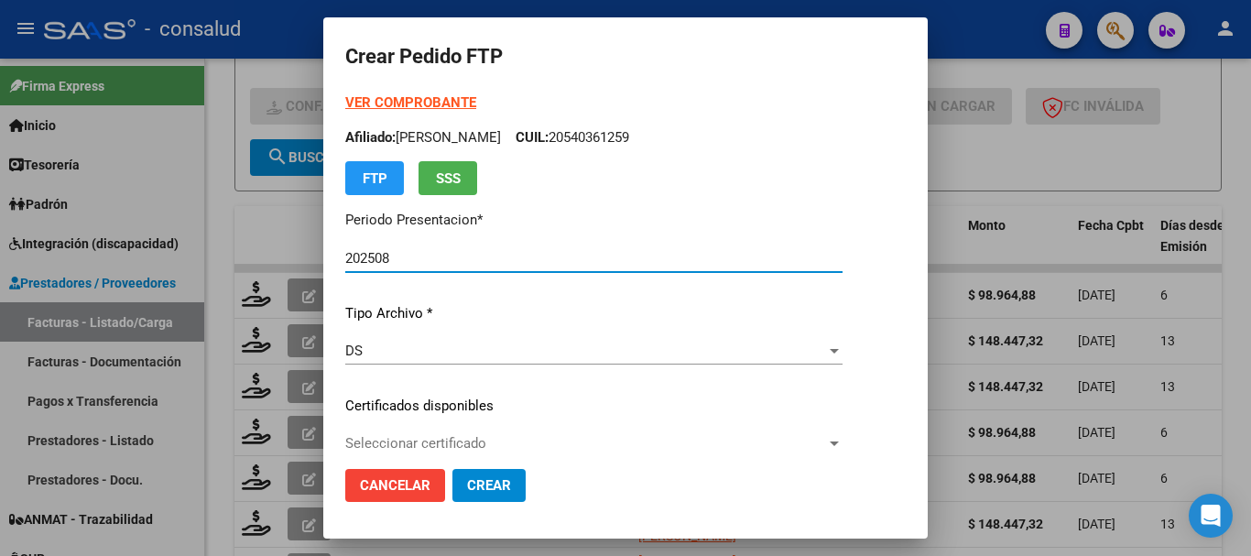
type input "0200049027120-20190716-20290716"
type input "[DATE]"
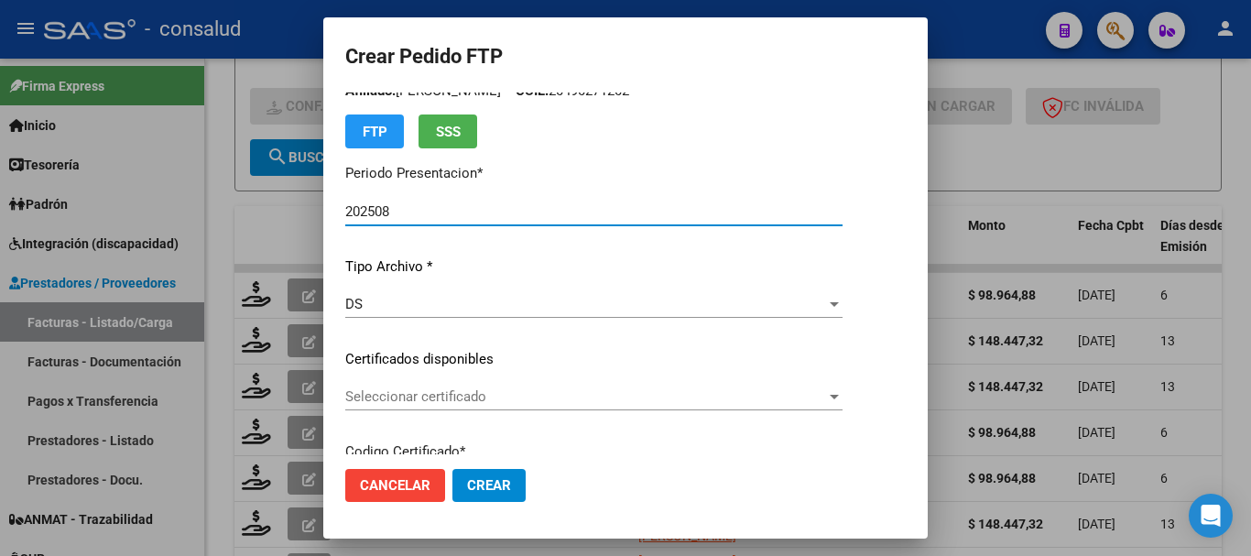
scroll to position [92, 0]
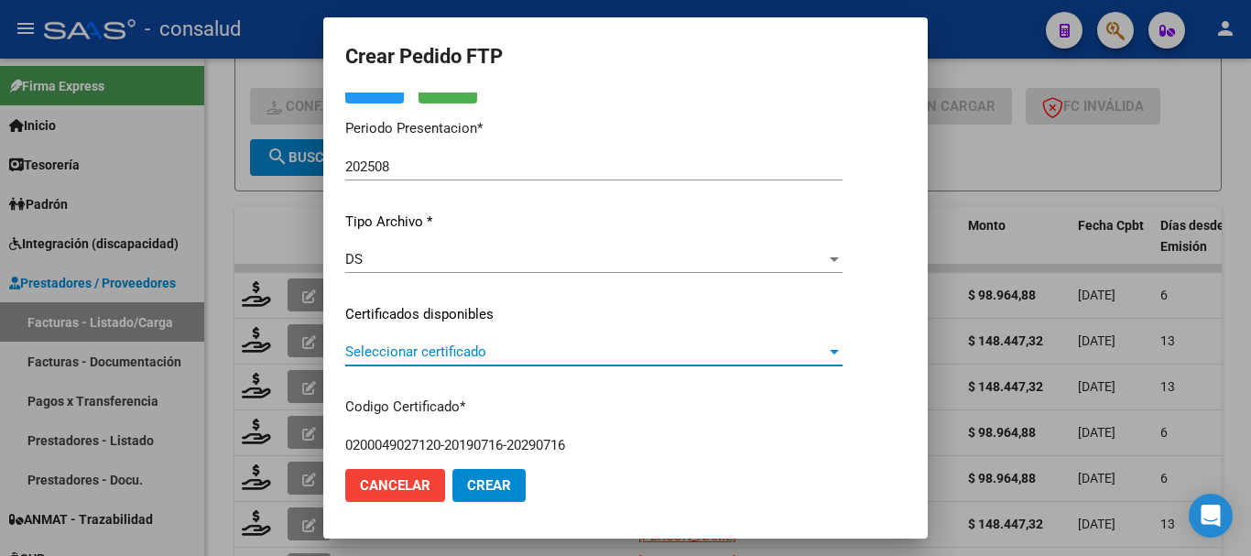
click at [490, 344] on span "Seleccionar certificado" at bounding box center [585, 352] width 481 height 16
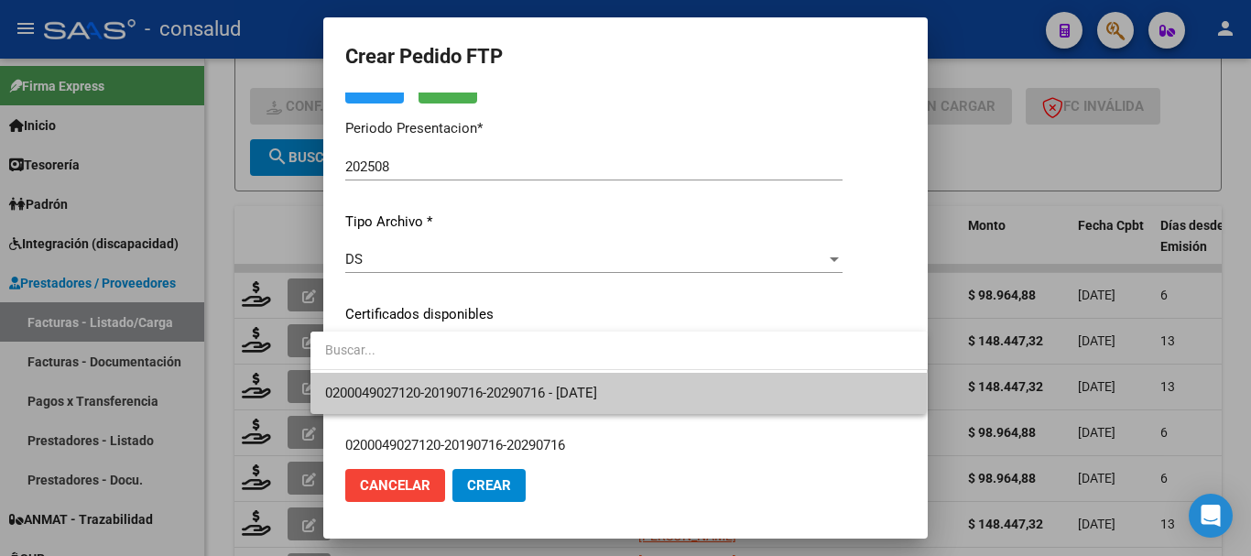
click at [511, 384] on span "0200049027120-20190716-20290716 - [DATE]" at bounding box center [619, 393] width 588 height 41
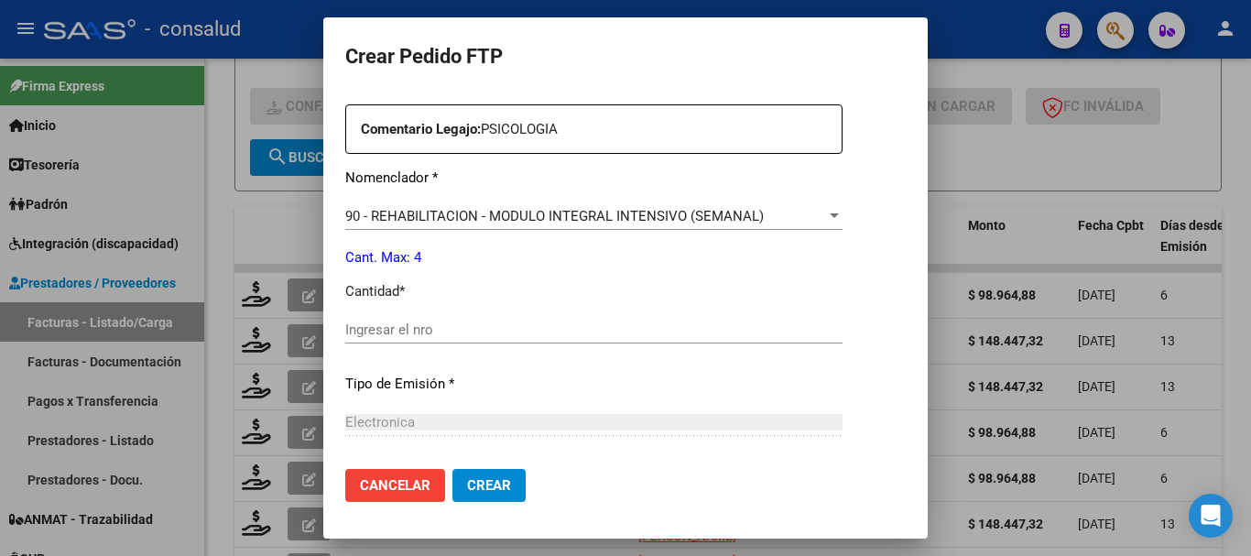
scroll to position [682, 0]
click at [399, 322] on input "Ingresar el nro" at bounding box center [593, 329] width 497 height 16
type input "4"
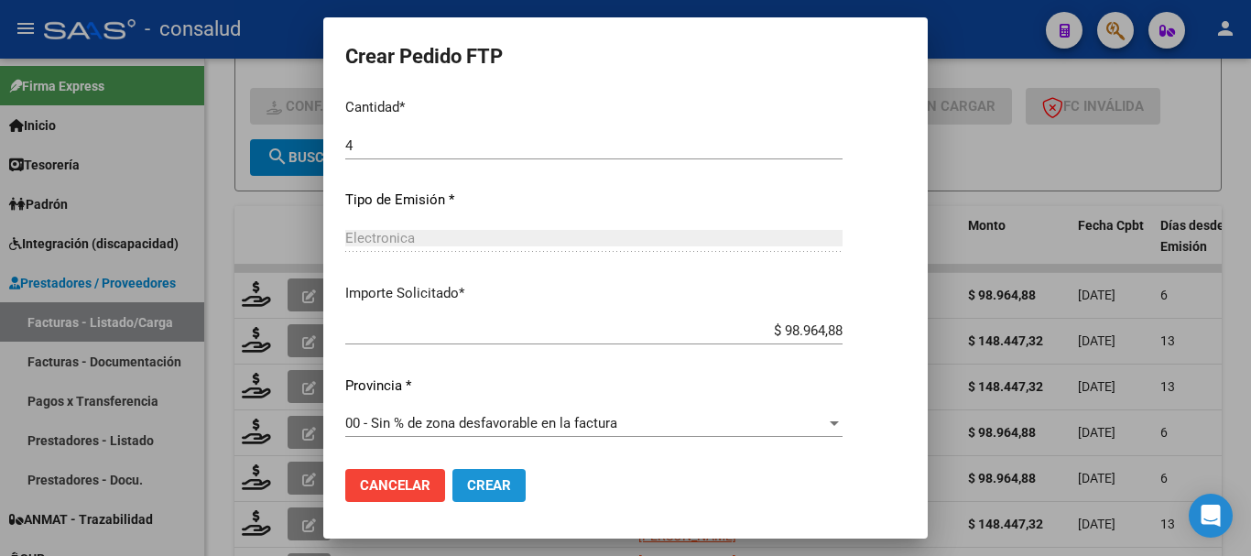
click at [467, 487] on span "Crear" at bounding box center [489, 485] width 44 height 16
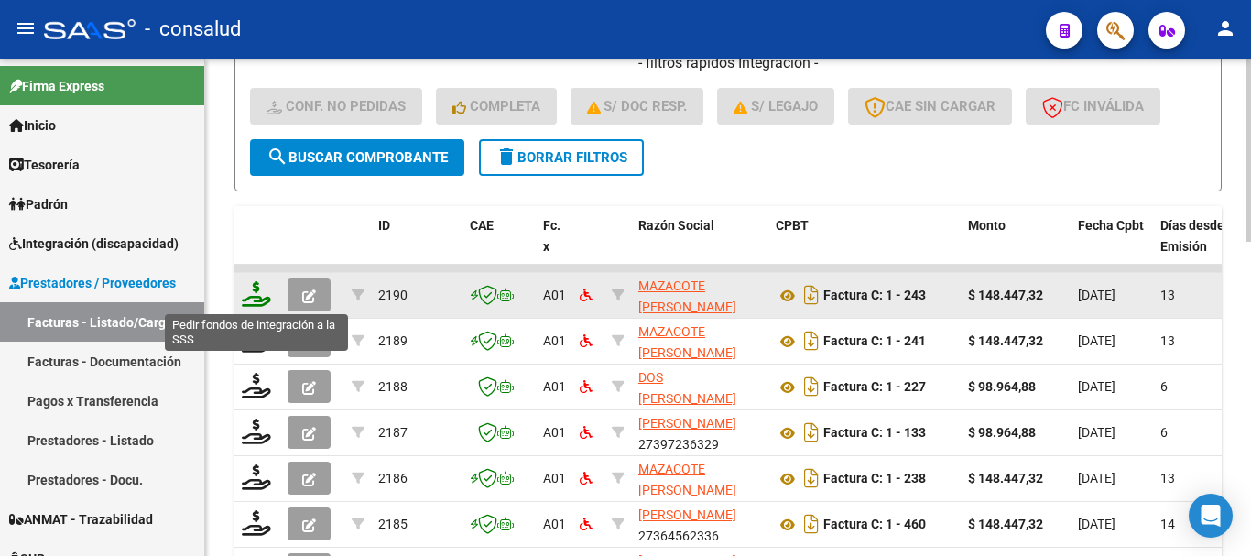
click at [246, 300] on icon at bounding box center [256, 294] width 29 height 26
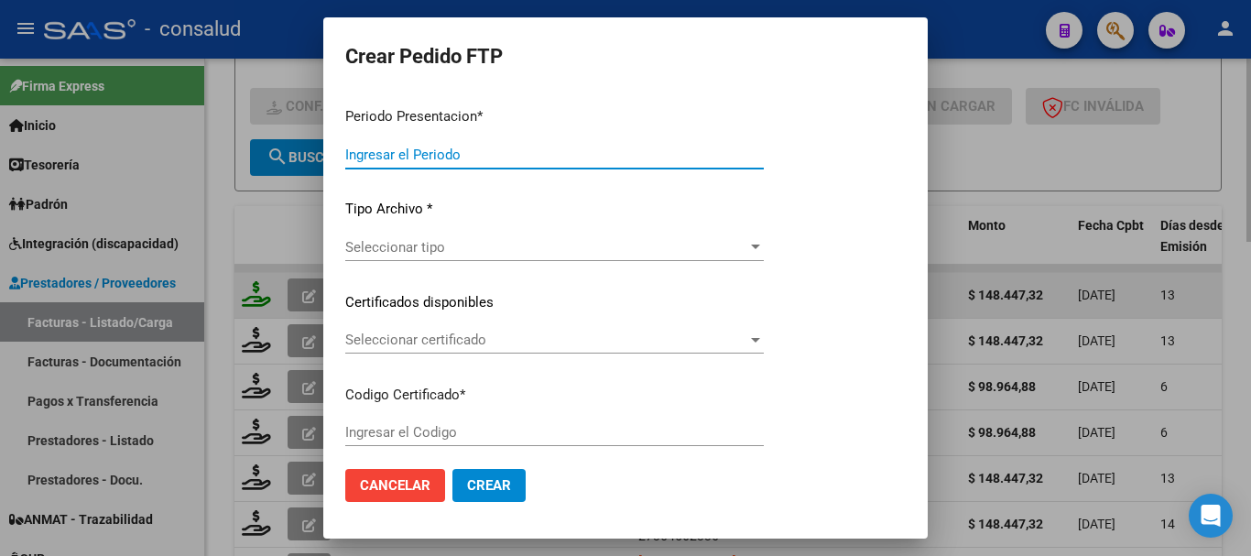
type input "202508"
type input "$ 148.447,32"
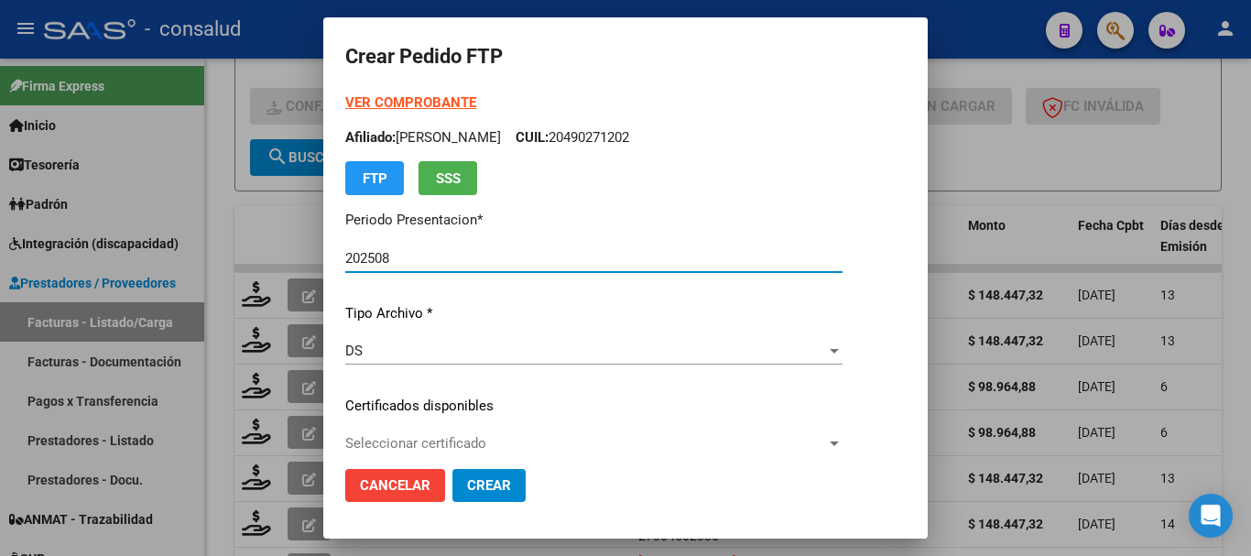
type input "010005616849120220428-20250428"
type input "[DATE]"
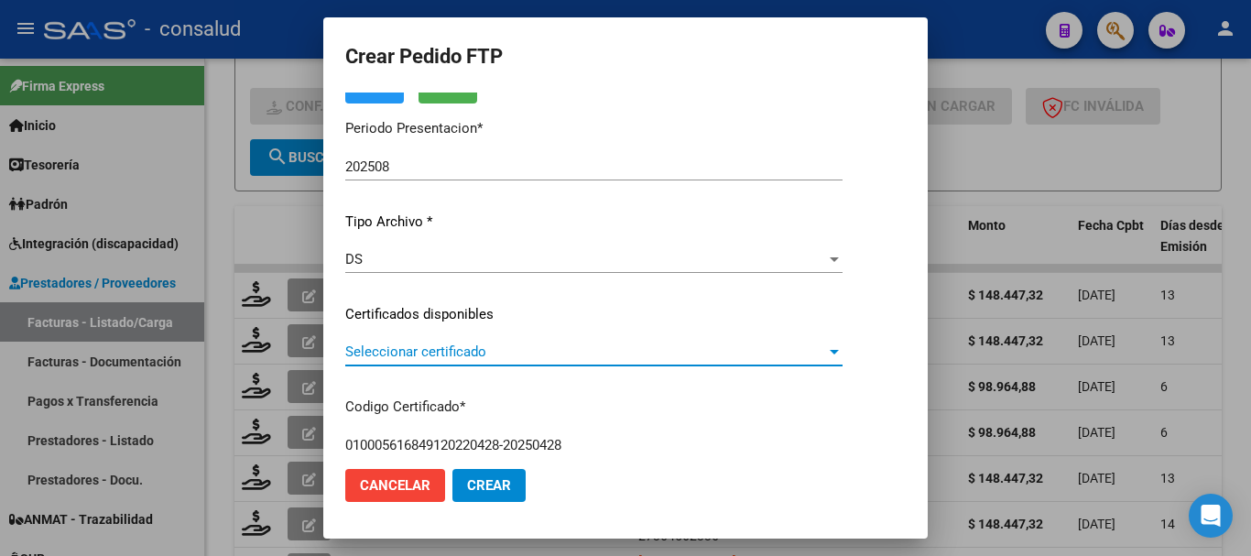
click at [437, 348] on span "Seleccionar certificado" at bounding box center [585, 352] width 481 height 16
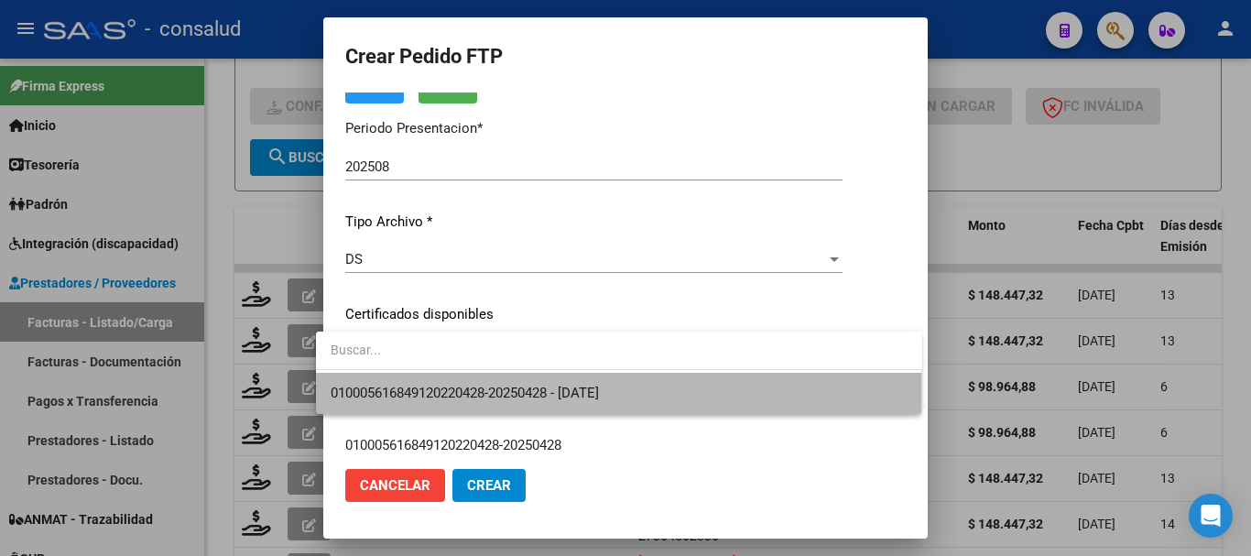
click at [464, 384] on span "010005616849120220428-20250428 - [DATE]" at bounding box center [619, 393] width 577 height 41
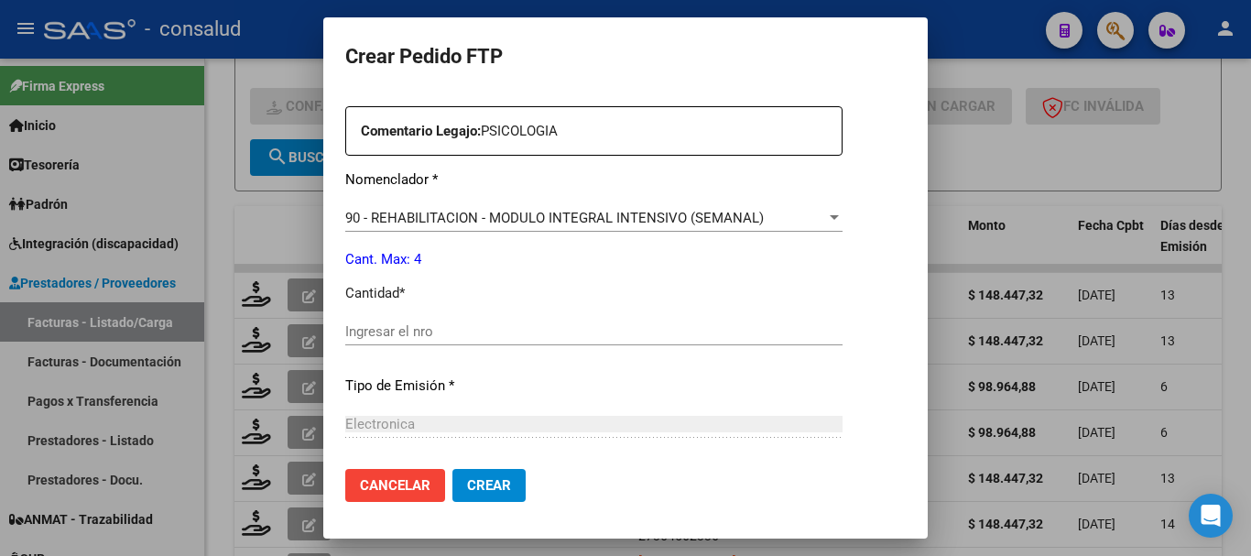
scroll to position [733, 0]
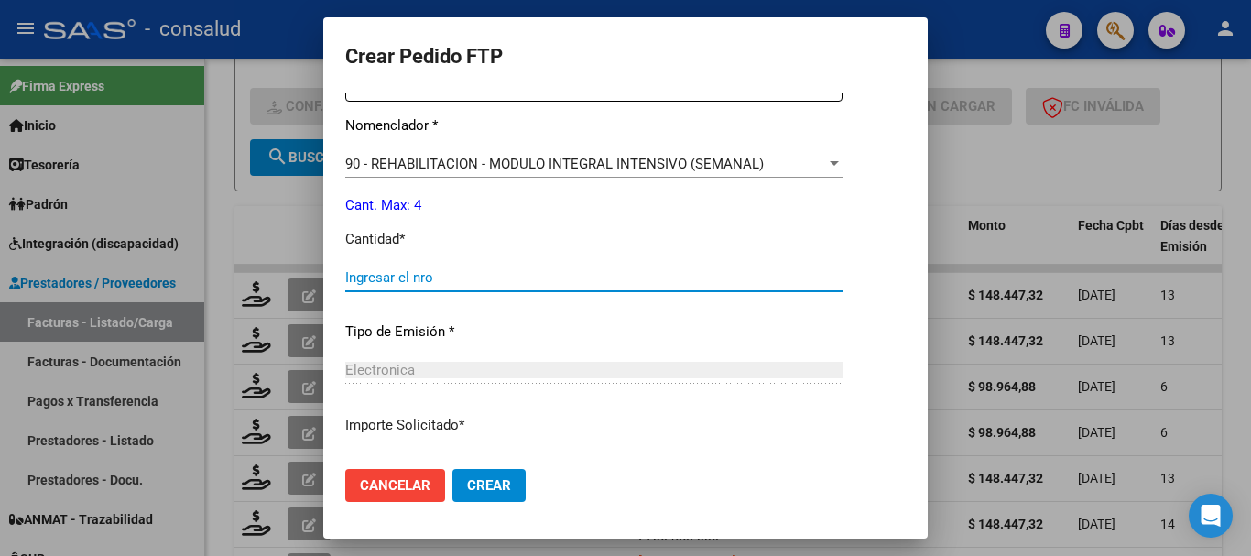
click at [399, 269] on input "Ingresar el nro" at bounding box center [593, 277] width 497 height 16
type input "4"
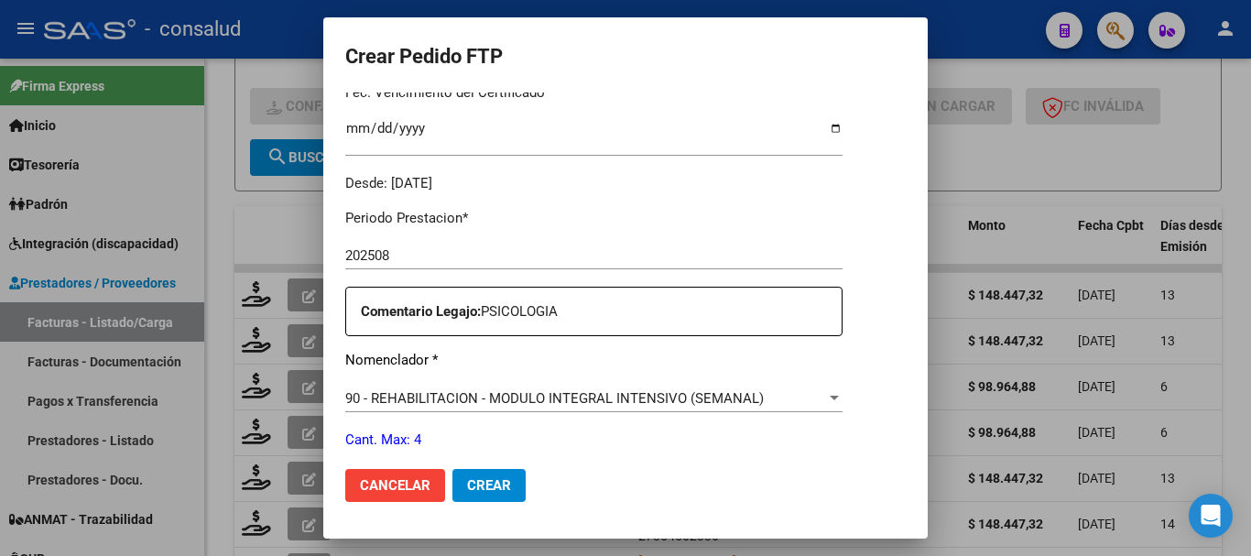
scroll to position [865, 0]
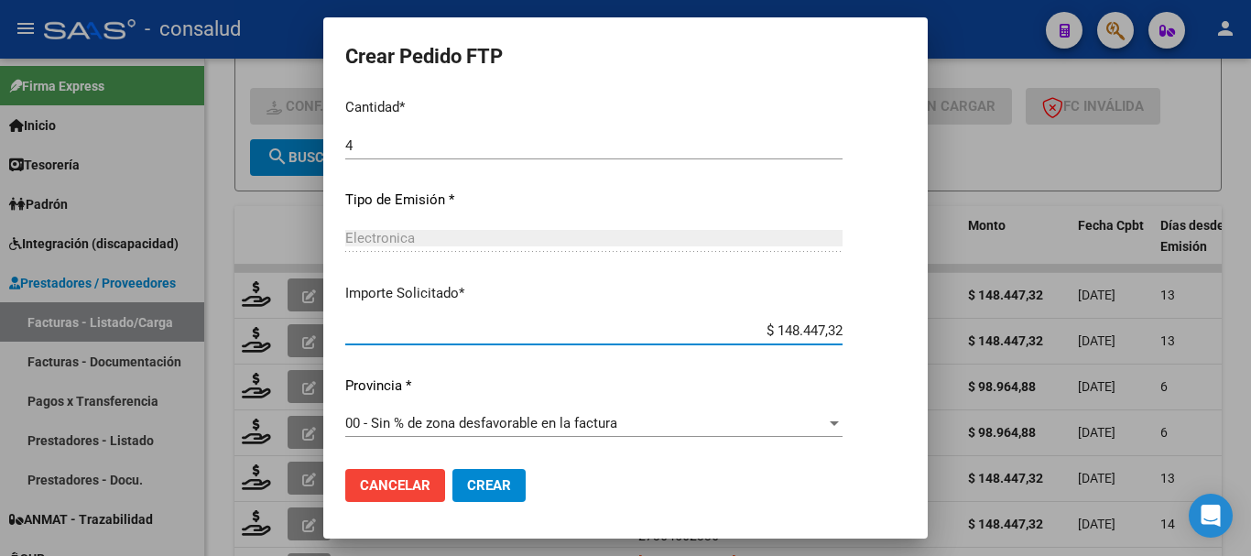
click at [472, 482] on span "Crear" at bounding box center [489, 485] width 44 height 16
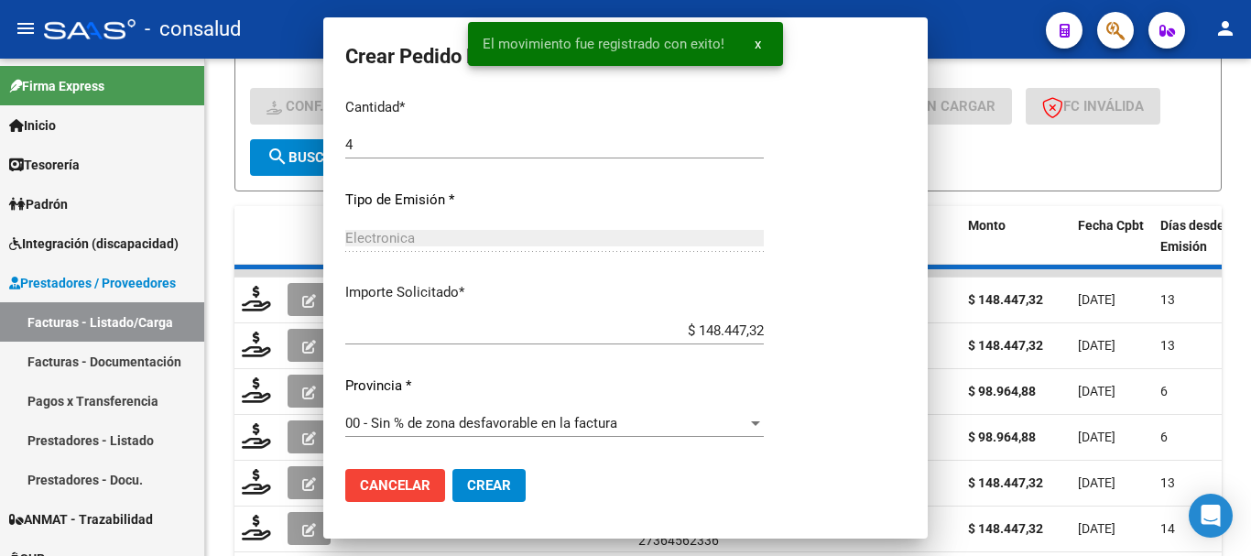
scroll to position [0, 0]
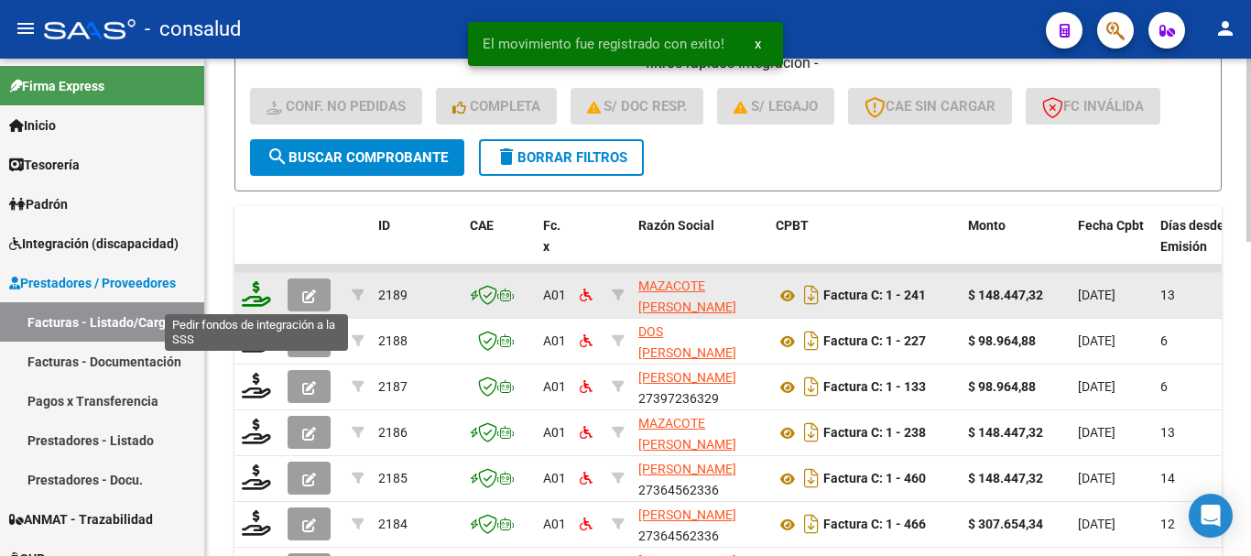
click at [256, 285] on icon at bounding box center [256, 294] width 29 height 26
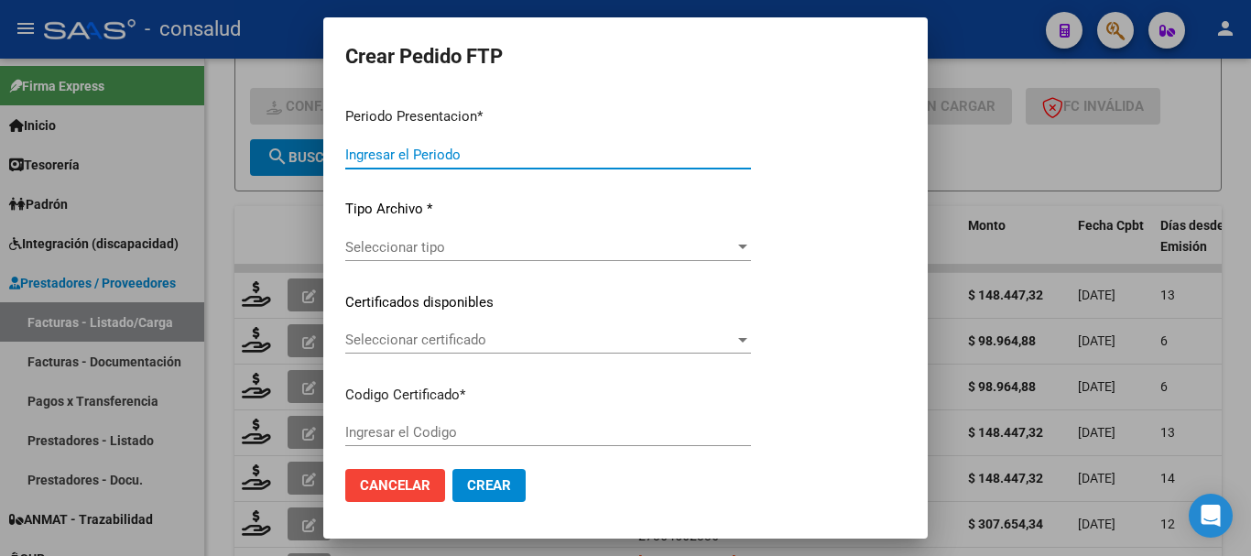
type input "202508"
type input "$ 148.447,32"
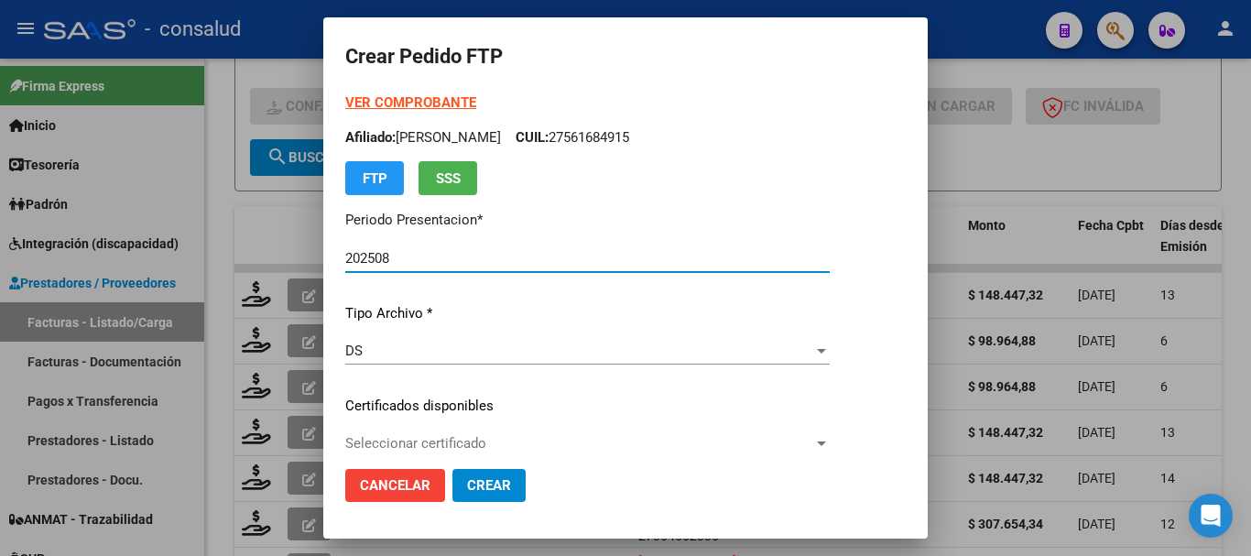
type input "0200054865205-20211019-20261019"
type input "2026-10-19"
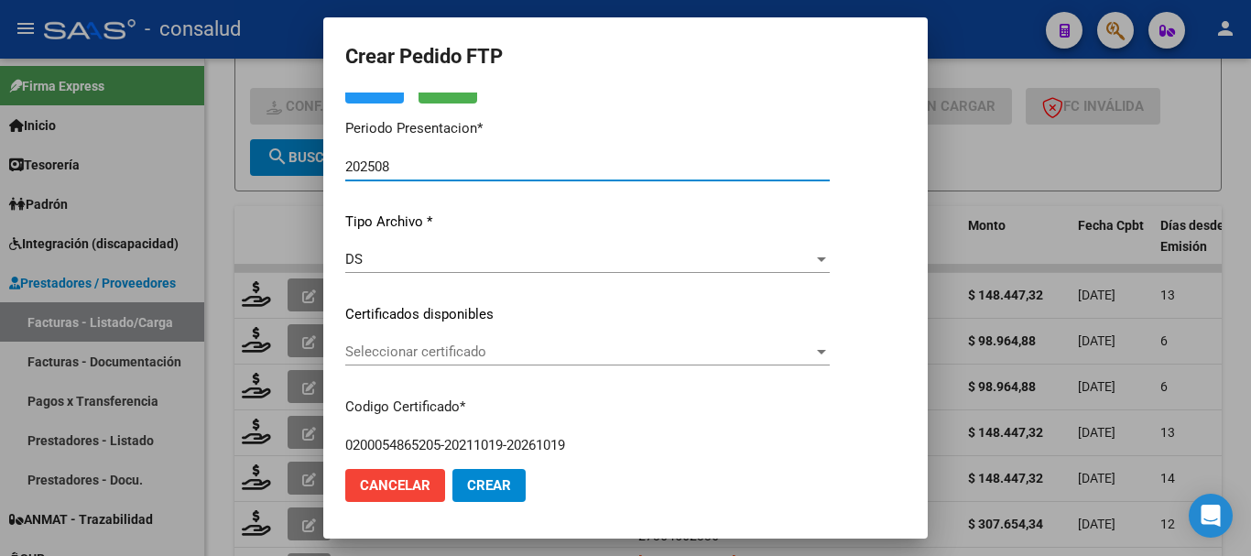
scroll to position [183, 0]
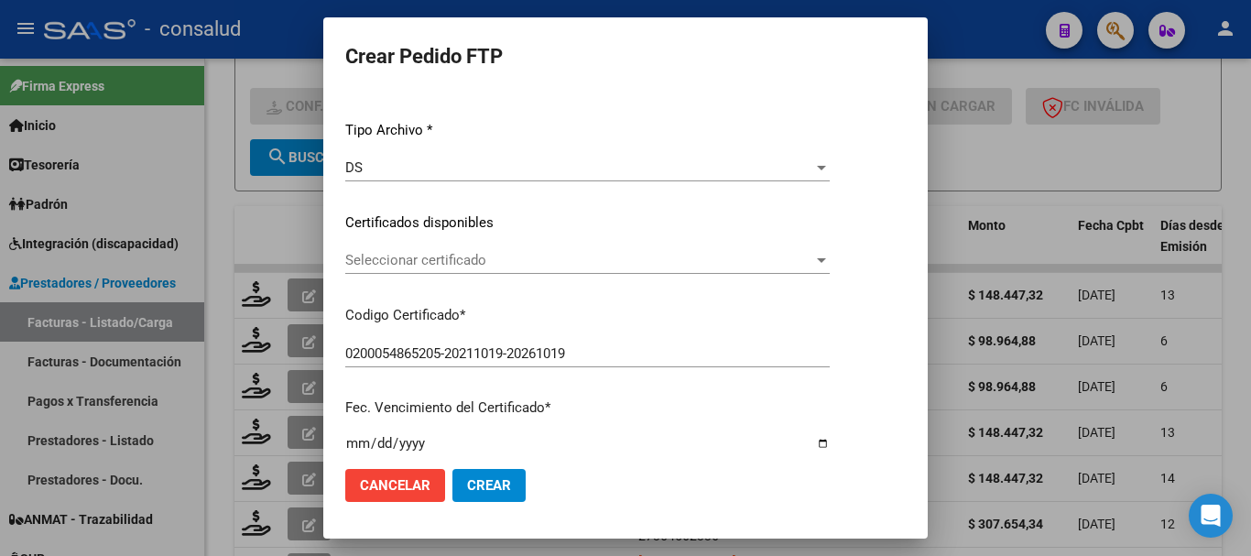
click at [557, 258] on span "Seleccionar certificado" at bounding box center [579, 260] width 468 height 16
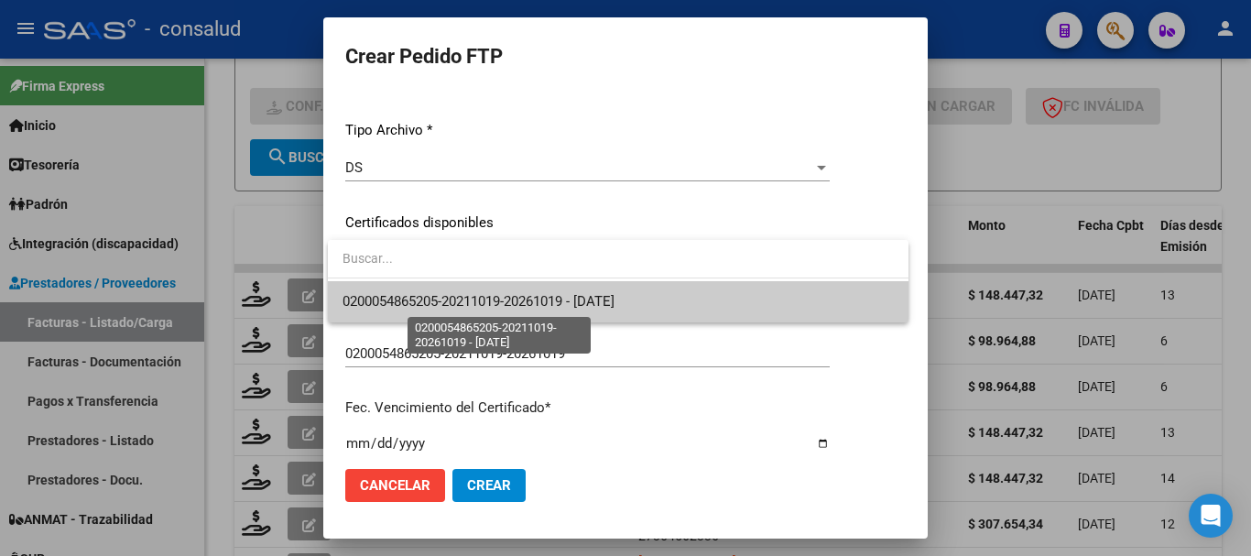
click at [567, 294] on span "0200054865205-20211019-20261019 - 2026-10-19" at bounding box center [479, 301] width 272 height 16
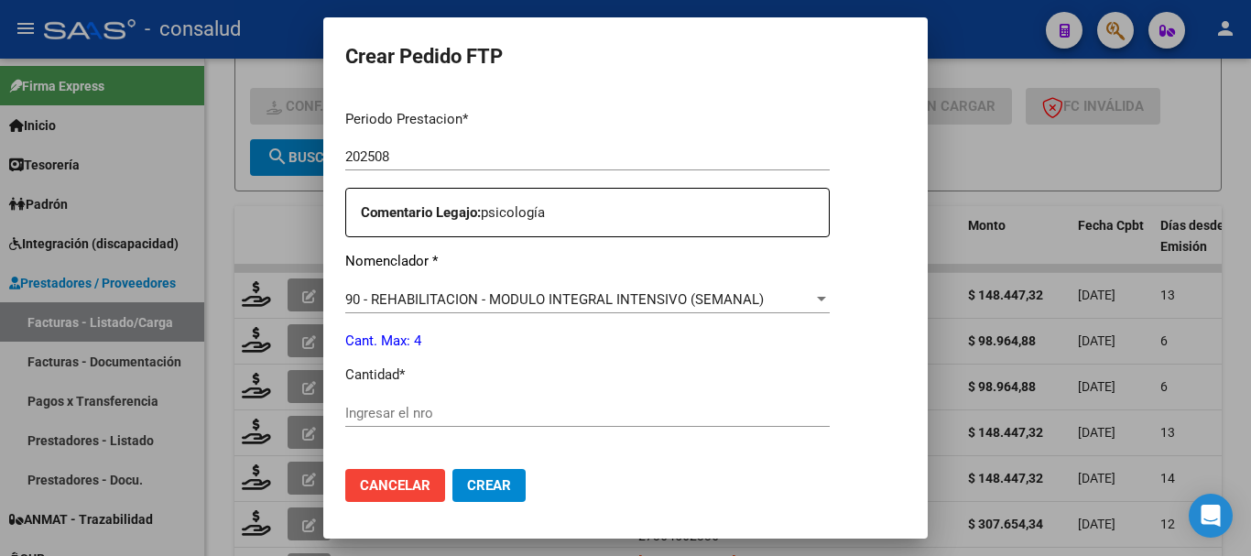
scroll to position [641, 0]
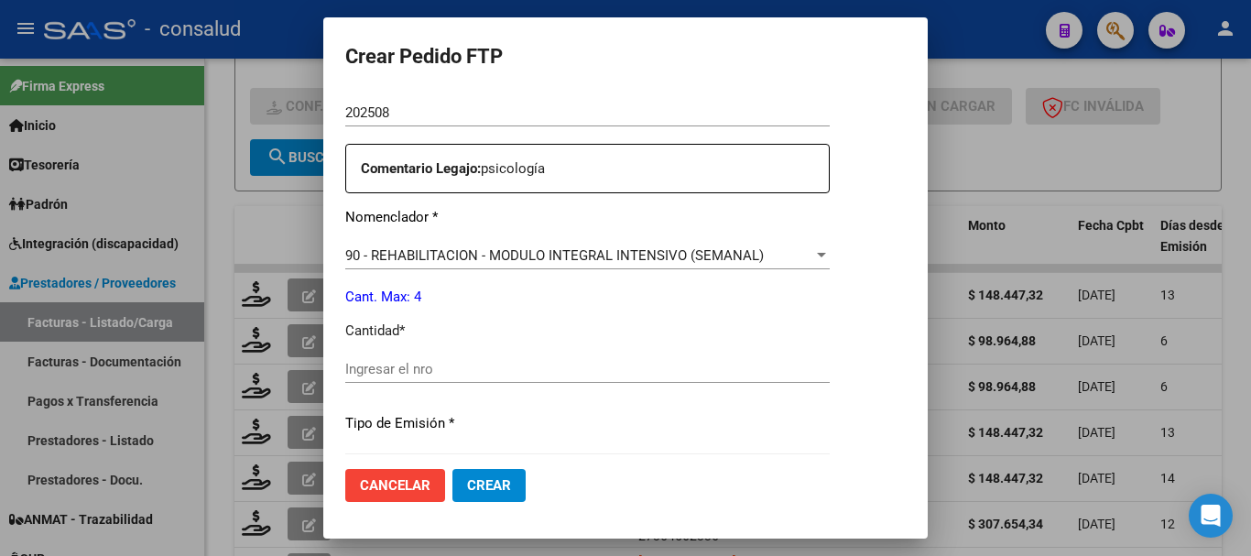
click at [400, 363] on input "Ingresar el nro" at bounding box center [587, 369] width 485 height 16
type input "4"
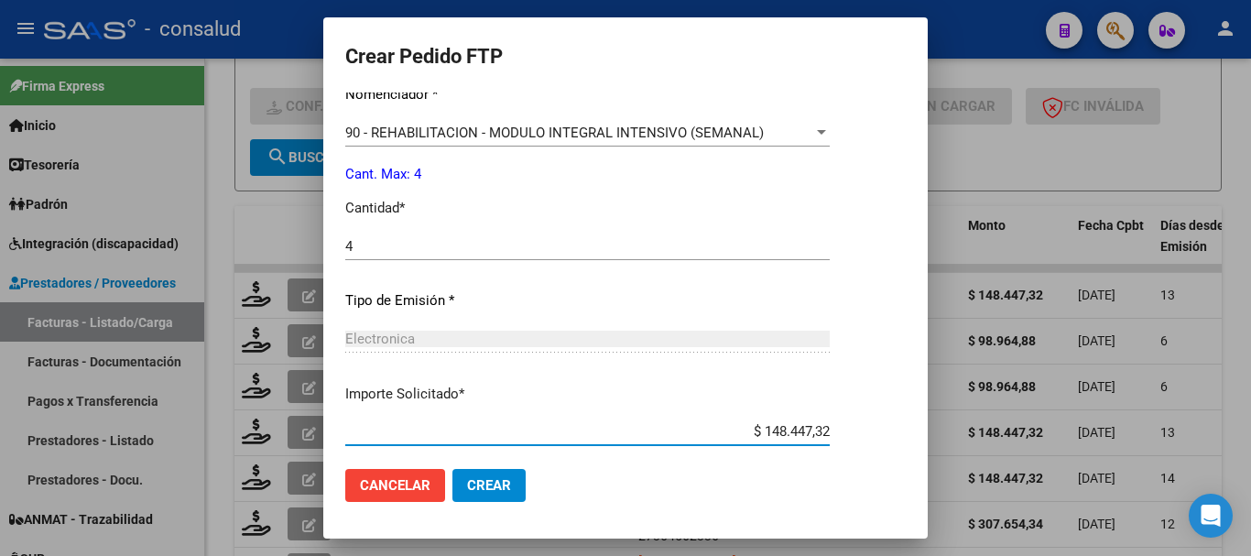
scroll to position [865, 0]
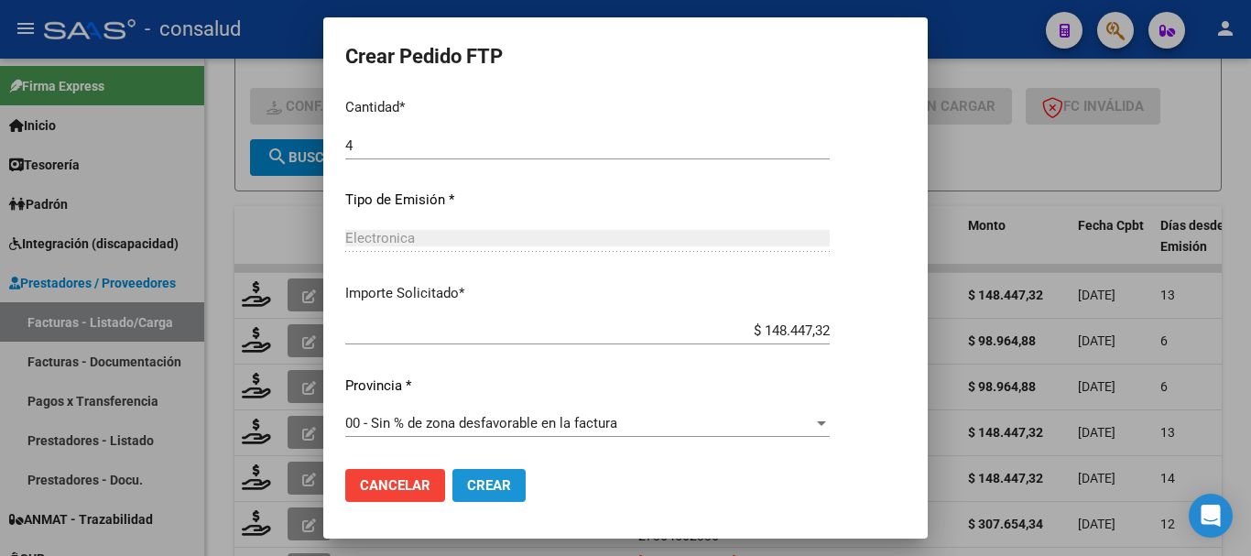
click at [482, 485] on span "Crear" at bounding box center [489, 485] width 44 height 16
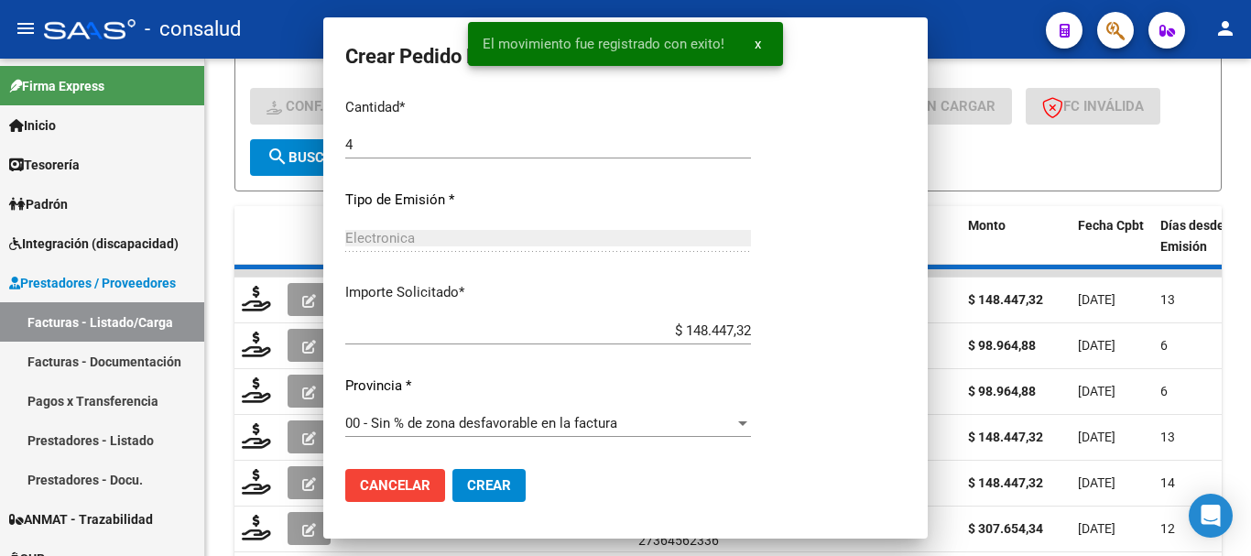
scroll to position [0, 0]
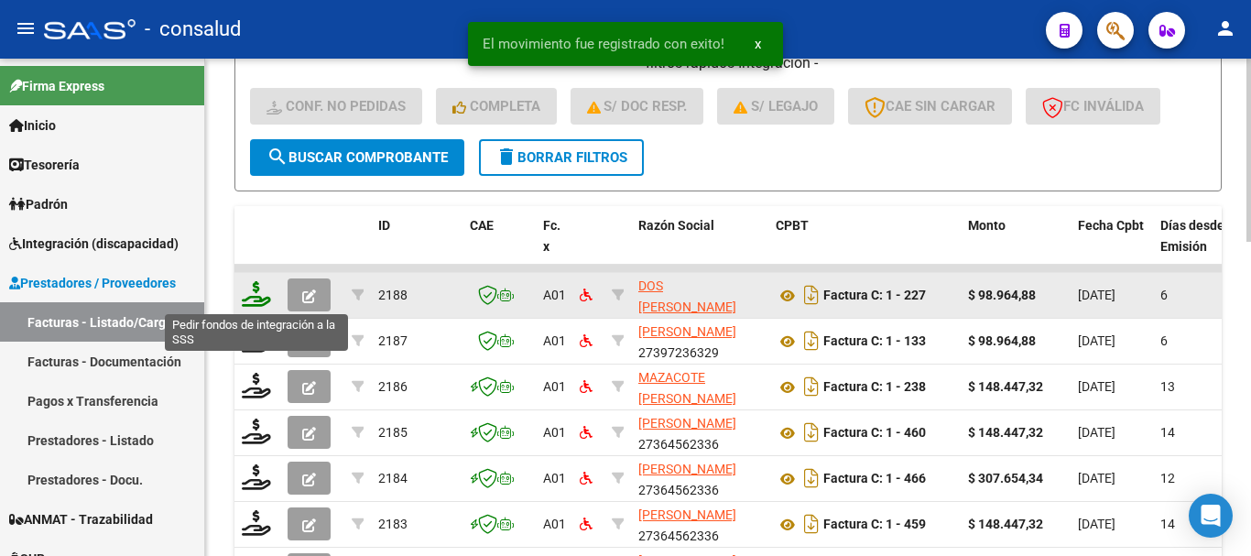
click at [258, 292] on icon at bounding box center [256, 294] width 29 height 26
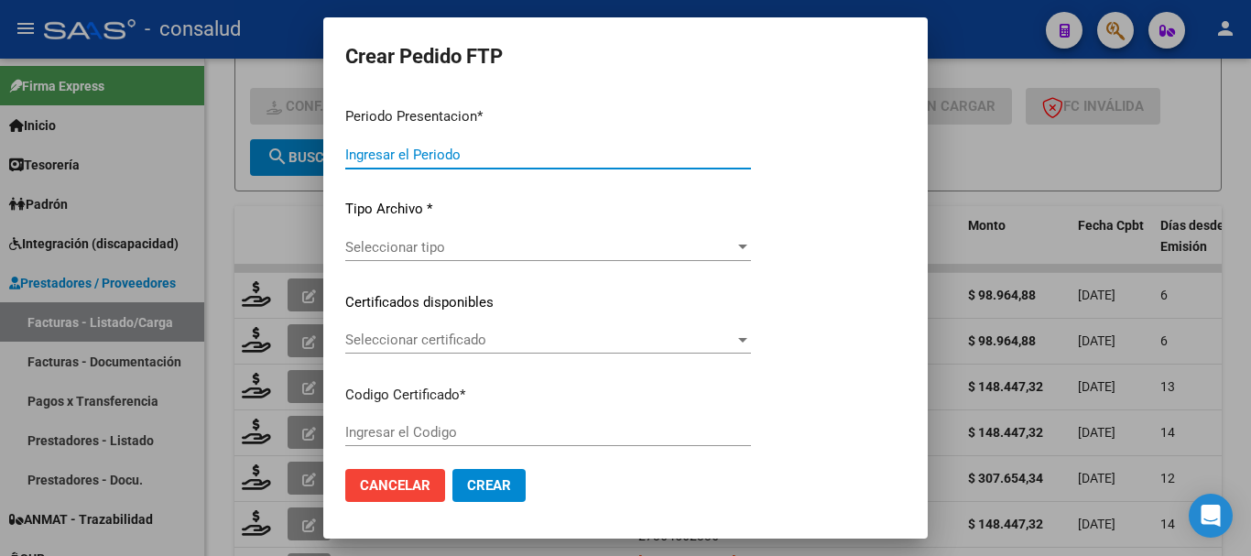
type input "202508"
type input "$ 98.964,88"
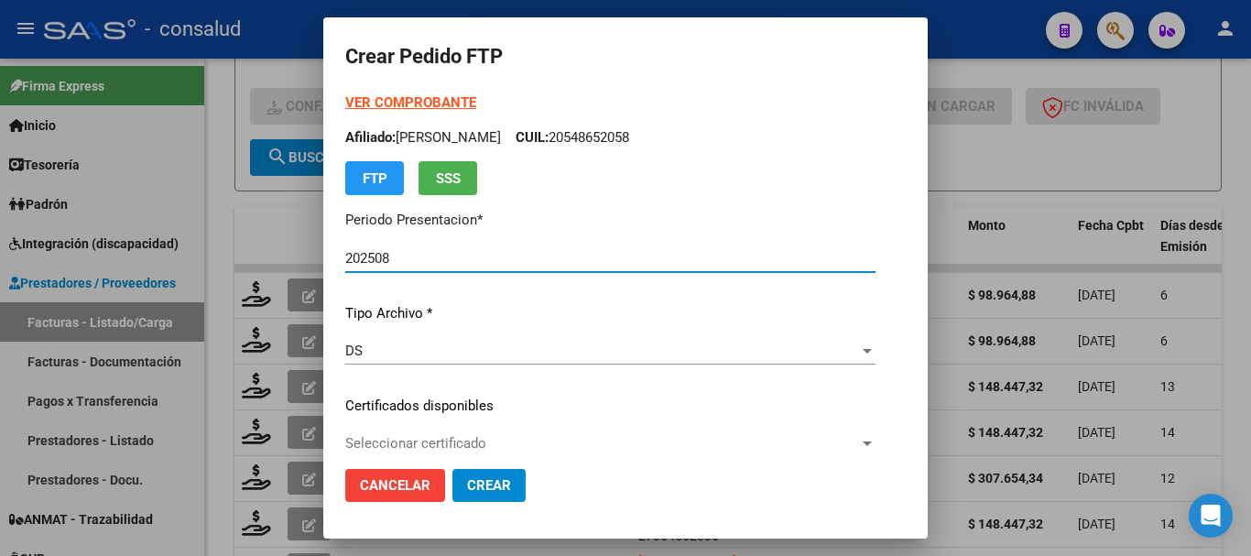
type input "0200054074891-20221003-20291003"
type input "2029-10-03"
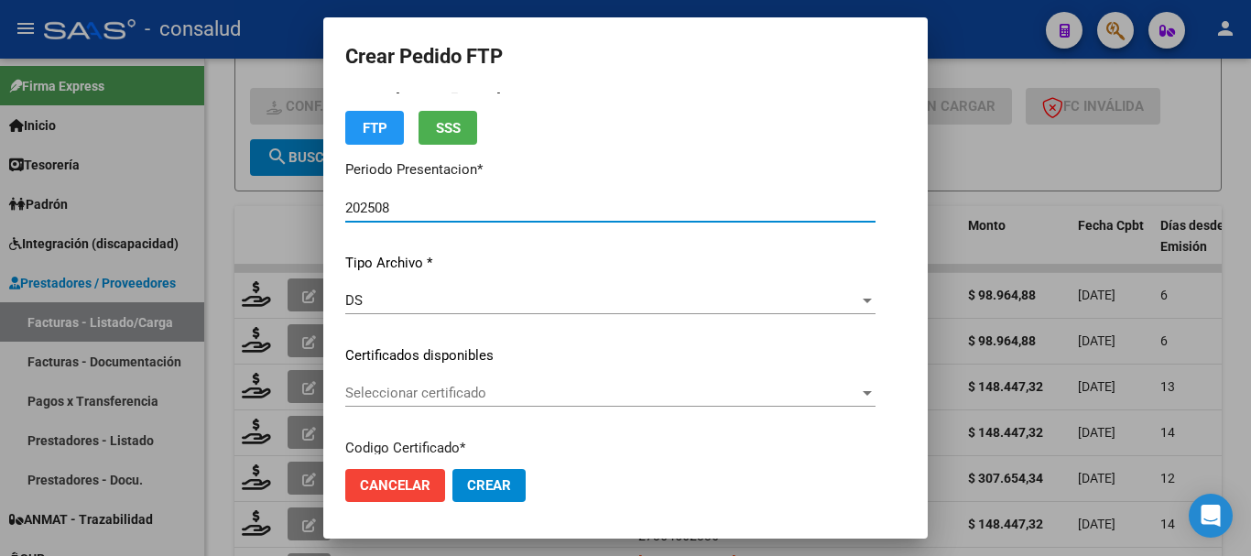
scroll to position [183, 0]
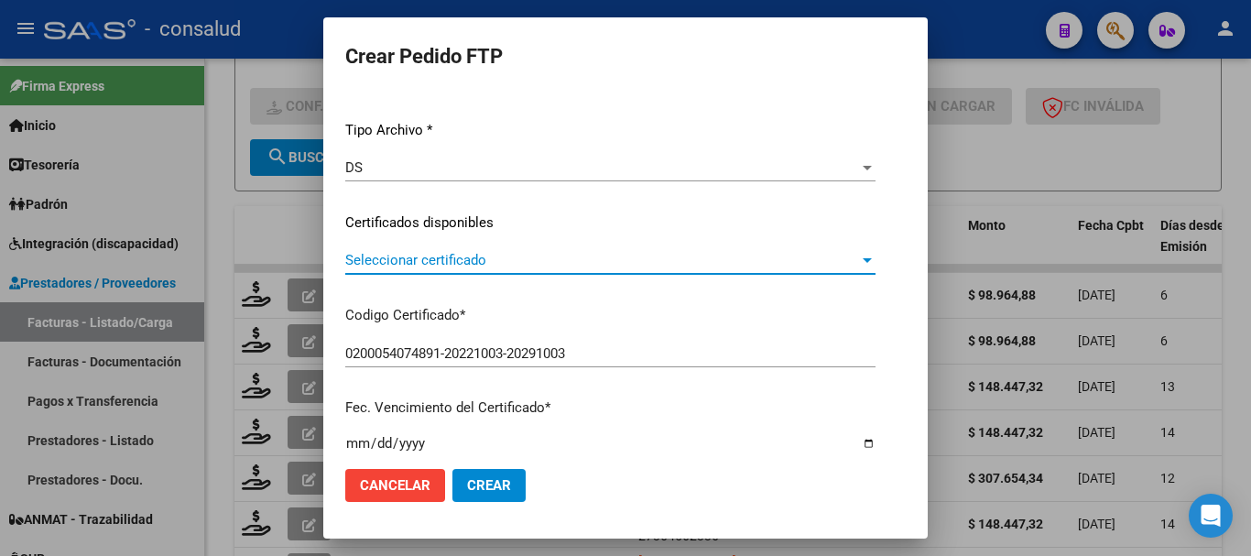
click at [448, 265] on span "Seleccionar certificado" at bounding box center [602, 260] width 514 height 16
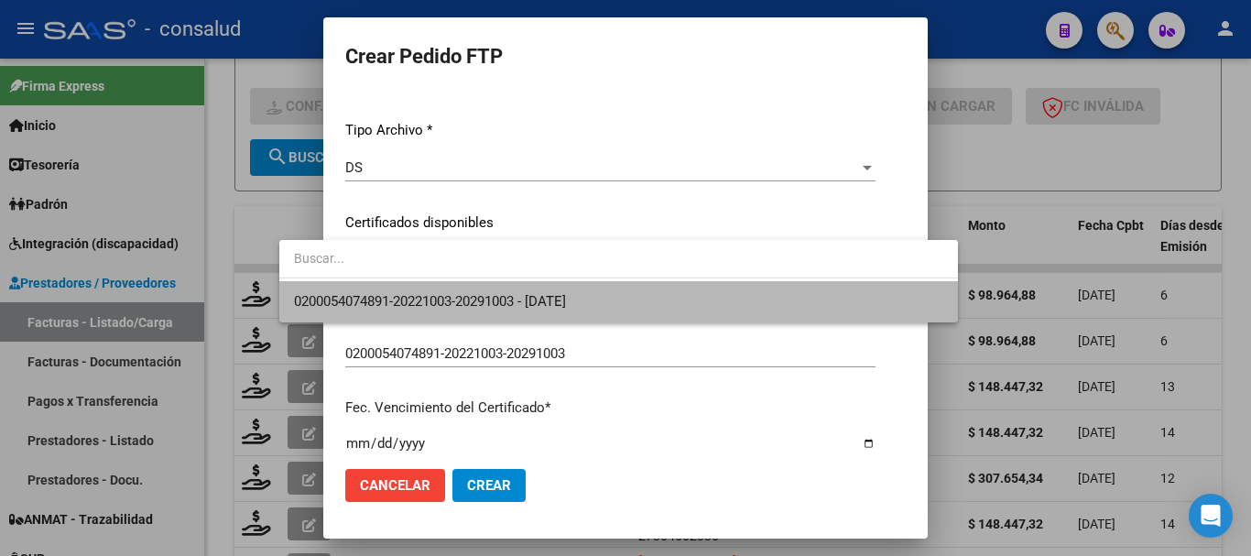
click at [464, 290] on span "0200054074891-20221003-20291003 - 2029-10-03" at bounding box center [619, 301] width 650 height 41
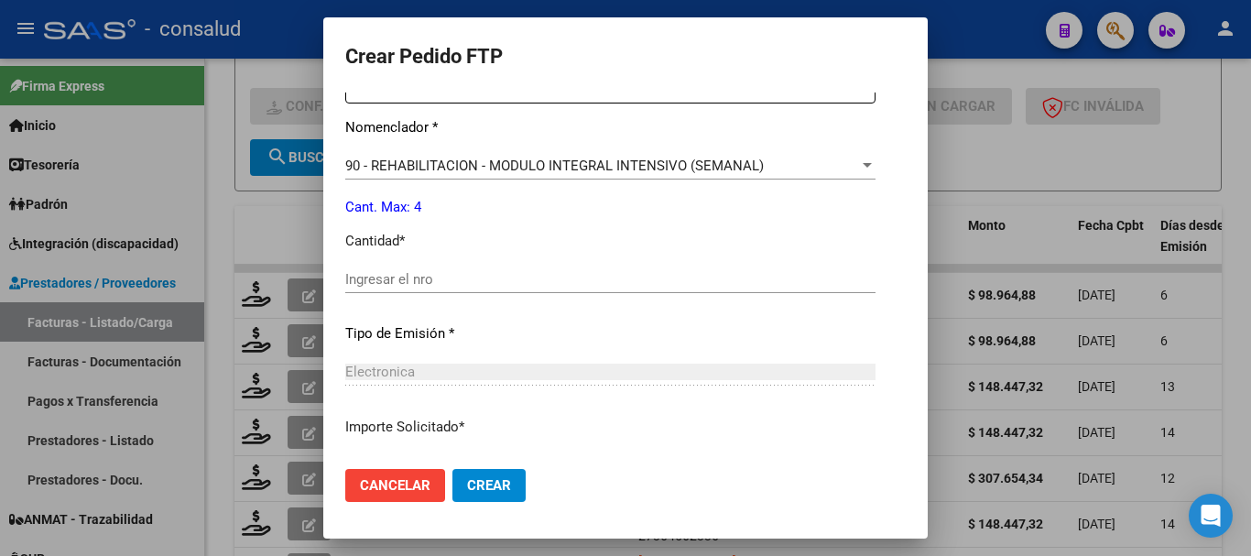
scroll to position [733, 0]
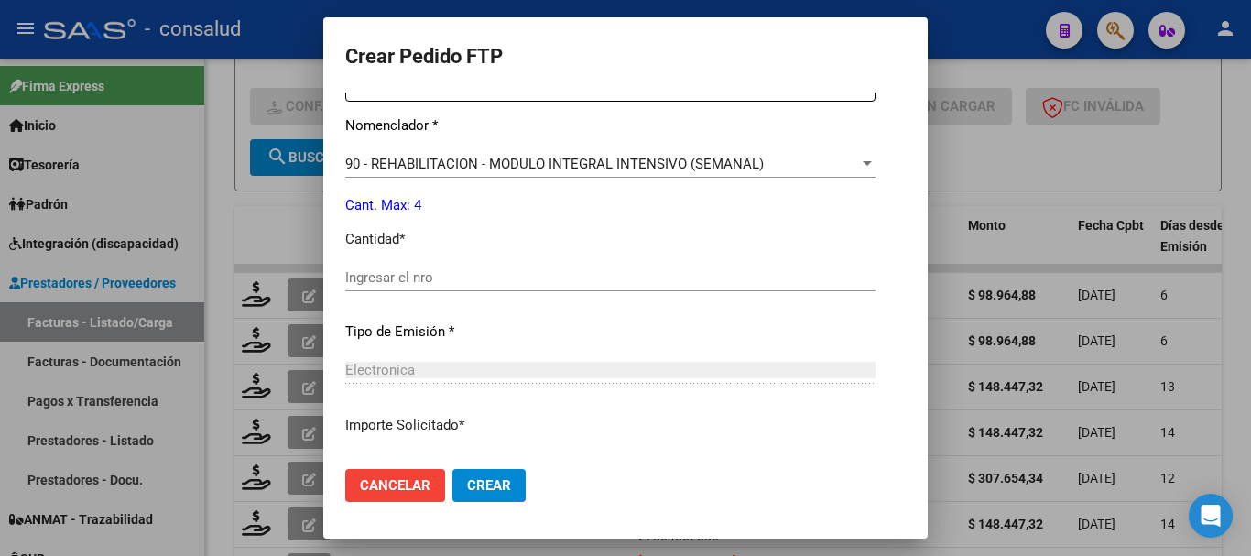
click at [430, 281] on input "Ingresar el nro" at bounding box center [610, 277] width 530 height 16
type input "4"
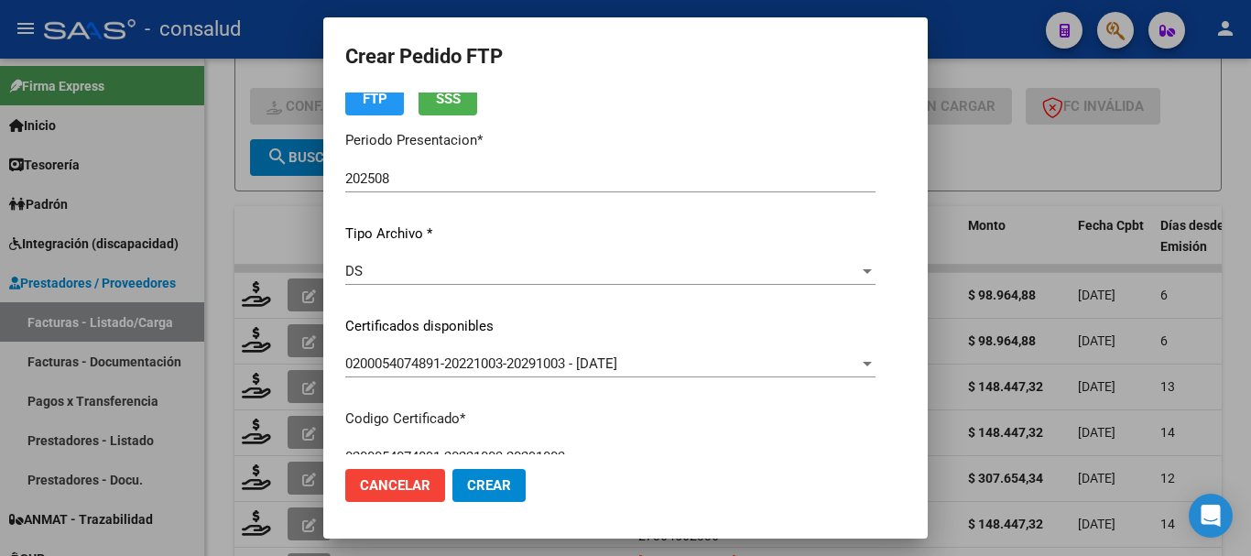
scroll to position [40, 0]
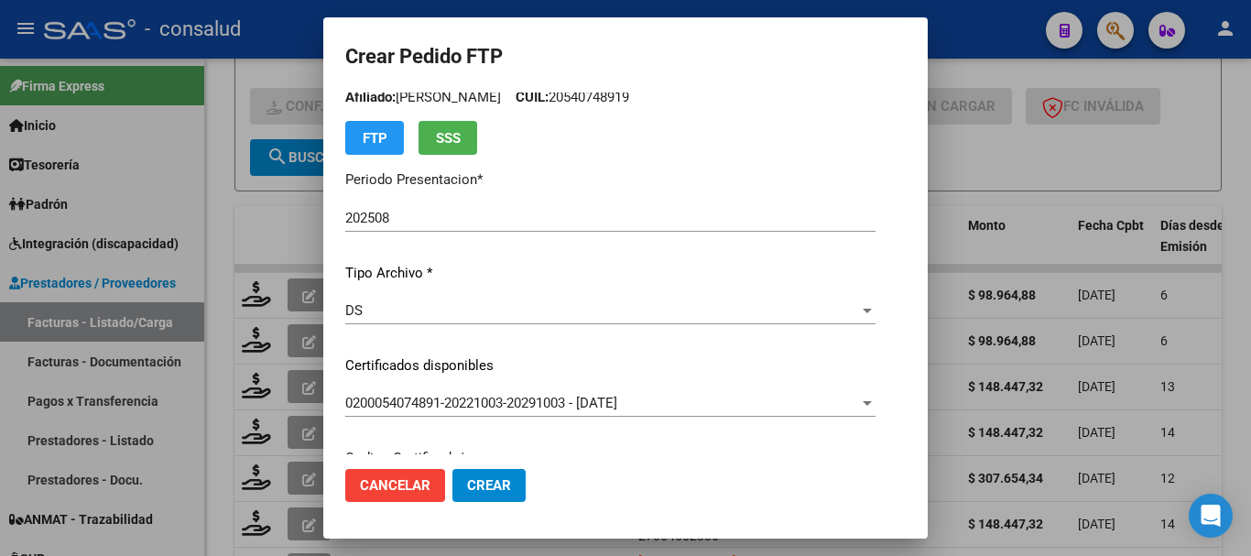
click at [467, 486] on span "Crear" at bounding box center [489, 485] width 44 height 16
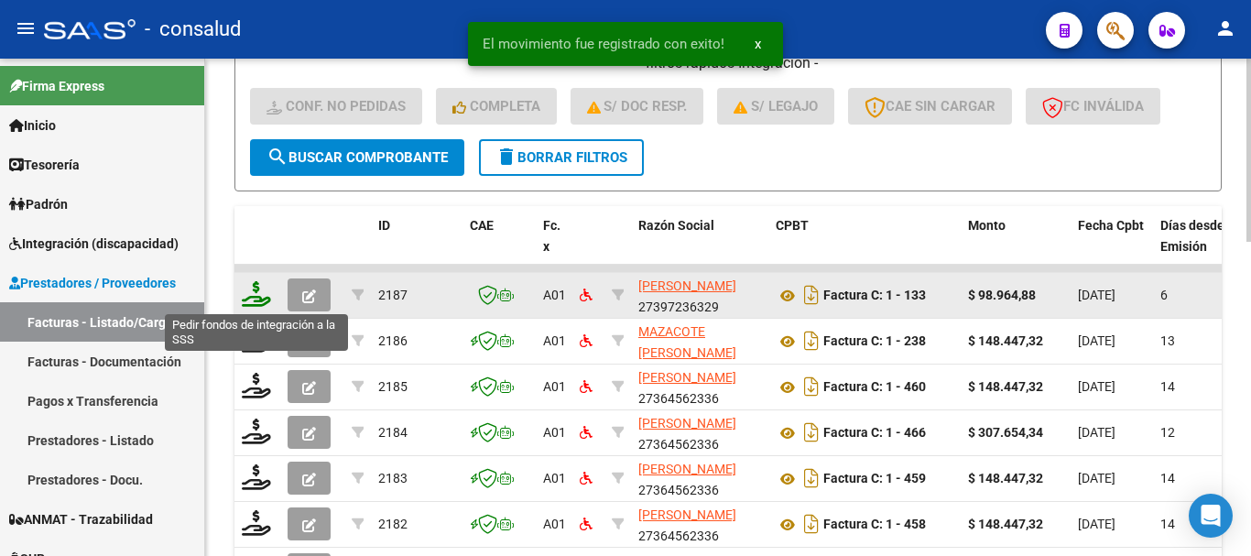
click at [249, 305] on icon at bounding box center [256, 294] width 29 height 26
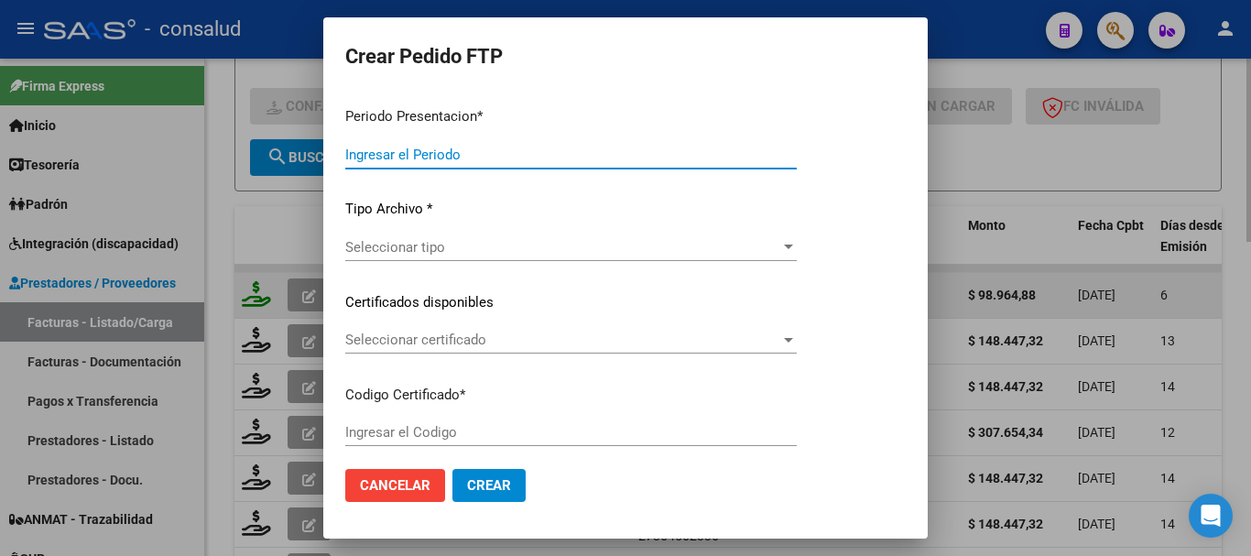
type input "202508"
type input "$ 98.964,88"
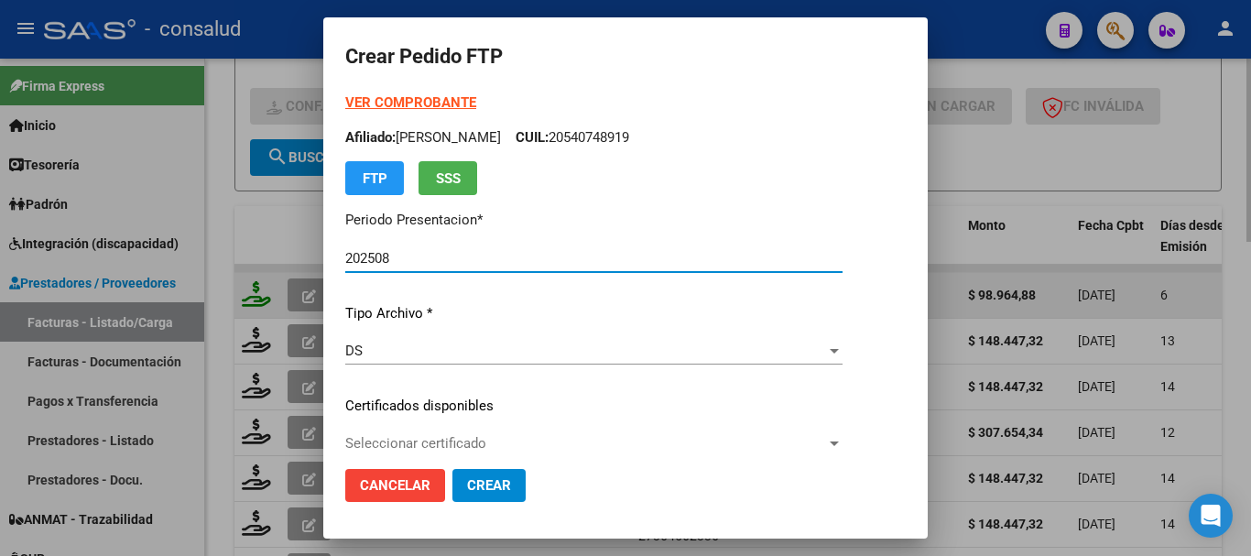
type input "0100044012672-20190918-20290918"
type input "2029-09-18"
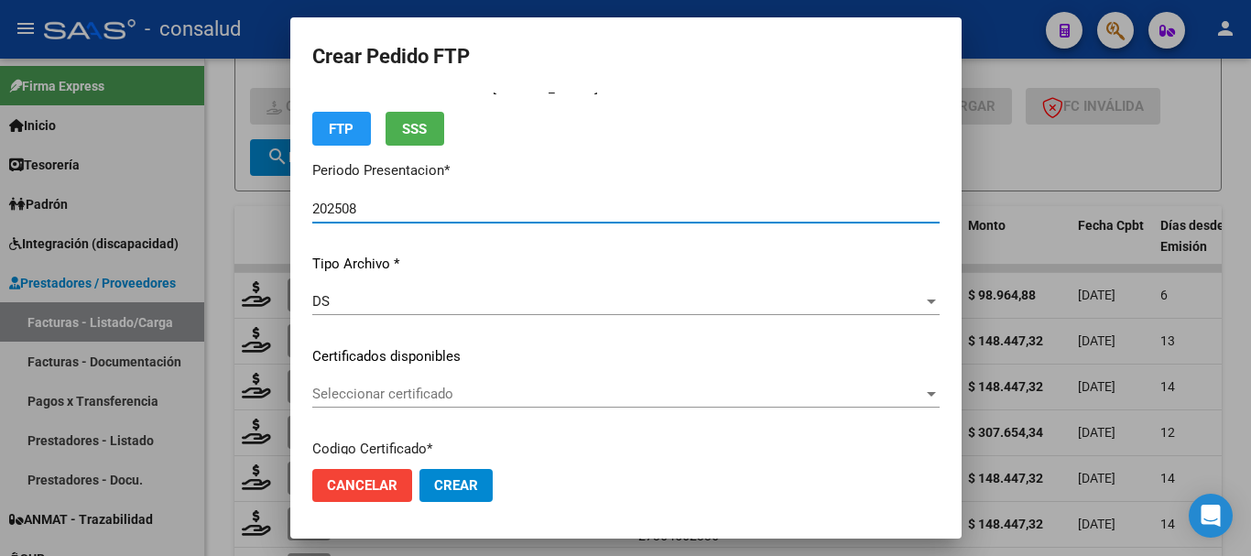
scroll to position [92, 0]
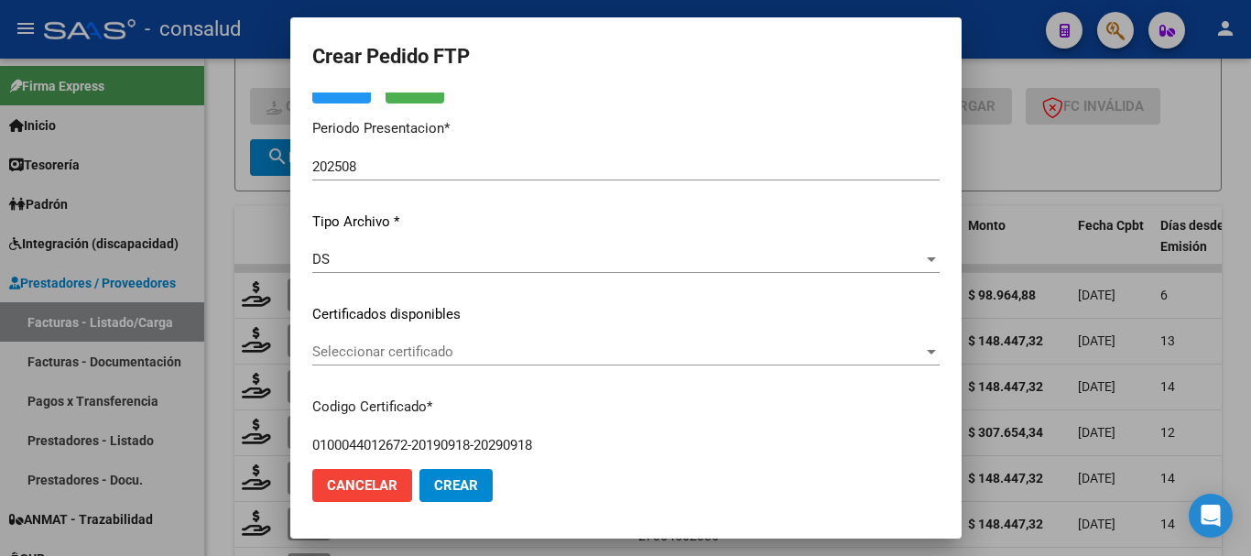
click at [391, 363] on div "Seleccionar certificado Seleccionar certificado" at bounding box center [626, 351] width 628 height 27
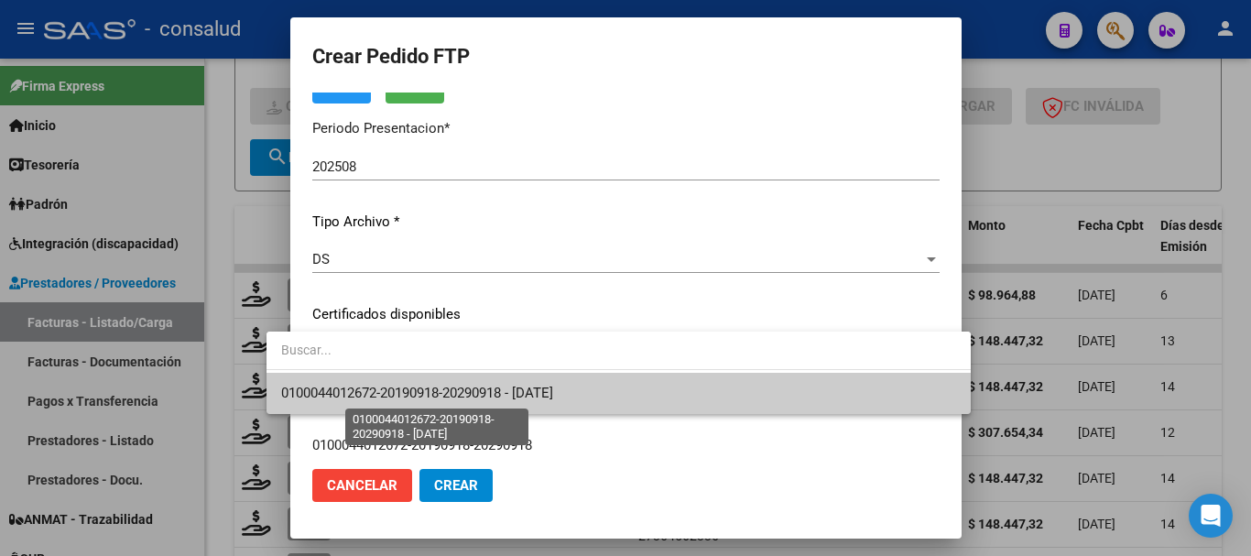
click at [404, 388] on span "0100044012672-20190918-20290918 - 2029-09-18" at bounding box center [417, 393] width 272 height 16
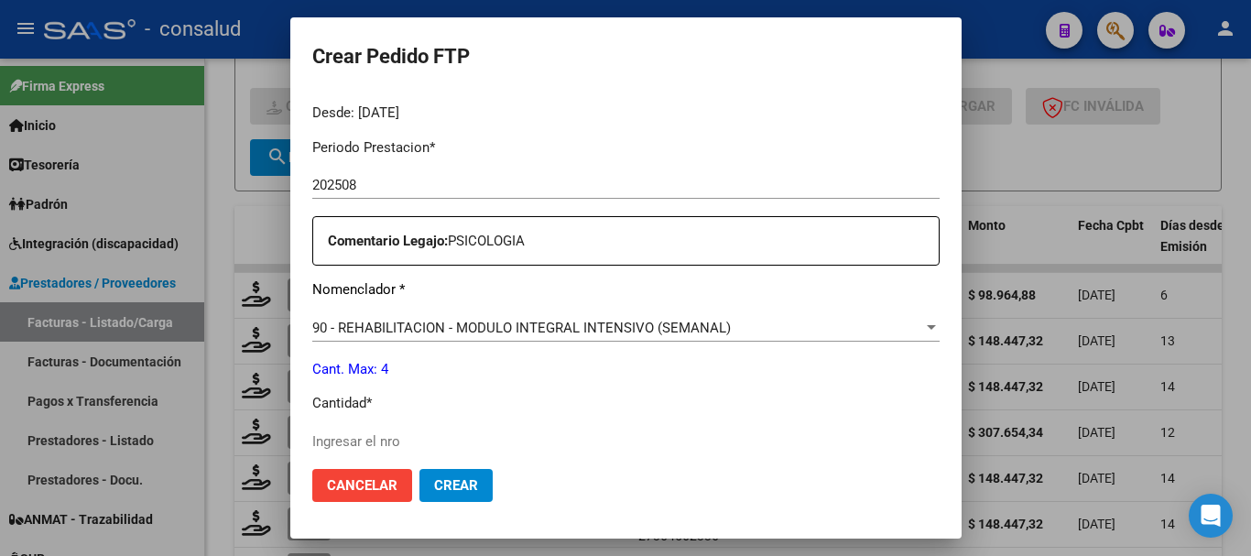
scroll to position [641, 0]
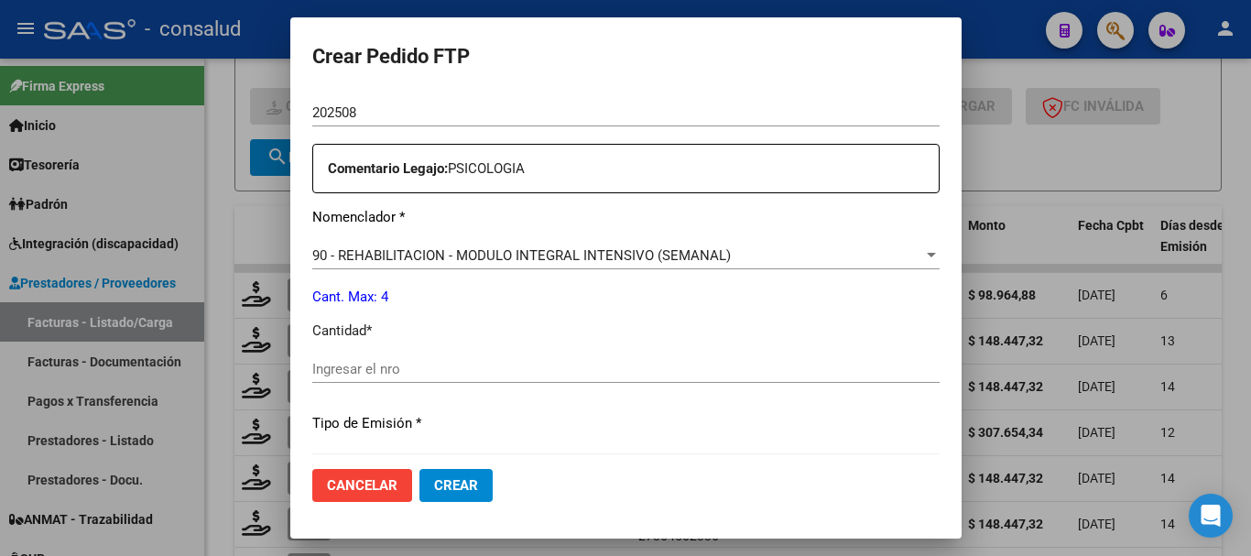
click at [453, 359] on div "Ingresar el nro" at bounding box center [626, 368] width 628 height 27
type input "4"
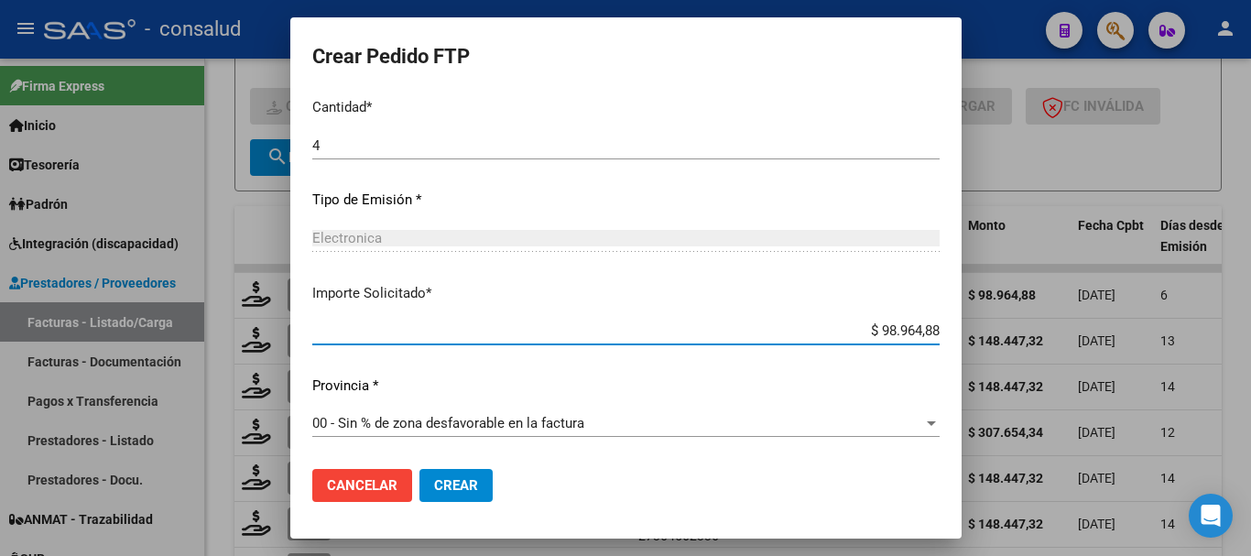
click at [447, 501] on button "Crear" at bounding box center [456, 485] width 73 height 33
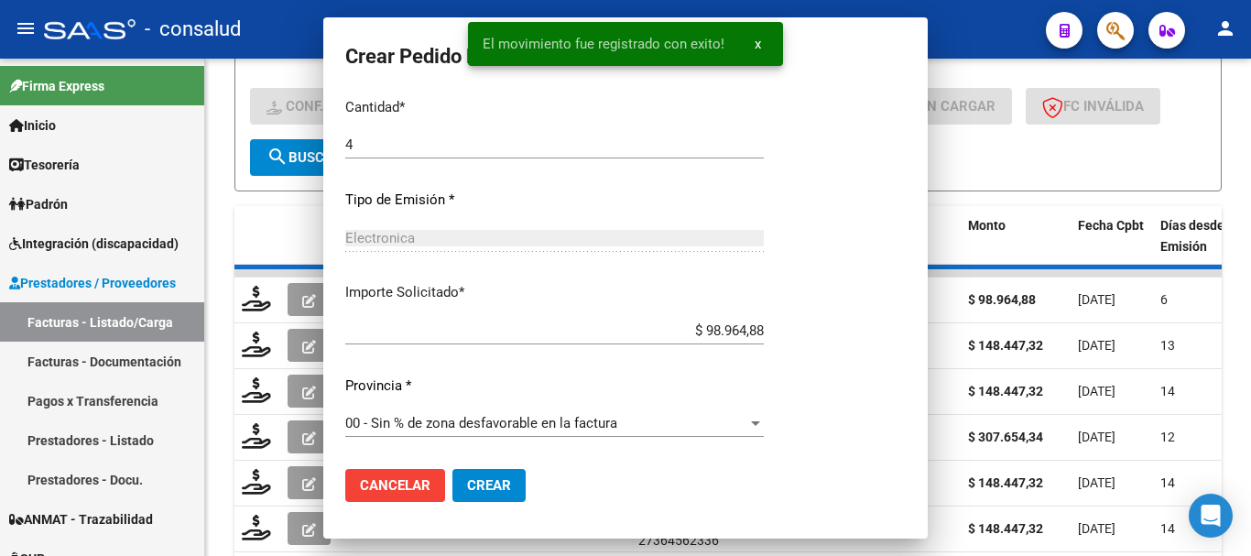
scroll to position [761, 0]
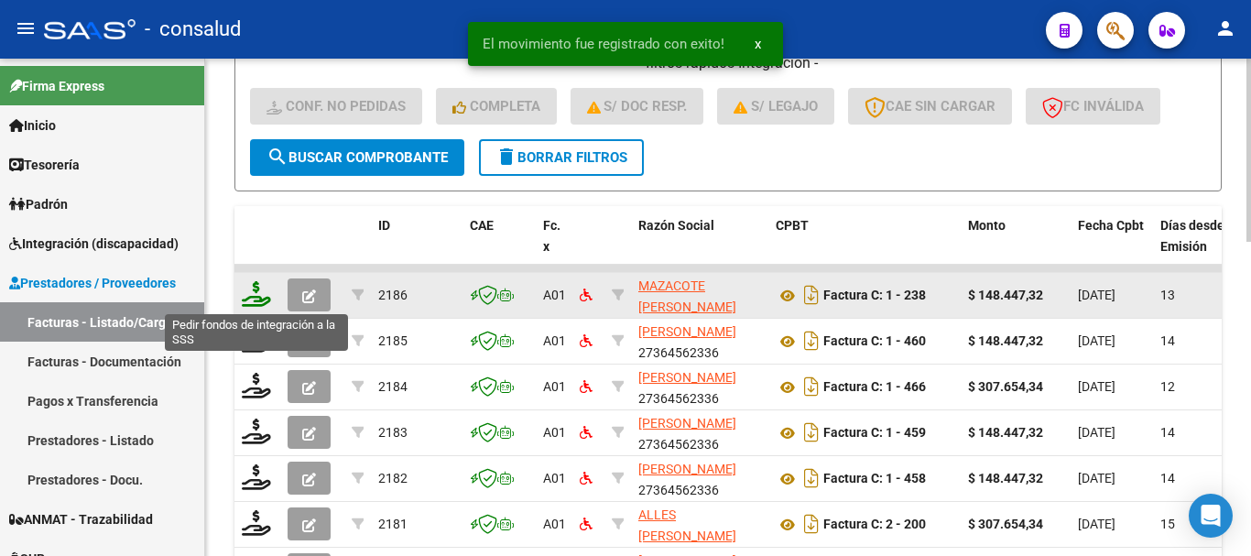
click at [243, 293] on icon at bounding box center [256, 294] width 29 height 26
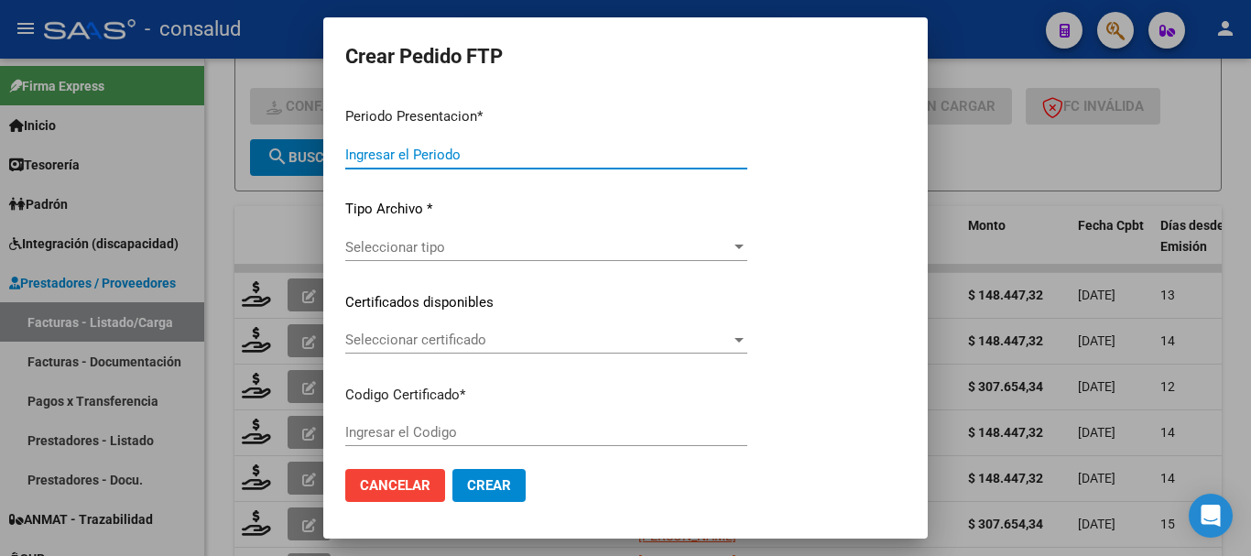
type input "202508"
type input "$ 148.447,32"
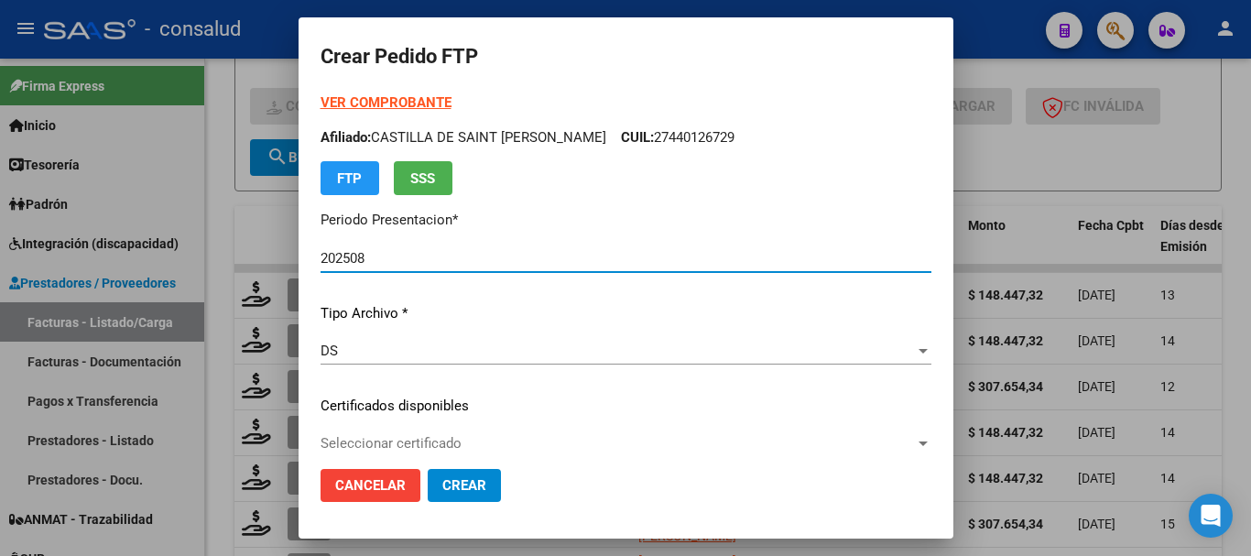
type input "0200049661986-20240219-20340219"
type input "2034-02-19"
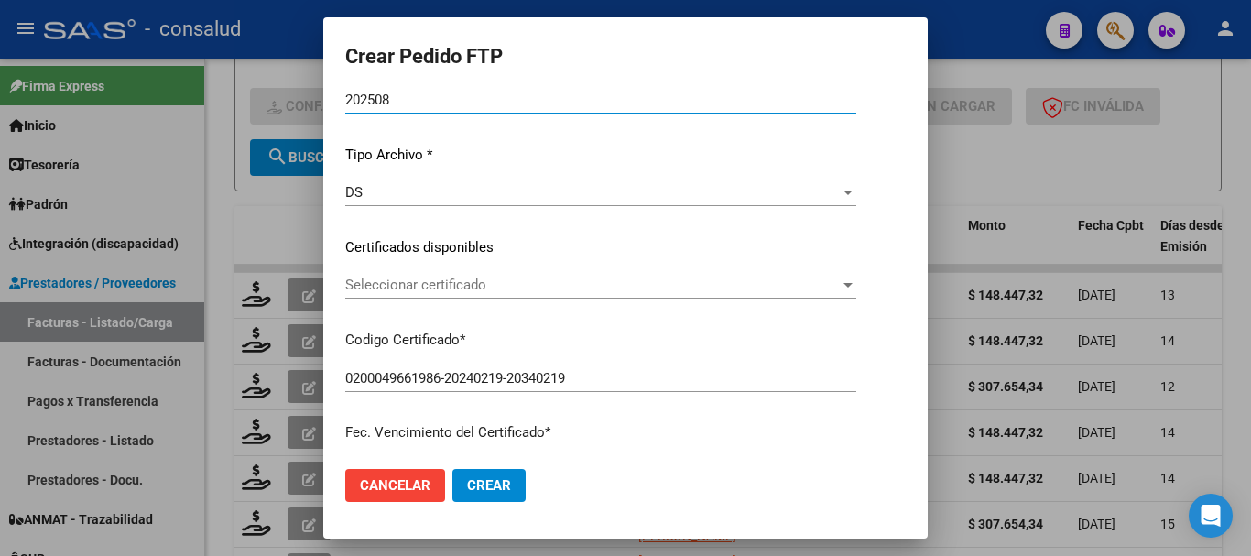
scroll to position [183, 0]
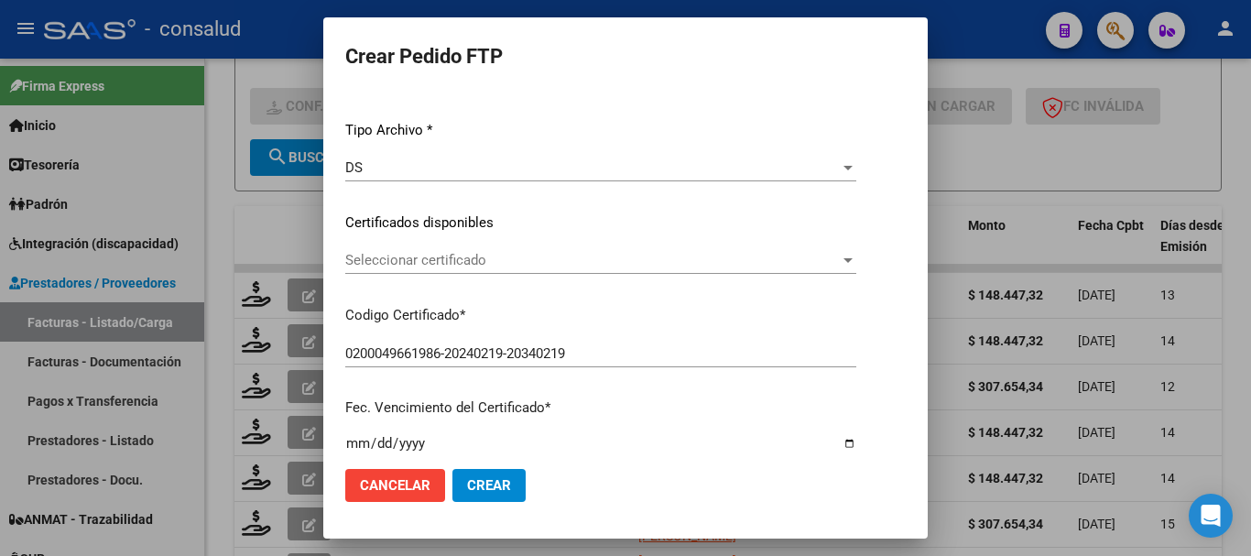
click at [569, 257] on span "Seleccionar certificado" at bounding box center [592, 260] width 495 height 16
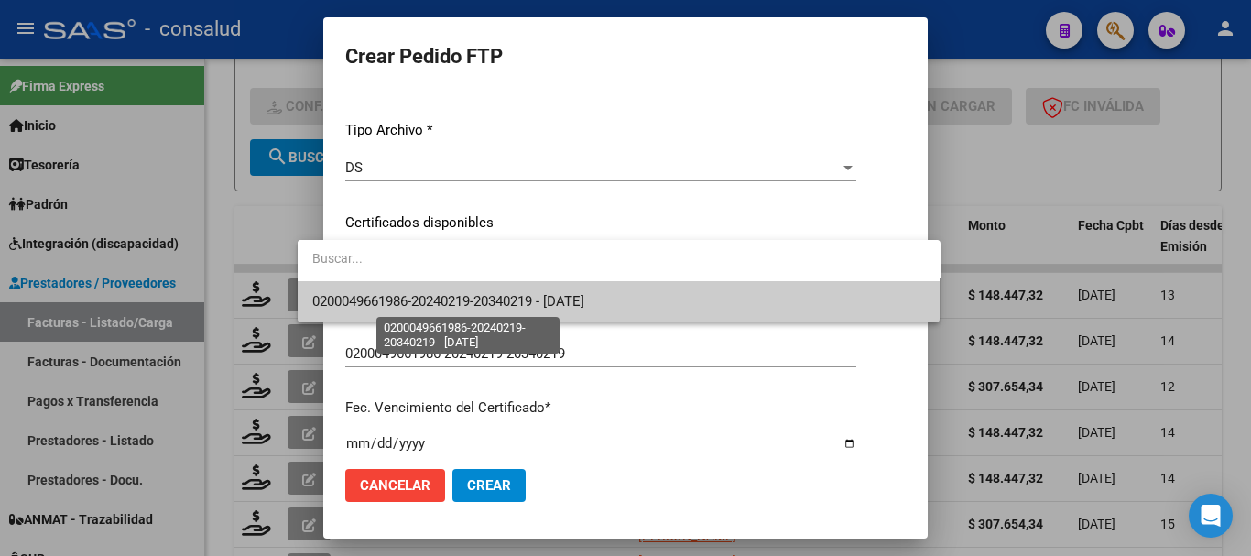
click at [579, 300] on span "0200049661986-20240219-20340219 - 2034-02-19" at bounding box center [448, 301] width 272 height 16
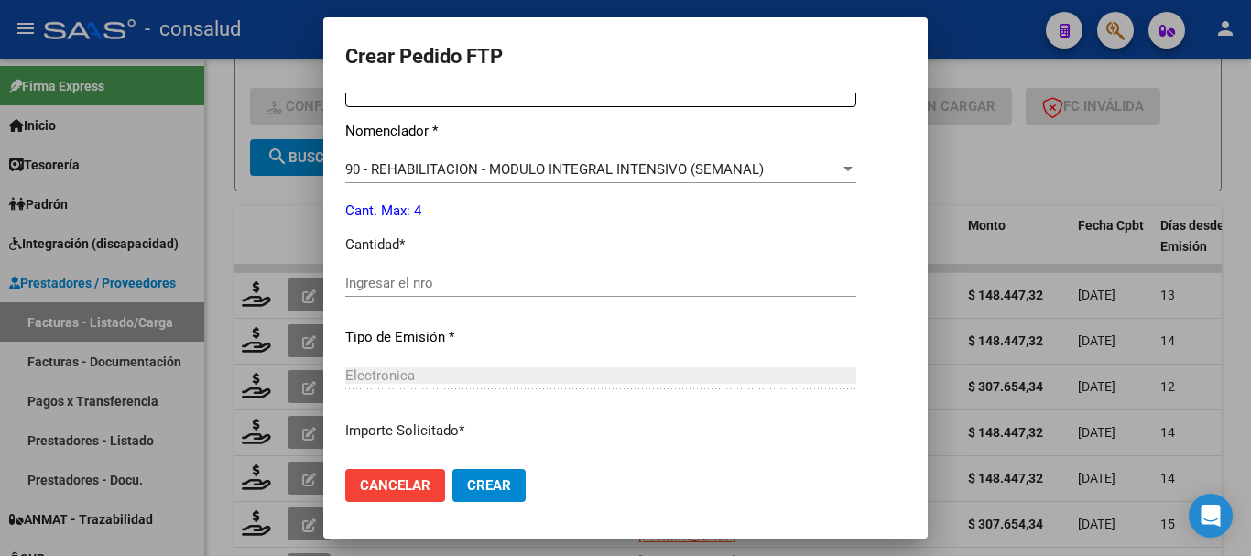
scroll to position [733, 0]
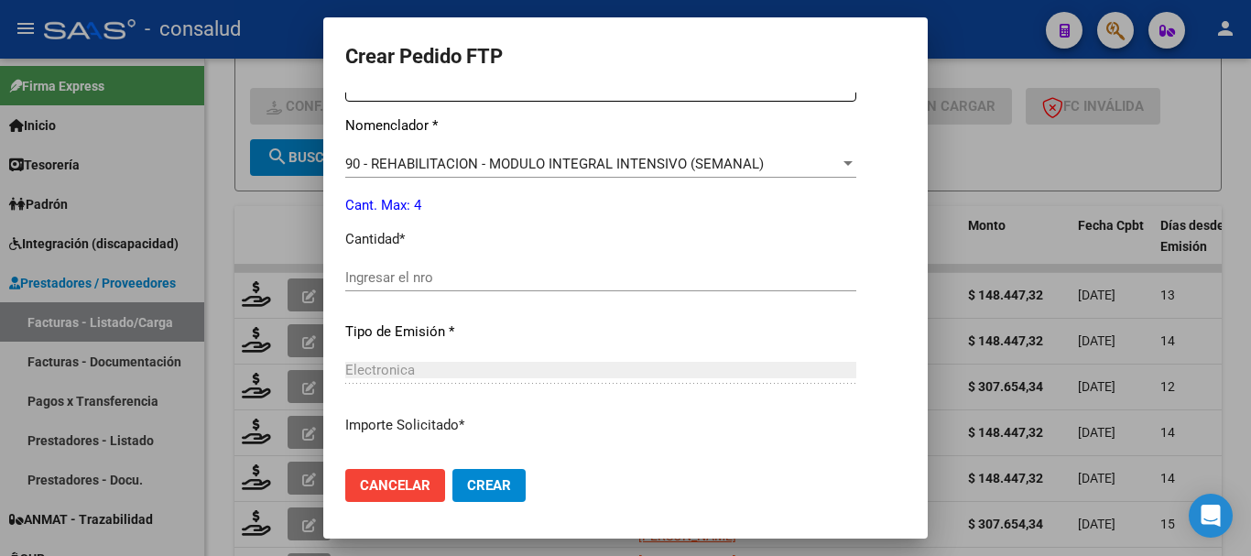
click at [445, 282] on input "Ingresar el nro" at bounding box center [600, 277] width 511 height 16
type input "4"
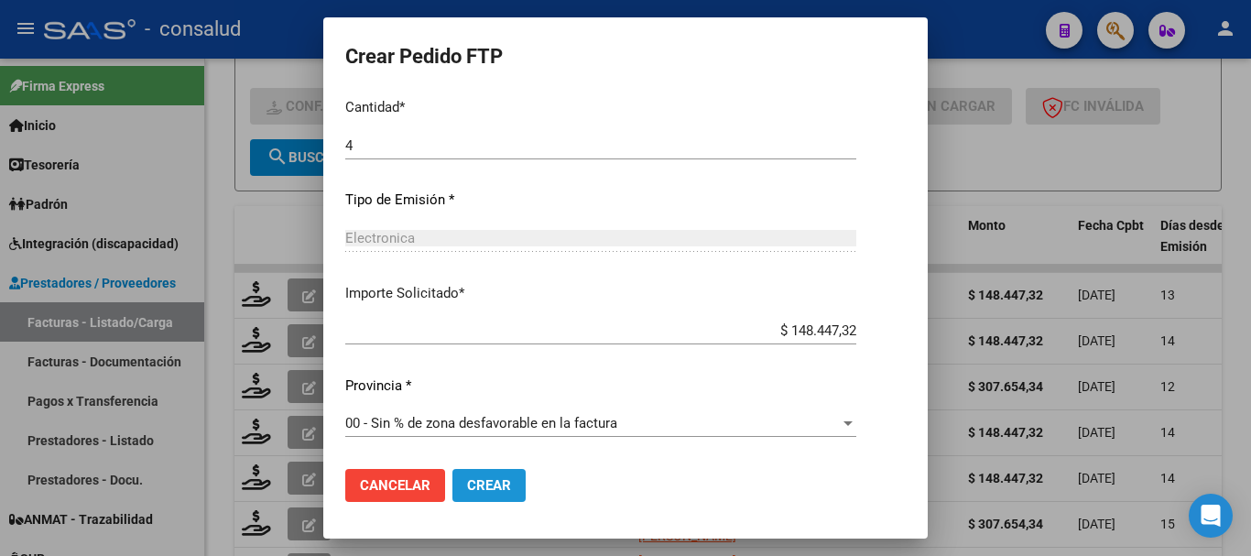
click at [467, 481] on span "Crear" at bounding box center [489, 485] width 44 height 16
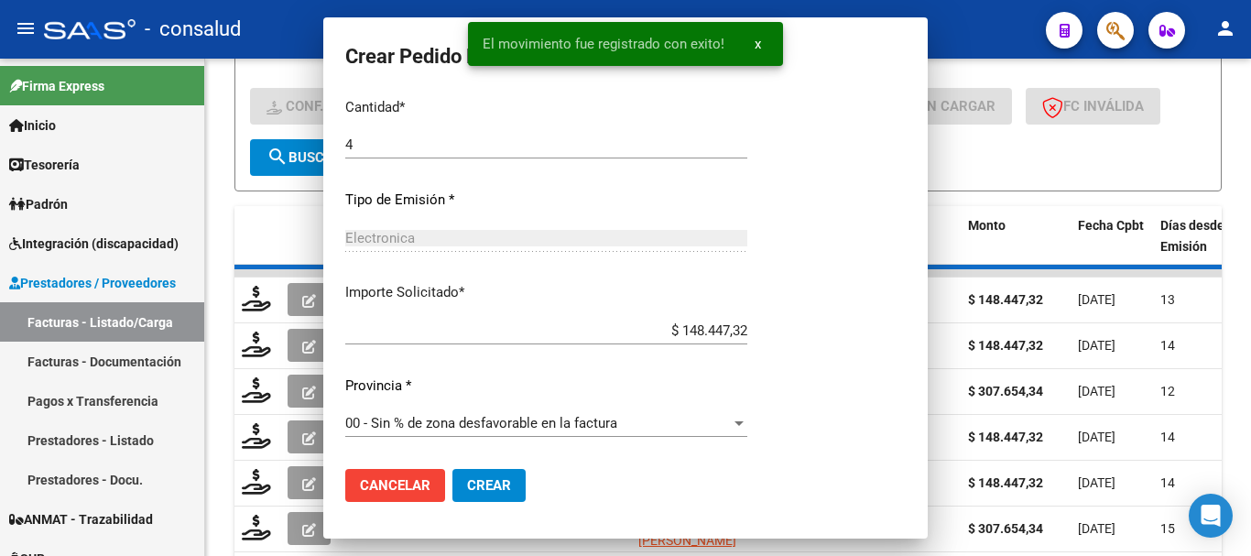
scroll to position [761, 0]
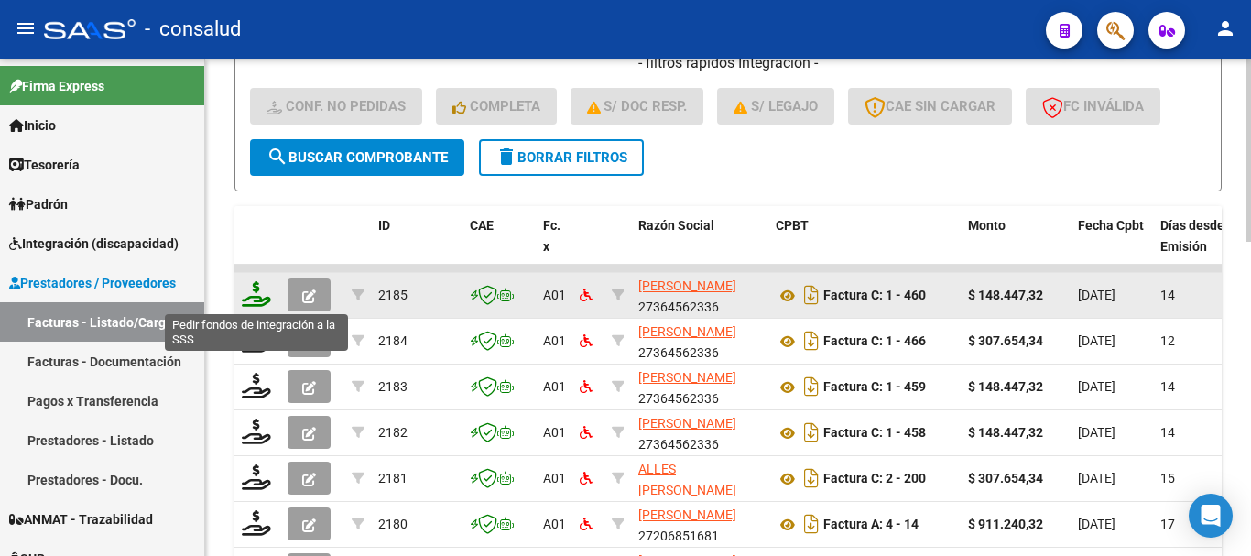
click at [255, 290] on icon at bounding box center [256, 294] width 29 height 26
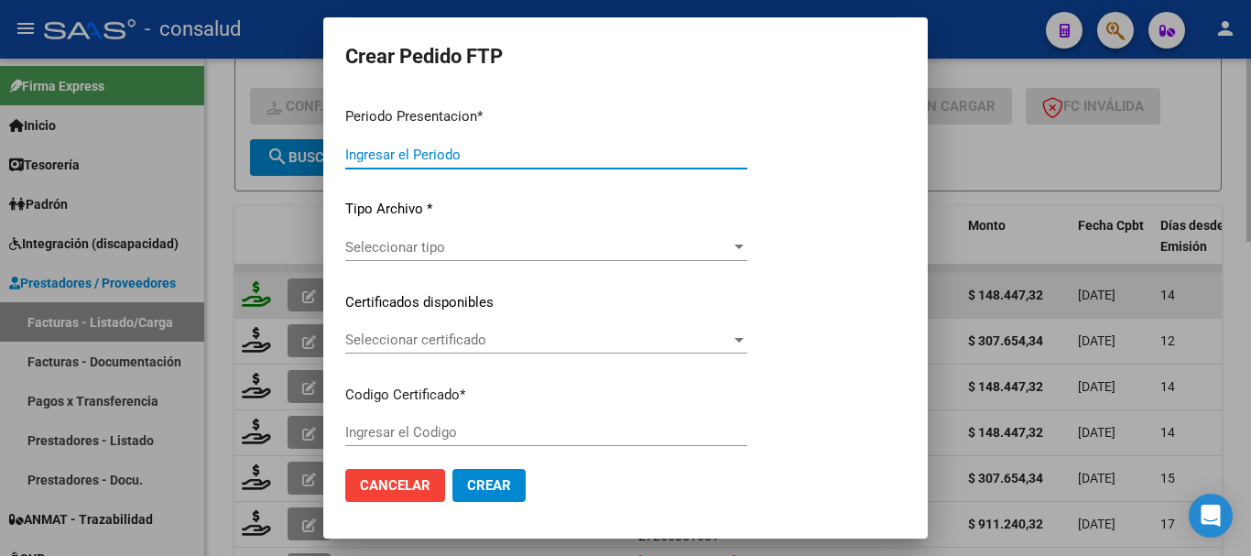
type input "202508"
type input "$ 148.447,32"
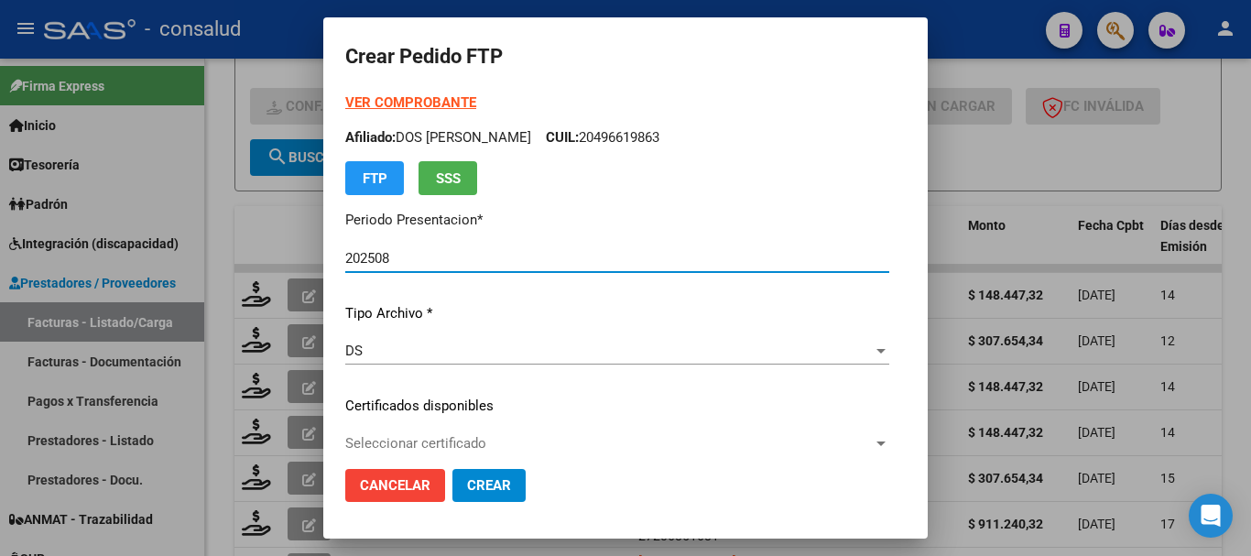
type input "0200049661986-20240219-20340219"
type input "2034-02-19"
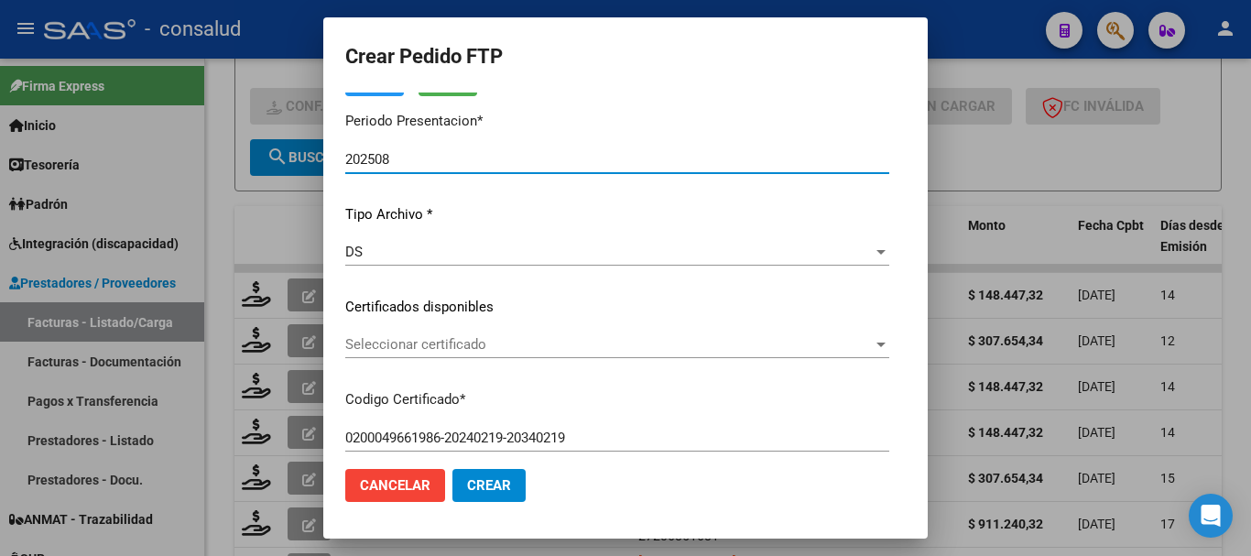
scroll to position [92, 0]
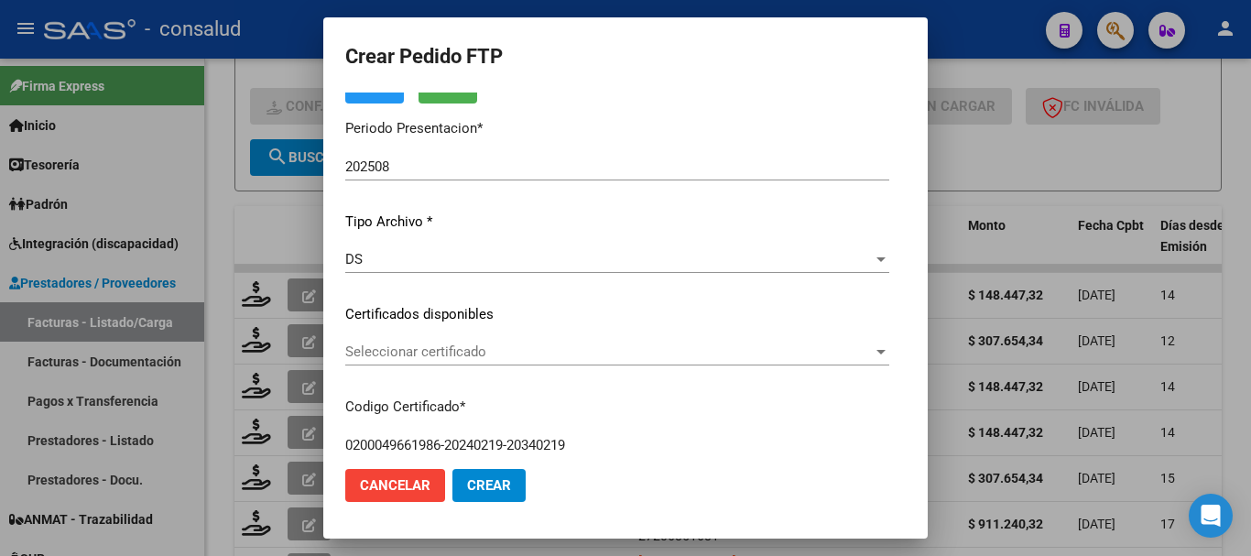
click at [597, 341] on div "Seleccionar certificado Seleccionar certificado" at bounding box center [617, 351] width 544 height 27
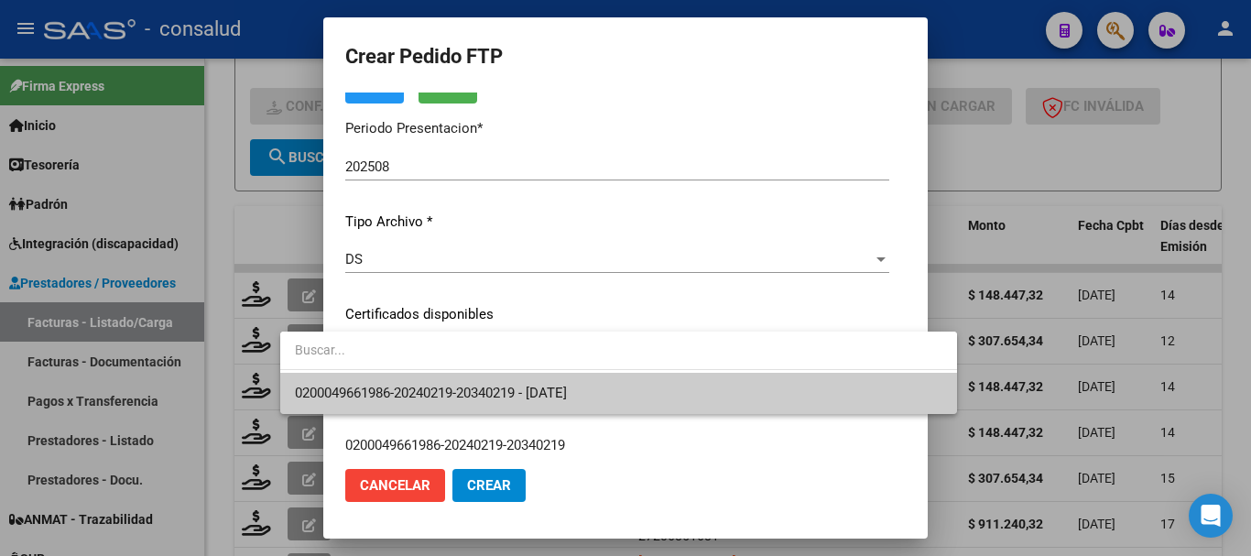
click at [617, 389] on span "0200049661986-20240219-20340219 - 2034-02-19" at bounding box center [619, 393] width 648 height 41
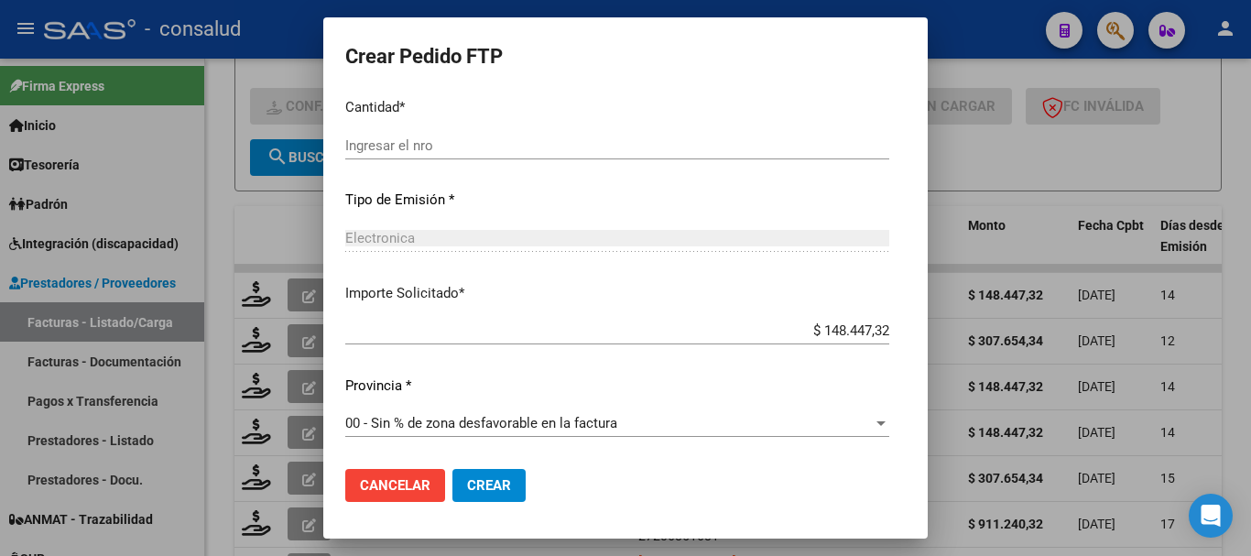
scroll to position [773, 0]
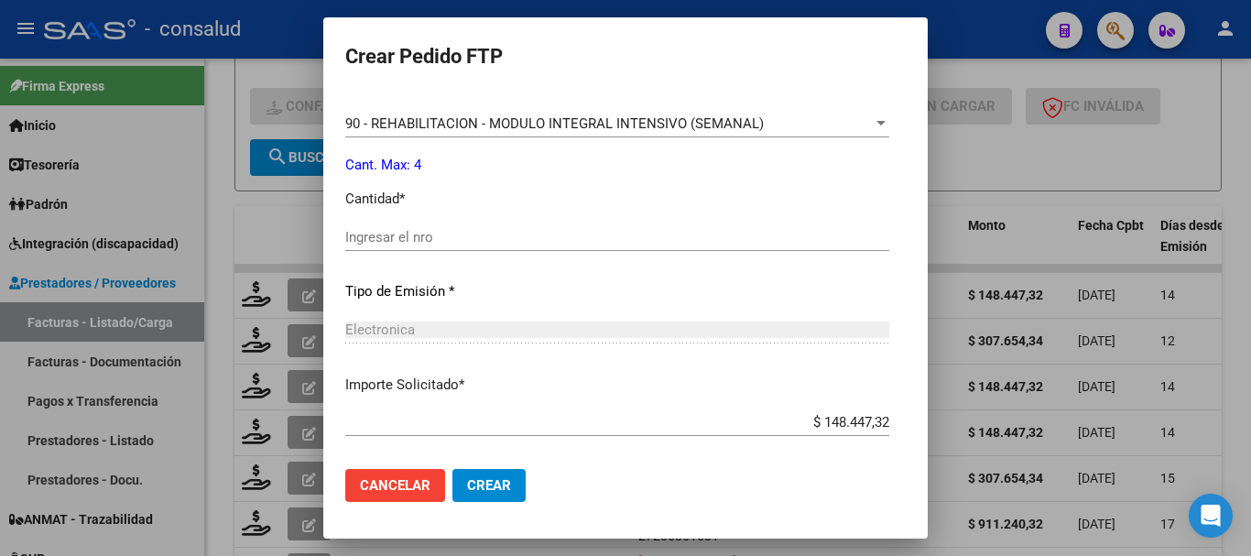
click at [435, 243] on input "Ingresar el nro" at bounding box center [617, 237] width 544 height 16
type input "4"
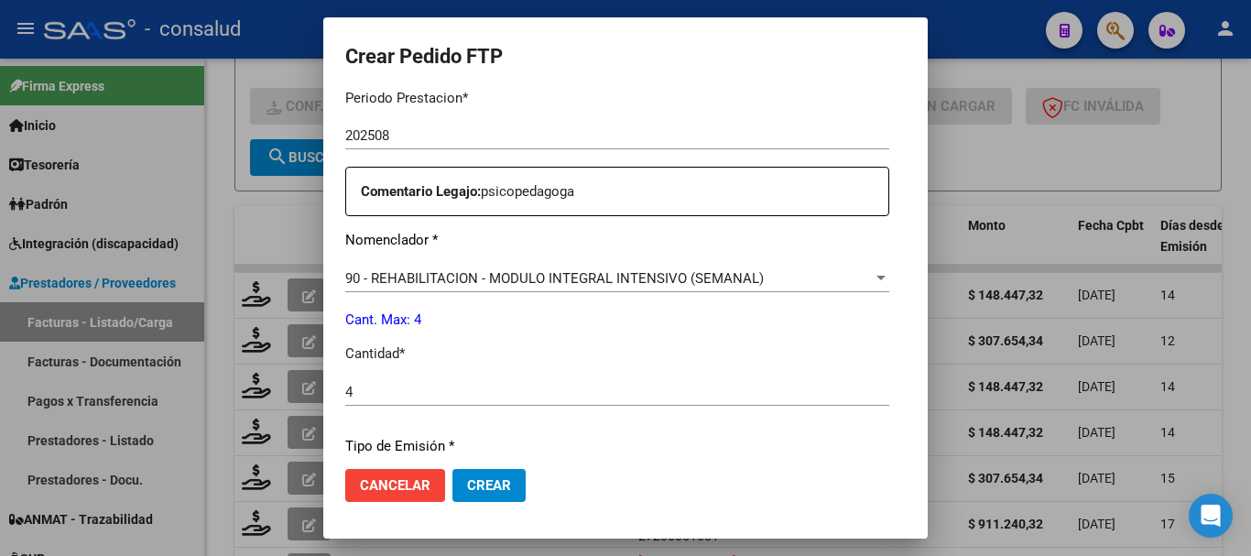
scroll to position [865, 0]
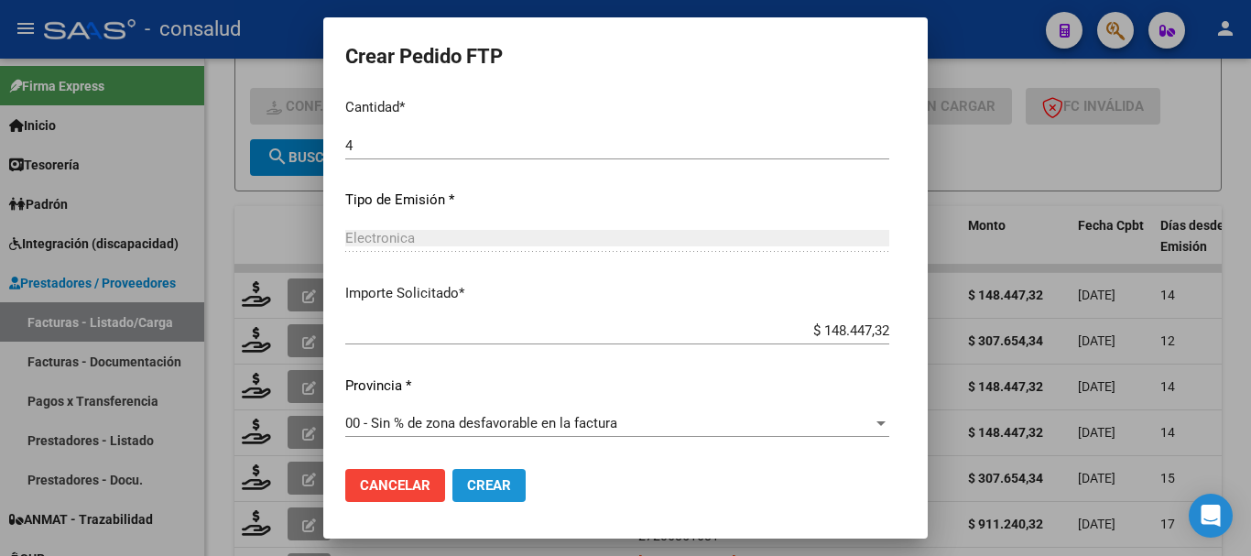
click at [467, 483] on span "Crear" at bounding box center [489, 485] width 44 height 16
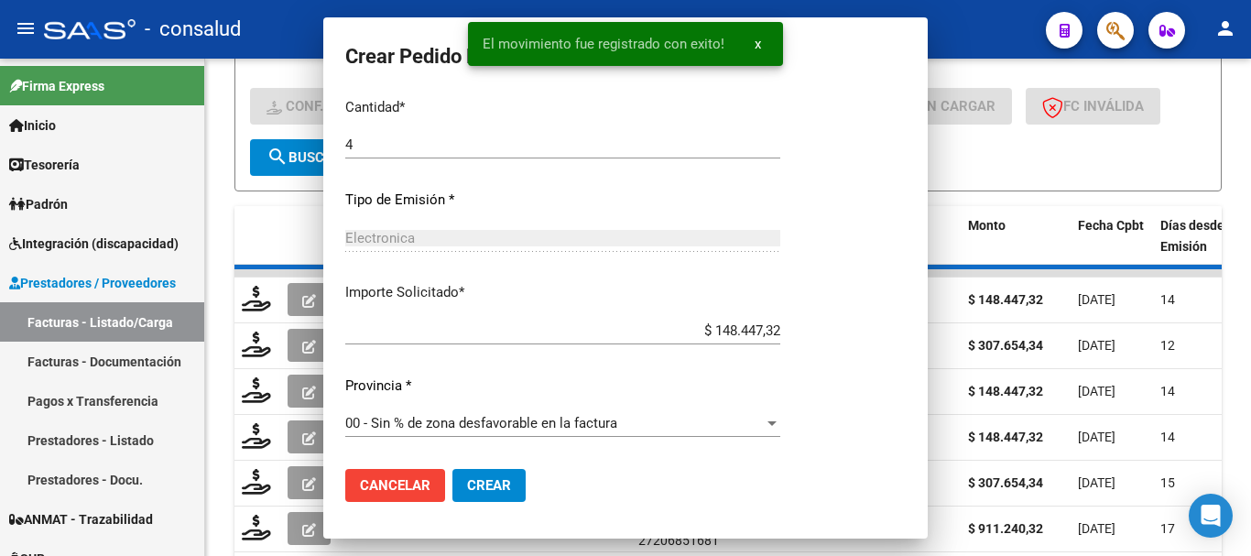
scroll to position [0, 0]
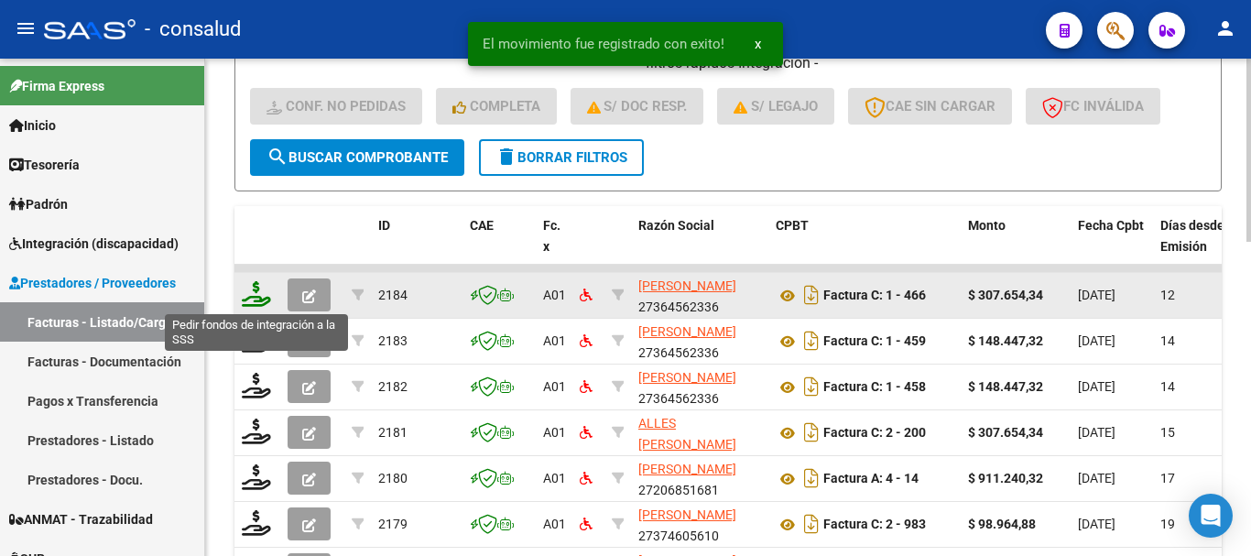
click at [252, 294] on icon at bounding box center [256, 294] width 29 height 26
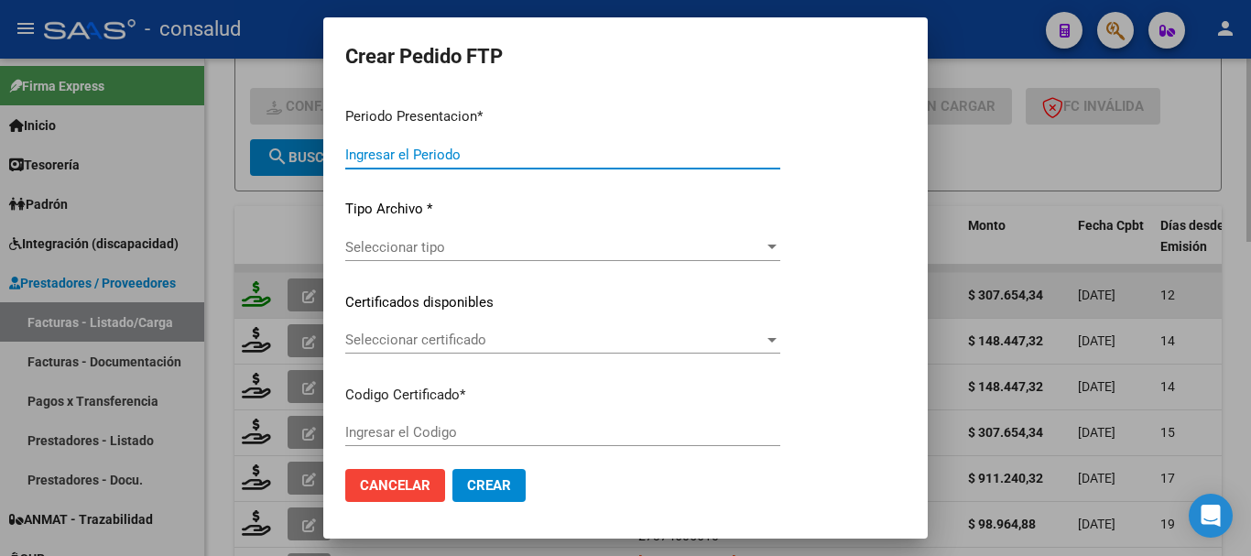
type input "202508"
type input "$ 307.654,34"
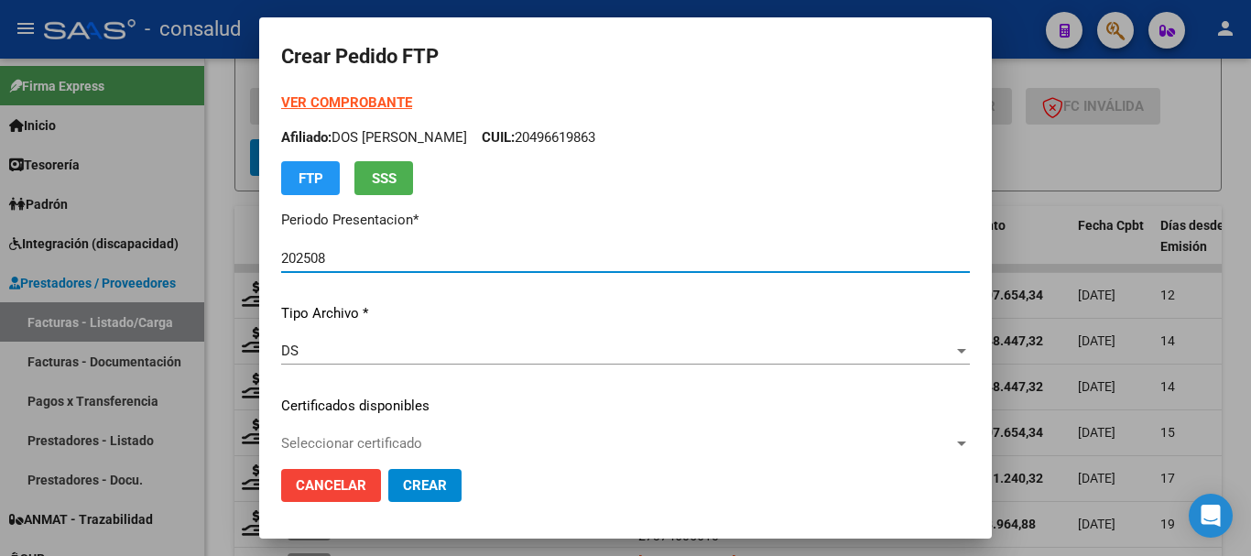
type input "0200056680318-20241204-20291204"
type input "2029-12-04"
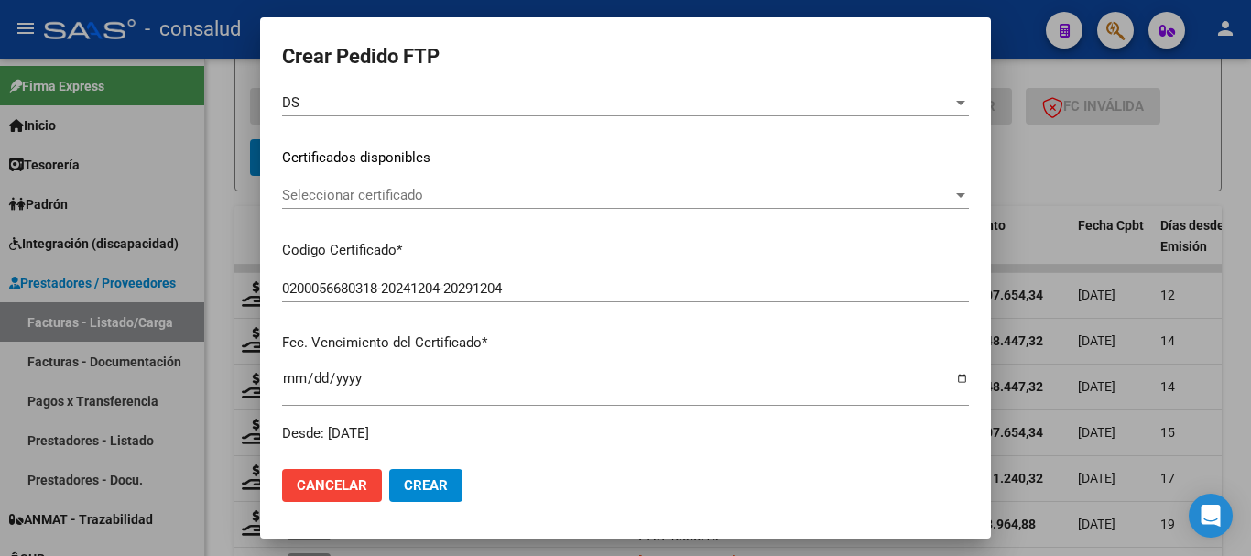
scroll to position [275, 0]
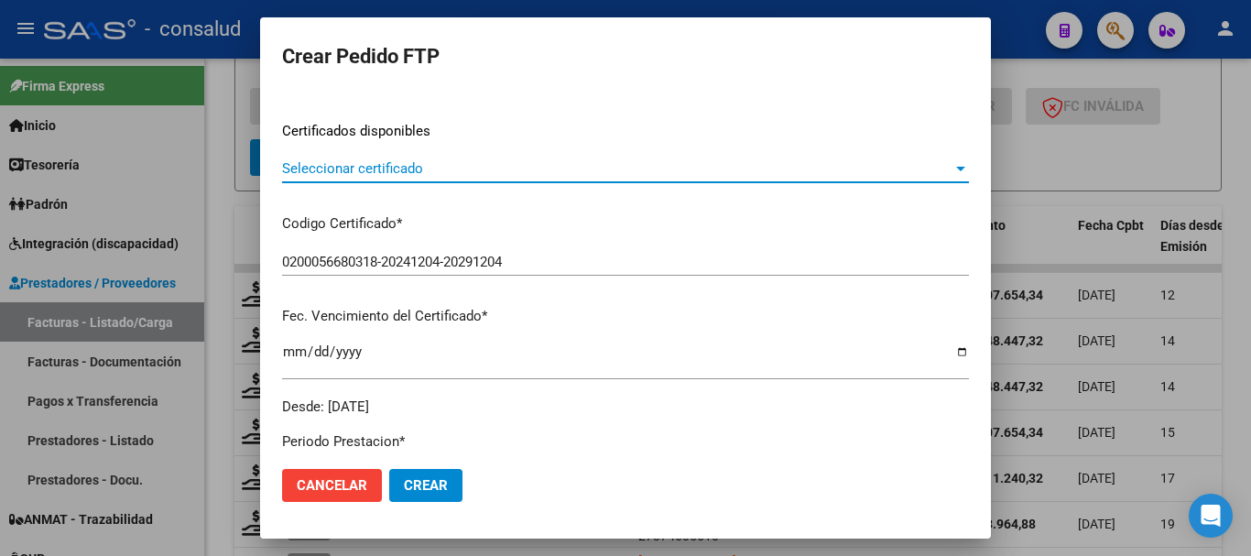
click at [449, 168] on span "Seleccionar certificado" at bounding box center [617, 168] width 671 height 16
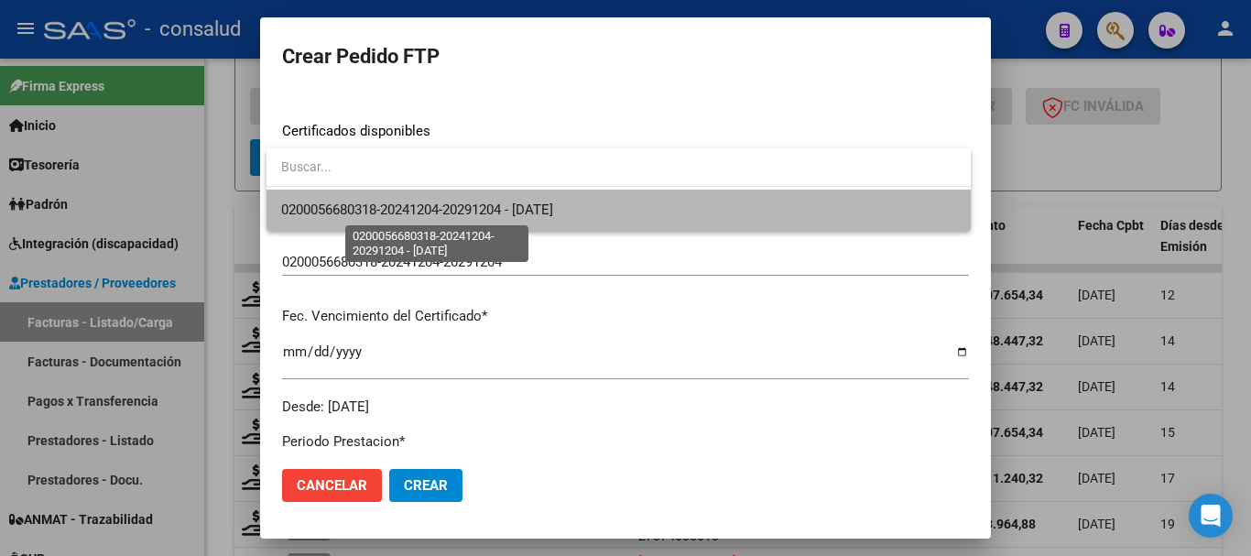
click at [497, 213] on span "0200056680318-20241204-20291204 - 2029-12-04" at bounding box center [417, 210] width 272 height 16
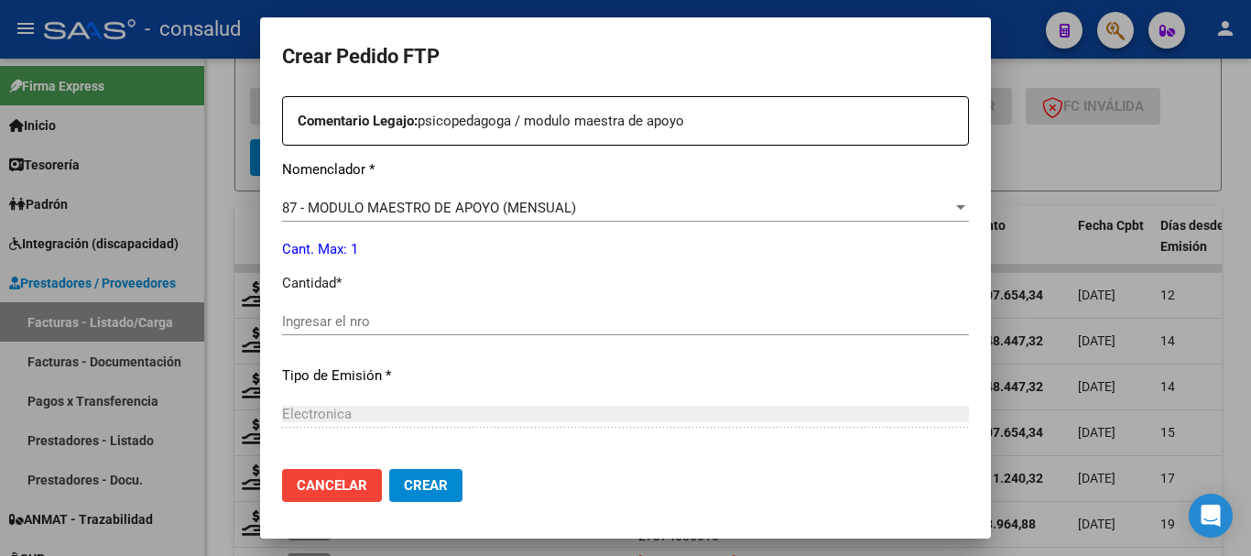
scroll to position [733, 0]
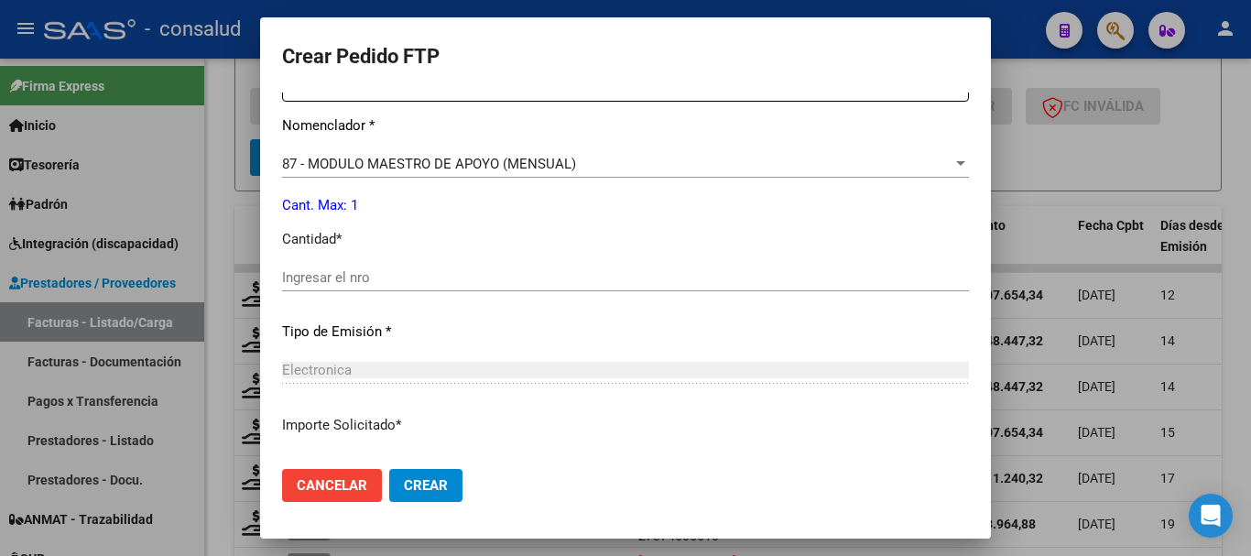
click at [598, 285] on input "Ingresar el nro" at bounding box center [625, 277] width 687 height 16
type input "1"
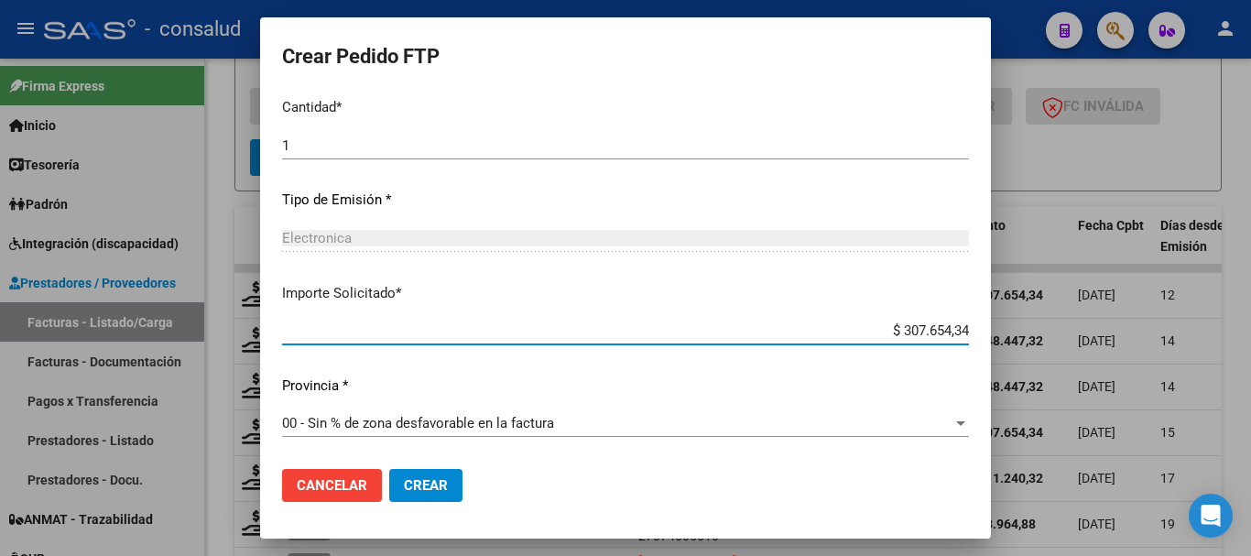
click at [426, 468] on mat-dialog-actions "Cancelar Crear" at bounding box center [625, 485] width 687 height 62
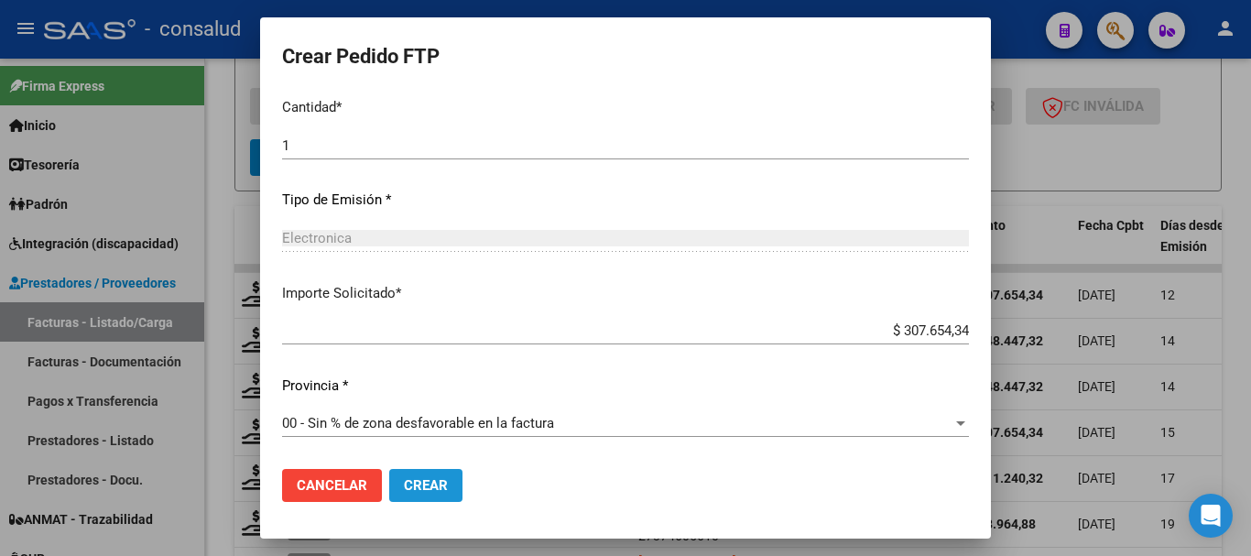
click at [433, 474] on button "Crear" at bounding box center [425, 485] width 73 height 33
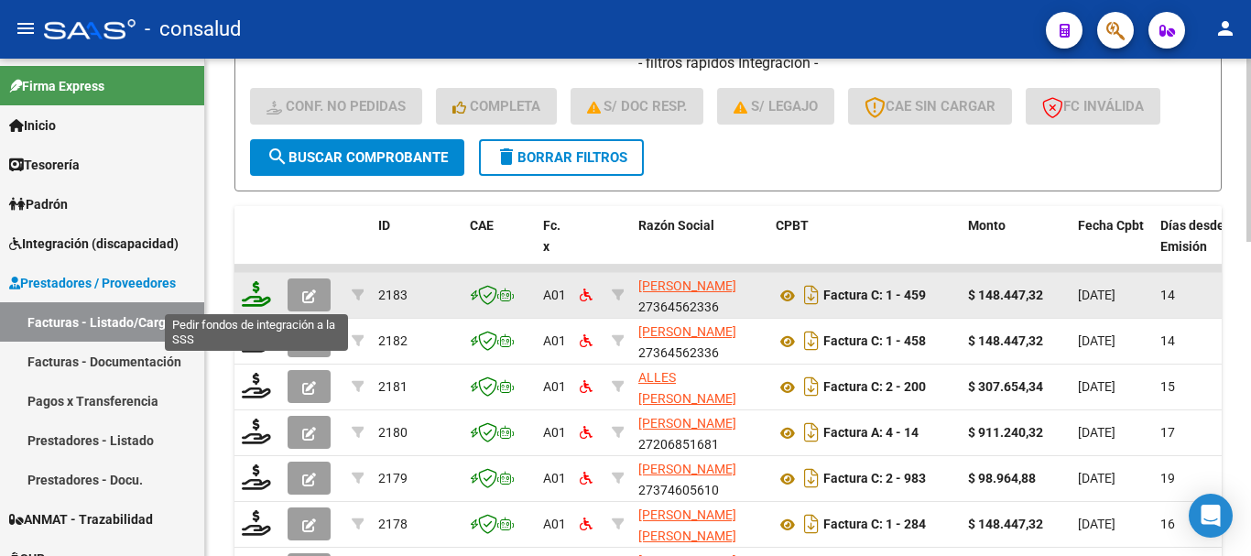
click at [254, 296] on icon at bounding box center [256, 294] width 29 height 26
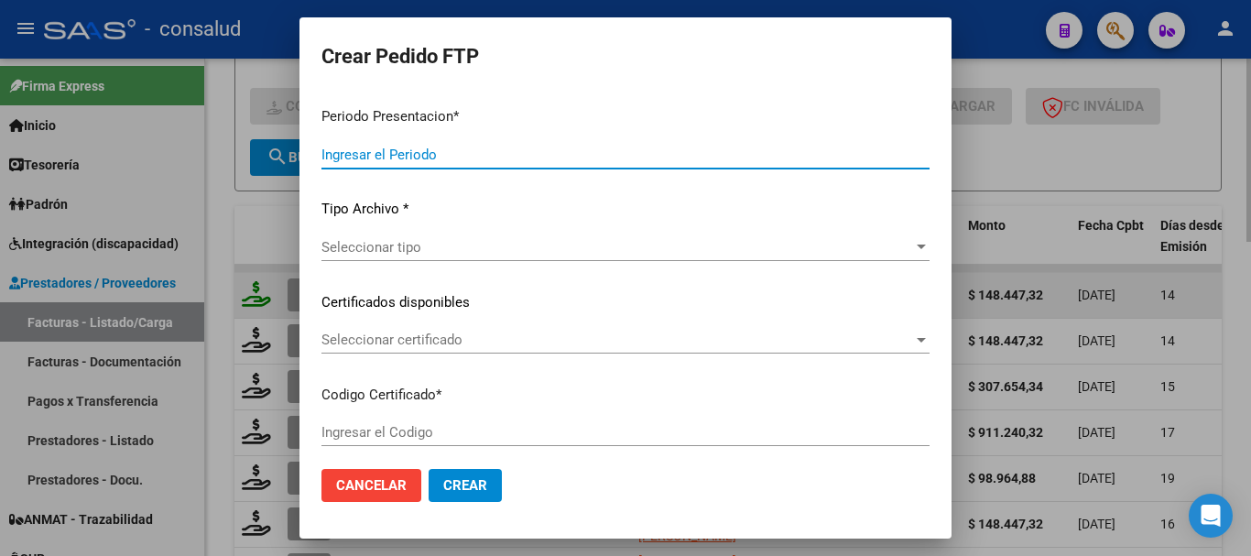
type input "202508"
type input "$ 148.447,32"
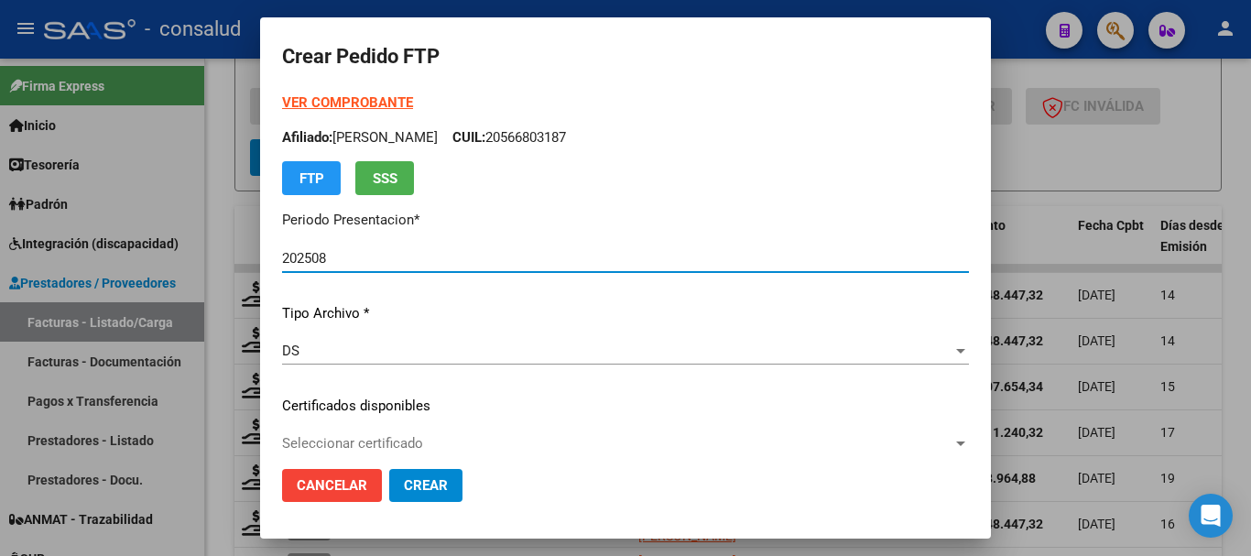
type input "0200053794868-20230414-20300414"
type input "[DATE]"
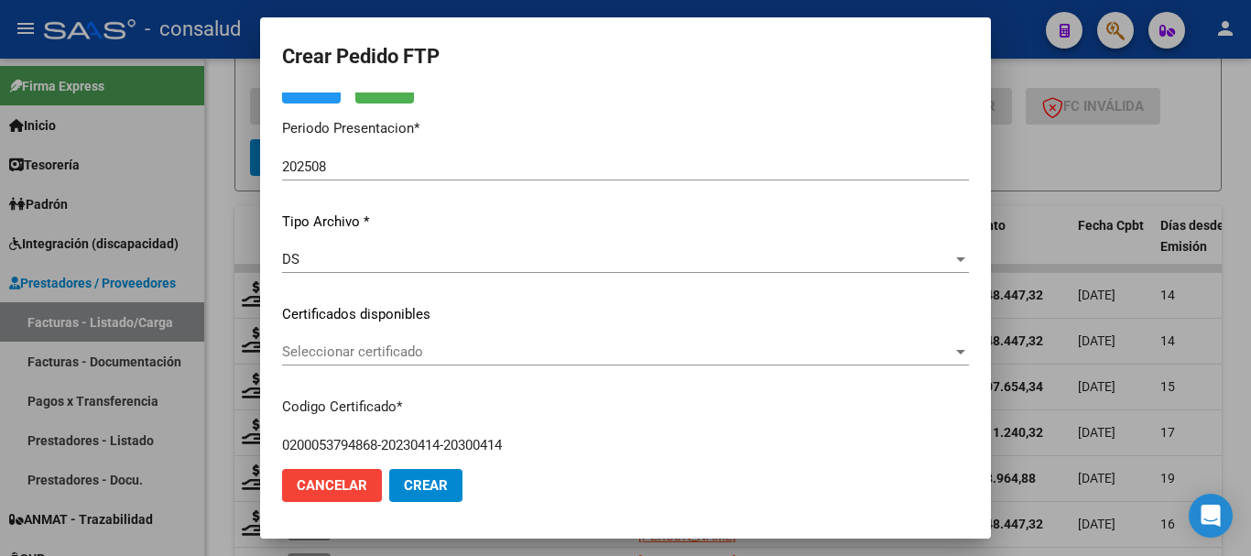
click at [512, 338] on div "Seleccionar certificado Seleccionar certificado" at bounding box center [625, 351] width 687 height 27
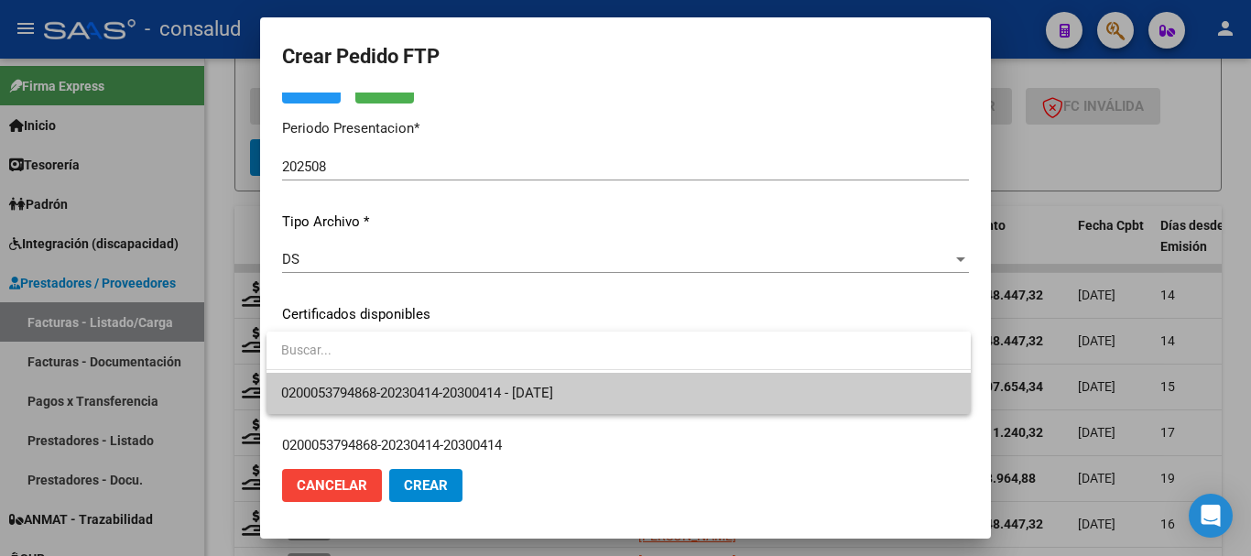
click at [526, 383] on span "0200053794868-20230414-20300414 - [DATE]" at bounding box center [618, 393] width 675 height 41
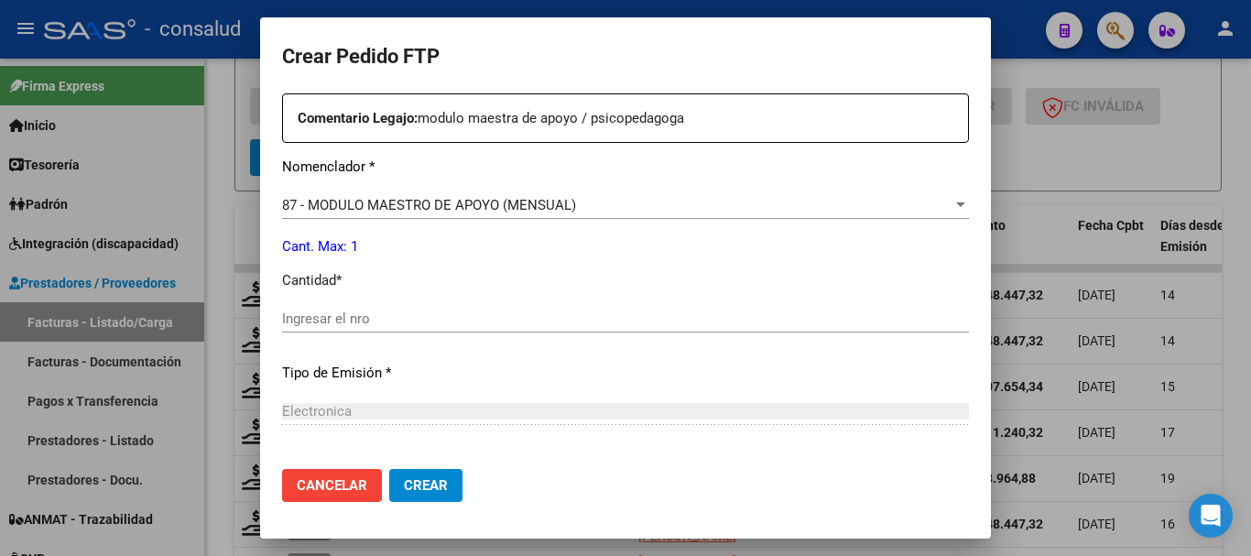
scroll to position [641, 0]
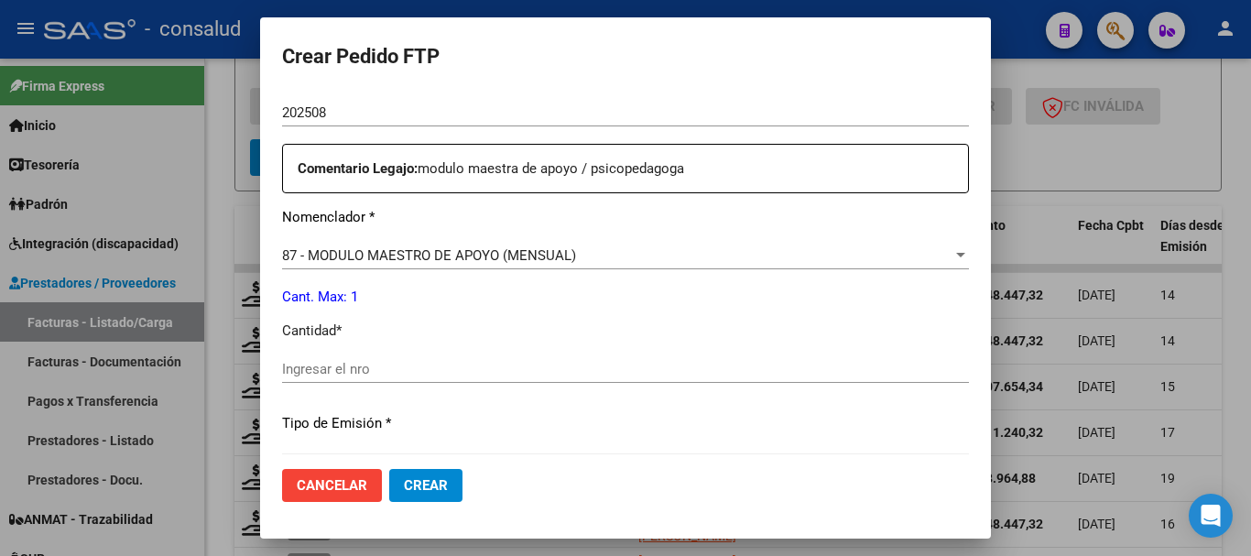
click at [676, 256] on div "87 - MODULO MAESTRO DE APOYO (MENSUAL)" at bounding box center [617, 255] width 671 height 16
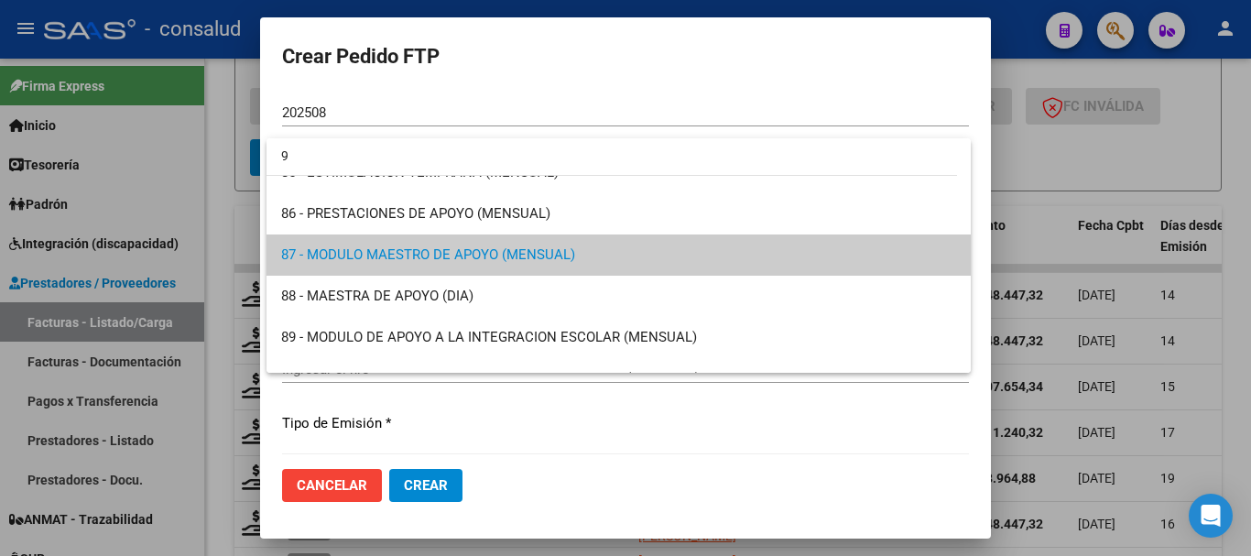
scroll to position [0, 0]
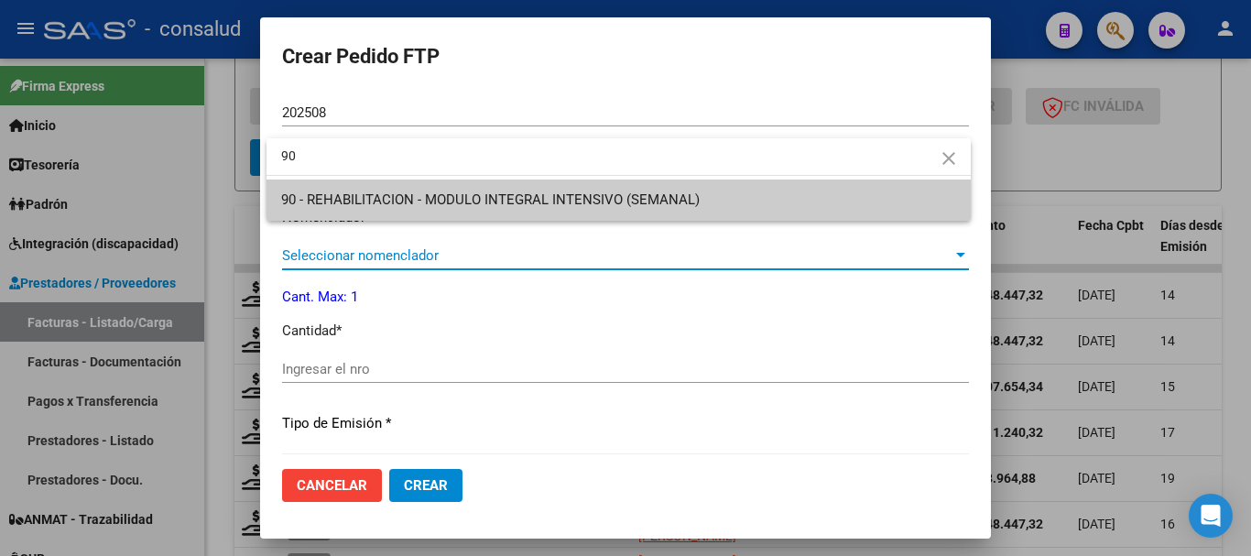
type input "90"
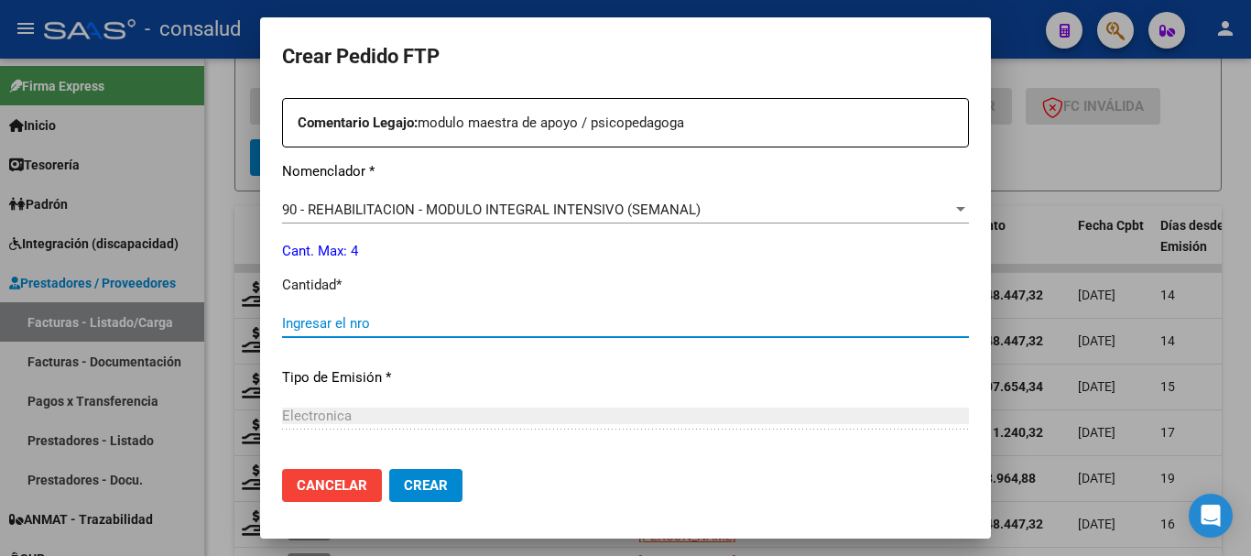
scroll to position [682, 0]
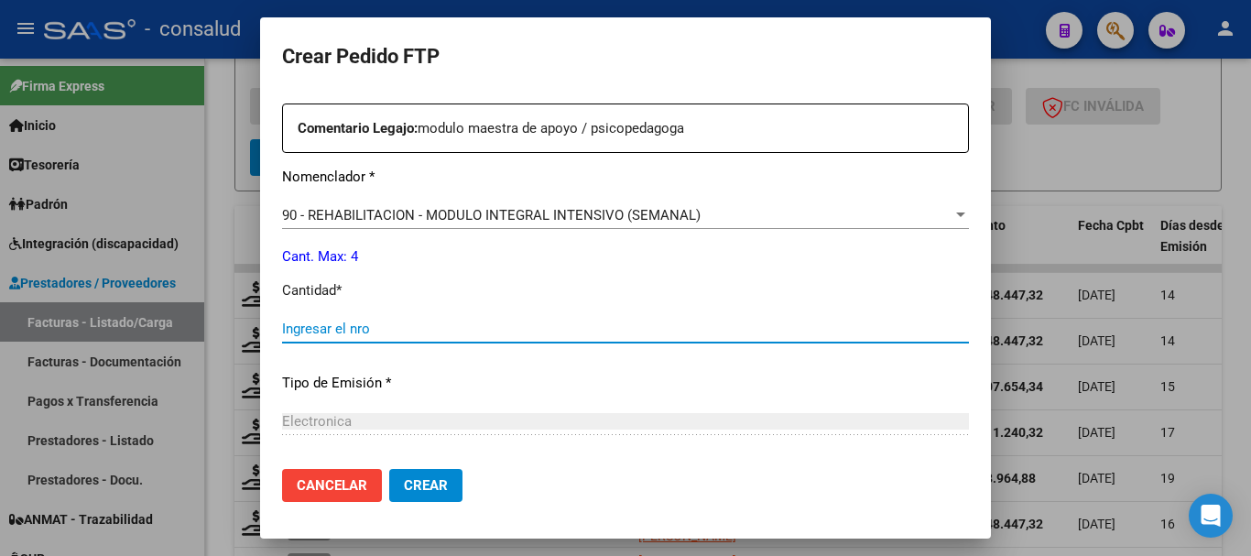
click at [568, 322] on input "Ingresar el nro" at bounding box center [625, 329] width 687 height 16
type input "4"
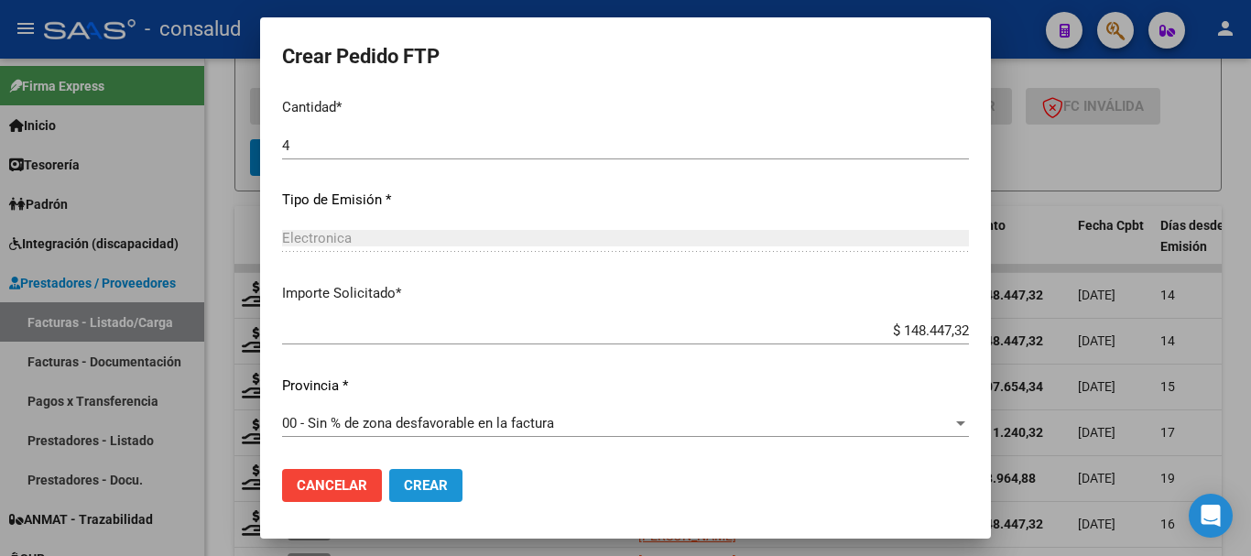
click at [429, 486] on span "Crear" at bounding box center [426, 485] width 44 height 16
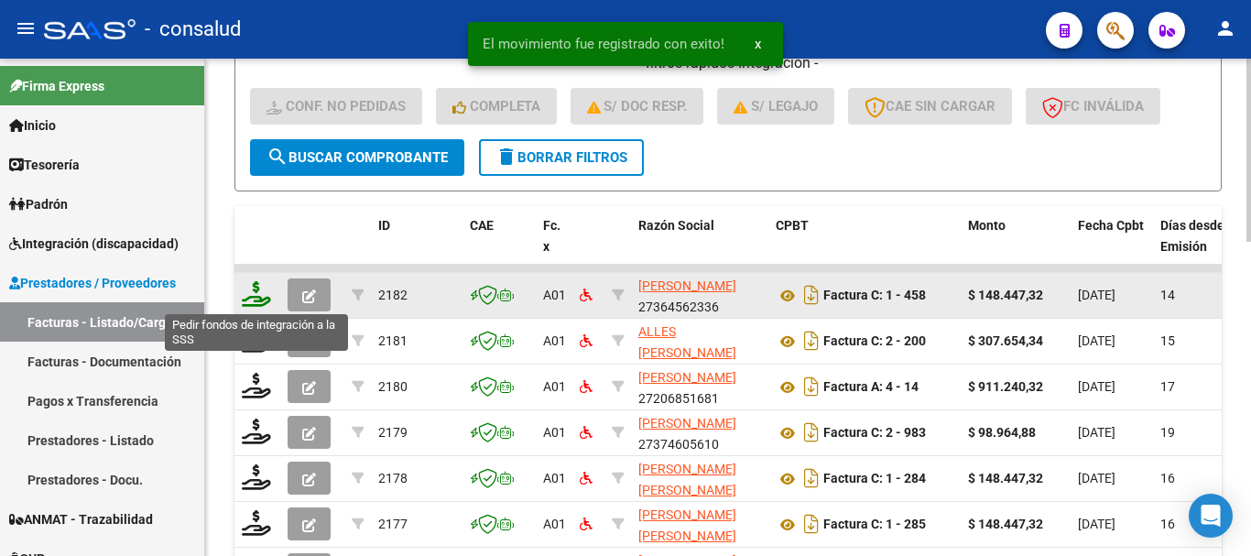
click at [264, 299] on icon at bounding box center [256, 294] width 29 height 26
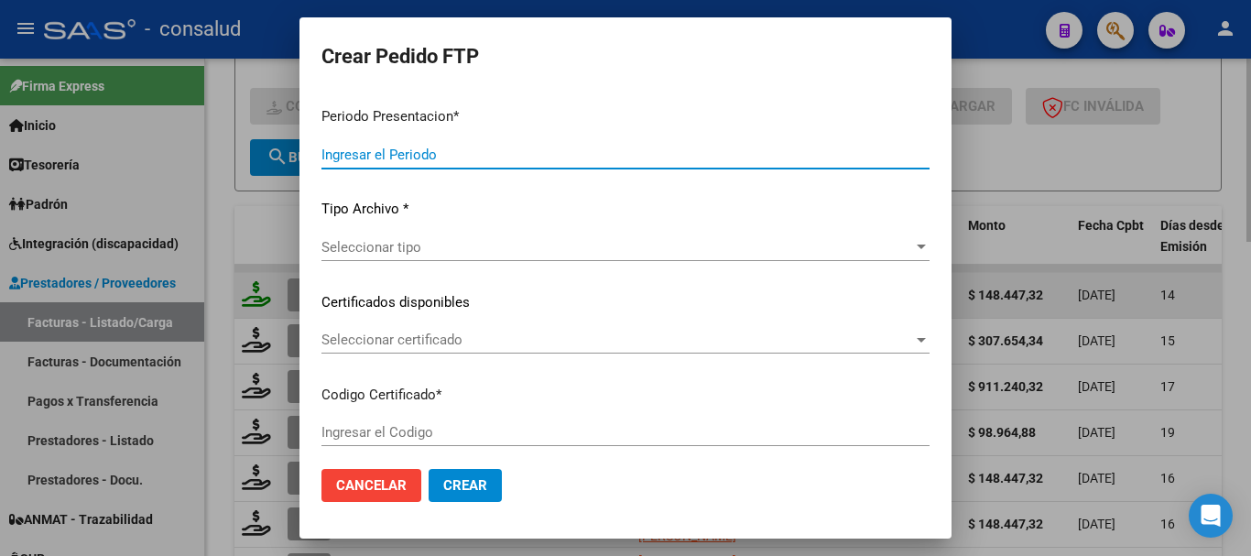
type input "202508"
type input "$ 148.447,32"
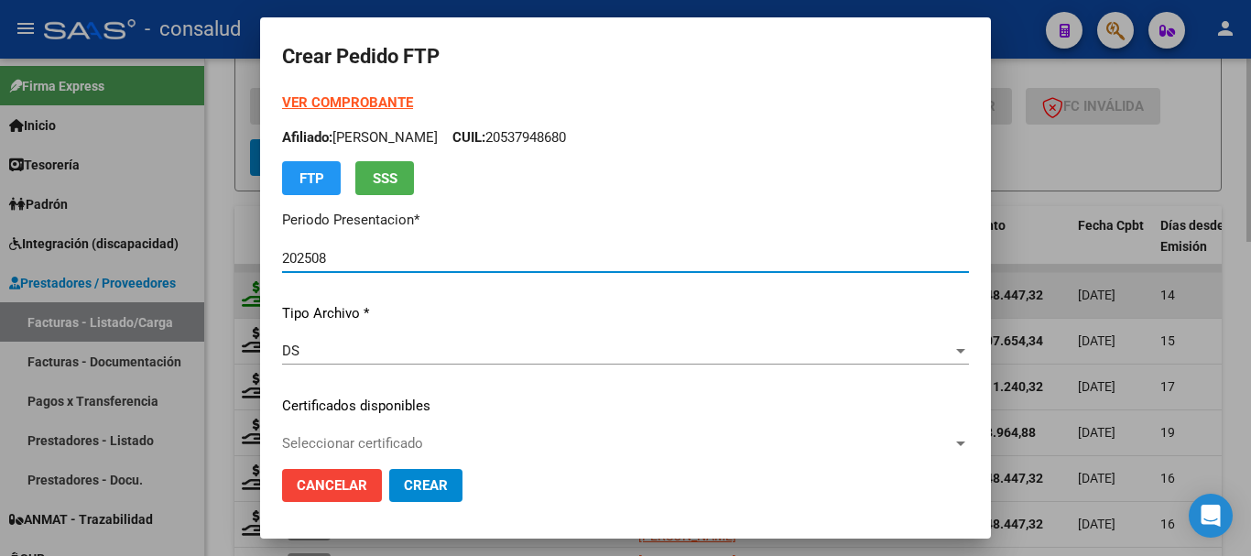
type input "0200056680318-20241204-20291204"
type input "2029-12-04"
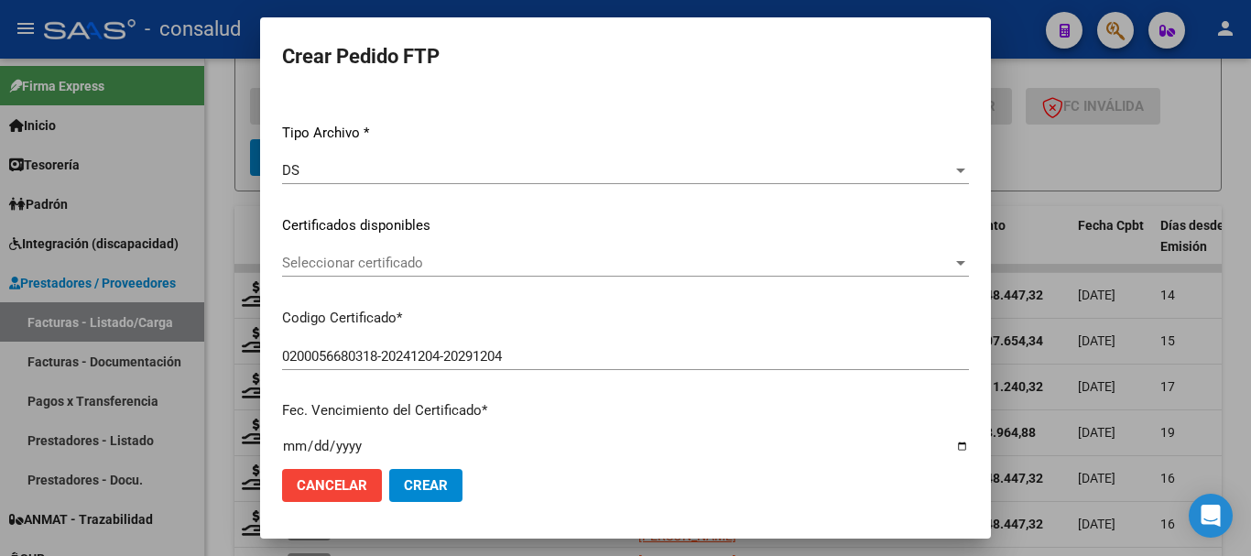
scroll to position [183, 0]
click at [482, 268] on span "Seleccionar certificado" at bounding box center [617, 260] width 671 height 16
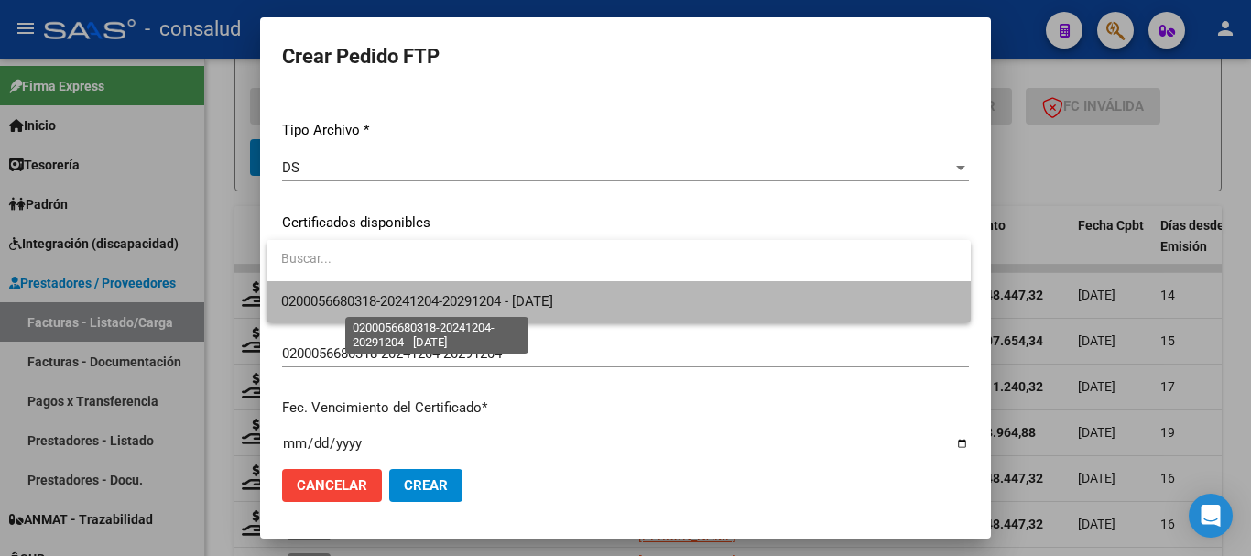
drag, startPoint x: 503, startPoint y: 294, endPoint x: 559, endPoint y: 316, distance: 60.1
click at [505, 296] on span "0200056680318-20241204-20291204 - 2029-12-04" at bounding box center [417, 301] width 272 height 16
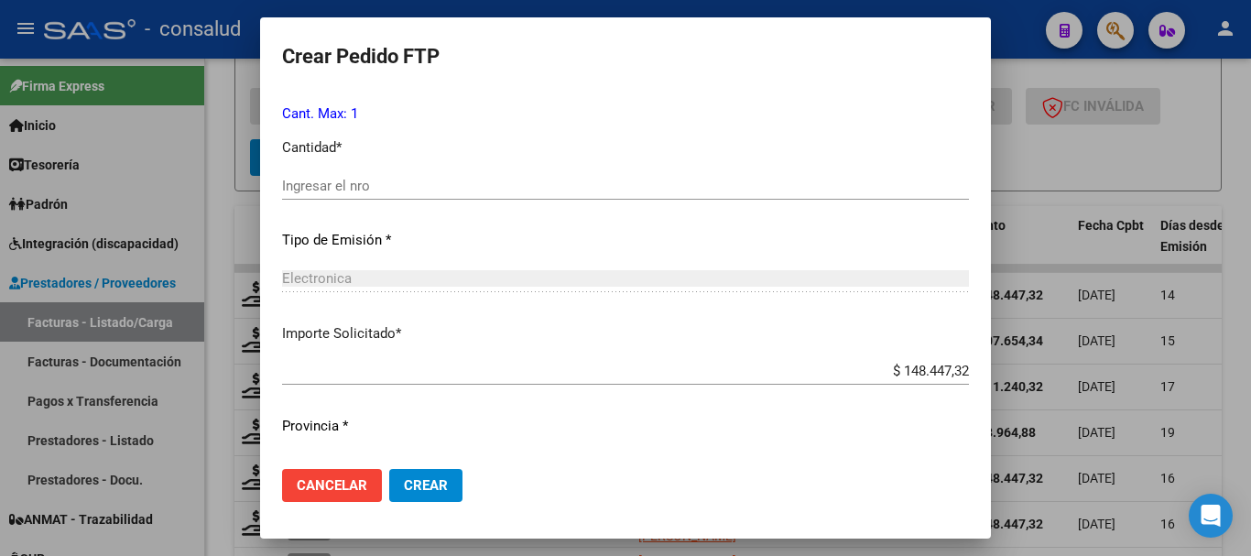
scroll to position [641, 0]
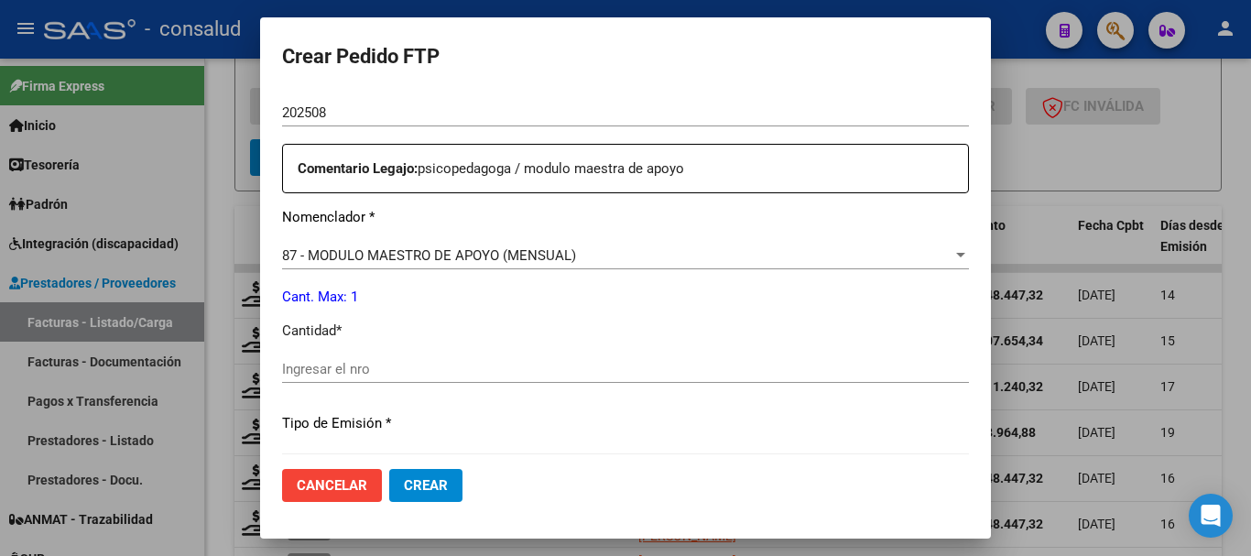
click at [639, 250] on div "87 - MODULO MAESTRO DE APOYO (MENSUAL)" at bounding box center [617, 255] width 671 height 16
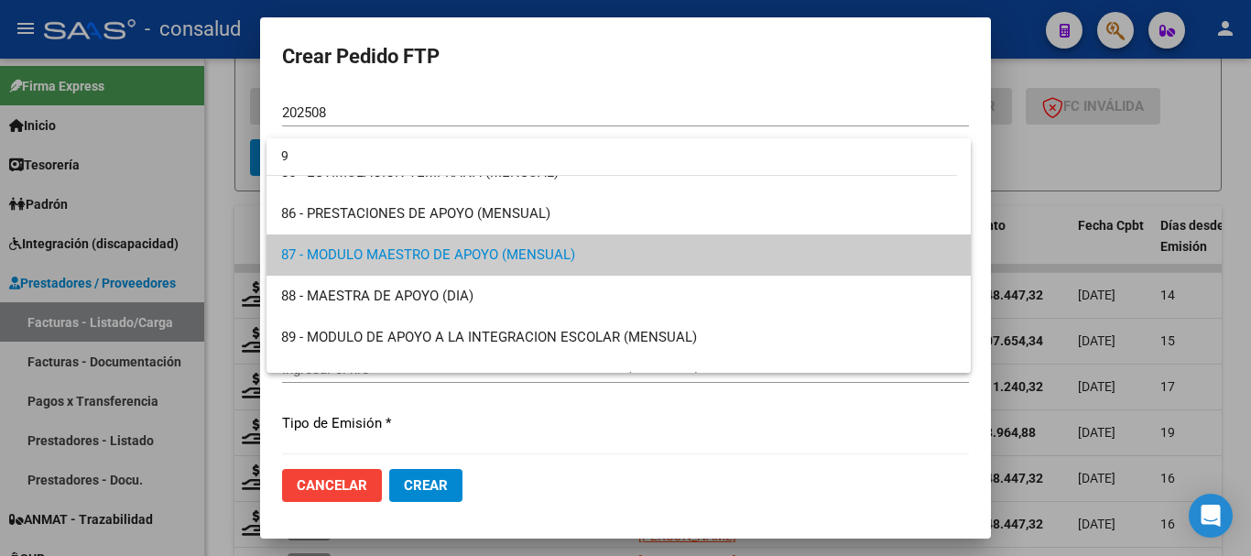
scroll to position [0, 0]
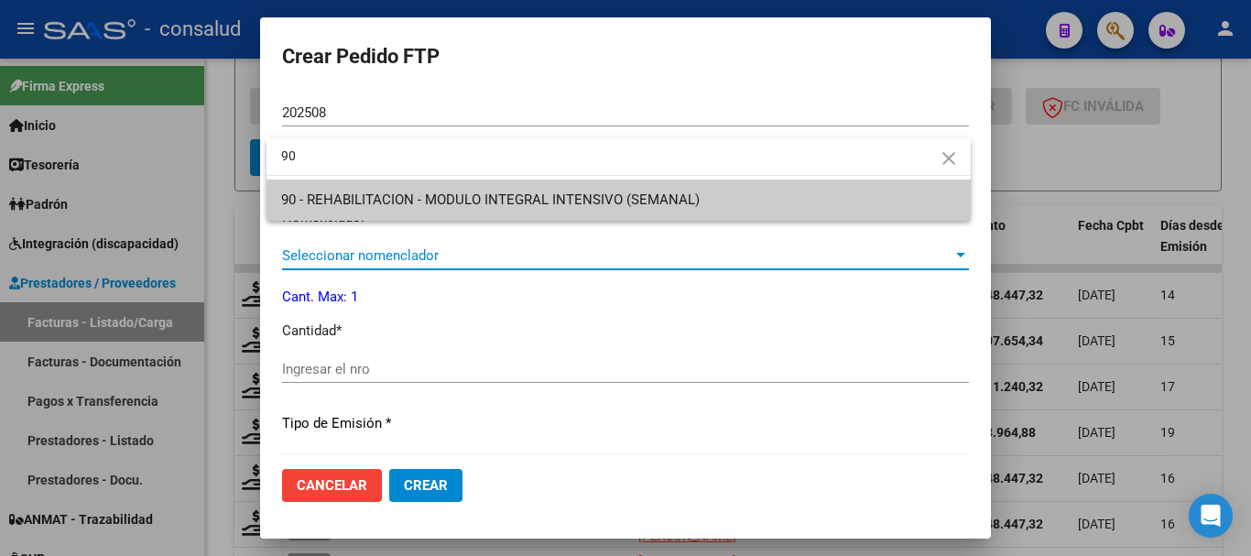
type input "90"
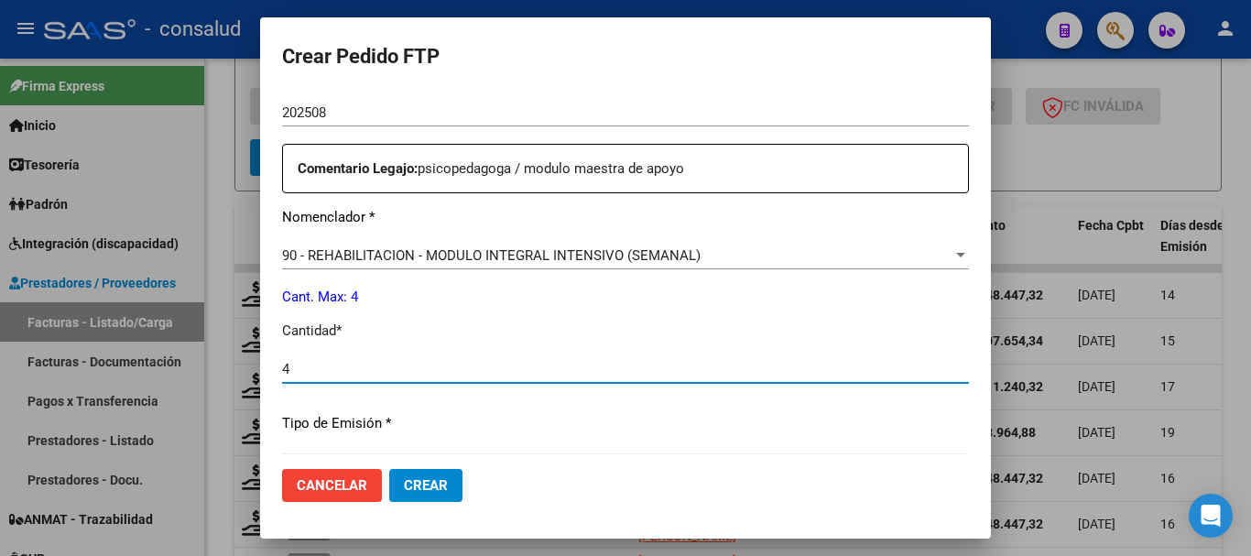
type input "4"
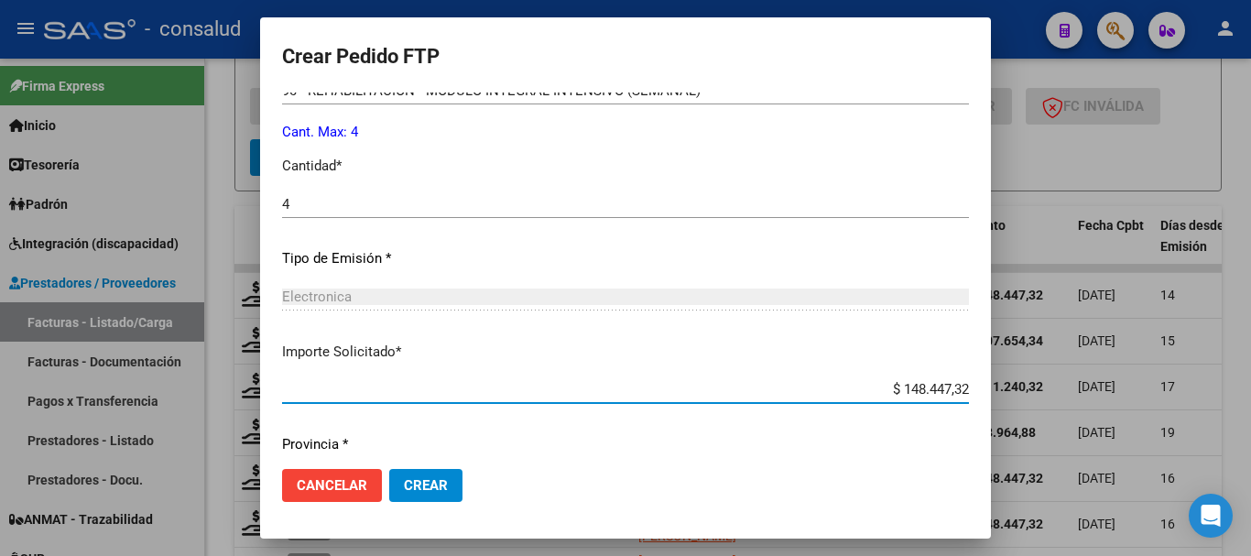
scroll to position [865, 0]
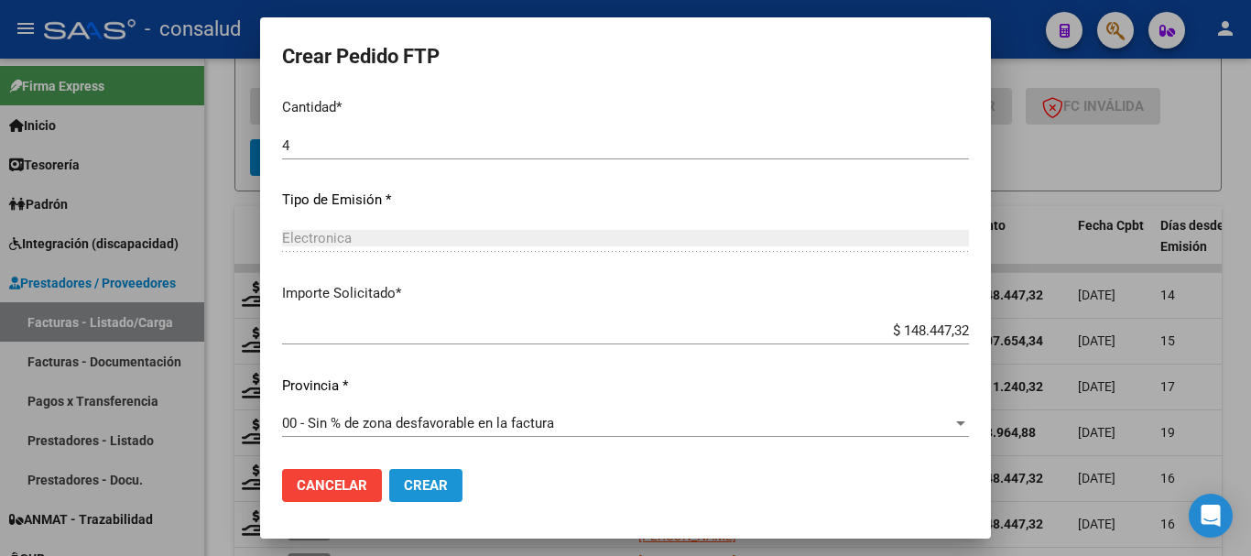
click at [432, 482] on span "Crear" at bounding box center [426, 485] width 44 height 16
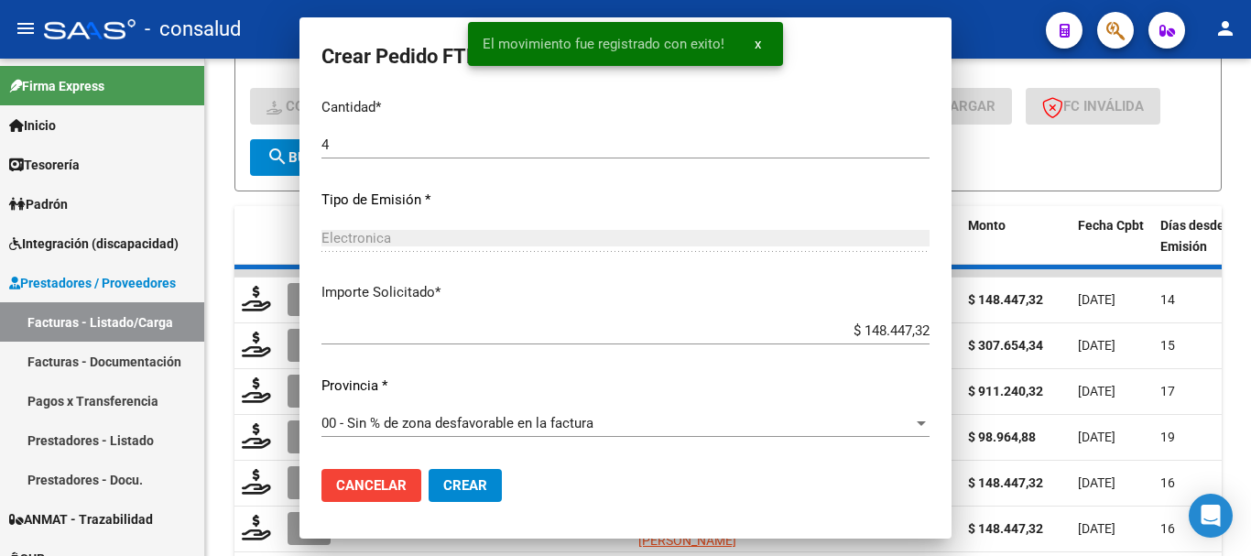
scroll to position [0, 0]
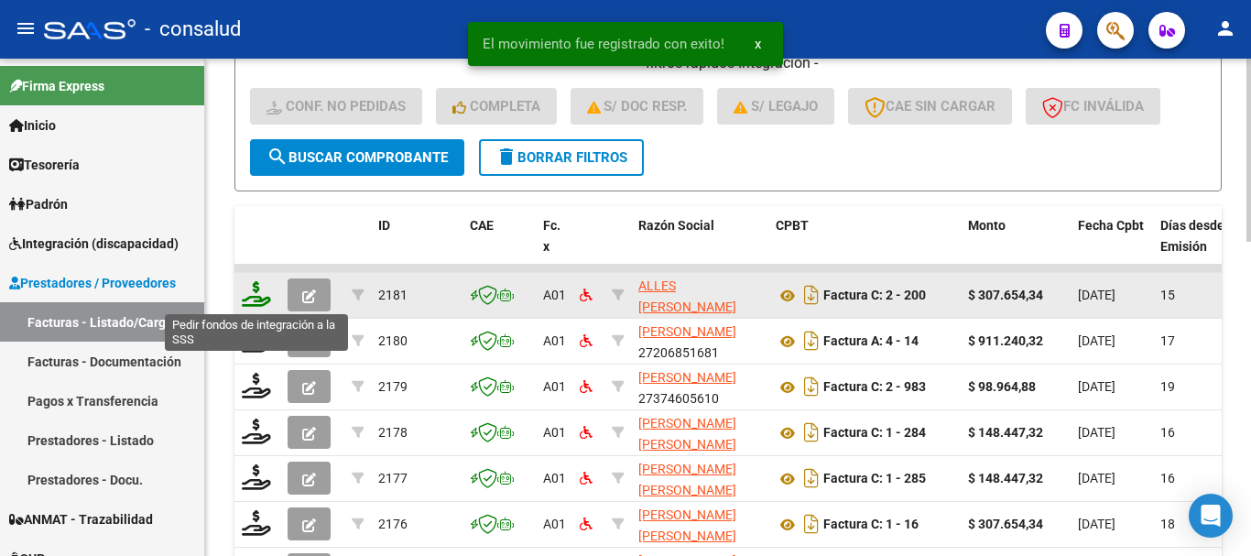
click at [246, 298] on icon at bounding box center [256, 294] width 29 height 26
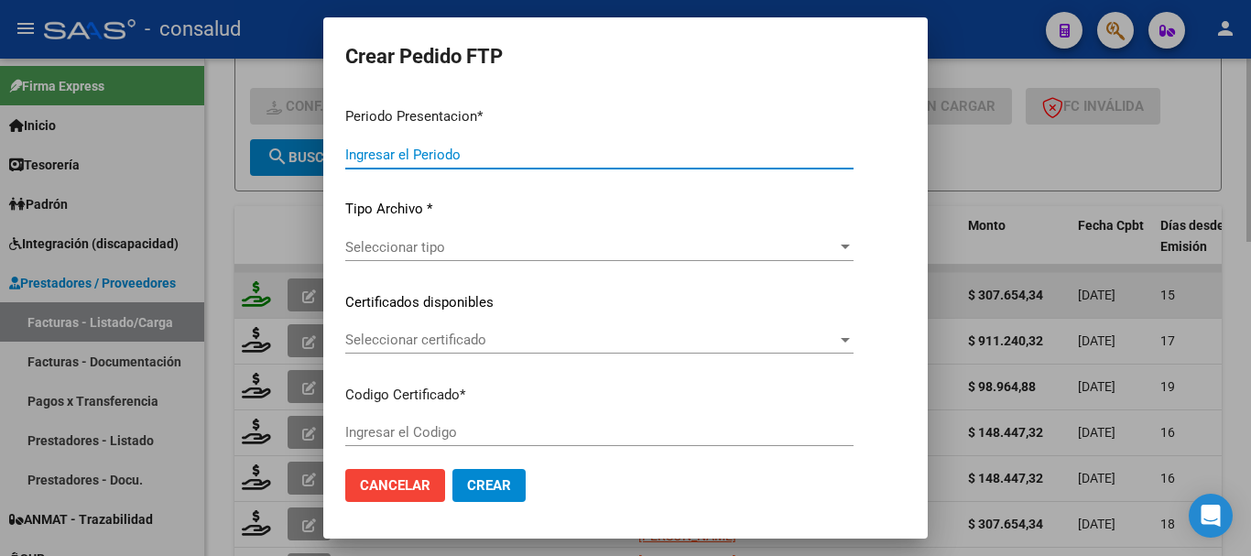
type input "202508"
type input "$ 307.654,34"
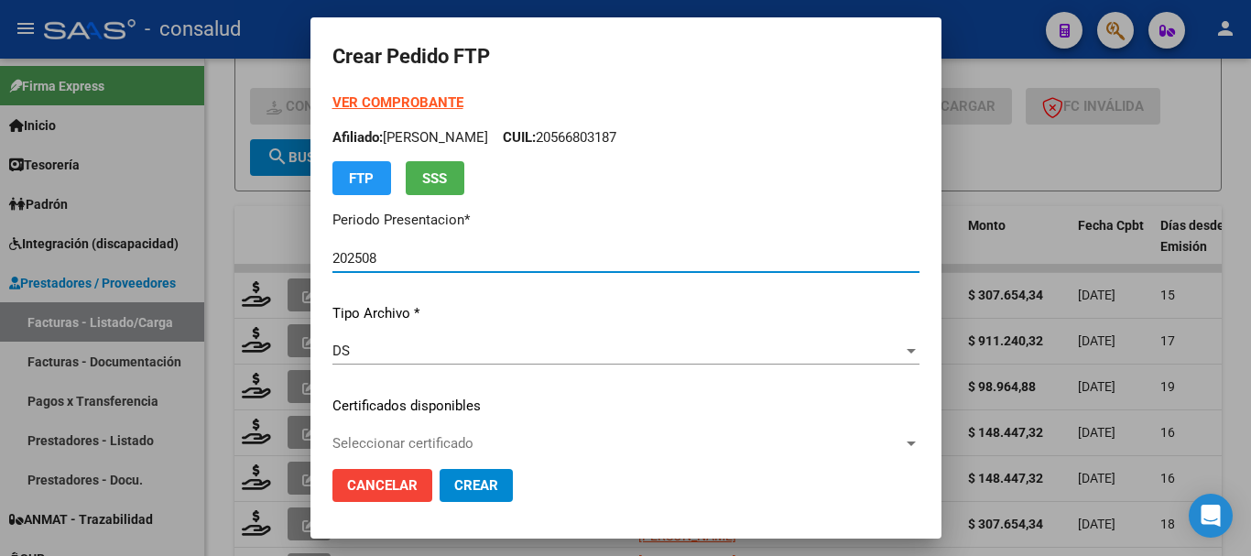
type input "0200046830520-20191031-20291031-MIS"
type input "2029-10-31"
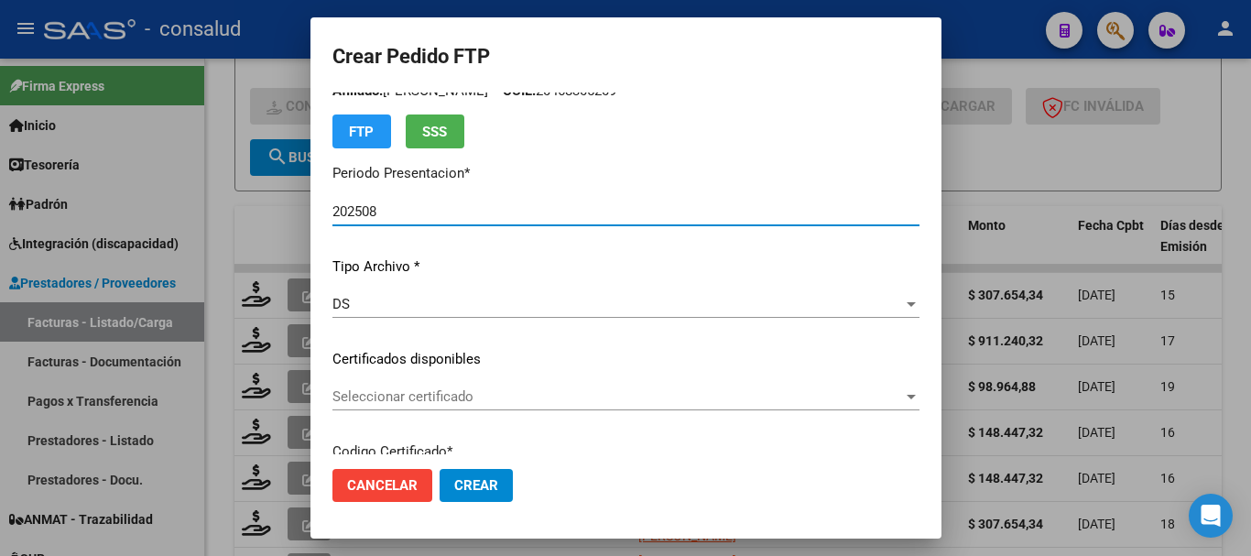
scroll to position [92, 0]
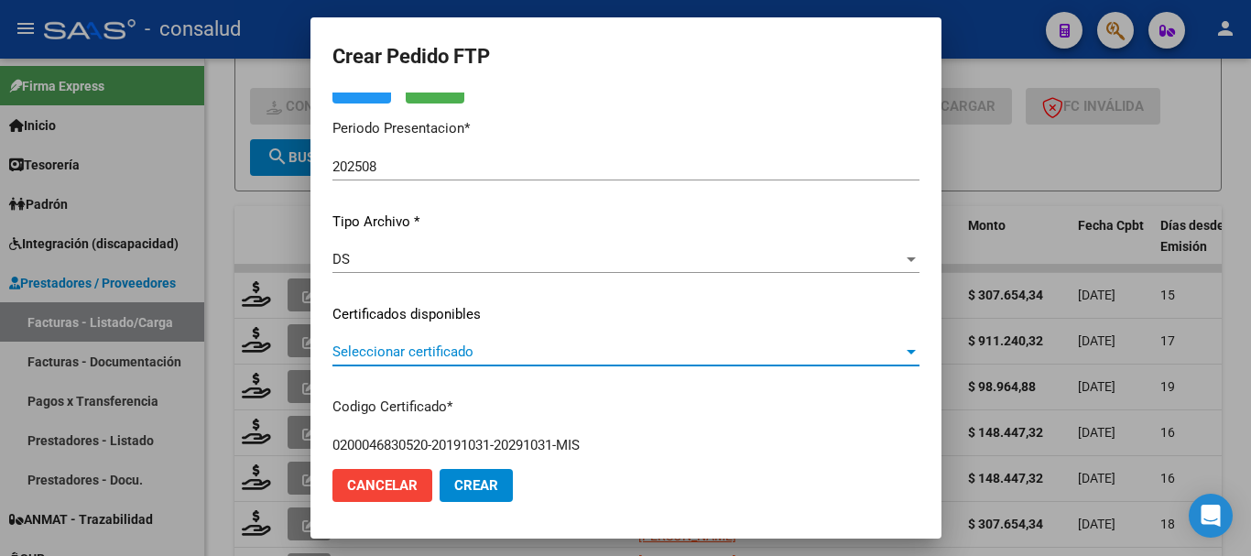
click at [443, 350] on span "Seleccionar certificado" at bounding box center [618, 352] width 571 height 16
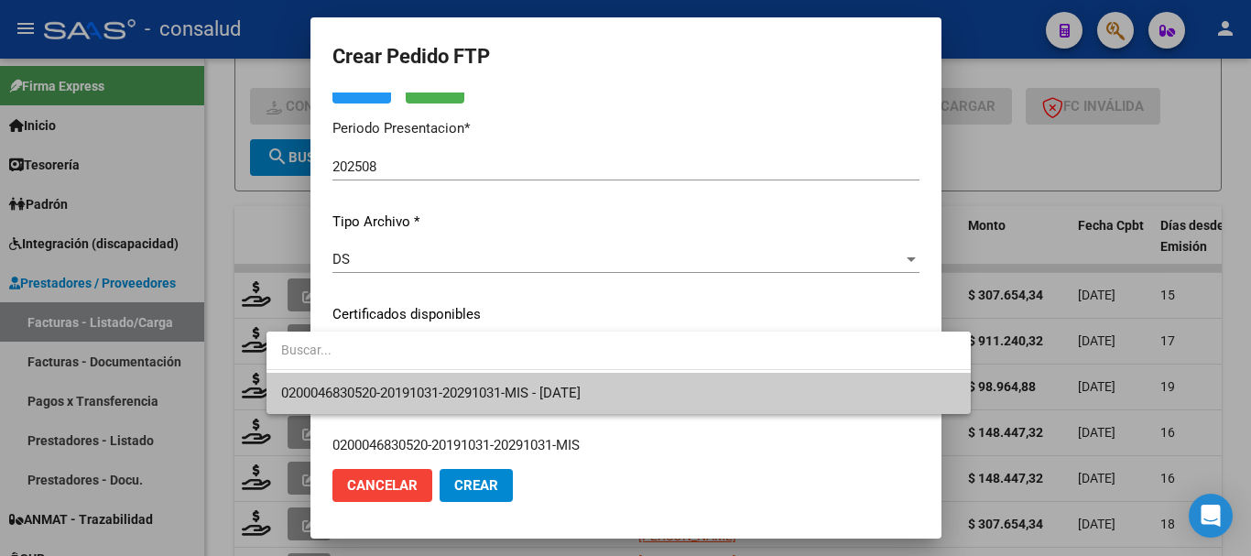
click at [484, 382] on span "0200046830520-20191031-20291031-MIS - 2029-10-31" at bounding box center [618, 393] width 675 height 41
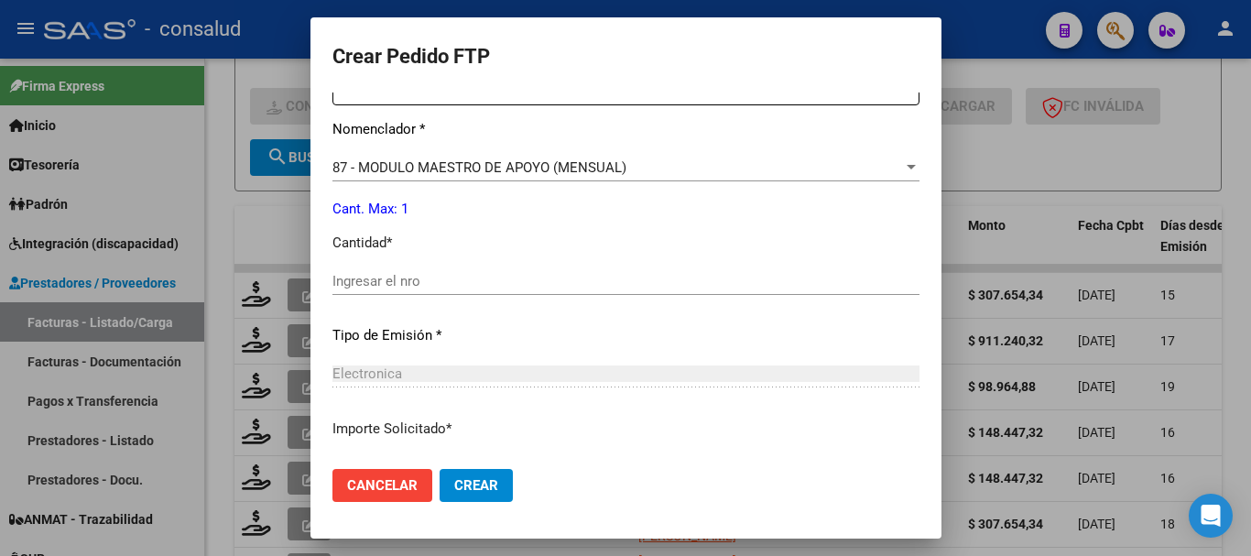
scroll to position [733, 0]
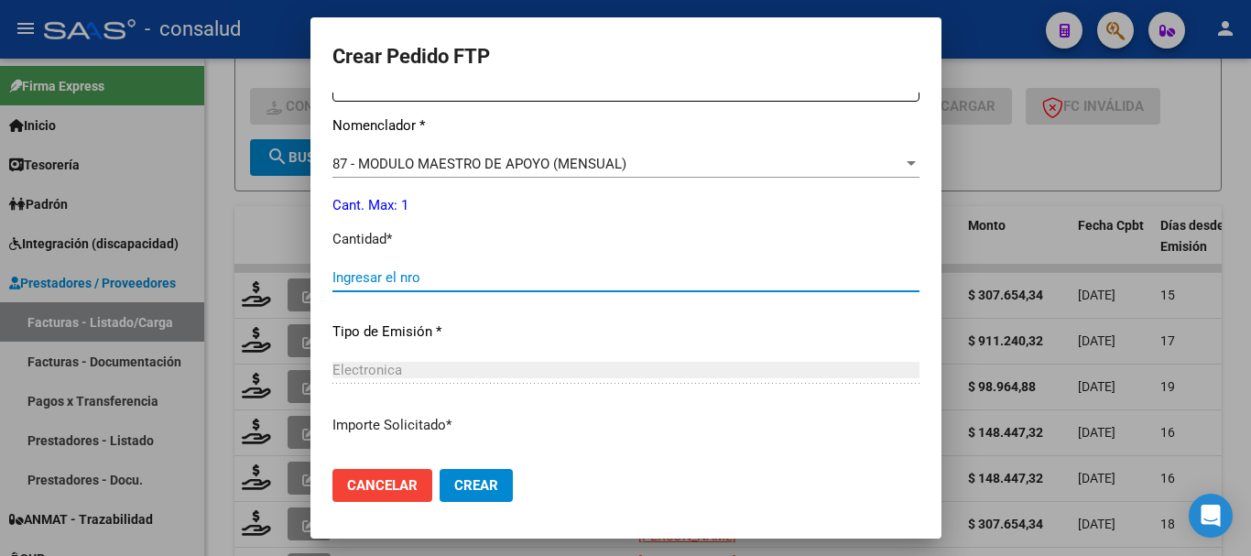
click at [458, 276] on input "Ingresar el nro" at bounding box center [626, 277] width 587 height 16
type input "1"
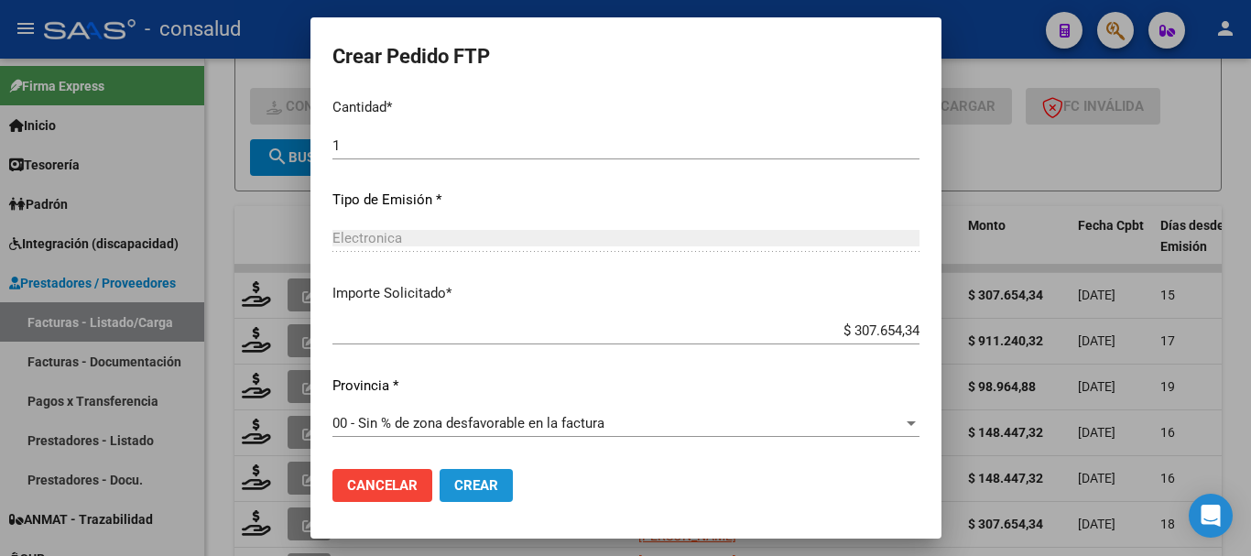
click at [443, 496] on button "Crear" at bounding box center [476, 485] width 73 height 33
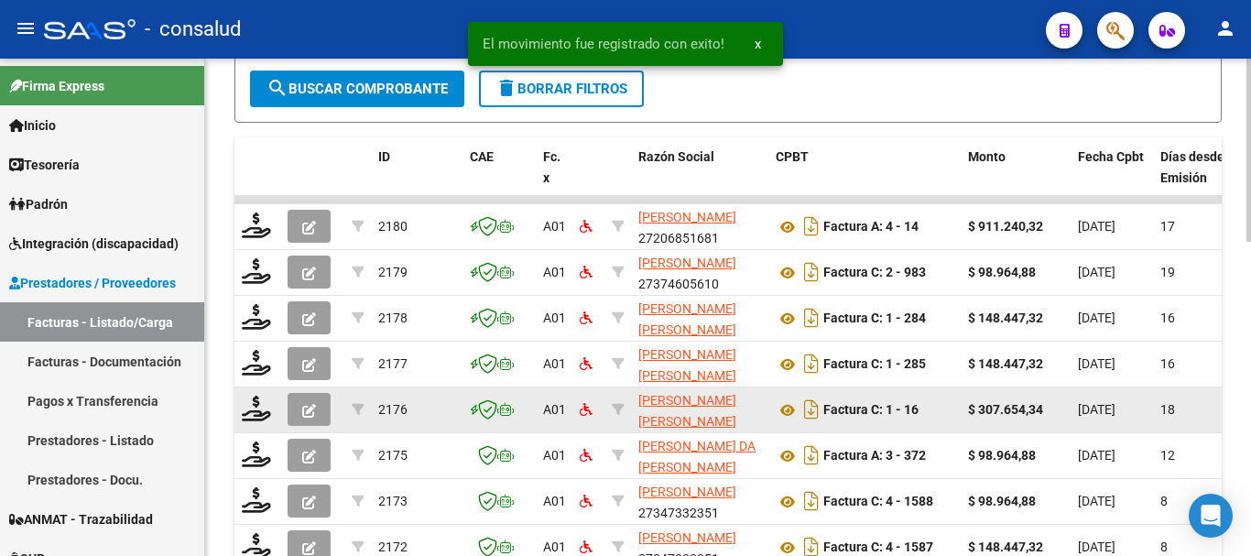
scroll to position [575, 0]
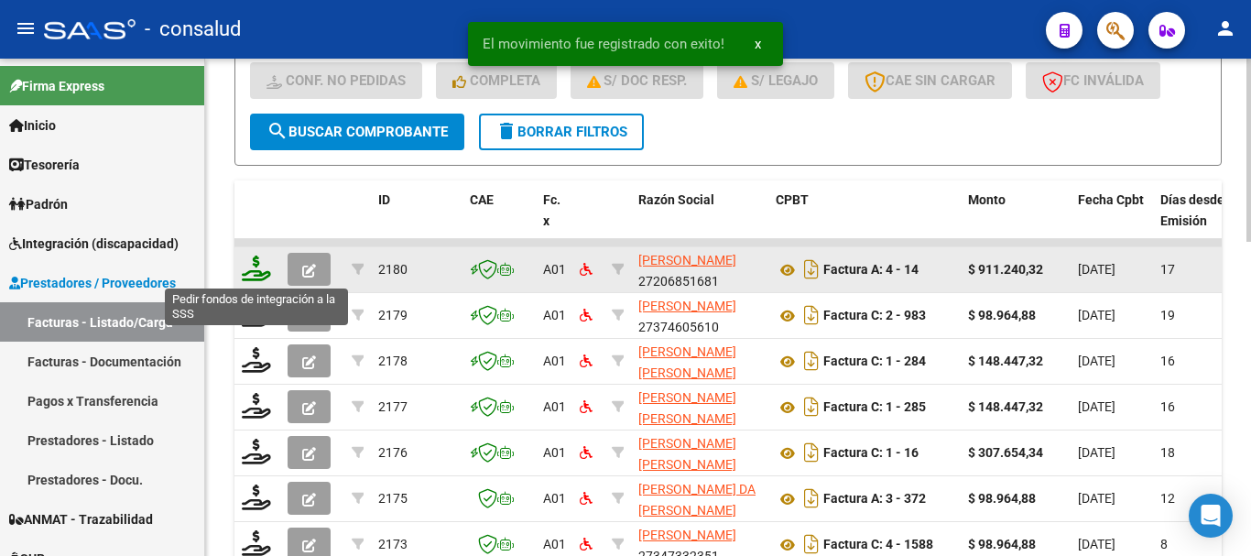
click at [260, 270] on icon at bounding box center [256, 269] width 29 height 26
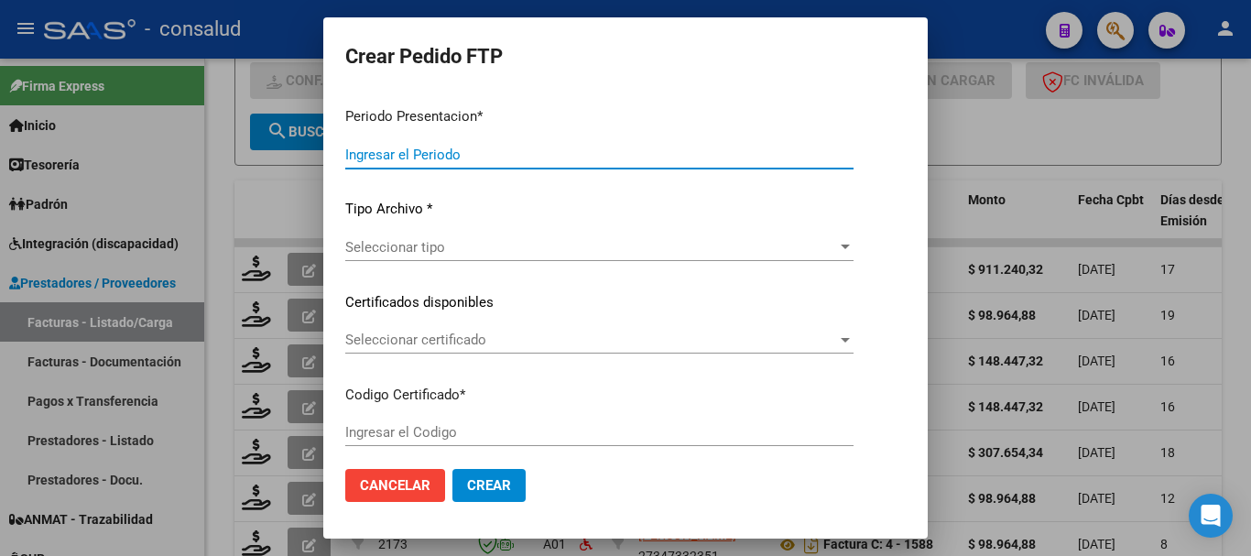
type input "202508"
type input "$ 911.240,32"
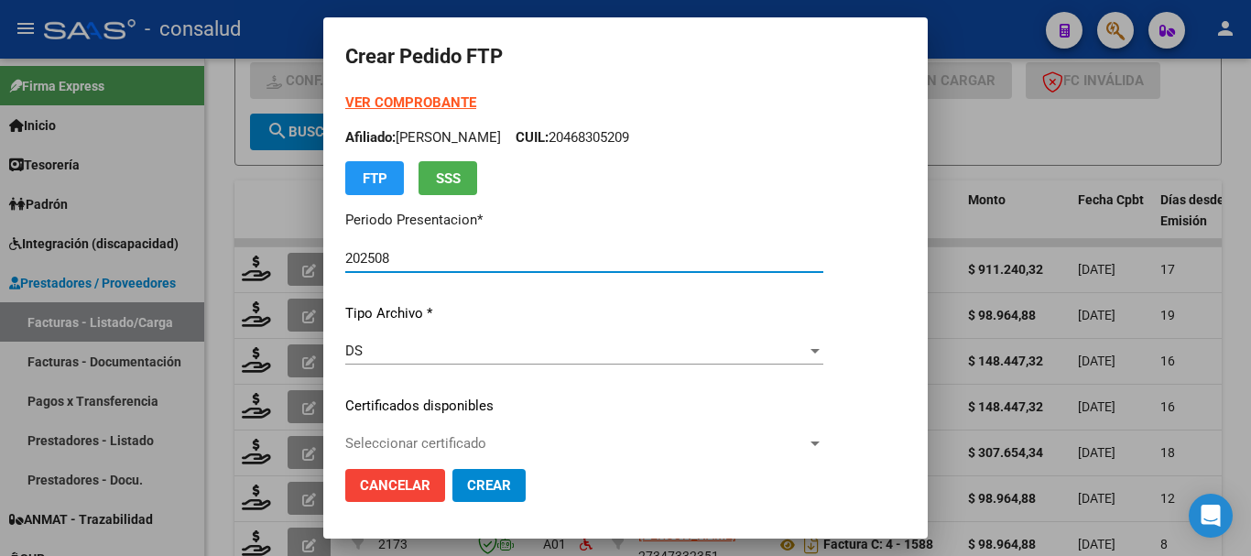
type input "0200057871652-20220919-20270919"
type input "2027-09-19"
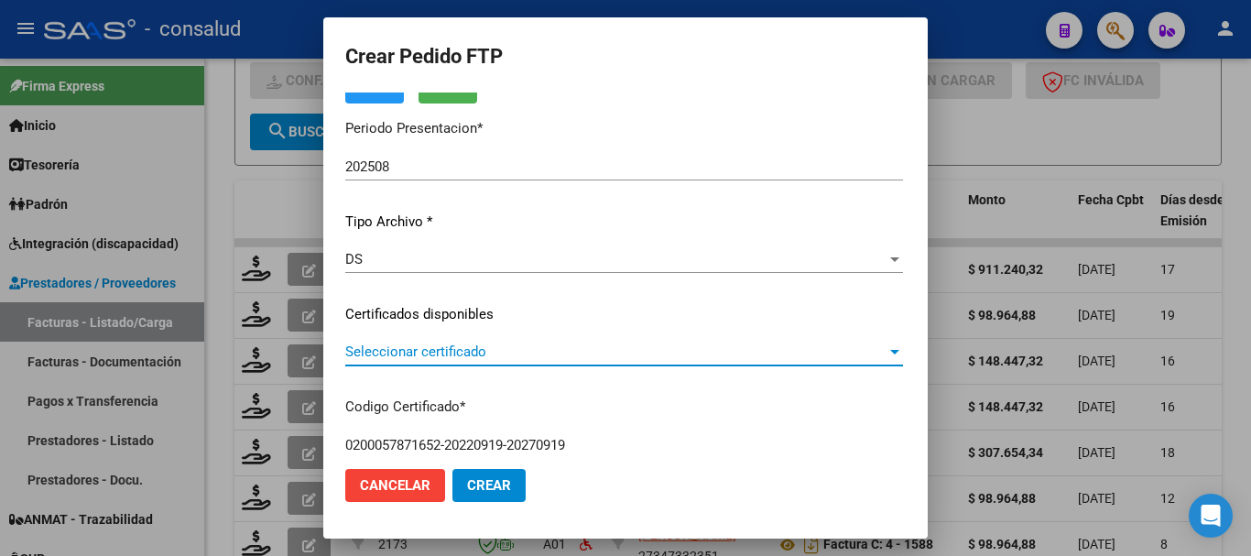
click at [393, 353] on span "Seleccionar certificado" at bounding box center [615, 352] width 541 height 16
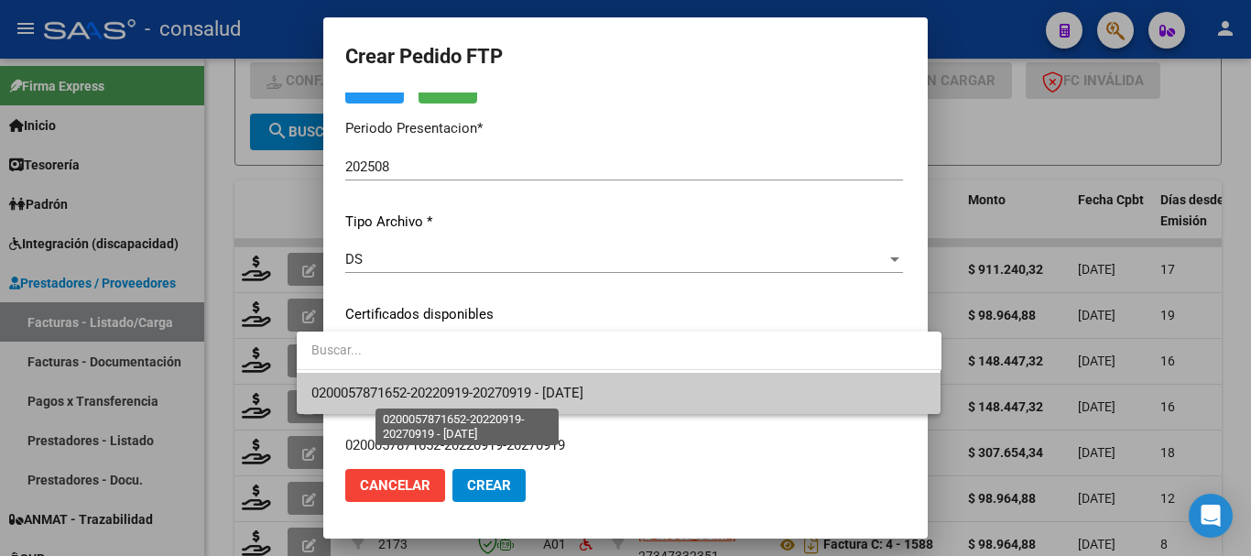
click at [401, 394] on span "0200057871652-20220919-20270919 - 2027-09-19" at bounding box center [447, 393] width 272 height 16
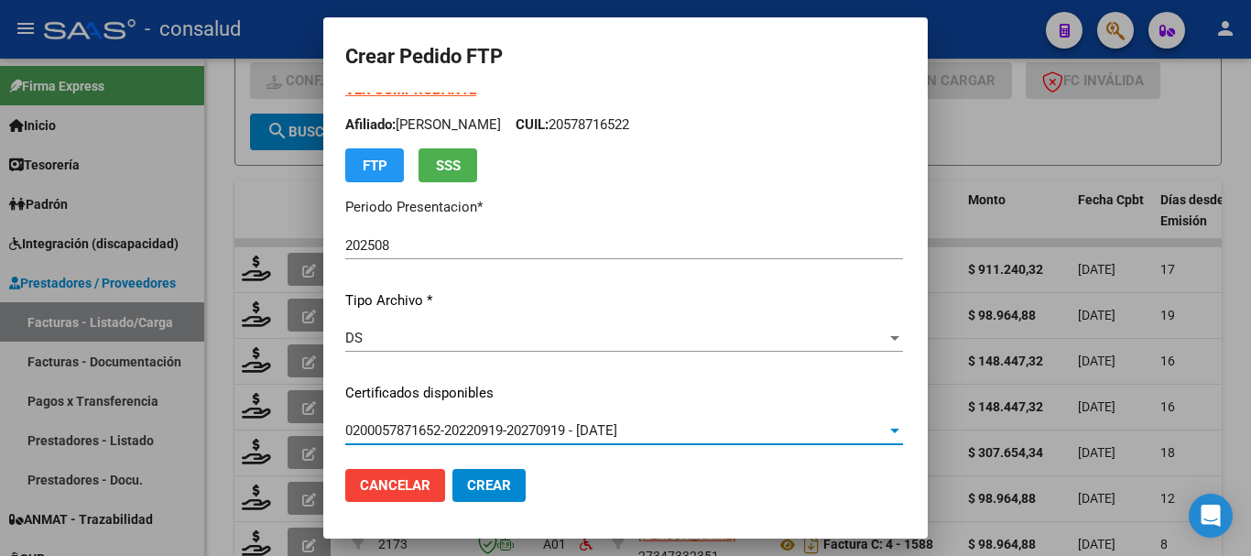
scroll to position [0, 0]
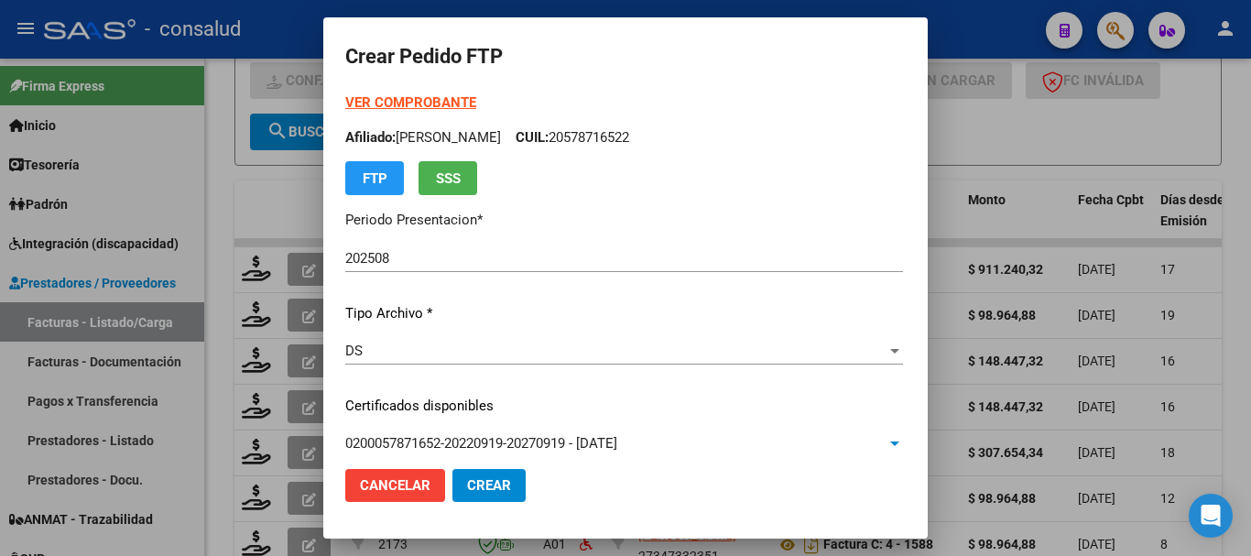
click at [372, 102] on strong "VER COMPROBANTE" at bounding box center [410, 102] width 131 height 16
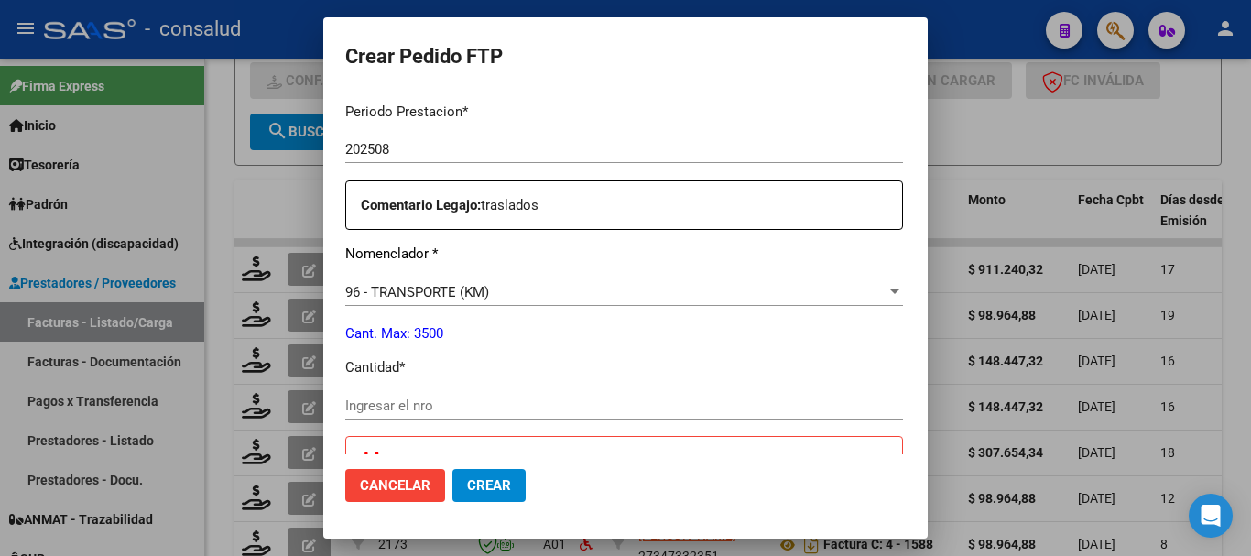
scroll to position [733, 0]
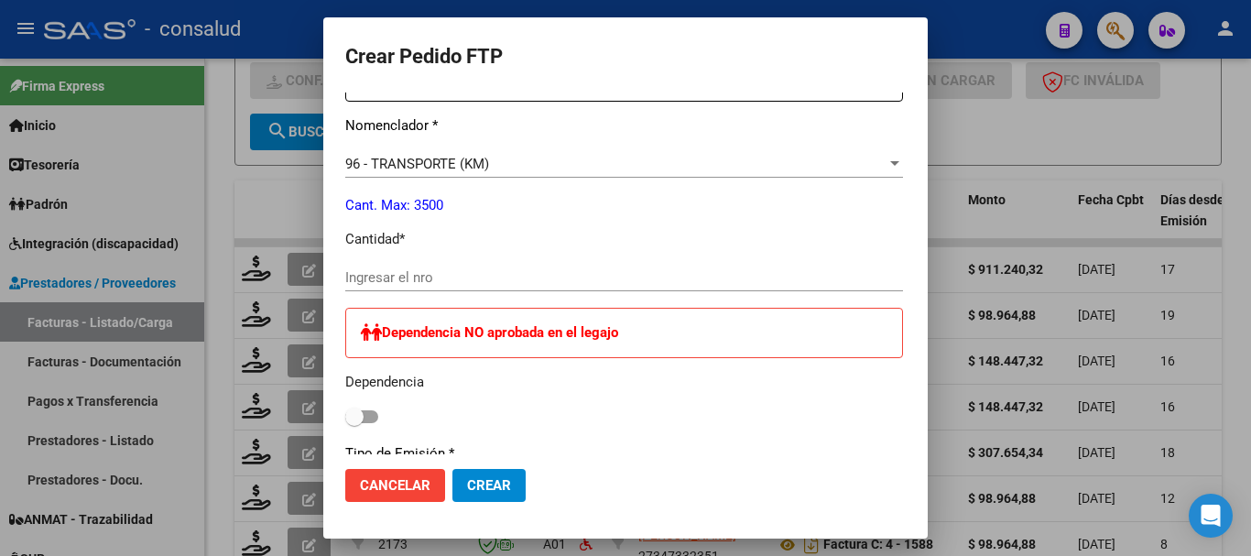
click at [423, 277] on input "Ingresar el nro" at bounding box center [624, 277] width 558 height 16
type input "1682"
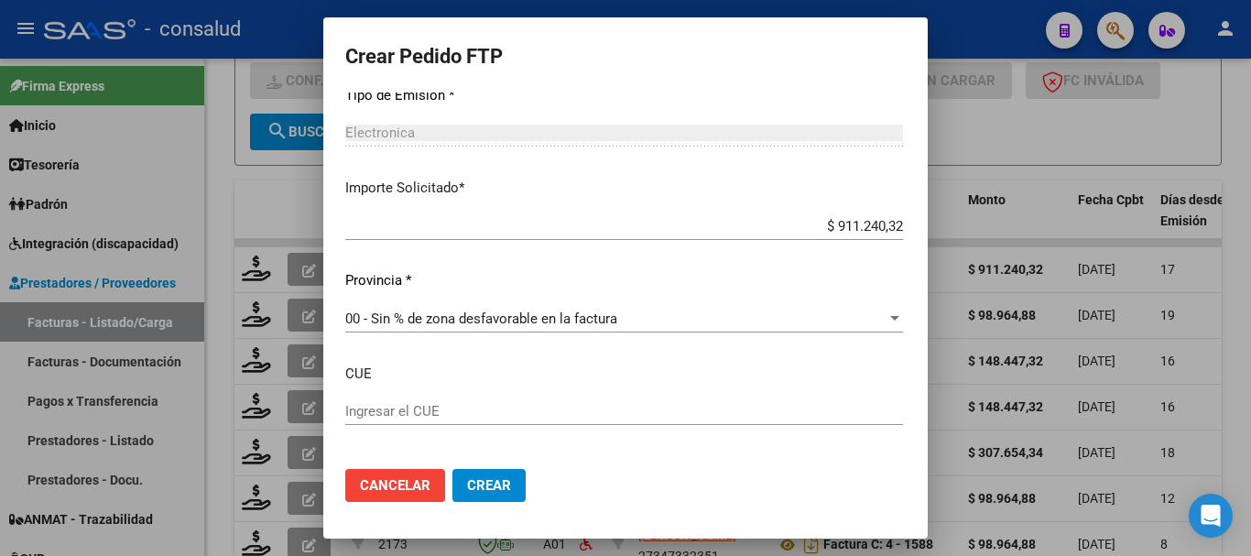
scroll to position [1172, 0]
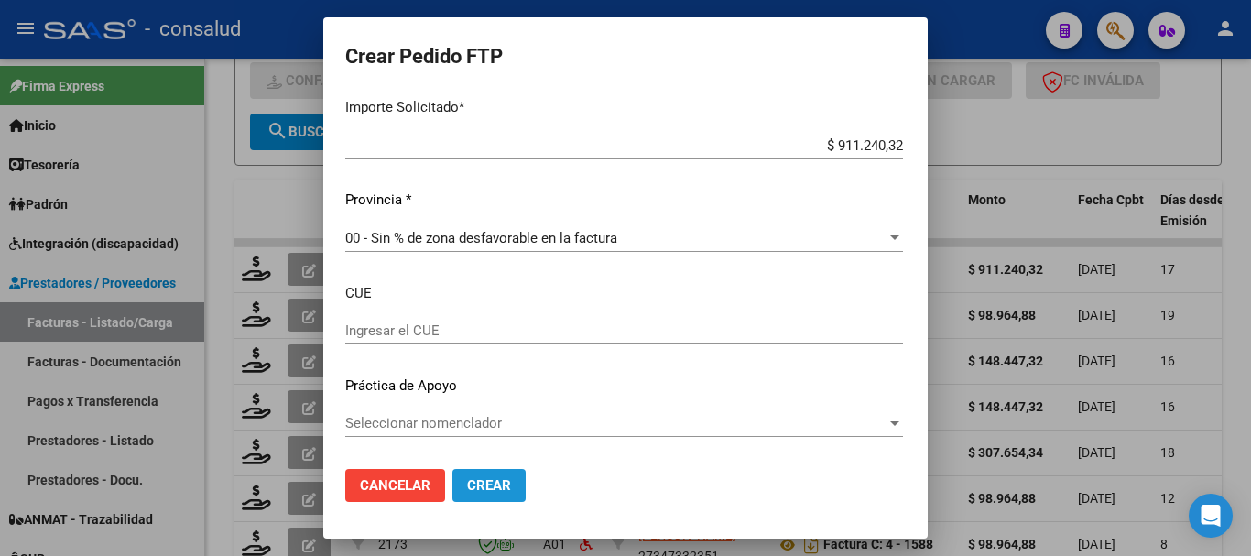
click at [467, 481] on span "Crear" at bounding box center [489, 485] width 44 height 16
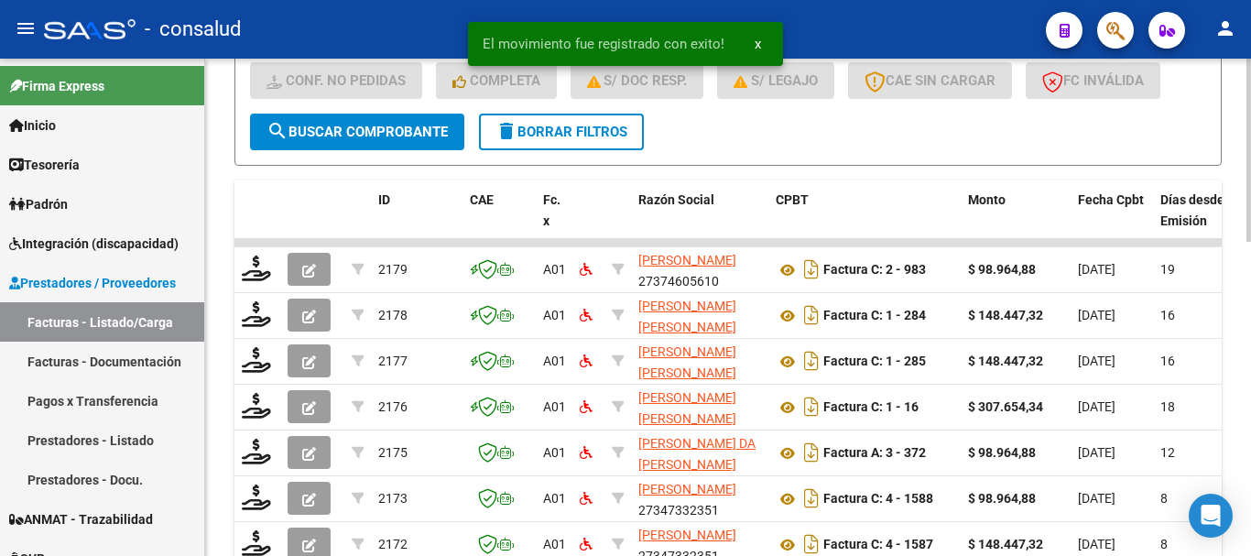
click at [551, 124] on span "delete Borrar Filtros" at bounding box center [562, 132] width 132 height 16
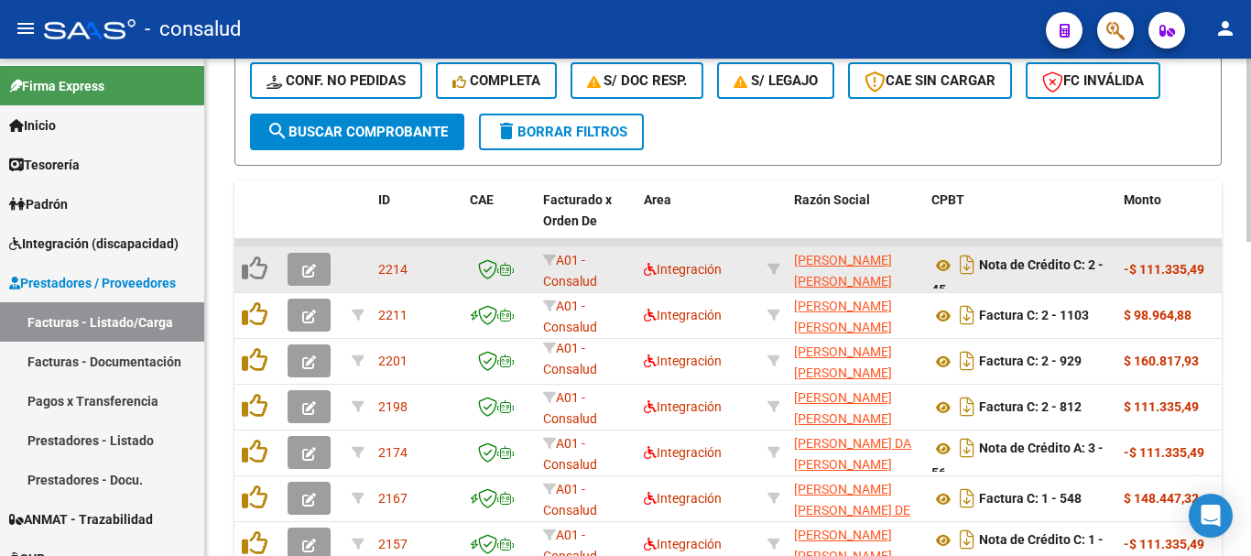
scroll to position [392, 0]
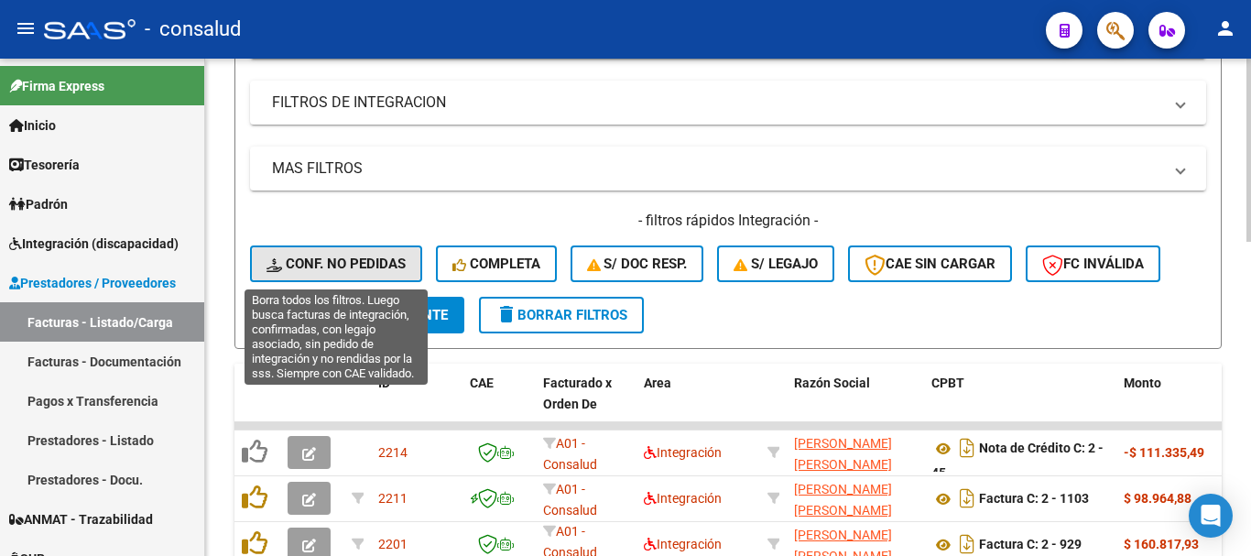
click at [363, 261] on span "Conf. no pedidas" at bounding box center [336, 264] width 139 height 16
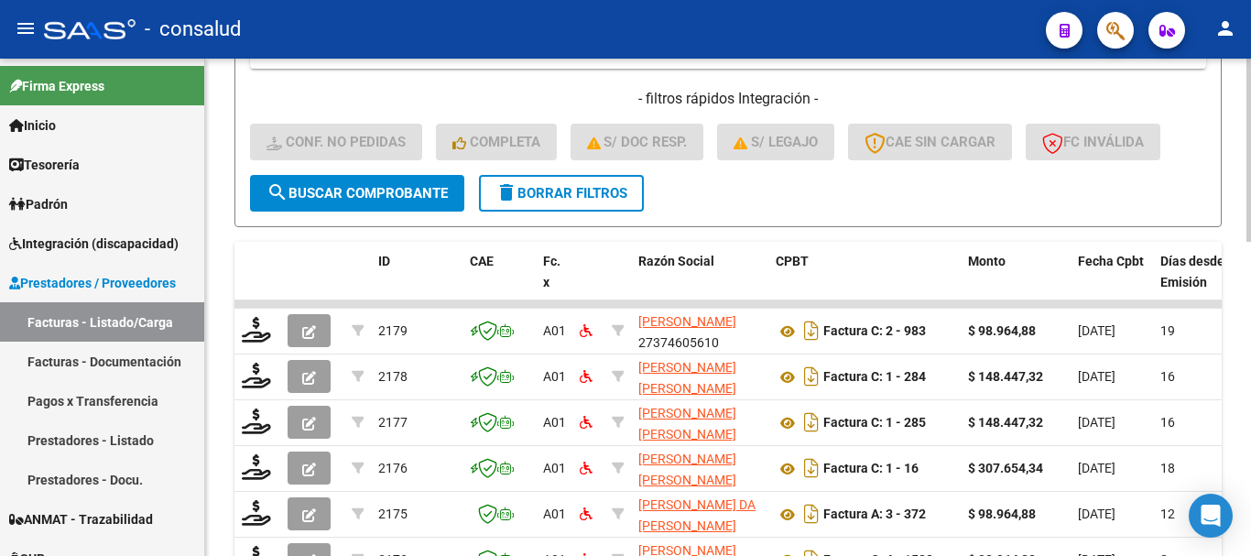
scroll to position [484, 0]
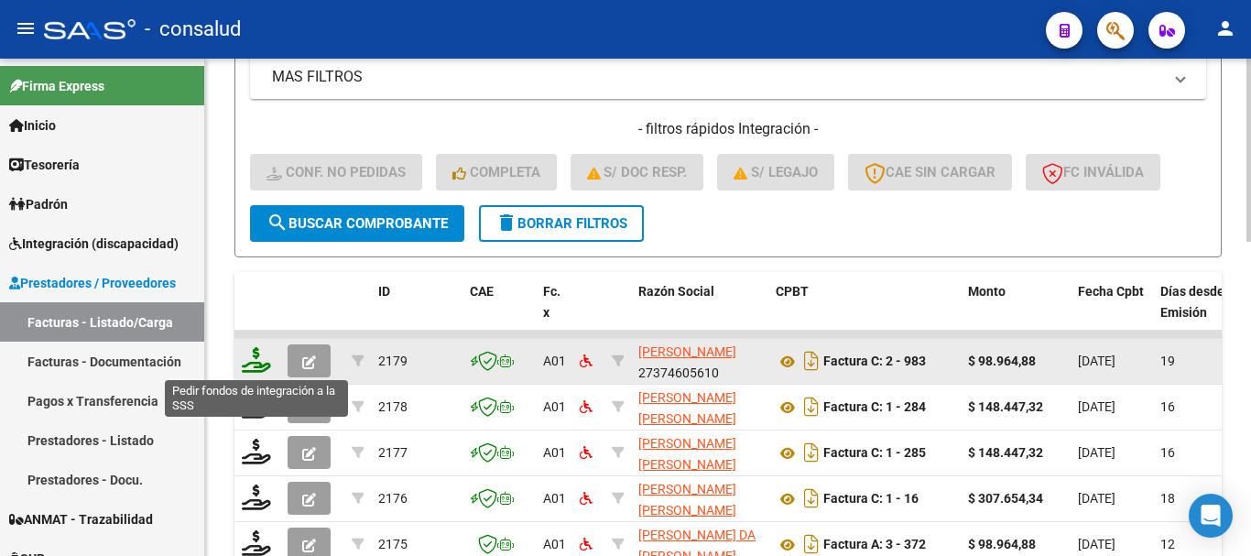
click at [251, 361] on icon at bounding box center [256, 360] width 29 height 26
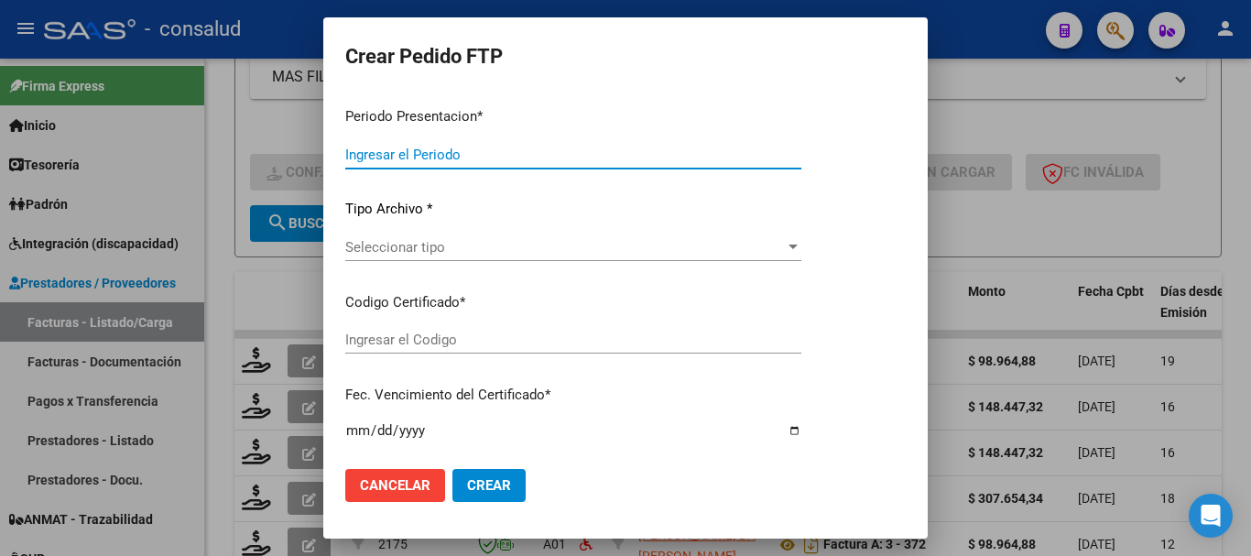
type input "202508"
type input "$ 98.964,88"
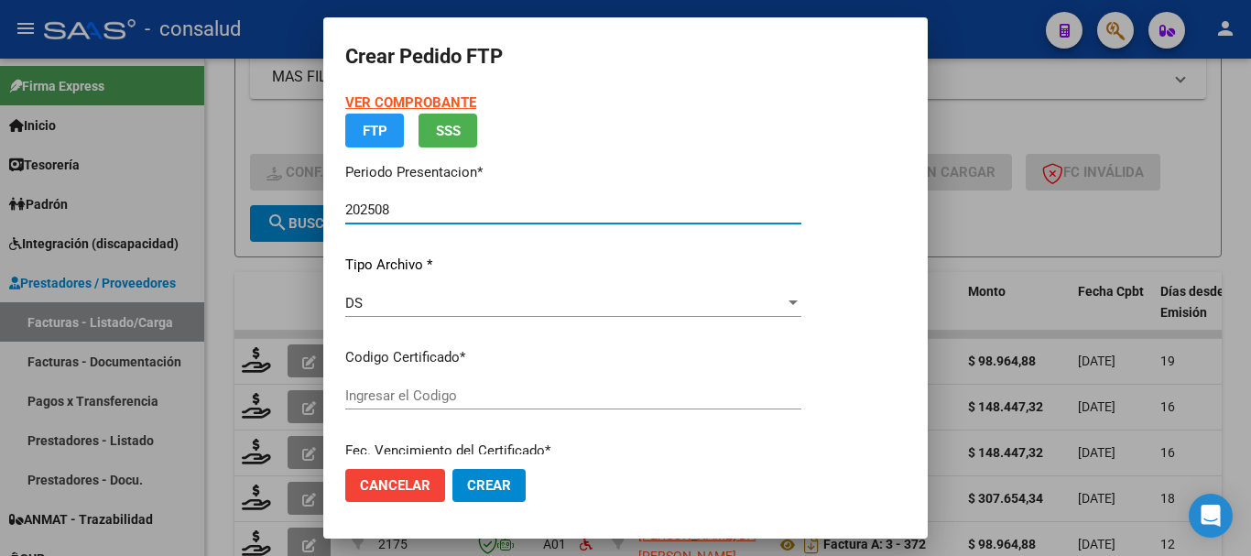
type input "0100053963541-20231219-20281219"
type input "2028-12-19"
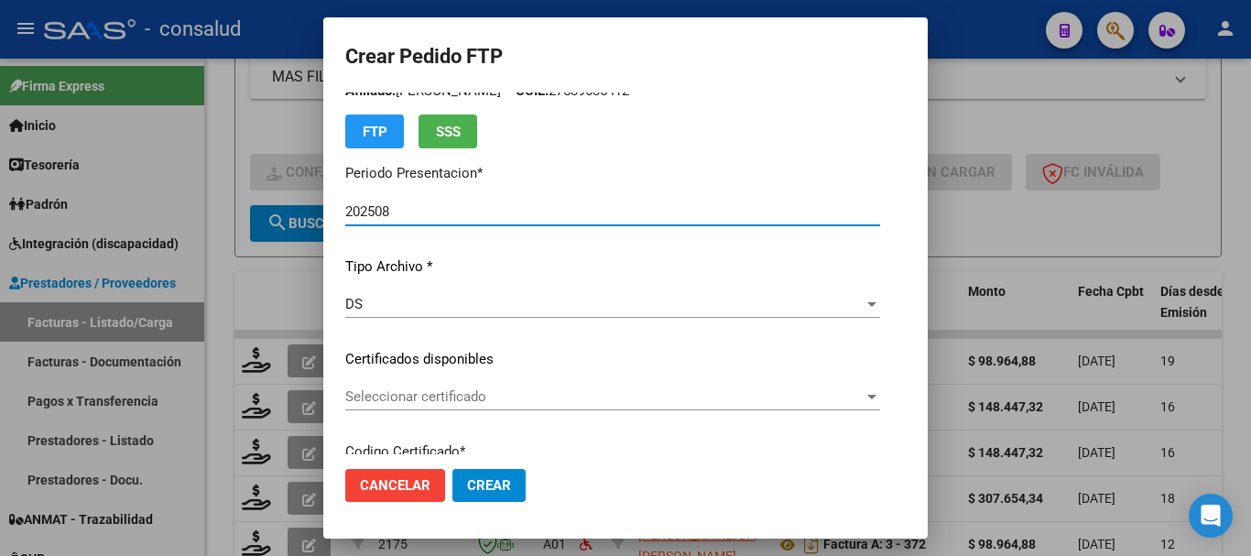
scroll to position [92, 0]
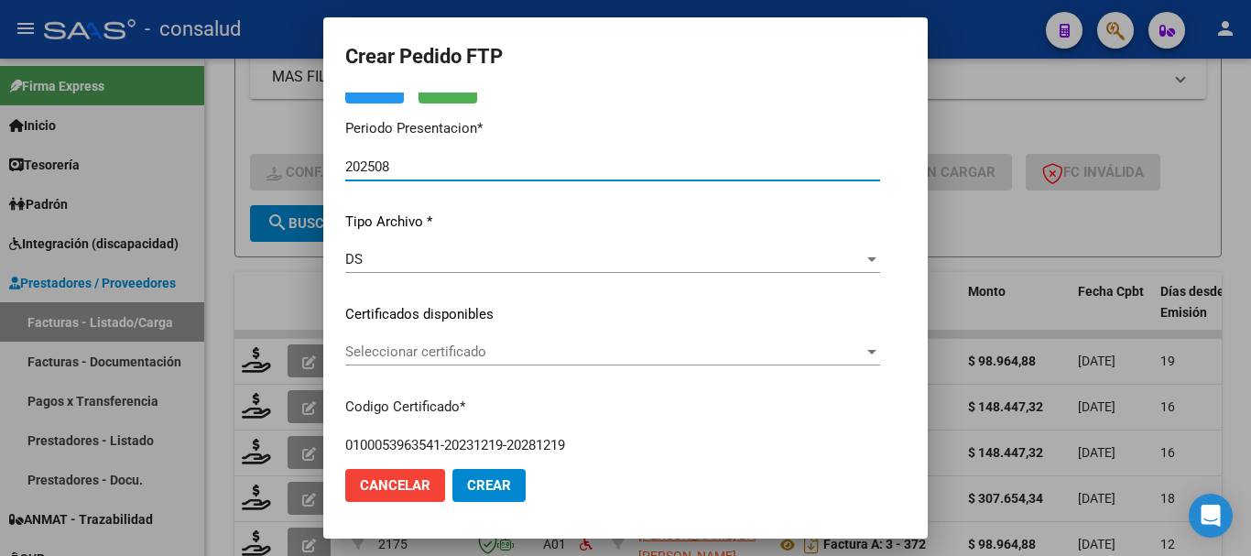
click at [490, 359] on span "Seleccionar certificado" at bounding box center [604, 352] width 519 height 16
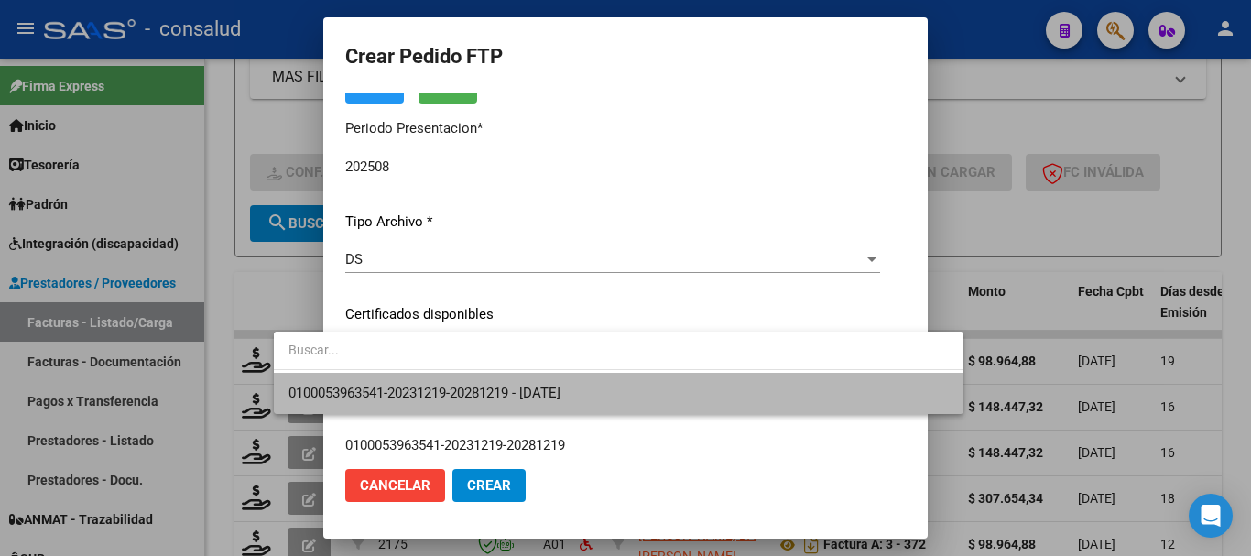
drag, startPoint x: 529, startPoint y: 408, endPoint x: 572, endPoint y: 410, distance: 43.1
click at [532, 408] on span "0100053963541-20231219-20281219 - 2028-12-19" at bounding box center [619, 393] width 661 height 41
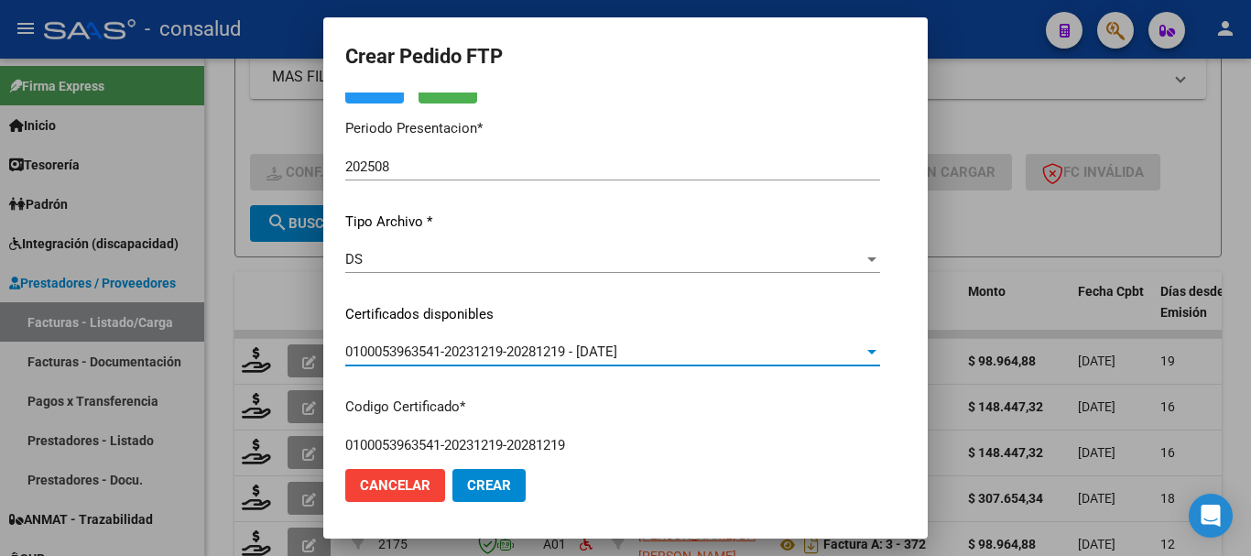
click at [360, 489] on span "Cancelar" at bounding box center [395, 485] width 71 height 16
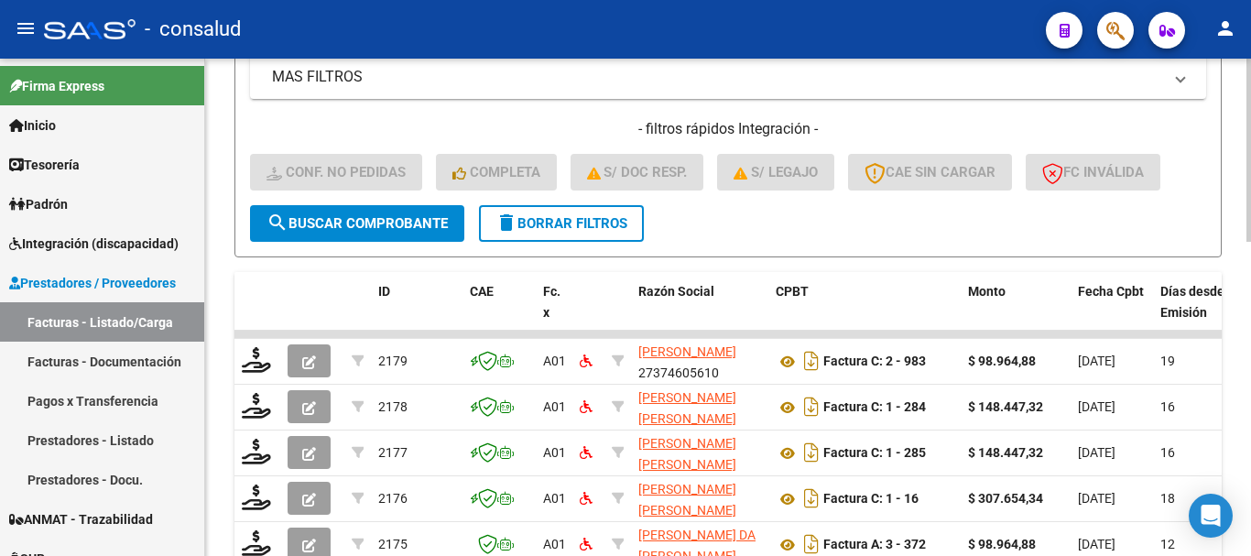
click at [614, 230] on span "delete Borrar Filtros" at bounding box center [562, 223] width 132 height 16
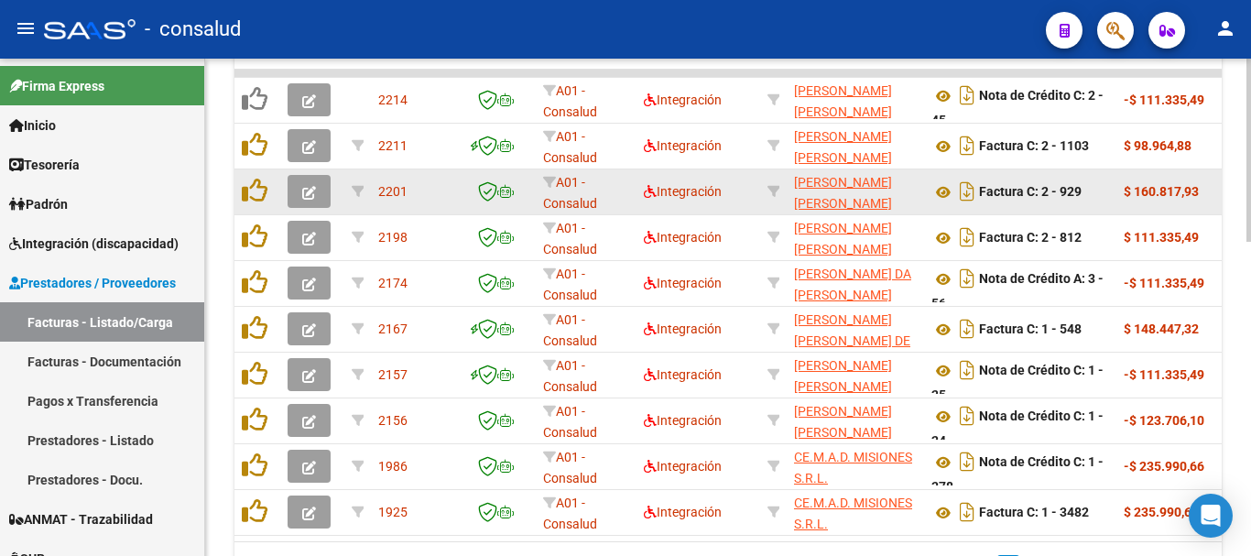
scroll to position [850, 0]
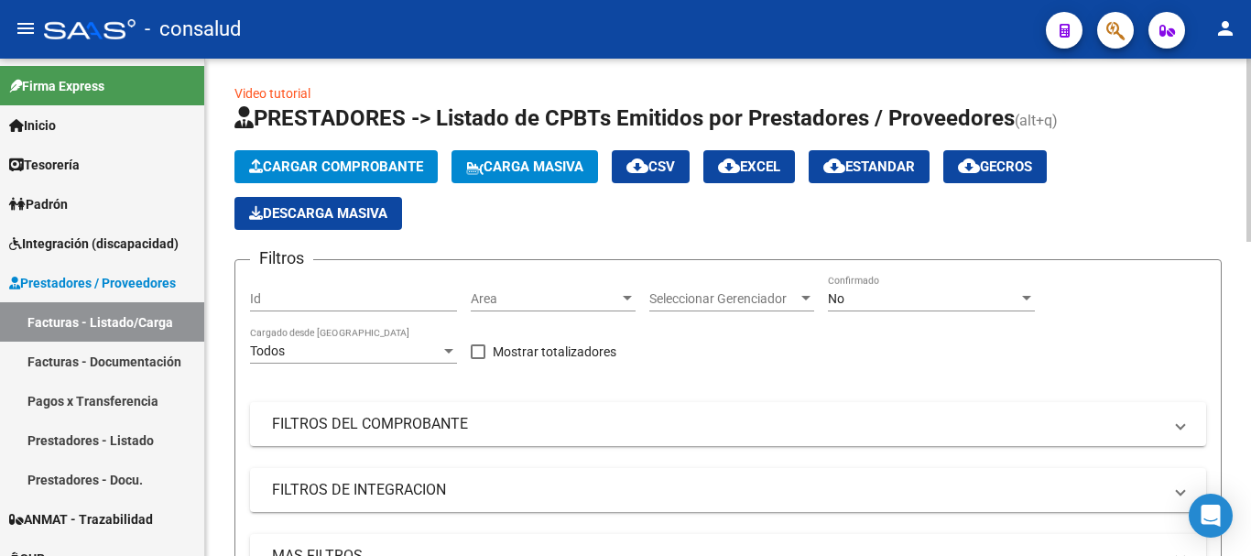
scroll to position [0, 0]
